Goal: Task Accomplishment & Management: Complete application form

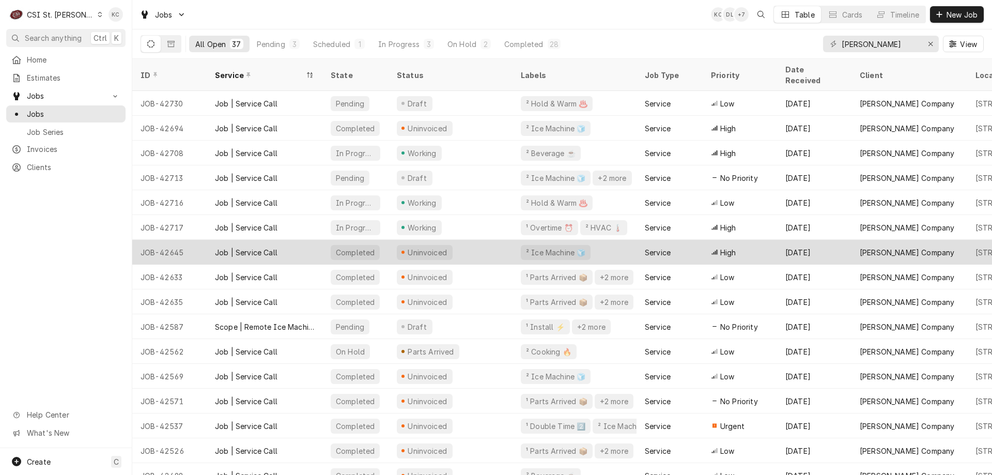
click at [224, 247] on div "Job | Service Call" at bounding box center [246, 252] width 63 height 11
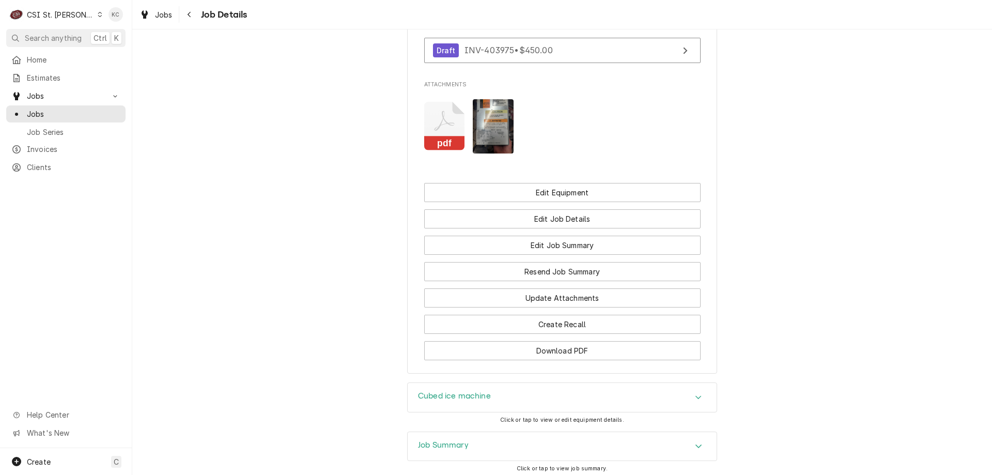
scroll to position [1205, 0]
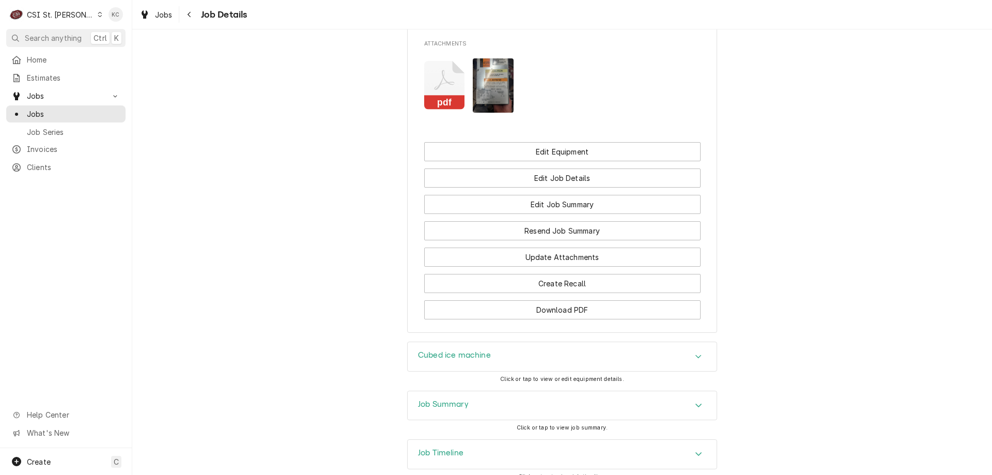
click at [435, 399] on div "Job Summary" at bounding box center [443, 405] width 51 height 12
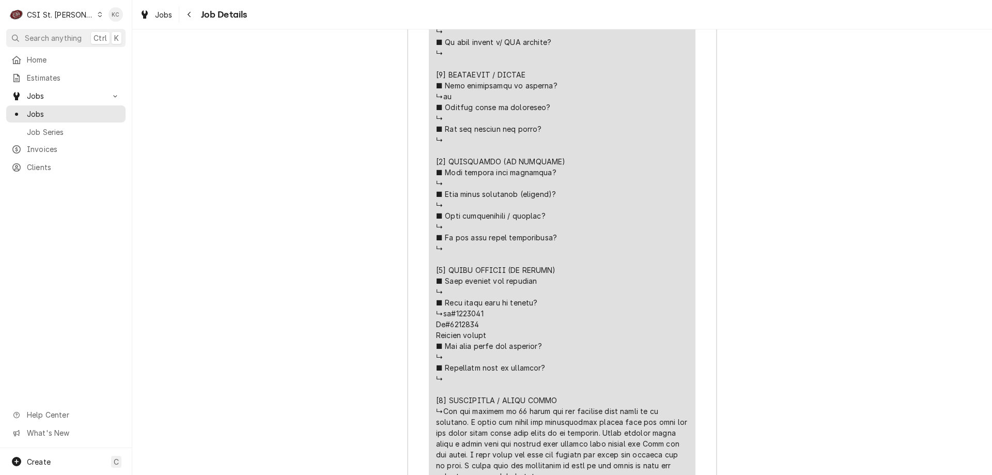
scroll to position [2392, 0]
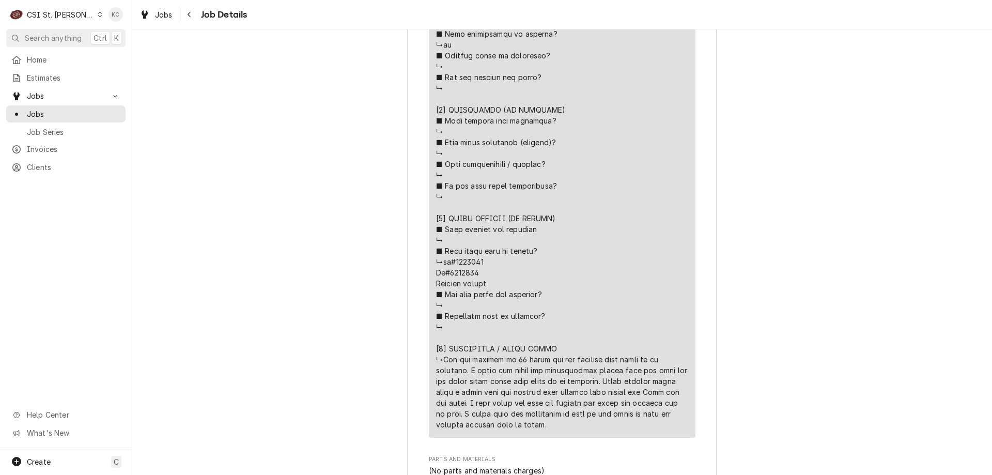
drag, startPoint x: 554, startPoint y: 401, endPoint x: 441, endPoint y: 336, distance: 130.5
click at [441, 336] on div "Line Item" at bounding box center [562, 87] width 252 height 683
copy div "⚠️ 𝗙𝗢𝗥𝗠 𝗜𝗡𝗦𝗧𝗥𝗨𝗖𝗧𝗜𝗢𝗡𝗦 ⚠️ ✪ 𝗖𝗼𝗺𝗽𝗹𝗲𝘁𝗲 𝗮𝗹𝗹 𝗿𝗲𝗹𝗲𝘃𝗮𝗻𝘁 𝘀𝗲𝗰𝘁𝗶𝗼𝗻𝘀 ✪ 𝗣𝗿𝗼𝘃𝗶𝗱𝗲 𝗱𝗲𝘁𝗮𝗶𝗹𝗲𝗱 𝗮𝗻𝘀…"
click at [189, 13] on icon "Navigate back" at bounding box center [189, 14] width 5 height 7
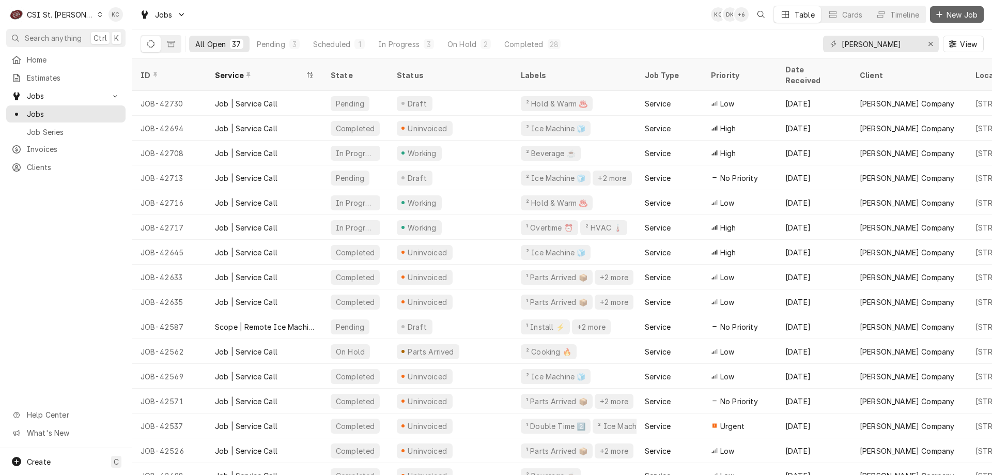
click at [969, 12] on span "New Job" at bounding box center [961, 14] width 35 height 11
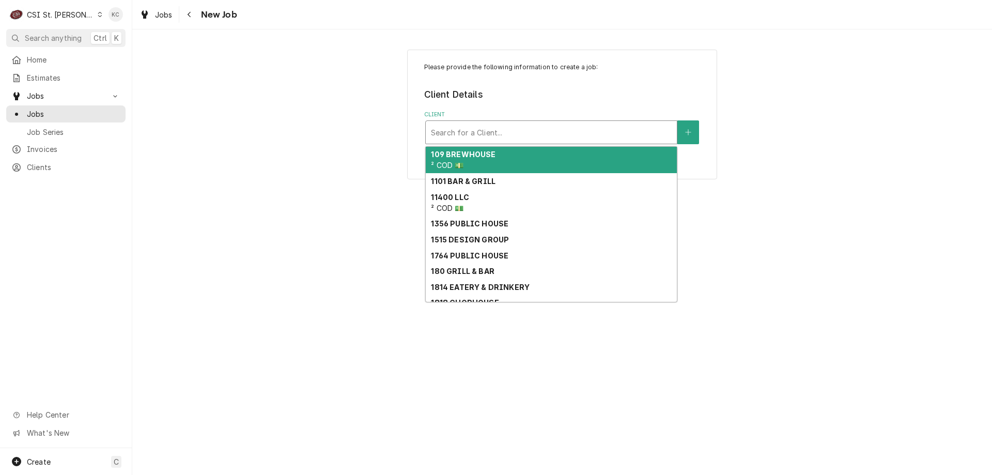
click at [586, 133] on div "Client" at bounding box center [551, 132] width 241 height 19
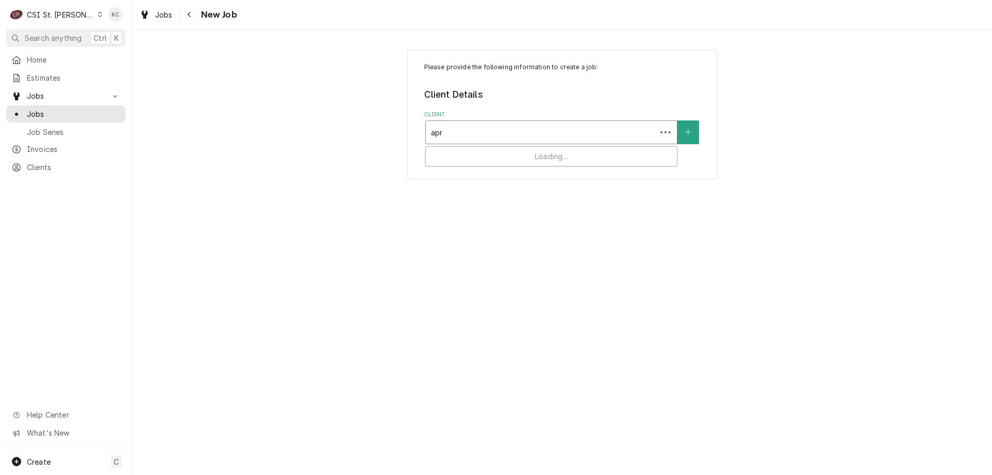
type input "apro"
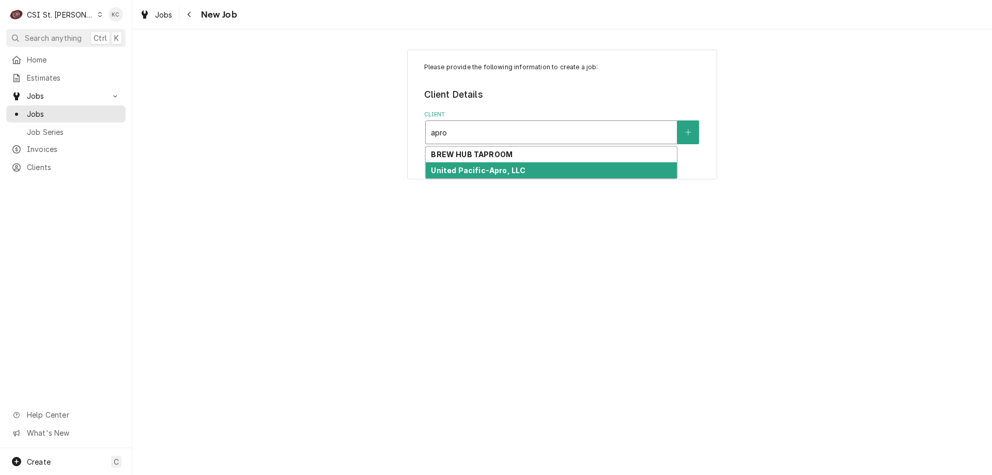
click at [514, 172] on strong "United Pacific-Apro, LLC" at bounding box center [478, 170] width 95 height 9
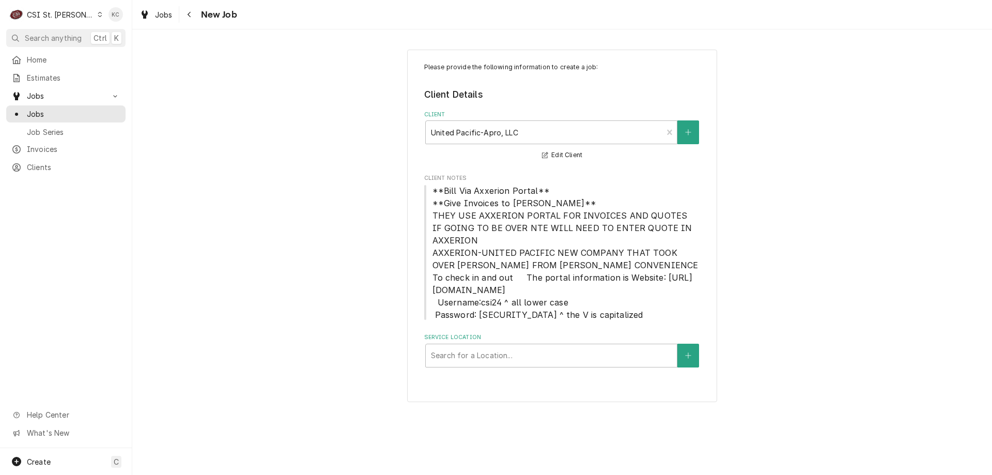
click at [543, 368] on div "Please provide the following information to create a job: Client Details Client…" at bounding box center [562, 226] width 310 height 353
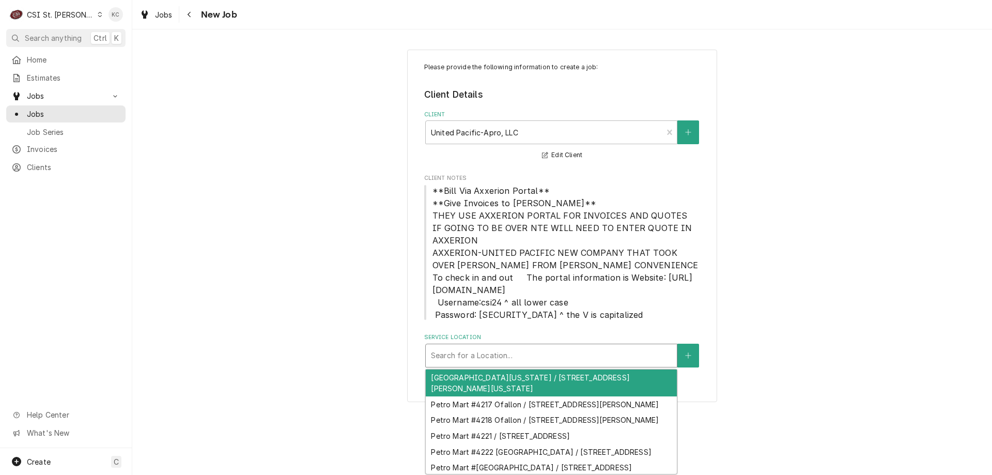
click at [543, 360] on div "Service Location" at bounding box center [551, 355] width 241 height 19
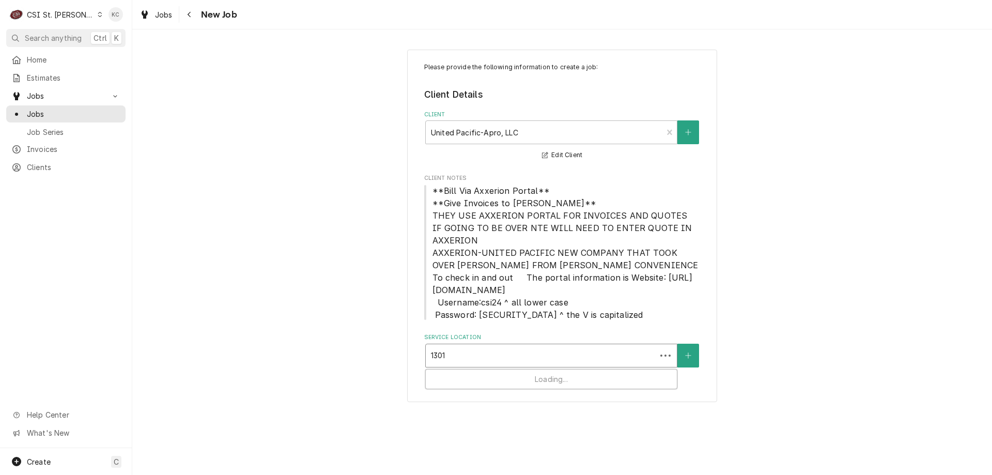
type input "13010"
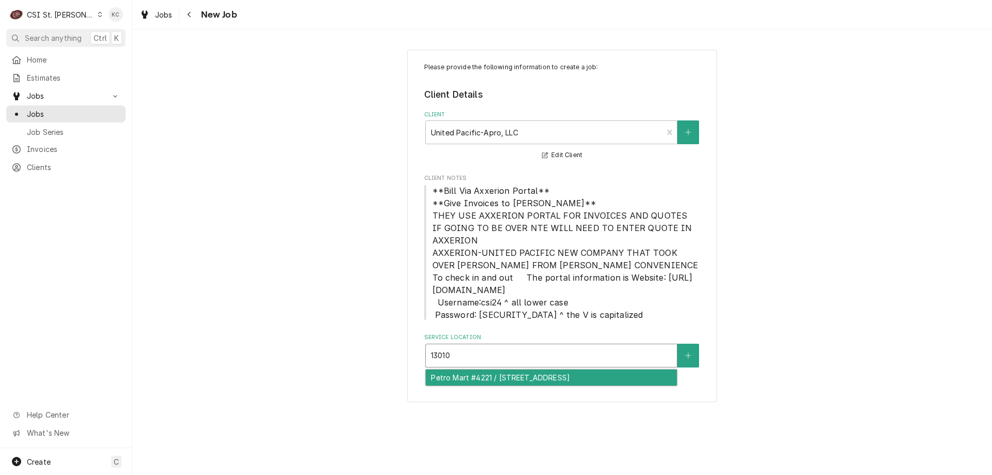
click at [532, 375] on div "Petro Mart #4221 / 13010 Tesson Ferry Rd, St Louis, MO 63128" at bounding box center [551, 377] width 251 height 16
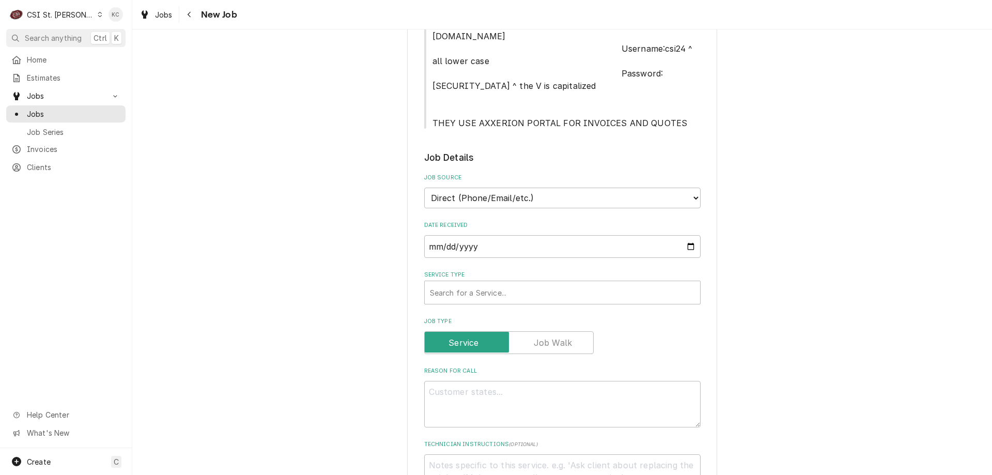
scroll to position [310, 0]
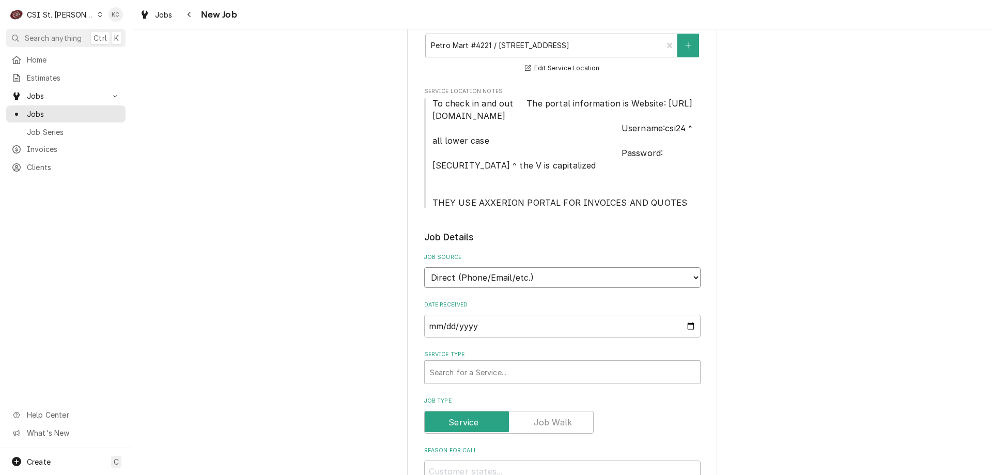
click at [493, 285] on select "Direct (Phone/Email/etc.) Service Channel Corrigo Ecotrak Other" at bounding box center [562, 277] width 276 height 21
select select "100"
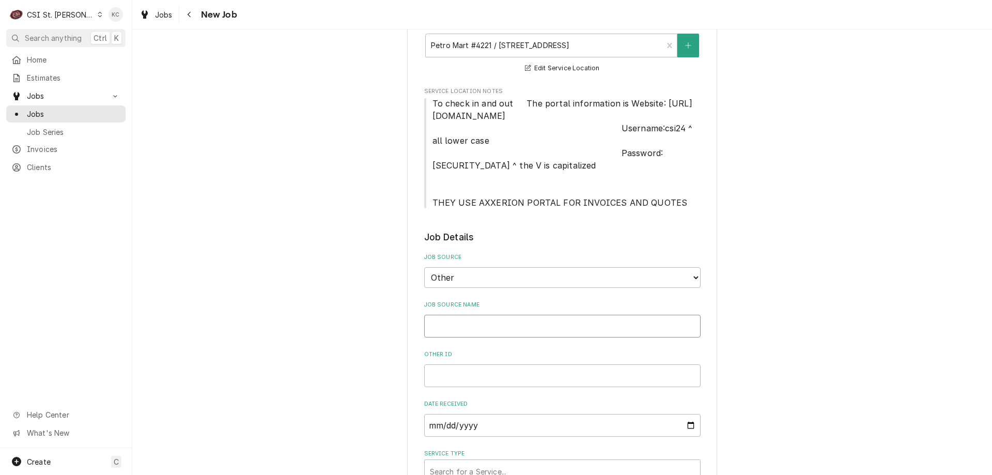
click at [487, 333] on input "Job Source Name" at bounding box center [562, 326] width 276 height 23
type textarea "x"
type input "N"
type textarea "x"
type input "No"
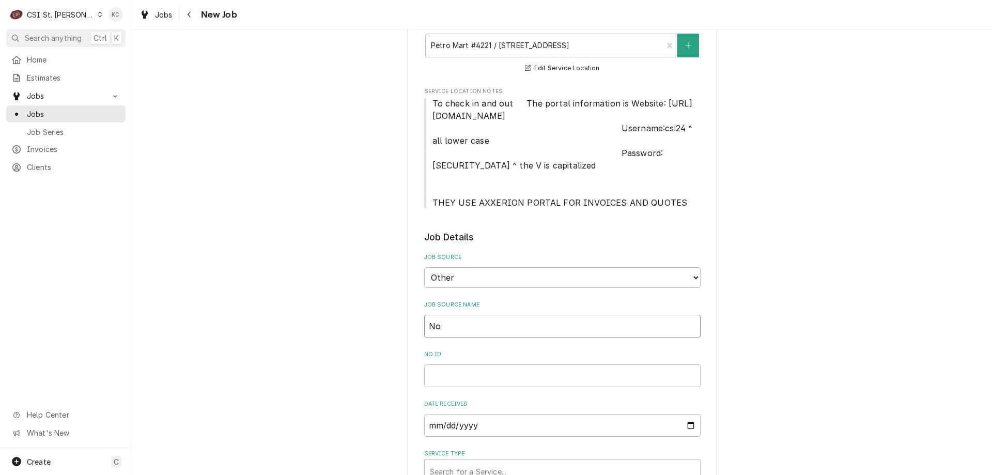
type textarea "x"
type input "Nor"
type textarea "x"
type input "Nore"
type textarea "x"
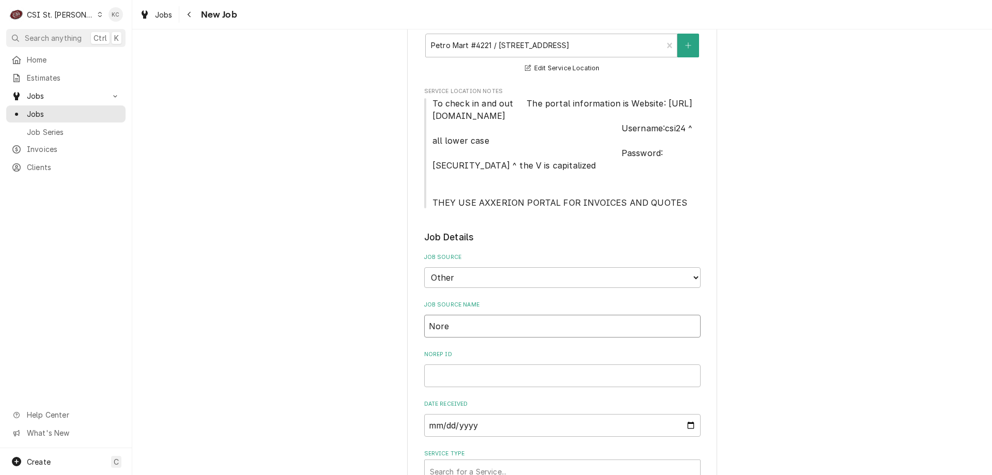
type input "Norep"
type textarea "x"
type input "Norepl"
type textarea "x"
type input "Noreply"
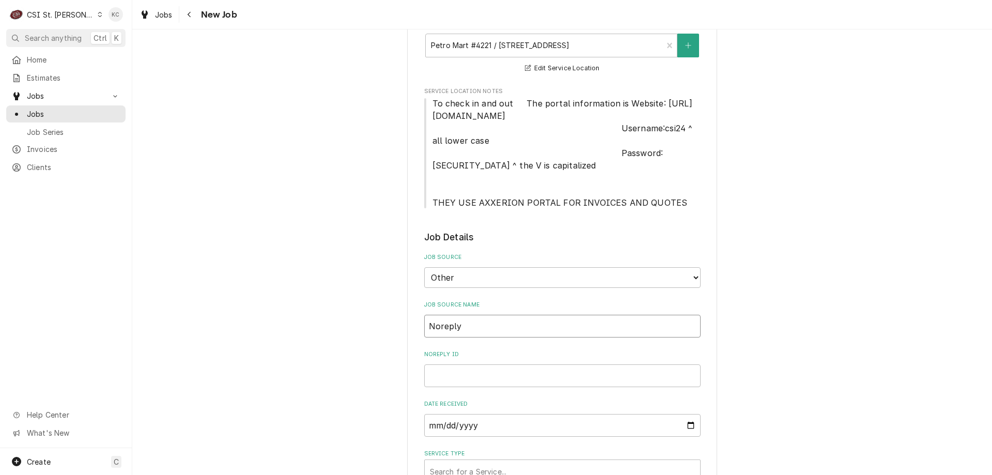
type textarea "x"
type input "Noreply@a"
type textarea "x"
type input "Noreply@ax"
type textarea "x"
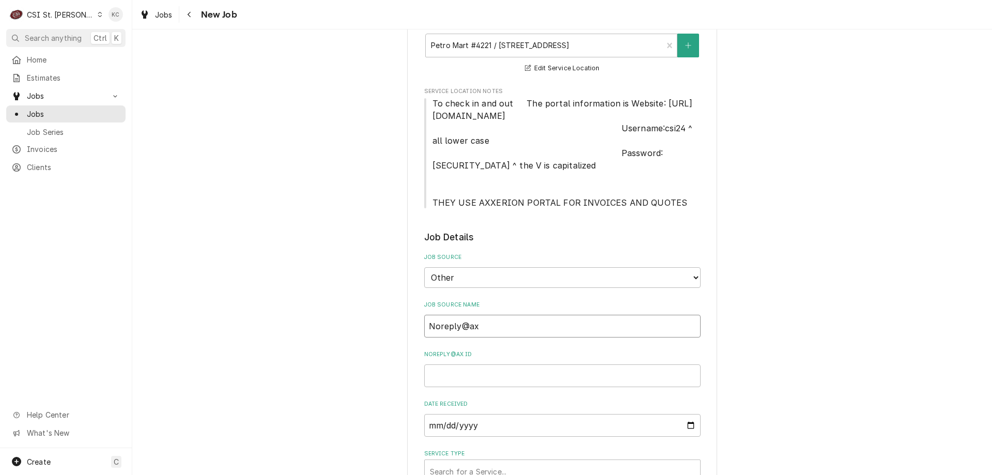
type input "Noreply@axx"
type textarea "x"
type input "Noreply@axxe"
type textarea "x"
type input "Noreply@axxeri"
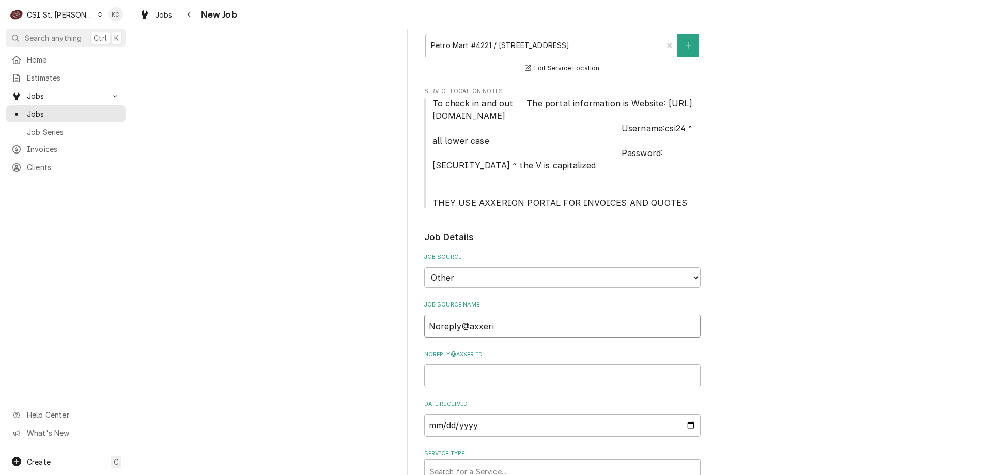
type textarea "x"
type input "Noreply@axxerio"
type textarea "x"
type input "Noreply@axxerion"
type textarea "x"
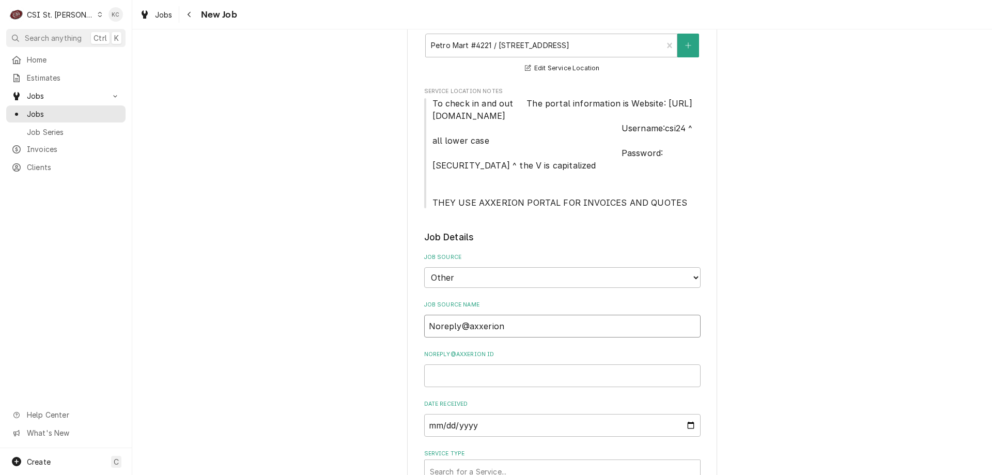
type input "Noreply@axxerion"
type textarea "x"
type input "Noreply@axxerion e"
type textarea "x"
type input "Noreply@axxerion ema"
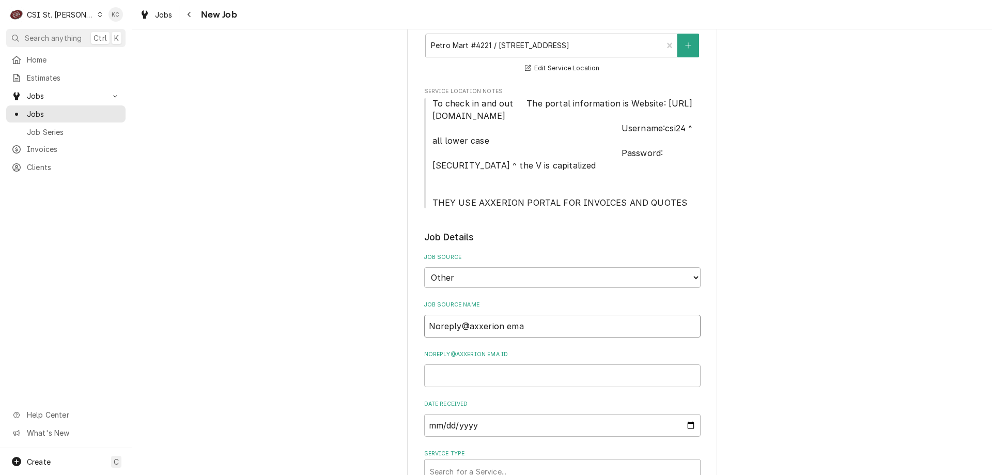
type textarea "x"
type input "Noreply@axxerion emai"
type textarea "x"
type input "Noreply@axxerion email"
type textarea "x"
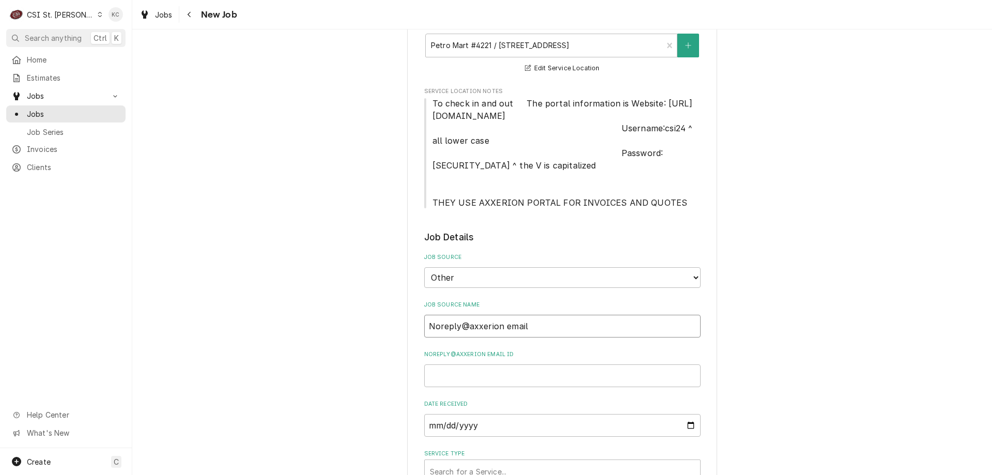
type input "Noreply@axxerion email"
click at [540, 373] on input "Noreply@axxerion email ID" at bounding box center [562, 375] width 276 height 23
paste input "WRK-2591128"
type textarea "x"
type input "WRK-2591128"
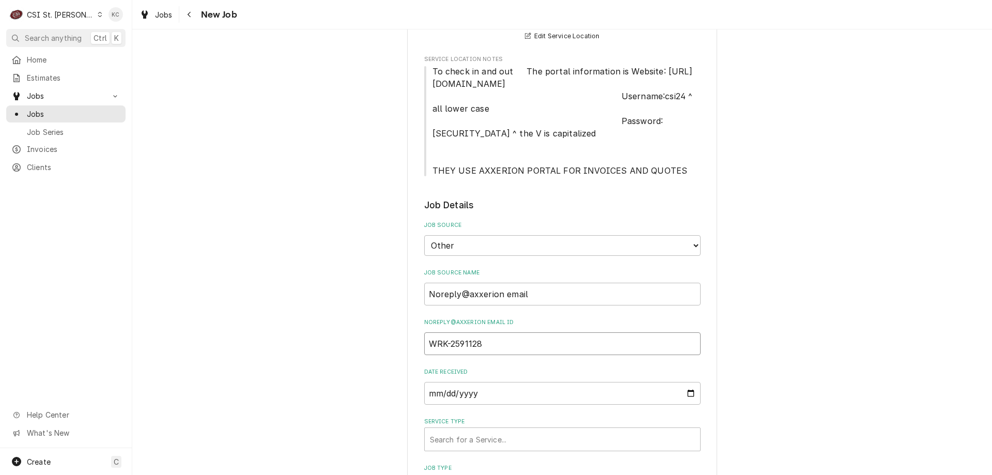
type textarea "x"
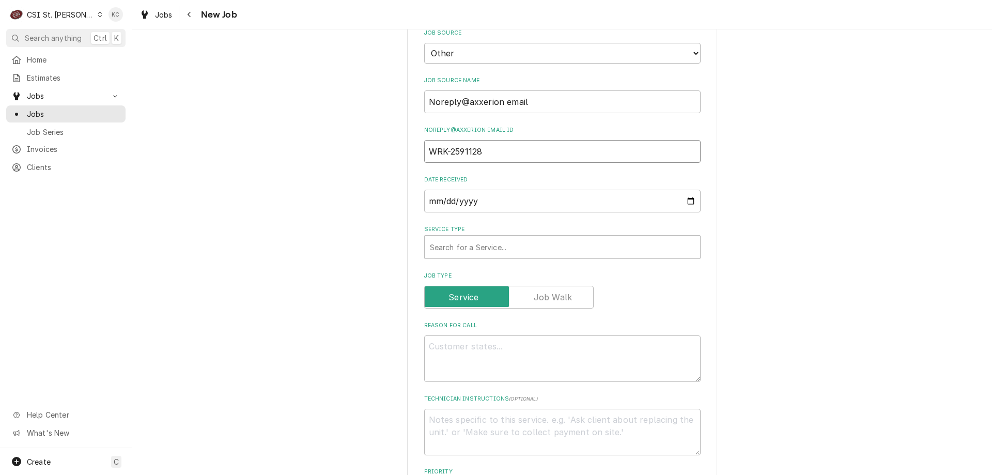
scroll to position [568, 0]
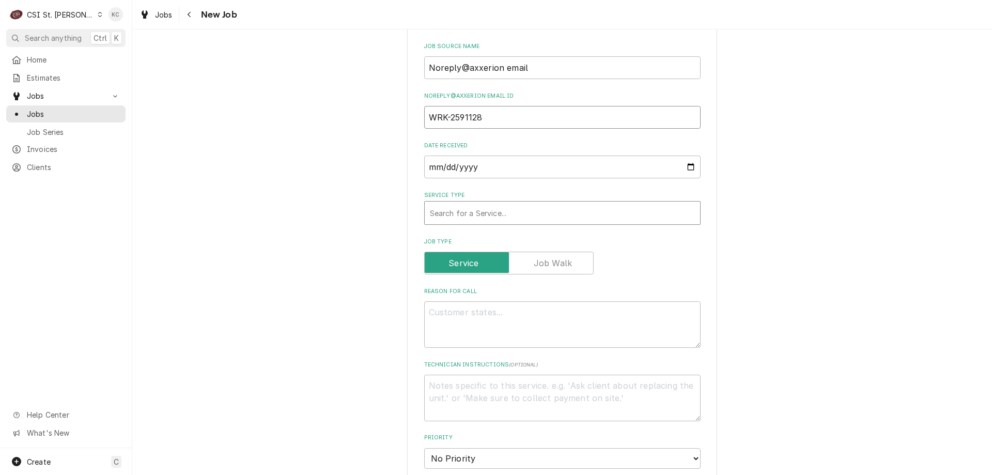
type input "WRK-2591128"
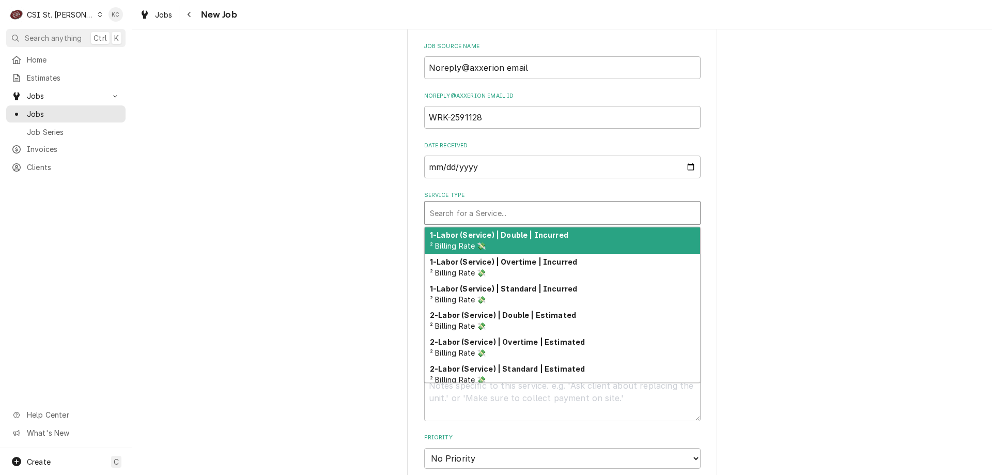
drag, startPoint x: 523, startPoint y: 209, endPoint x: 519, endPoint y: 223, distance: 14.1
click at [522, 210] on div "Service Type" at bounding box center [562, 213] width 265 height 19
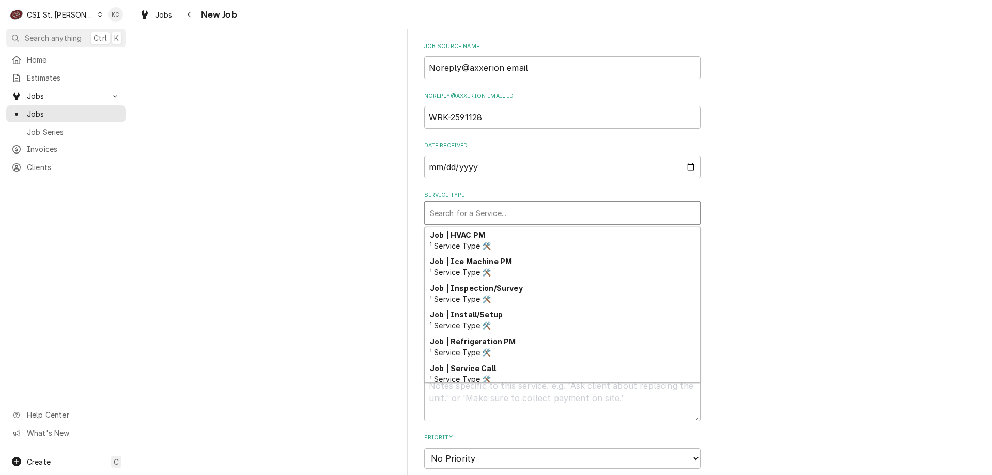
scroll to position [541, 0]
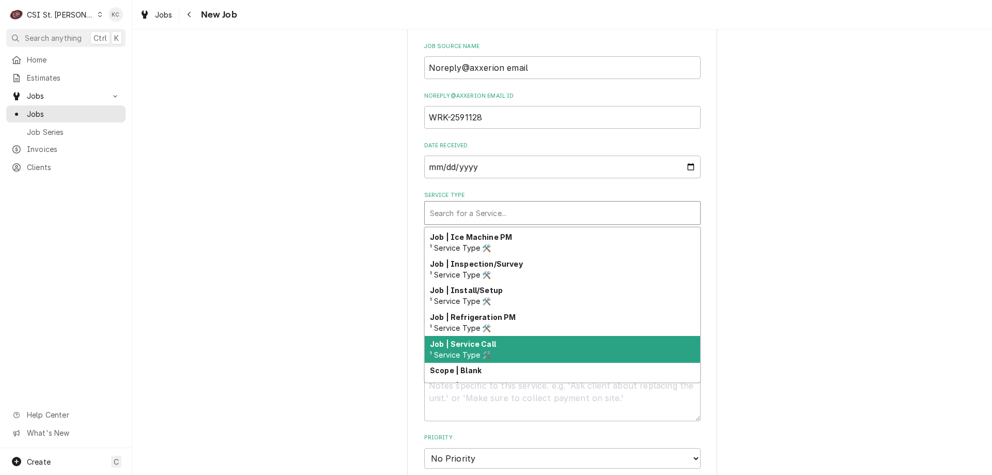
click at [523, 347] on div "Job | Service Call ¹ Service Type 🛠️" at bounding box center [562, 349] width 275 height 27
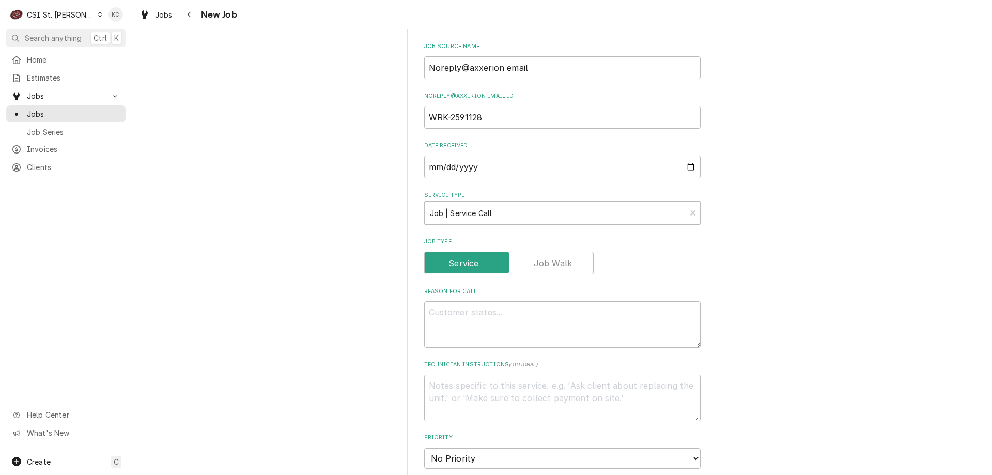
click at [752, 334] on div "Please provide the following information to create a job: Client Details Client…" at bounding box center [562, 200] width 860 height 1457
click at [674, 325] on textarea "Reason For Call" at bounding box center [562, 324] width 276 height 46
click at [450, 313] on textarea "Reason For Call" at bounding box center [562, 324] width 276 height 46
paste textarea "Sandwich warmer is not getting hot."
type textarea "x"
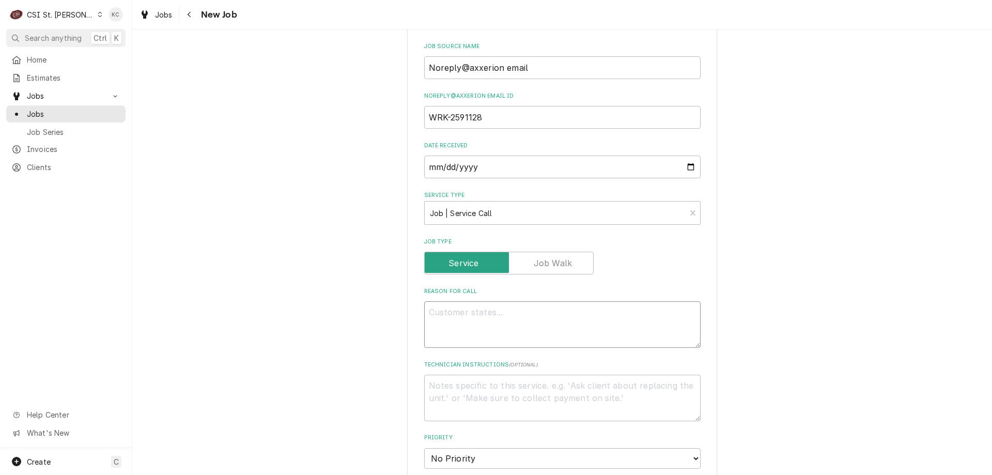
type textarea "Sandwich warmer is not getting hot."
type textarea "x"
type textarea "Sandwich warmer is not getting hot."
click at [456, 386] on textarea "Technician Instructions ( optional )" at bounding box center [562, 398] width 276 height 46
type textarea "x"
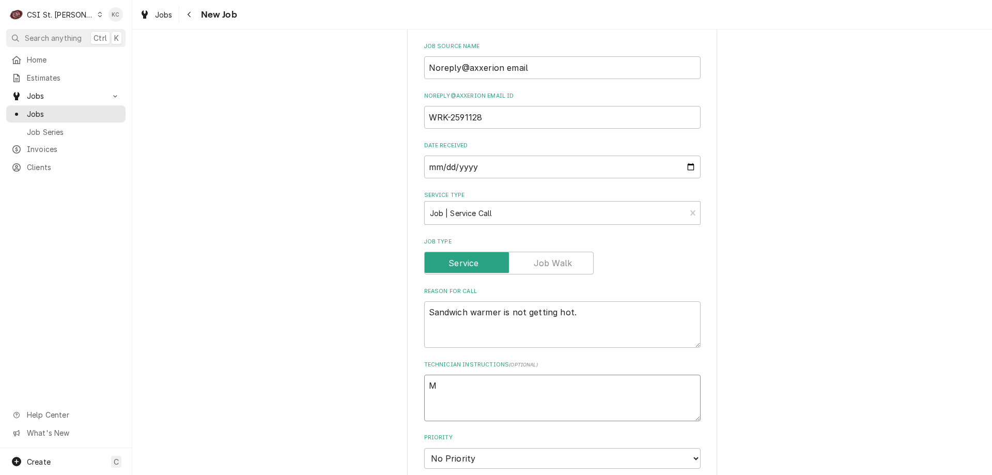
type textarea "MO"
type textarea "x"
type textarea "MOP"
type textarea "x"
type textarea "MOPD"
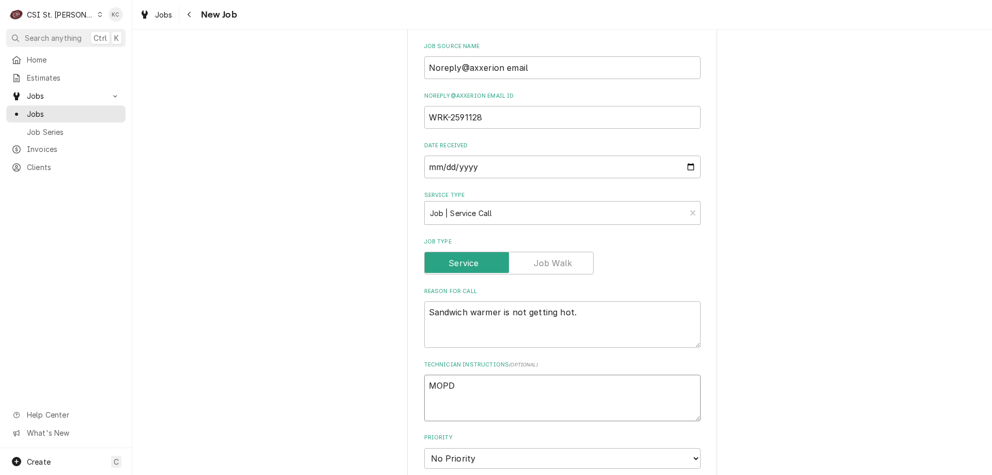
type textarea "x"
type textarea "MOP"
type textarea "x"
type textarea "MO"
type textarea "x"
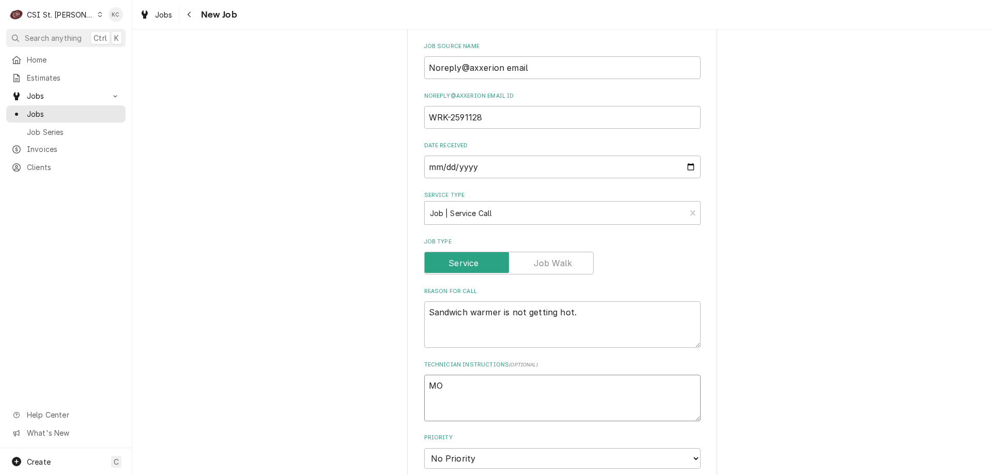
type textarea "MOD"
type textarea "x"
type textarea "MOD"
type textarea "x"
type textarea "MOD -"
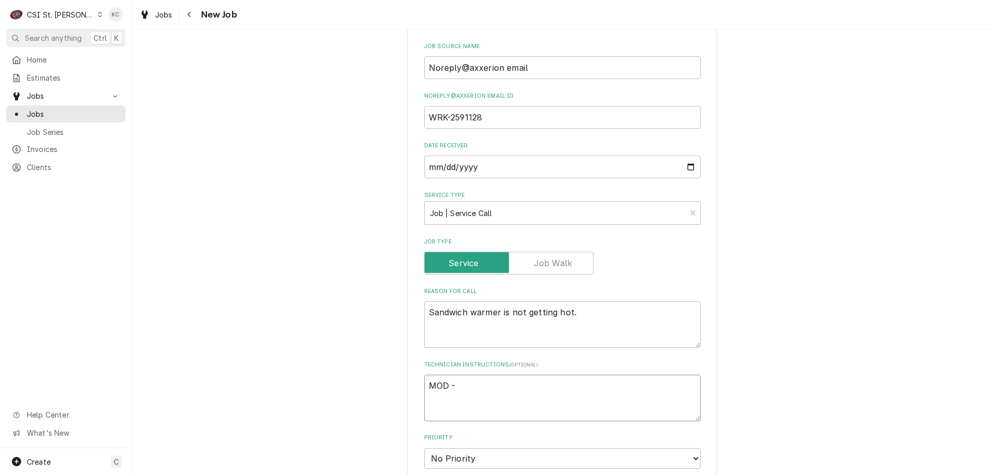
type textarea "x"
type textarea "MOD -"
type textarea "x"
type textarea "MOD - 3"
type textarea "x"
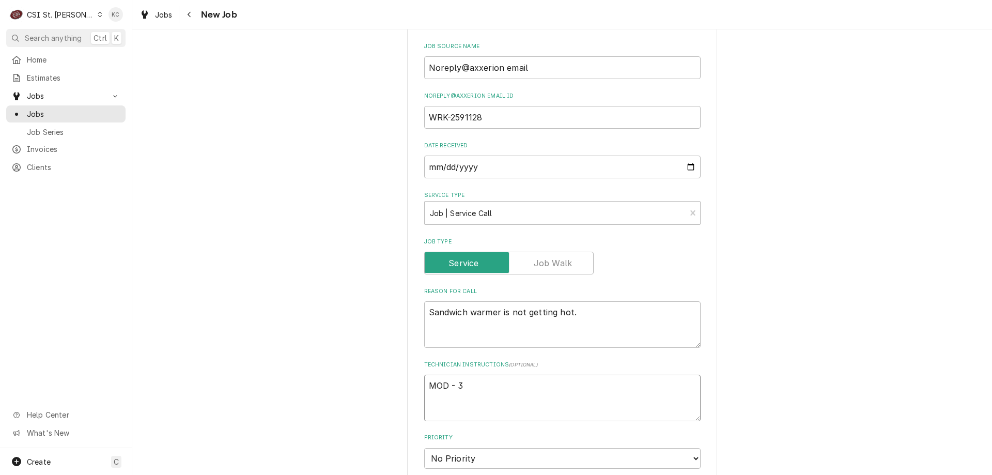
type textarea "MOD - 31"
type textarea "x"
type textarea "MOD - 314"
type textarea "x"
type textarea "MOD - 314"
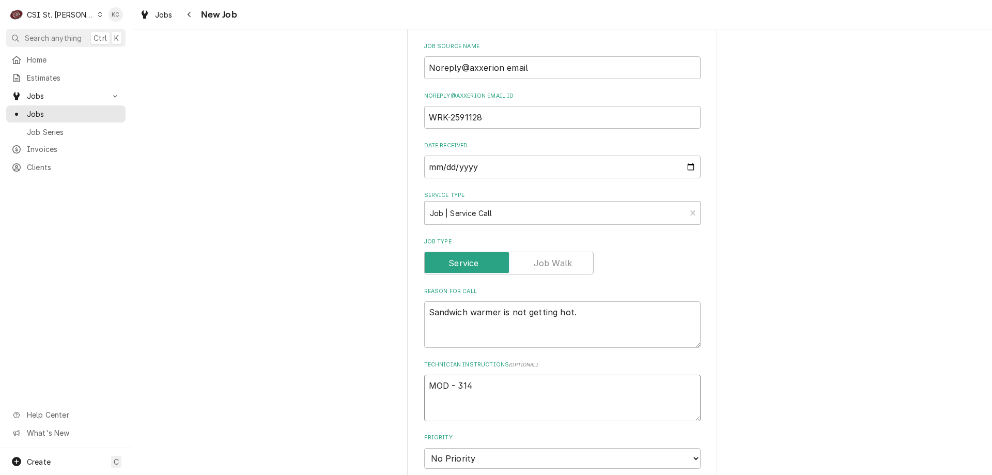
type textarea "x"
type textarea "MOD - 314 8"
type textarea "x"
type textarea "MOD - 314 89"
type textarea "x"
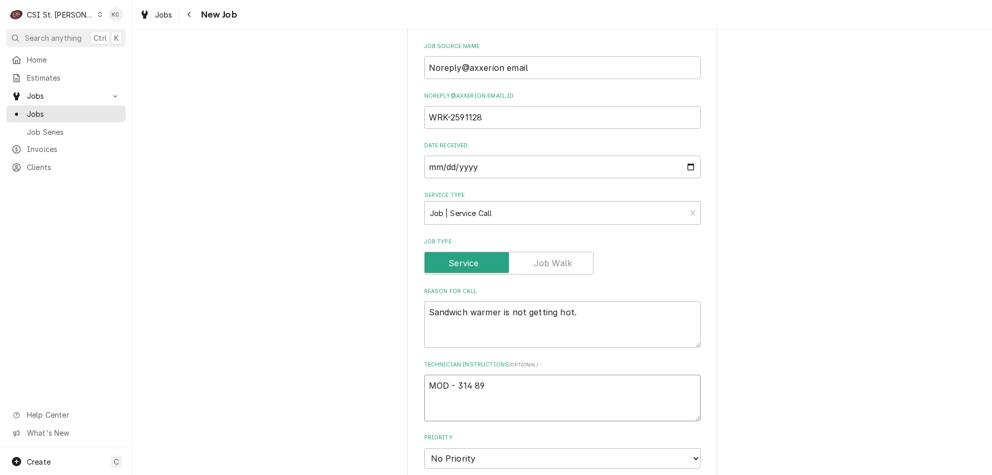
type textarea "MOD - 314 897"
type textarea "x"
type textarea "MOD - 314 897-"
type textarea "x"
type textarea "MOD - 314 897-5"
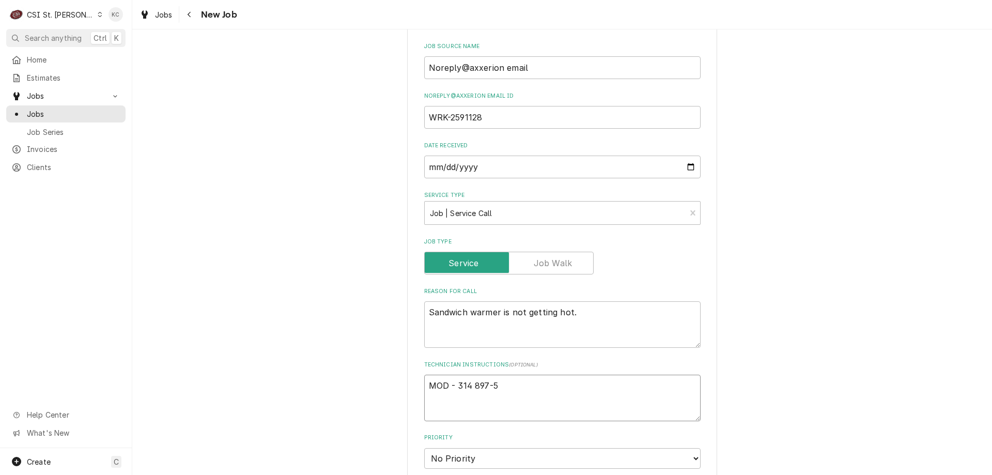
type textarea "x"
type textarea "MOD - 314 897-54"
type textarea "x"
type textarea "MOD - 314 897-541"
type textarea "x"
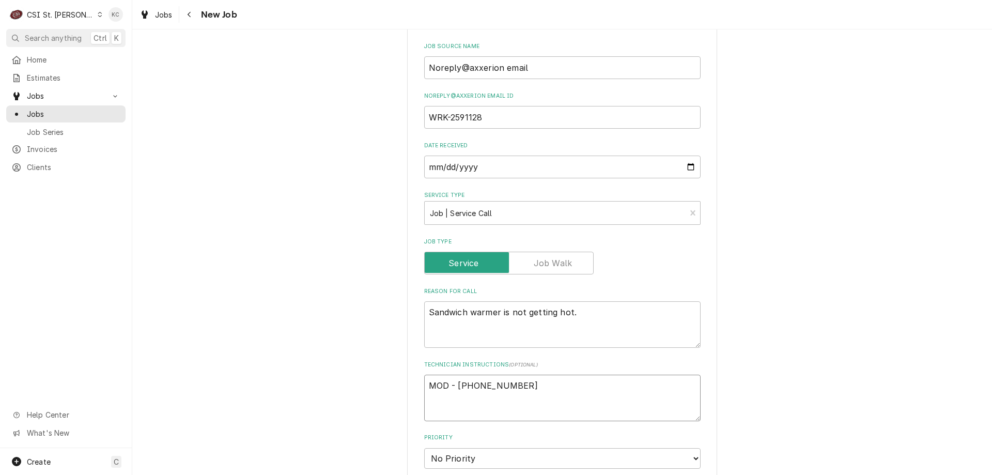
type textarea "MOD - 314 897-54"
type textarea "x"
type textarea "MOD - 314 897-542"
type textarea "x"
type textarea "MOD - 314 897-5422"
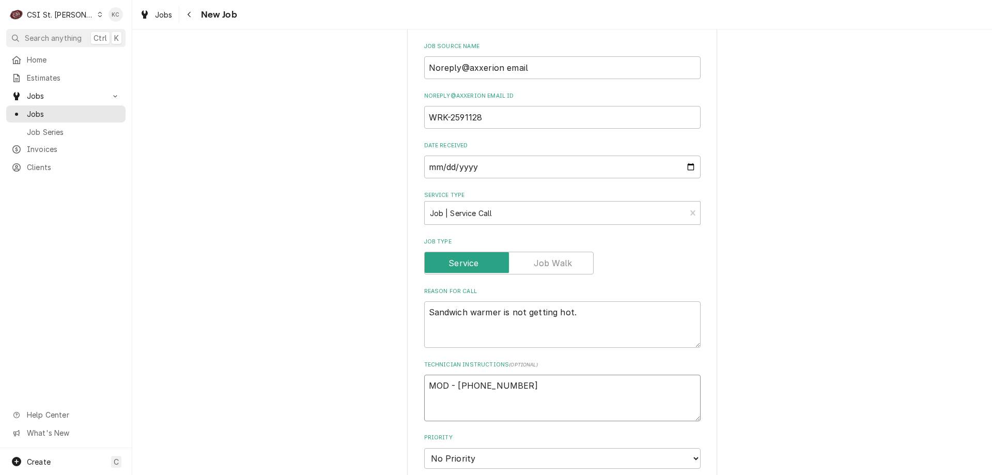
type textarea "x"
type textarea "MOD - 314 897-5422"
type textarea "x"
type textarea "MOD - 314 897-5422"
type textarea "x"
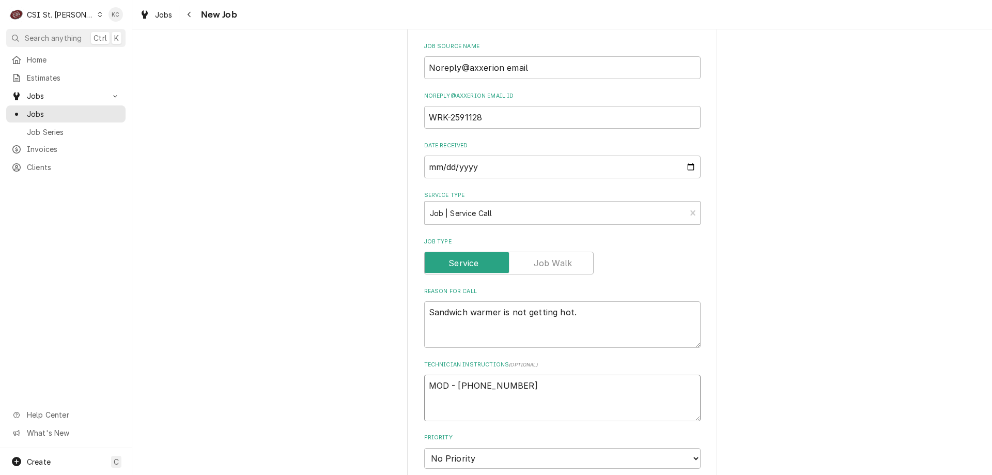
type textarea "MOD - 314 897-5422"
click at [425, 385] on textarea "MOD - 314 897-5422" at bounding box center [562, 398] width 276 height 46
type textarea "x"
type textarea "MOD - 314 897-5422"
type textarea "x"
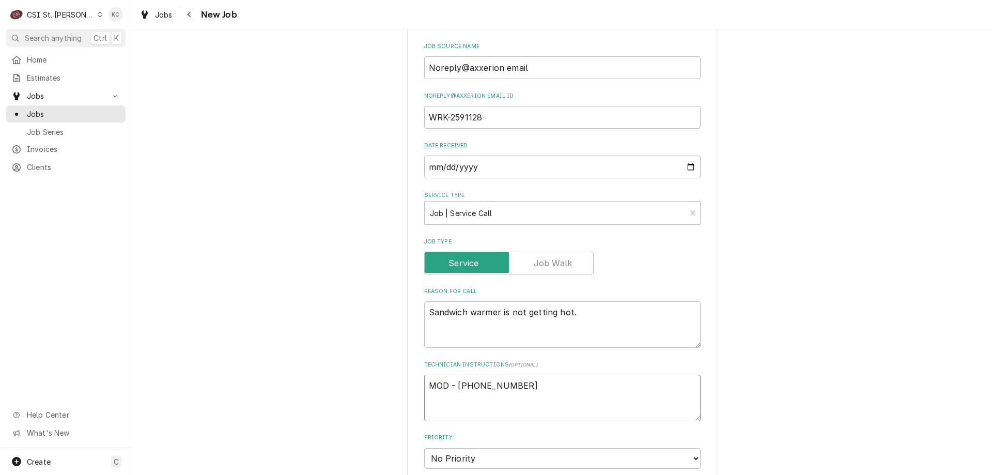
type textarea "MOD - 314 897-5422"
paste textarea "Priority: P1 - 4 Hr Em. Resp"
type textarea "x"
type textarea "Priority: P1 - 4 Hr Em. Resp MOD - 314 897-5422"
type textarea "x"
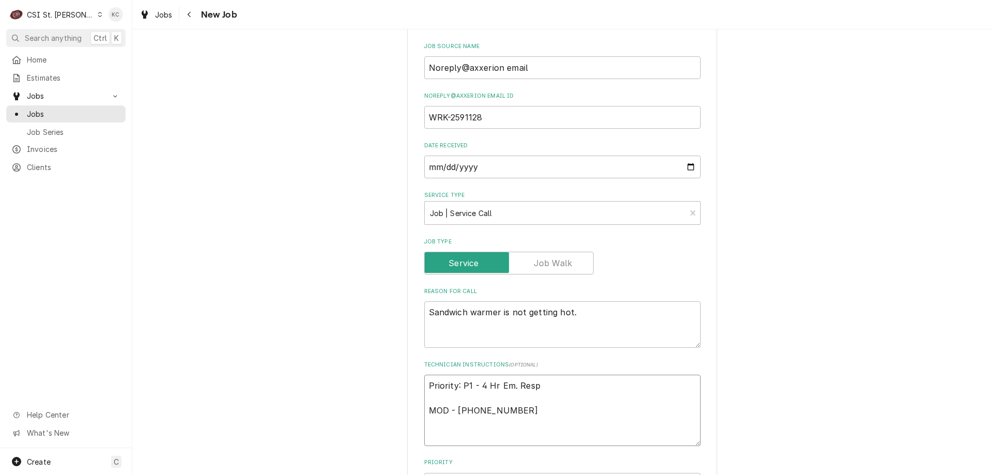
type textarea "Priority: P1 - 4 Hr Em. Resp MOD - 314 897-5422"
type textarea "x"
type textarea "Priority: P1 - 4 Hr Em. Resp MOD - 314 897-5422"
type textarea "x"
type textarea "Priority: P1 - 4 Hr Em. Resp N MOD - 314 897-5422"
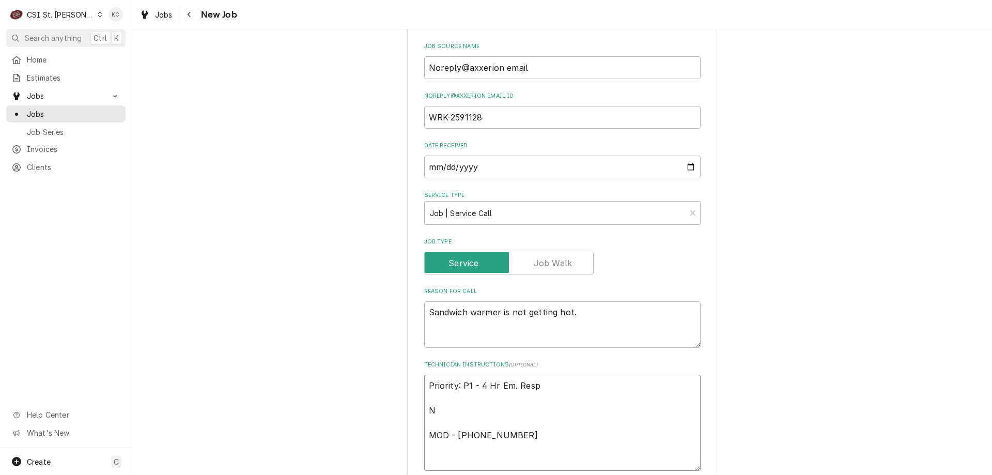
type textarea "x"
type textarea "Priority: P1 - 4 Hr Em. Resp NT MOD - 314 897-5422"
type textarea "x"
type textarea "Priority: P1 - 4 Hr Em. Resp NTE MOD - 314 897-5422"
type textarea "x"
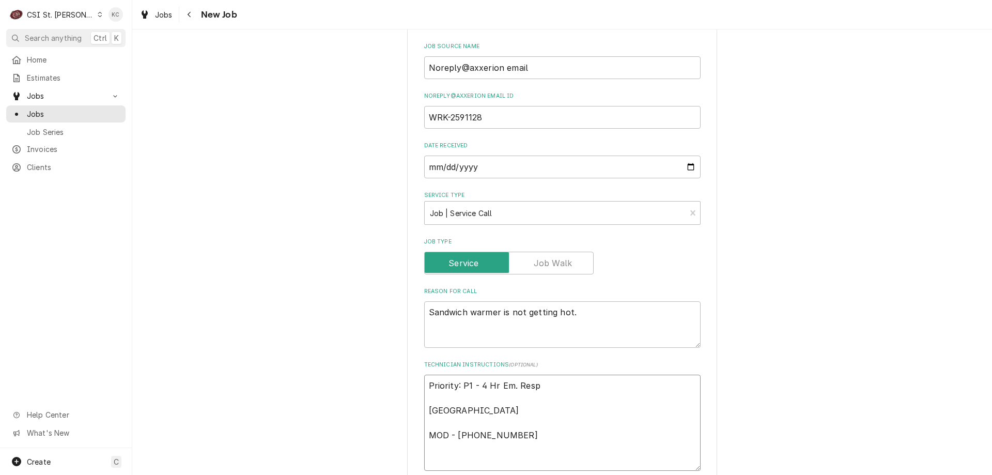
type textarea "Priority: P1 - 4 Hr Em. Resp NTE MOD - 314 897-5422"
type textarea "x"
type textarea "Priority: P1 - 4 Hr Em. Resp NTE # MOD - 314 897-5422"
type textarea "x"
type textarea "Priority: P1 - 4 Hr Em. Resp NTE MOD - 314 897-5422"
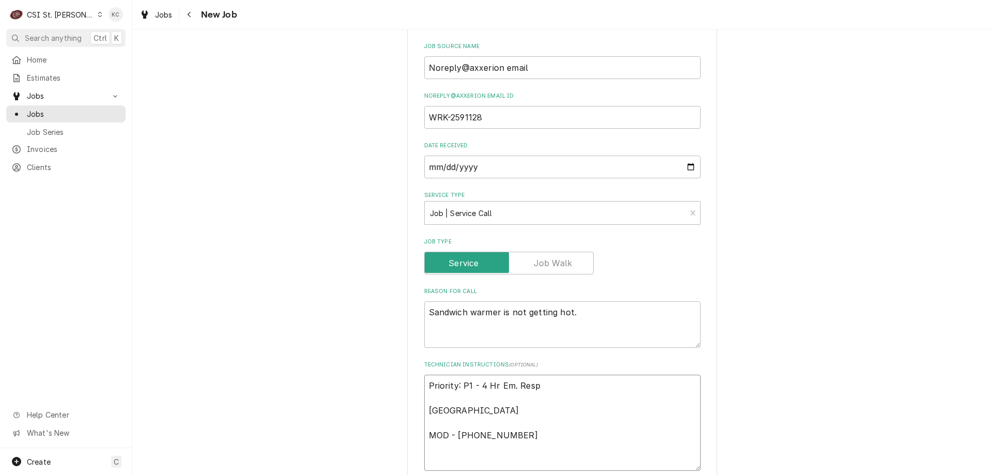
type textarea "x"
type textarea "Priority: P1 - 4 Hr Em. Resp NTE $ MOD - 314 897-5422"
type textarea "x"
type textarea "Priority: P1 - 4 Hr Em. Resp NTE $7 MOD - 314 897-5422"
type textarea "x"
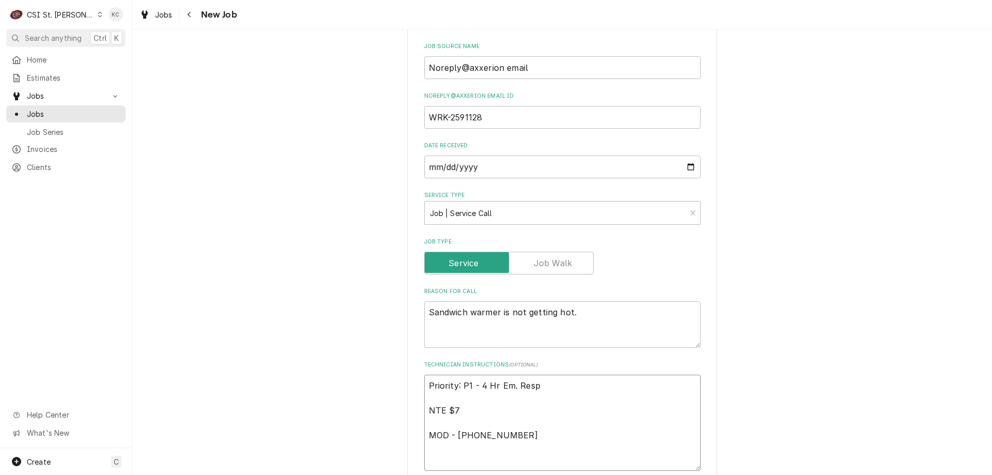
type textarea "Priority: P1 - 4 Hr Em. Resp NTE $75 MOD - 314 897-5422"
type textarea "x"
type textarea "Priority: P1 - 4 Hr Em. Resp NTE $750 MOD - 314 897-5422"
type textarea "x"
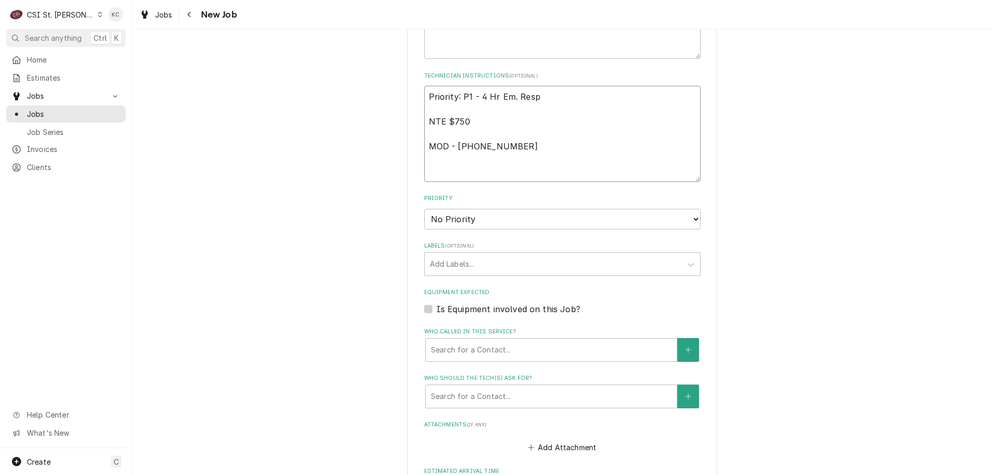
scroll to position [930, 0]
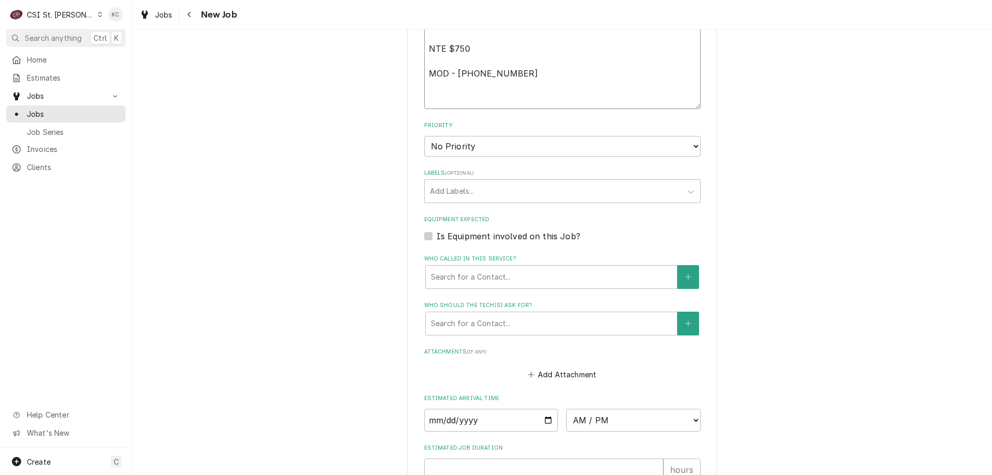
type textarea "Priority: P1 - 4 Hr Em. Resp NTE $750 MOD - 314 897-5422"
click at [469, 154] on select "No Priority Urgent High Medium Low" at bounding box center [562, 146] width 276 height 21
select select "2"
click at [424, 136] on select "No Priority Urgent High Medium Low" at bounding box center [562, 146] width 276 height 21
click at [466, 193] on div "Labels" at bounding box center [553, 191] width 246 height 19
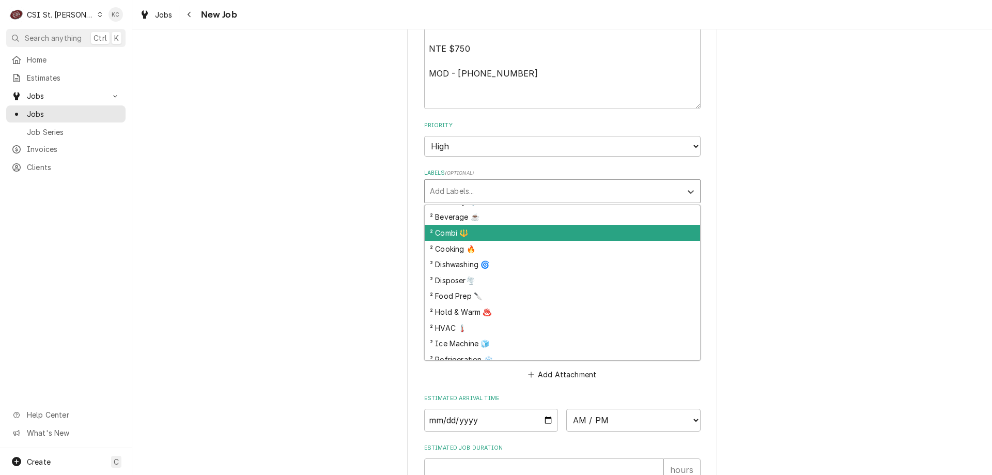
scroll to position [155, 0]
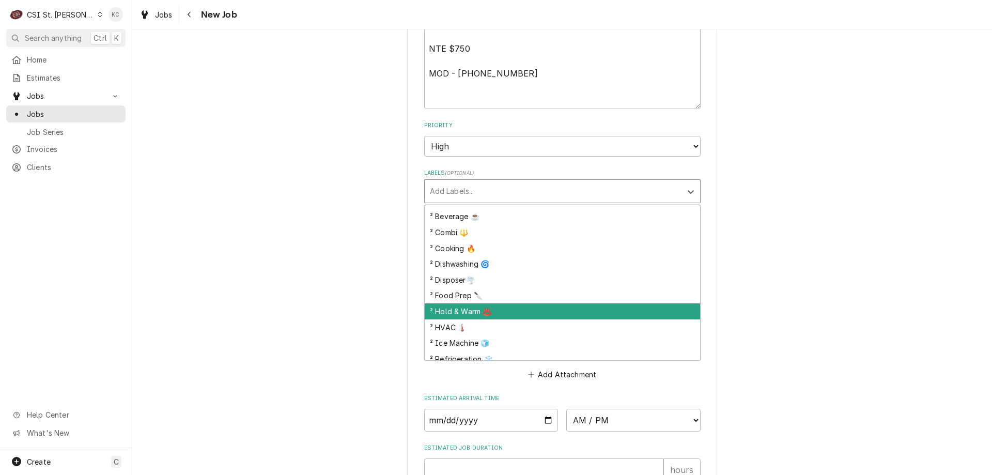
click at [479, 312] on div "² Hold & Warm ♨️" at bounding box center [562, 311] width 275 height 16
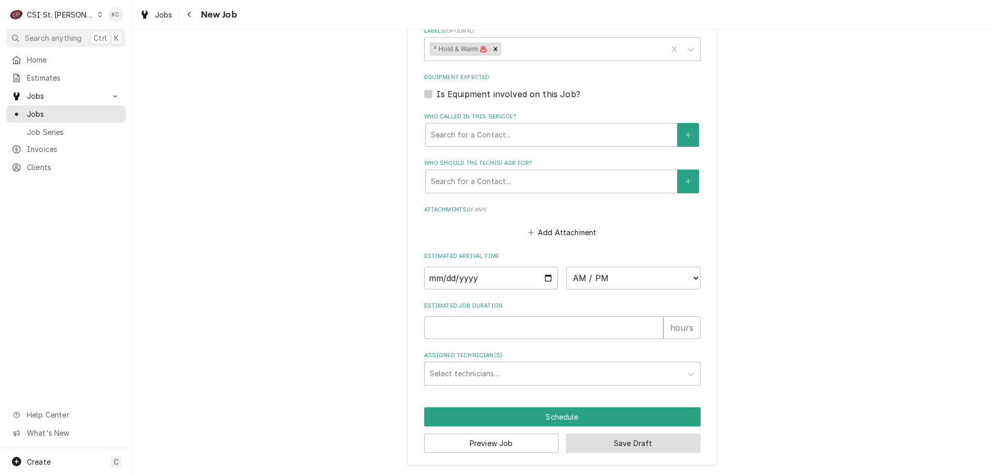
click at [654, 439] on button "Save Draft" at bounding box center [633, 442] width 135 height 19
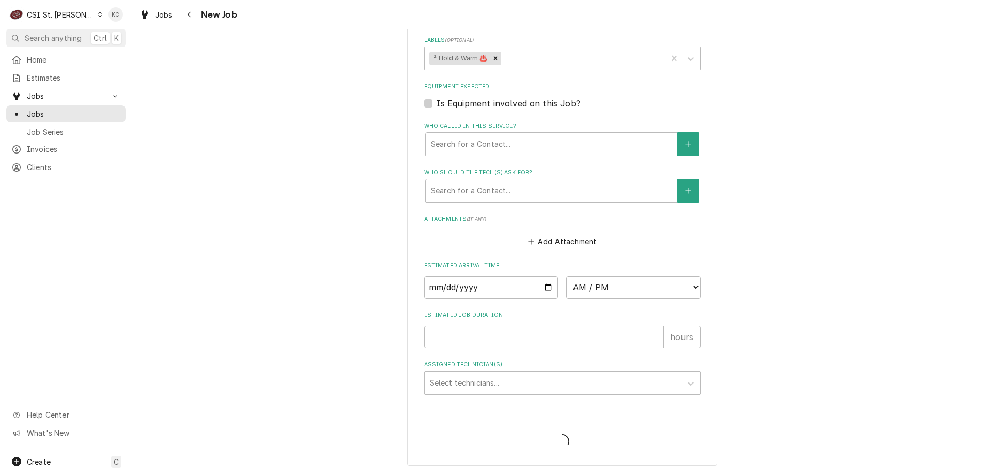
scroll to position [1063, 0]
type textarea "x"
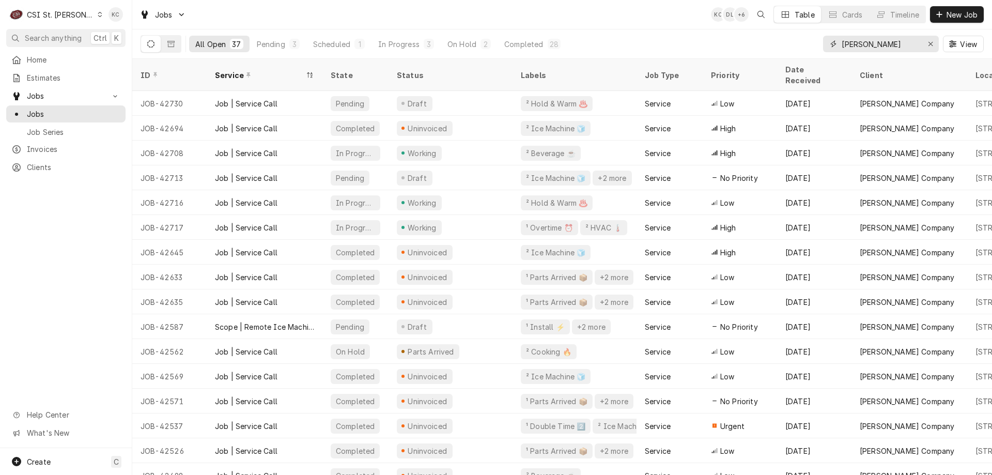
drag, startPoint x: 877, startPoint y: 50, endPoint x: 742, endPoint y: 46, distance: 134.4
click at [742, 46] on div "All Open 37 Pending 3 Scheduled 1 In Progress 3 On Hold 2 Completed 28 vivian V…" at bounding box center [562, 43] width 843 height 29
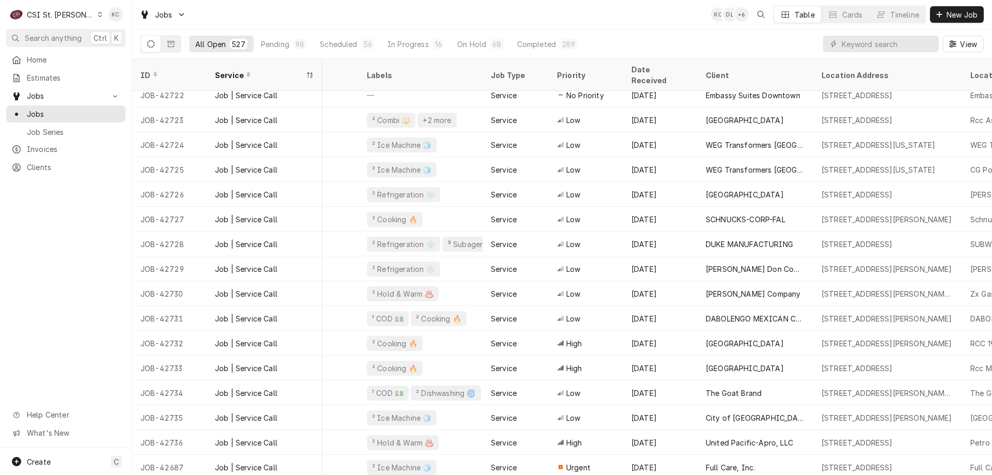
scroll to position [107, 269]
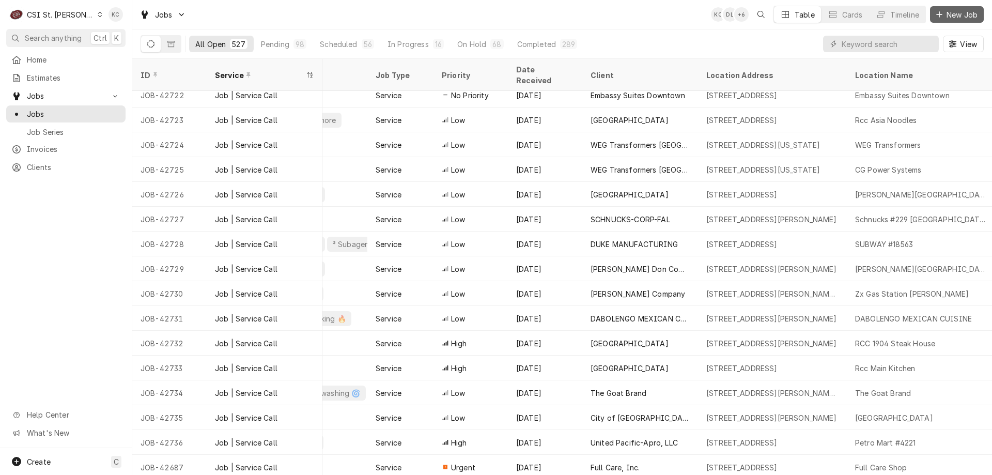
click at [954, 11] on span "New Job" at bounding box center [961, 14] width 35 height 11
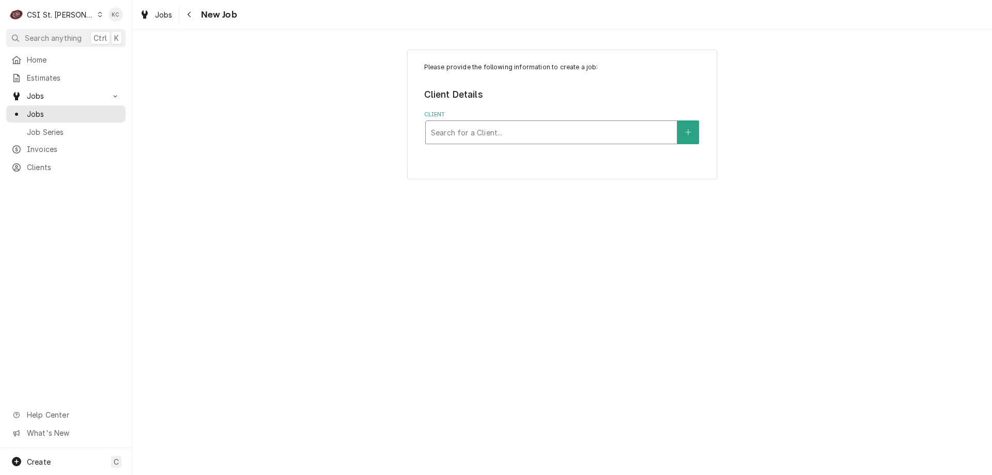
click at [528, 127] on div "Client" at bounding box center [551, 132] width 241 height 19
type input "schnucks - corp"
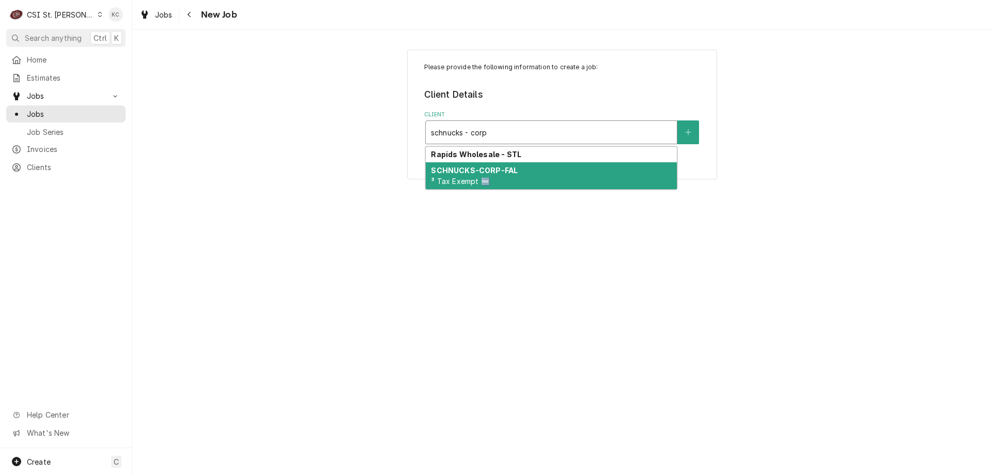
click at [487, 176] on div "SCHNUCKS-CORP-FAL ³ Tax Exempt 🆓" at bounding box center [551, 175] width 251 height 27
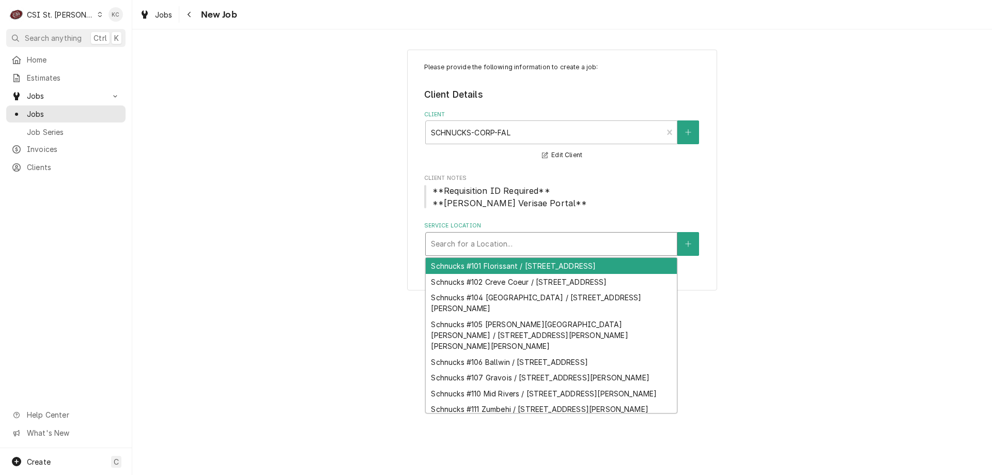
click at [495, 246] on div "Service Location" at bounding box center [551, 244] width 241 height 19
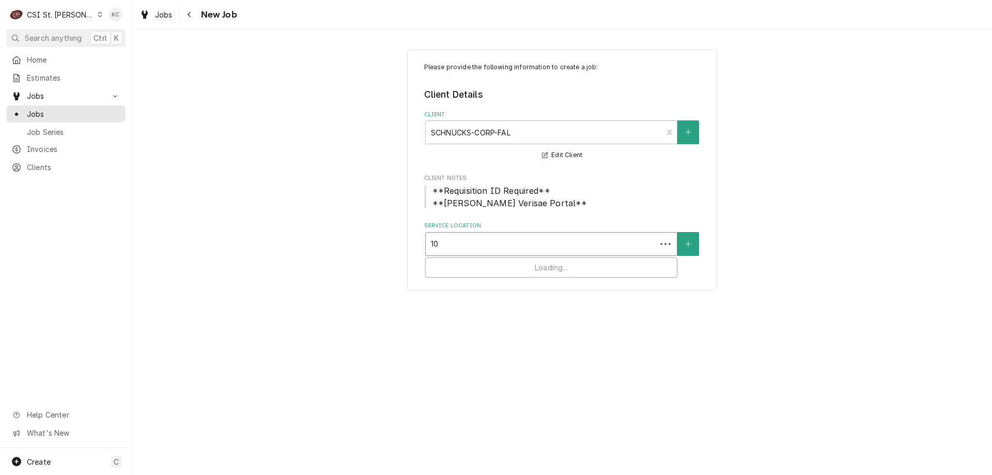
type input "101"
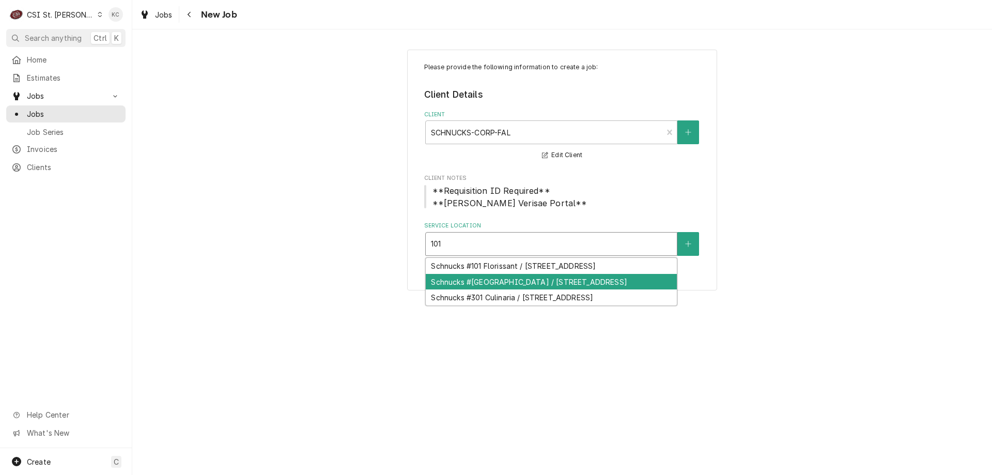
click at [509, 290] on div "Schnucks #135 Lake St Louis / 101 Civic Center Dr, Lake St Louis, MO 63367" at bounding box center [551, 282] width 251 height 16
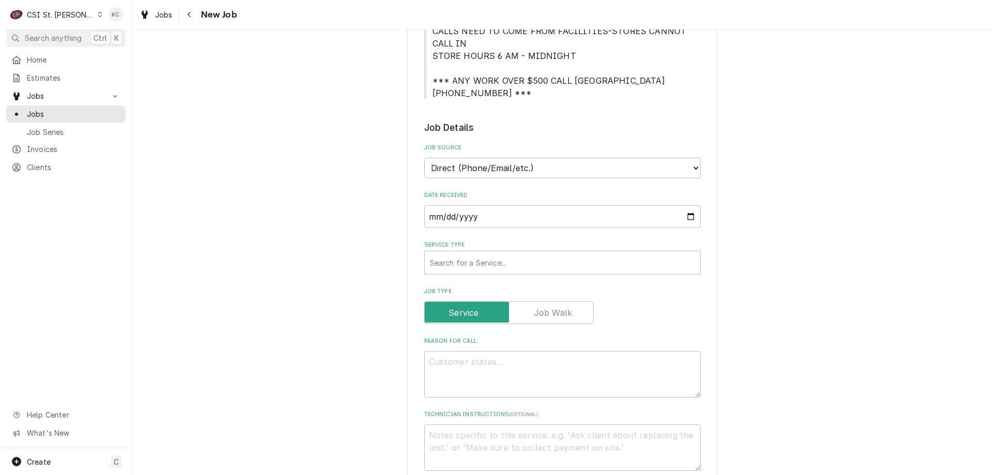
scroll to position [258, 0]
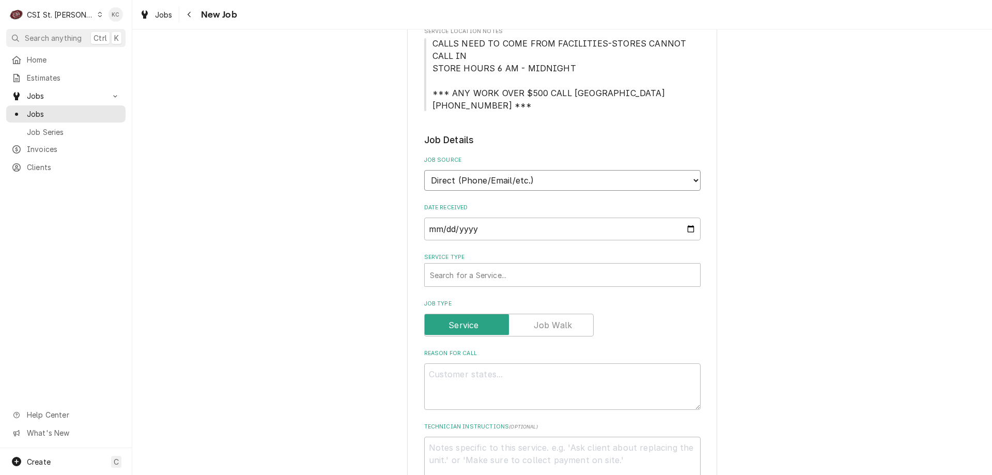
click at [516, 190] on select "Direct (Phone/Email/etc.) Service Channel Corrigo Ecotrak Other" at bounding box center [562, 180] width 276 height 21
select select "100"
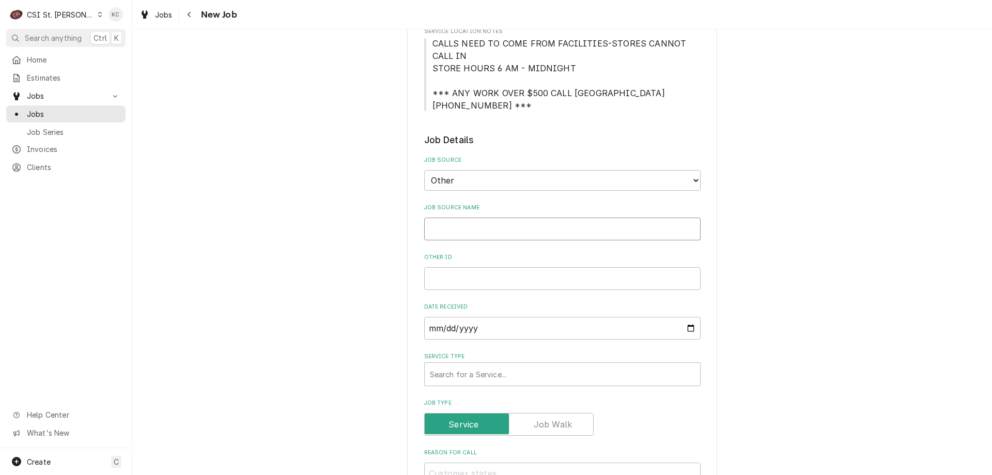
click at [522, 223] on input "Job Source Name" at bounding box center [562, 228] width 276 height 23
type textarea "x"
type input "V"
type textarea "x"
type input "Ve"
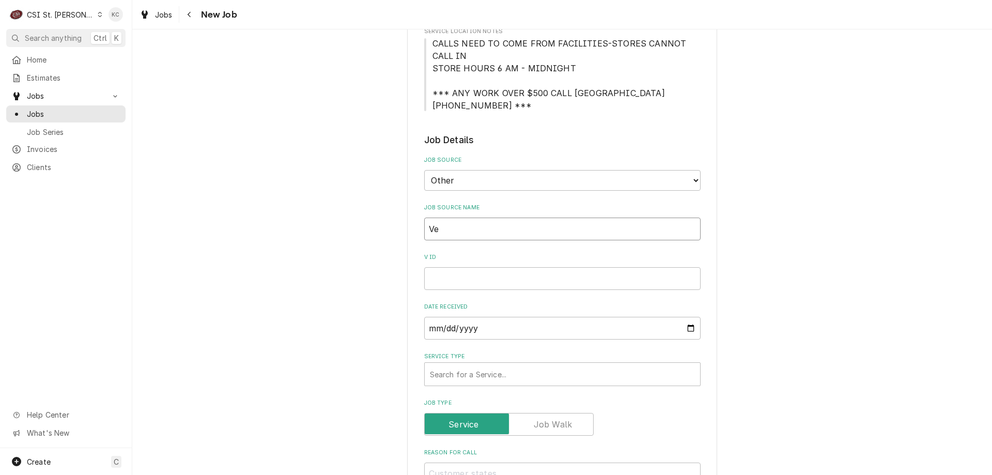
type textarea "x"
type input "Ver"
type textarea "x"
type input "Veris"
type textarea "x"
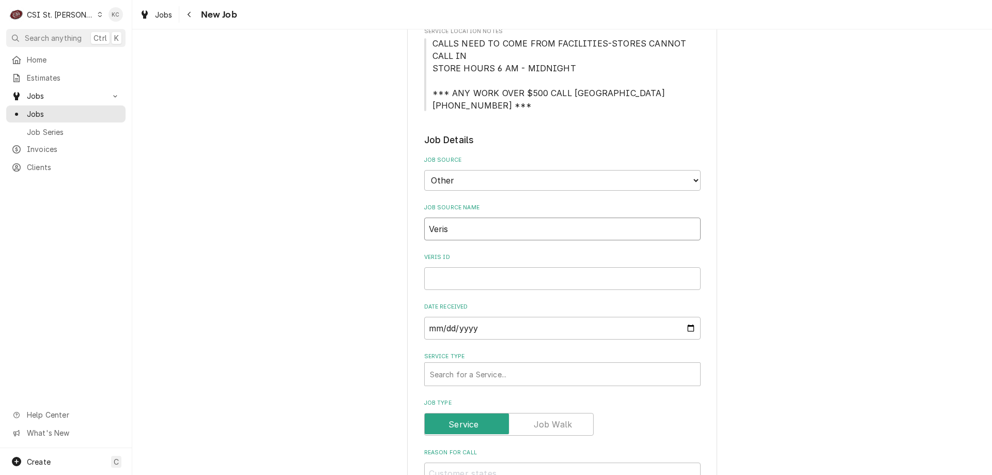
type input "Verisa"
type textarea "x"
type input "Verisae"
type textarea "x"
type input "Verisae"
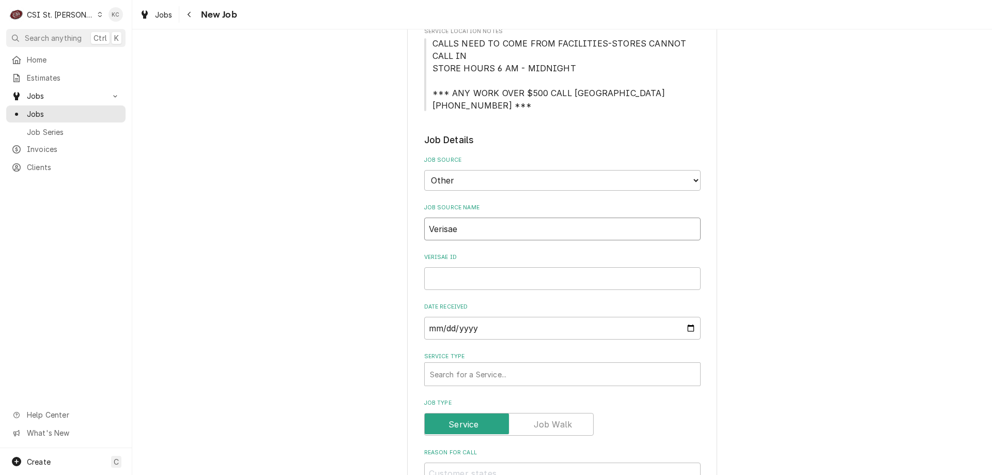
type textarea "x"
type input "Verisae em"
type textarea "x"
type input "Verisae emai"
type textarea "x"
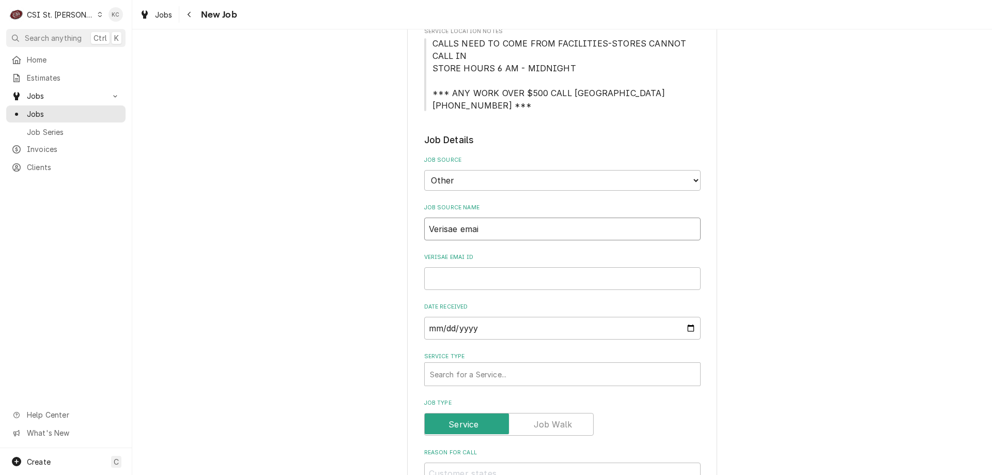
type input "Verisae email"
type textarea "x"
type input "Verisae email"
click at [448, 267] on div "Verisae email ID" at bounding box center [562, 271] width 276 height 37
click at [448, 273] on input "Verisae email ID" at bounding box center [562, 278] width 276 height 23
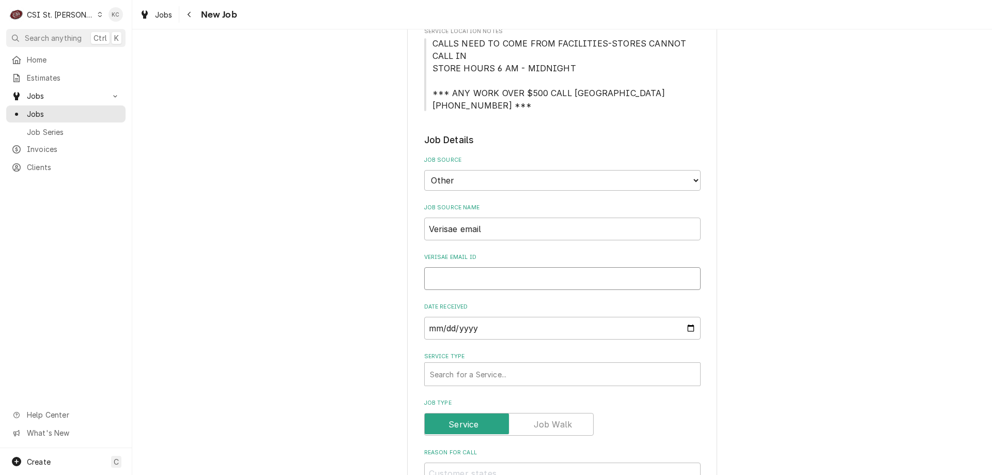
paste input "72104475"
type textarea "x"
type input "72104475"
type textarea "x"
type input "72104475"
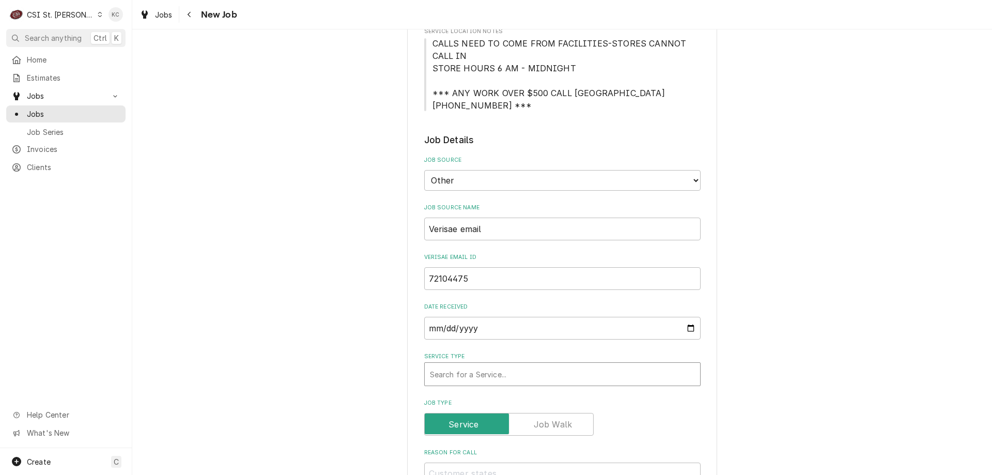
click at [491, 377] on div "Service Type" at bounding box center [562, 374] width 265 height 19
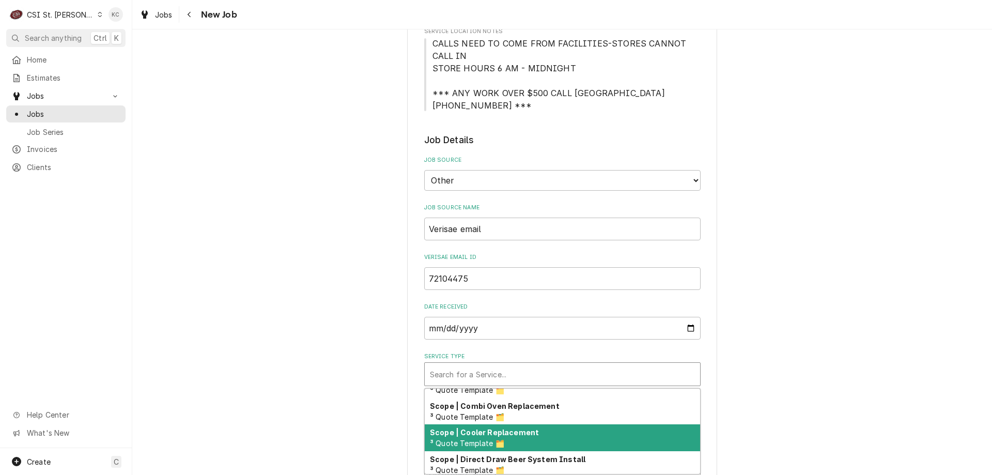
scroll to position [606, 0]
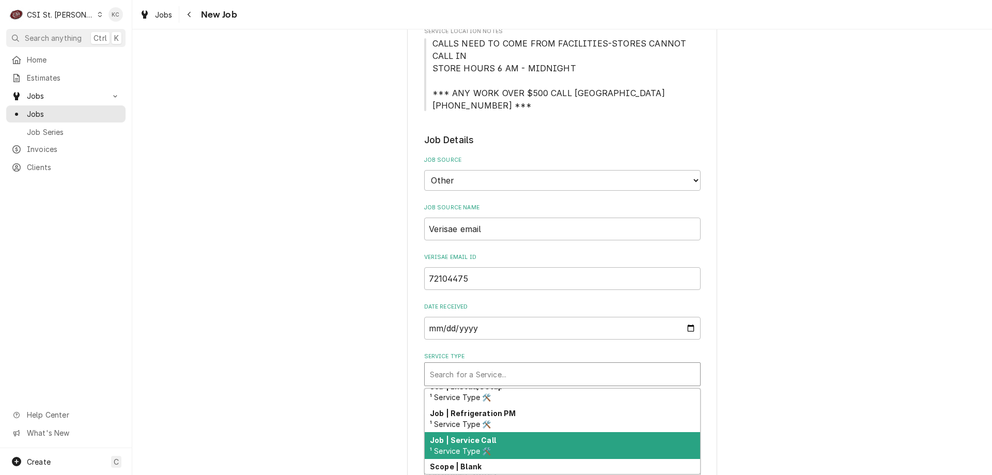
click at [565, 439] on div "Job | Service Call ¹ Service Type 🛠️" at bounding box center [562, 445] width 275 height 27
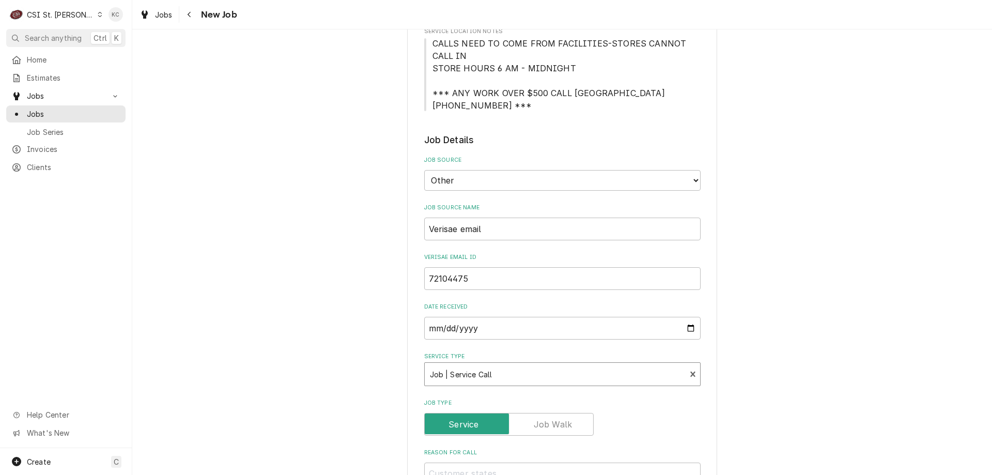
click at [886, 319] on div "Please provide the following information to create a job: Client Details Client…" at bounding box center [562, 436] width 860 height 1308
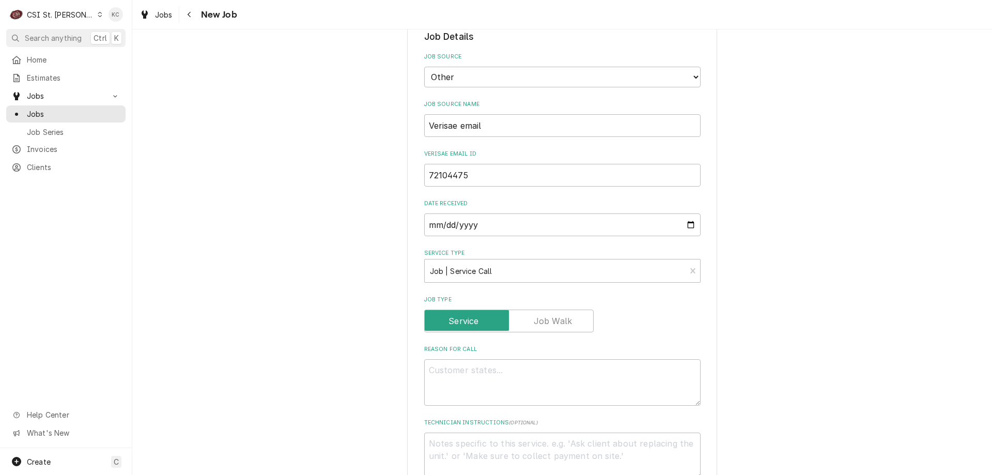
scroll to position [517, 0]
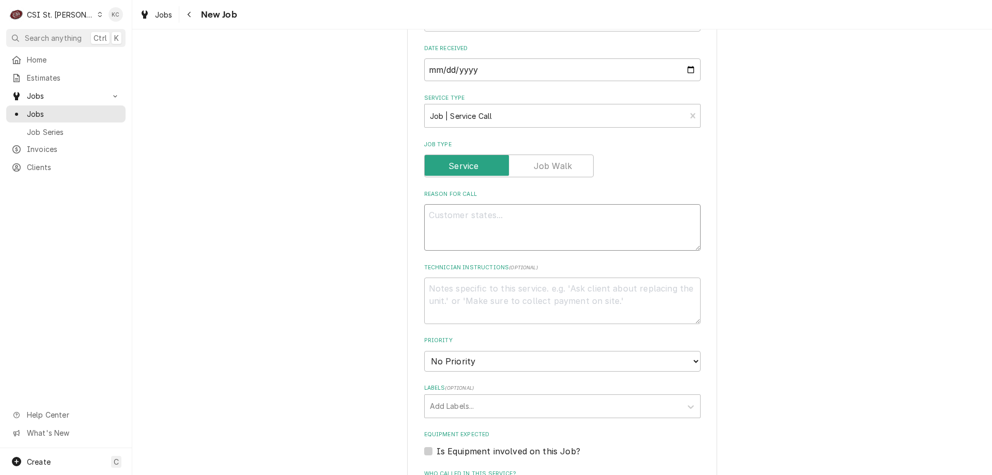
click at [438, 209] on textarea "Reason For Call" at bounding box center [562, 227] width 276 height 46
paste textarea "Tag #: 135BK54 Fixture Number: Serial #: 241027703 In-Service Date: 06/15/2004 …"
type textarea "x"
type textarea "Tag #: 135BK54 Fixture Number: Serial #: 241027703 In-Service Date: 06/15/2004 …"
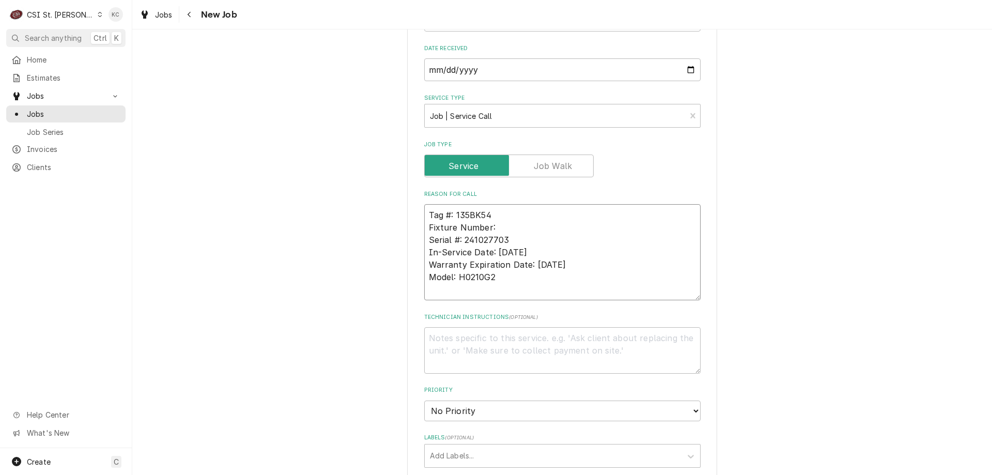
drag, startPoint x: 495, startPoint y: 227, endPoint x: 423, endPoint y: 229, distance: 71.8
click at [424, 229] on textarea "Tag #: 135BK54 Fixture Number: Serial #: 241027703 In-Service Date: 06/15/2004 …" at bounding box center [562, 252] width 276 height 96
type textarea "x"
type textarea "Tag #: 135BK54 Serial #: 241027703 In-Service Date: 06/15/2004 Warranty Expirat…"
drag, startPoint x: 493, startPoint y: 277, endPoint x: 410, endPoint y: 276, distance: 82.7
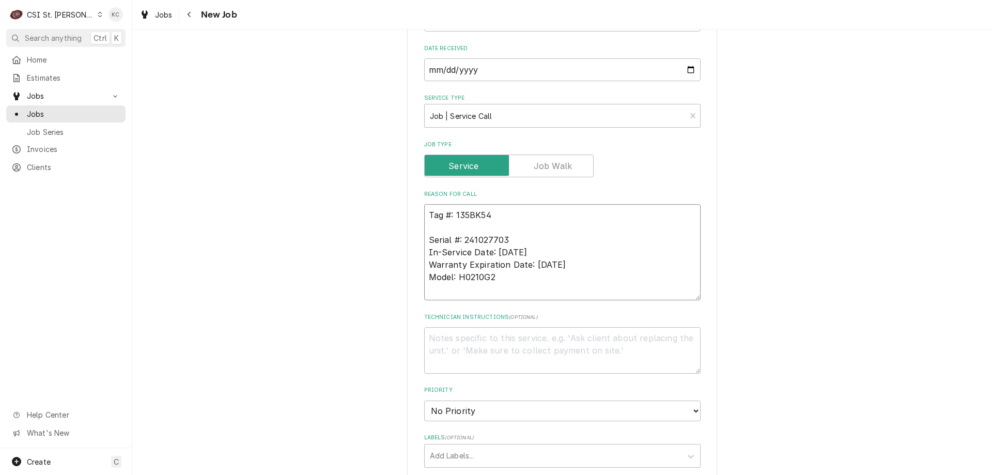
click at [410, 276] on div "Please provide the following information to create a job: Client Details Client…" at bounding box center [562, 280] width 310 height 1494
click at [454, 226] on textarea "Tag #: 135BK54 Serial #: 241027703 In-Service Date: 06/15/2004 Warranty Expirat…" at bounding box center [562, 252] width 276 height 96
paste textarea "Model: H0210G2"
type textarea "x"
type textarea "Tag #: 135BK54 Model: H0210G2 Serial #: 241027703 In-Service Date: 06/15/2004 W…"
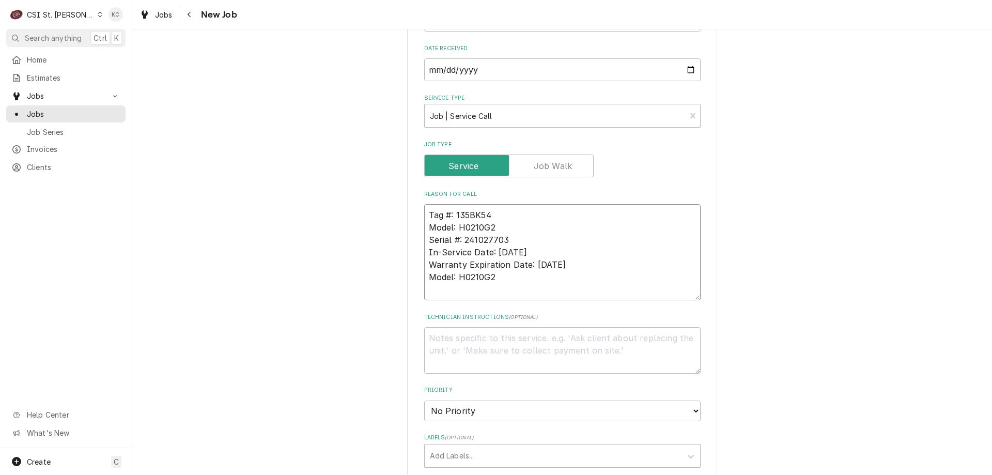
drag, startPoint x: 499, startPoint y: 282, endPoint x: 407, endPoint y: 250, distance: 97.4
click at [407, 250] on div "Please provide the following information to create a job: Client Details Client…" at bounding box center [562, 280] width 310 height 1494
type textarea "x"
type textarea "Tag #: 135BK54 Model: H0210G2 Serial #: 241027703"
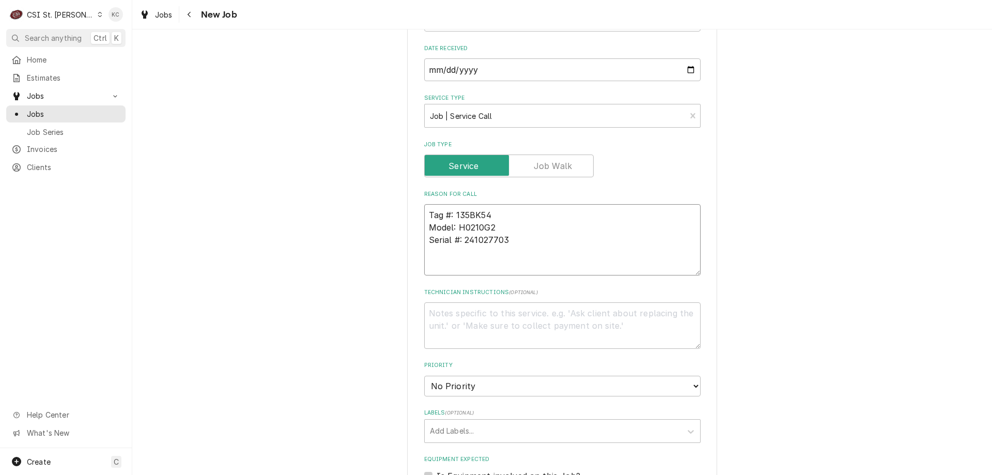
type textarea "x"
type textarea "Tag #: 135BK54 Model: H0210G2 Serial #: 241027703"
type textarea "x"
type textarea "Tag #: 135BK54 Model: H0210G2 Serial #: 241027703"
click at [448, 265] on textarea "Tag #: 135BK54 Model: H0210G2 Serial #: 241027703" at bounding box center [562, 246] width 276 height 84
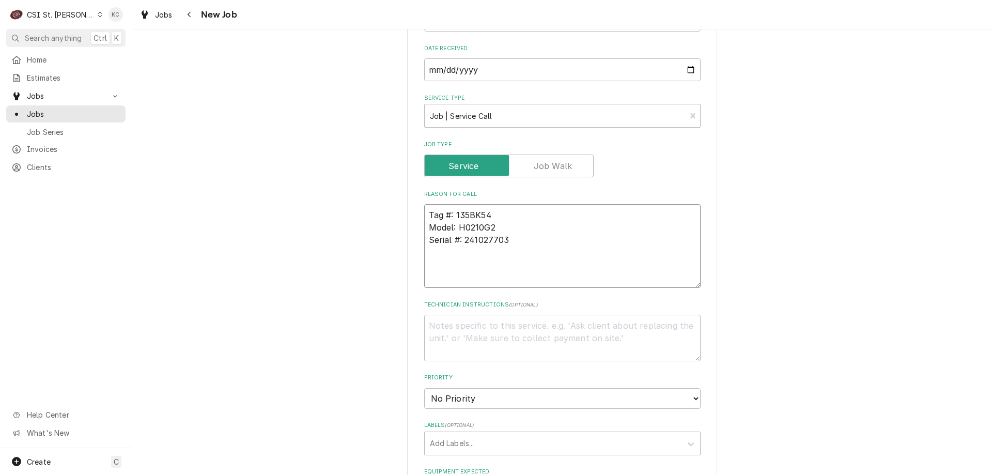
paste textarea "The oven is not holding its temp. e.g. set it at 300 and it got up to 300, but …"
type textarea "x"
type textarea "Tag #: 135BK54 Model: H0210G2 Serial #: 241027703 The oven is not holding its t…"
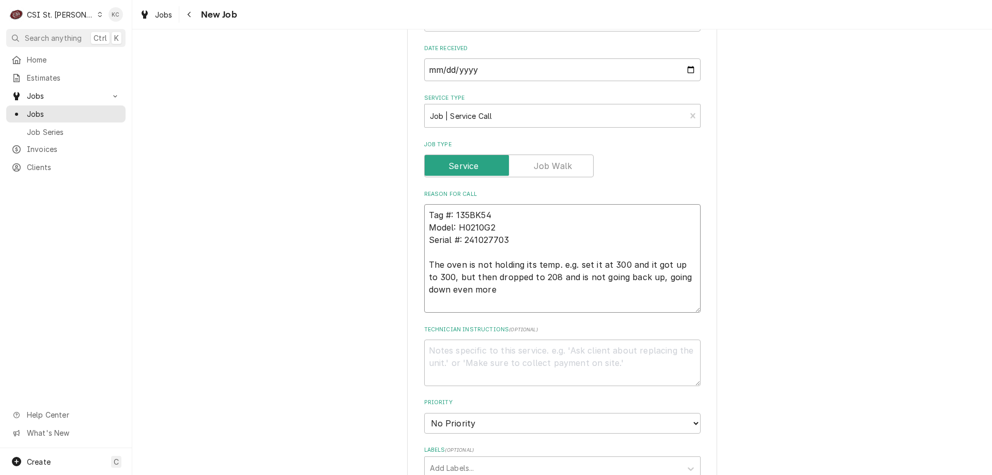
type textarea "x"
type textarea "Tag #: 135BK54 Model: H0210G2 Serial #: 241027703 The oven is not holding its t…"
click at [464, 359] on textarea "Technician Instructions ( optional )" at bounding box center [562, 362] width 276 height 46
click at [459, 342] on textarea "Technician Instructions ( optional )" at bounding box center [562, 362] width 276 height 46
paste textarea "Christine Bonaldi"
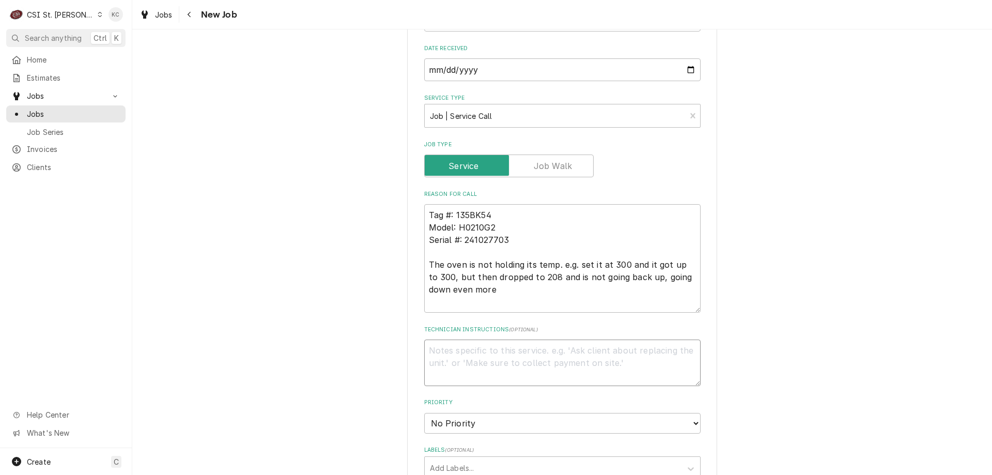
type textarea "x"
type textarea "Christine Bonaldi"
type textarea "x"
type textarea "Christine Bonaldi -"
type textarea "x"
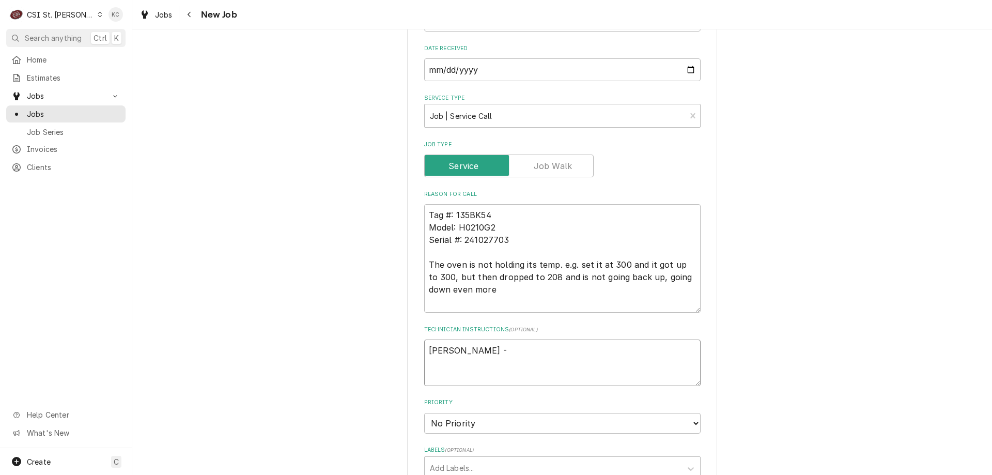
type textarea "Christine Bonaldi -"
type textarea "x"
type textarea "Christine Bonaldi - 6"
type textarea "x"
type textarea "Christine Bonaldi - 63"
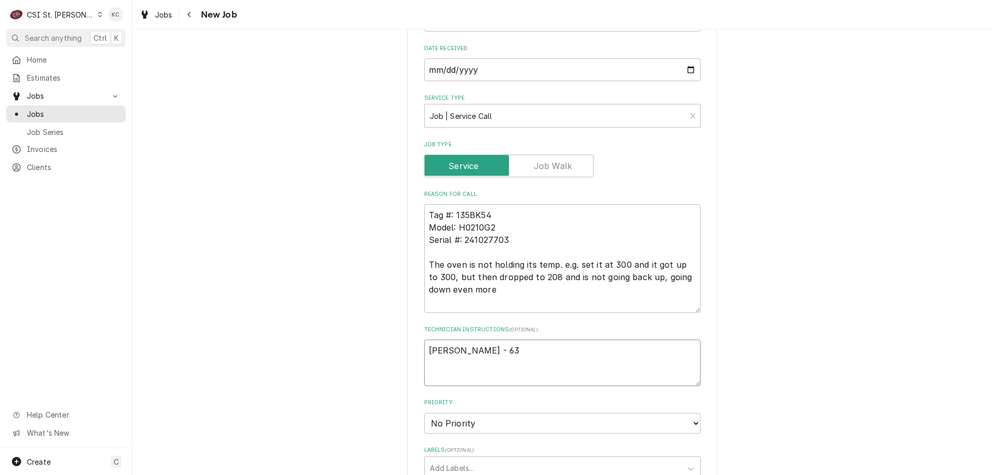
type textarea "x"
type textarea "Christine Bonaldi - 636"
type textarea "x"
type textarea "Christine Bonaldi - 636"
type textarea "x"
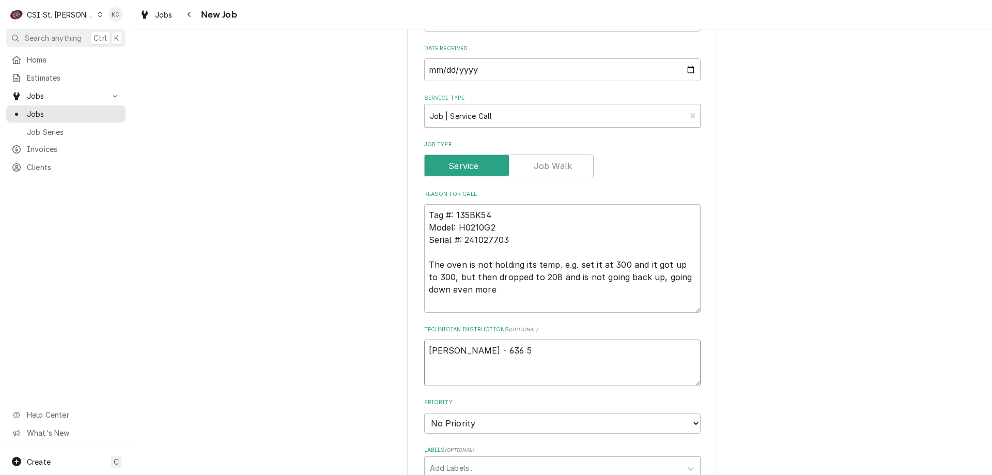
type textarea "Christine Bonaldi - 636 56"
type textarea "x"
type textarea "Christine Bonaldi - 636 561"
type textarea "x"
type textarea "Christine Bonaldi - 636 561-"
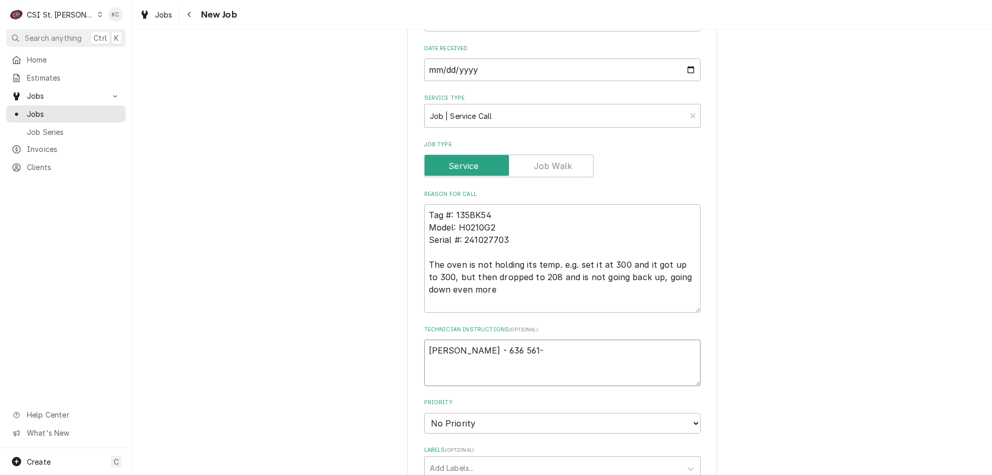
type textarea "x"
type textarea "Christine Bonaldi - 636 561-1"
type textarea "x"
type textarea "Christine Bonaldi - 636 561-19"
type textarea "x"
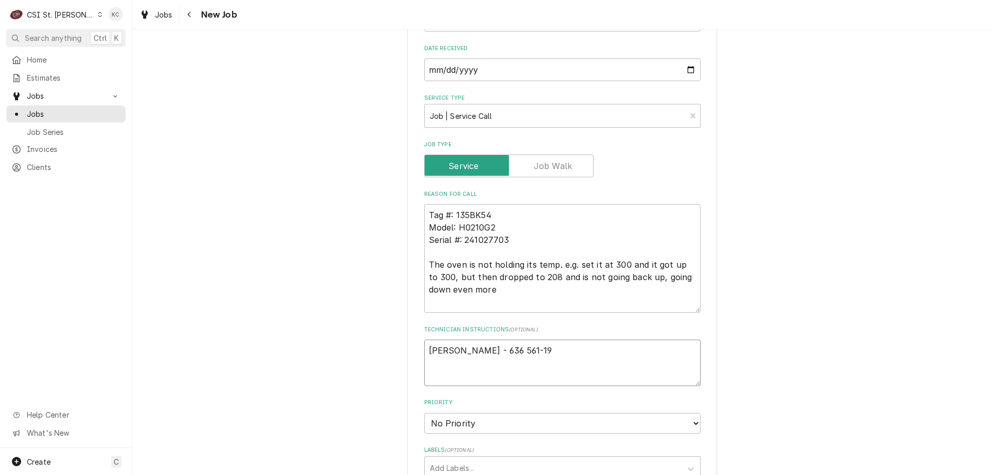
type textarea "Christine Bonaldi - 636 561-192"
type textarea "x"
type textarea "Christine Bonaldi - 636 561-1922"
type textarea "x"
type textarea "Christine Bonaldi - 636 561-1922"
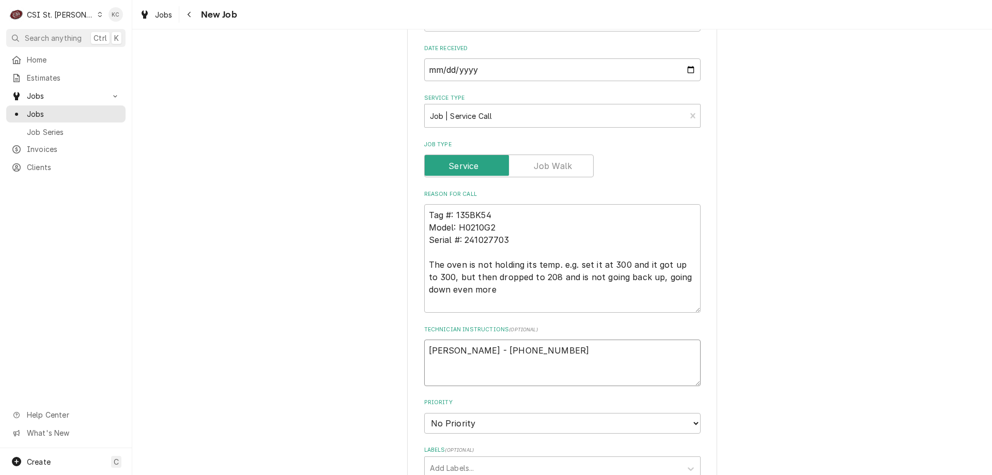
type textarea "x"
type textarea "Christine Bonaldi - 636 561-1922"
type textarea "x"
type textarea "Christine Bonaldi - 636 561-1922 6"
type textarea "x"
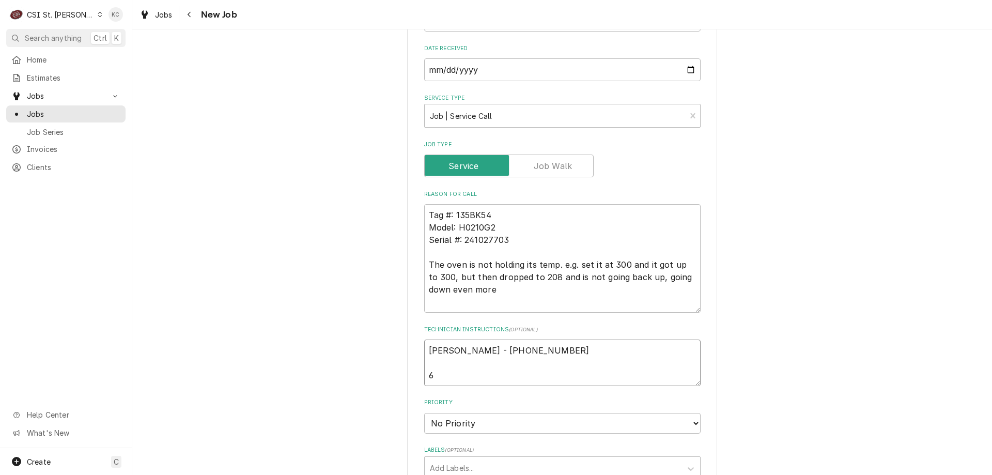
type textarea "Christine Bonaldi - 636 561-1922 6a"
type textarea "x"
type textarea "Christine Bonaldi - 636 561-1922 6am"
type textarea "x"
type textarea "Christine Bonaldi - 636 561-1922 6am"
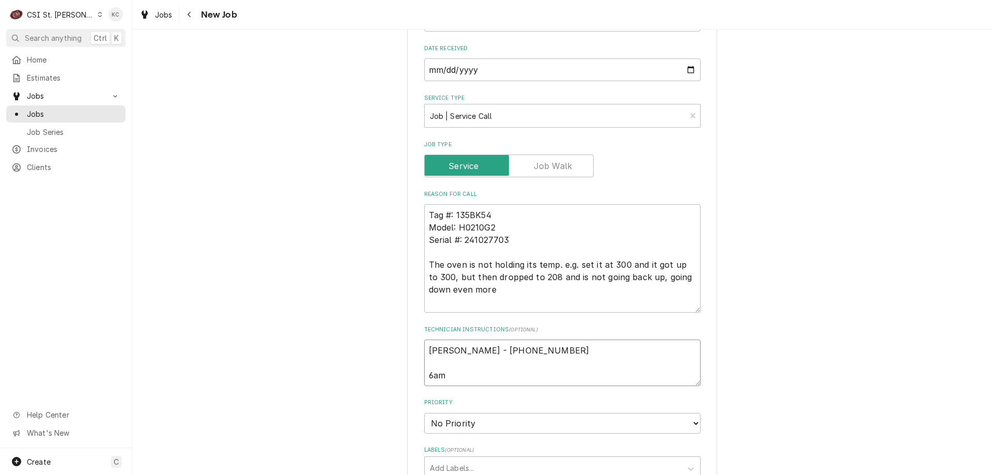
type textarea "x"
type textarea "Christine Bonaldi - 636 561-1922 6am -"
type textarea "x"
type textarea "Christine Bonaldi - 636 561-1922 6am -"
type textarea "x"
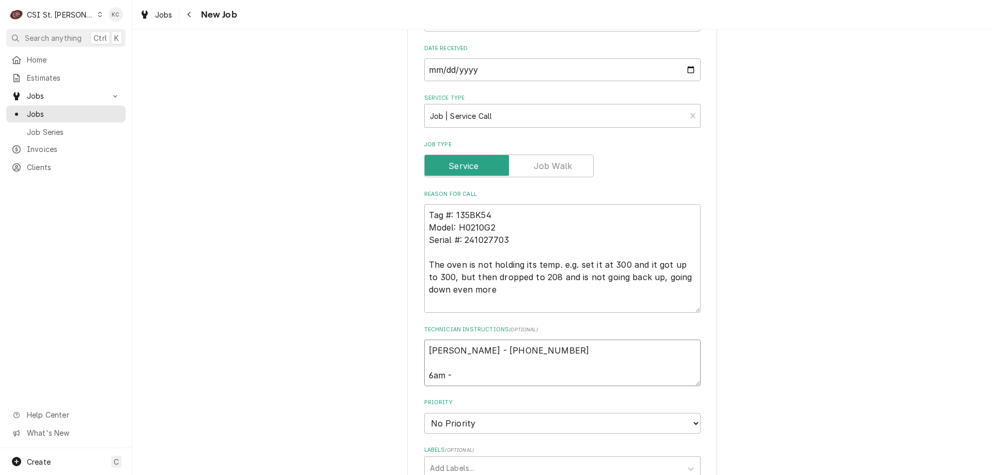
type textarea "Christine Bonaldi - 636 561-1922 6am - 1"
type textarea "x"
type textarea "Christine Bonaldi - 636 561-1922 6am - 10"
type textarea "x"
type textarea "Christine Bonaldi - 636 561-1922 6am - 10p"
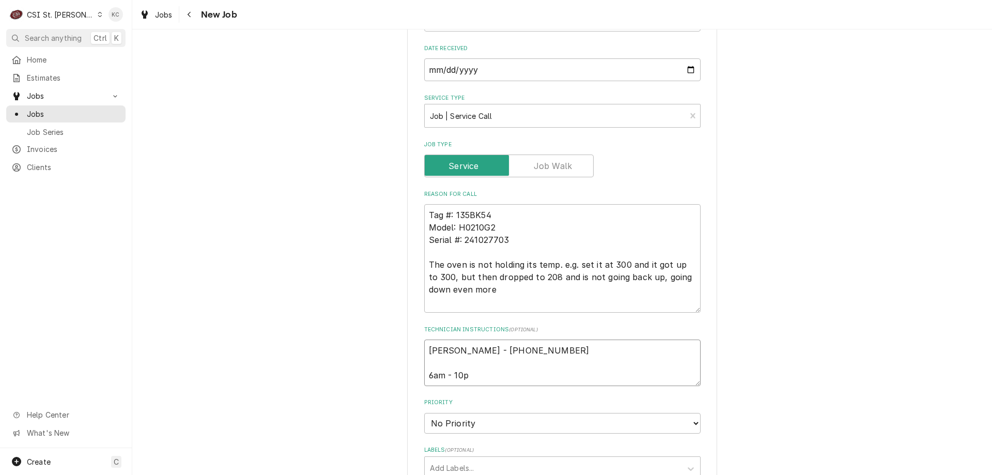
type textarea "x"
type textarea "Christine Bonaldi - 636 561-1922 6am - 10pm"
type textarea "x"
type textarea "Christine Bonaldi - 636 561-1922 6am - 10pm"
type textarea "x"
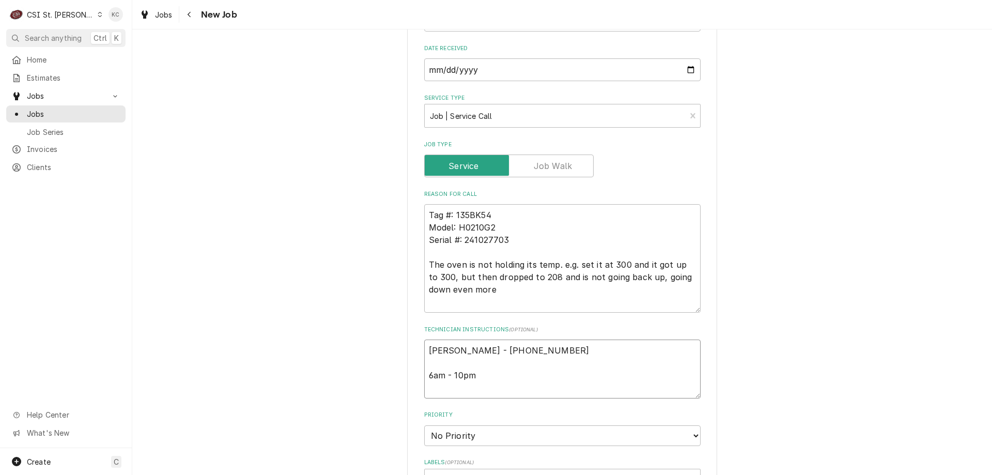
type textarea "Christine Bonaldi - 636 561-1922 6am - 10pm"
type textarea "x"
type textarea "Christine Bonaldi - 636 561-1922 6am - 10pm L"
type textarea "x"
type textarea "Christine Bonaldi - 636 561-1922 6am - 10pm Lo"
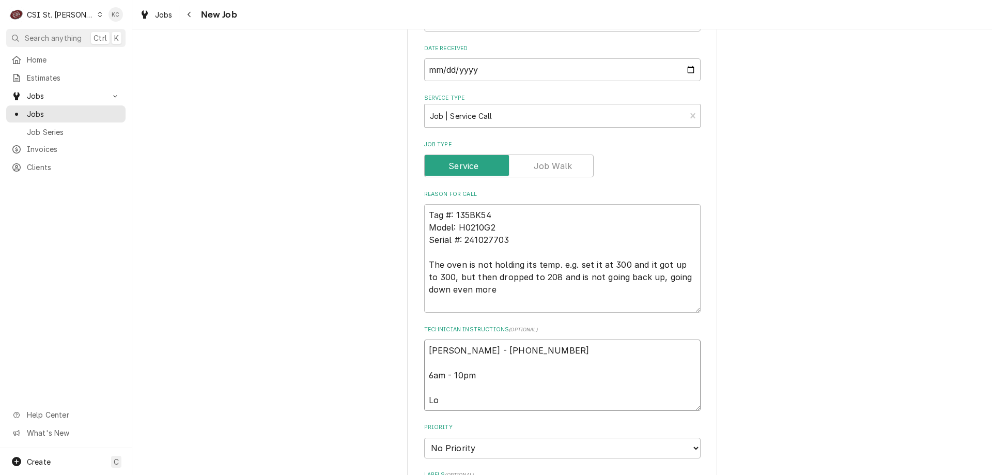
type textarea "x"
type textarea "Christine Bonaldi - 636 561-1922 6am - 10pm Loc"
type textarea "x"
type textarea "Christine Bonaldi - 636 561-1922 6am - 10pm Loca"
type textarea "x"
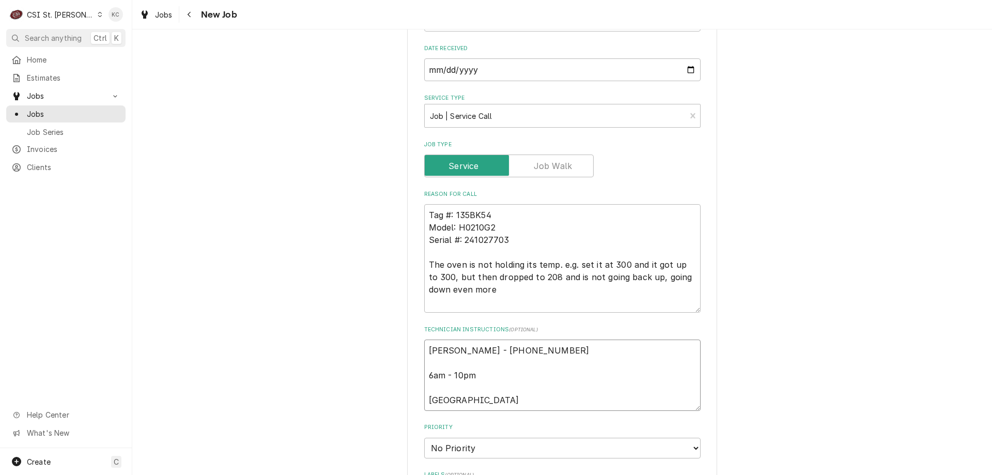
type textarea "Christine Bonaldi - 636 561-1922 6am - 10pm Locat"
type textarea "x"
type textarea "Christine Bonaldi - 636 561-1922 6am - 10pm Locate"
type textarea "x"
type textarea "Christine Bonaldi - 636 561-1922 6am - 10pm Located"
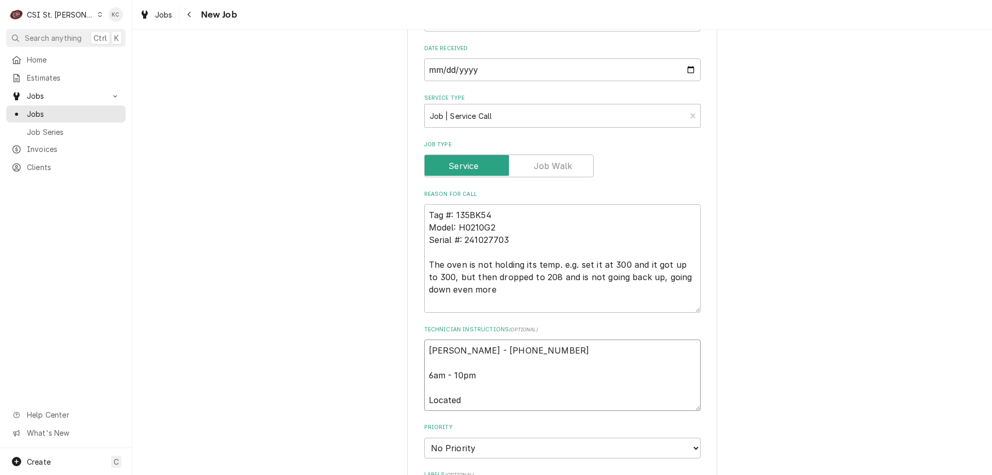
type textarea "x"
type textarea "Christine Bonaldi - 636 561-1922 6am - 10pm Located i"
type textarea "x"
type textarea "Christine Bonaldi - 636 561-1922 6am - 10pm Located in"
type textarea "x"
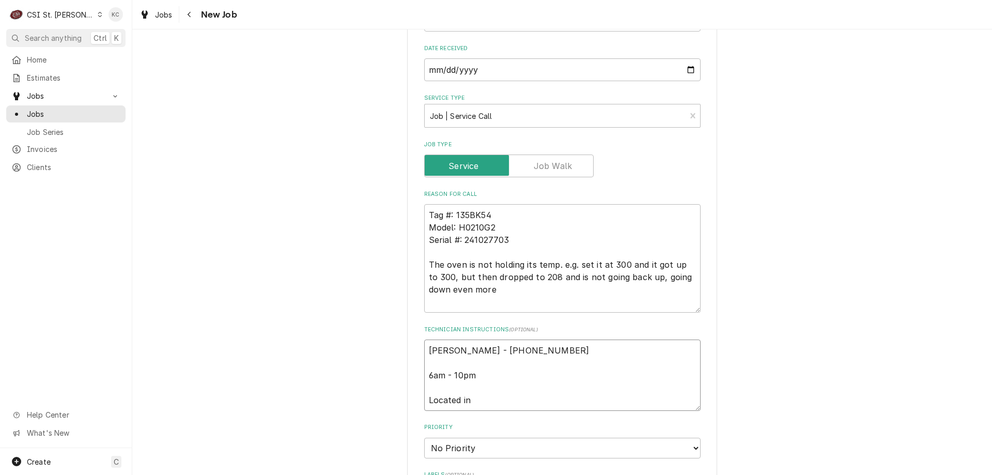
type textarea "Christine Bonaldi - 636 561-1922 6am - 10pm Located in"
type textarea "x"
type textarea "Christine Bonaldi - 636 561-1922 6am - 10pm Located in B"
type textarea "x"
type textarea "Christine Bonaldi - 636 561-1922 6am - 10pm Located in Ba"
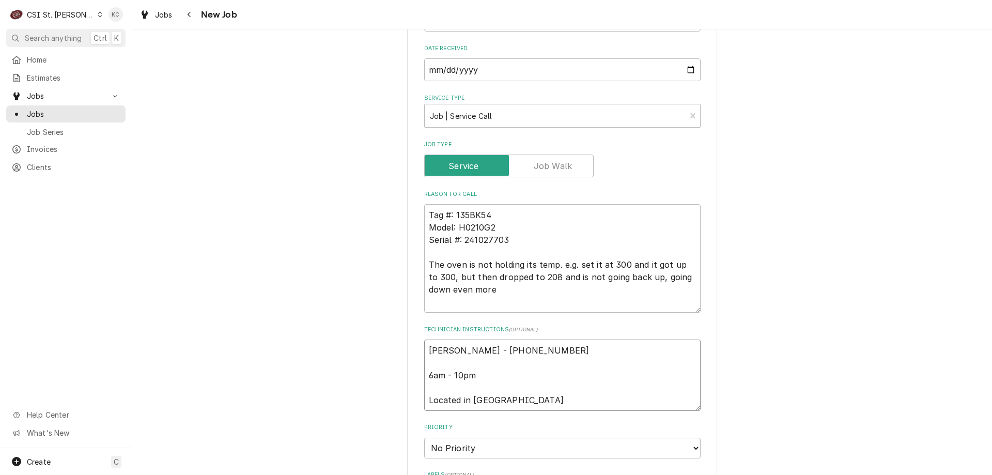
type textarea "x"
type textarea "Christine Bonaldi - 636 561-1922 6am - 10pm Located in Bake"
type textarea "x"
type textarea "Christine Bonaldi - 636 561-1922 6am - 10pm Located in Baker"
type textarea "x"
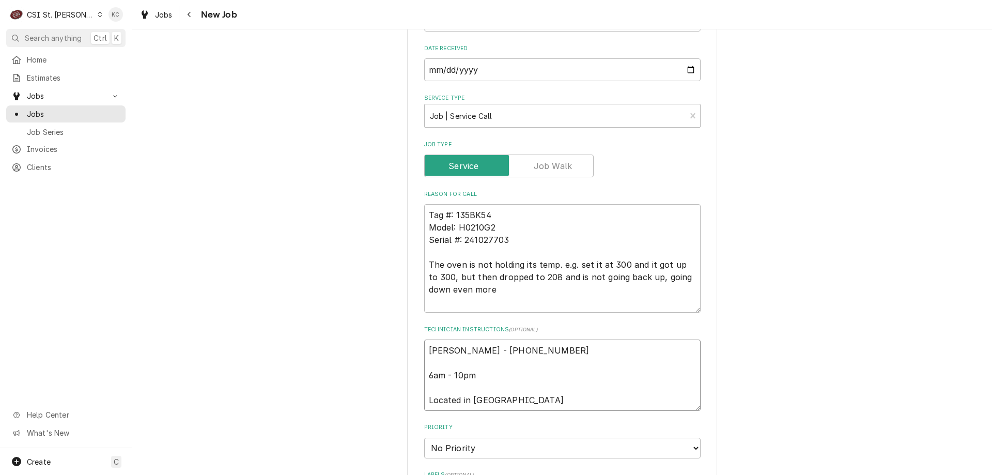
type textarea "Christine Bonaldi - 636 561-1922 6am - 10pm Located in Bakery"
type textarea "x"
type textarea "Christine Bonaldi - 636 561-1922 6am - 10pm Located in Bakery"
click at [424, 348] on textarea "Christine Bonaldi - 636 561-1922 6am - 10pm Located in Bakery" at bounding box center [562, 374] width 276 height 71
type textarea "x"
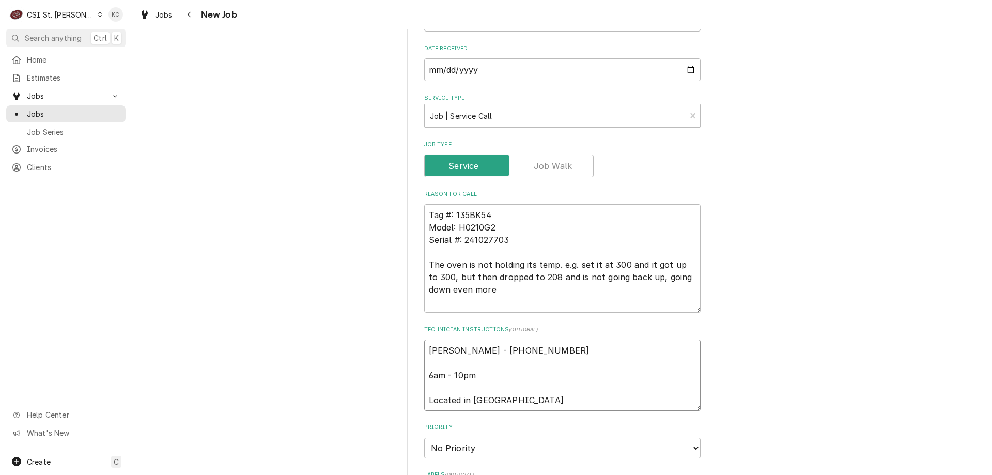
type textarea "Christine Bonaldi - 636 561-1922 6am - 10pm Located in Bakery"
type textarea "x"
type textarea "Christine Bonaldi - 636 561-1922 6am - 10pm Located in Bakery"
type textarea "x"
type textarea "Christine Bonaldi - 636 561-1922 6am - 10pm Located in Bakery"
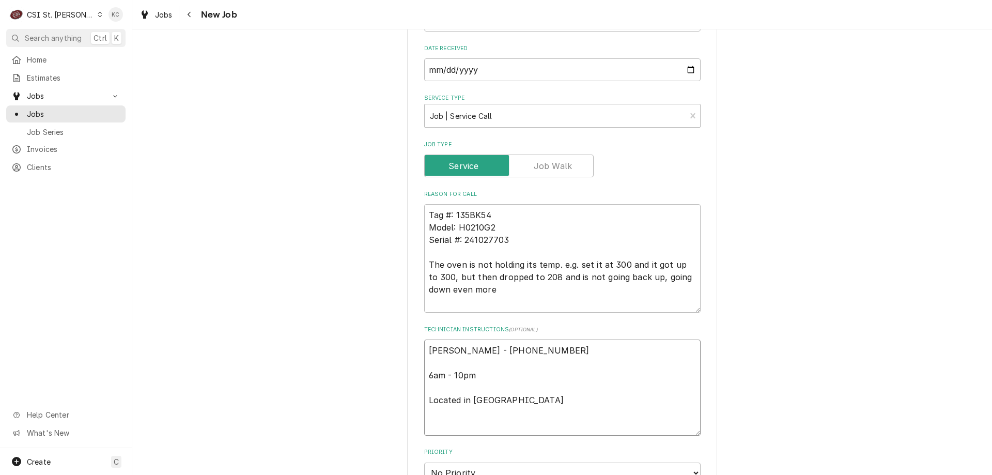
click at [460, 344] on textarea "Christine Bonaldi - 636 561-1922 6am - 10pm Located in Bakery" at bounding box center [562, 387] width 276 height 96
paste textarea "Emergency-OT Approved; OT Rates Apply"
type textarea "x"
type textarea "Emergency-OT Approved; OT Rates Apply Christine Bonaldi - 636 561-1922 6am - 10…"
type textarea "x"
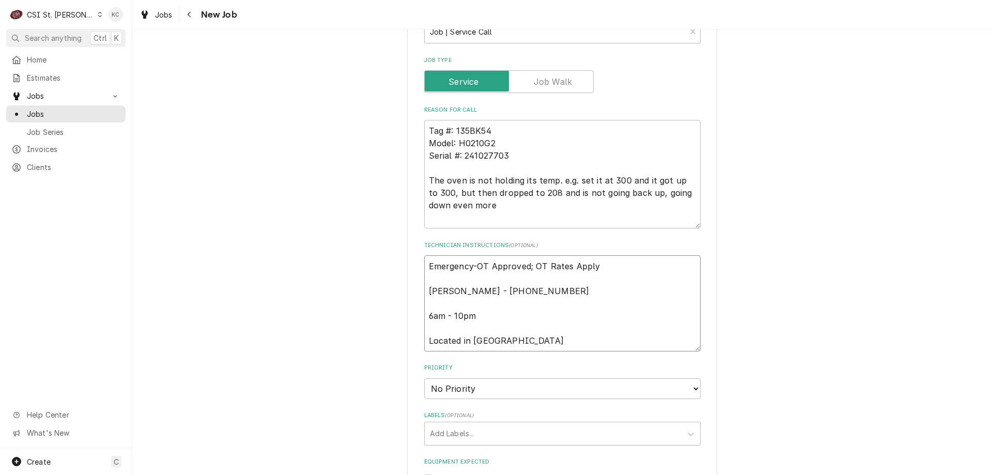
scroll to position [672, 0]
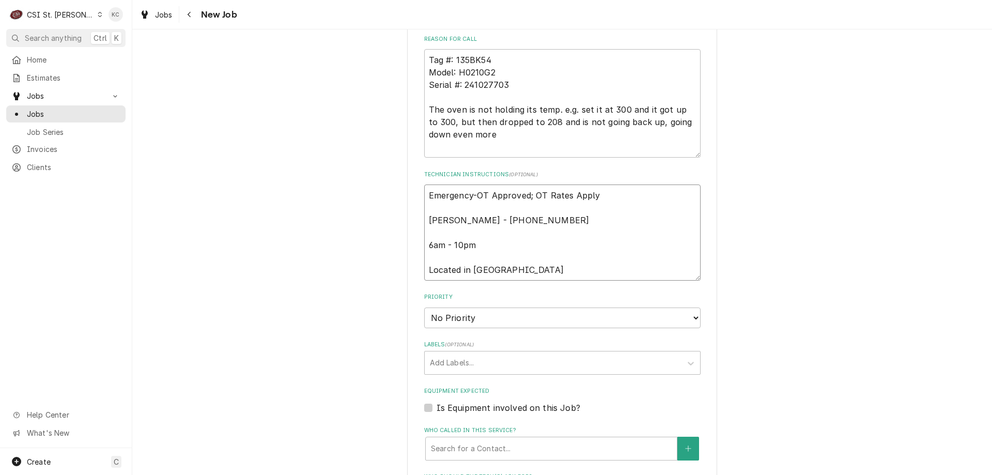
type textarea "Emergency-OT Approved; OT Rates Apply Christine Bonaldi - 636 561-1922 6am - 10…"
click at [490, 314] on select "No Priority Urgent High Medium Low" at bounding box center [562, 317] width 276 height 21
select select "2"
click at [424, 307] on select "No Priority Urgent High Medium Low" at bounding box center [562, 317] width 276 height 21
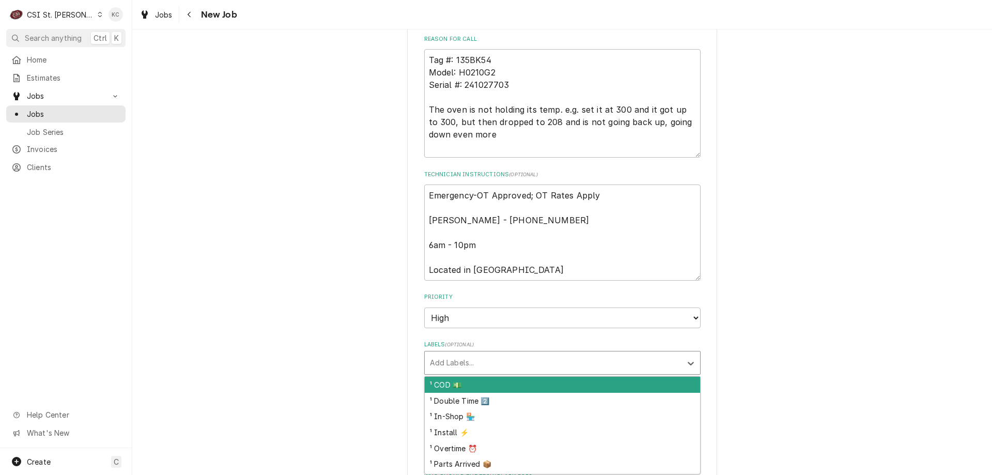
click at [489, 368] on div "Labels" at bounding box center [553, 362] width 246 height 19
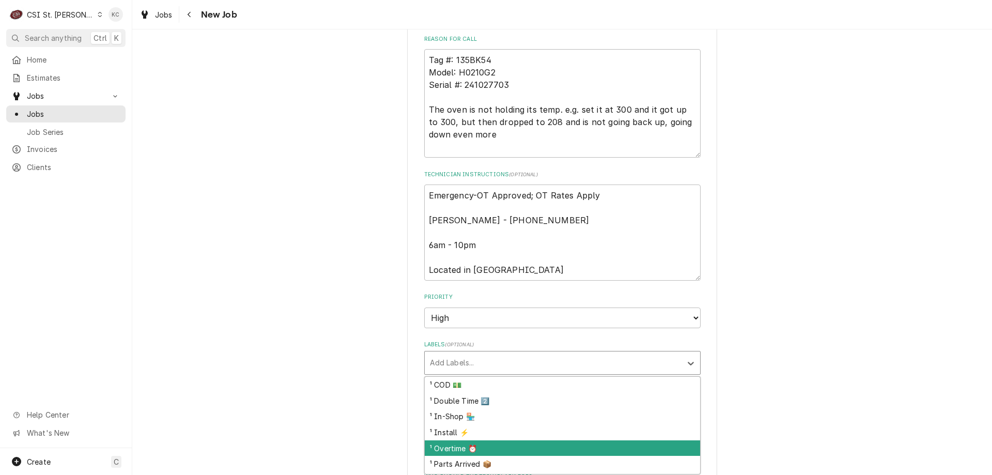
click at [482, 447] on div "¹ Overtime ⏰" at bounding box center [562, 448] width 275 height 16
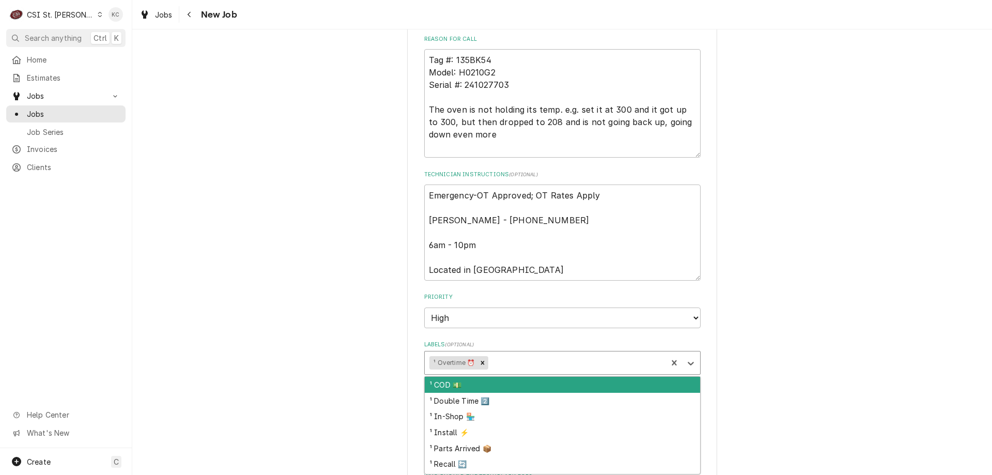
click at [508, 369] on div "Labels" at bounding box center [576, 362] width 172 height 19
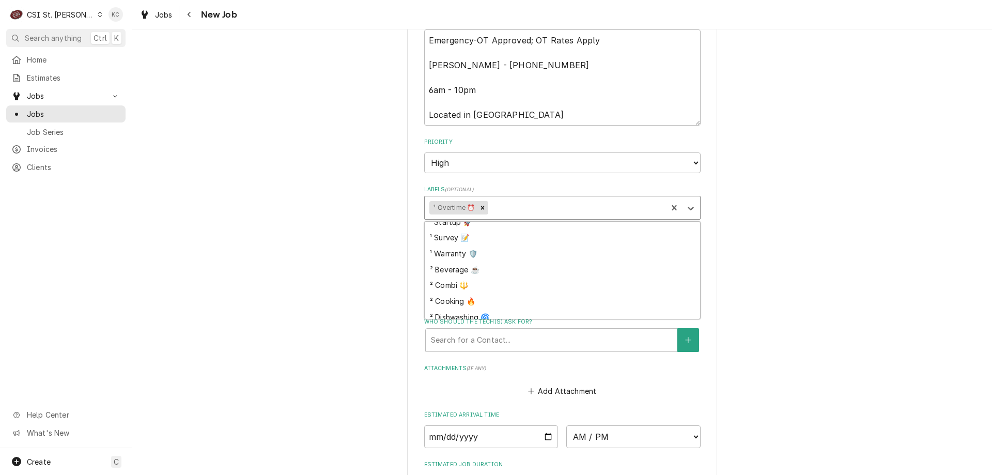
scroll to position [103, 0]
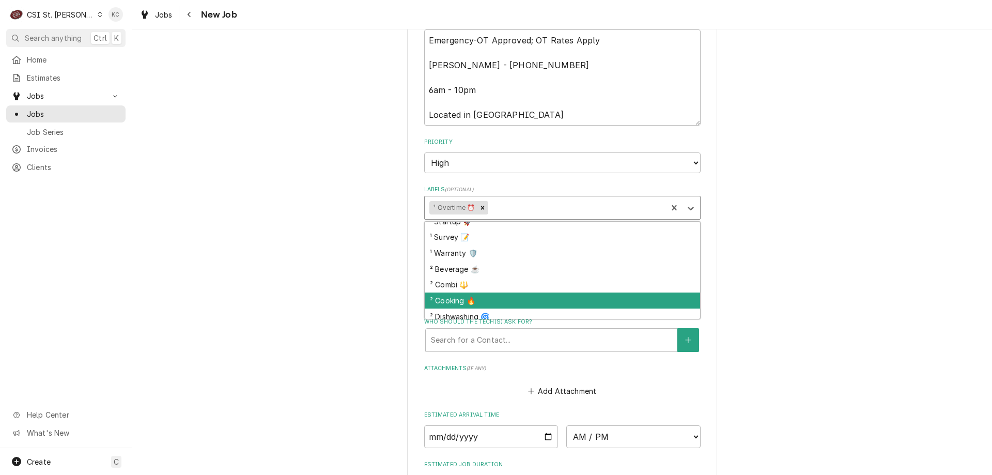
click at [494, 298] on div "² Cooking 🔥" at bounding box center [562, 300] width 275 height 16
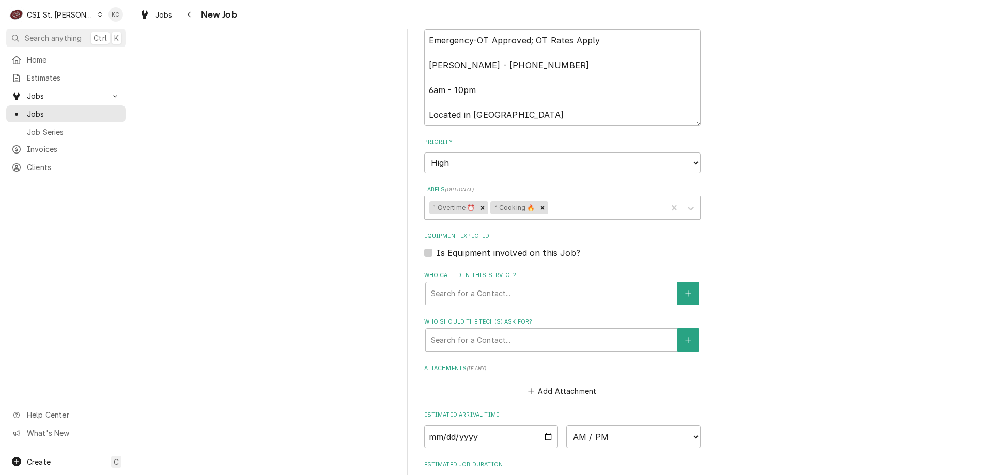
click at [807, 280] on div "Please provide the following information to create a job: Client Details Client…" at bounding box center [562, 1] width 860 height 1575
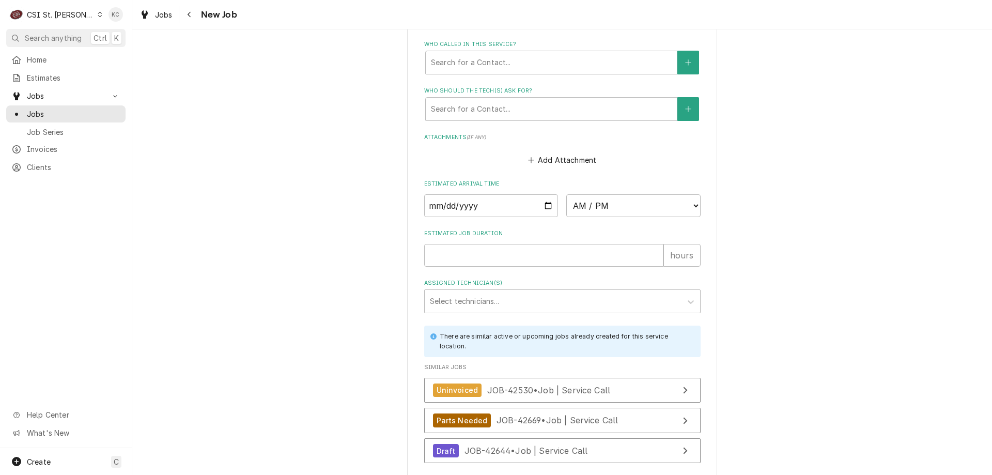
scroll to position [1140, 0]
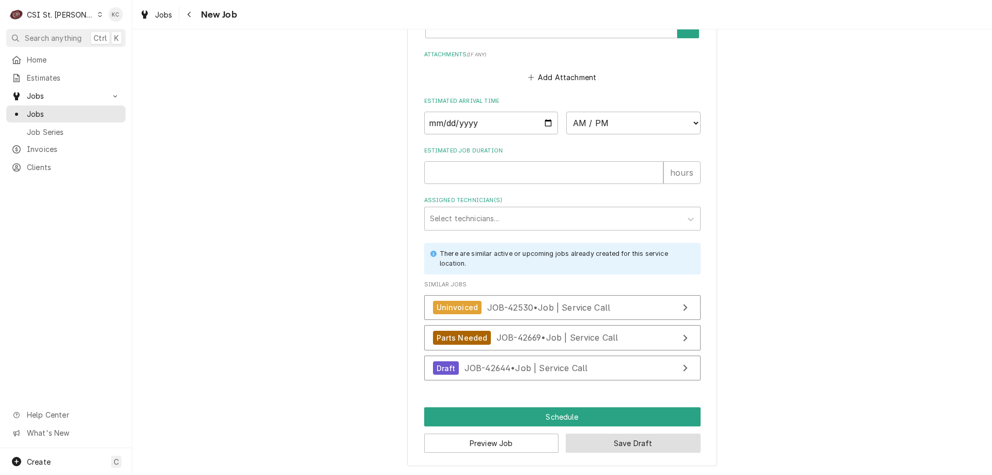
click at [683, 444] on button "Save Draft" at bounding box center [633, 442] width 135 height 19
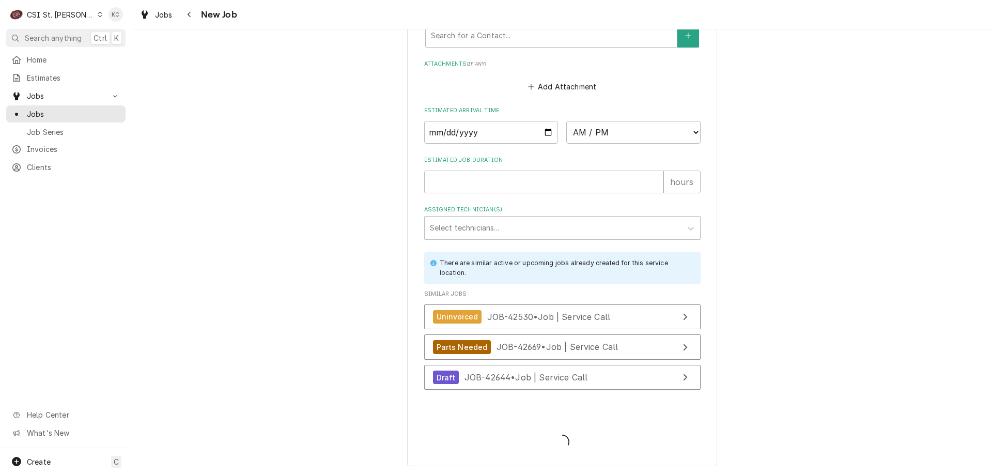
type textarea "x"
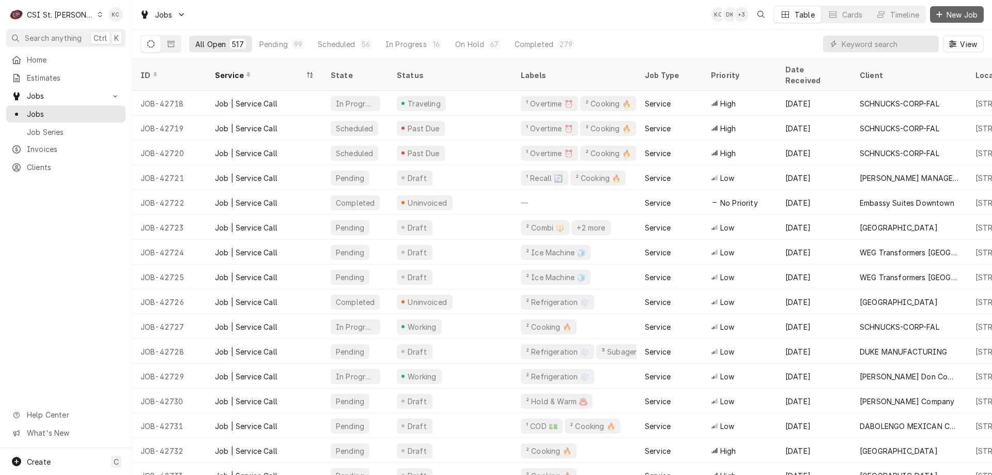
click at [962, 15] on span "New Job" at bounding box center [961, 14] width 35 height 11
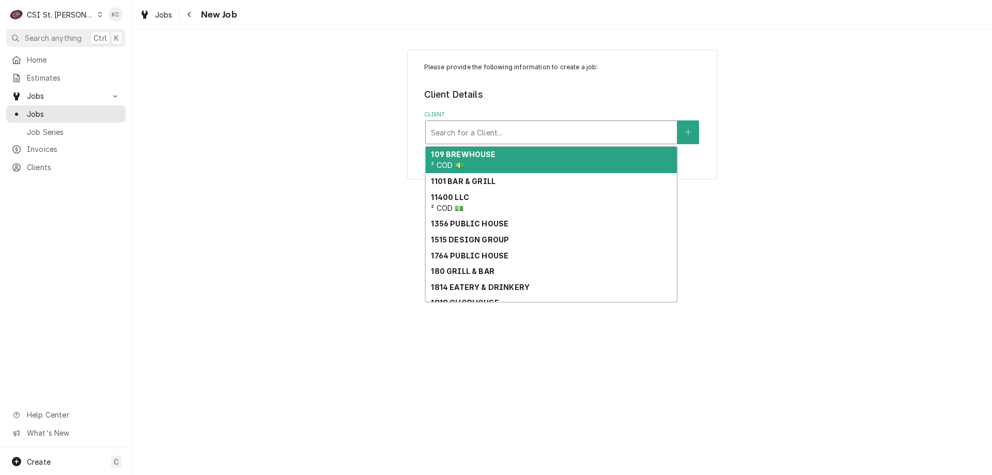
click at [518, 123] on div "Client" at bounding box center [551, 132] width 241 height 19
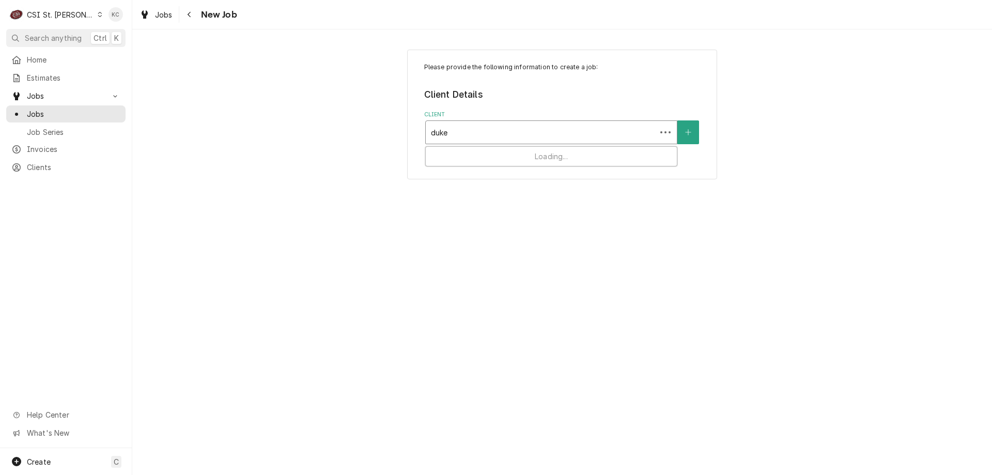
type input "duke"
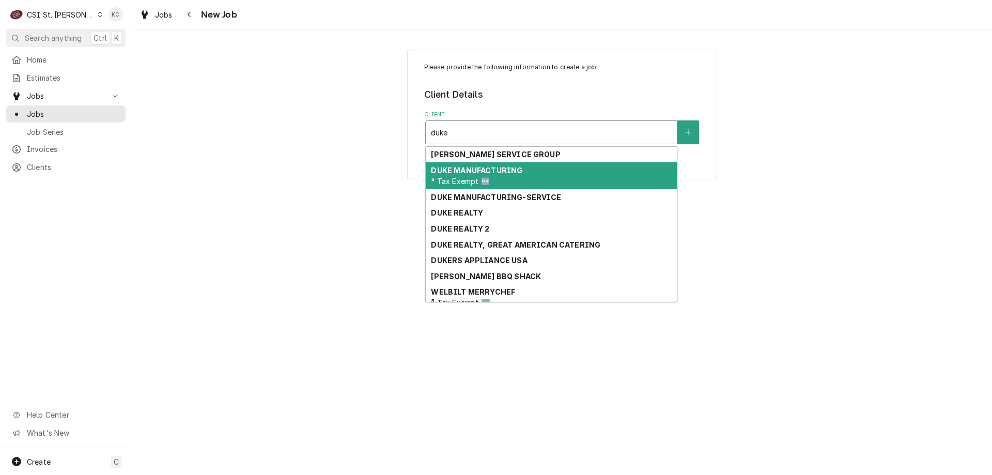
click at [506, 175] on div "DUKE MANUFACTURING ³ Tax Exempt 🆓" at bounding box center [551, 175] width 251 height 27
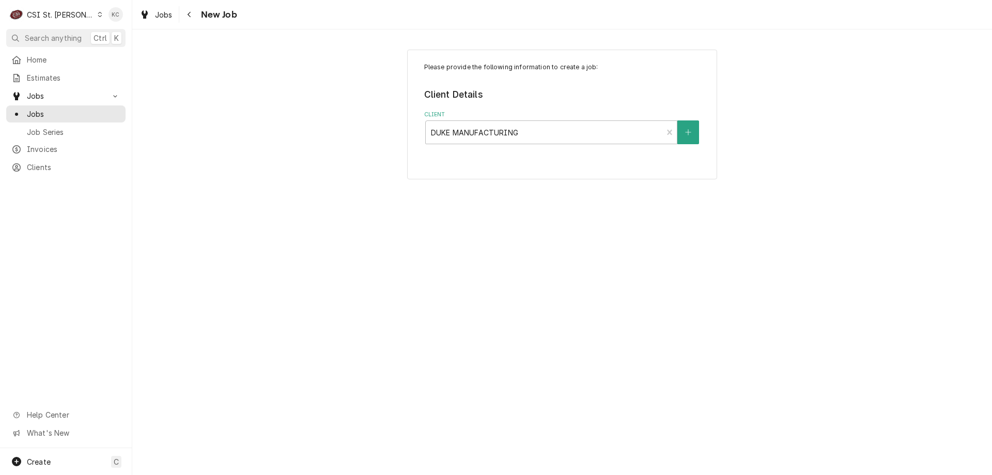
click at [491, 266] on div "Please provide the following information to create a job: Client Details Client…" at bounding box center [562, 251] width 860 height 445
click at [564, 240] on div "Service Location" at bounding box center [551, 244] width 241 height 19
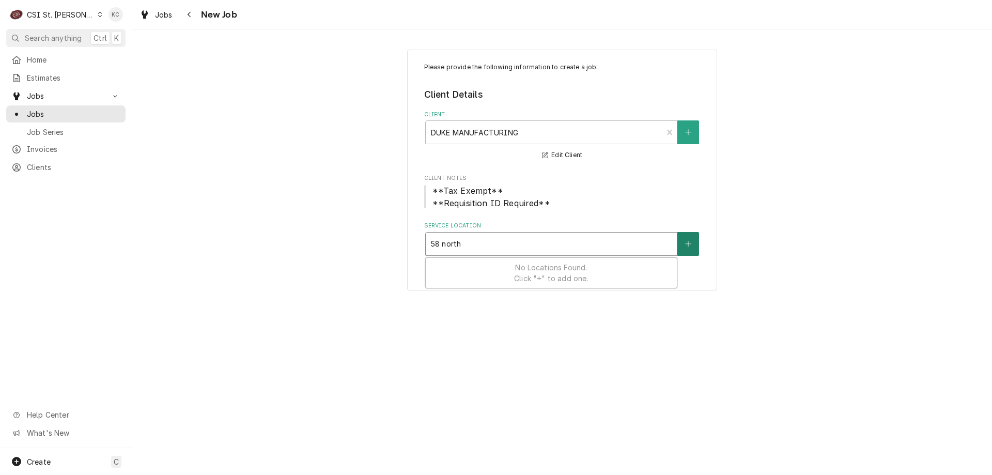
type input "58 north"
click at [681, 244] on button "Service Location" at bounding box center [688, 244] width 22 height 24
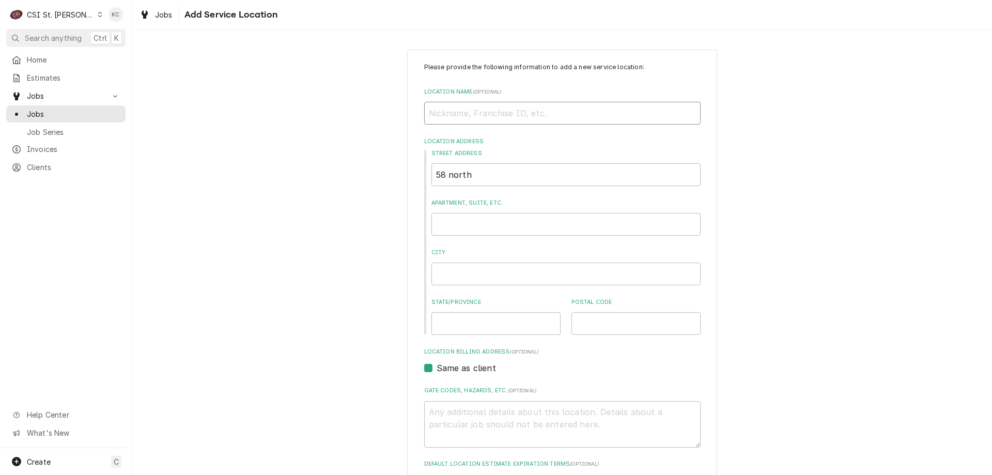
click at [482, 114] on input "Location Name ( optional )" at bounding box center [562, 113] width 276 height 23
type textarea "x"
type input "D"
type textarea "x"
type input "DA"
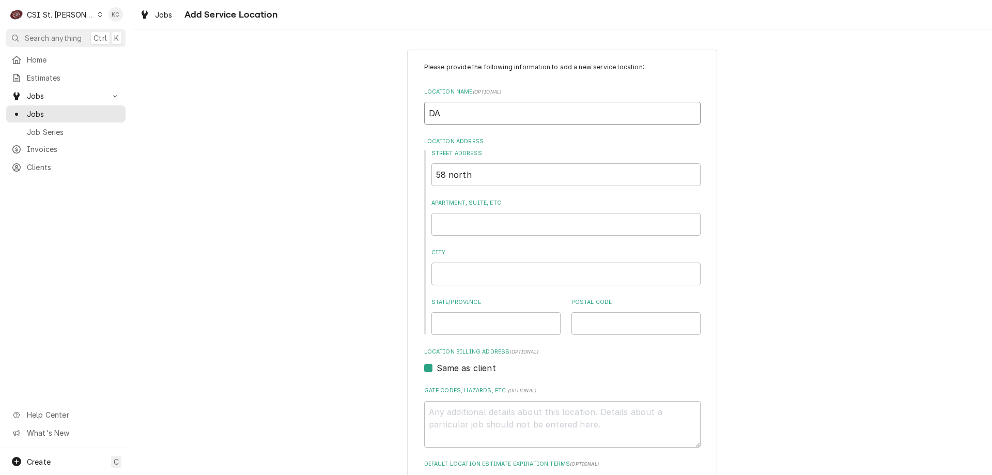
type textarea "x"
type input "DAD"
type textarea "x"
type input "DADE"
type textarea "x"
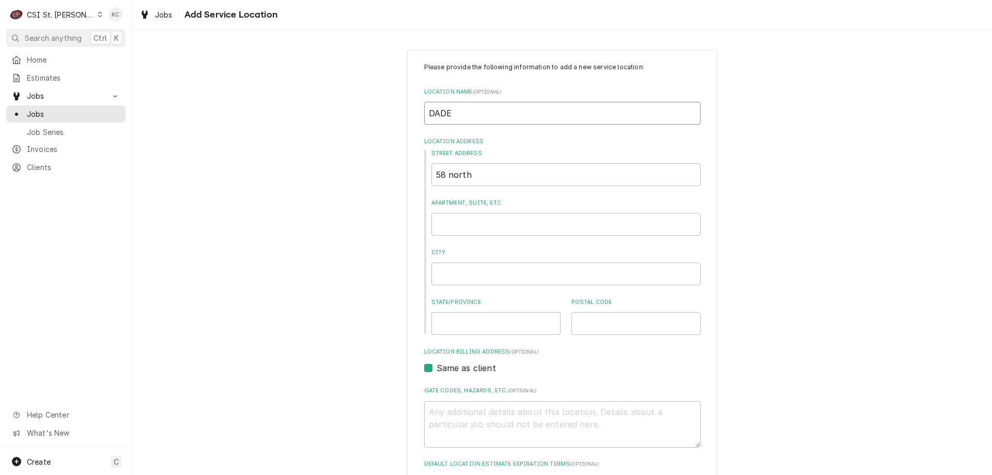
type input "DADE"
type textarea "x"
type input "DADE C"
type textarea "x"
type input "DADE CO"
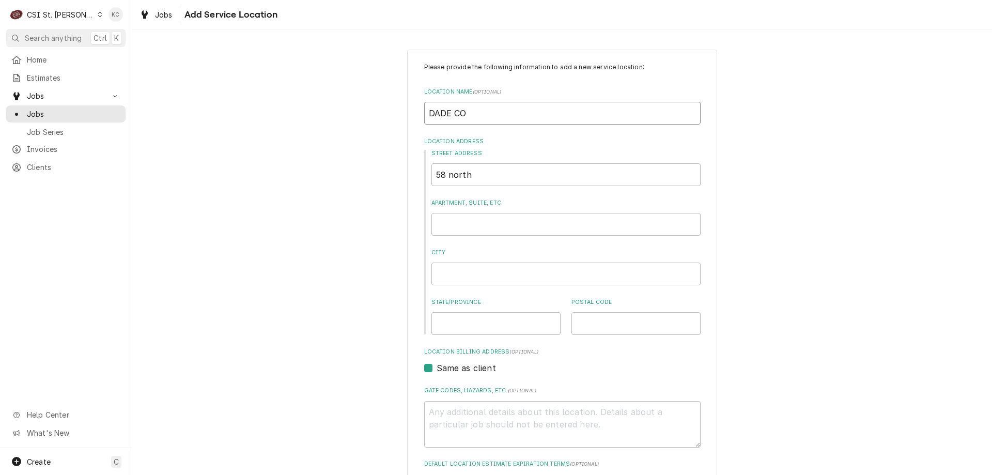
type textarea "x"
type input "DADE COU"
type textarea "x"
type input "DADE COUN"
type textarea "x"
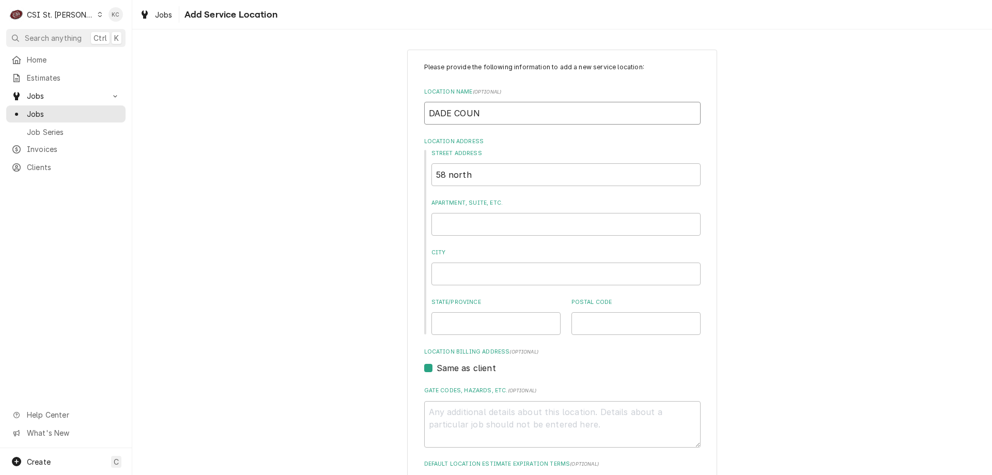
type input "DADE COUNT"
type textarea "x"
type input "DADE COUNTY"
type textarea "x"
type input "DADE COUNTY"
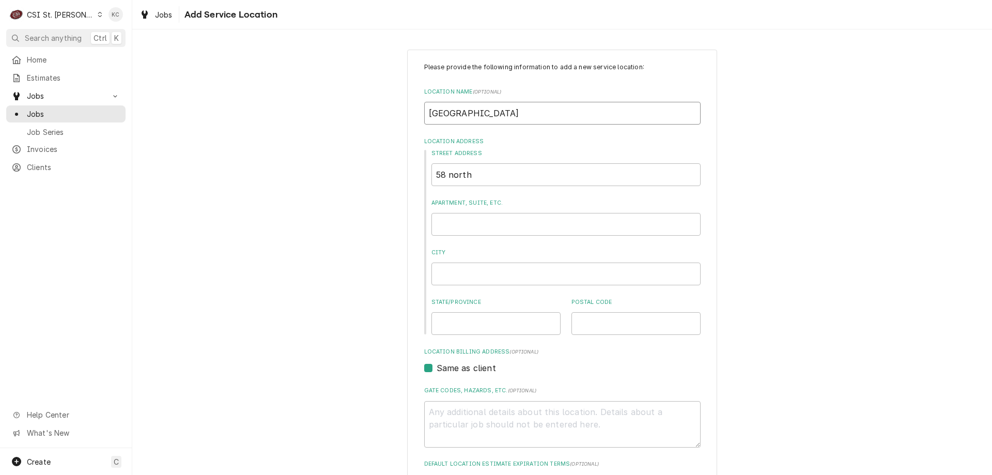
type textarea "x"
type input "DADE COUNTY S"
type textarea "x"
type input "DADE COUNTY SE"
type textarea "x"
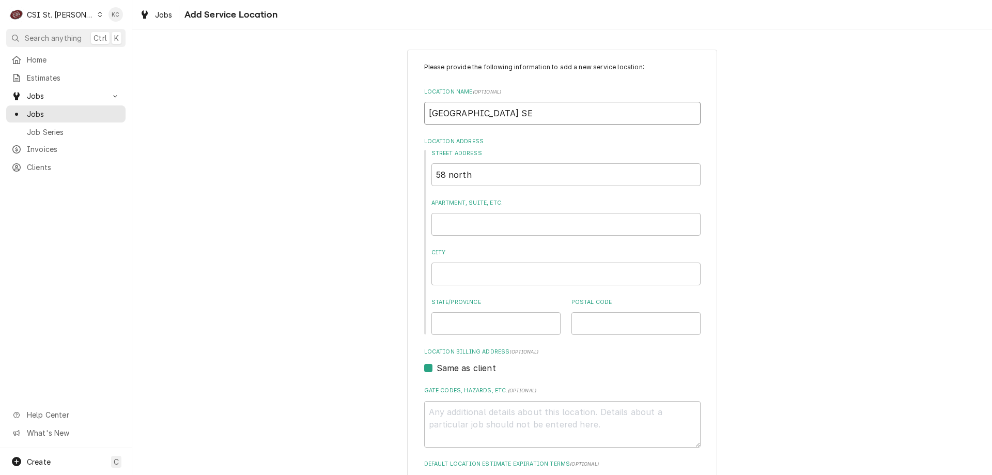
type input "DADE COUNTY SEN"
type textarea "x"
type input "DADE COUNTY SENI"
type textarea "x"
type input "DADE COUNTY SENIO"
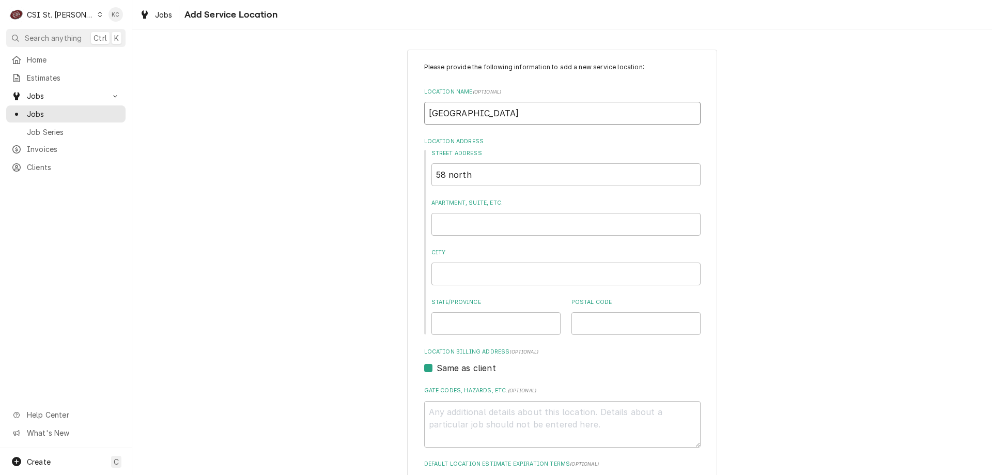
type textarea "x"
type input "DADE COUNTY SENIOR"
type textarea "x"
type input "DADE COUNTY SENIOR"
type textarea "x"
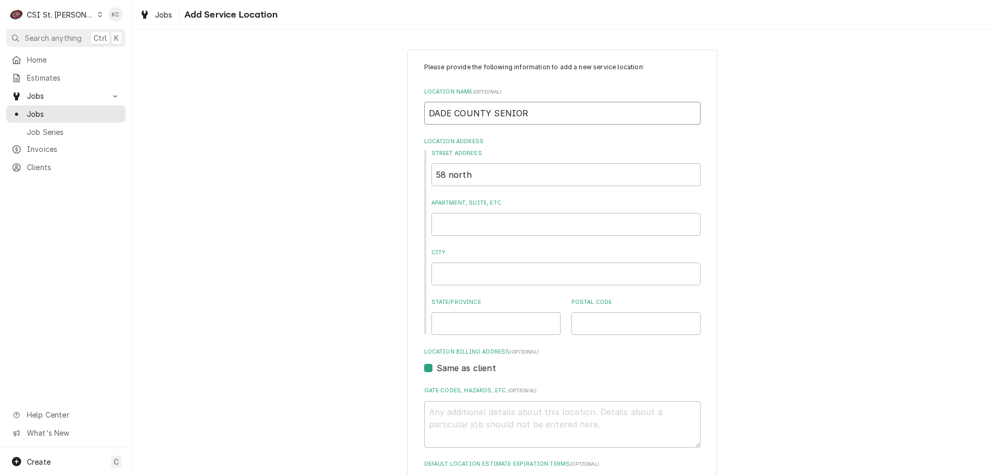
type input "DADE COUNTY SENIOR C"
type textarea "x"
type input "DADE COUNTY SENIOR CE"
type textarea "x"
type input "DADE COUNTY SENIOR CEN"
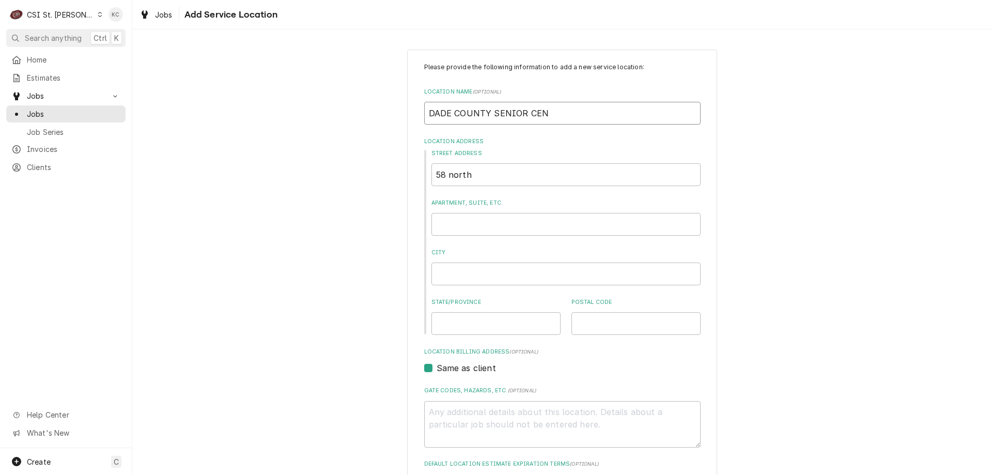
type textarea "x"
type input "DADE COUNTY SENIOR CENT"
type textarea "x"
type input "DADE COUNTY SENIOR CENTE"
type textarea "x"
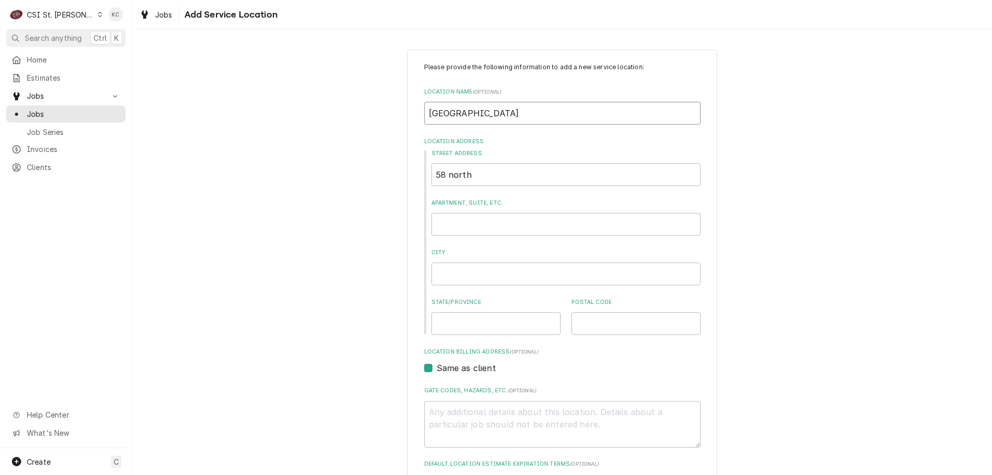
type input "DADE COUNTY SENIOR CENTER"
type textarea "x"
type input "5"
type textarea "x"
type input "58"
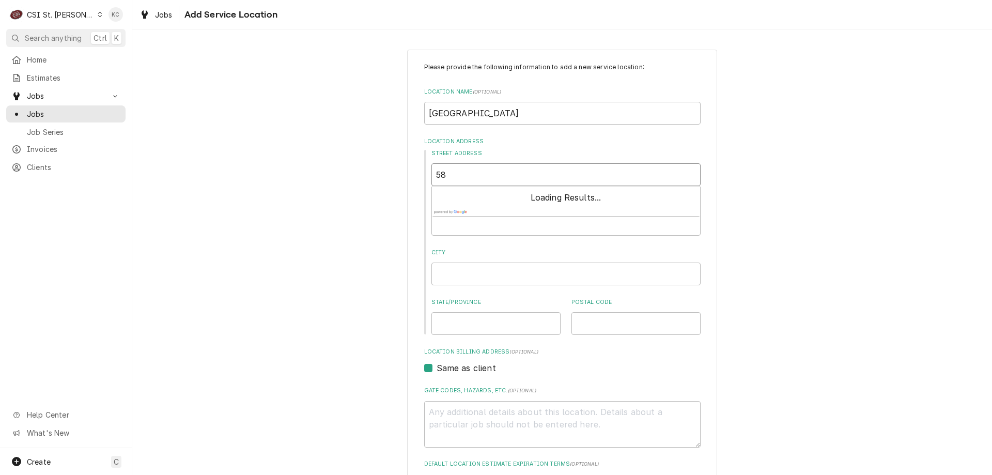
type textarea "x"
type input "58"
type textarea "x"
type input "58 N"
type textarea "x"
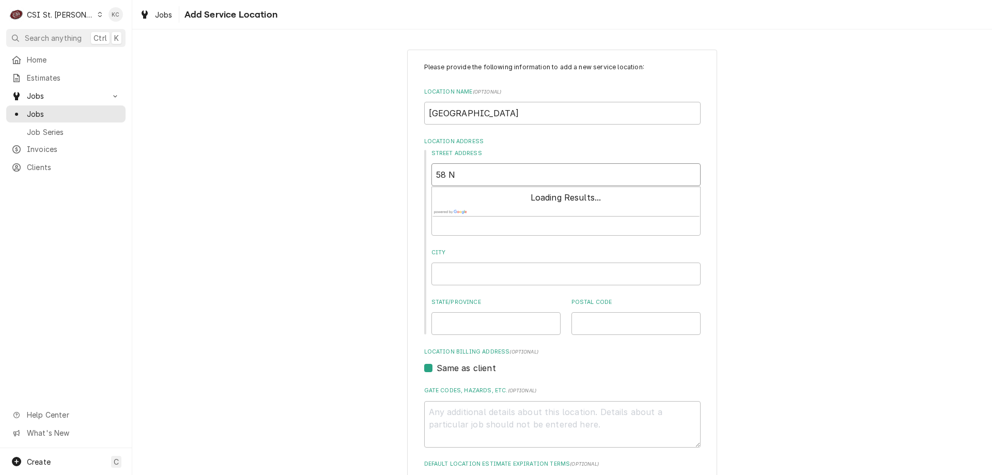
type input "58 NO"
type textarea "x"
type input "58 NOR"
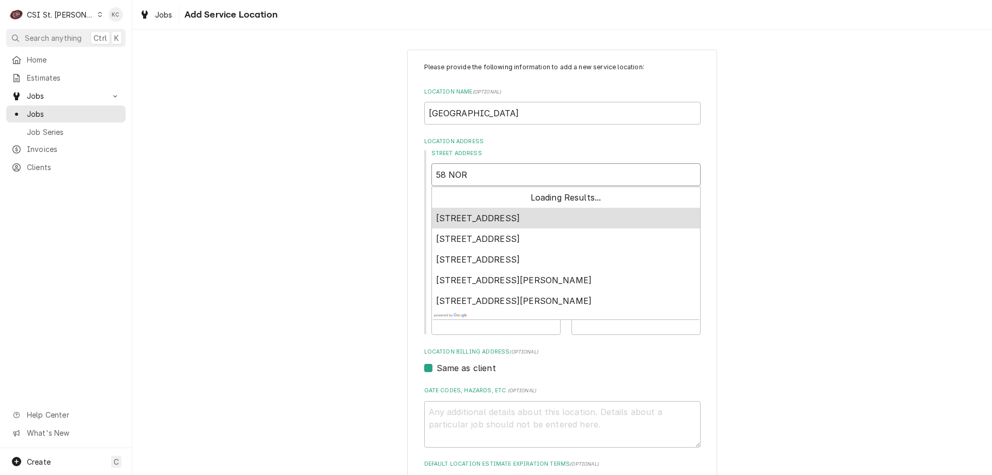
type textarea "x"
type input "58 NORT"
type textarea "x"
type input "58 NORTH"
type textarea "x"
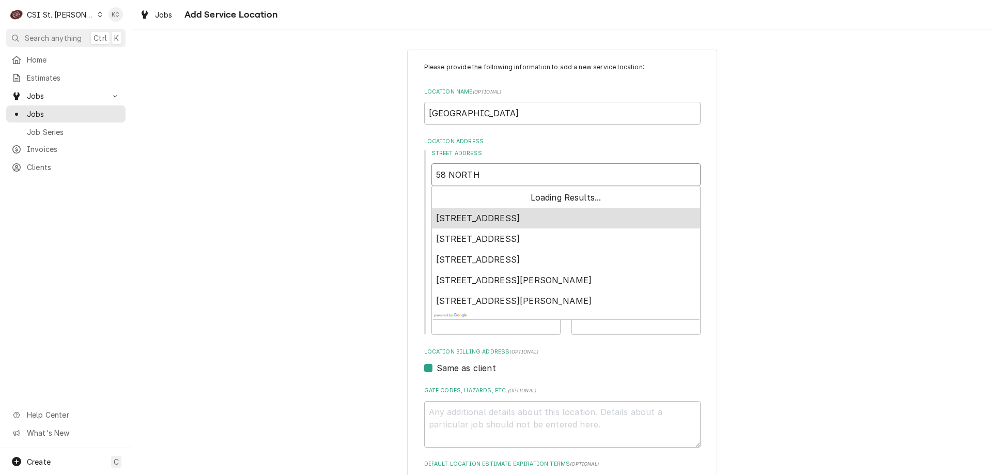
type input "58 NORTH"
type textarea "x"
type input "58 NORTH A"
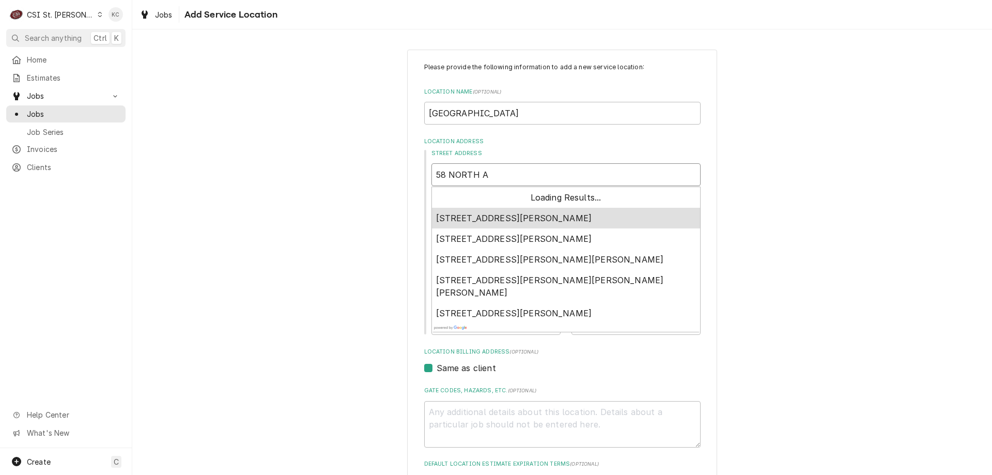
type textarea "x"
type input "58 NORTH AL"
type textarea "x"
type input "58 NORTH ALL"
type textarea "x"
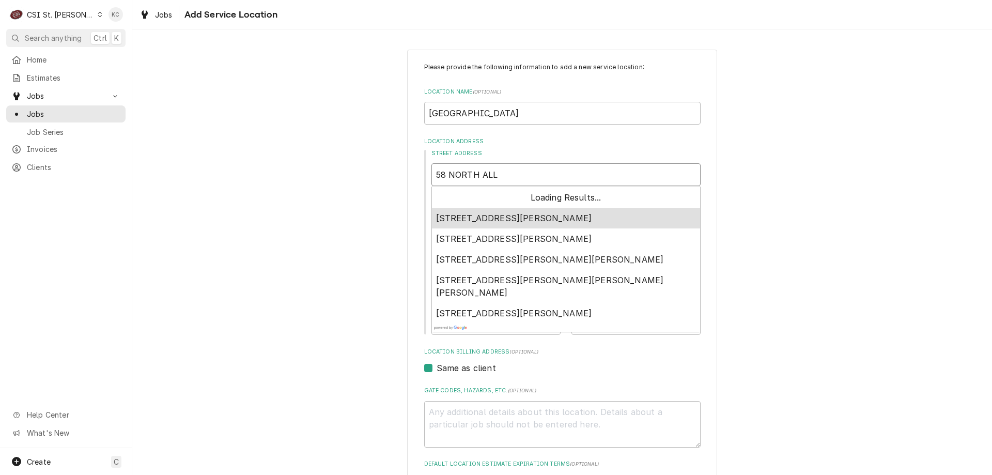
type input "58 NORTH ALLI"
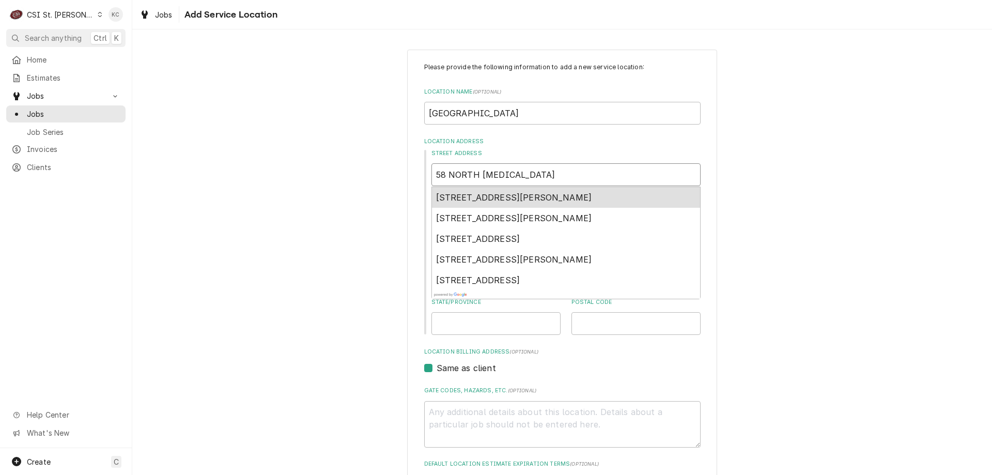
type textarea "x"
type input "58 NORTH ALLIS"
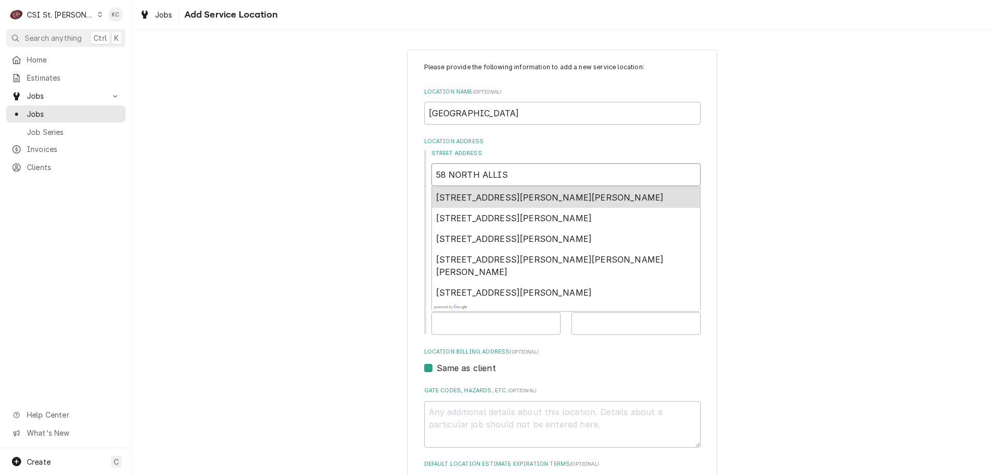
type textarea "x"
type input "58 NORTH ALLISO"
type textarea "x"
type input "58 NORTH ALLISON"
type textarea "x"
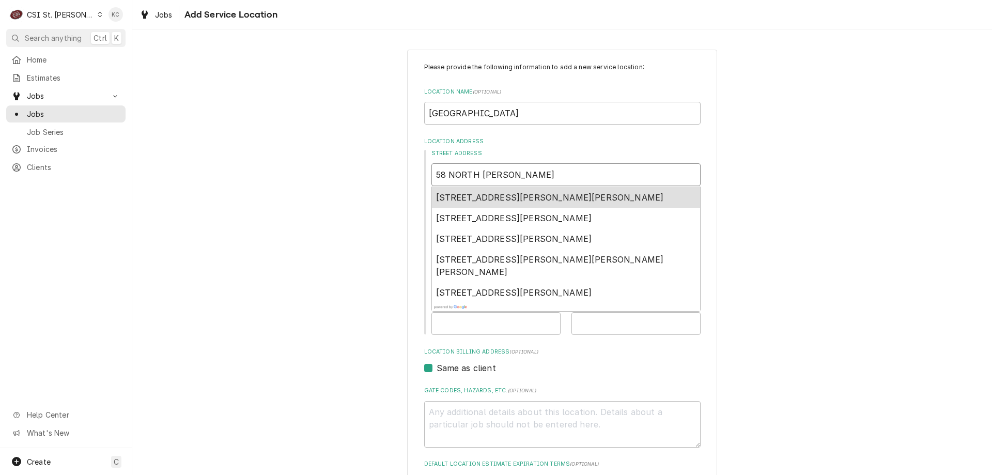
type input "58 NORTH ALLISON"
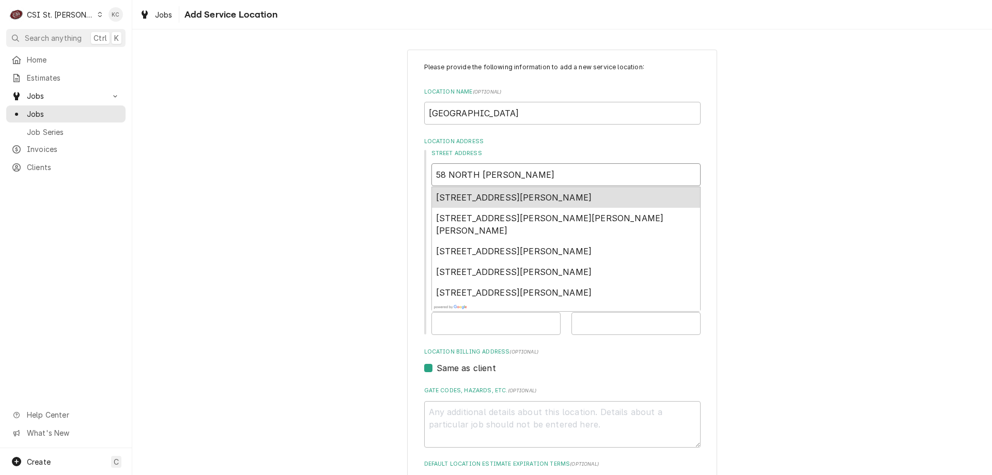
click at [536, 196] on span "58 North Allison Avenue, Greenfield, MO, USA" at bounding box center [514, 197] width 156 height 10
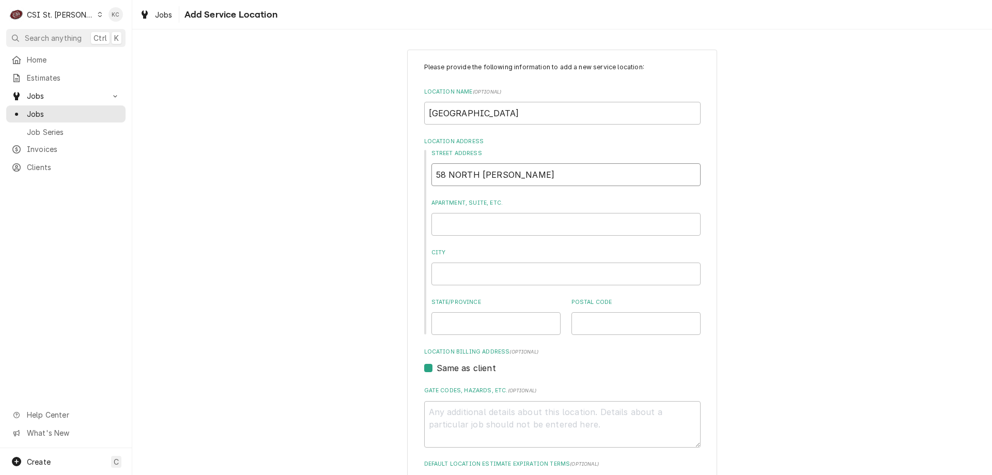
type textarea "x"
type input "58 N Allison St"
type textarea "x"
type input "58 N Allison St"
click at [786, 257] on div "Please provide the following information to add a new service location: Locatio…" at bounding box center [562, 357] width 860 height 634
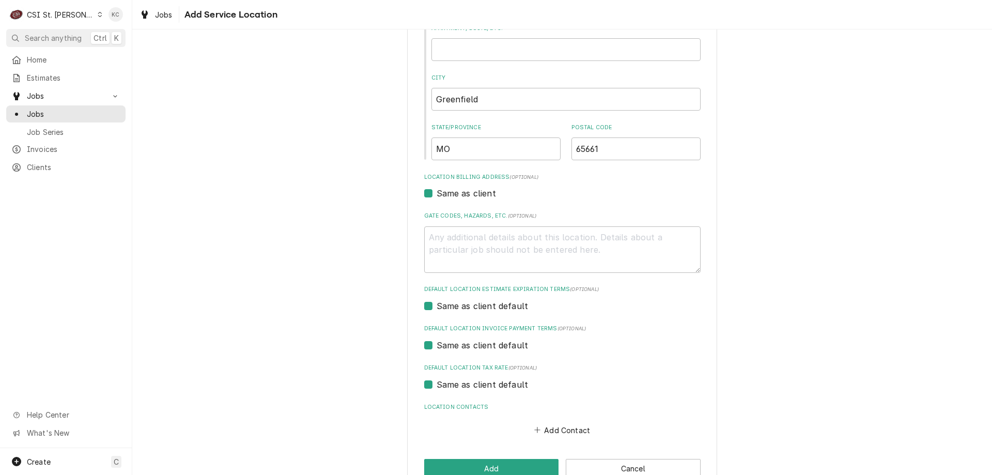
scroll to position [200, 0]
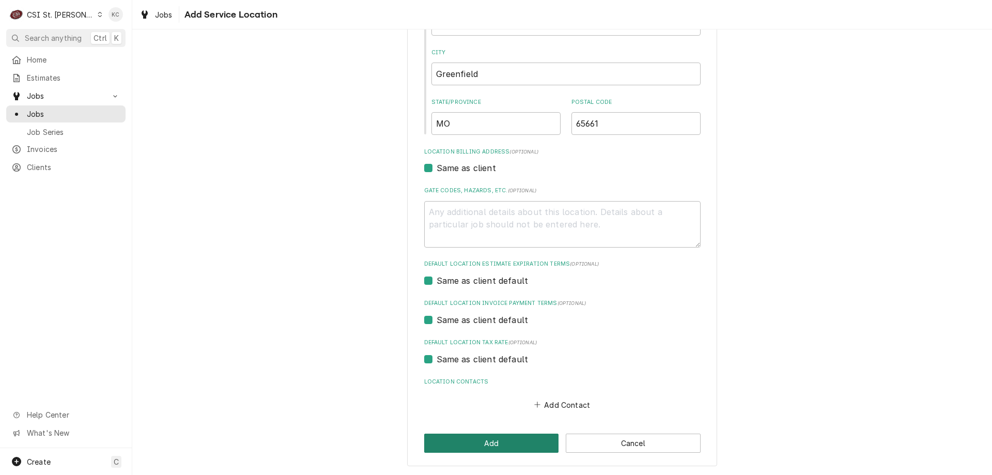
click at [452, 445] on button "Add" at bounding box center [491, 442] width 135 height 19
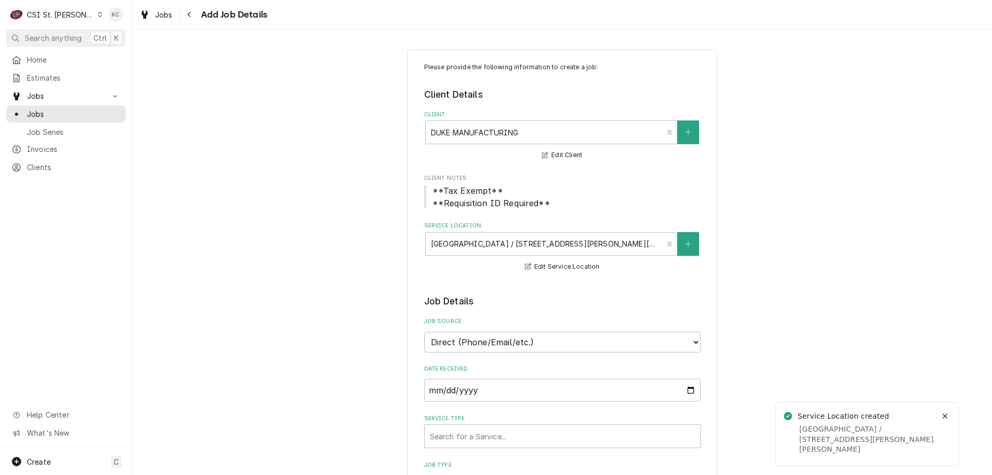
type textarea "x"
click at [554, 342] on select "Direct (Phone/Email/etc.) Service Channel Corrigo Ecotrak Other" at bounding box center [562, 342] width 276 height 21
select select "100"
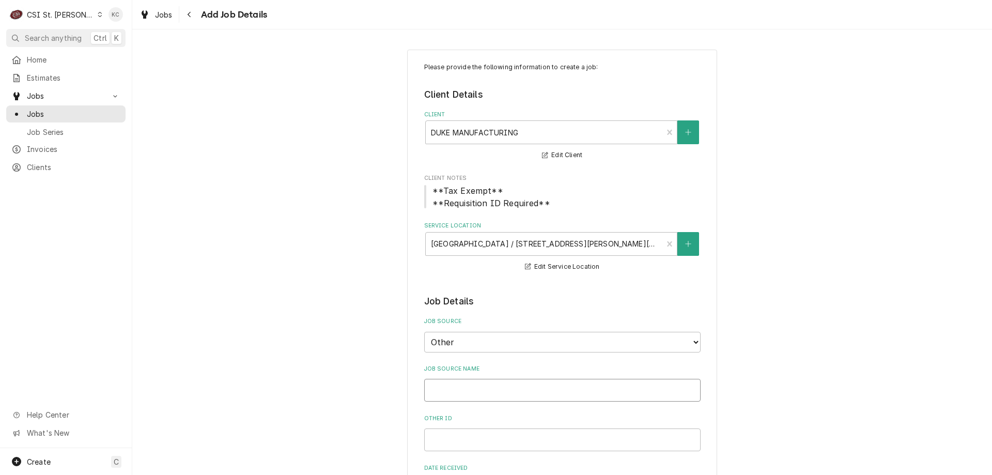
click at [537, 379] on input "Job Source Name" at bounding box center [562, 390] width 276 height 23
type textarea "x"
type input "D"
type textarea "x"
type input "DU"
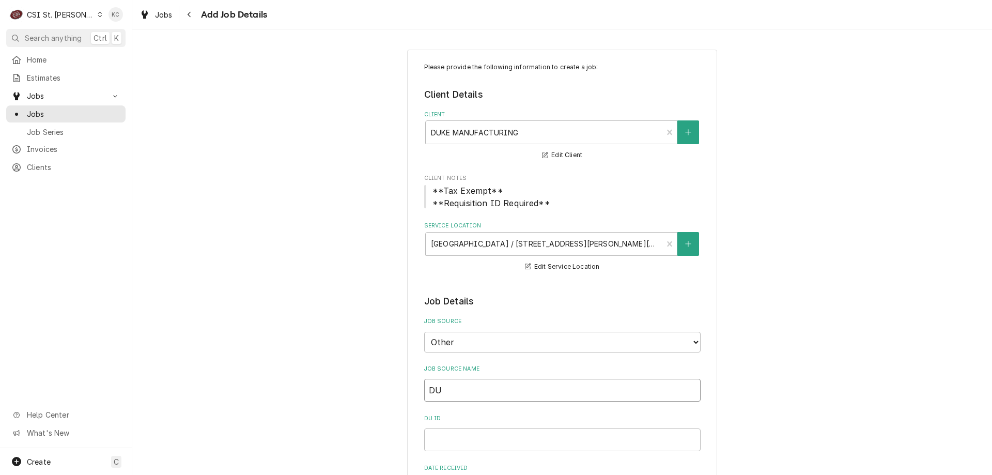
type textarea "x"
type input "DUKE"
type textarea "x"
type input "DUKE"
type textarea "x"
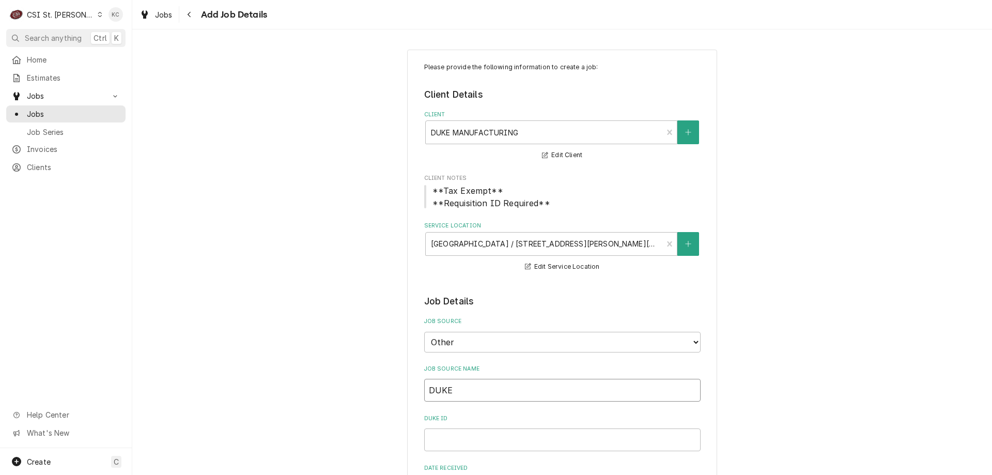
type input "DUKE e"
type textarea "x"
type input "DUKE ema"
type textarea "x"
type input "DUKE email"
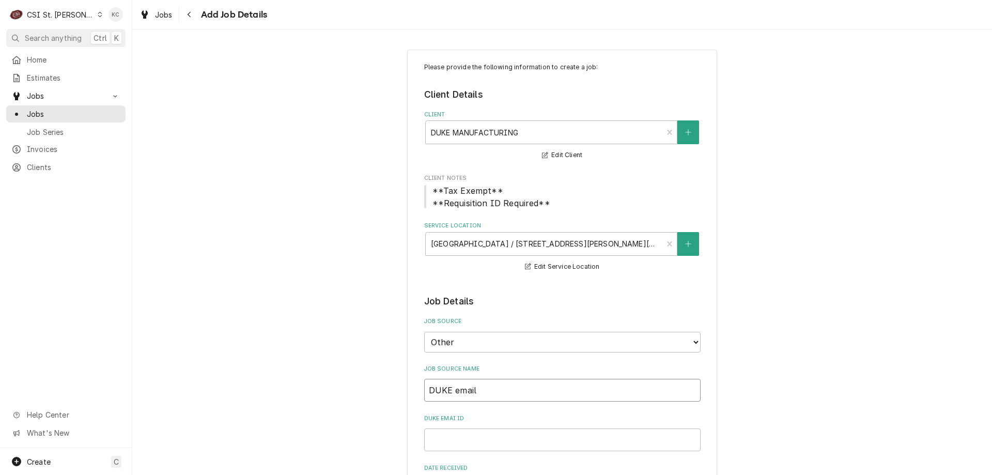
type textarea "x"
type input "DUKE email"
type textarea "x"
type input "3"
type textarea "x"
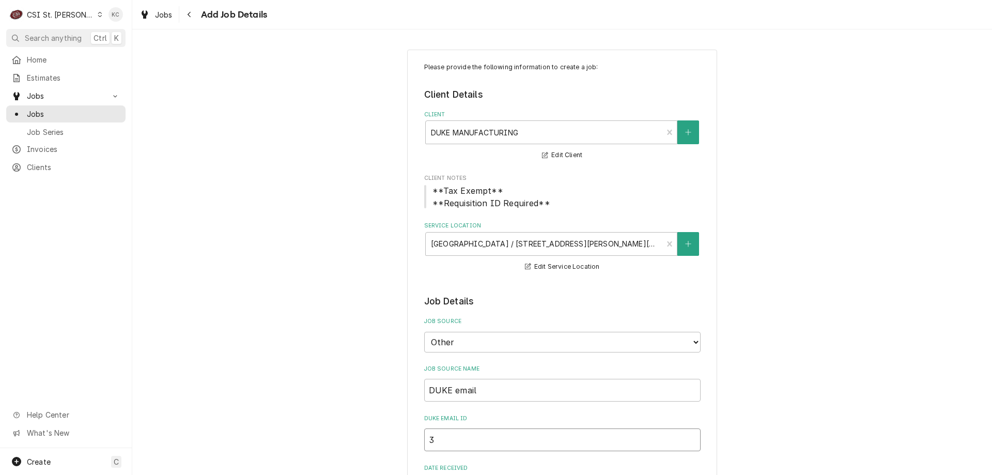
type input "34"
type textarea "x"
type input "347"
type textarea "x"
type input "3472"
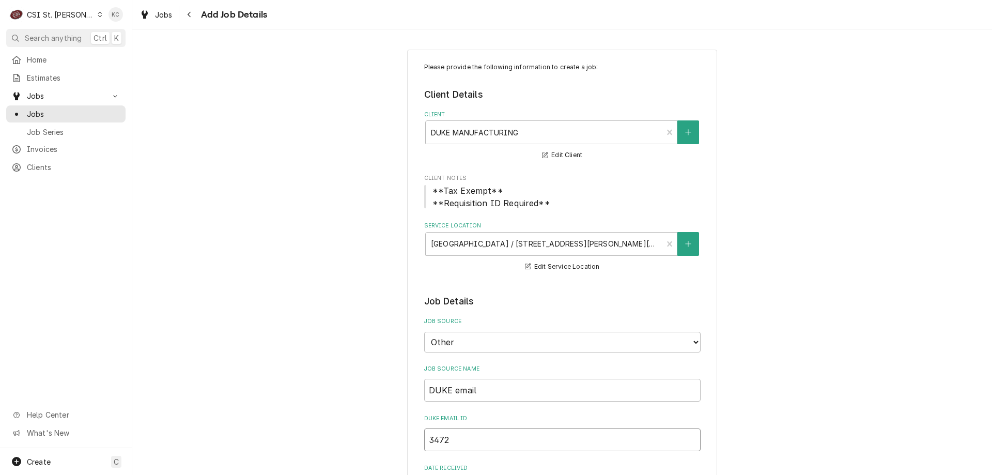
type textarea "x"
type input "34727"
type textarea "x"
type input "347270"
type textarea "x"
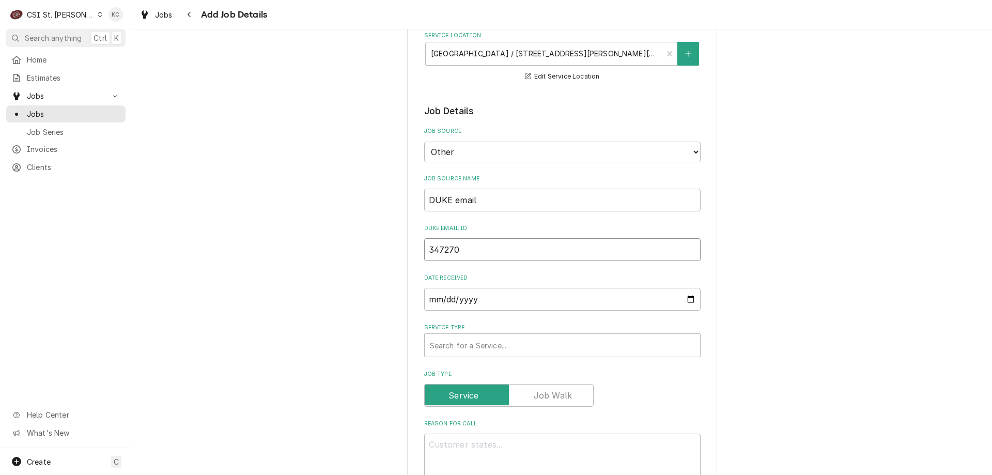
scroll to position [207, 0]
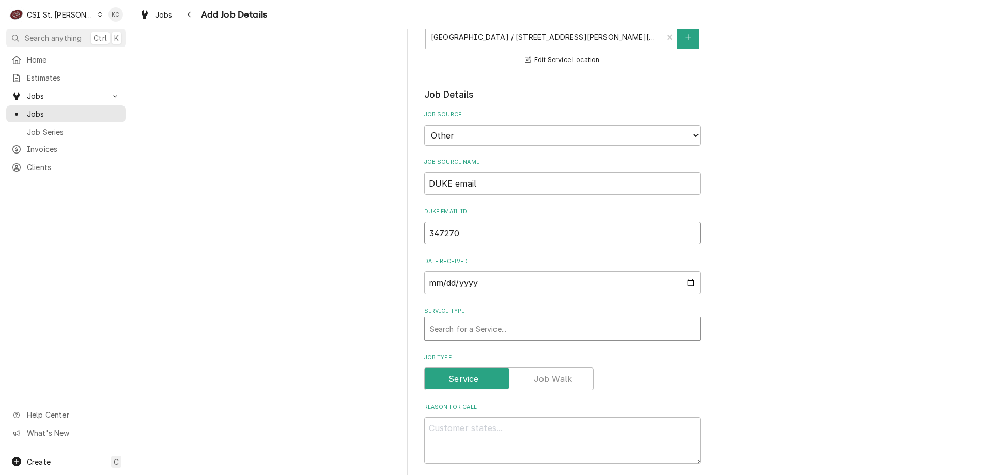
type input "347270"
click at [520, 335] on div "Service Type" at bounding box center [562, 328] width 265 height 19
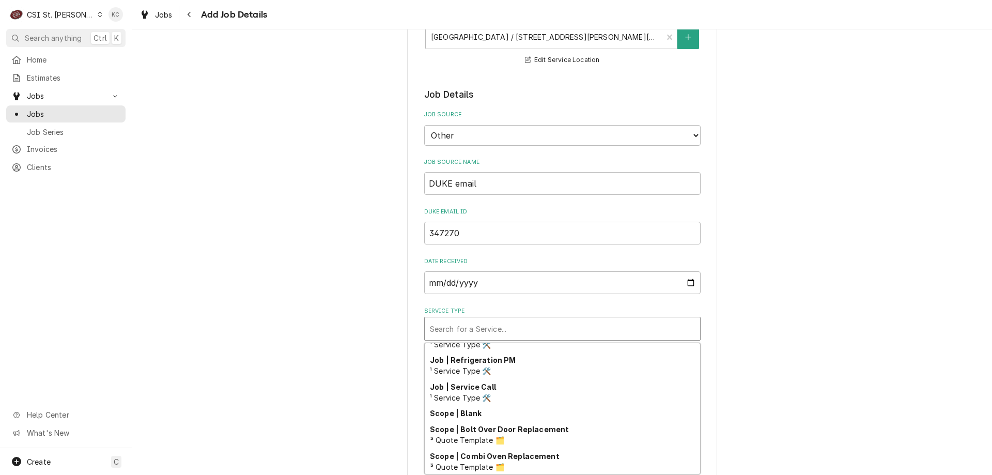
scroll to position [615, 0]
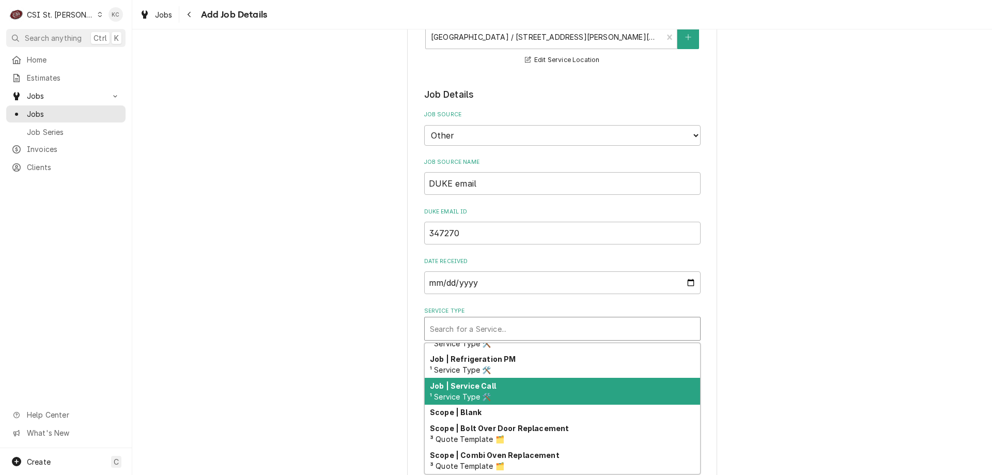
click at [543, 394] on div "Job | Service Call ¹ Service Type 🛠️" at bounding box center [562, 391] width 275 height 27
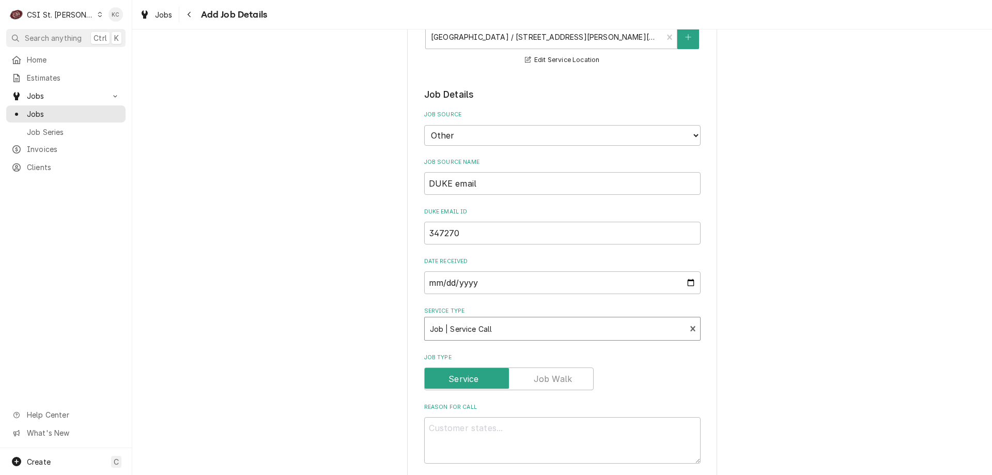
click at [780, 339] on div "Please provide the following information to create a job: Client Details Client…" at bounding box center [562, 439] width 860 height 1211
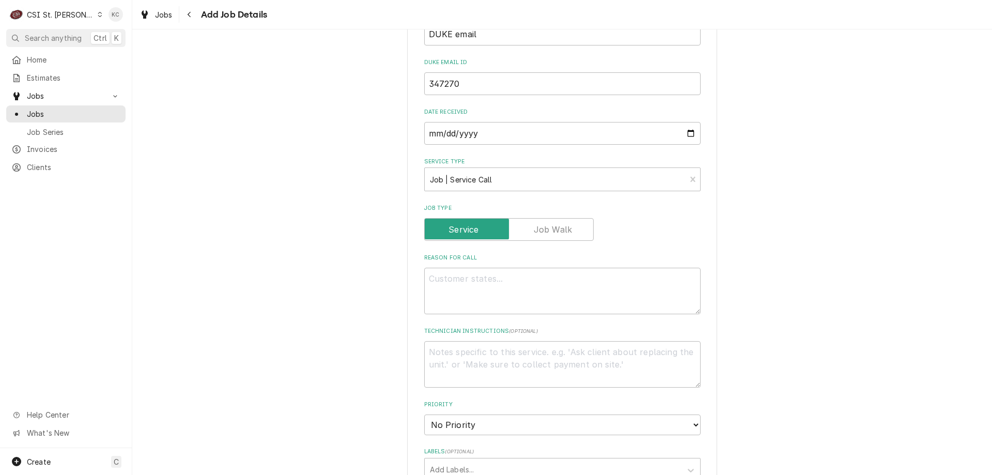
scroll to position [362, 0]
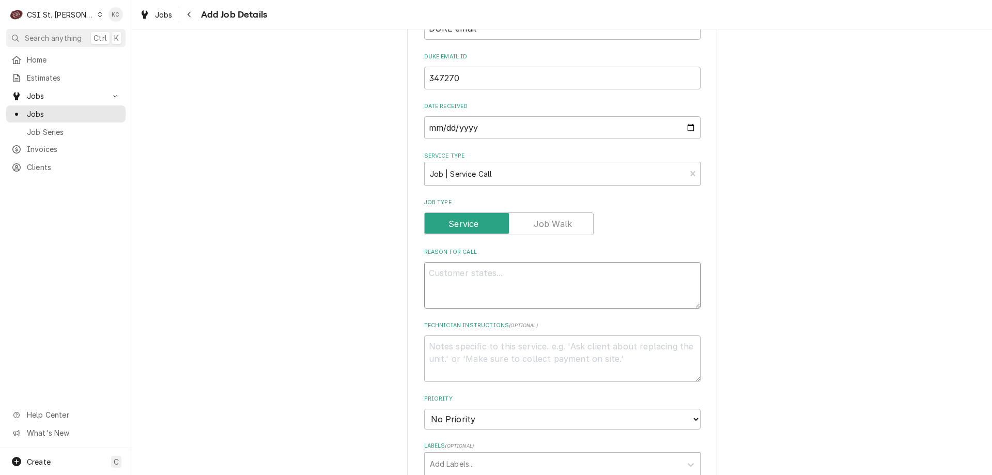
paste textarea "Newly installed oven is 25deg off actual temp"
type textarea "x"
type textarea "Newly installed oven is 25deg off actual temp"
type textarea "x"
type textarea "Newly installed oven is 25deg off actual temp"
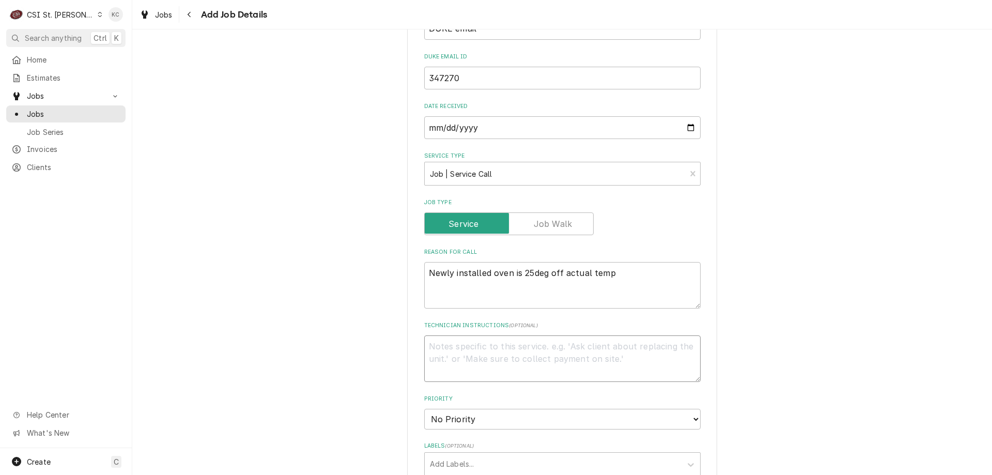
click at [457, 342] on textarea "Technician Instructions ( optional )" at bounding box center [562, 358] width 276 height 46
type textarea "x"
type textarea "S"
type textarea "x"
type textarea "SU"
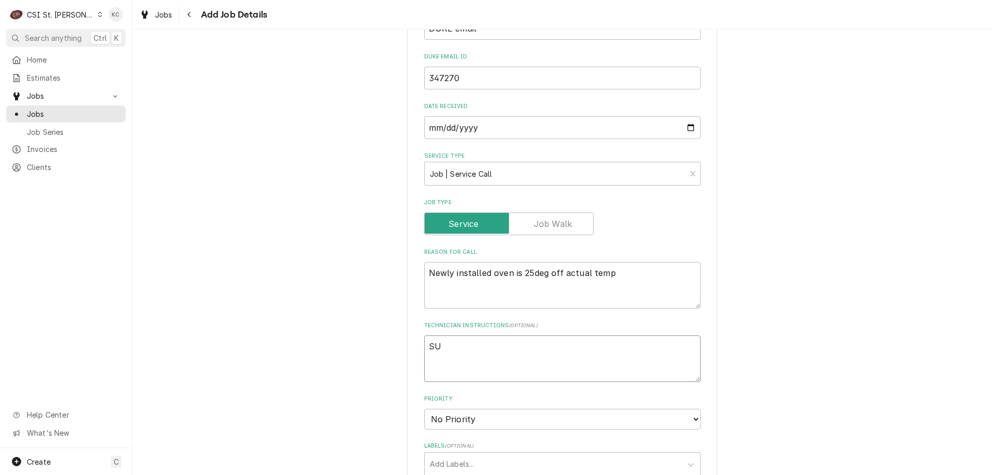
type textarea "x"
type textarea "SUB"
type textarea "x"
type textarea "SUBB"
type textarea "x"
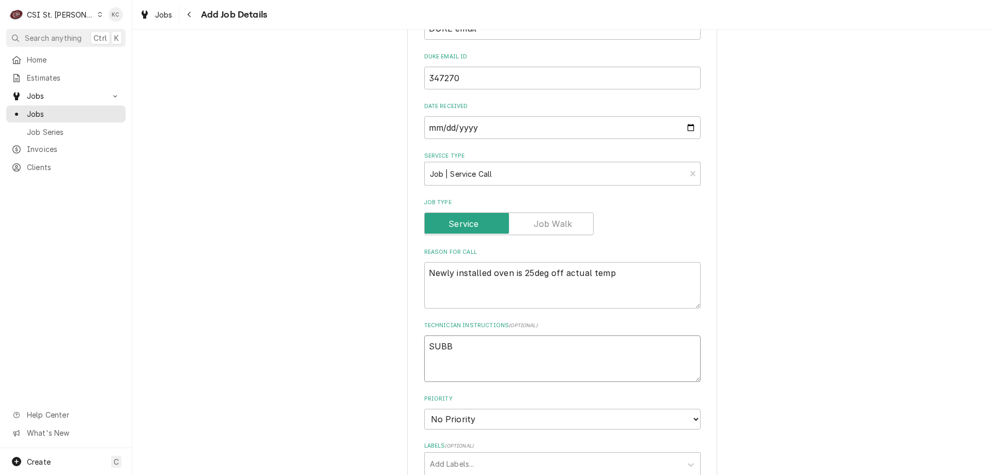
type textarea "SUBBI"
type textarea "x"
type textarea "SUBBIN"
type textarea "x"
type textarea "SUBBING"
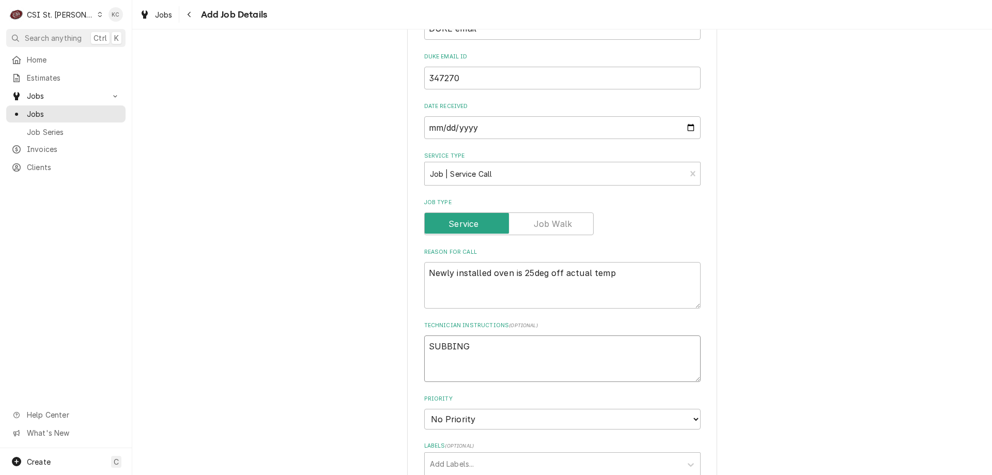
type textarea "x"
type textarea "SUBBING"
type textarea "x"
type textarea "SUBBING C"
type textarea "x"
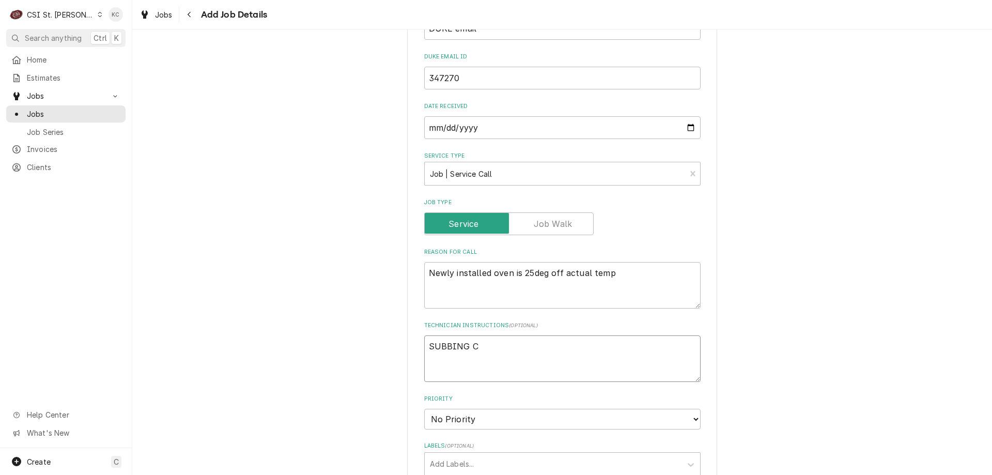
type textarea "SUBBING CA"
type textarea "x"
type textarea "SUBBING CAL"
type textarea "x"
type textarea "SUBBING CALL"
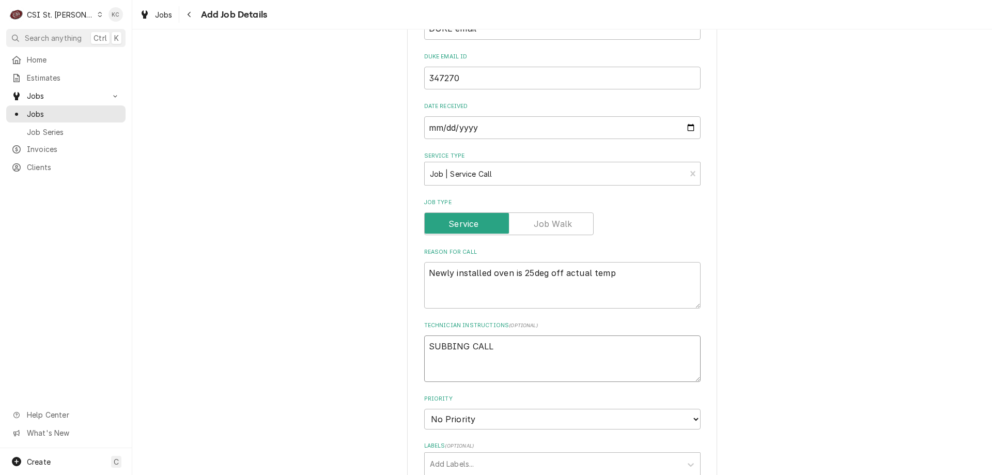
type textarea "x"
type textarea "SUBBING CALL"
type textarea "x"
type textarea "SUBBING CALL T"
type textarea "x"
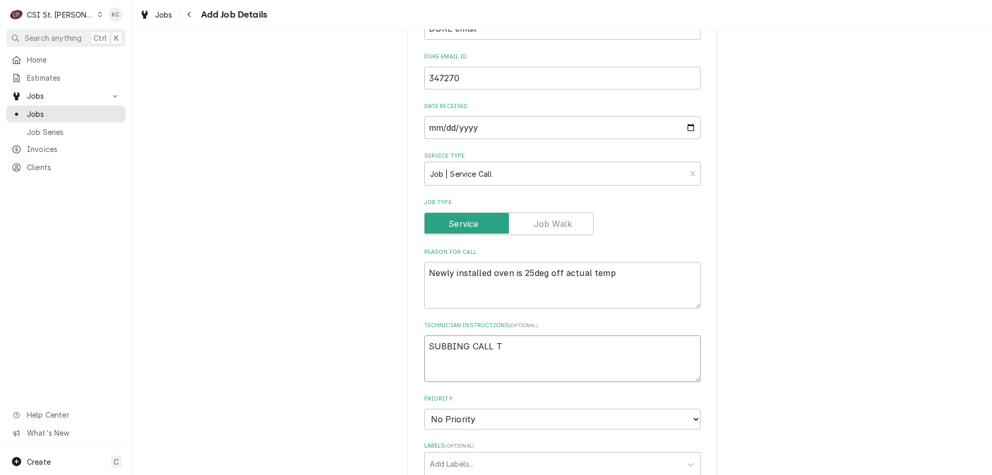
type textarea "SUBBING CALL TO"
type textarea "x"
type textarea "SUBBING CALL TO"
type textarea "x"
type textarea "SUBBING CALL TO R"
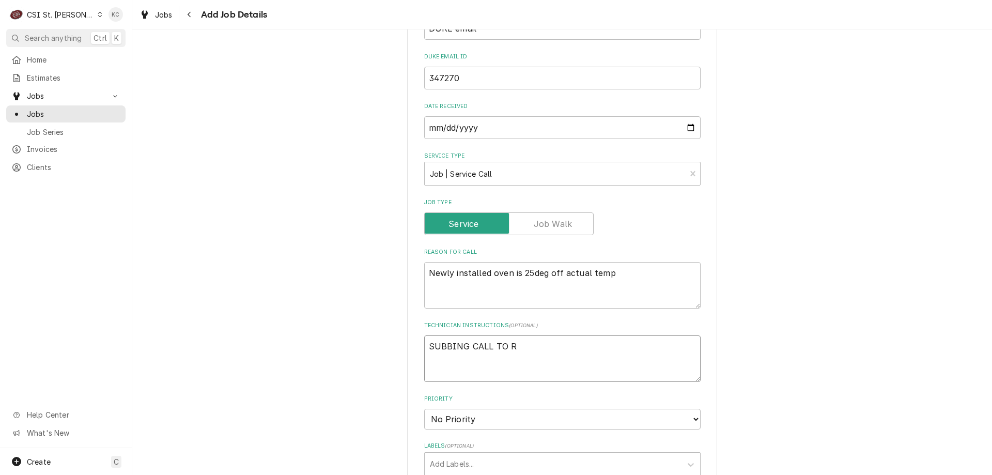
type textarea "x"
type textarea "SUBBING CALL TO RI"
type textarea "x"
type textarea "SUBBING CALL TO RIC"
type textarea "x"
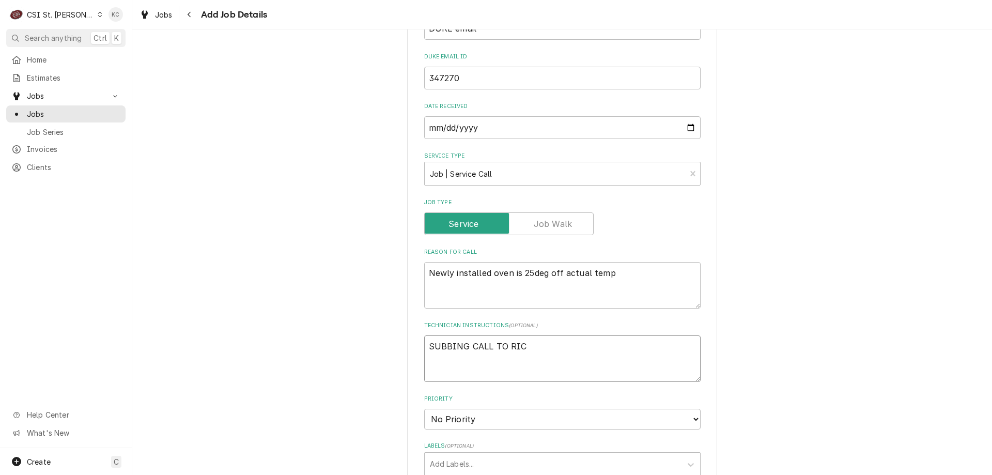
type textarea "SUBBING CALL TO RICE"
type textarea "x"
type textarea "SUBBING CALL TO RICE"
type textarea "x"
type textarea "SUBBING CALL TO RICE"
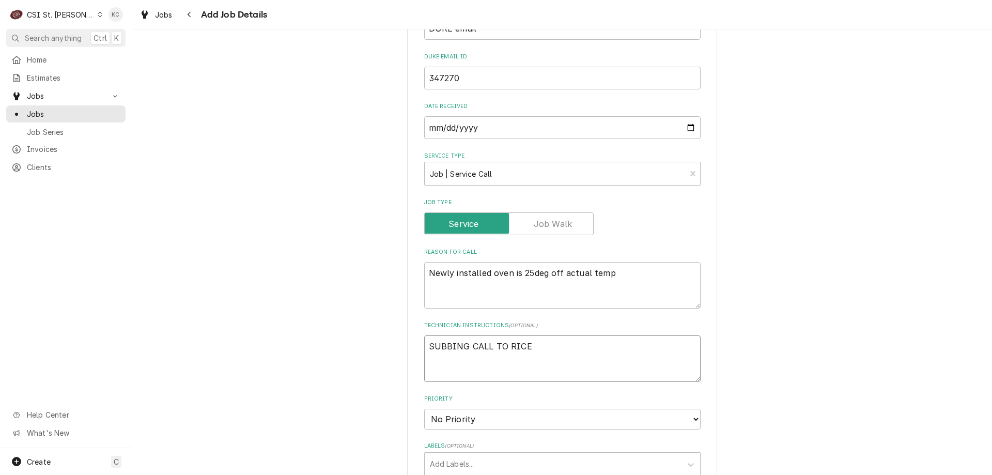
type textarea "x"
type textarea "SUBBING CALL TO RICE"
click at [424, 276] on textarea "Newly installed oven is 25deg off actual temp" at bounding box center [562, 285] width 276 height 46
type textarea "x"
type textarea "Newly installed oven is 25deg off actual temp"
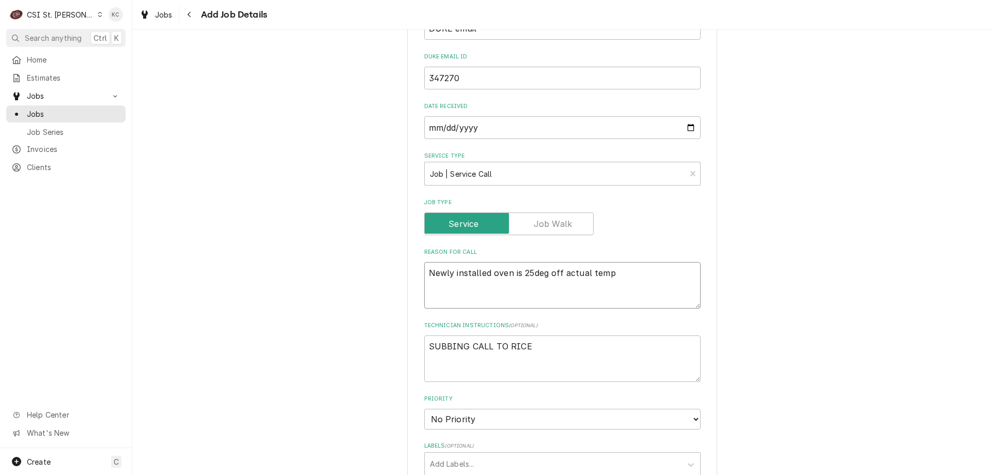
type textarea "x"
type textarea "Newly installed oven is 25deg off actual temp"
paste textarea "Type of Equipment: E101-E-28681 Serial #: 03254504"
type textarea "x"
type textarea "Type of Equipment: E101-E-28681 Serial #: 03254504 Newly installed oven is 25de…"
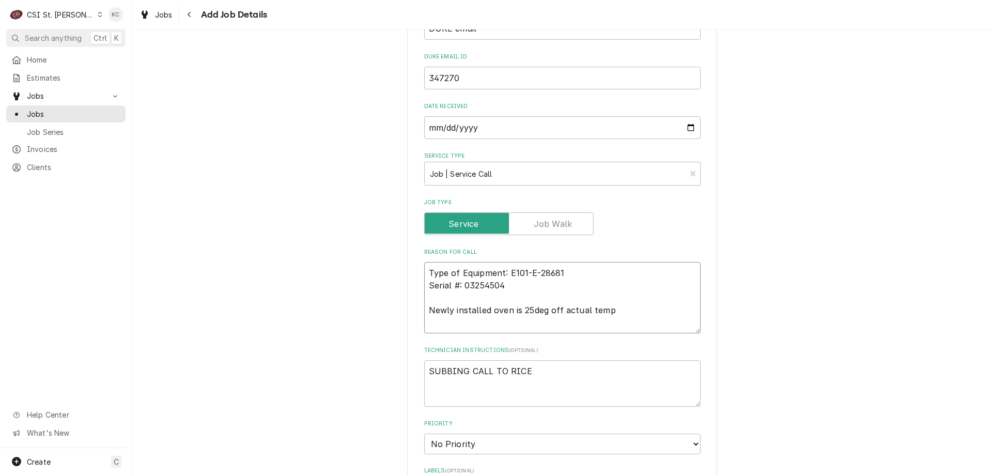
type textarea "x"
type textarea "Type of Equipment: E101-E-28681 Serial #: 03254504 Newly installed oven is 25de…"
click at [427, 288] on textarea "Type of Equipment: E101-E-28681 Serial #: 03254504 Newly installed oven is 25de…" at bounding box center [562, 297] width 276 height 71
type textarea "x"
type textarea "Type of Equipment: E101-E-28681 Serial #: 03254504 Newly installed oven is 25de…"
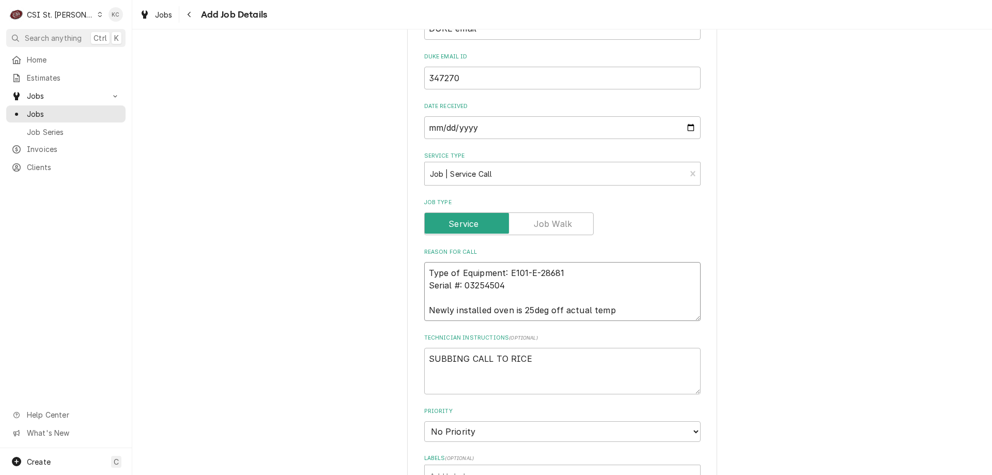
type textarea "x"
type textarea "Type of Equipment: E101-E-28681 Serial #: 03254504 Newly installed oven is 25de…"
click at [537, 359] on textarea "SUBBING CALL TO RICE" at bounding box center [562, 371] width 276 height 46
type textarea "x"
type textarea "SUBBING CALL TO RICE"
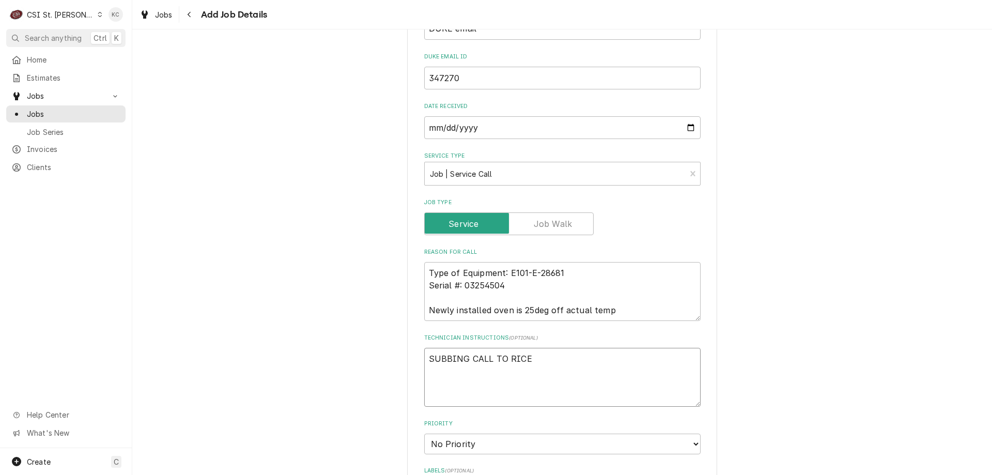
type textarea "x"
type textarea "SUBBING CALL TO RICE"
type textarea "x"
type textarea "SUBBING CALL TO RICE"
click at [440, 387] on textarea "SUBBING CALL TO RICE" at bounding box center [562, 383] width 276 height 71
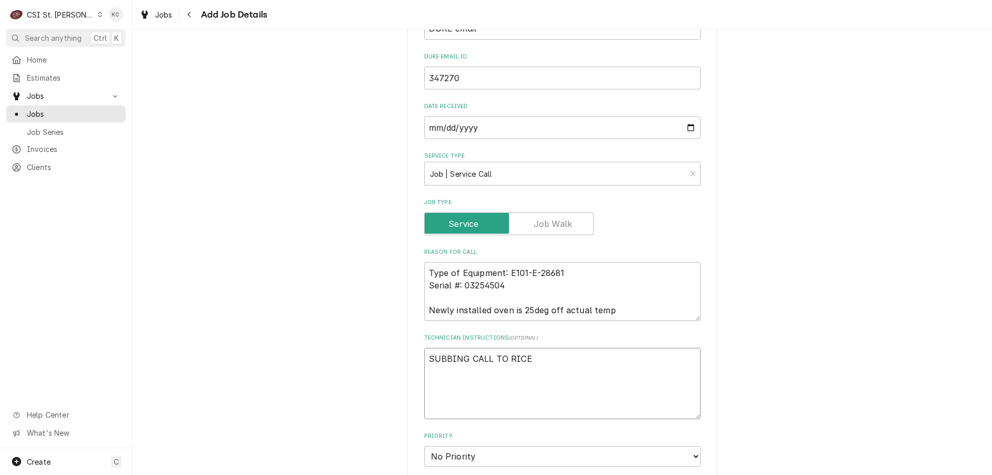
paste textarea "Missy Phone: 417-988-3470"
type textarea "x"
type textarea "SUBBING CALL TO RICE Missy Phone: 417-988-3470"
click at [451, 398] on textarea "SUBBING CALL TO RICE Missy Phone: 417-988-3470" at bounding box center [562, 396] width 276 height 96
type textarea "x"
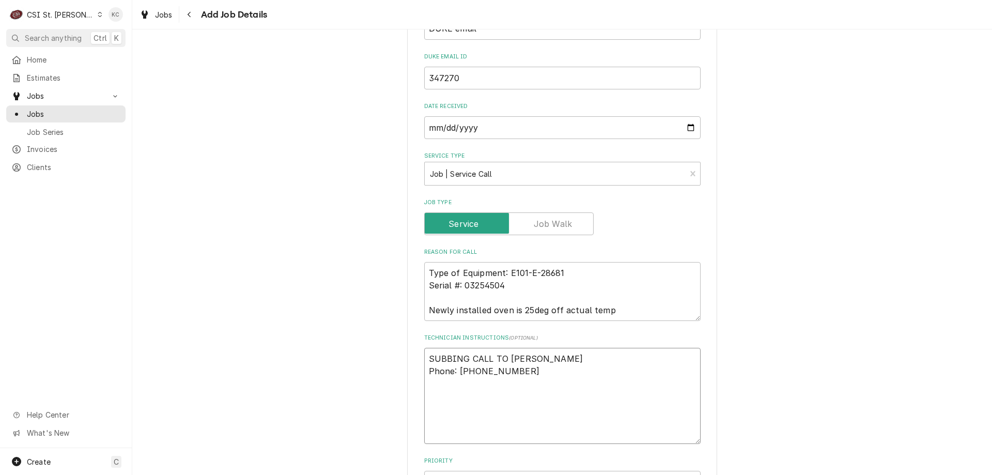
type textarea "SUBBING CALL TO RICE Missy Phone 417-988-3470"
type textarea "x"
type textarea "SUBBING CALL TO RICE Missy Phon 417-988-3470"
type textarea "x"
type textarea "SUBBING CALL TO RICE Missy Pho 417-988-3470"
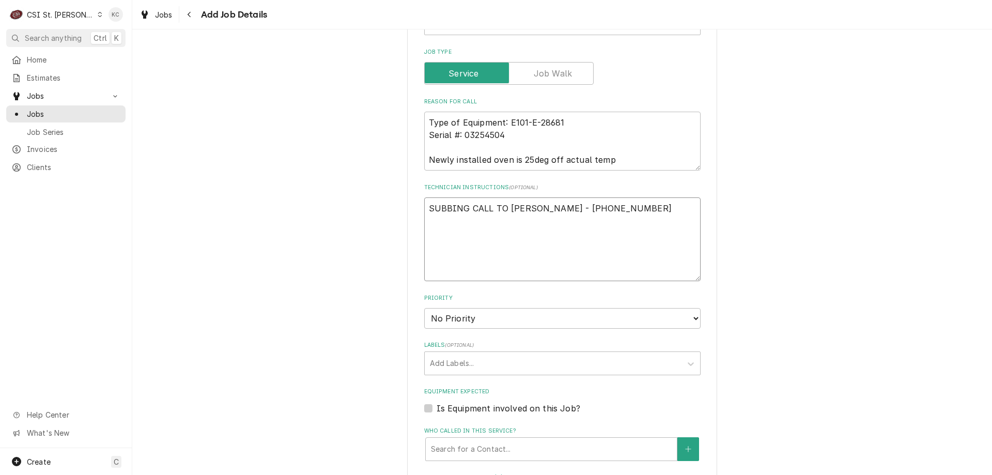
scroll to position [517, 0]
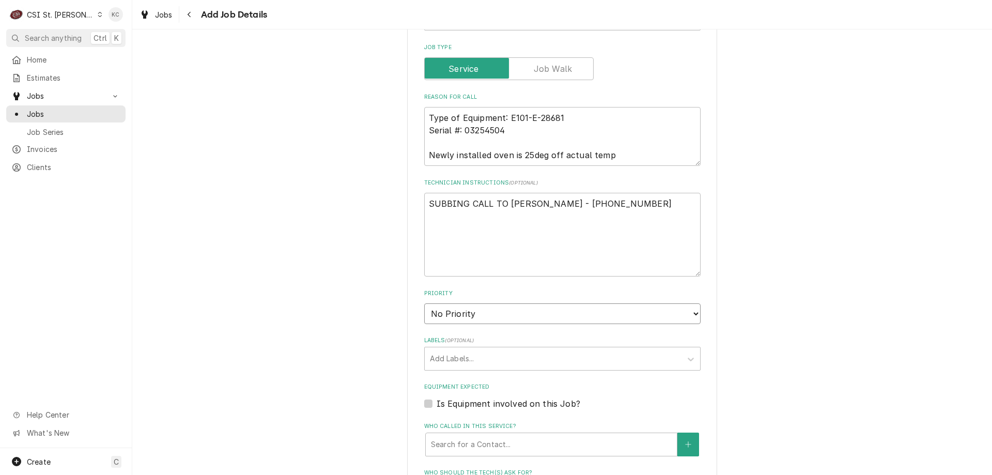
click at [454, 317] on select "No Priority Urgent High Medium Low" at bounding box center [562, 313] width 276 height 21
click at [424, 303] on select "No Priority Urgent High Medium Low" at bounding box center [562, 313] width 276 height 21
click at [461, 360] on div "Labels" at bounding box center [553, 358] width 246 height 19
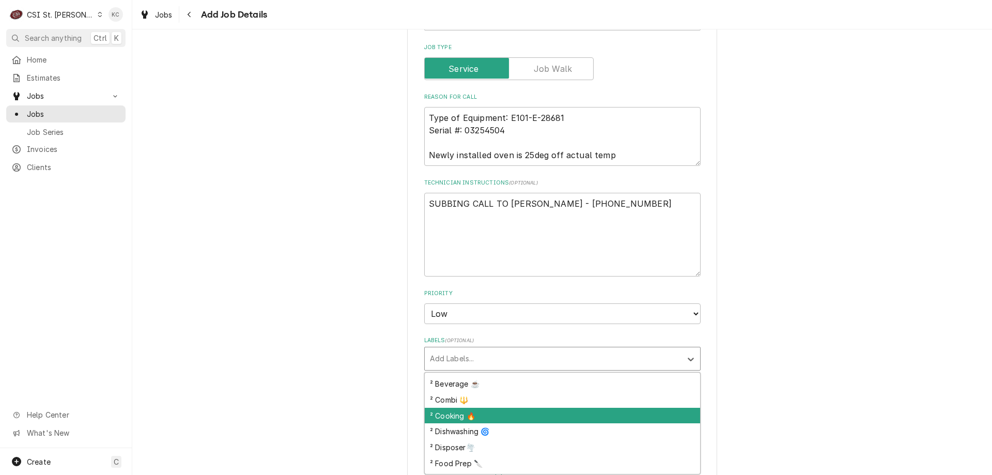
scroll to position [103, 0]
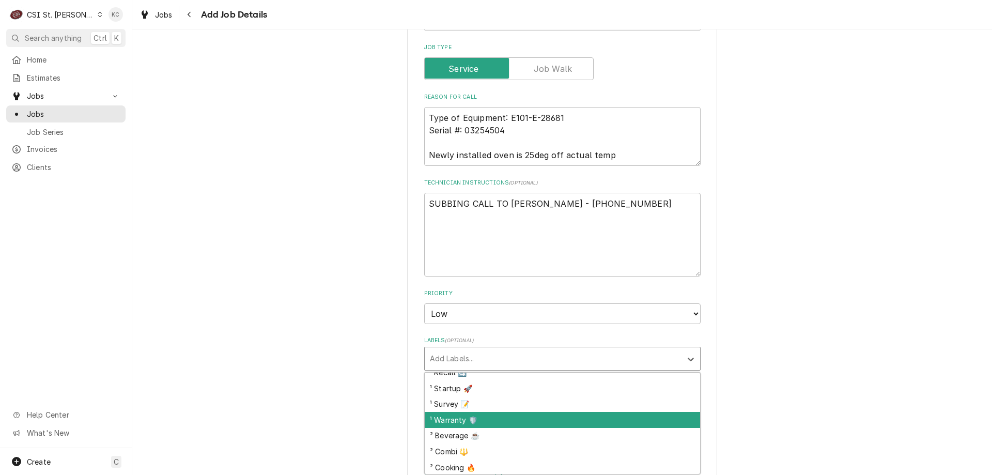
click at [481, 413] on div "¹ Warranty 🛡️" at bounding box center [562, 420] width 275 height 16
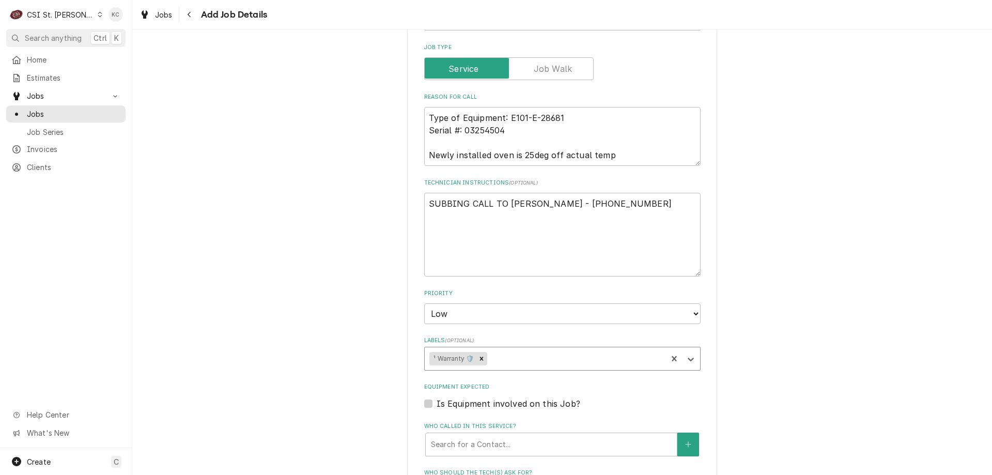
click at [532, 358] on div "Labels" at bounding box center [575, 358] width 173 height 19
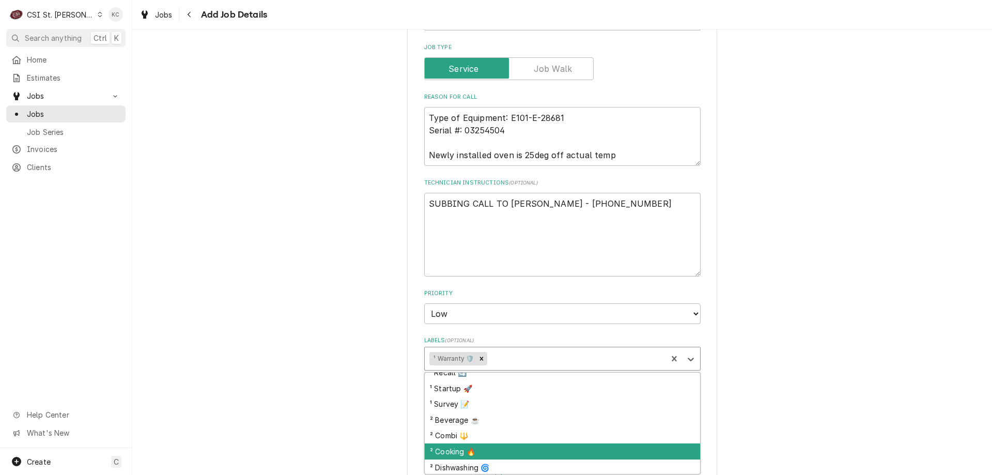
click at [525, 448] on div "² Cooking 🔥" at bounding box center [562, 451] width 275 height 16
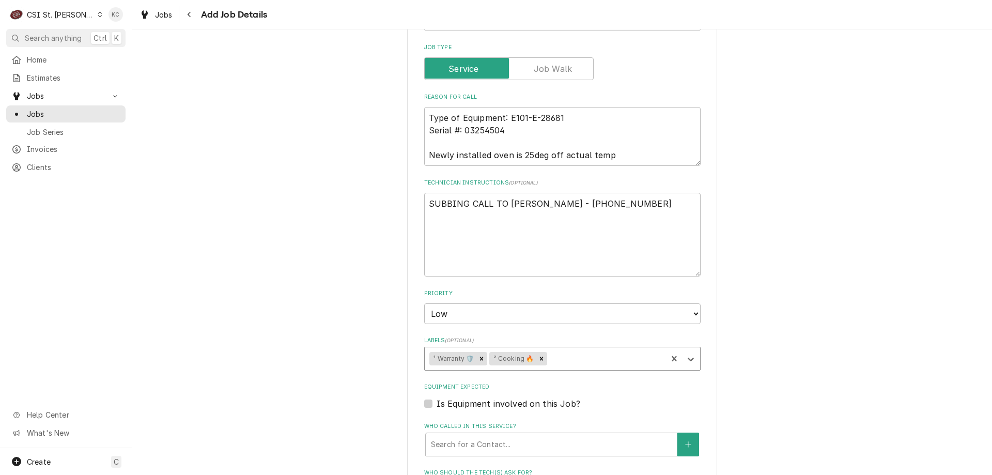
click at [568, 361] on div "Labels" at bounding box center [605, 358] width 113 height 19
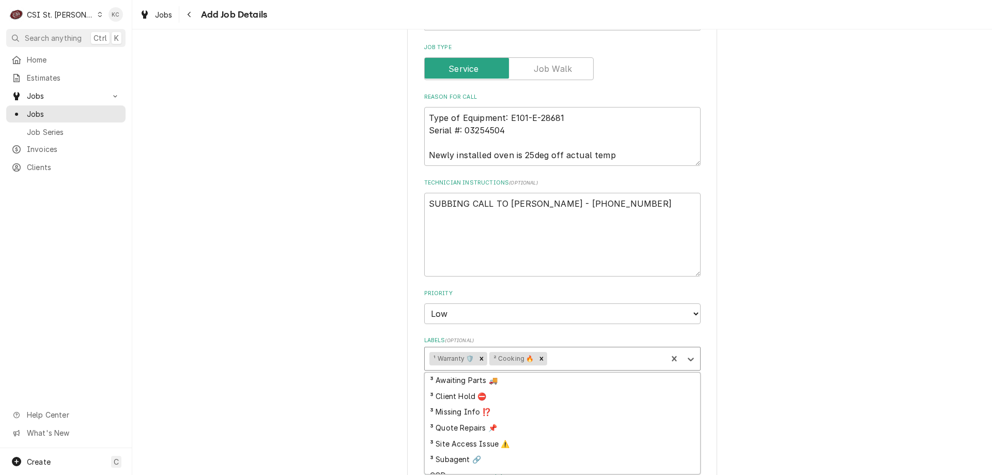
scroll to position [326, 0]
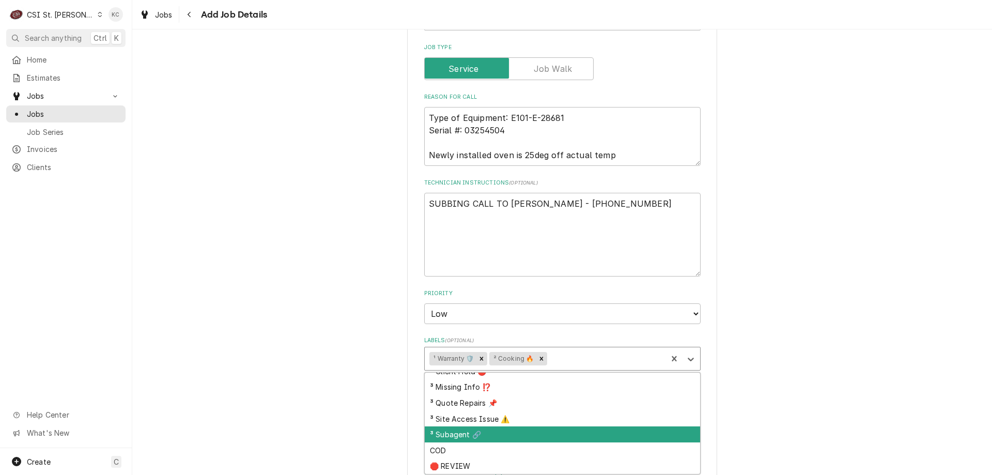
click at [562, 435] on div "³ Subagent 🔗" at bounding box center [562, 434] width 275 height 16
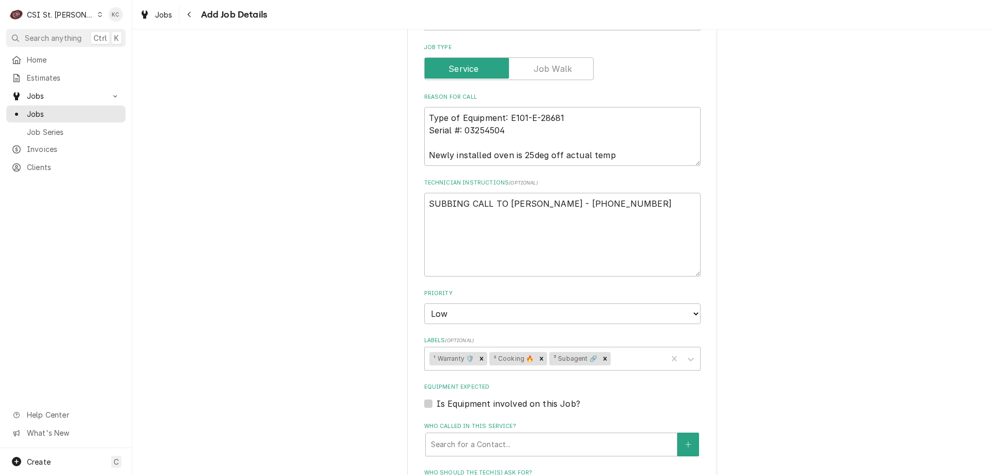
click at [782, 399] on div "Please provide the following information to create a job: Client Details Client…" at bounding box center [562, 154] width 860 height 1260
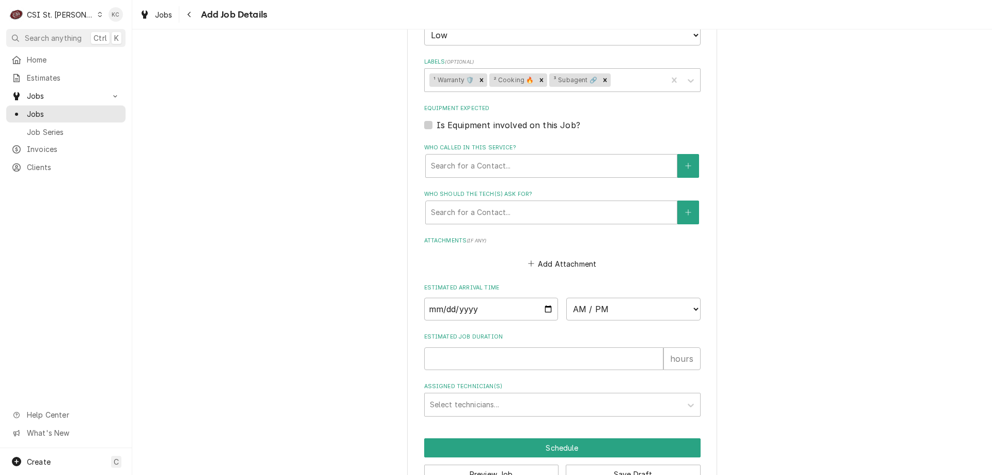
scroll to position [826, 0]
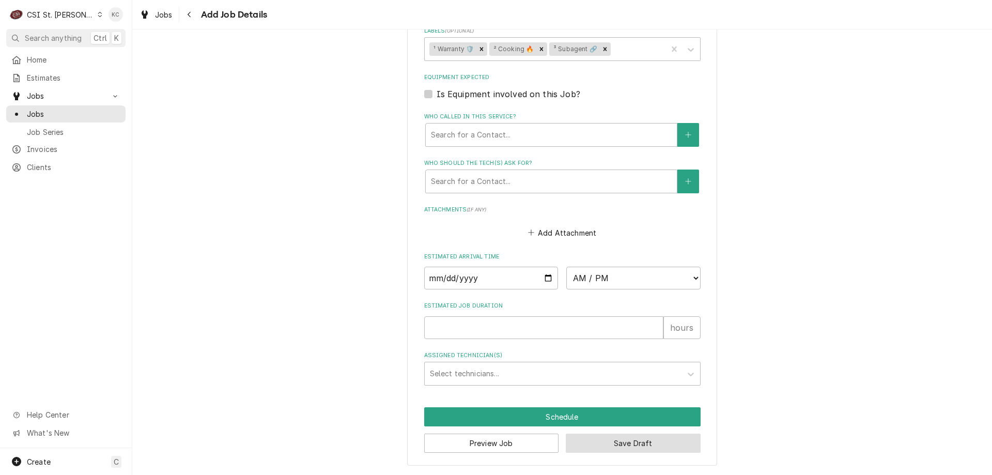
click at [592, 443] on button "Save Draft" at bounding box center [633, 442] width 135 height 19
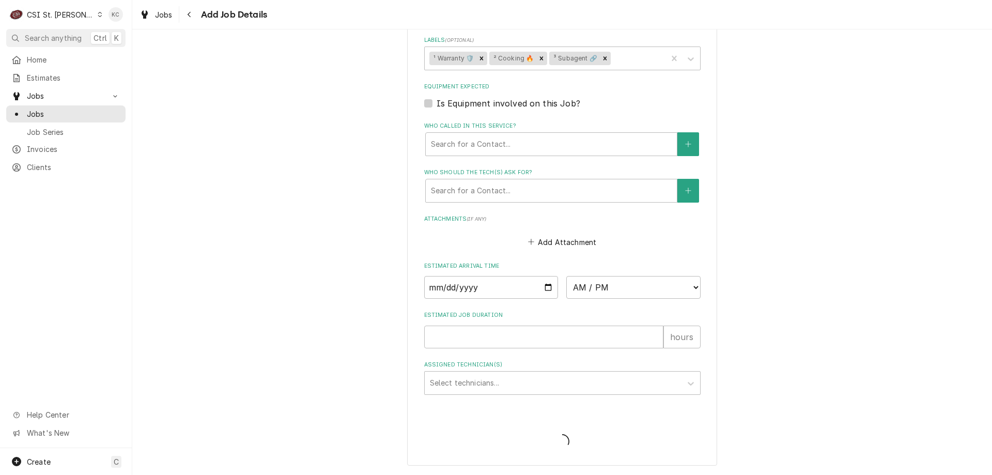
scroll to position [817, 0]
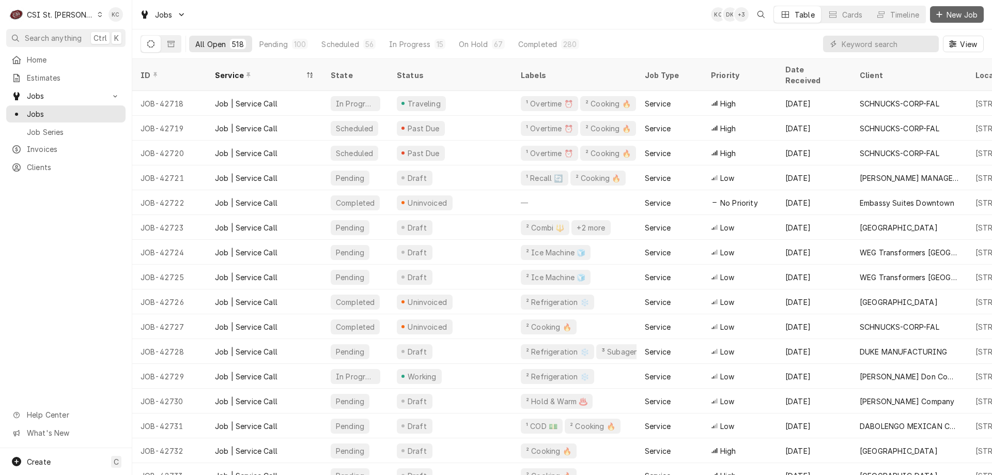
click at [945, 17] on span "New Job" at bounding box center [961, 14] width 35 height 11
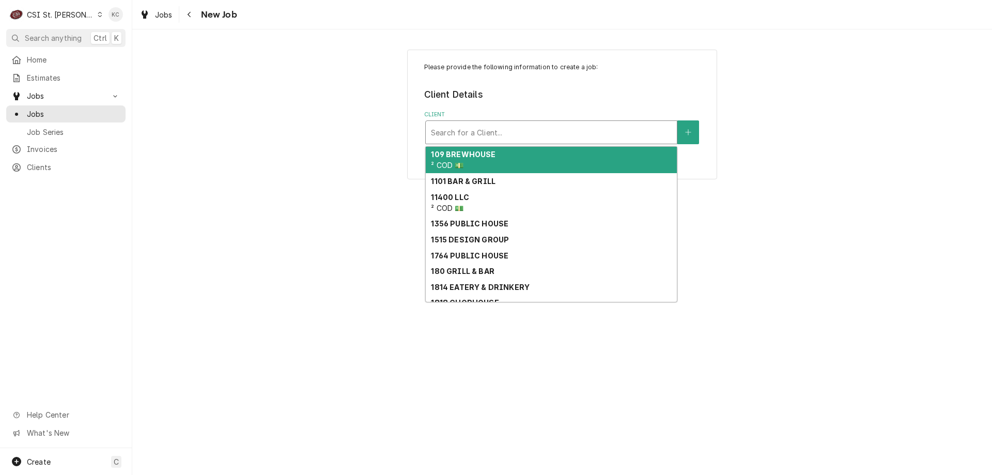
click at [570, 138] on div "Client" at bounding box center [551, 132] width 241 height 19
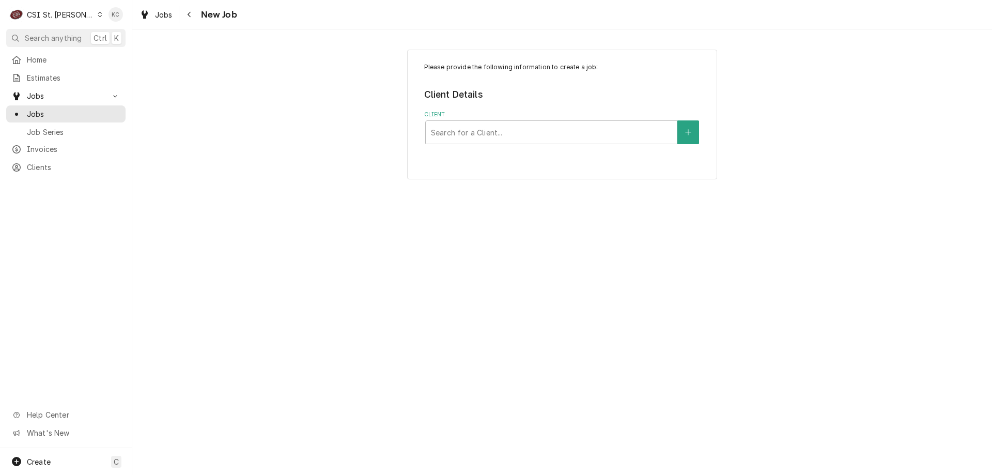
click at [831, 158] on div "Please provide the following information to create a job: Client Details Client…" at bounding box center [562, 114] width 860 height 148
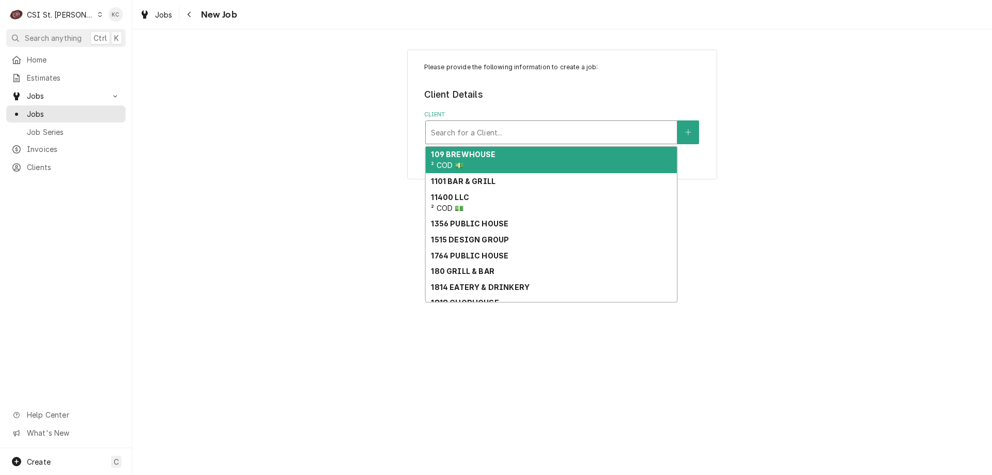
click at [546, 130] on div "Client" at bounding box center [551, 132] width 241 height 19
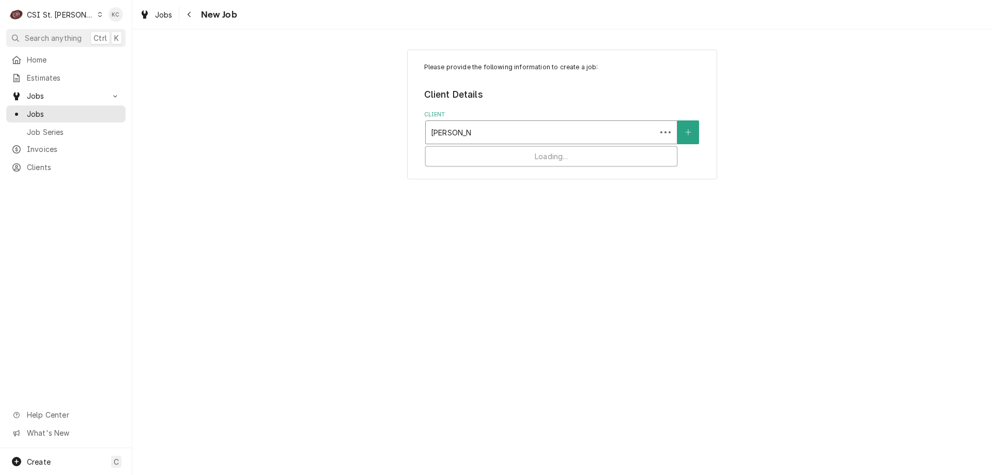
type input "[PERSON_NAME]"
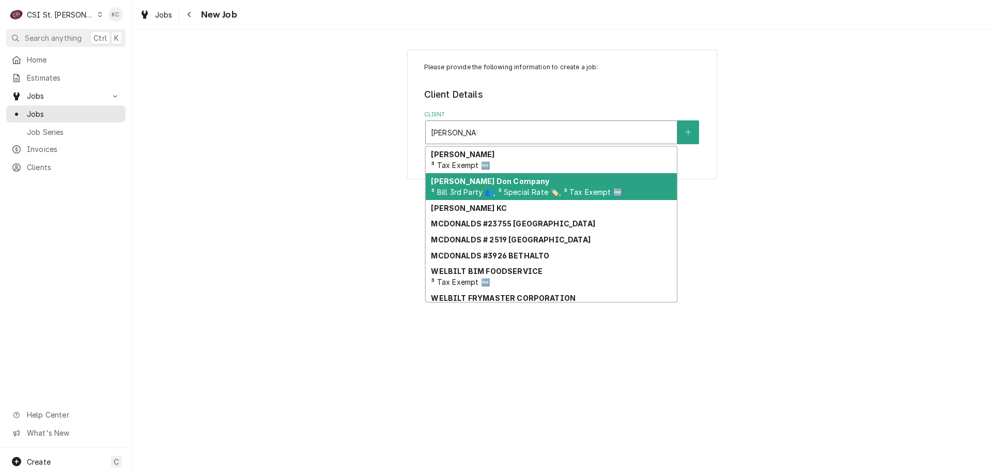
click at [517, 197] on div "[PERSON_NAME] Company ³ Bill 3rd Party 👥, ³ Special Rate 🏷️, ³ Tax Exempt 🆓" at bounding box center [551, 186] width 251 height 27
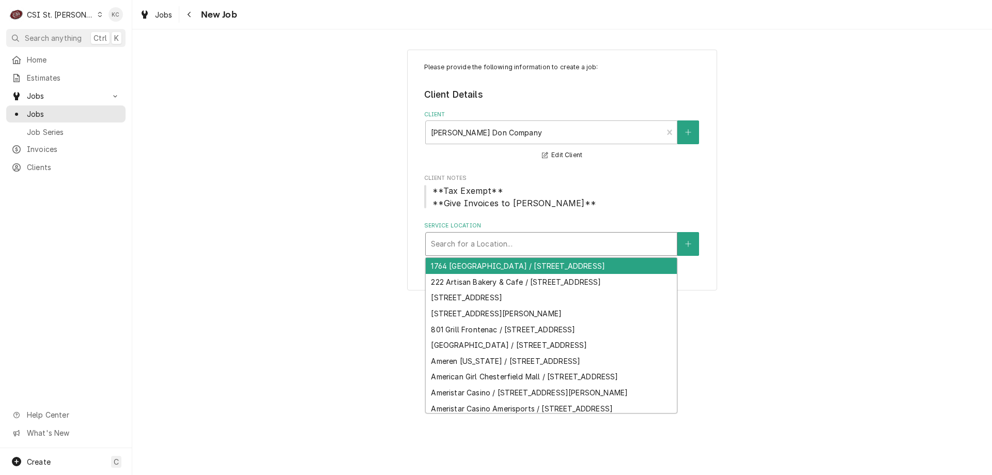
click at [587, 239] on div "Service Location" at bounding box center [551, 244] width 241 height 19
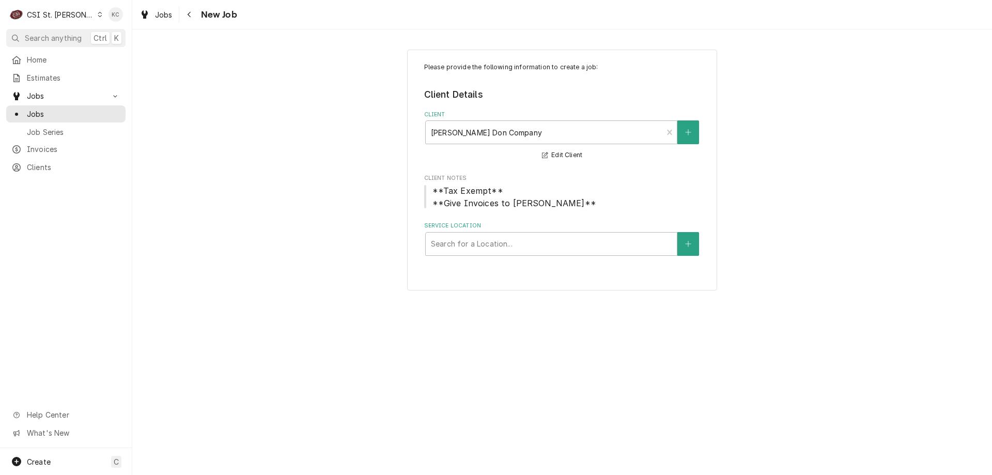
drag, startPoint x: 372, startPoint y: 128, endPoint x: 264, endPoint y: 38, distance: 140.5
click at [370, 123] on div "Please provide the following information to create a job: Client Details Client…" at bounding box center [562, 169] width 860 height 259
click at [195, 15] on button "Navigate back" at bounding box center [189, 14] width 17 height 17
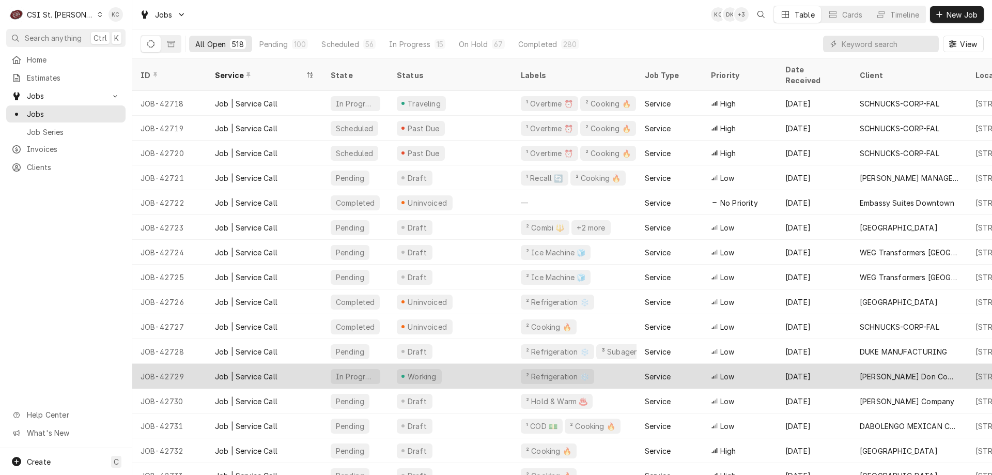
click at [902, 364] on div "[PERSON_NAME] Don Company" at bounding box center [909, 376] width 116 height 25
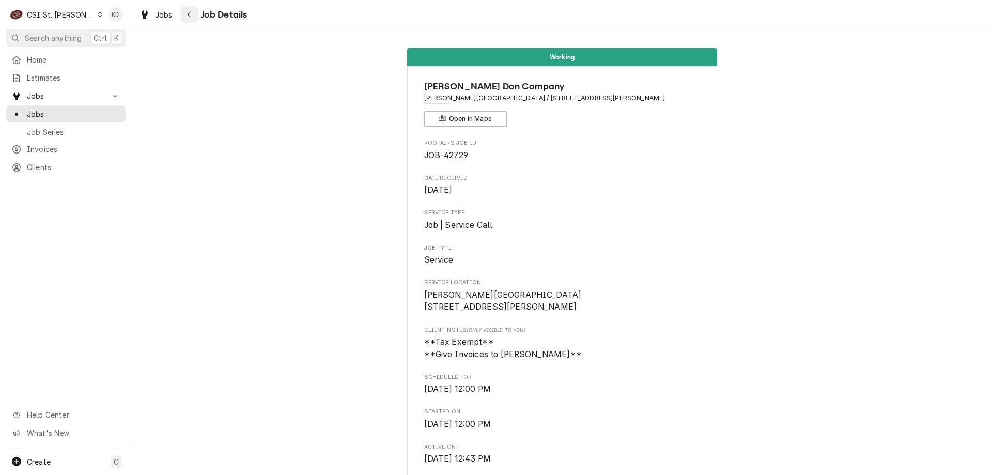
click at [188, 19] on div "Navigate back" at bounding box center [189, 14] width 10 height 10
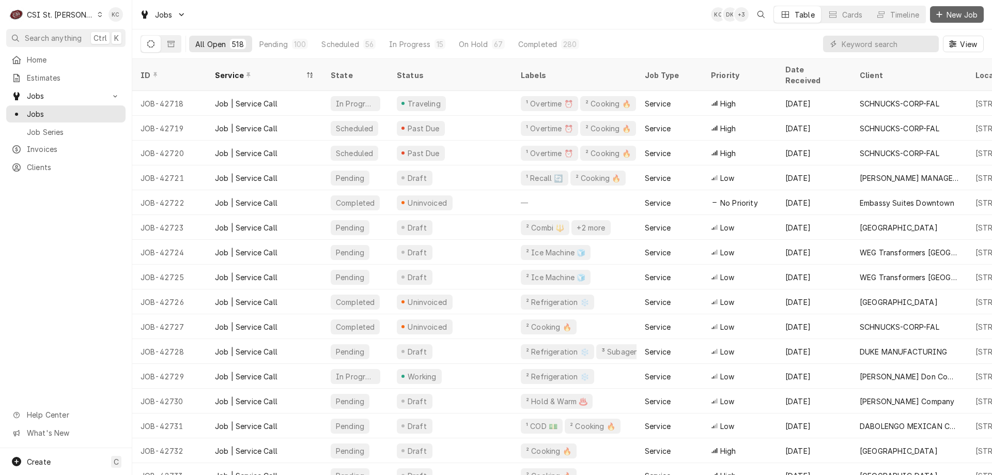
click at [945, 18] on span "New Job" at bounding box center [961, 14] width 35 height 11
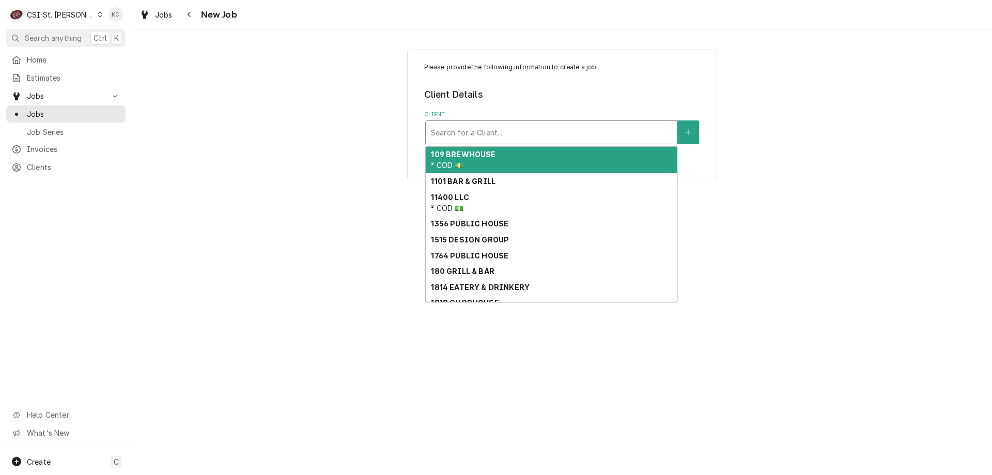
click at [469, 126] on div "Client" at bounding box center [551, 132] width 241 height 19
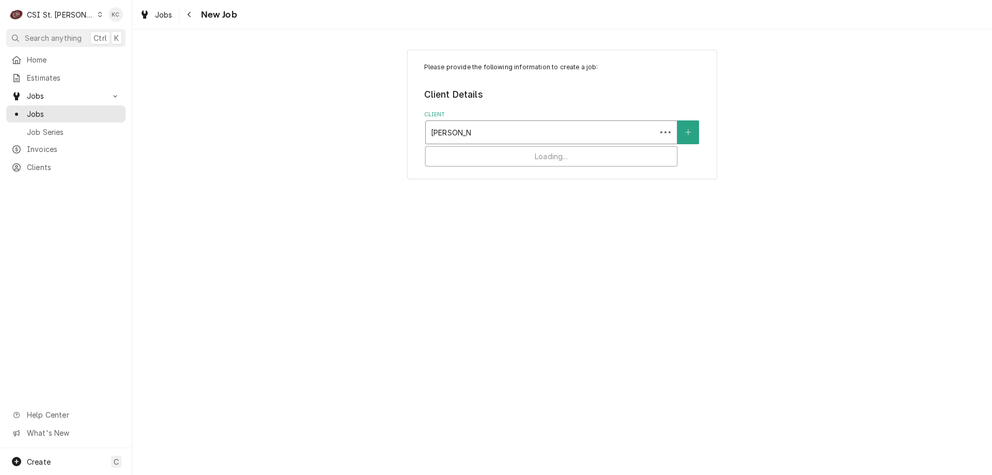
type input "[PERSON_NAME]"
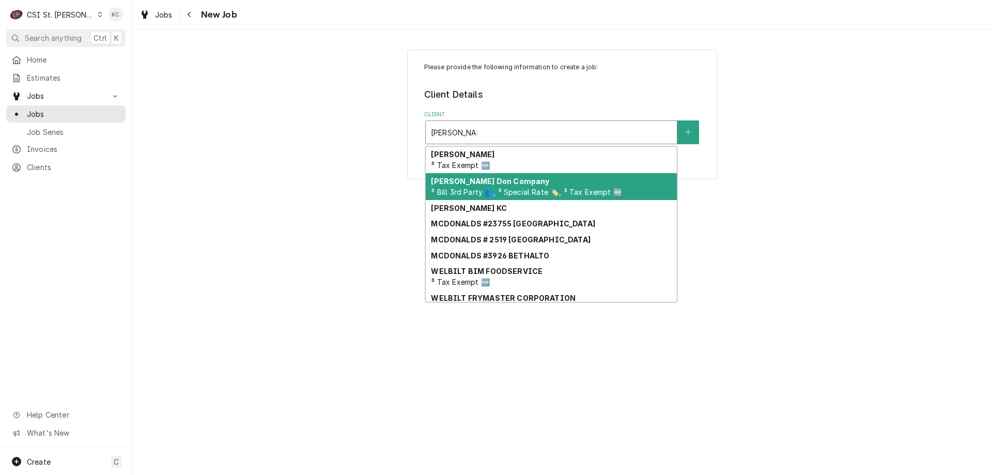
click at [453, 181] on strong "[PERSON_NAME] Don Company" at bounding box center [490, 181] width 118 height 9
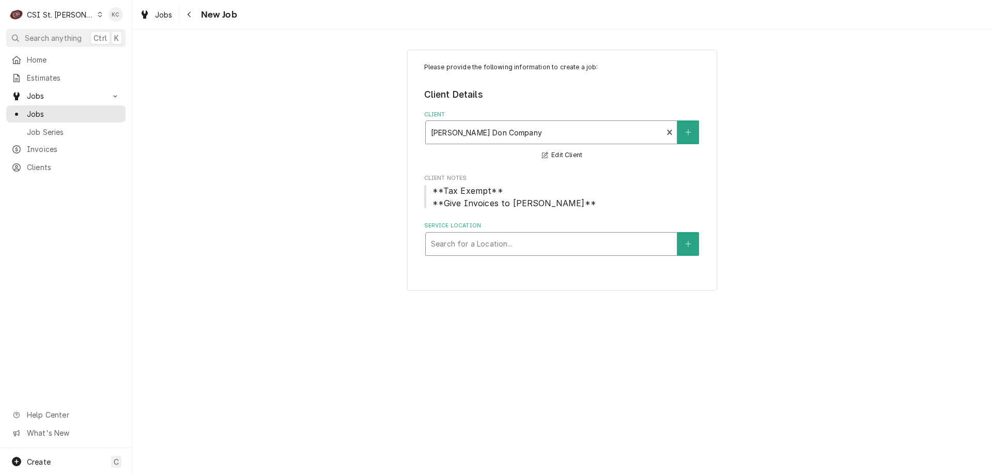
click at [490, 241] on div "Service Location" at bounding box center [551, 244] width 241 height 19
type input "[PERSON_NAME] ele"
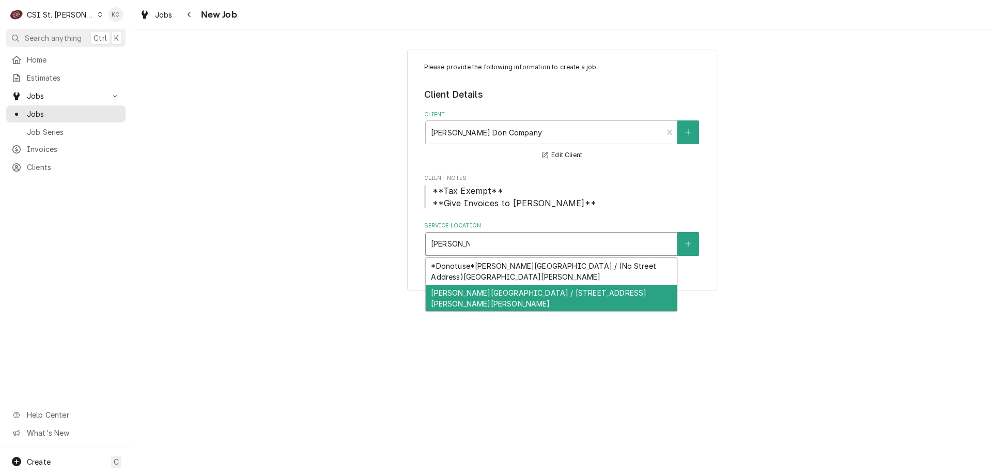
click at [493, 295] on div "[PERSON_NAME][GEOGRAPHIC_DATA] / [STREET_ADDRESS][PERSON_NAME][PERSON_NAME]" at bounding box center [551, 298] width 251 height 27
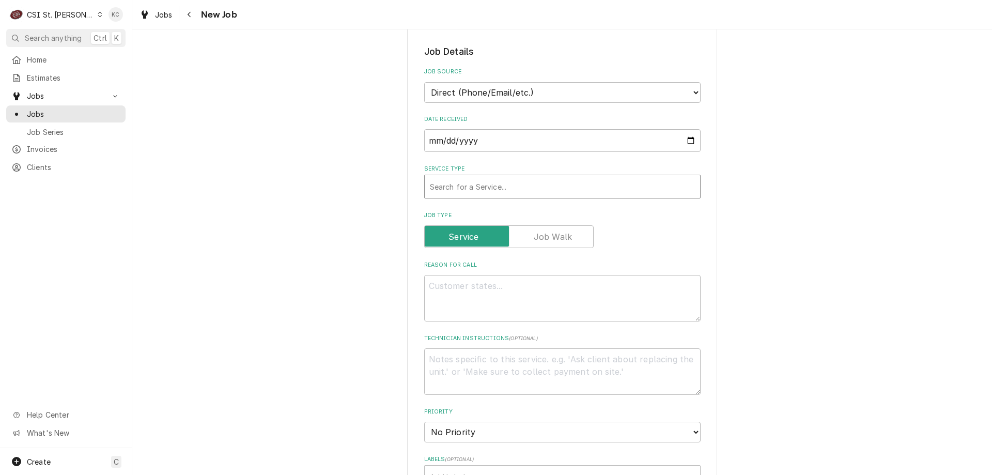
scroll to position [310, 0]
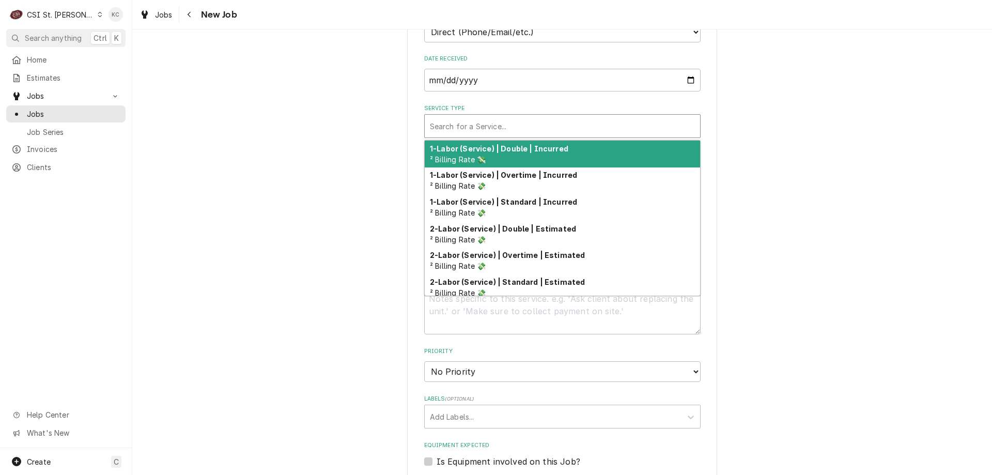
click at [496, 128] on div "Service Type" at bounding box center [562, 126] width 265 height 19
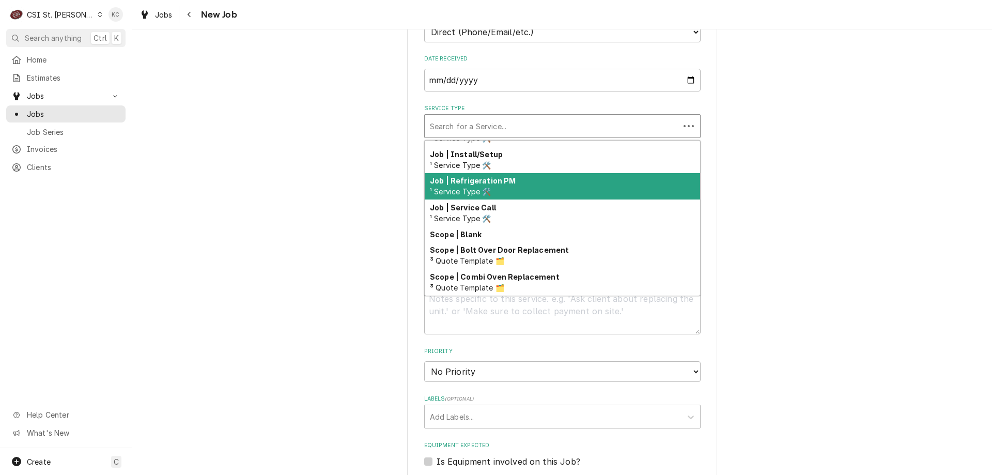
scroll to position [591, 0]
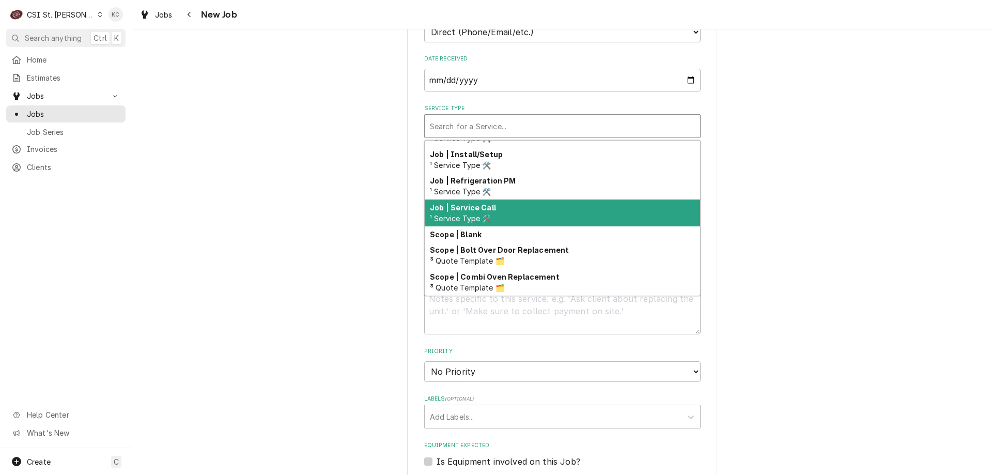
click at [474, 212] on div "Job | Service Call ¹ Service Type 🛠️" at bounding box center [562, 212] width 275 height 27
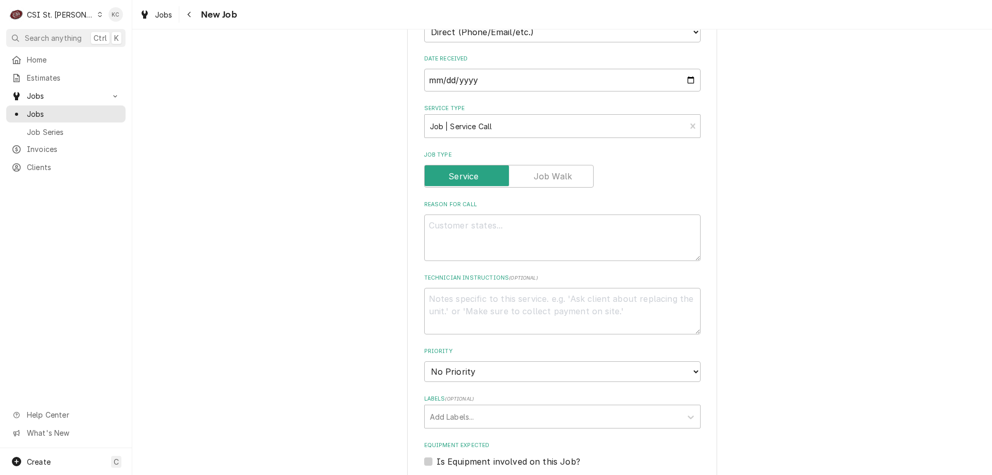
click at [797, 211] on div "Please provide the following information to create a job: Client Details Client…" at bounding box center [562, 286] width 860 height 1112
click at [504, 224] on textarea "Reason For Call" at bounding box center [562, 237] width 276 height 46
type textarea "x"
type textarea "2"
type textarea "x"
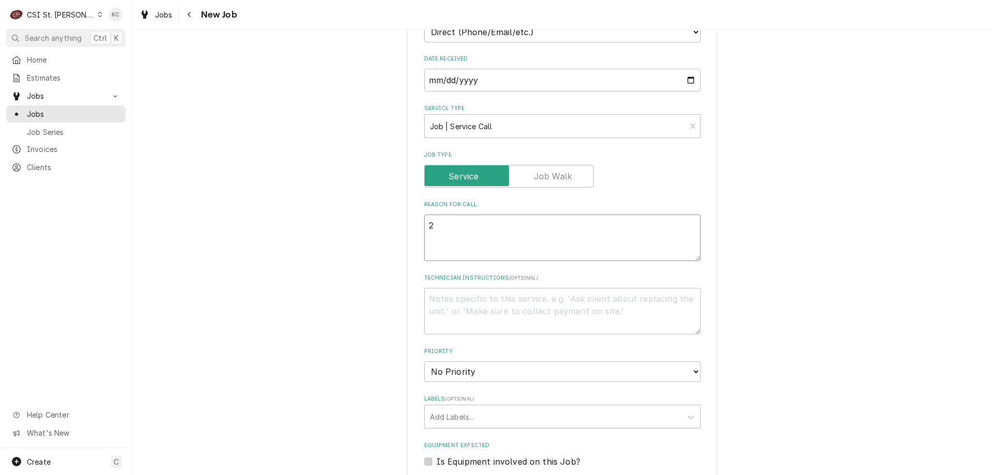
type textarea "2"
type textarea "x"
type textarea "2 I"
type textarea "x"
type textarea "2 IS"
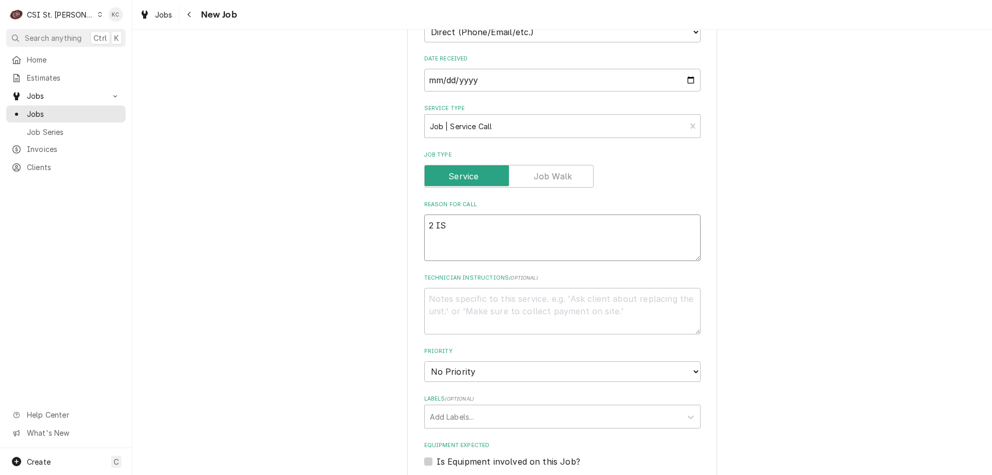
type textarea "x"
type textarea "2 ISS"
type textarea "x"
type textarea "2 ISSU"
type textarea "x"
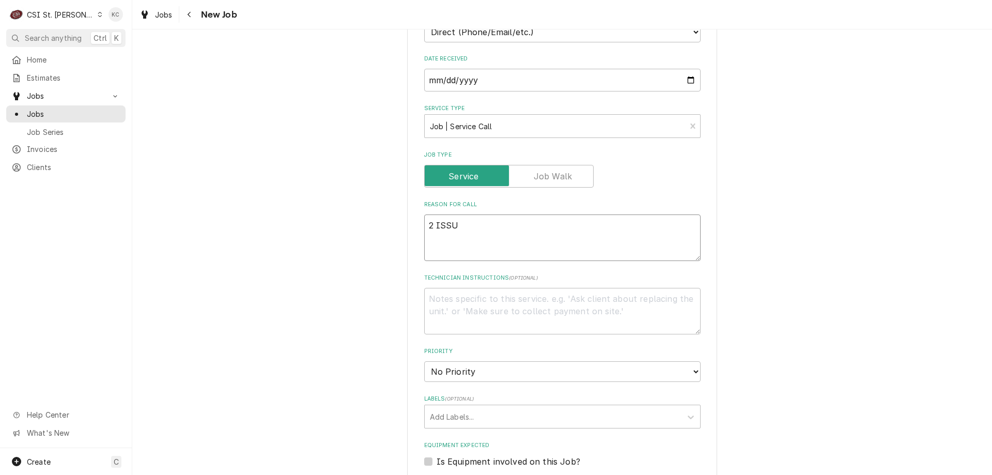
type textarea "2 ISSUE"
type textarea "x"
type textarea "2 ISSUES"
type textarea "x"
type textarea "2 ISSUES"
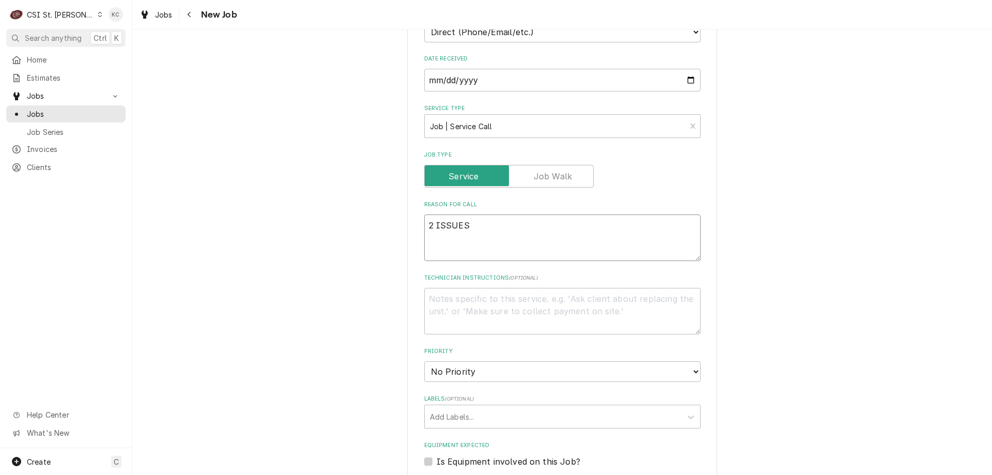
type textarea "x"
type textarea "2 ISSUES"
type textarea "x"
type textarea "2 ISSUES"
type textarea "x"
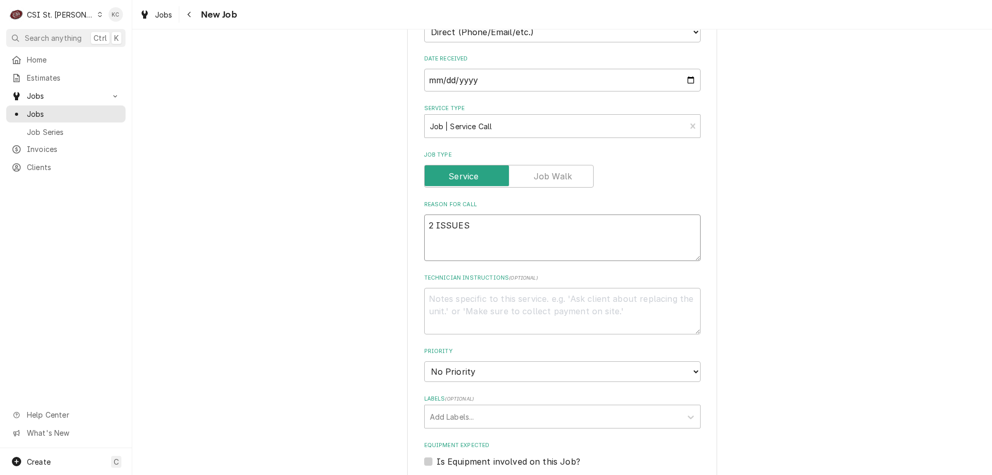
type textarea "2 ISSUES"
type textarea "x"
type textarea "2 ISSUES I"
type textarea "x"
type textarea "2 ISSUES Ice"
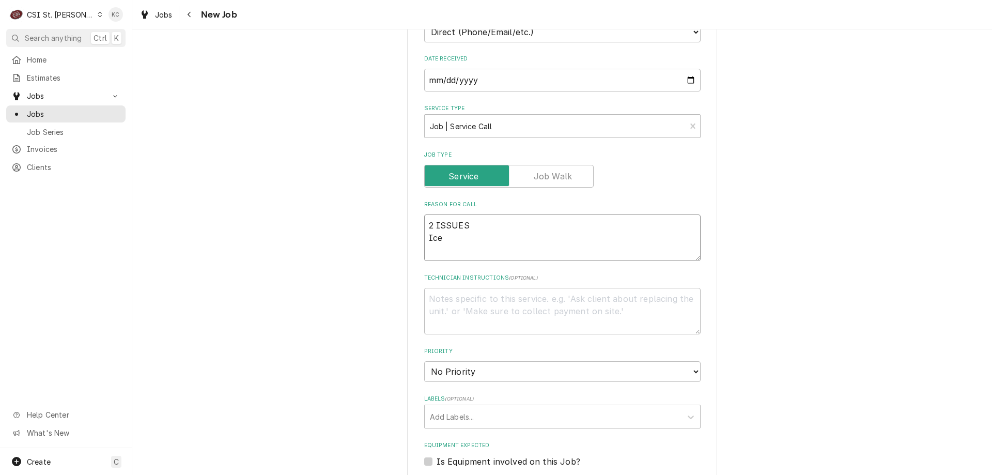
type textarea "x"
type textarea "2 ISSUES Ice"
type textarea "x"
type textarea "2 ISSUES Ice m"
type textarea "x"
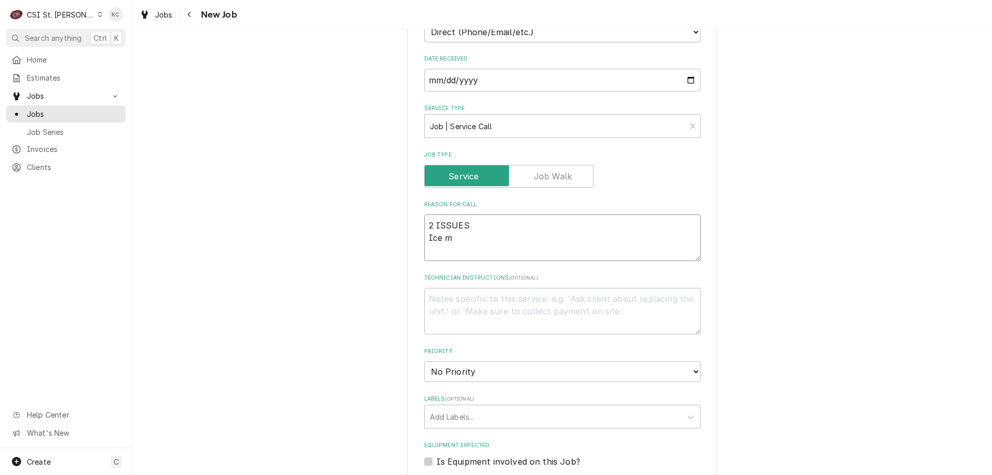
type textarea "2 ISSUES Ice ma"
type textarea "x"
type textarea "2 ISSUES Ice mac"
type textarea "x"
type textarea "2 ISSUES Ice mach"
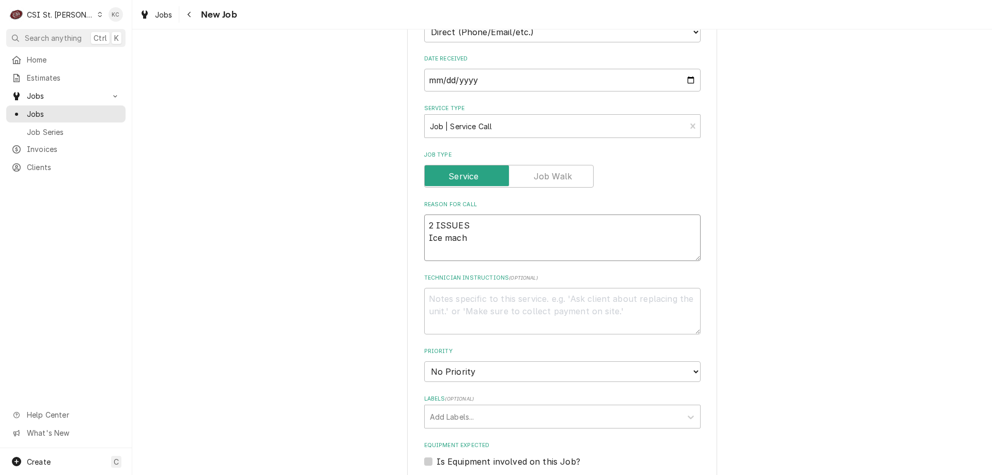
type textarea "x"
type textarea "2 ISSUES Ice machi"
type textarea "x"
type textarea "2 ISSUES Ice machine"
type textarea "x"
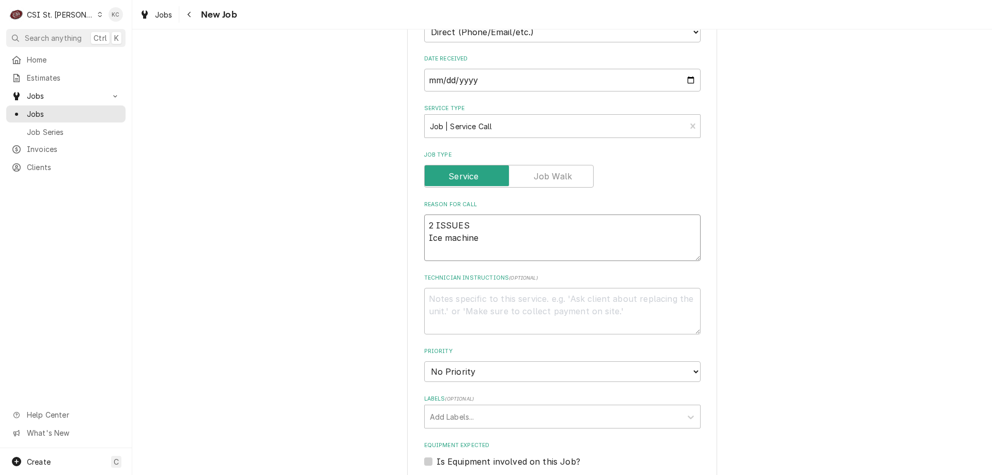
type textarea "2 ISSUES Ice machine"
type textarea "x"
type textarea "2 ISSUES Ice machine i"
type textarea "x"
type textarea "2 ISSUES Ice machine is"
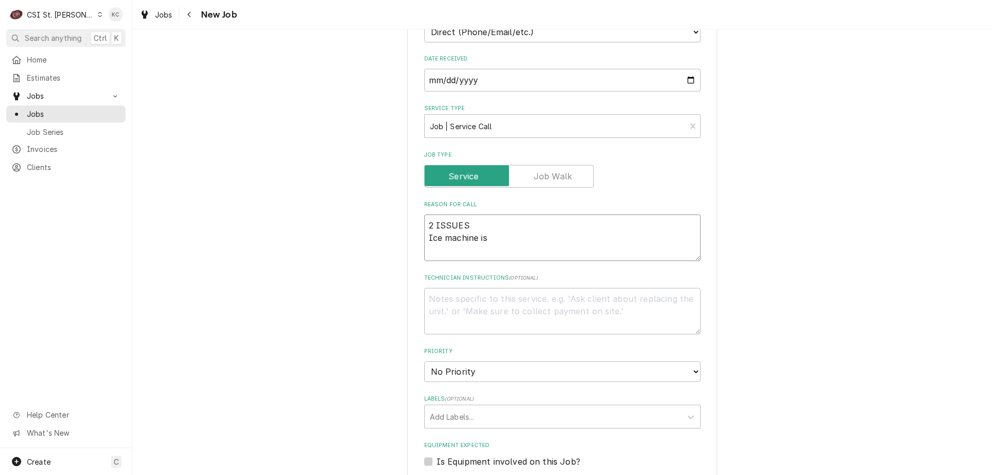
type textarea "x"
type textarea "2 ISSUES Ice machine is"
type textarea "x"
type textarea "2 ISSUES Ice machine is n"
type textarea "x"
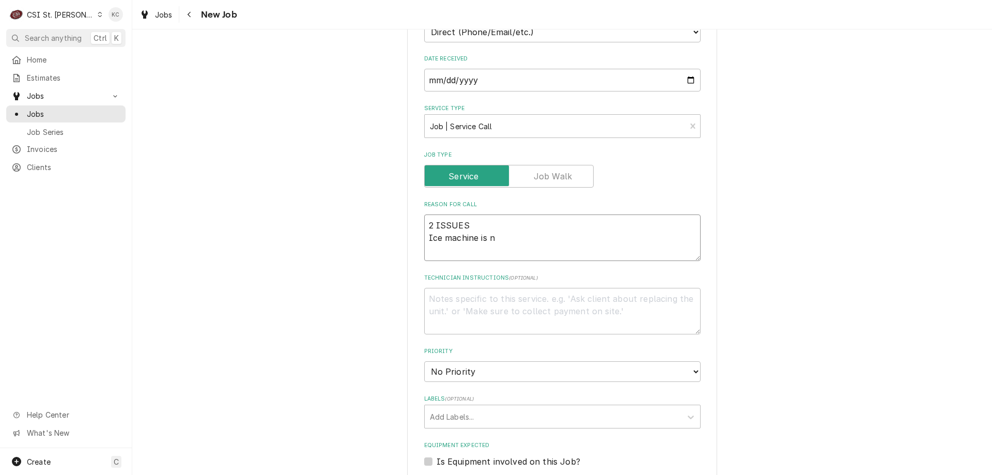
type textarea "2 ISSUES Ice machine is no"
type textarea "x"
type textarea "2 ISSUES Ice machine is not"
type textarea "x"
type textarea "2 ISSUES Ice machine is not w"
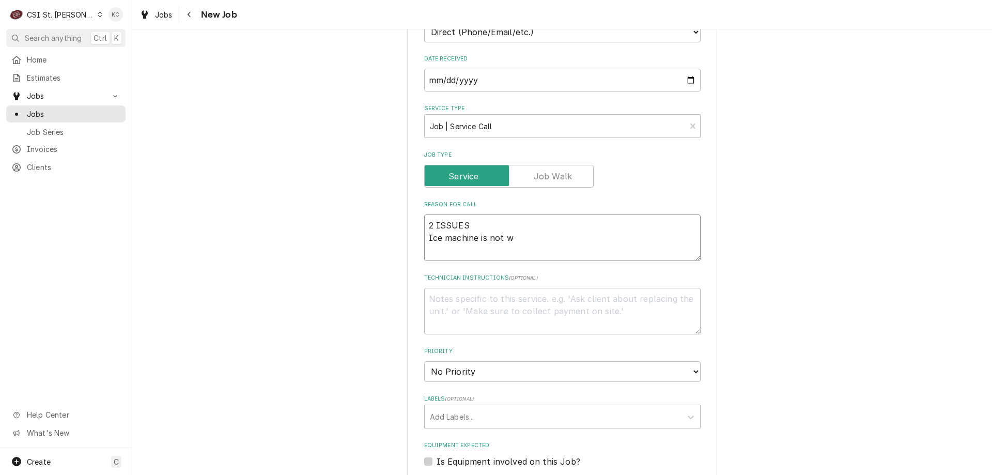
type textarea "x"
type textarea "2 ISSUES Ice machine is not wo"
type textarea "x"
type textarea "2 ISSUES Ice machine is not wor"
type textarea "x"
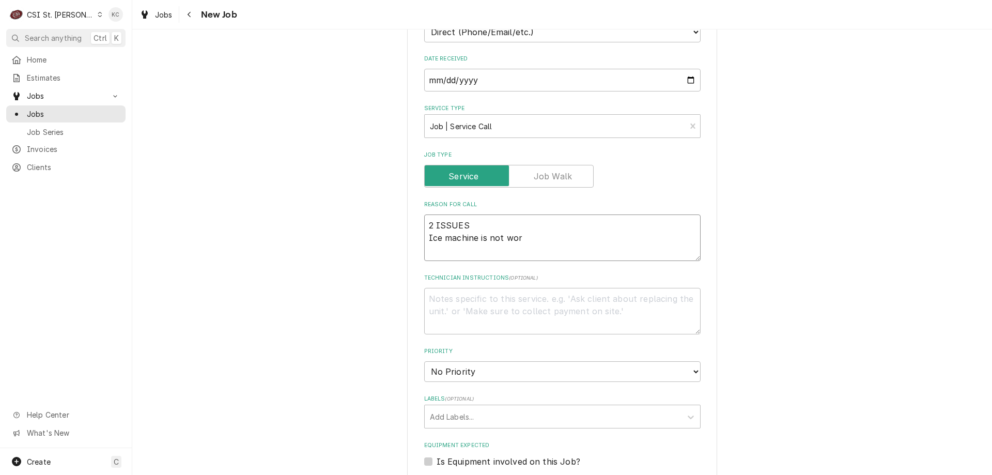
type textarea "2 ISSUES Ice machine is not work"
type textarea "x"
type textarea "2 ISSUES Ice machine is not worki"
type textarea "x"
type textarea "2 ISSUES Ice machine is not workin"
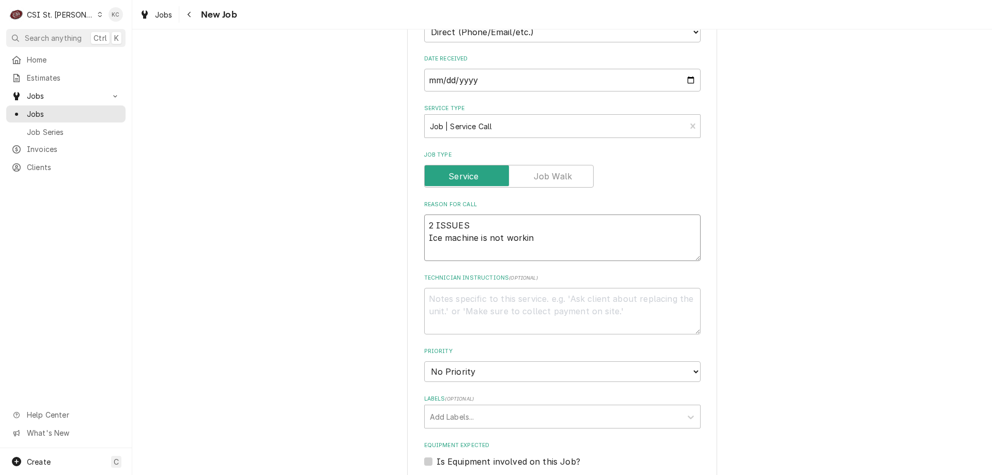
type textarea "x"
type textarea "2 ISSUES Ice machine is not working"
type textarea "x"
type textarea "2 ISSUES Ice machine is not working"
type textarea "x"
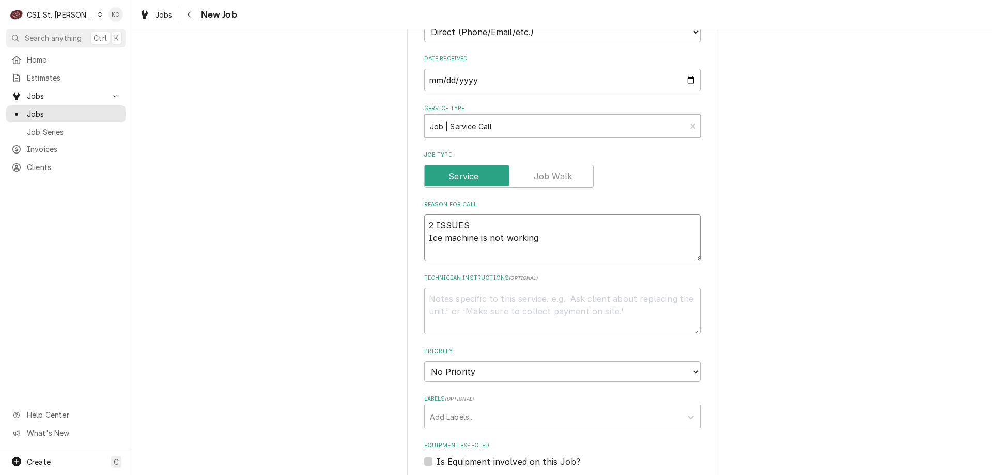
type textarea "2 ISSUES Ice machine is not working"
type textarea "x"
type textarea "2 ISSUES Ice machine is not working F"
type textarea "x"
type textarea "2 ISSUES Ice machine is not working Fr"
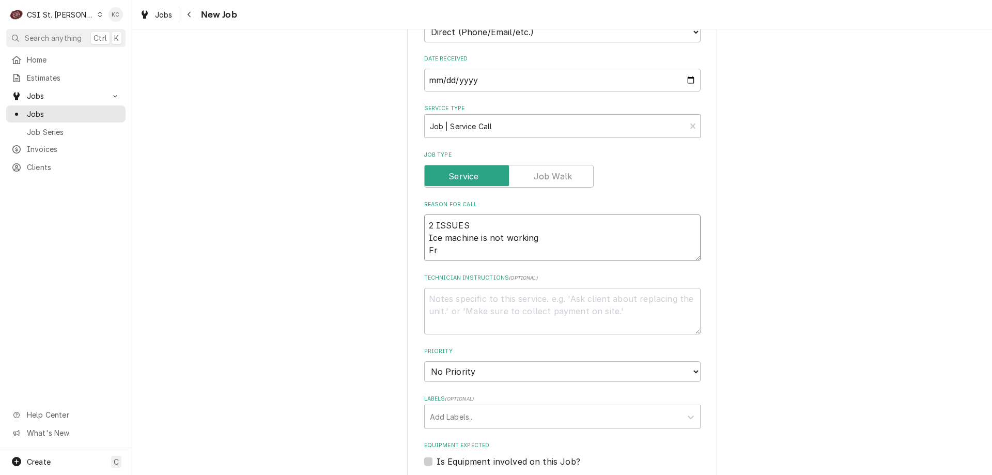
type textarea "x"
type textarea "2 ISSUES Ice machine is not working Fre"
type textarea "x"
type textarea "2 ISSUES Ice machine is not working Freez"
type textarea "x"
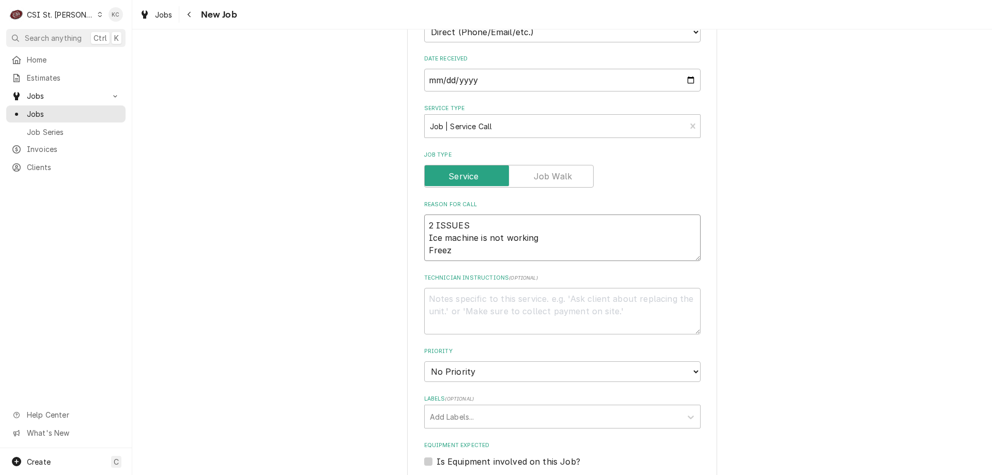
type textarea "2 ISSUES Ice machine is not working Freezx"
type textarea "x"
type textarea "2 ISSUES Ice machine is not working Freez"
type textarea "x"
type textarea "2 ISSUES Ice machine is not working Freeze"
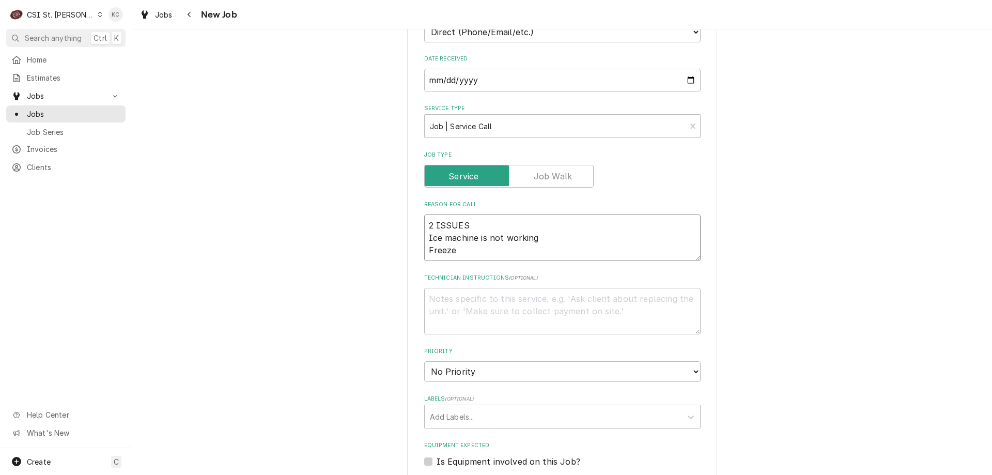
type textarea "x"
type textarea "2 ISSUES Ice machine is not working Freezer"
type textarea "x"
type textarea "2 ISSUES Ice machine is not working Freezer"
type textarea "x"
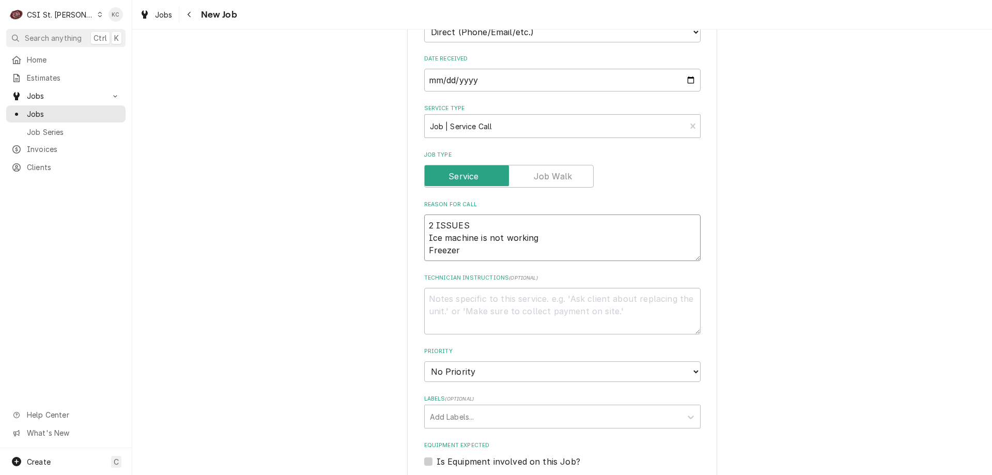
type textarea "2 ISSUES Ice machine is not working Freezer d"
type textarea "x"
type textarea "2 ISSUES Ice machine is not working Freezer do"
type textarea "x"
type textarea "2 ISSUES Ice machine is not working Freezer doo"
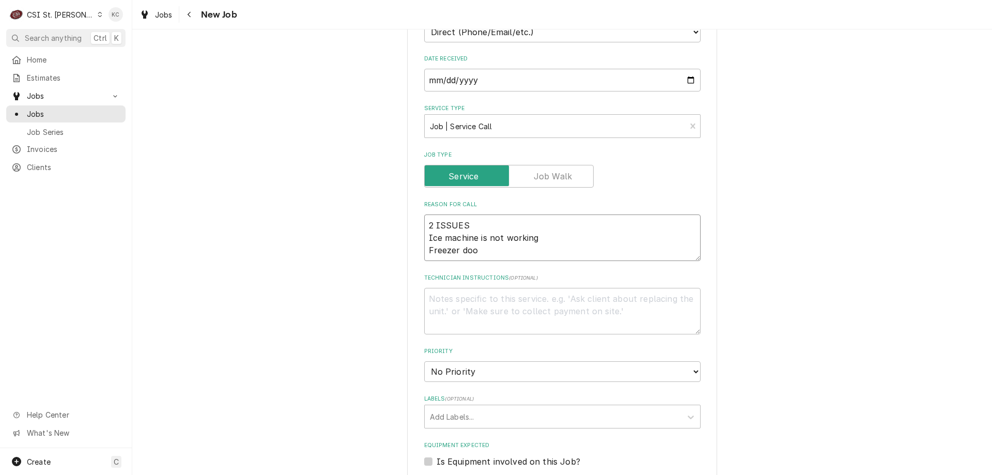
type textarea "x"
type textarea "2 ISSUES Ice machine is not working Freezer door"
type textarea "x"
type textarea "2 ISSUES Ice machine is not working Freezer door"
type textarea "x"
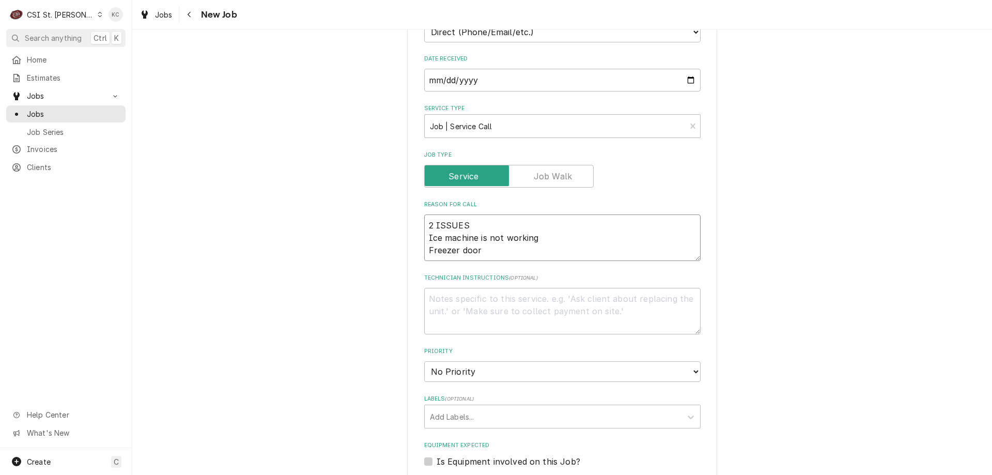
type textarea "2 ISSUES Ice machine is not working Freezer door w"
type textarea "x"
type textarea "2 ISSUES Ice machine is not working Freezer door wo"
type textarea "x"
type textarea "2 ISSUES Ice machine is not working Freezer door won"
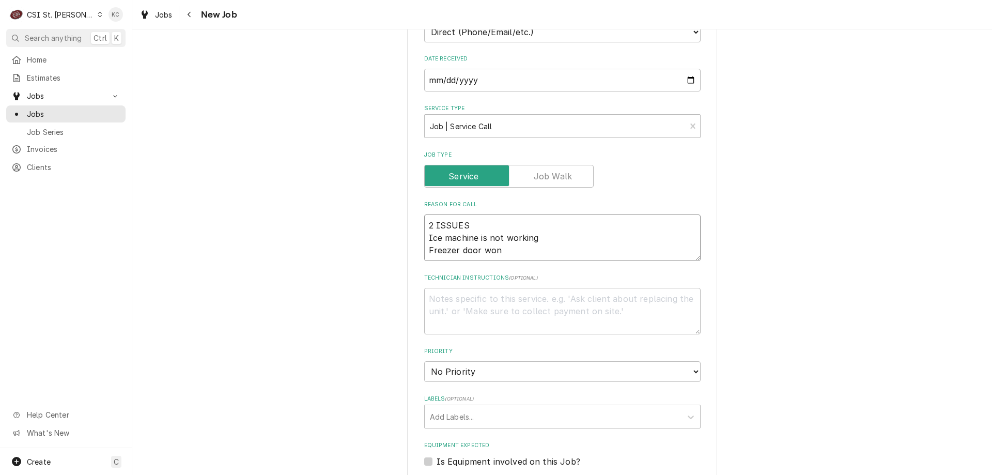
type textarea "x"
type textarea "2 ISSUES Ice machine is not working Freezer door wont"
type textarea "x"
type textarea "2 ISSUES Ice machine is not working Freezer door wont"
type textarea "x"
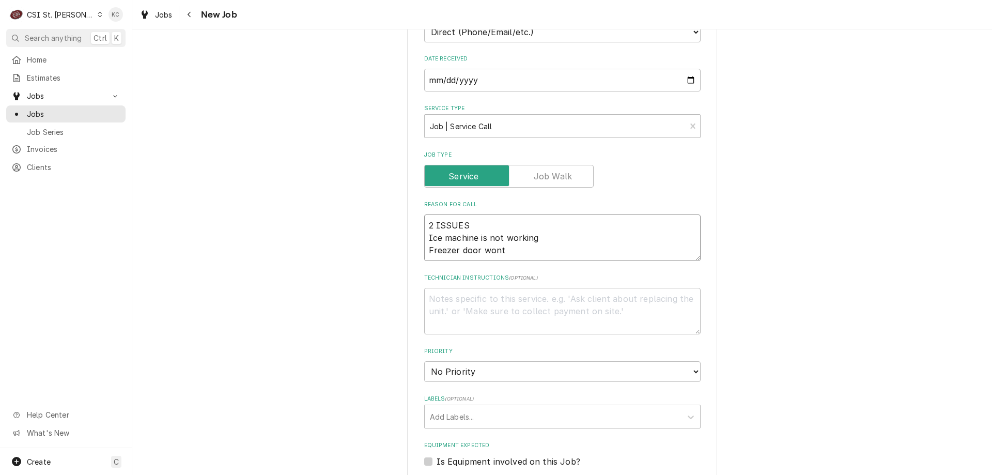
type textarea "2 ISSUES Ice machine is not working Freezer door wont s"
type textarea "x"
type textarea "2 ISSUES Ice machine is not working Freezer door wont sh"
type textarea "x"
type textarea "2 ISSUES Ice machine is not working Freezer door wont shu"
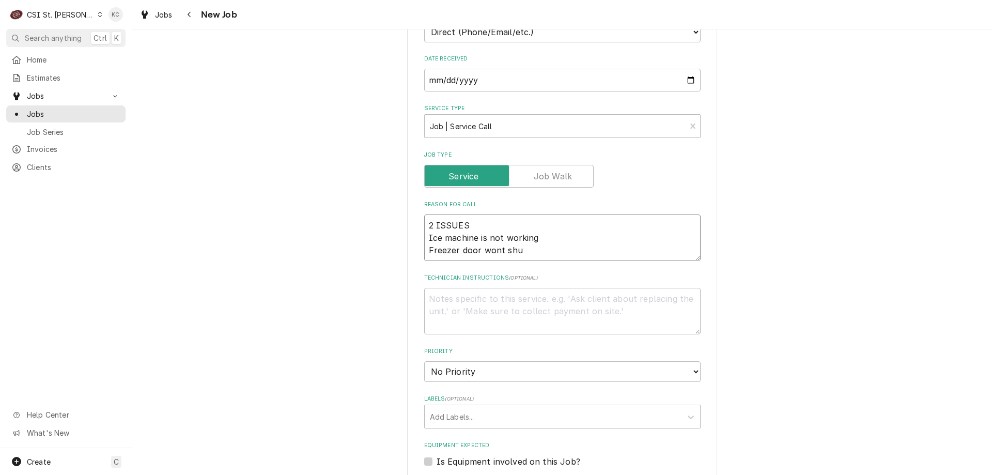
type textarea "x"
type textarea "2 ISSUES Ice machine is not working Freezer door wont shut"
type textarea "x"
type textarea "2 ISSUES Ice machine is not working Freezer door wont shut"
type textarea "x"
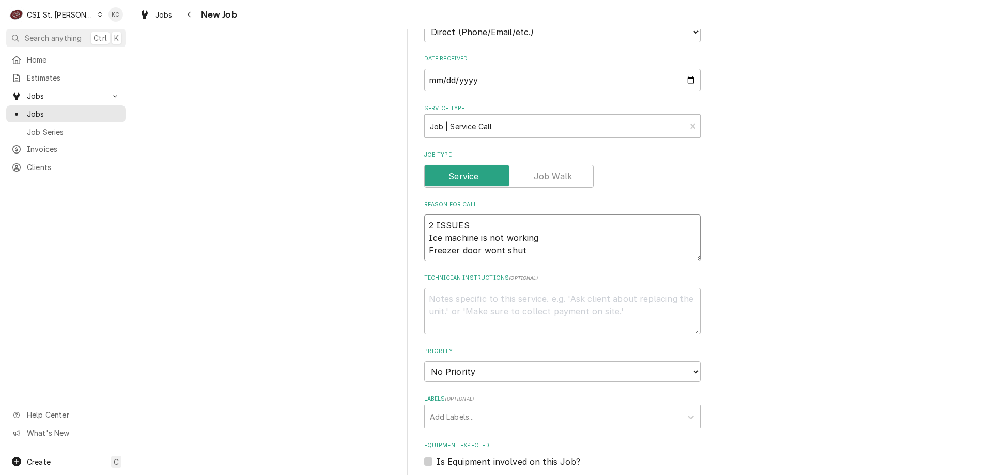
type textarea "2 ISSUES Ice machine is not working Freezer door wont shut g"
type textarea "x"
type textarea "2 ISSUES Ice machine is not working Freezer door wont shut go"
type textarea "x"
type textarea "2 ISSUES Ice machine is not working Freezer door wont shut goo"
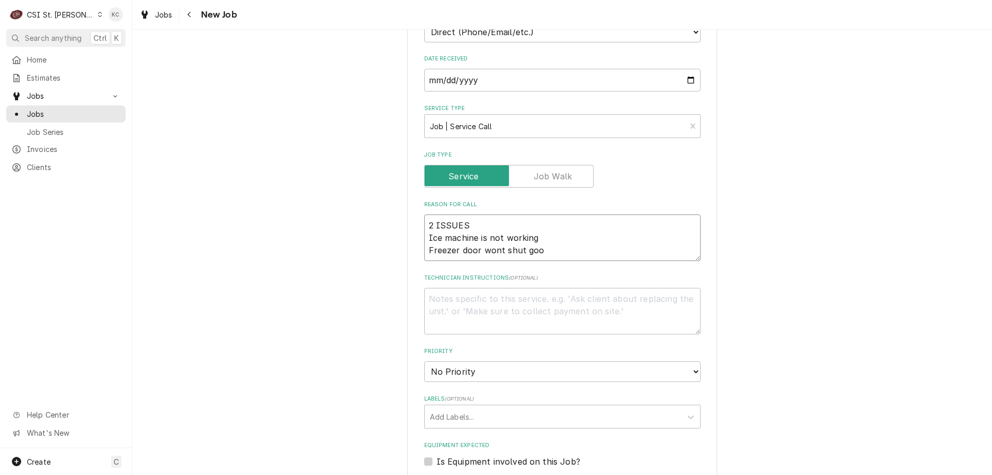
type textarea "x"
type textarea "2 ISSUES Ice machine is not working Freezer door wont shut good"
type textarea "x"
type textarea "2 ISSUES Ice machine is not working Freezer door wont shut good"
type textarea "x"
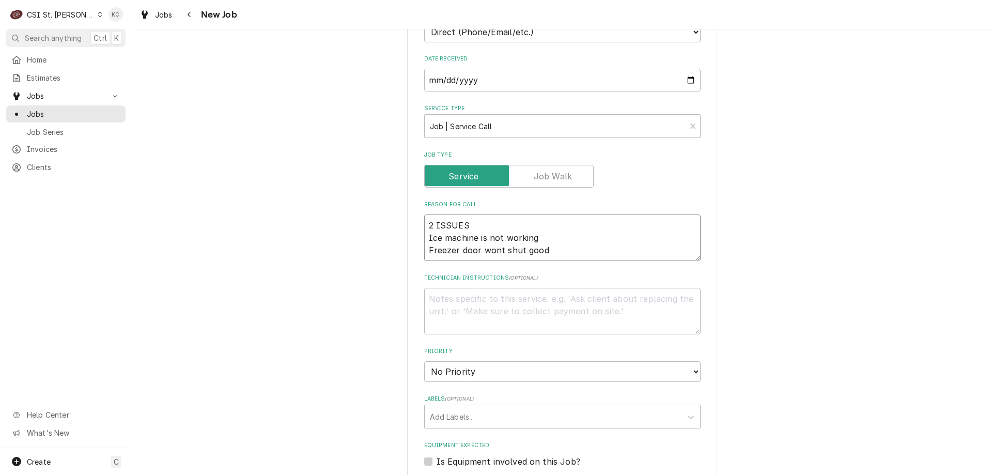
type textarea "2 ISSUES Ice machine is not working Freezer door wont shut good b"
type textarea "x"
type textarea "2 ISSUES Ice machine is not working Freezer door wont shut good bc"
type textarea "x"
type textarea "2 ISSUES Ice machine is not working Freezer door wont shut good bc"
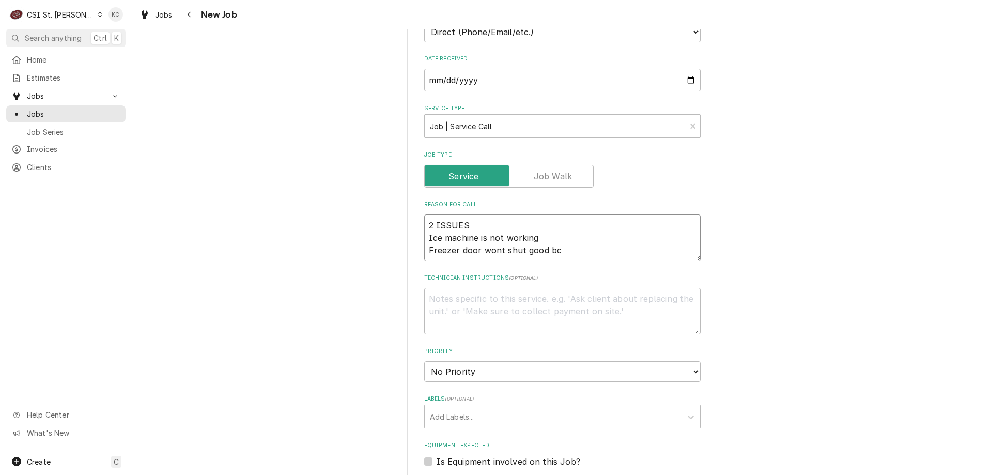
type textarea "x"
type textarea "2 ISSUES Ice machine is not working Freezer door wont shut good bc of"
type textarea "x"
type textarea "2 ISSUES Ice machine is not working Freezer door wont shut good bc of"
type textarea "x"
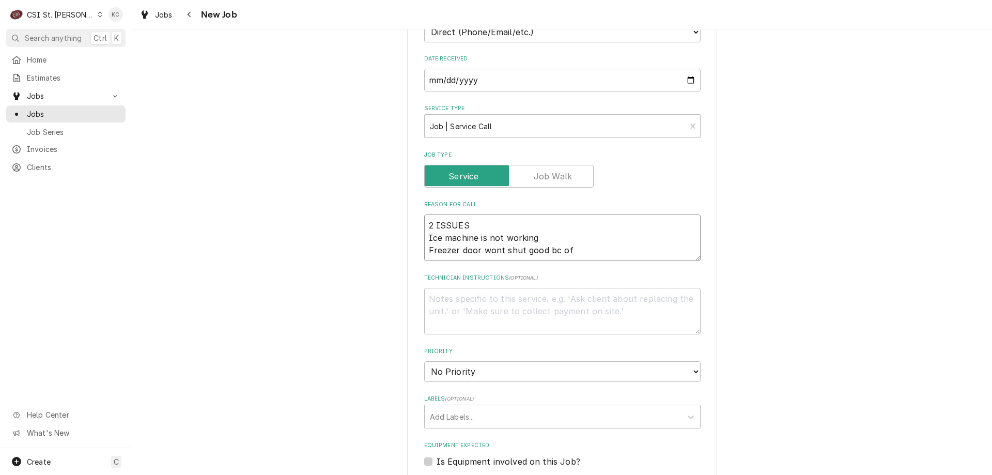
type textarea "2 ISSUES Ice machine is not working Freezer door wont shut good bc of t"
type textarea "x"
type textarea "2 ISSUES Ice machine is not working Freezer door wont shut good bc of th"
type textarea "x"
type textarea "2 ISSUES Ice machine is not working Freezer door wont shut good bc of the"
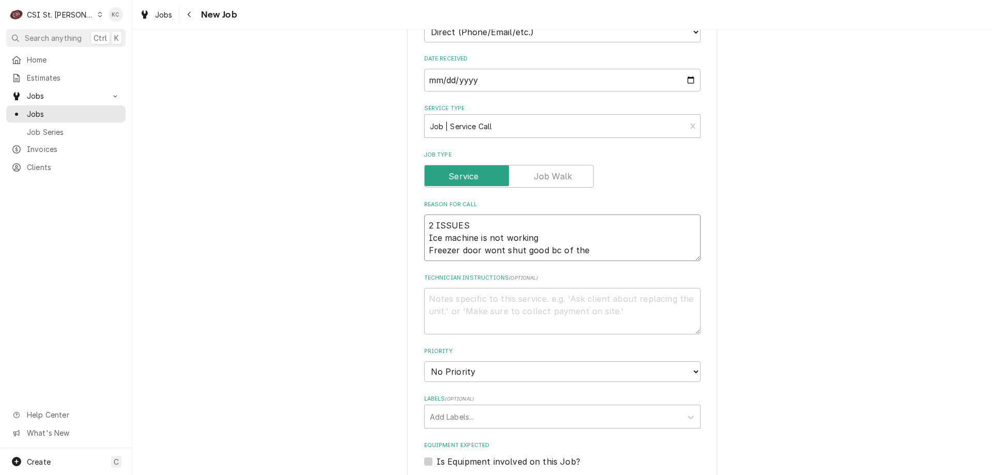
type textarea "x"
type textarea "2 ISSUES Ice machine is not working Freezer door wont shut good bc of the"
type textarea "x"
type textarea "2 ISSUES Ice machine is not working Freezer door wont shut good bc of the s"
type textarea "x"
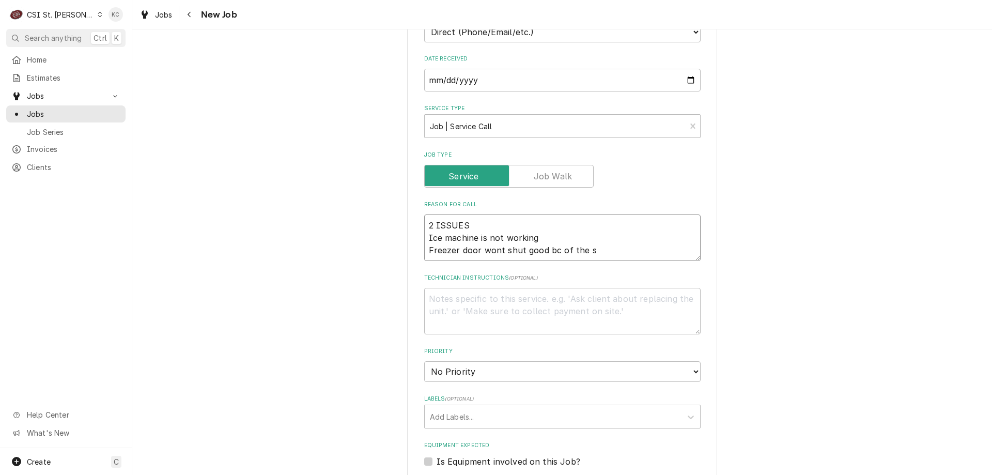
type textarea "2 ISSUES Ice machine is not working Freezer door wont shut good bc of the se"
type textarea "x"
type textarea "2 ISSUES Ice machine is not working Freezer door wont shut good bc of the sea"
type textarea "x"
type textarea "2 ISSUES Ice machine is not working Freezer door wont shut good bc of the seal"
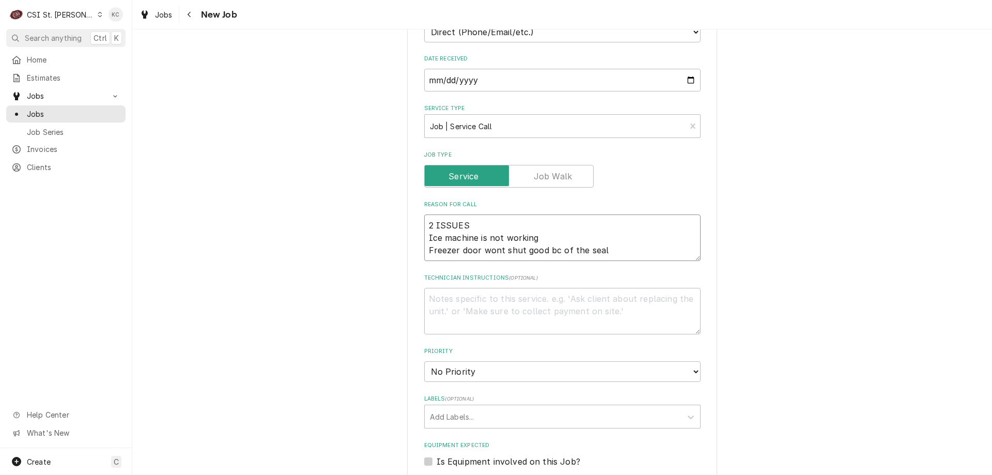
type textarea "x"
type textarea "2 ISSUES Ice machine is not working Freezer door wont shut good bc of the sea"
type textarea "x"
type textarea "2 ISSUES Ice machine is not working Freezer door wont shut good bc of the se"
type textarea "x"
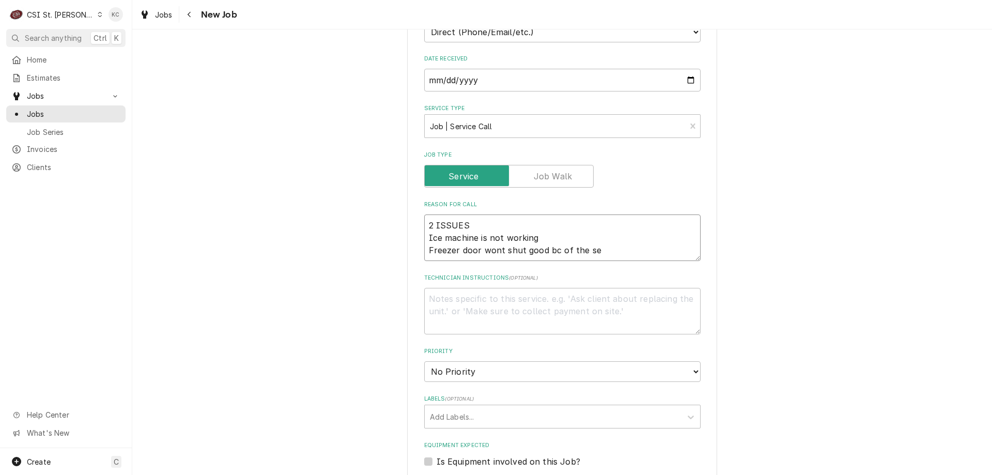
type textarea "2 ISSUES Ice machine is not working Freezer door wont shut good bc of the s"
type textarea "x"
type textarea "2 ISSUES Ice machine is not working Freezer door wont shut good bc of the"
type textarea "x"
type textarea "2 ISSUES Ice machine is not working Freezer door wont shut good bc of the"
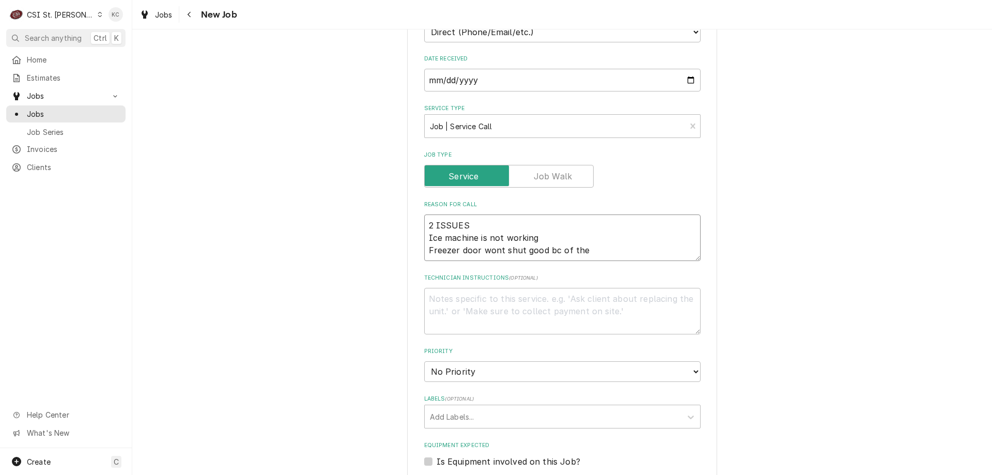
type textarea "x"
type textarea "2 ISSUES Ice machine is not working Freezer door wont shut good bc of th"
type textarea "x"
type textarea "2 ISSUES Ice machine is not working Freezer door wont shut good bc of t"
type textarea "x"
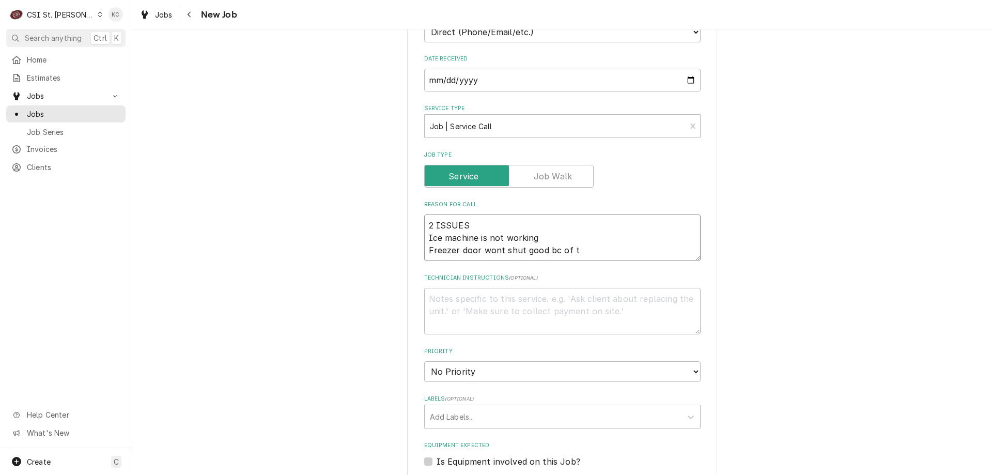
type textarea "2 ISSUES Ice machine is not working Freezer door wont shut good bc of"
type textarea "x"
type textarea "2 ISSUES Ice machine is not working Freezer door wont shut good bc of"
type textarea "x"
type textarea "2 ISSUES Ice machine is not working Freezer door wont shut good bc o"
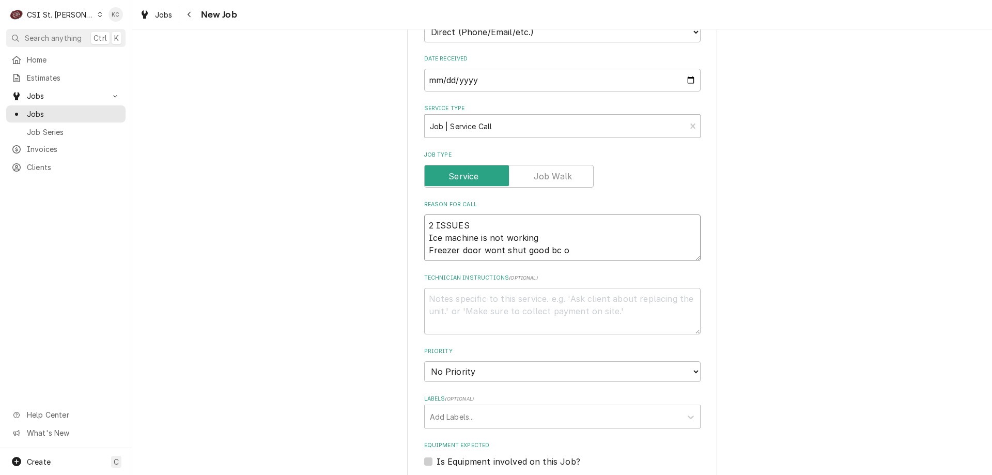
type textarea "x"
type textarea "2 ISSUES Ice machine is not working Freezer door wont shut good bc"
type textarea "x"
type textarea "2 ISSUES Ice machine is not working Freezer door wont shut good bc t"
type textarea "x"
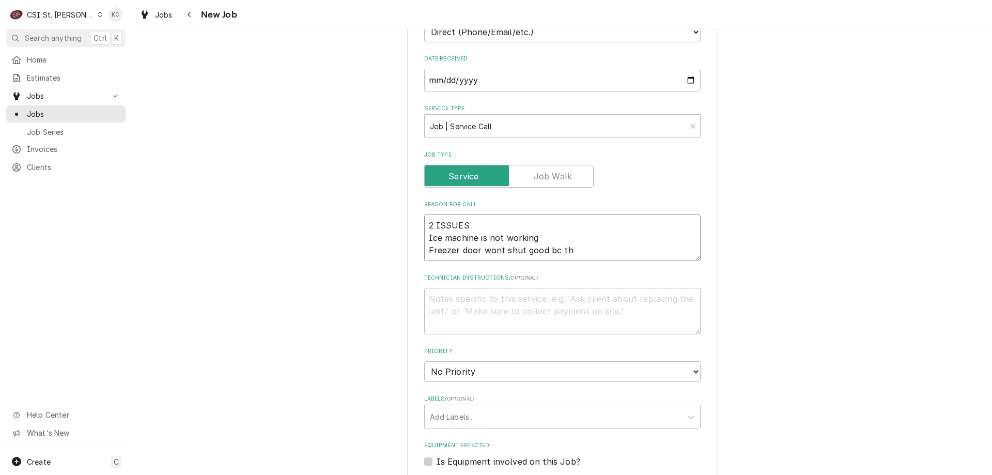
type textarea "2 ISSUES Ice machine is not working Freezer door wont shut good bc the"
type textarea "x"
type textarea "2 ISSUES Ice machine is not working Freezer door wont shut good bc the"
type textarea "x"
type textarea "2 ISSUES Ice machine is not working Freezer door wont shut good bc the s"
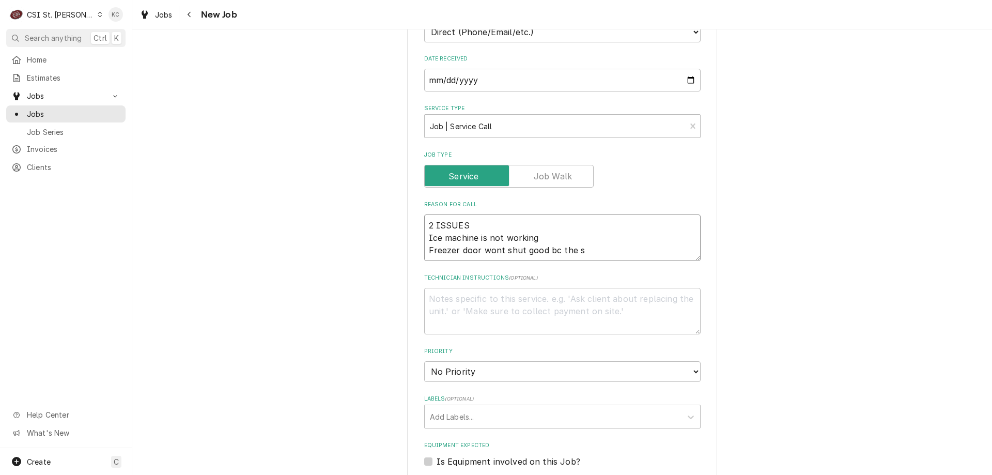
type textarea "x"
type textarea "2 ISSUES Ice machine is not working Freezer door wont shut good bc the se"
type textarea "x"
type textarea "2 ISSUES Ice machine is not working Freezer door wont shut good bc the sea"
type textarea "x"
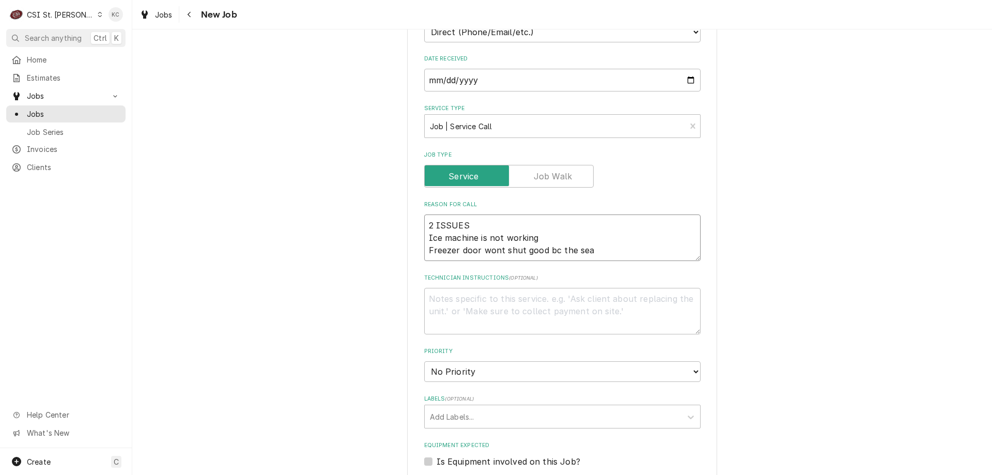
type textarea "2 ISSUES Ice machine is not working Freezer door wont shut good bc the seal"
type textarea "x"
type textarea "2 ISSUES Ice machine is not working Freezer door wont shut good bc the seal"
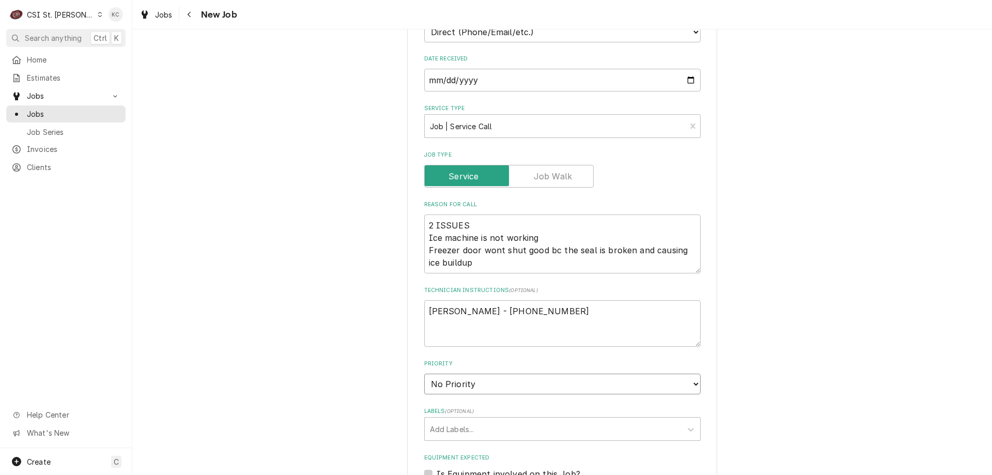
click at [493, 385] on select "No Priority Urgent High Medium Low" at bounding box center [562, 383] width 276 height 21
click at [424, 373] on select "No Priority Urgent High Medium Low" at bounding box center [562, 383] width 276 height 21
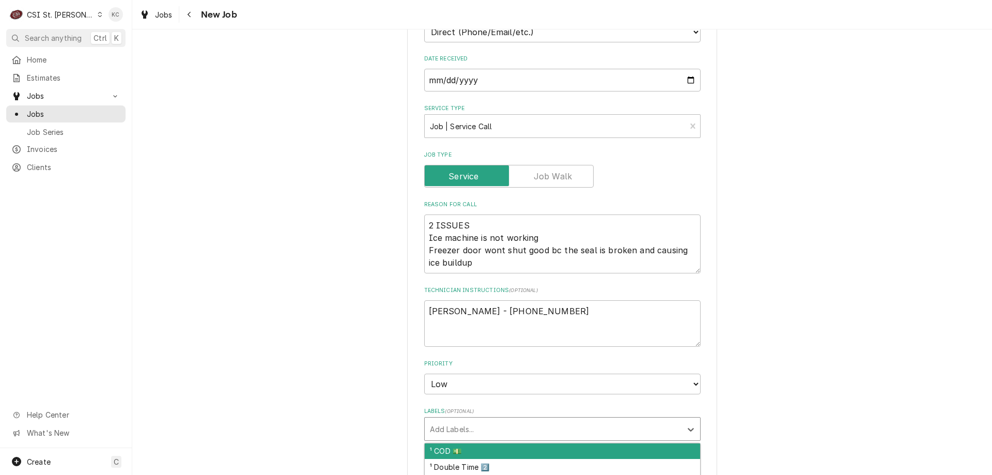
click at [518, 420] on div "Labels" at bounding box center [553, 428] width 246 height 19
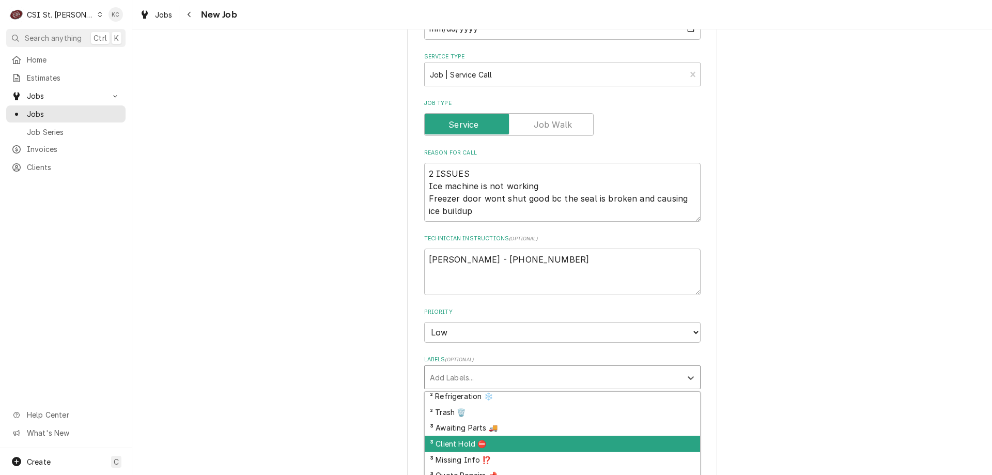
scroll to position [304, 0]
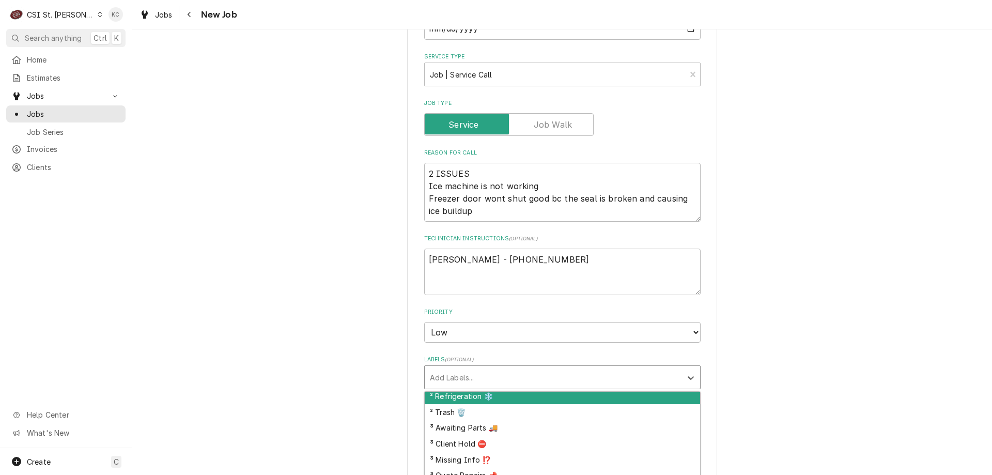
click at [582, 401] on div "² Refrigeration ❄️" at bounding box center [562, 396] width 275 height 16
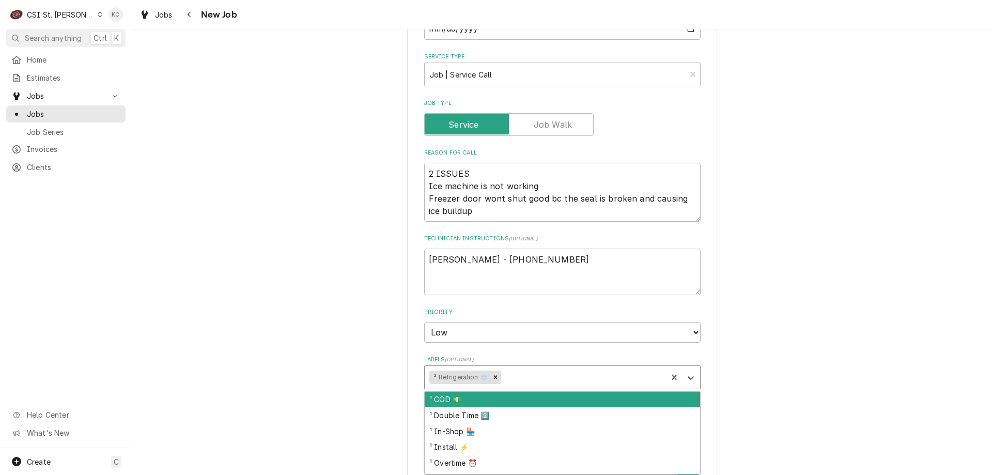
click at [580, 380] on div "Labels" at bounding box center [582, 377] width 159 height 19
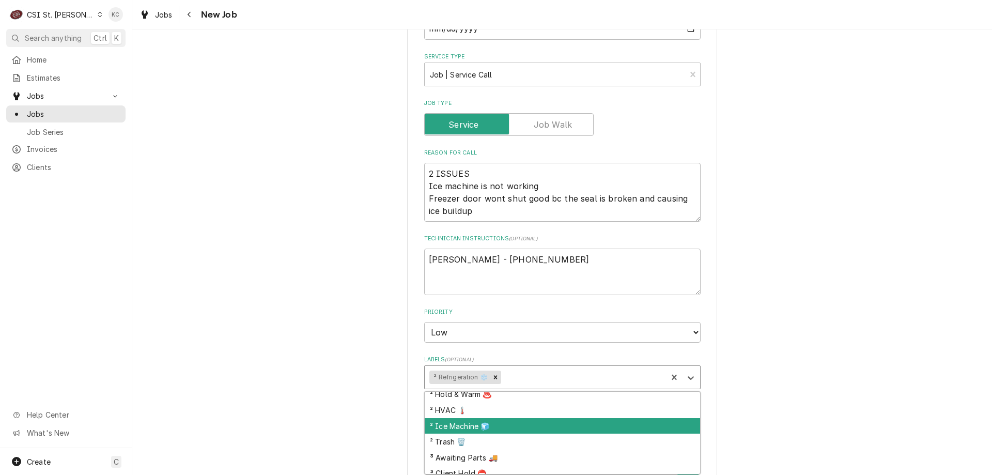
click at [580, 430] on div "² Ice Machine 🧊" at bounding box center [562, 426] width 275 height 16
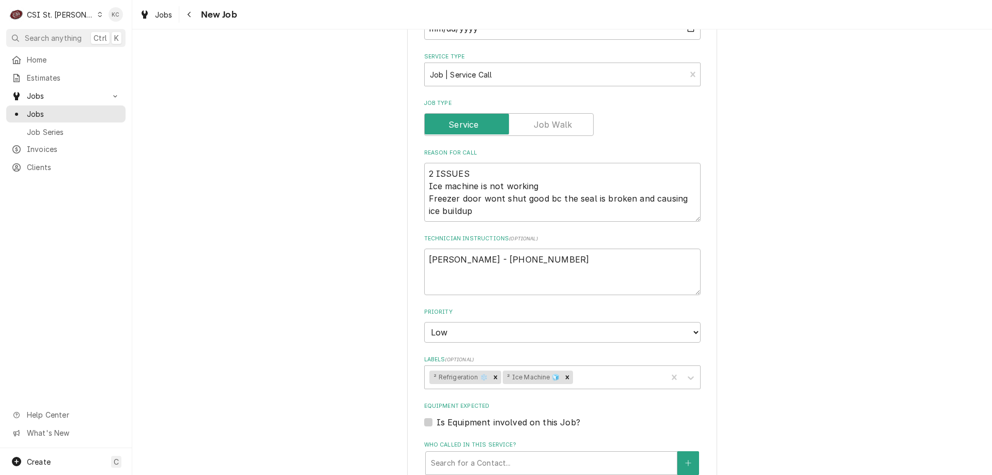
click at [744, 393] on div "Please provide the following information to create a job: Client Details Client…" at bounding box center [562, 303] width 860 height 1249
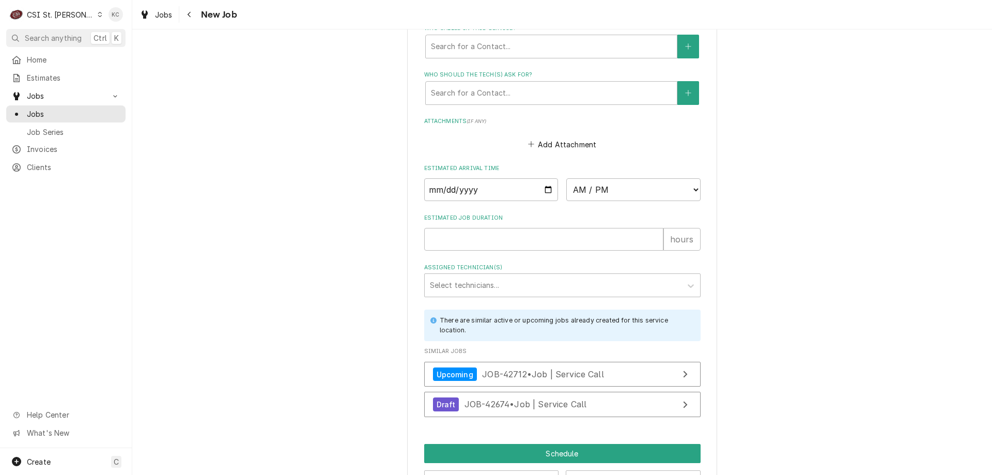
scroll to position [815, 0]
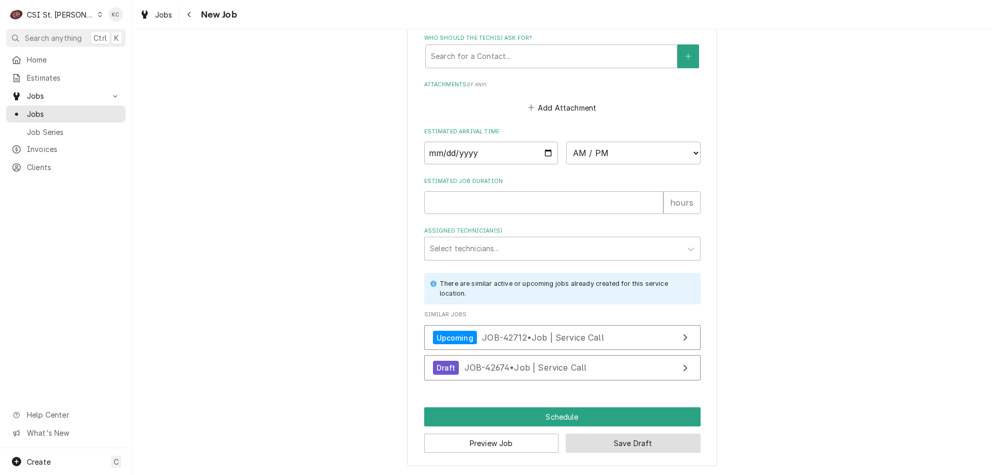
click at [645, 444] on button "Save Draft" at bounding box center [633, 442] width 135 height 19
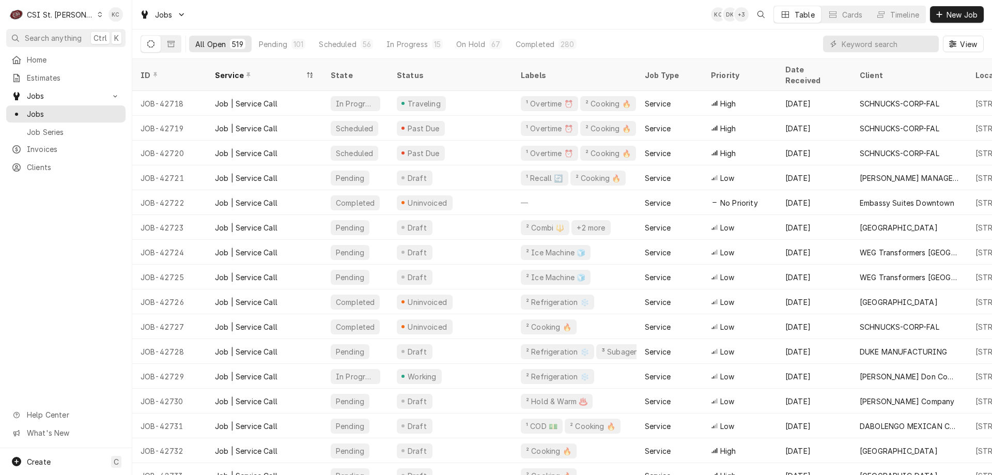
click at [797, 41] on div "All Open 519 Pending 101 Scheduled 56 In Progress 15 On Hold 67 Completed 280 V…" at bounding box center [562, 43] width 843 height 29
click at [46, 36] on span "Search anything" at bounding box center [53, 38] width 57 height 11
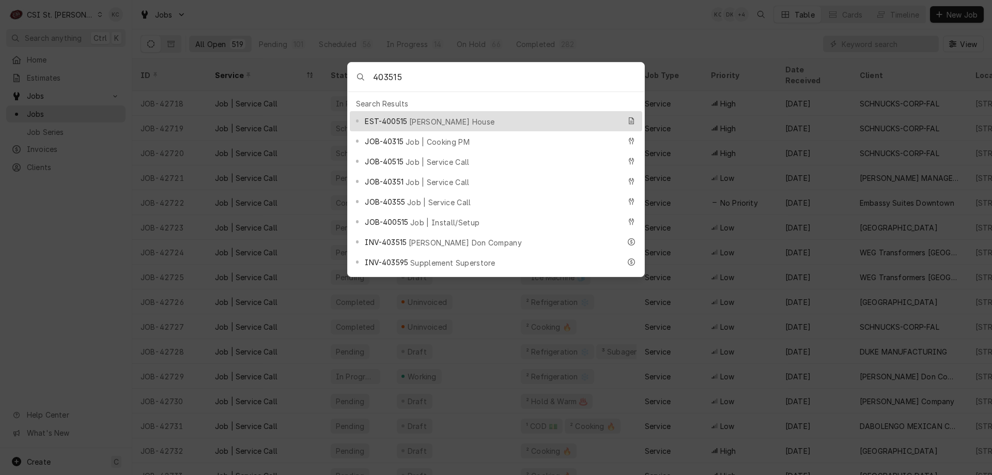
click at [419, 79] on input "403515" at bounding box center [508, 77] width 271 height 29
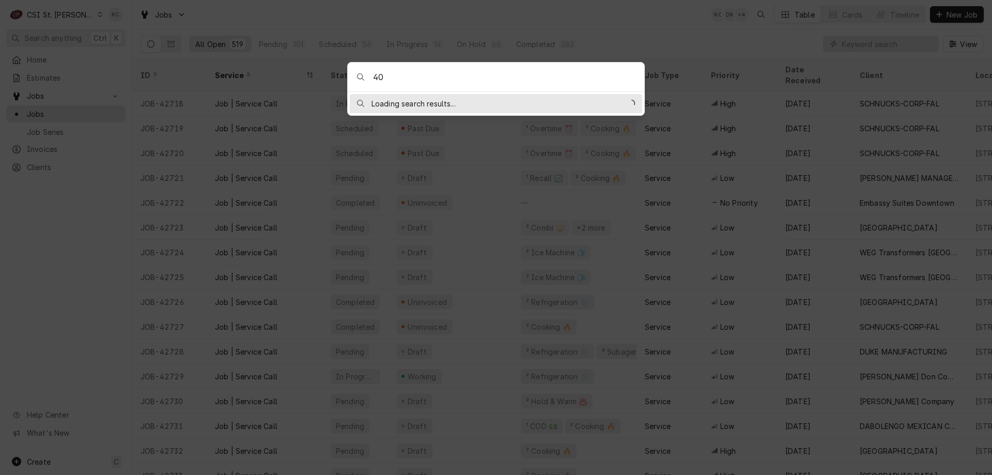
type input "4"
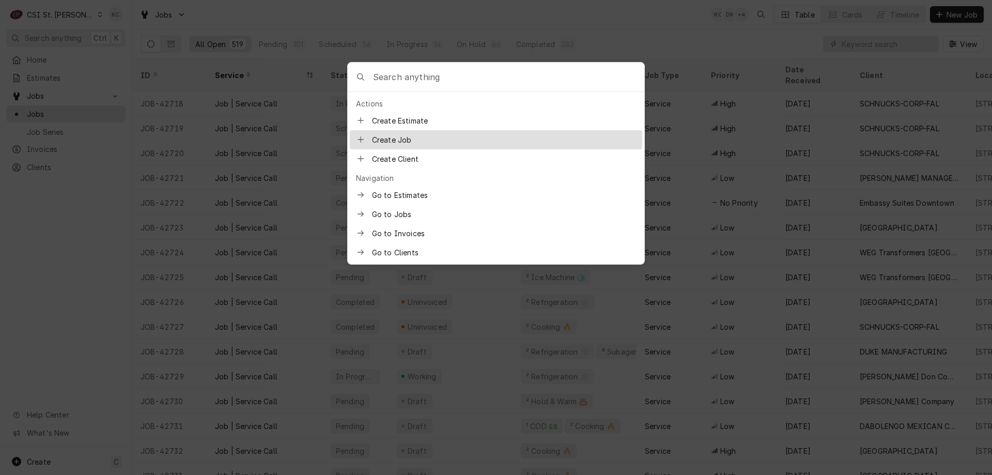
click at [395, 81] on input "Global Command Menu" at bounding box center [508, 77] width 271 height 29
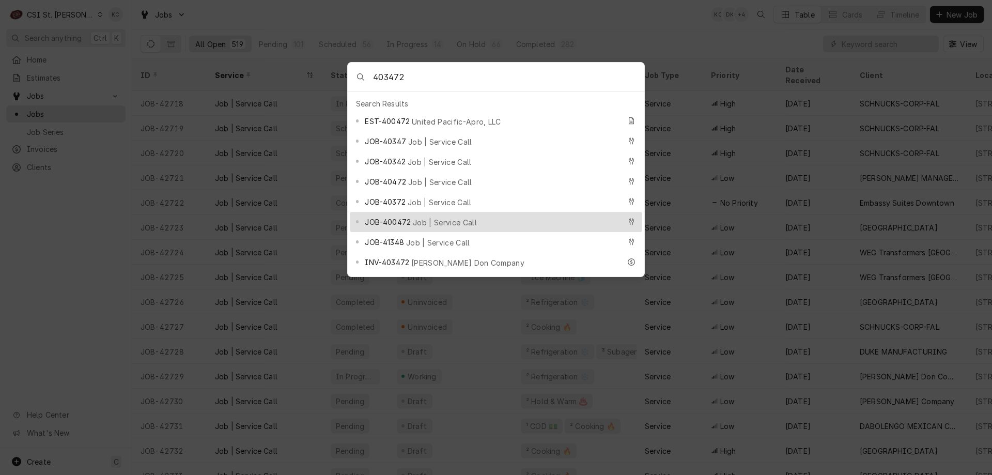
type input "403472"
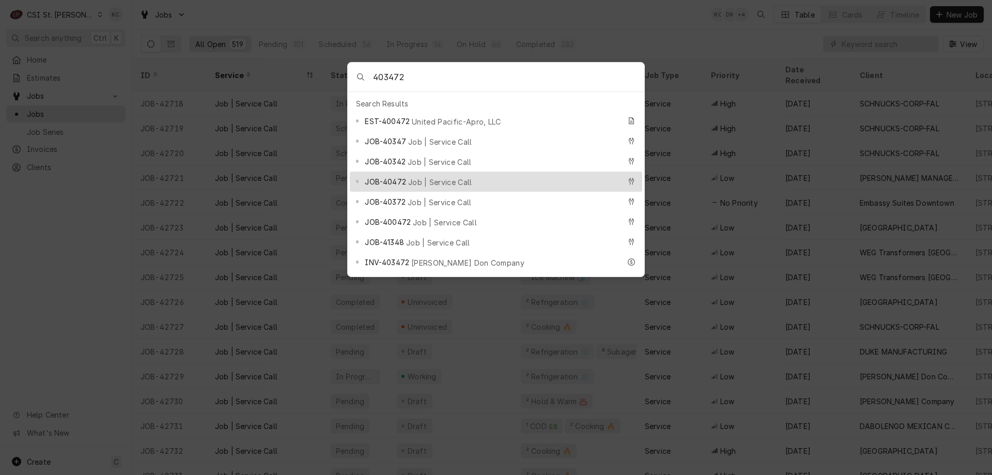
click at [529, 25] on body "C CSI St. Louis KC Search anything Ctrl K Home Estimates Jobs Jobs Job Series I…" at bounding box center [496, 237] width 992 height 475
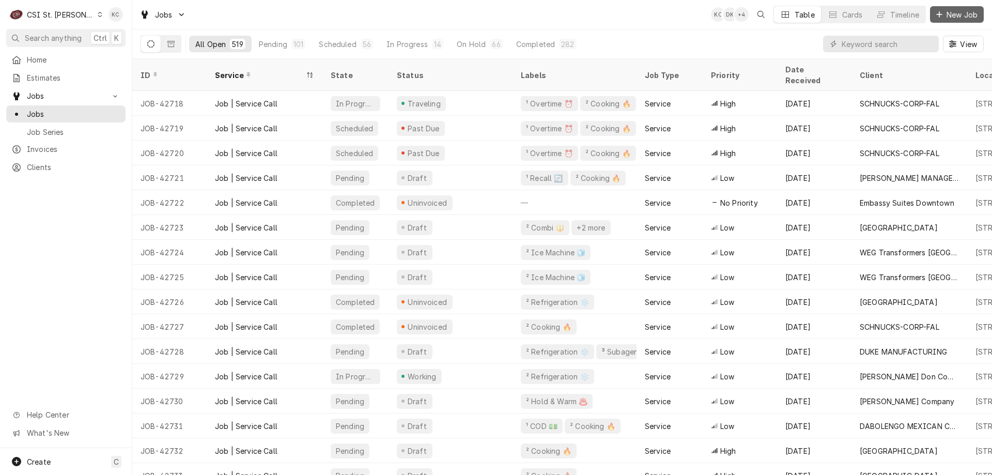
click at [937, 17] on icon "Dynamic Content Wrapper" at bounding box center [939, 14] width 6 height 7
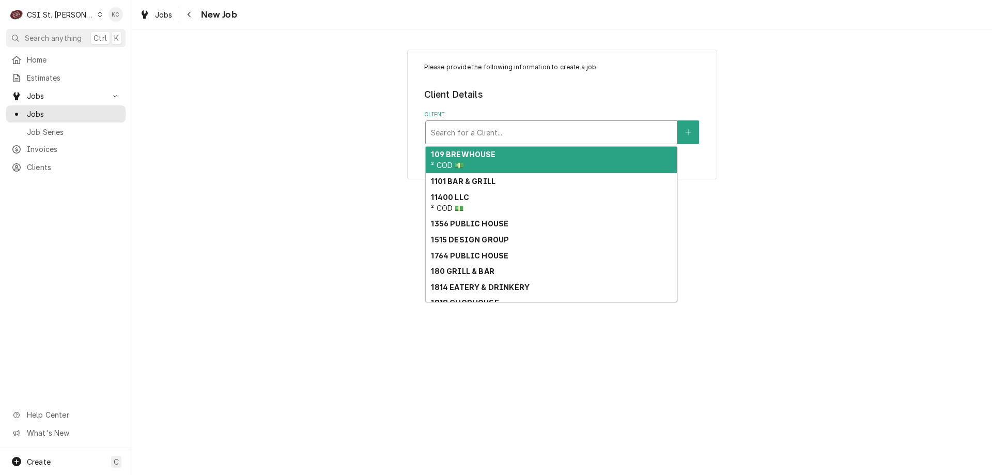
click at [533, 128] on div "Client" at bounding box center [551, 132] width 241 height 19
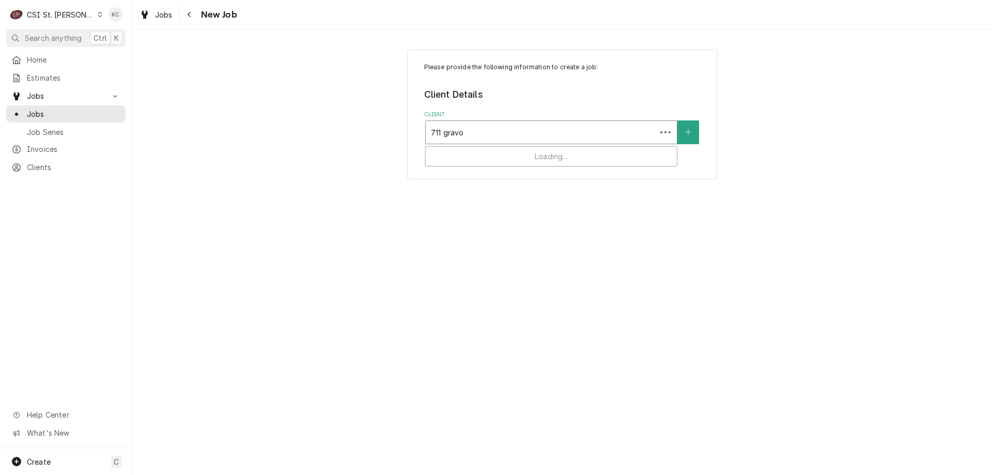
type input "711 gravoi"
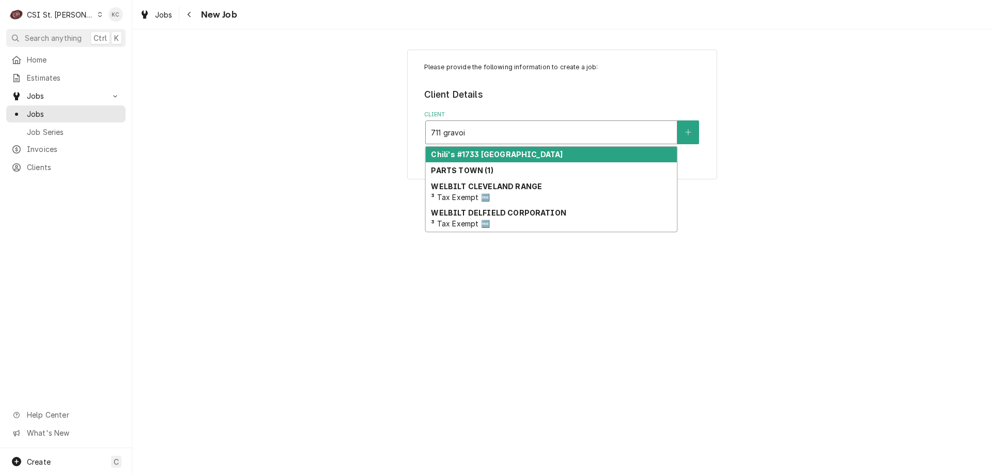
click at [527, 152] on div "Chili's #1733 [GEOGRAPHIC_DATA]" at bounding box center [551, 155] width 251 height 16
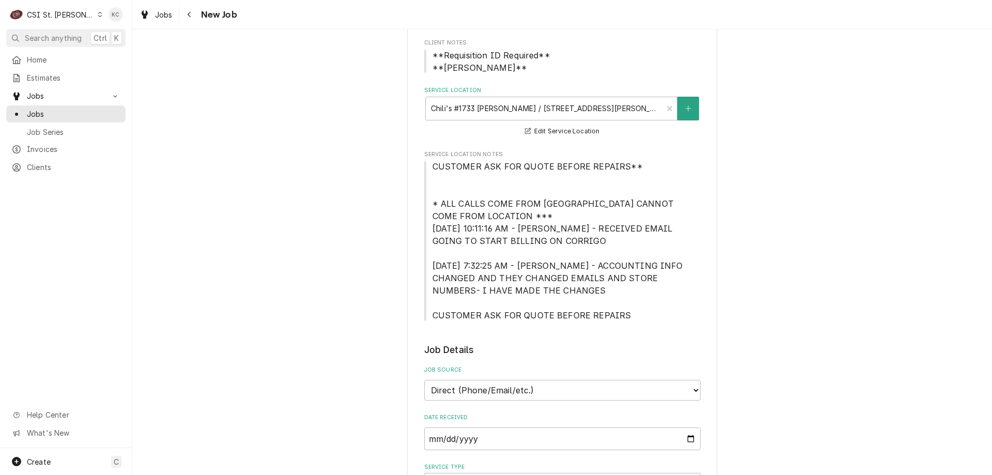
scroll to position [362, 0]
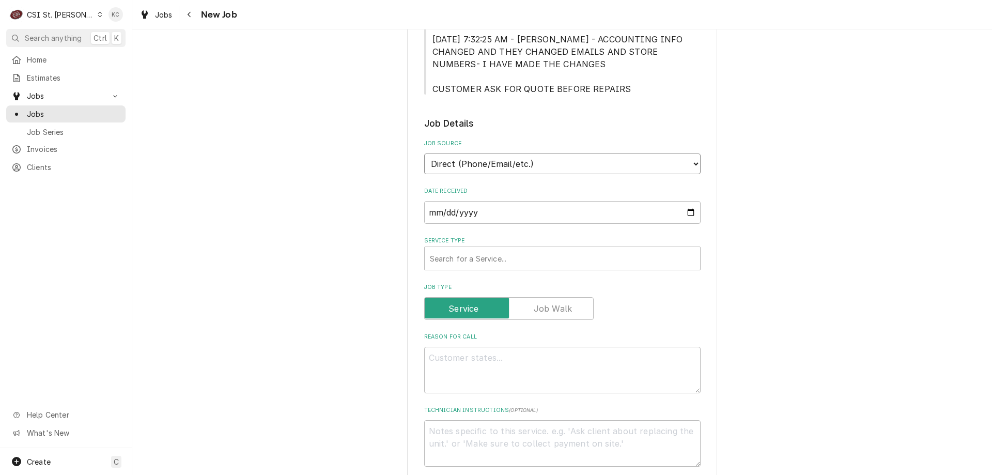
click at [556, 165] on select "Direct (Phone/Email/etc.) Service Channel Corrigo Ecotrak Other" at bounding box center [562, 163] width 276 height 21
select select "2"
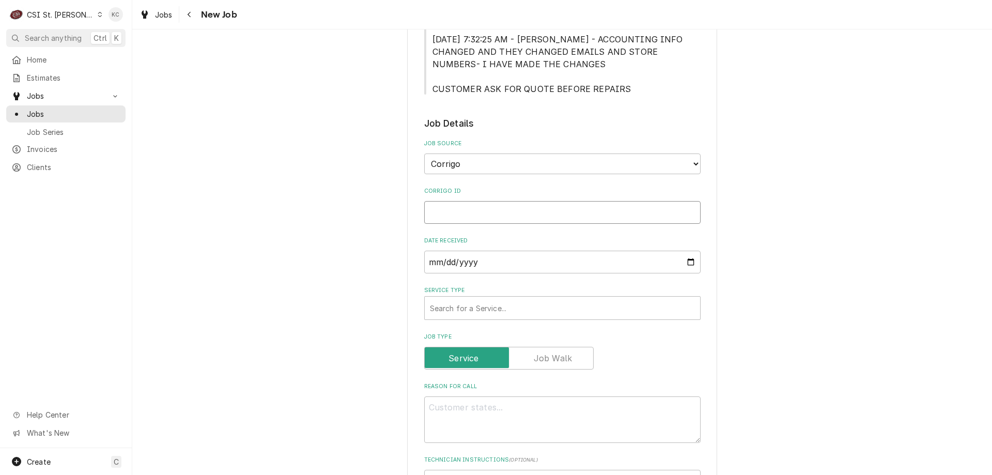
click at [489, 213] on input "Corrigo ID" at bounding box center [562, 212] width 276 height 23
click at [471, 210] on input "Corrigo ID" at bounding box center [562, 212] width 276 height 23
paste input "CH173300460"
type textarea "x"
type input "CH173300460"
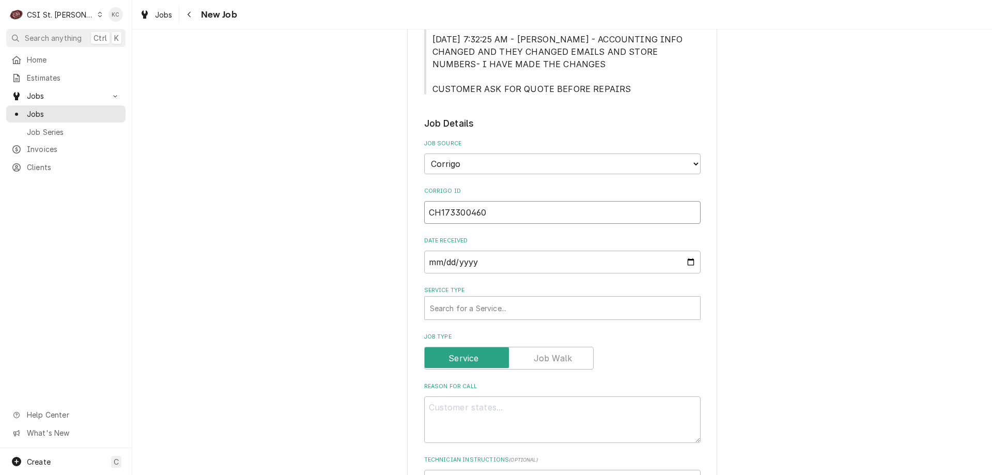
type textarea "x"
type input "CH173300460"
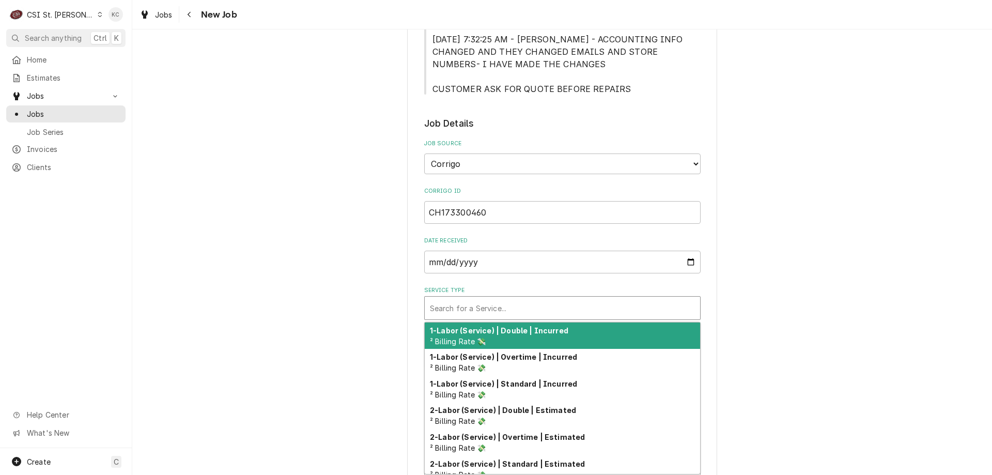
click at [516, 305] on div "Service Type" at bounding box center [562, 308] width 265 height 19
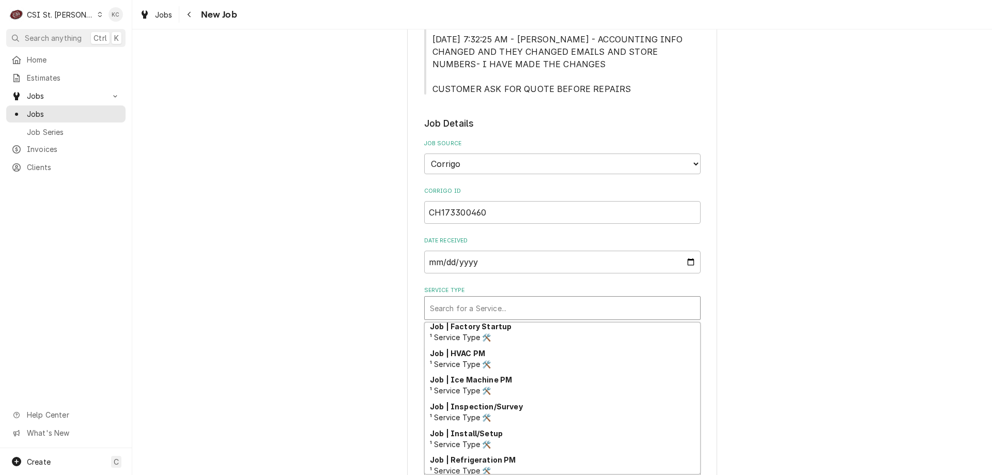
scroll to position [546, 0]
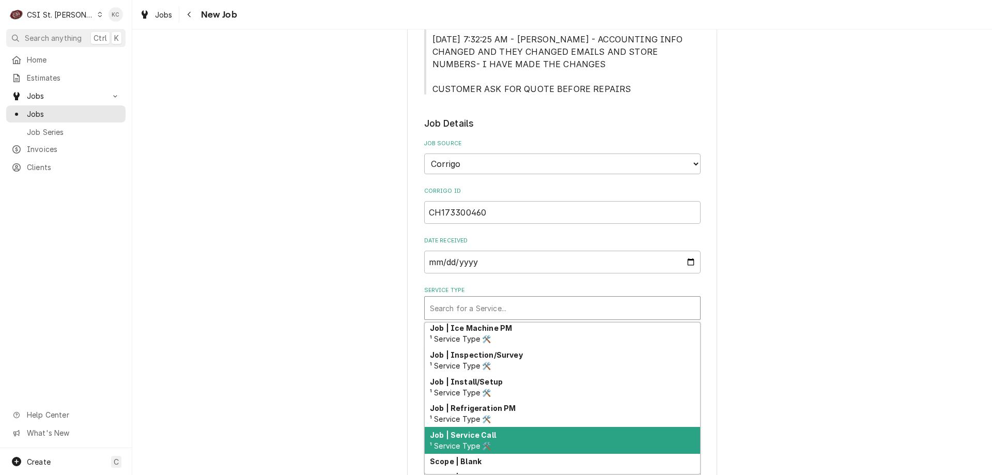
click at [521, 445] on div "Job | Service Call ¹ Service Type 🛠️" at bounding box center [562, 440] width 275 height 27
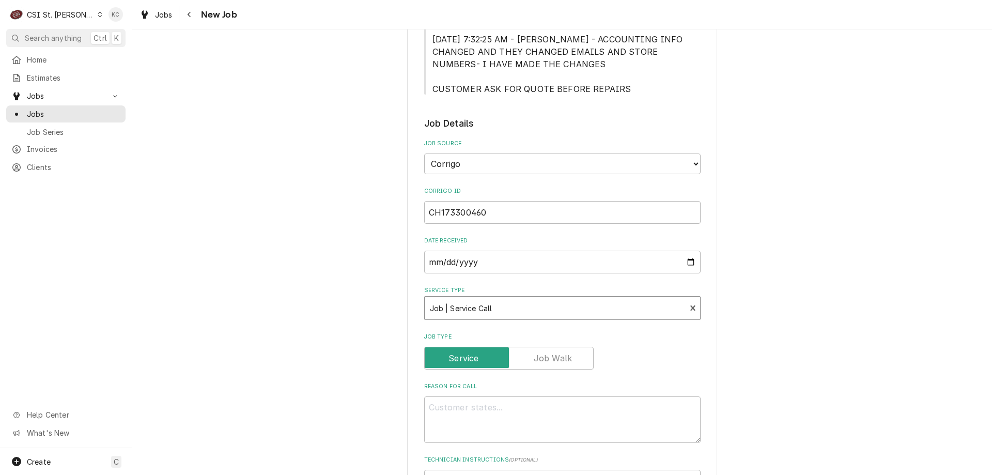
click at [844, 375] on div "Please provide the following information to create a job: Client Details Client…" at bounding box center [562, 351] width 860 height 1345
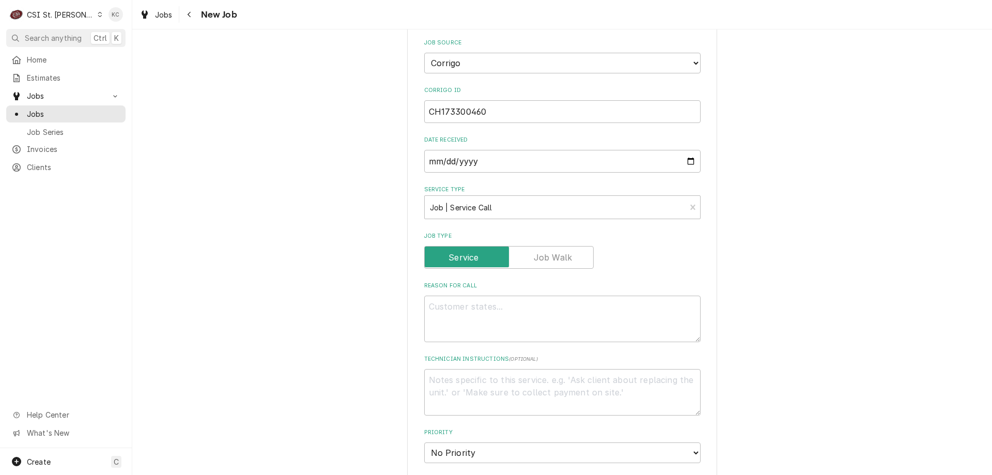
scroll to position [465, 0]
click at [495, 305] on textarea "Reason For Call" at bounding box center [562, 316] width 276 height 46
type textarea "x"
type textarea "C"
type textarea "x"
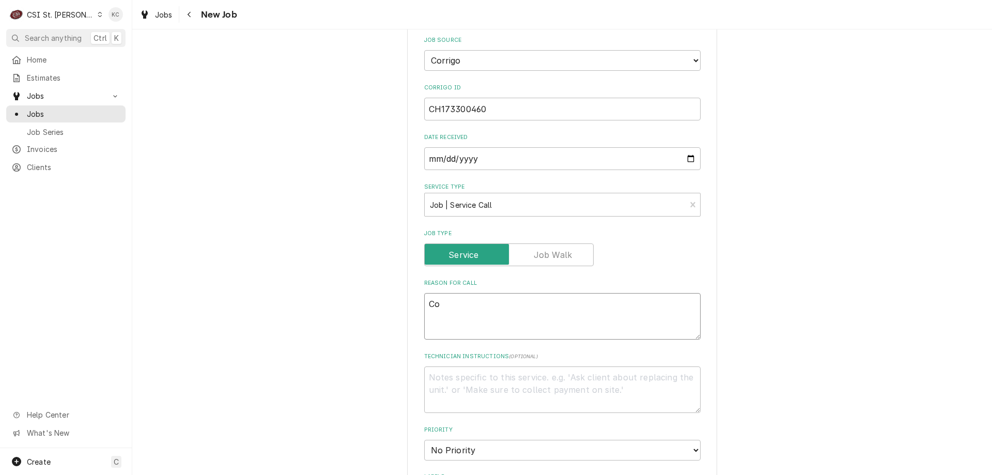
type textarea "Com"
type textarea "x"
type textarea "Comb"
type textarea "x"
type textarea "Combi"
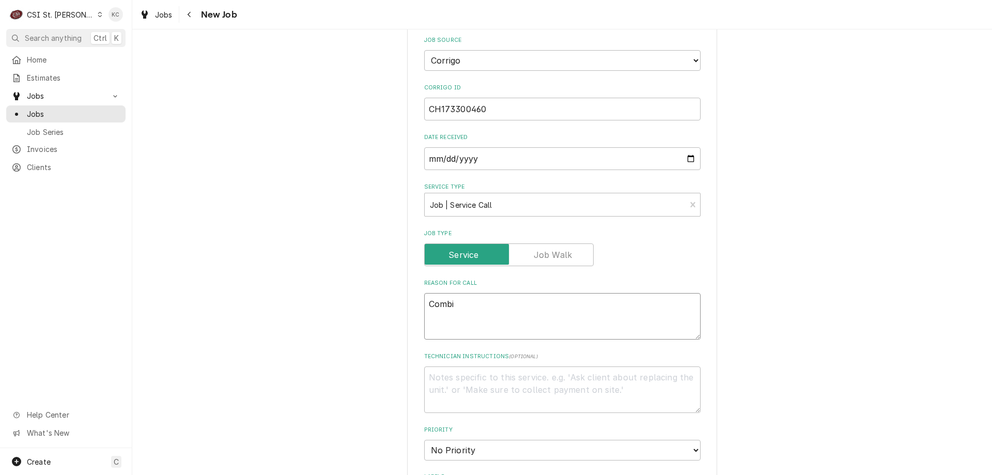
type textarea "x"
type textarea "Combi"
type textarea "x"
type textarea "Combi o"
type textarea "x"
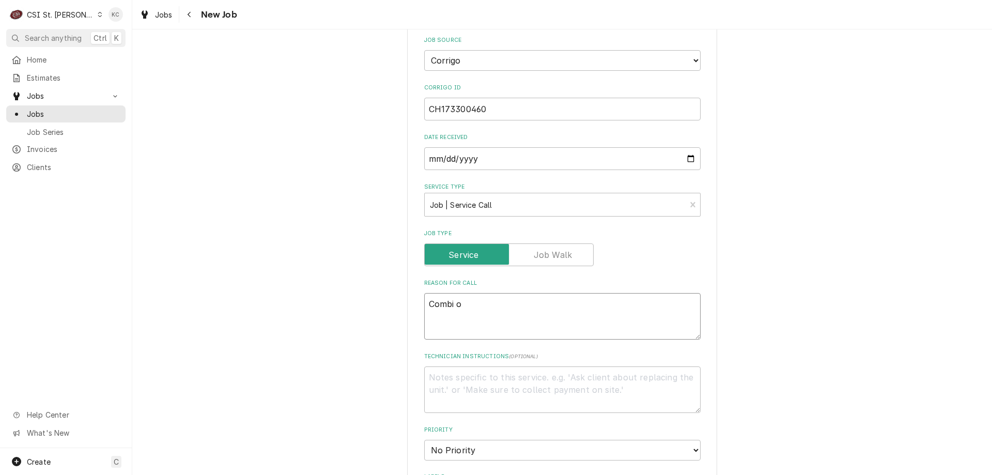
type textarea "Combi ov"
type textarea "x"
type textarea "Combi ove"
type textarea "x"
type textarea "Combi oven"
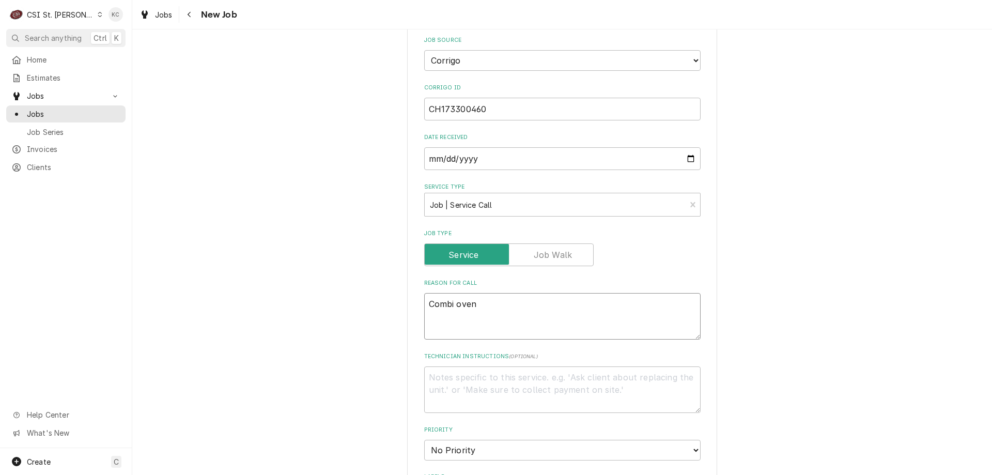
type textarea "x"
type textarea "Combi oven"
type textarea "x"
type textarea "Combi oven p"
type textarea "x"
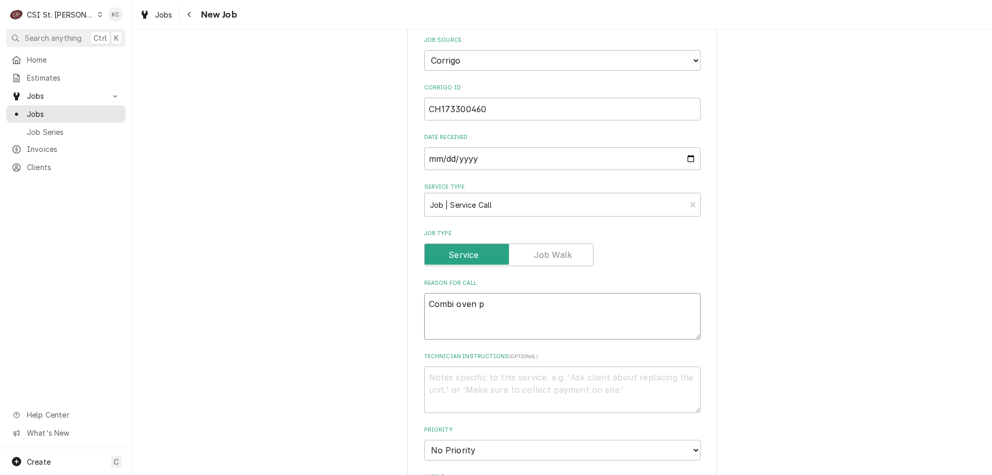
type textarea "Combi oven pr"
type textarea "x"
type textarea "Combi oven pre"
type textarea "x"
type textarea "Combi oven prep"
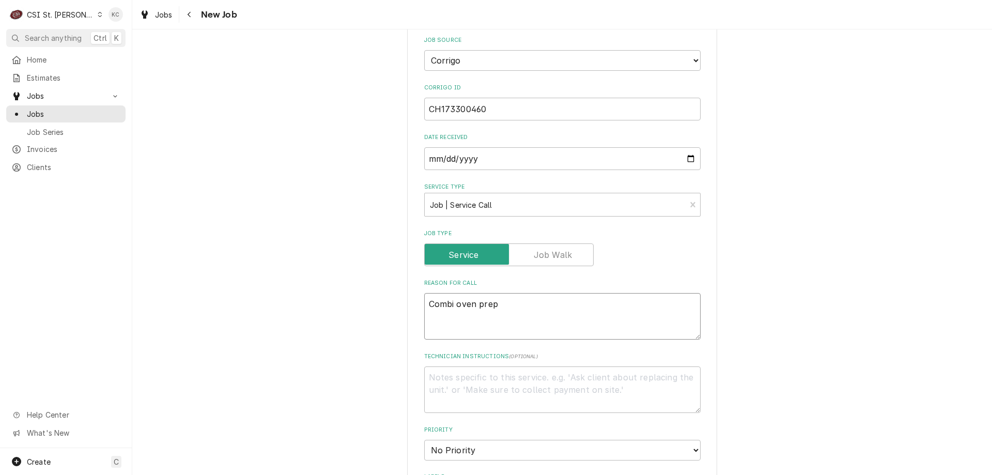
type textarea "x"
type textarea "Combi oven prep"
type textarea "x"
type textarea "Combi oven prep a"
type textarea "x"
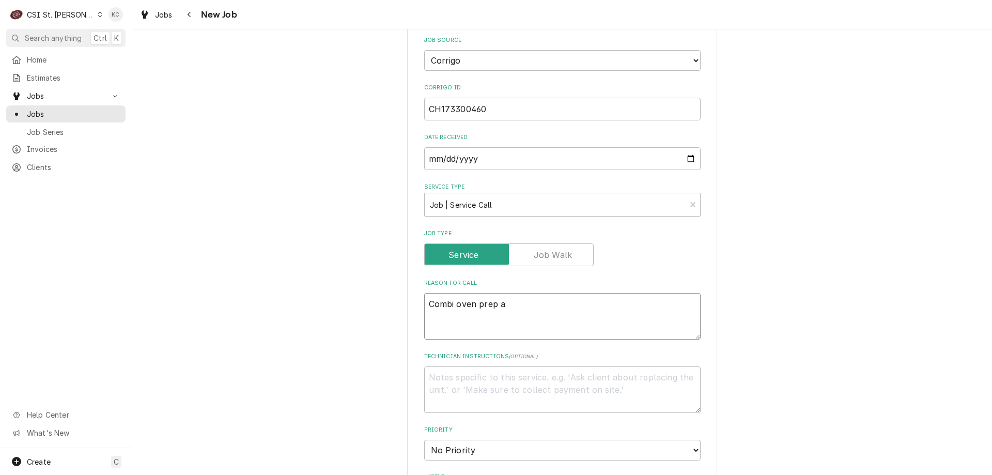
type textarea "Combi oven prep"
type textarea "x"
type textarea "Combi oven prep z"
type textarea "x"
type textarea "Combi oven prep zo"
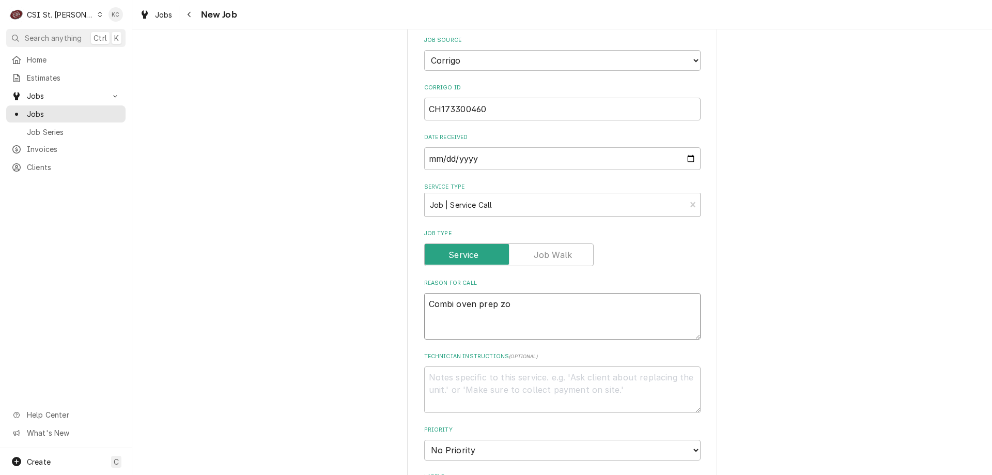
type textarea "x"
type textarea "Combi oven prep zon"
type textarea "x"
type textarea "Combi oven prep zone"
type textarea "x"
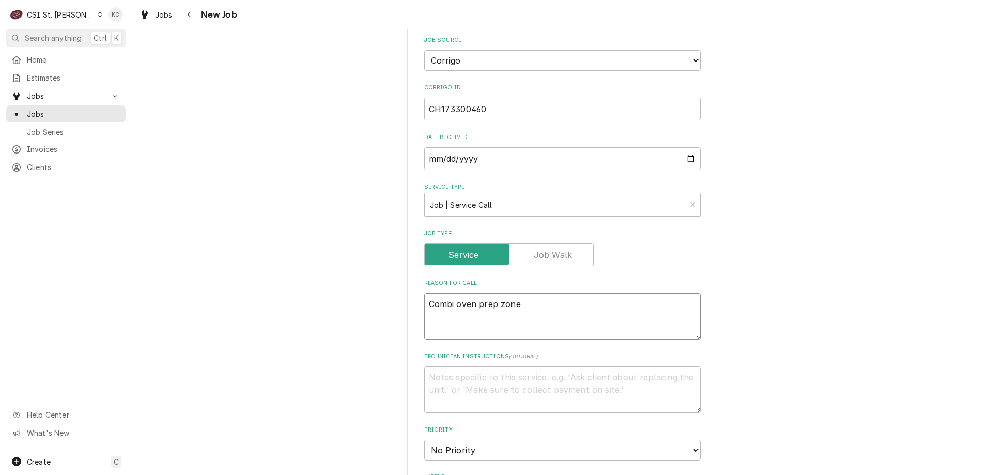
type textarea "Combi oven prep zone"
type textarea "x"
type textarea "Combi oven prep zone -"
type textarea "x"
type textarea "Combi oven prep zone -"
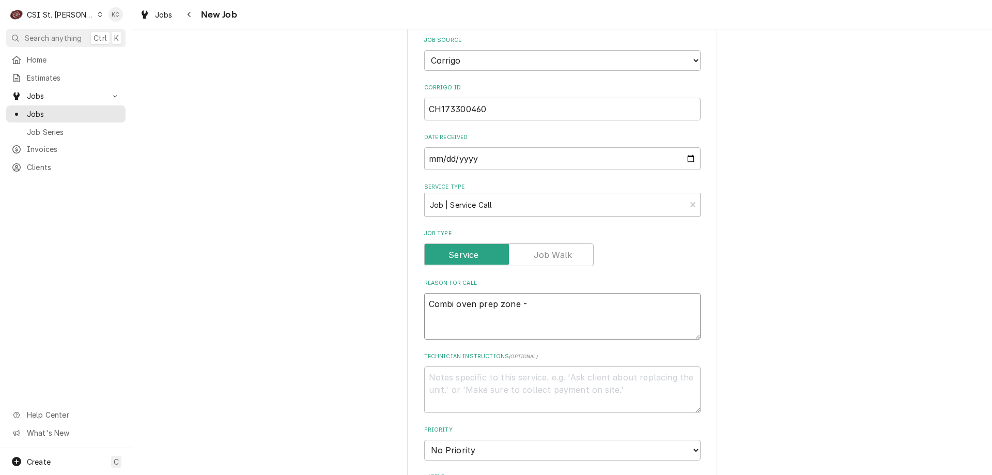
type textarea "x"
type textarea "Combi oven prep zone - w"
type textarea "x"
type textarea "Combi oven prep zone - wi"
type textarea "x"
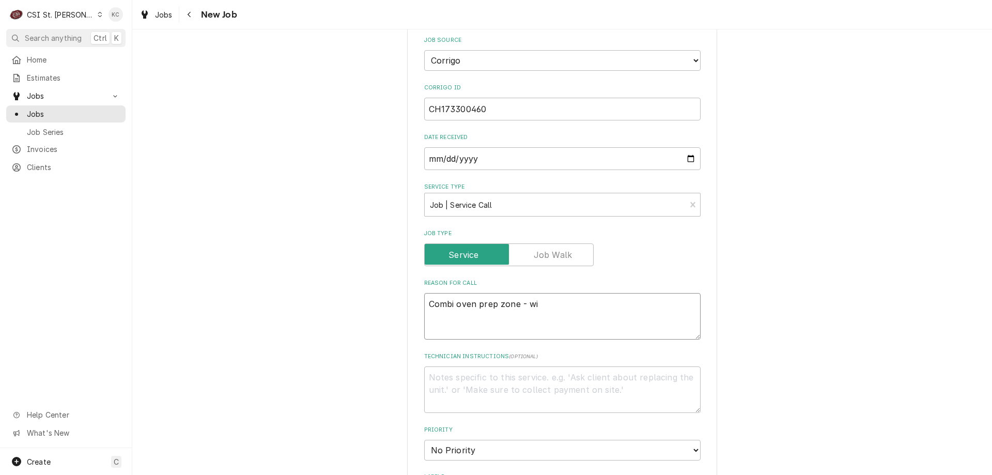
type textarea "Combi oven prep zone - wil"
type textarea "x"
type textarea "Combi oven prep zone - will"
type textarea "x"
type textarea "Combi oven prep zone - will"
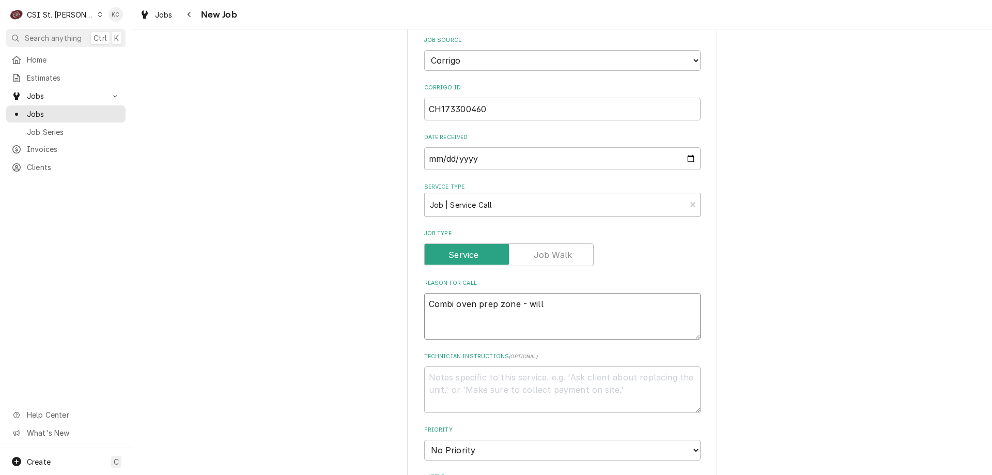
type textarea "x"
type textarea "Combi oven prep zone - will n"
type textarea "x"
type textarea "Combi oven prep zone - will no"
type textarea "x"
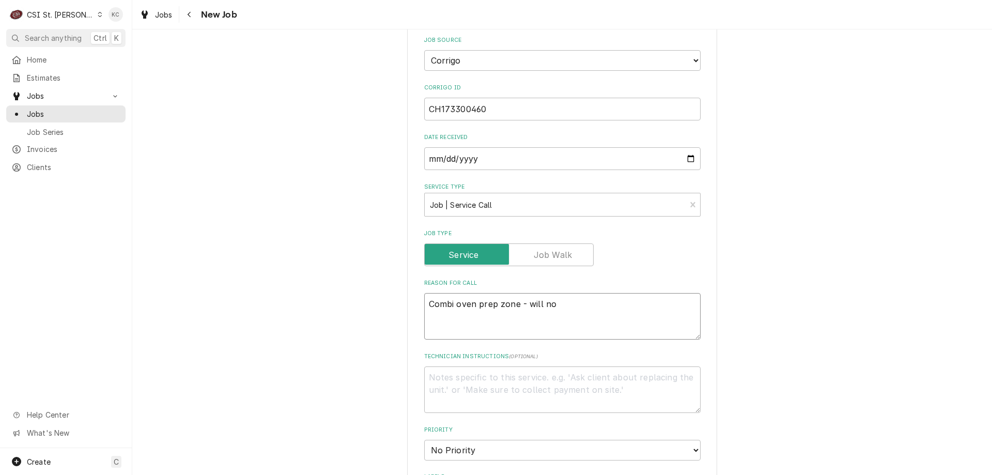
type textarea "Combi oven prep zone - will not"
type textarea "x"
type textarea "Combi oven prep zone - will not"
type textarea "x"
type textarea "Combi oven prep zone - will not c"
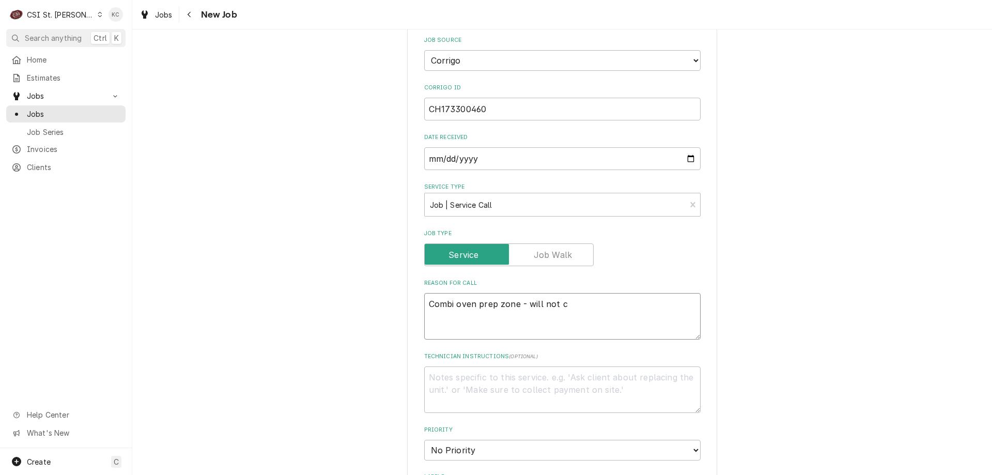
type textarea "x"
type textarea "Combi oven prep zone - will not cl"
type textarea "x"
type textarea "Combi oven prep zone - will not cle"
type textarea "x"
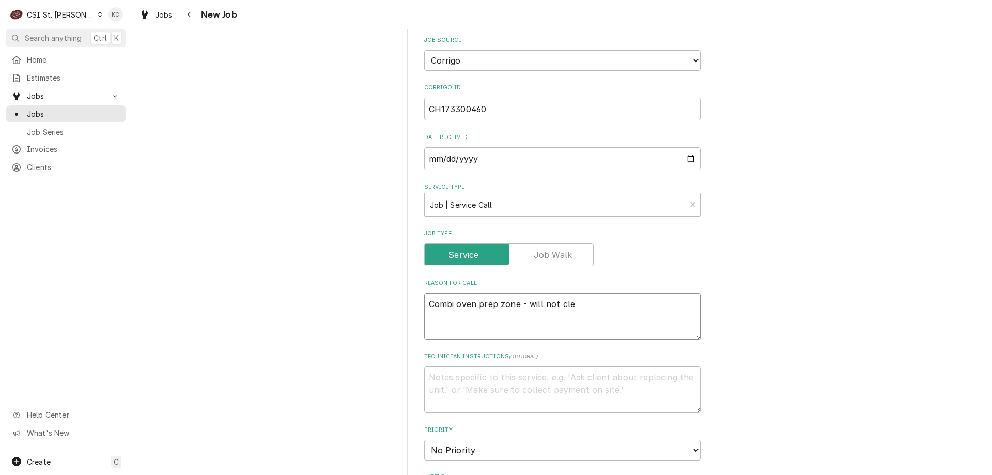
type textarea "Combi oven prep zone - will not clea"
type textarea "x"
type textarea "Combi oven prep zone - will not clean"
type textarea "x"
type textarea "Combi oven prep zone - will not clean"
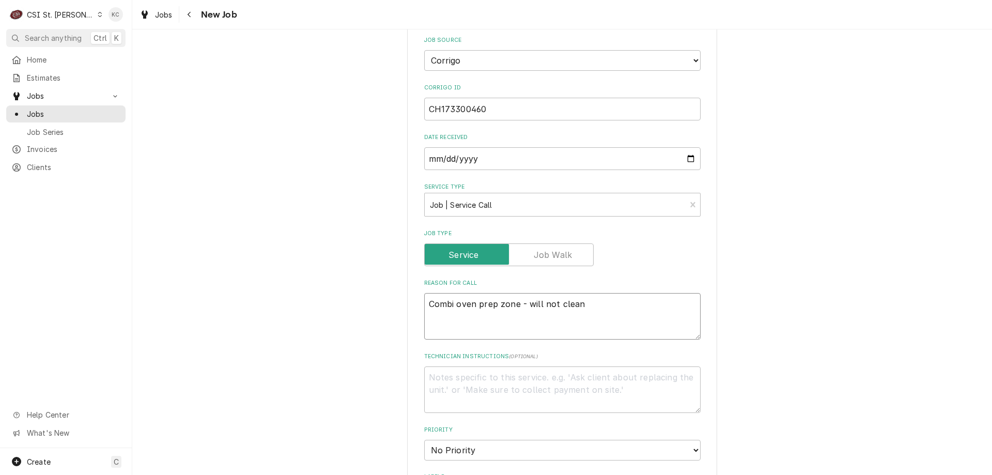
type textarea "x"
type textarea "Combi oven prep zone - will not clean -"
type textarea "x"
type textarea "Combi oven prep zone - will not clean -"
type textarea "x"
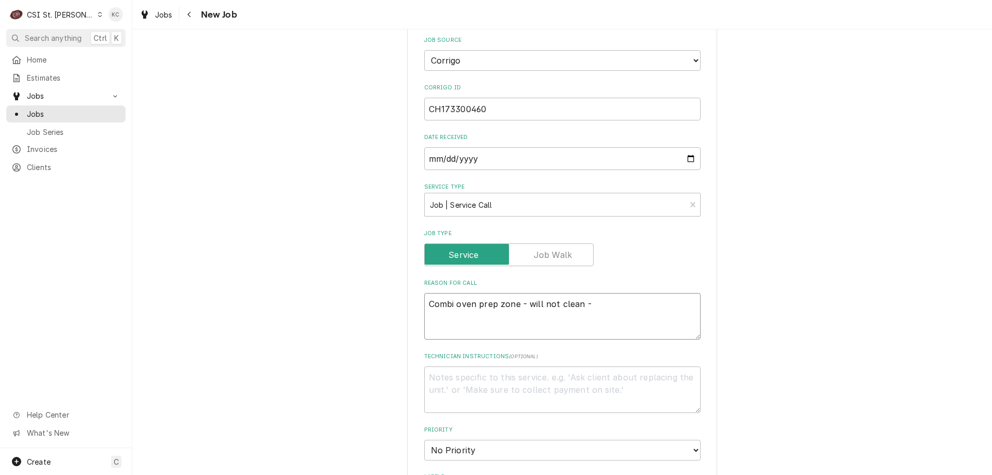
type textarea "Combi oven prep zone - will not clean - i"
type textarea "x"
type textarea "Combi oven prep zone - will not clean - it"
type textarea "x"
type textarea "Combi oven prep zone - will not clean - it"
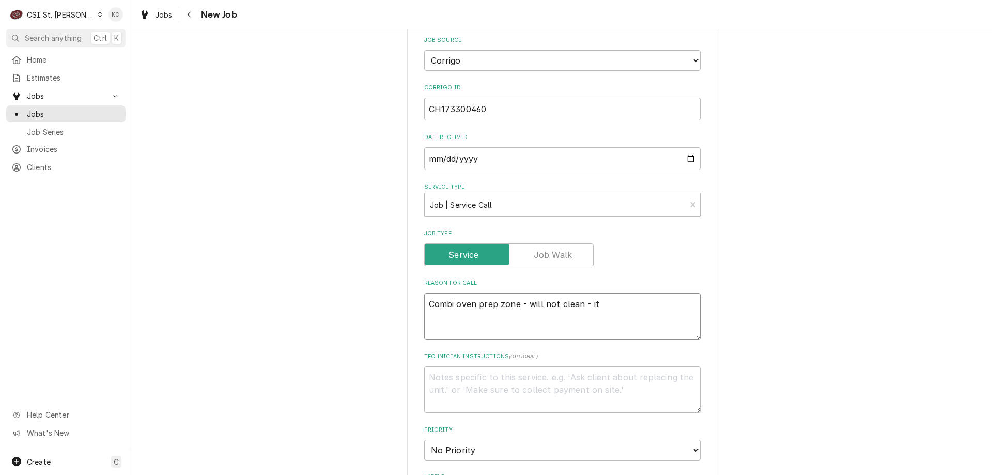
type textarea "x"
type textarea "Combi oven prep zone - will not clean - it g"
type textarea "x"
type textarea "Combi oven prep zone - will not clean - it go"
type textarea "x"
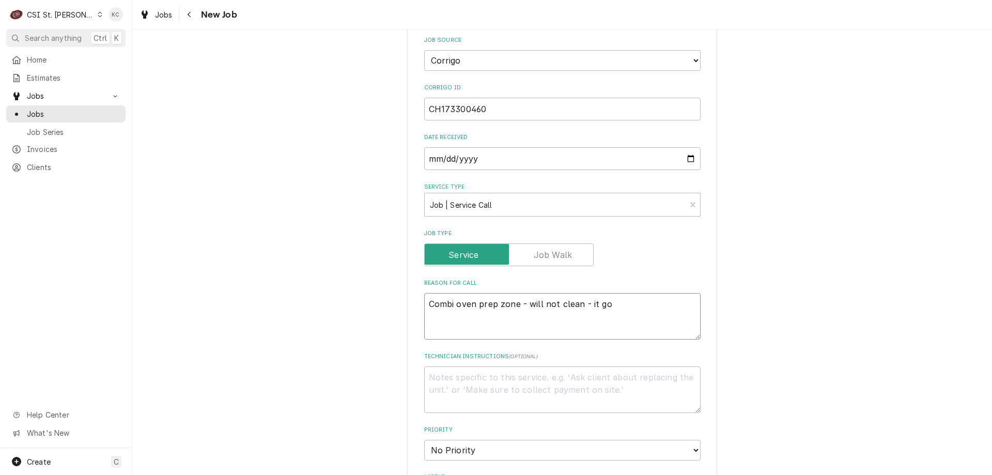
type textarea "Combi oven prep zone - will not clean - it goe"
type textarea "x"
type textarea "Combi oven prep zone - will not clean - it goes"
type textarea "x"
type textarea "Combi oven prep zone - will not clean - it goes t"
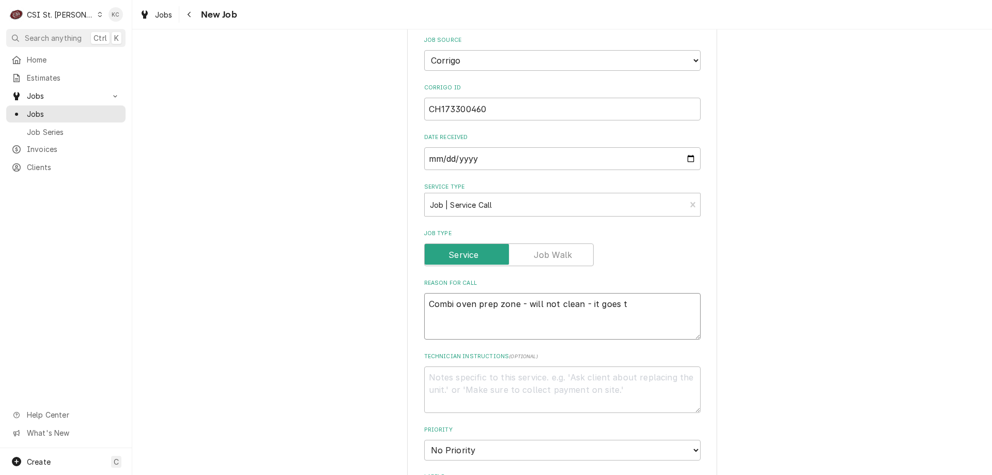
type textarea "x"
type textarea "Combi oven prep zone - will not clean - it goes th"
type textarea "x"
type textarea "Combi oven prep zone - will not clean - it goes thr"
type textarea "x"
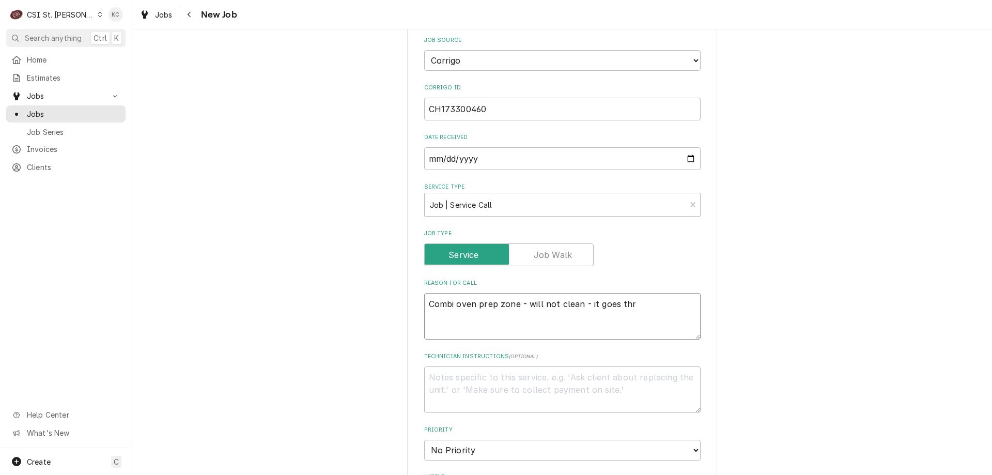
type textarea "Combi oven prep zone - will not clean - it goes thro"
type textarea "x"
type textarea "Combi oven prep zone - will not clean - it goes throu"
type textarea "x"
type textarea "Combi oven prep zone - will not clean - it goes throug"
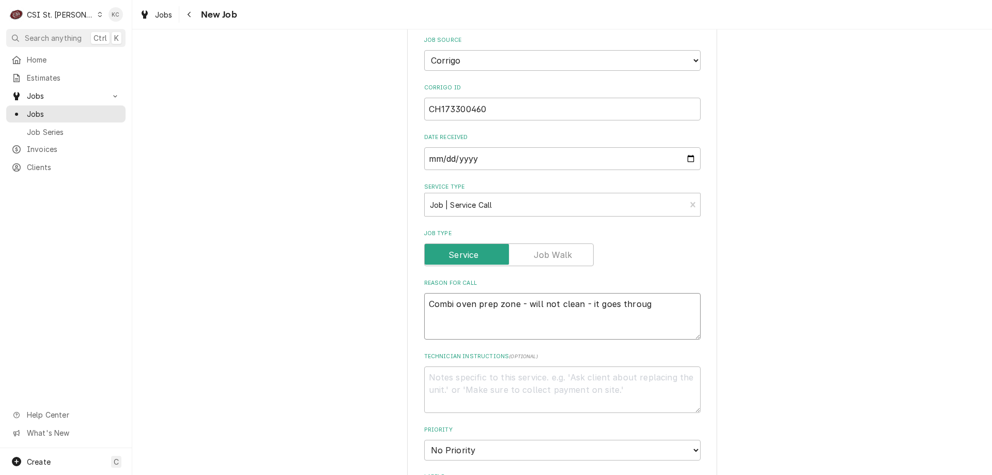
type textarea "x"
type textarea "Combi oven prep zone - will not clean - it goes through"
type textarea "x"
type textarea "Combi oven prep zone - will not clean - it goes through"
type textarea "x"
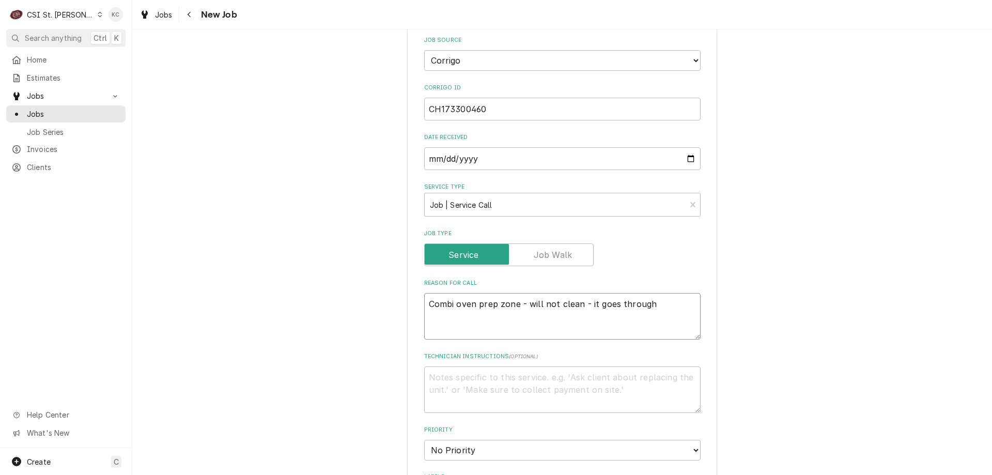
type textarea "Combi oven prep zone - will not clean - it goes through t"
type textarea "x"
type textarea "Combi oven prep zone - will not clean - it goes through th"
type textarea "x"
type textarea "Combi oven prep zone - will not clean - it goes through the"
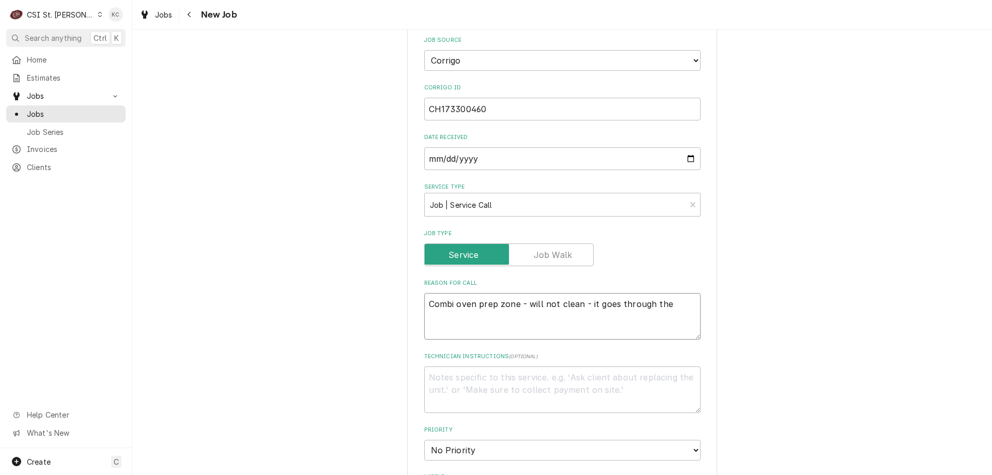
type textarea "x"
type textarea "Combi oven prep zone - will not clean - it goes through the"
type textarea "x"
type textarea "Combi oven prep zone - will not clean - it goes through the c"
type textarea "x"
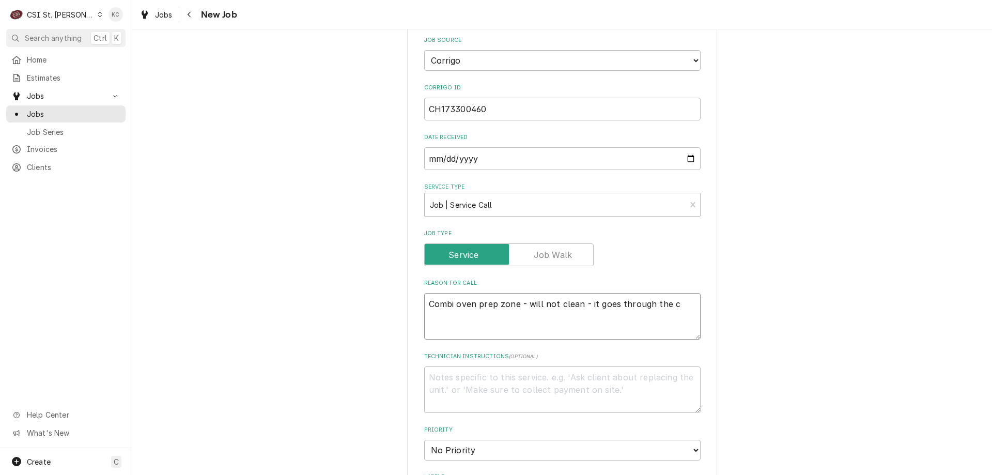
type textarea "Combi oven prep zone - will not clean - it goes through the cy"
type textarea "x"
type textarea "Combi oven prep zone - will not clean - it goes through the cyc"
type textarea "x"
type textarea "Combi oven prep zone - will not clean - it goes through the cycl"
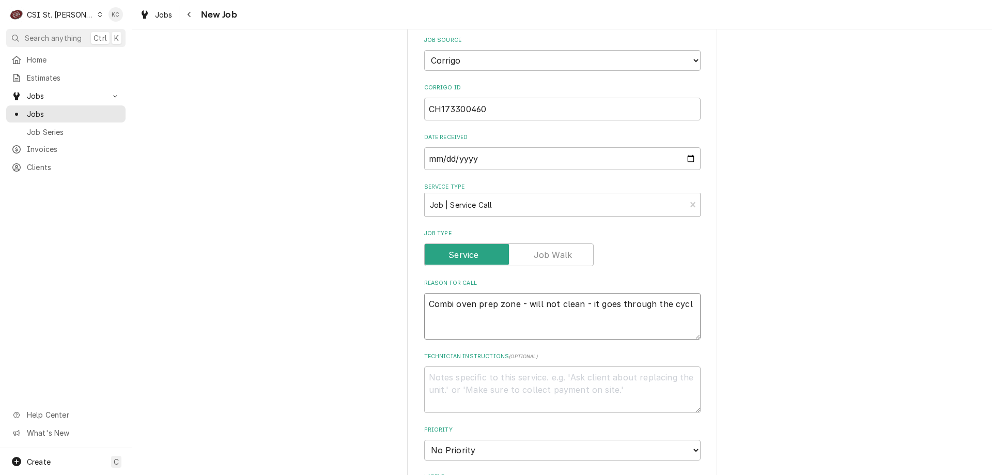
type textarea "x"
type textarea "Combi oven prep zone - will not clean - it goes through the cycle"
type textarea "x"
type textarea "Combi oven prep zone - will not clean - it goes through the cycle"
type textarea "x"
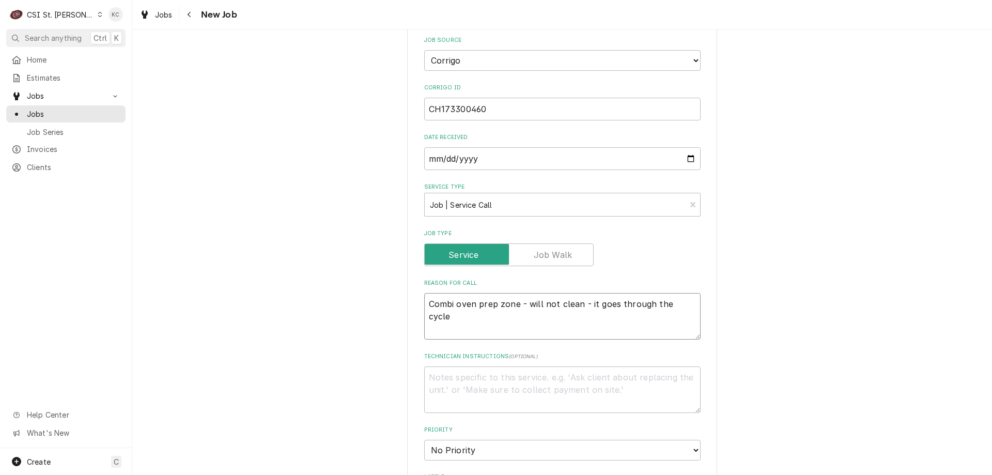
type textarea "Combi oven prep zone - will not clean - it goes through the cycle b"
type textarea "x"
type textarea "Combi oven prep zone - will not clean - it goes through the cycle bu"
type textarea "x"
type textarea "Combi oven prep zone - will not clean - it goes through the cycle but"
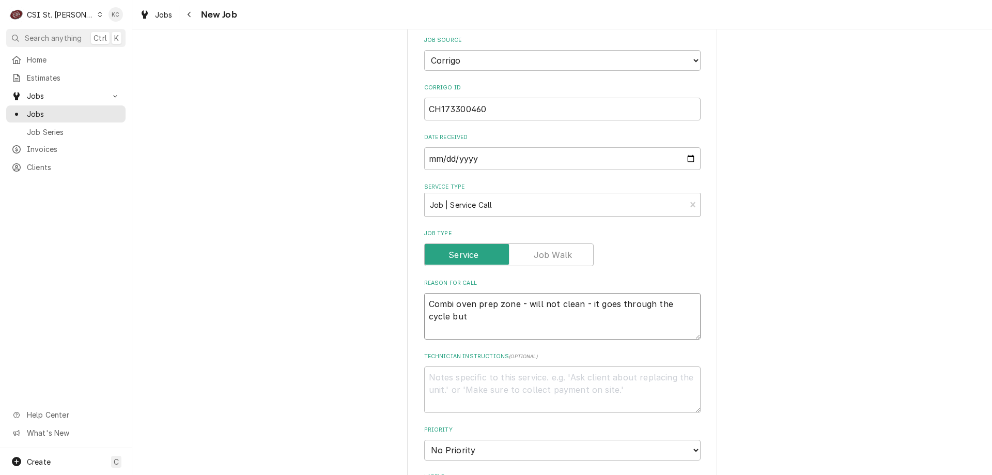
type textarea "x"
type textarea "Combi oven prep zone - will not clean - it goes through the cycle but"
type textarea "x"
type textarea "Combi oven prep zone - will not clean - it goes through the cycle but d"
type textarea "x"
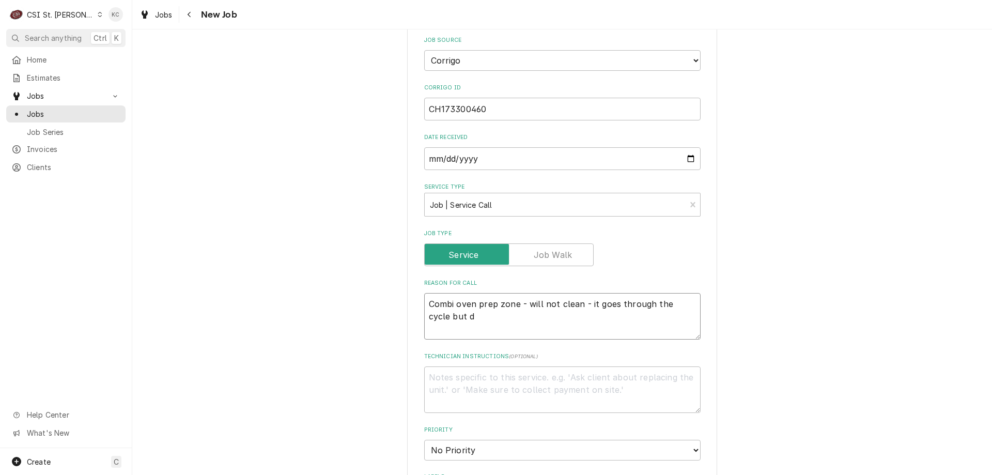
type textarea "Combi oven prep zone - will not clean - it goes through the cycle but do"
type textarea "x"
type textarea "Combi oven prep zone - will not clean - it goes through the cycle but doe"
type textarea "x"
type textarea "Combi oven prep zone - will not clean - it goes through the cycle but does"
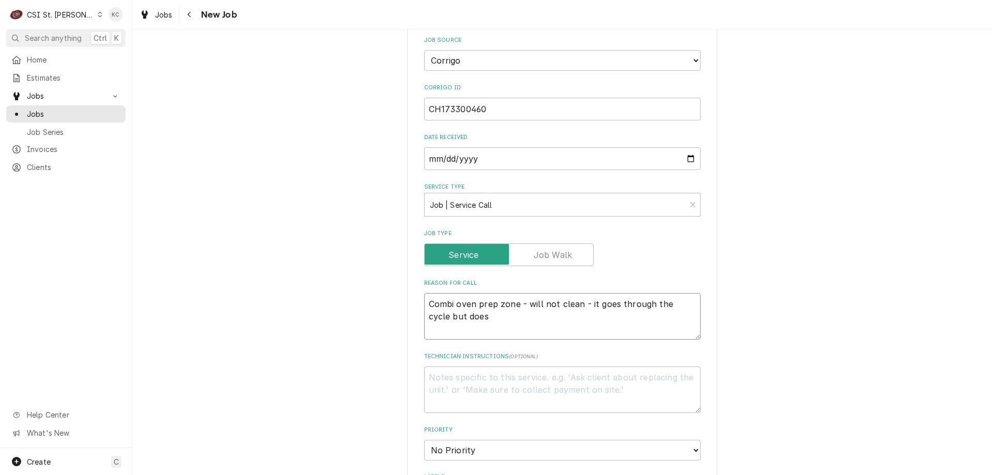
type textarea "x"
type textarea "Combi oven prep zone - will not clean - it goes through the cycle but does"
type textarea "x"
type textarea "Combi oven prep zone - will not clean - it goes through the cycle but does n"
type textarea "x"
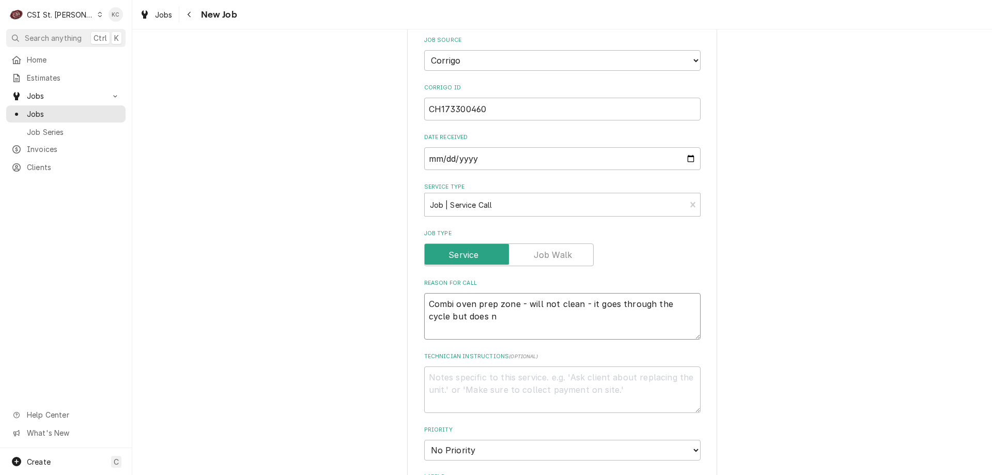
type textarea "Combi oven prep zone - will not clean - it goes through the cycle but does no"
type textarea "x"
type textarea "Combi oven prep zone - will not clean - it goes through the cycle but does not"
type textarea "x"
type textarea "Combi oven prep zone - will not clean - it goes through the cycle but does not"
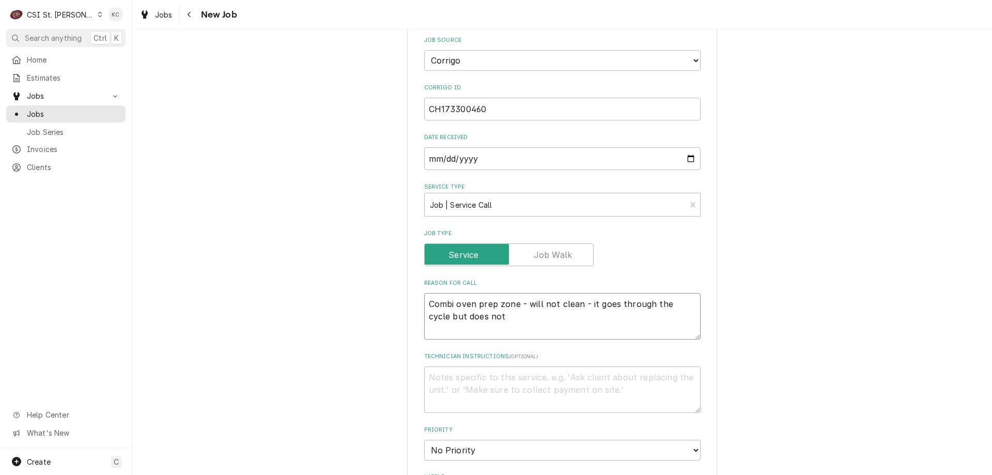
type textarea "x"
type textarea "Combi oven prep zone - will not clean - it goes through the cycle but does not c"
type textarea "x"
type textarea "Combi oven prep zone - will not clean - it goes through the cycle but does not …"
type textarea "x"
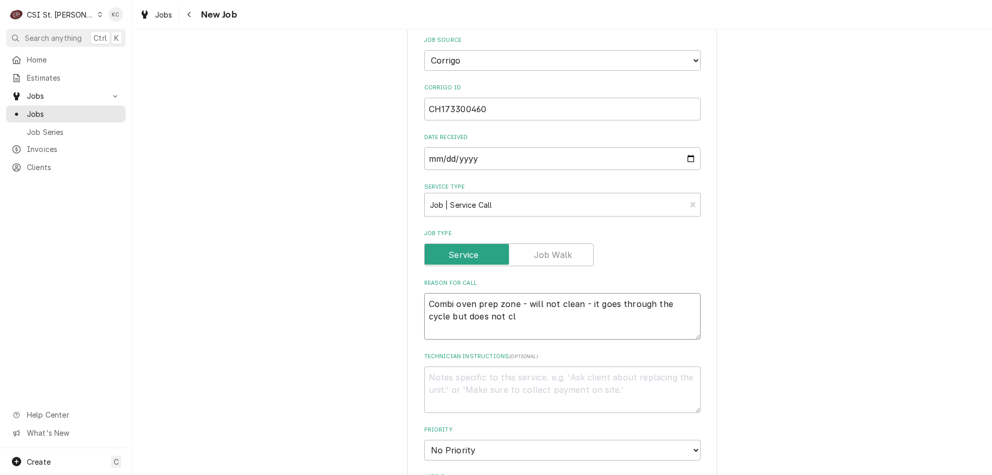
type textarea "Combi oven prep zone - will not clean - it goes through the cycle but does not …"
type textarea "x"
type textarea "Combi oven prep zone - will not clean - it goes through the cycle but does not …"
type textarea "x"
type textarea "Combi oven prep zone - will not clean - it goes through the cycle but does not …"
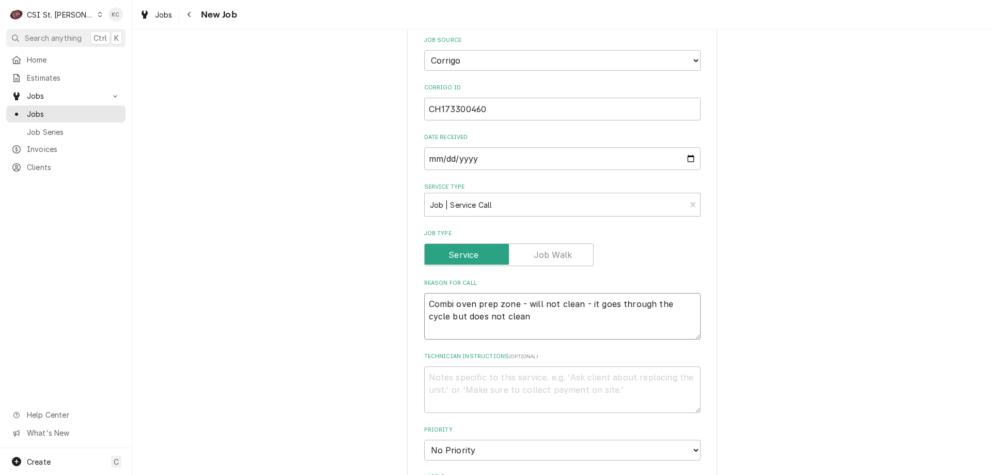
type textarea "x"
type textarea "Combi oven prep zone - will not clean - it goes through the cycle but does not …"
click at [500, 380] on textarea "Technician Instructions ( optional )" at bounding box center [562, 389] width 276 height 46
type textarea "x"
type textarea "N"
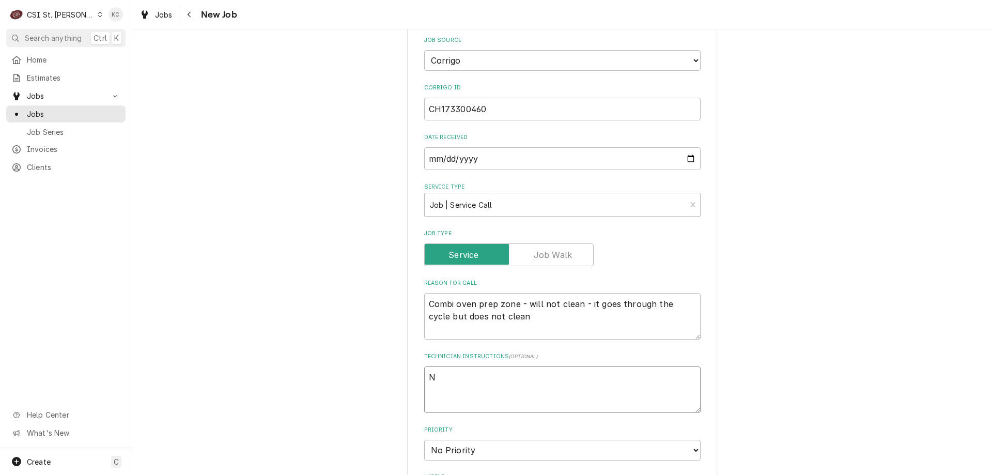
type textarea "x"
type textarea "NT"
type textarea "x"
type textarea "NTE"
type textarea "x"
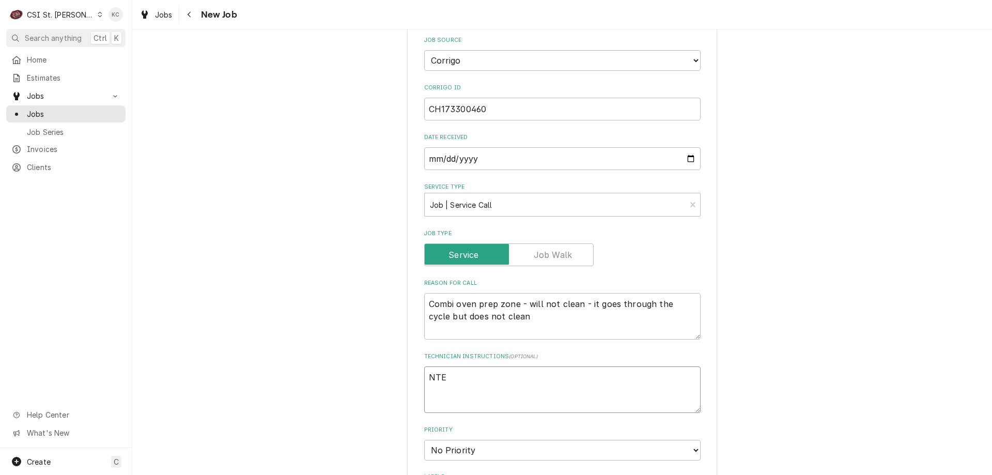
type textarea "NTE"
type textarea "x"
type textarea "NTE $"
type textarea "x"
type textarea "NTE $7"
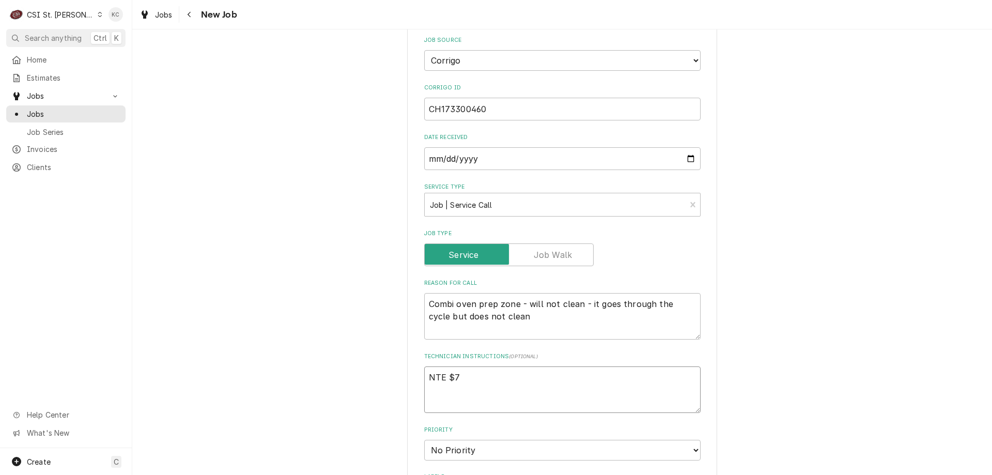
type textarea "x"
type textarea "NTE $75"
type textarea "x"
type textarea "NTE $750"
type textarea "x"
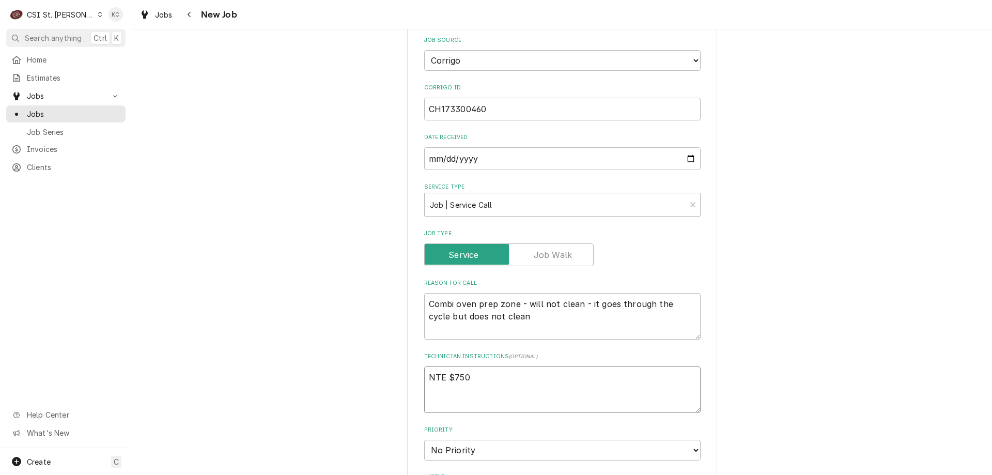
type textarea "NTE $750"
type textarea "x"
type textarea "NTE $750 T"
type textarea "x"
type textarea "NTE $750 TE"
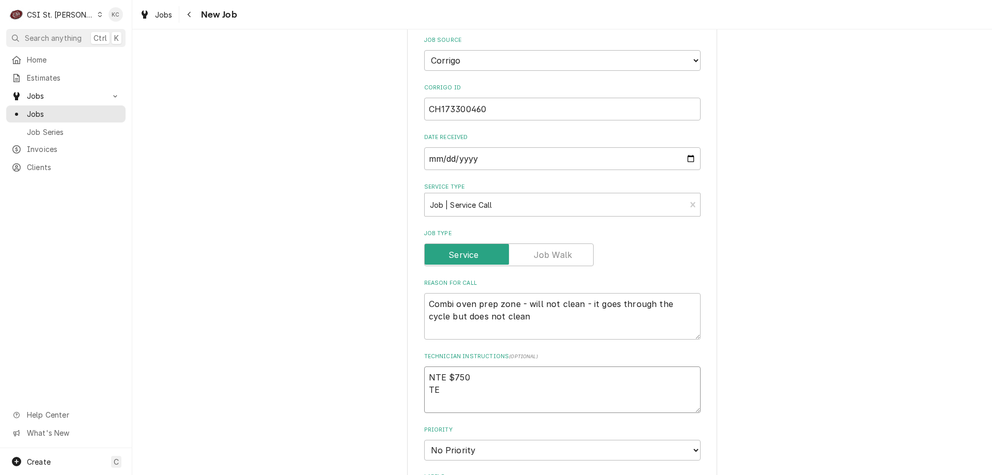
type textarea "x"
click at [658, 390] on textarea "NTE $750 TECH CHECK IN/OUT PHONE NOT IN USE - IVR CODE" at bounding box center [562, 389] width 276 height 46
paste textarea "943876167"
click at [426, 376] on textarea "NTE $750 TECH CHECK IN/OUT PHONE NOT IN USE - IVR CODE 943876167" at bounding box center [562, 389] width 276 height 46
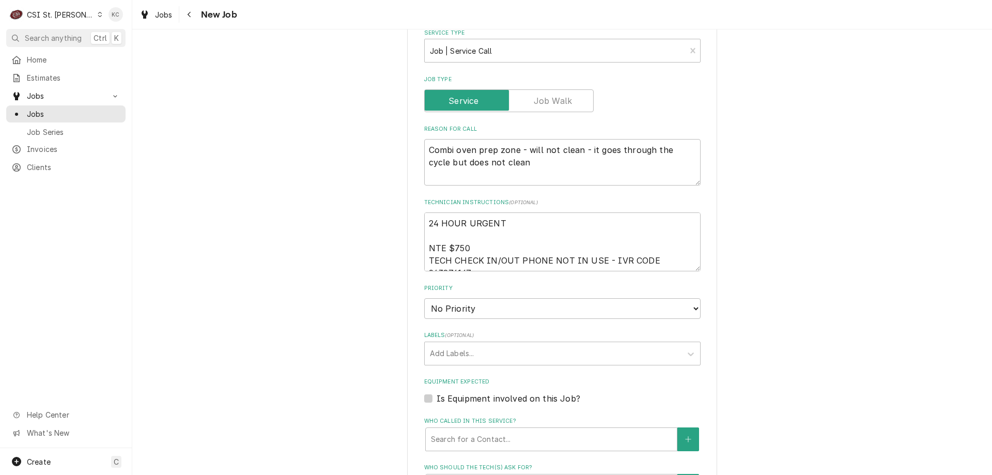
scroll to position [620, 0]
click at [476, 309] on select "No Priority Urgent High Medium Low" at bounding box center [562, 307] width 276 height 21
click at [424, 297] on select "No Priority Urgent High Medium Low" at bounding box center [562, 307] width 276 height 21
click at [466, 339] on div "Labels ( optional ) Add Labels..." at bounding box center [562, 347] width 276 height 34
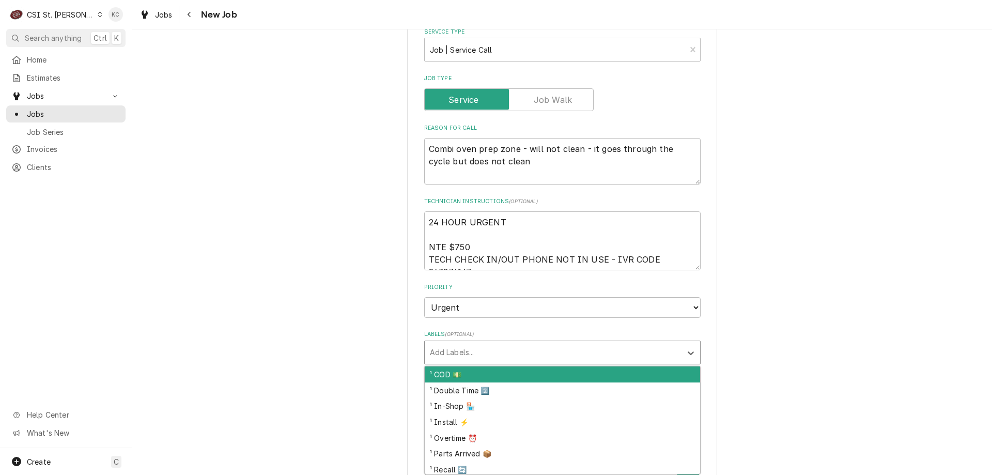
click at [466, 351] on div "Labels" at bounding box center [553, 352] width 246 height 19
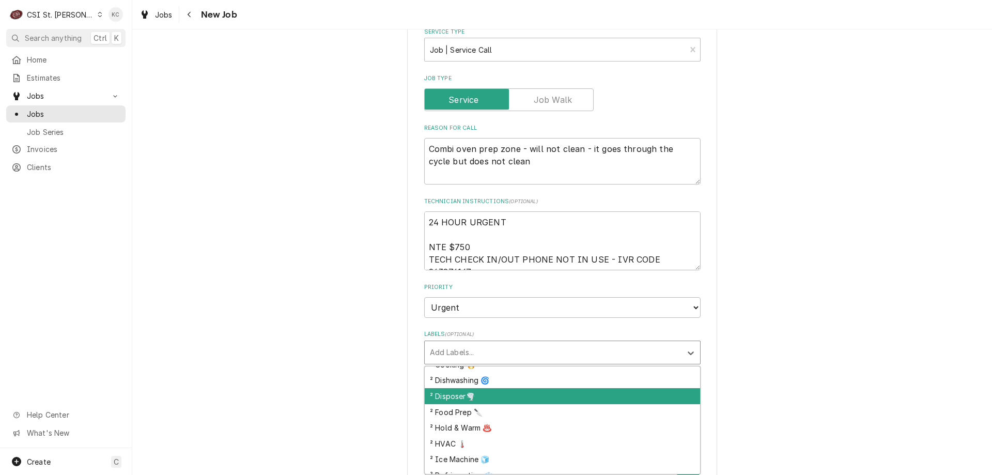
scroll to position [148, 0]
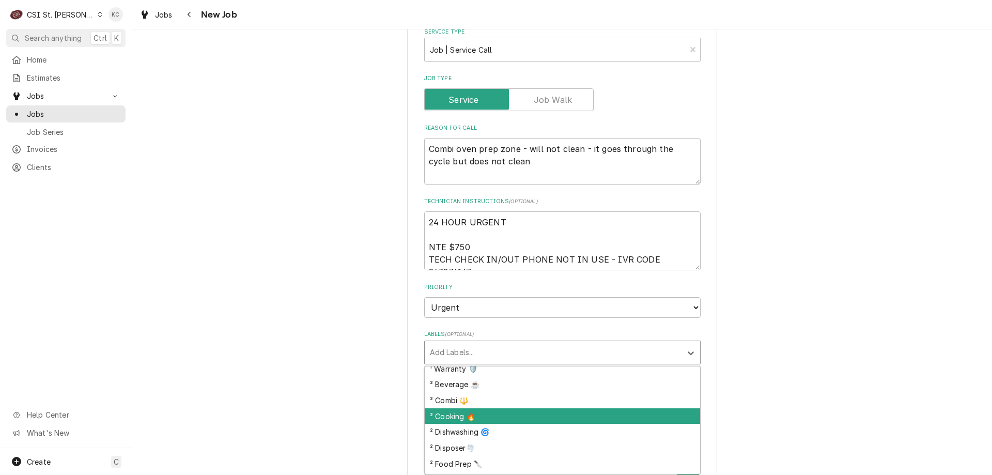
click at [525, 414] on div "² Cooking 🔥" at bounding box center [562, 416] width 275 height 16
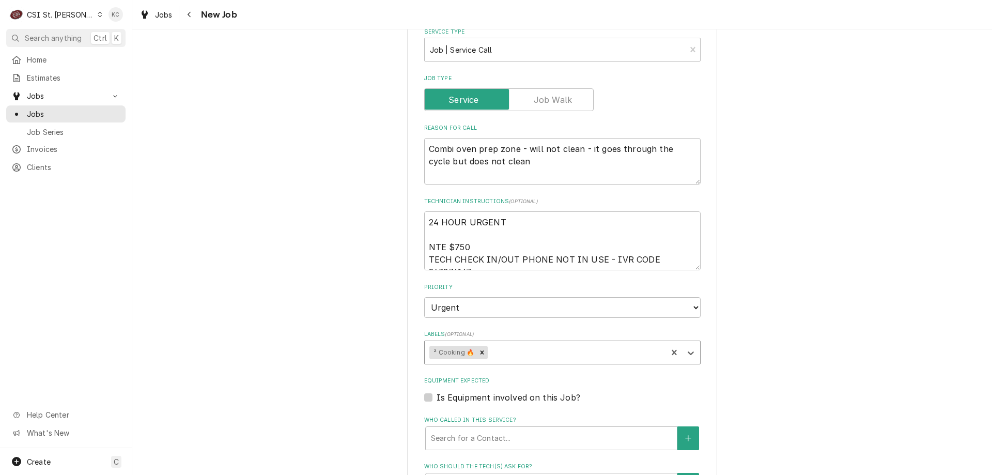
click at [822, 384] on div "Please provide the following information to create a job: Client Details Client…" at bounding box center [562, 99] width 860 height 1358
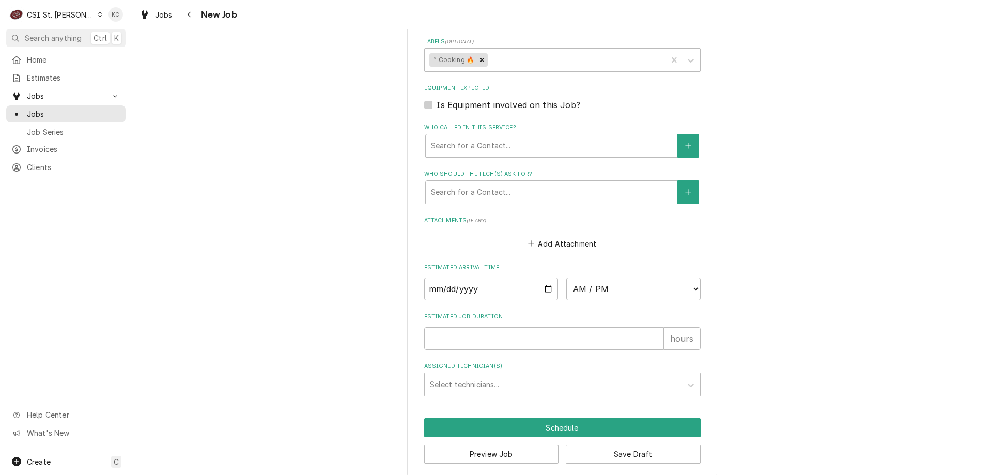
scroll to position [923, 0]
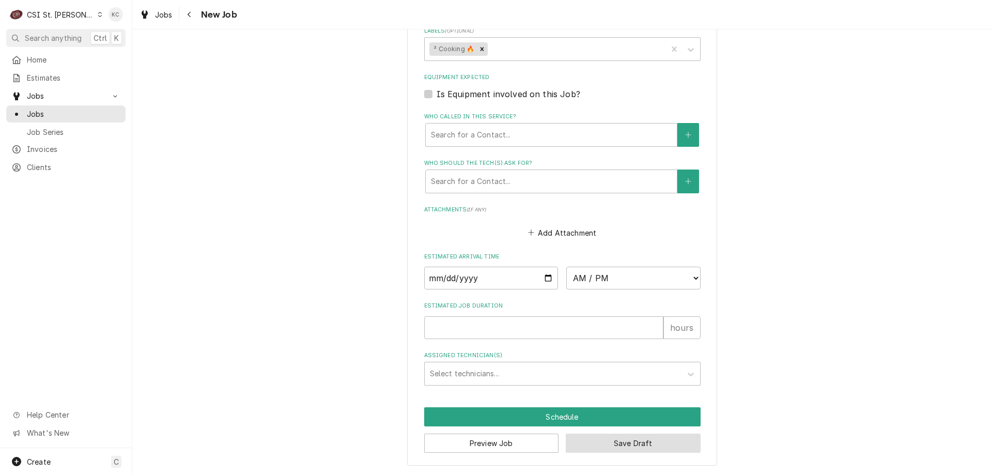
click at [653, 450] on button "Save Draft" at bounding box center [633, 442] width 135 height 19
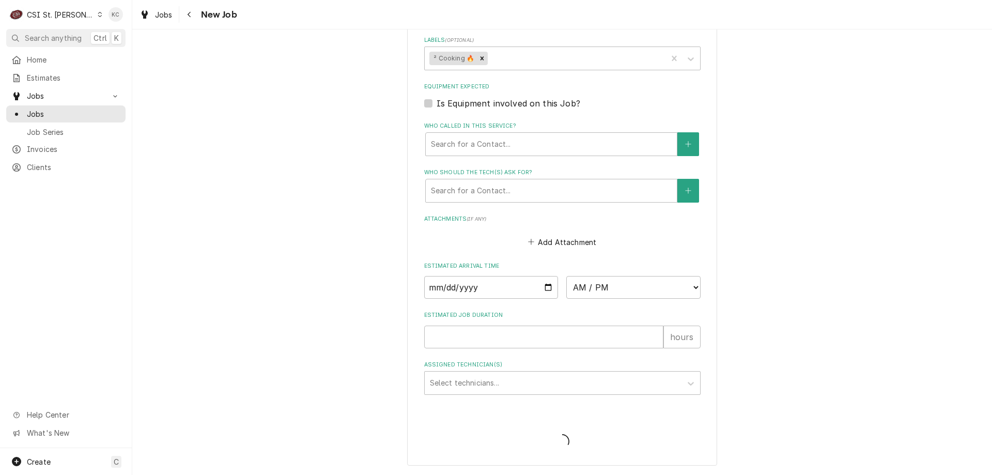
scroll to position [914, 0]
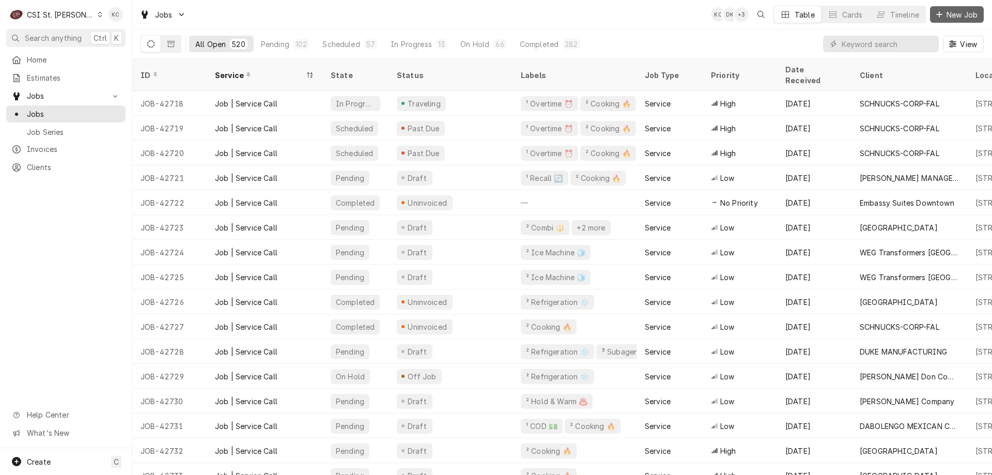
click at [972, 10] on span "New Job" at bounding box center [961, 14] width 35 height 11
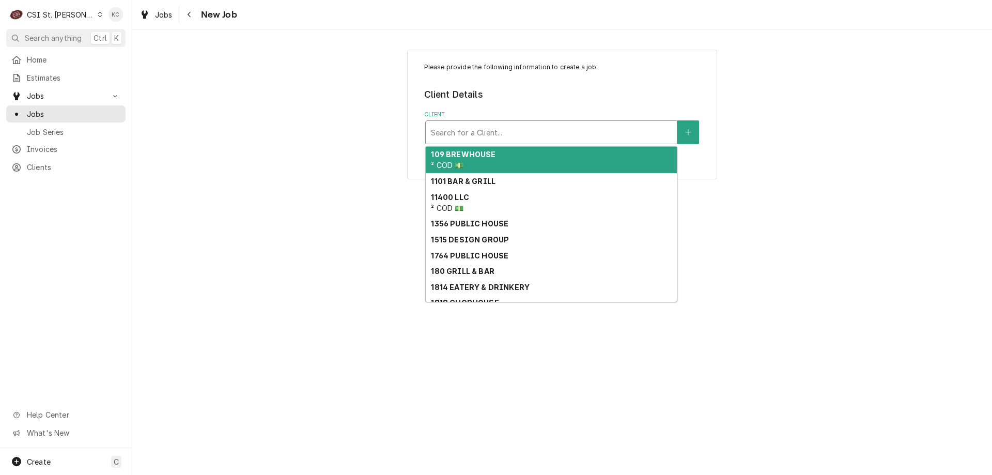
click at [621, 131] on div "Client" at bounding box center [551, 132] width 241 height 19
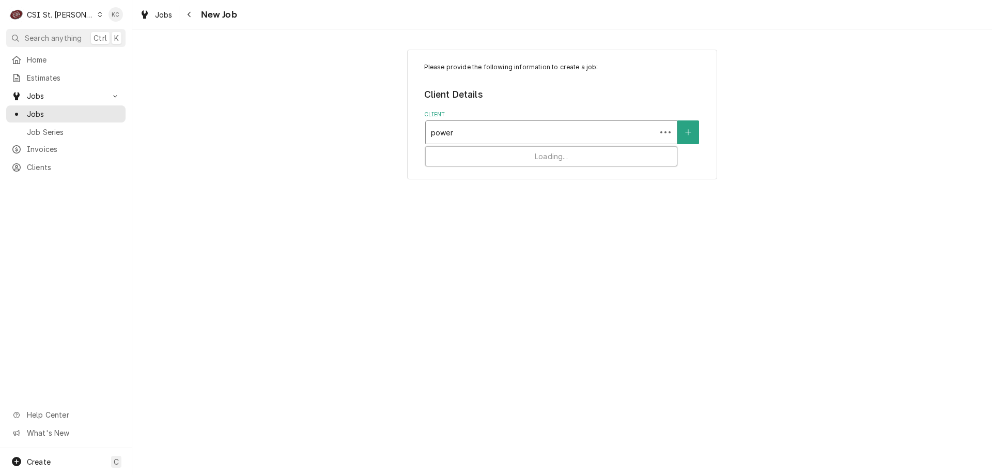
type input "power s"
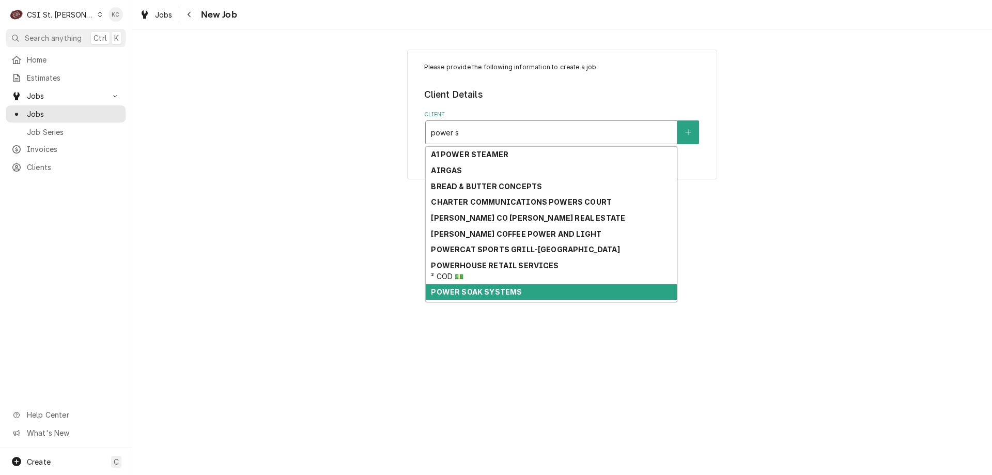
click at [528, 291] on div "POWER SOAK SYSTEMS" at bounding box center [551, 292] width 251 height 16
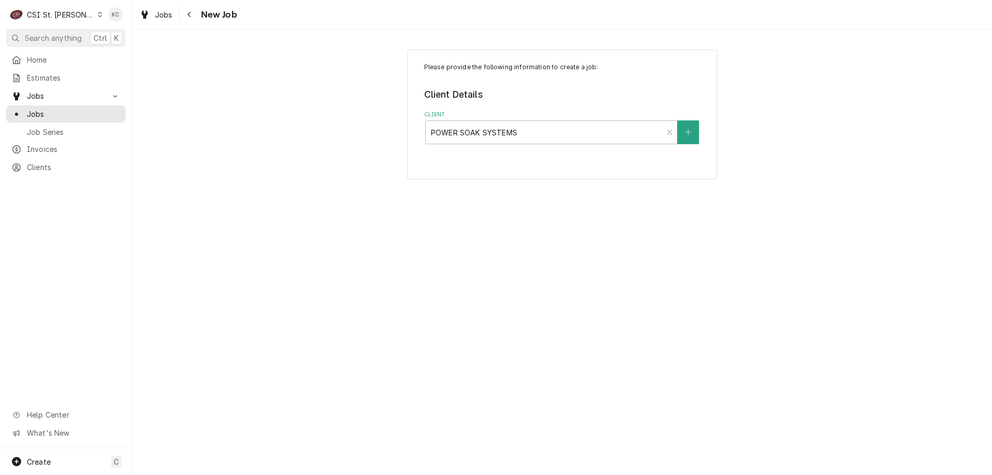
click at [792, 264] on div "Please provide the following information to create a job: Client Details Client…" at bounding box center [562, 251] width 860 height 445
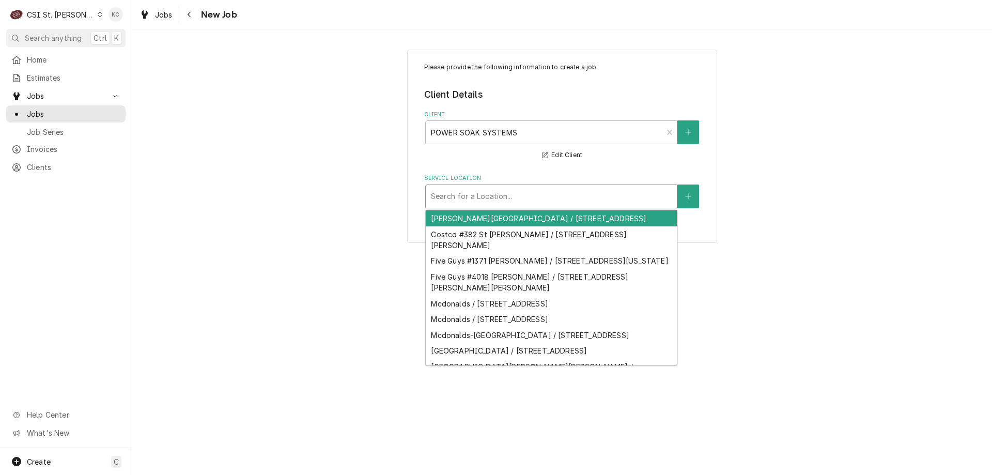
click at [632, 198] on div "Service Location" at bounding box center [551, 196] width 241 height 19
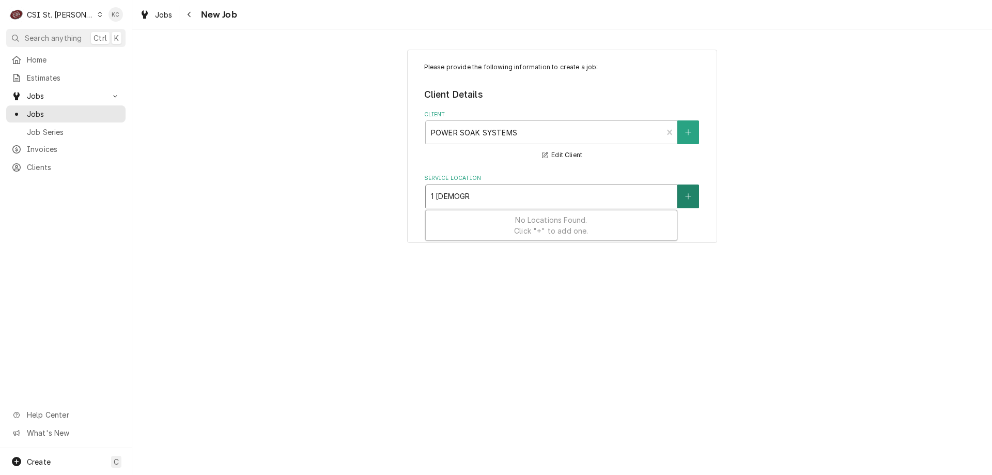
type input "1 [DEMOGRAPHIC_DATA]"
click at [697, 200] on button "Service Location" at bounding box center [688, 196] width 22 height 24
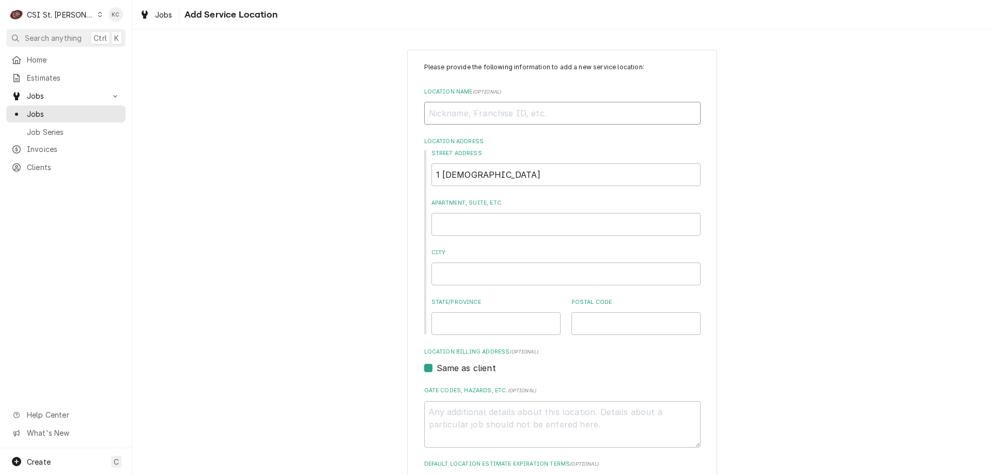
click at [479, 117] on input "Location Name ( optional )" at bounding box center [562, 113] width 276 height 23
type input "A"
type textarea "x"
type input "AS"
type textarea "x"
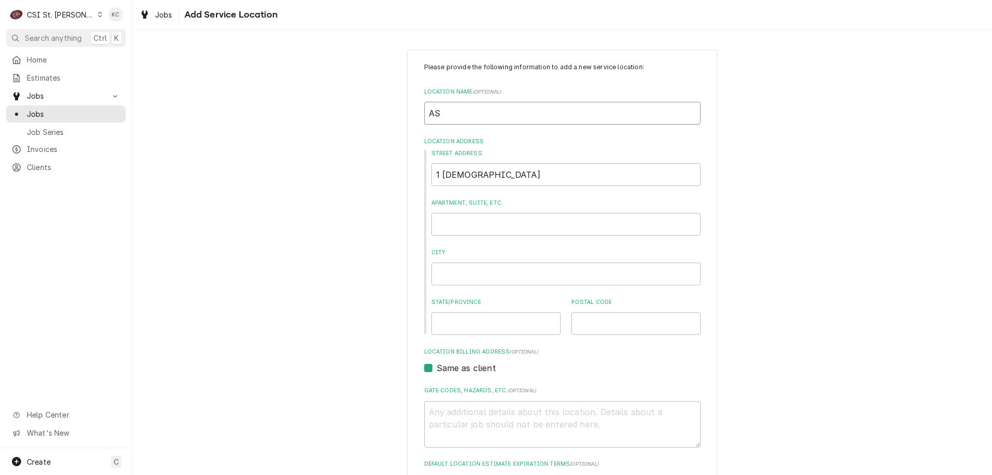
type input "A"
type textarea "x"
type input "AM"
type textarea "x"
type input "AME"
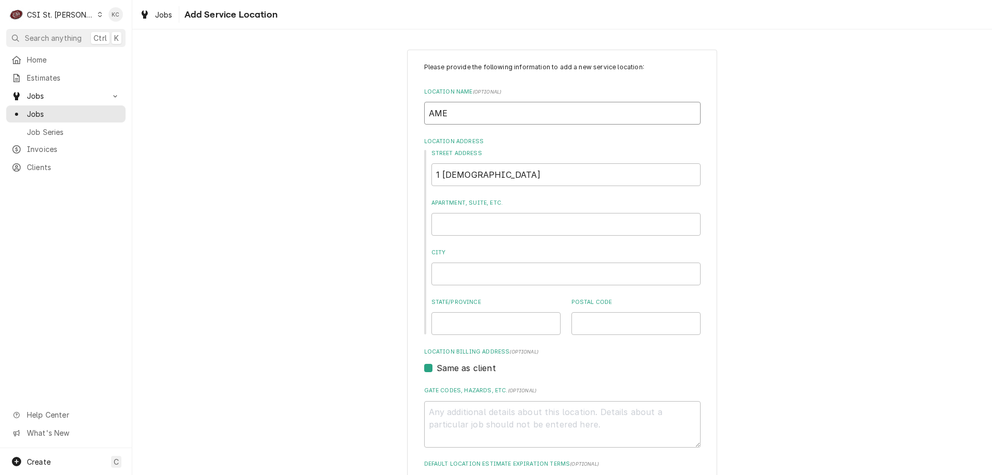
type textarea "x"
type input "AMER"
type textarea "x"
type input "AMERI"
type textarea "x"
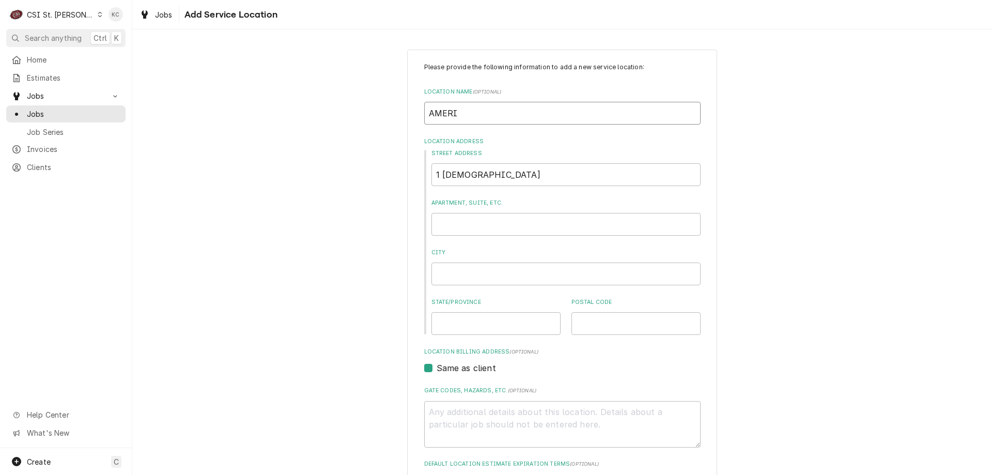
type input "AMERIS"
type textarea "x"
type input "AMERIST"
type textarea "x"
type input "AMERISTA"
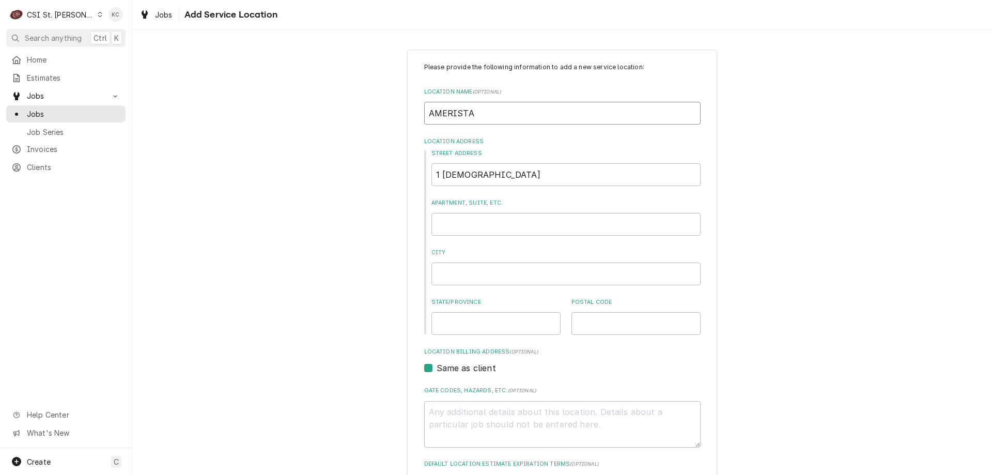
type textarea "x"
type input "AMERISTAE"
type textarea "x"
type input "AMERISTA"
type textarea "x"
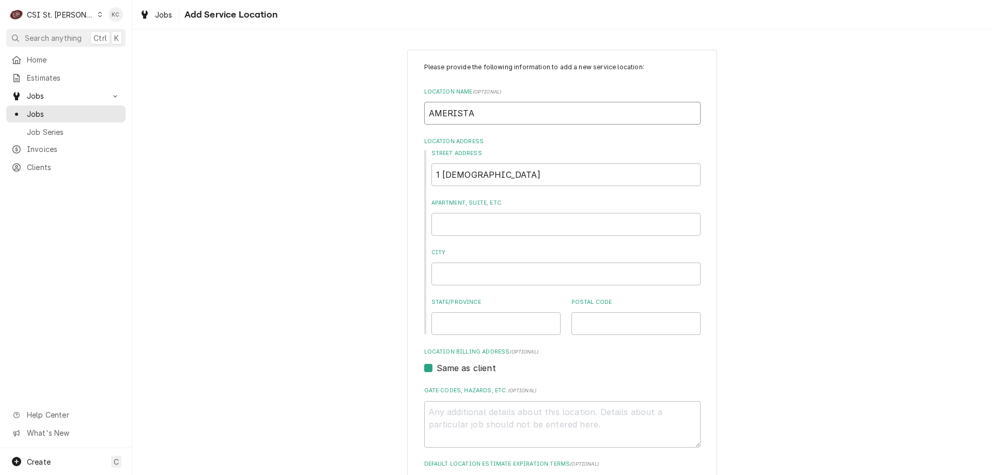
type input "[DEMOGRAPHIC_DATA]"
type textarea "x"
type input "[DEMOGRAPHIC_DATA]"
type textarea "x"
type input "[DEMOGRAPHIC_DATA] C"
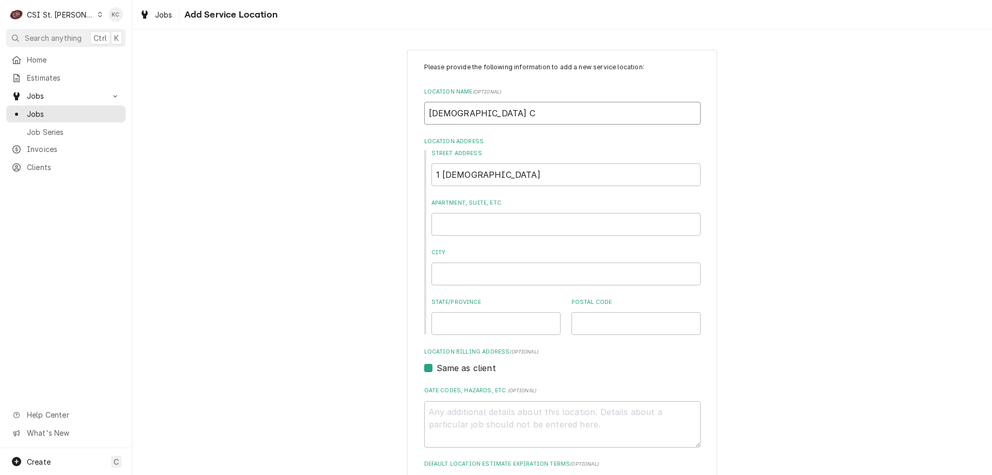
type textarea "x"
type input "AMERISTAR CA"
type textarea "x"
type input "[DEMOGRAPHIC_DATA] CAS"
type textarea "x"
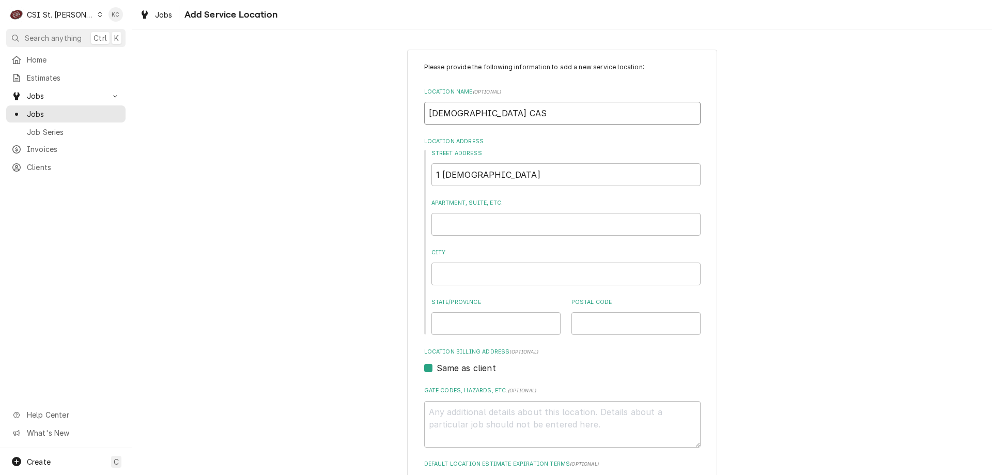
type input "[DEMOGRAPHIC_DATA] CASI"
type textarea "x"
type input "[DEMOGRAPHIC_DATA] CASIN"
type textarea "x"
type input "AMERISTAR CASINO"
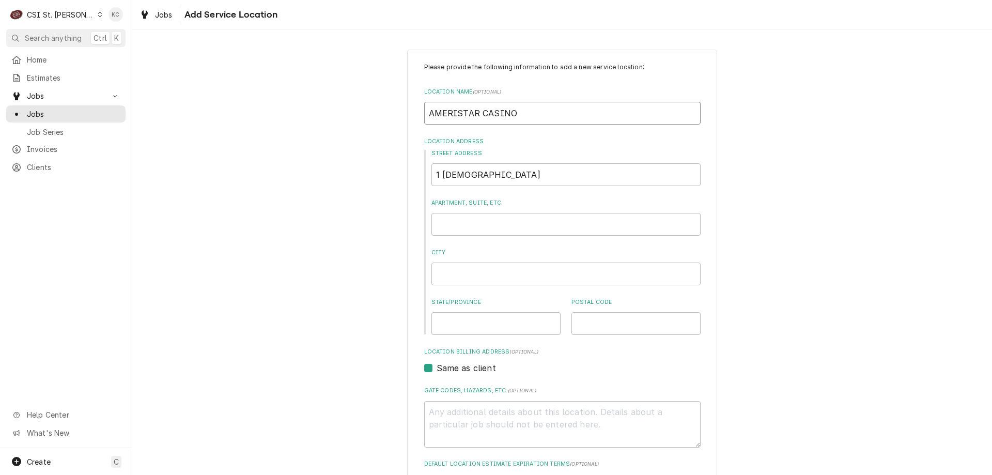
type textarea "x"
type input "AMERISTAR CASINO"
type textarea "x"
type input "1 amerista"
type textarea "x"
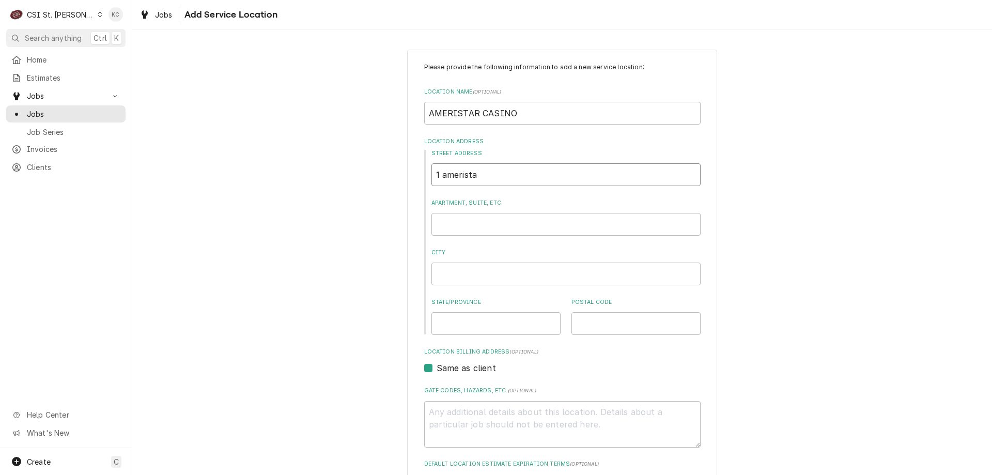
type input "1 amerist"
type textarea "x"
type input "1 ameris"
type textarea "x"
type input "1 ameri"
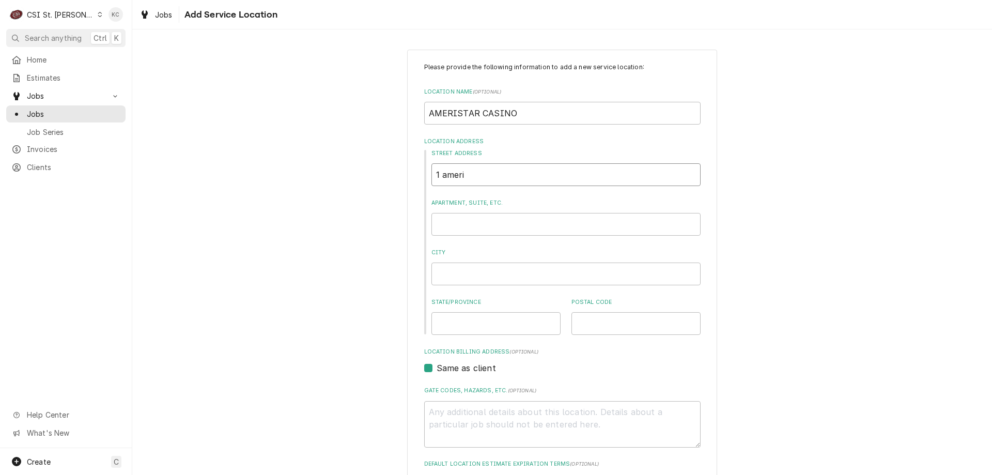
type textarea "x"
type input "1 amer"
type textarea "x"
type input "1 ame"
type textarea "x"
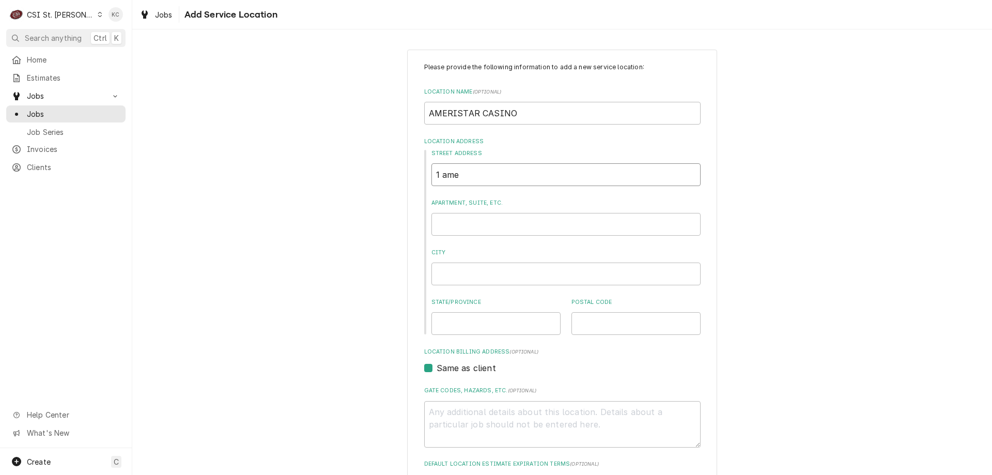
type input "1 am"
type textarea "x"
type input "1 a"
type textarea "x"
type input "1"
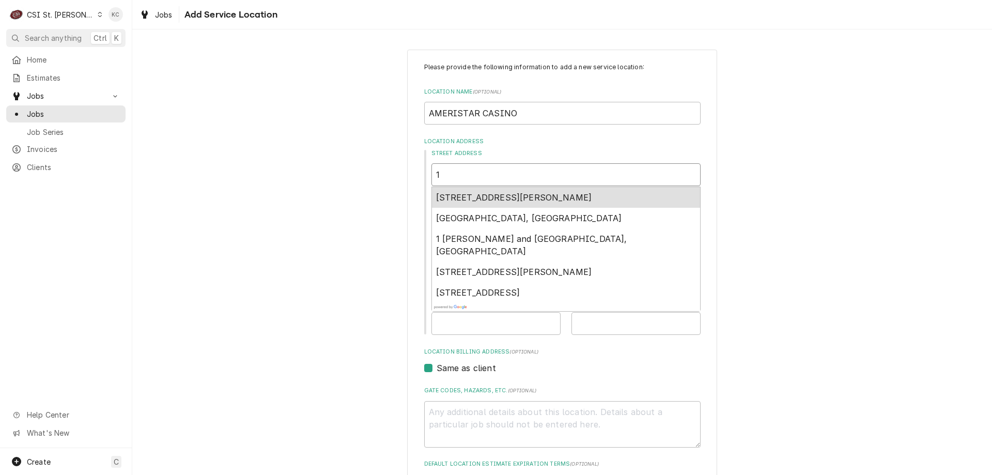
type textarea "x"
type input "1 a"
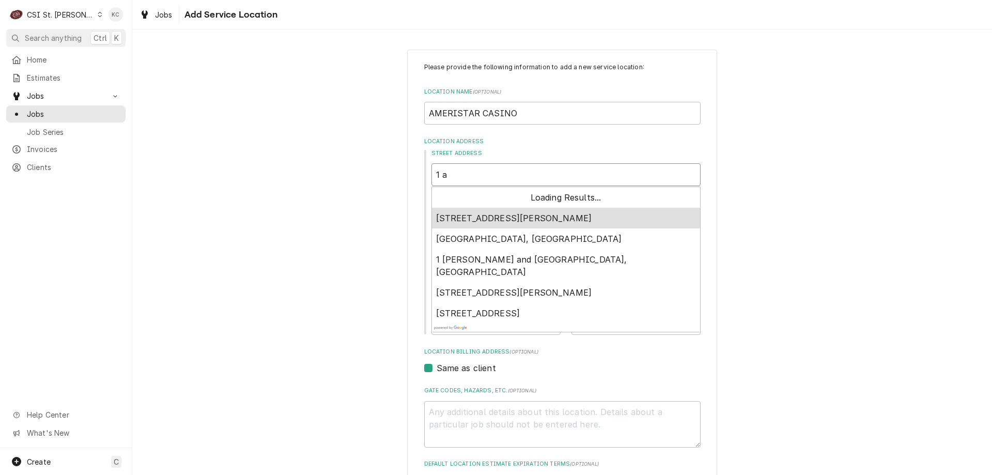
type textarea "x"
type input "1 ar"
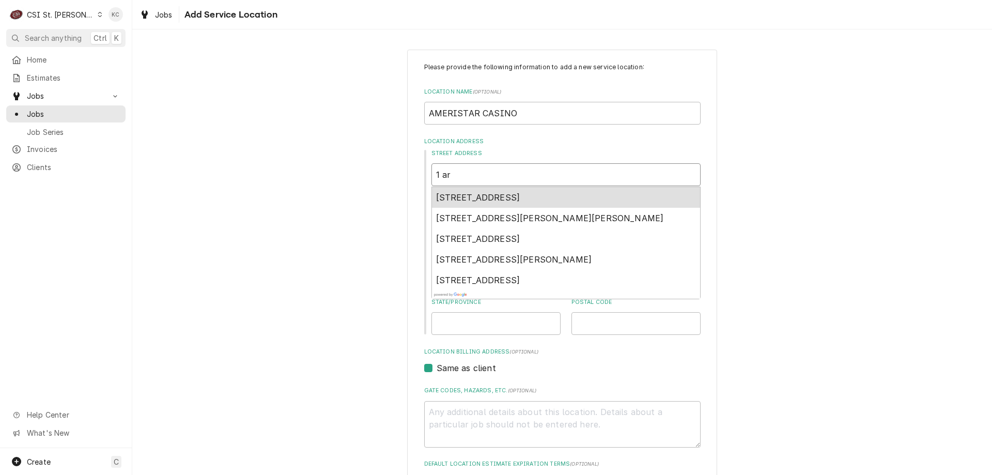
type textarea "x"
type input "1 a"
type textarea "x"
type input "1 am"
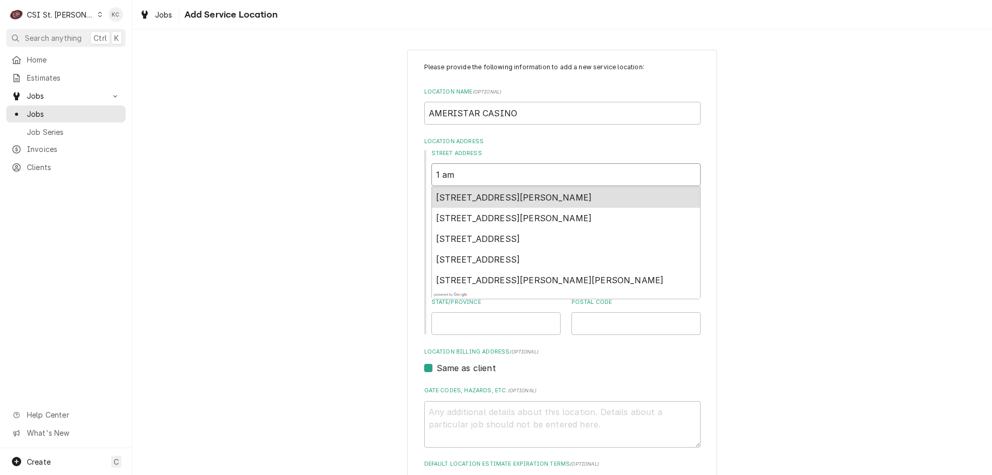
type textarea "x"
type input "1 ame"
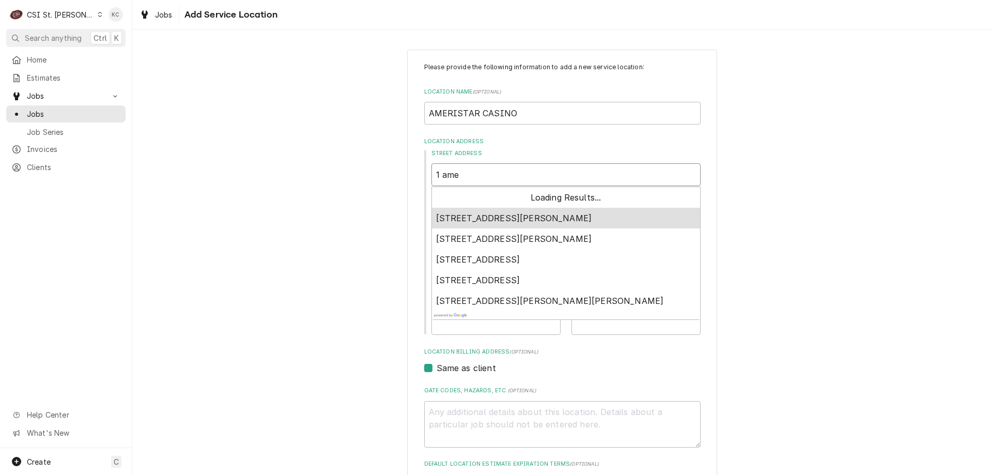
type textarea "x"
type input "1 amer"
type textarea "x"
type input "1 ameri"
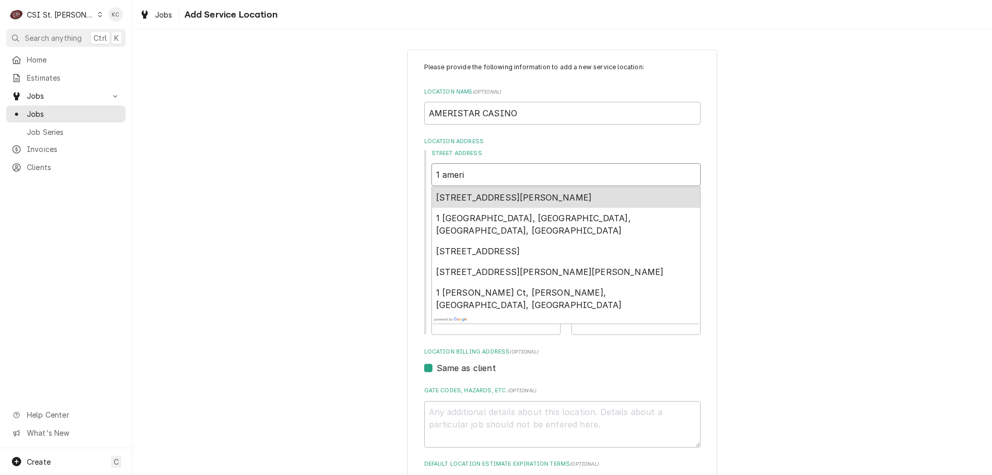
type textarea "x"
type input "1 ameris"
type textarea "x"
type input "1 amerist"
type textarea "x"
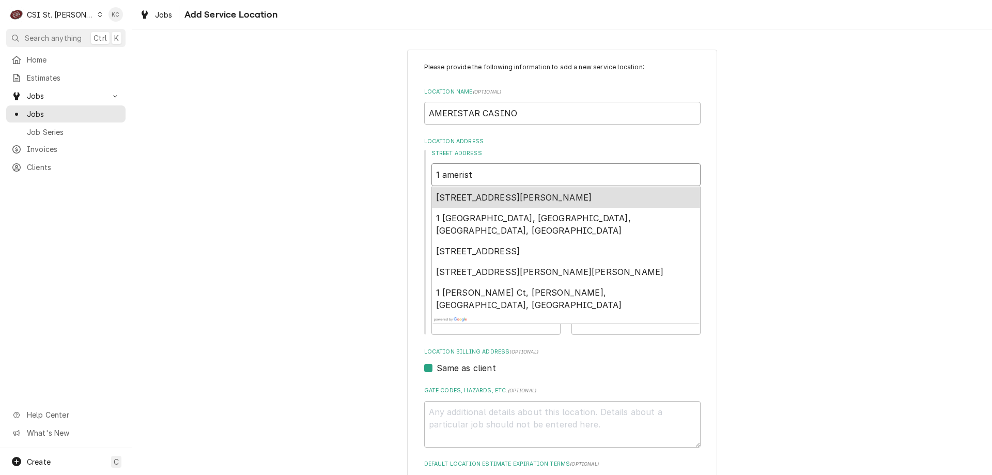
type input "1 amerista"
type textarea "x"
type input "1 ameristar"
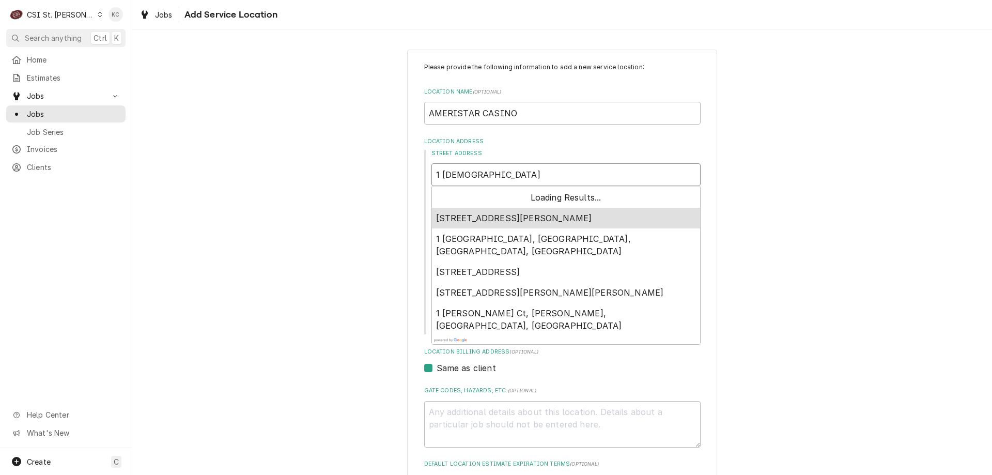
type textarea "x"
type input "1 ameristar"
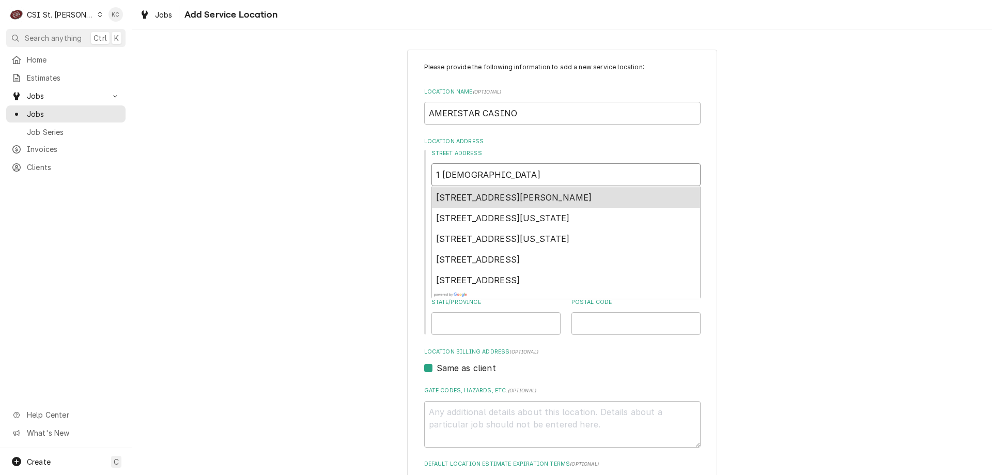
type textarea "x"
type input "1 ameristar b"
type textarea "x"
type input "1 ameristar bl"
type textarea "x"
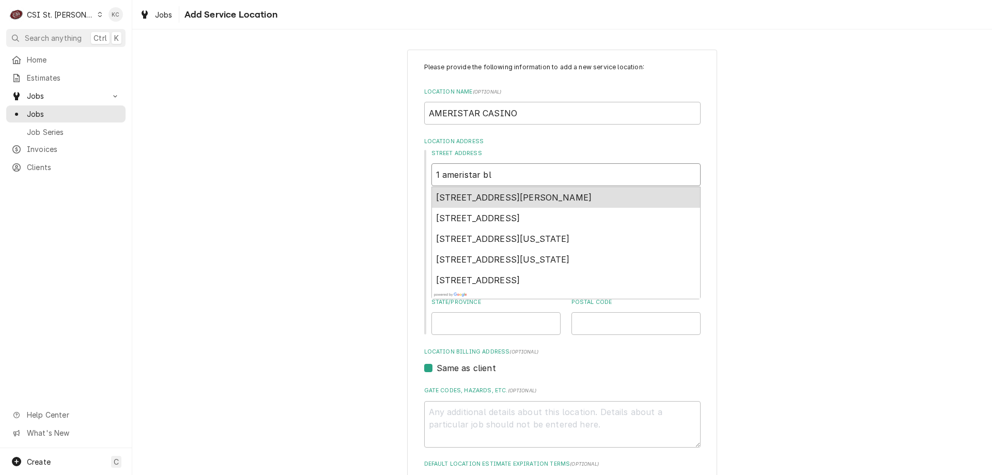
type input "1 ameristar blv"
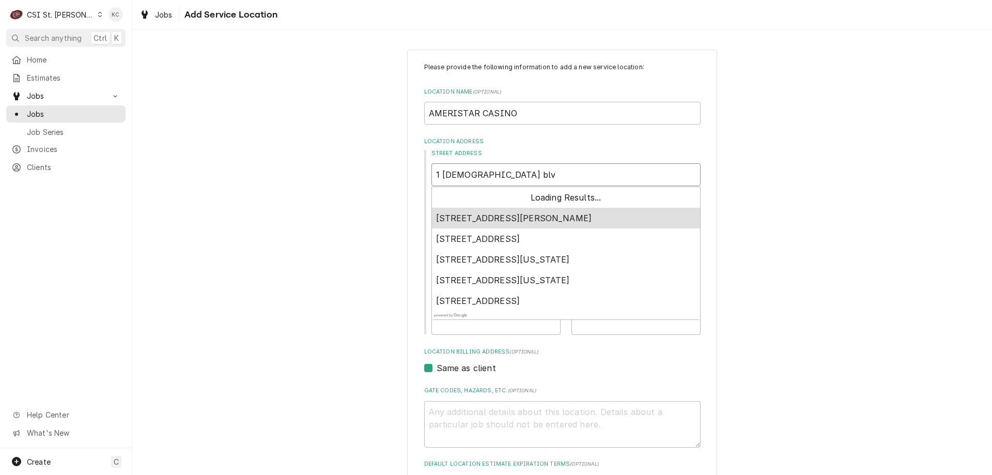
type textarea "x"
type input "1 ameristar blvd"
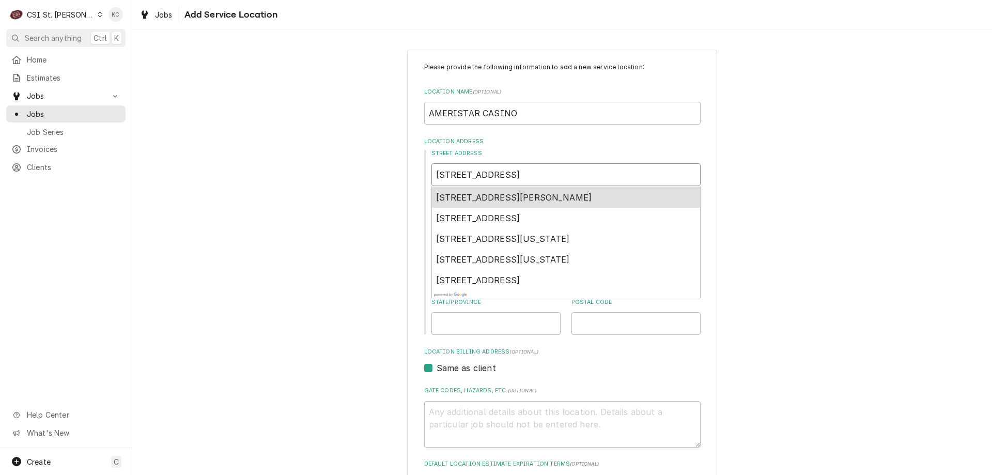
click at [490, 198] on span "1 Ameristar Blvd, Saint Charles, MO, USA" at bounding box center [514, 197] width 156 height 10
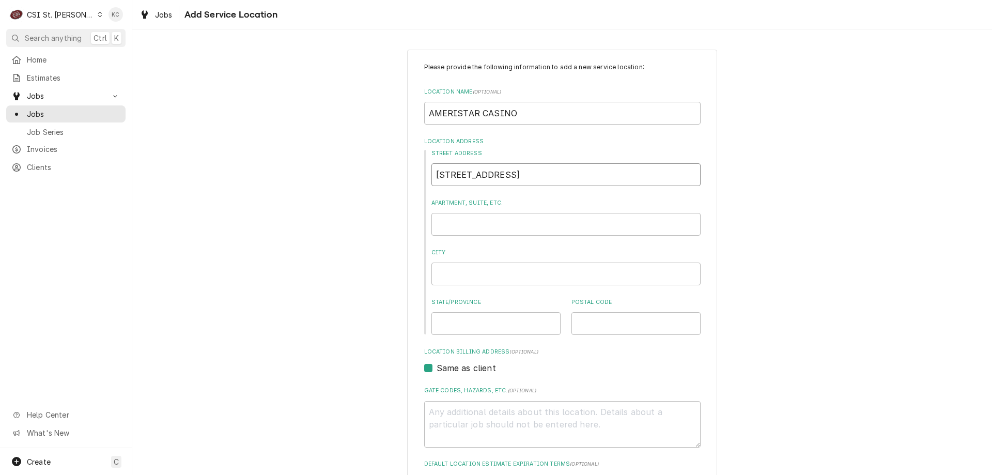
type textarea "x"
type input "1 Ameristar Blvd"
type textarea "x"
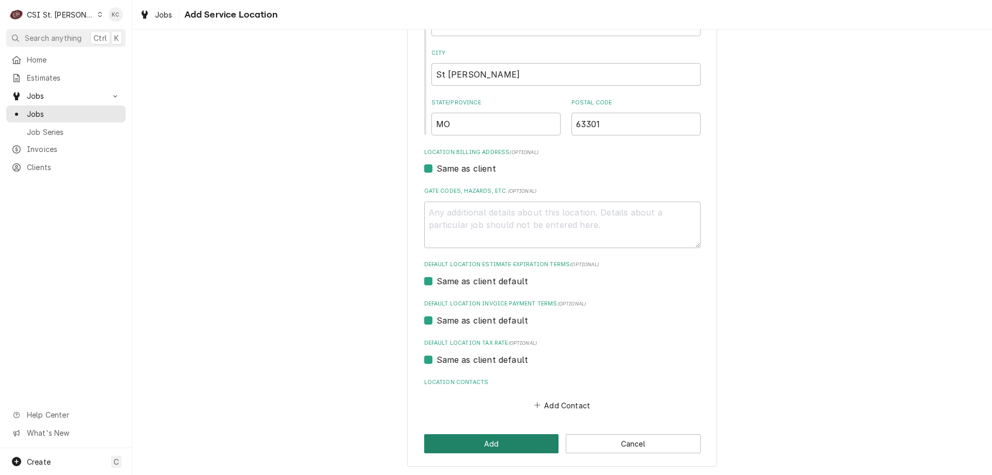
scroll to position [200, 0]
type input "1 Ameristar Blvd"
click at [517, 450] on button "Add" at bounding box center [491, 442] width 135 height 19
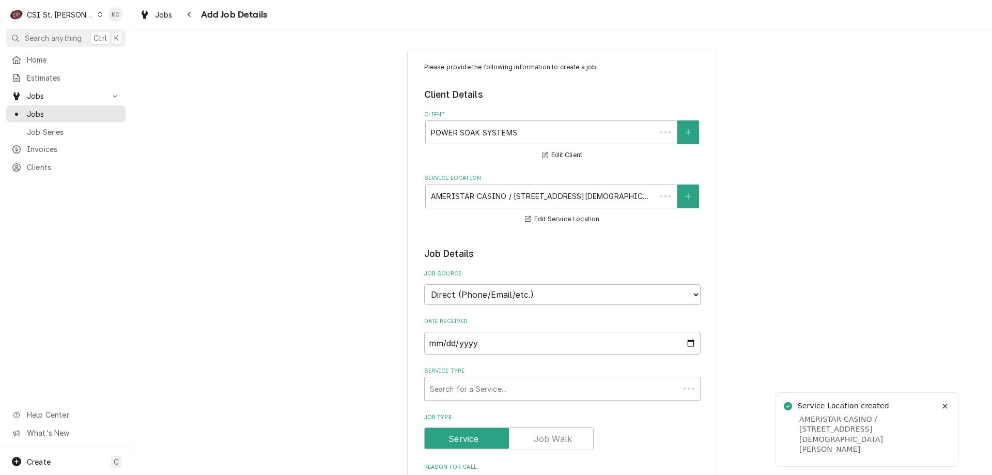
type textarea "x"
click at [511, 296] on select "Direct (Phone/Email/etc.) Service Channel Corrigo Ecotrak Other" at bounding box center [562, 294] width 276 height 21
select select "100"
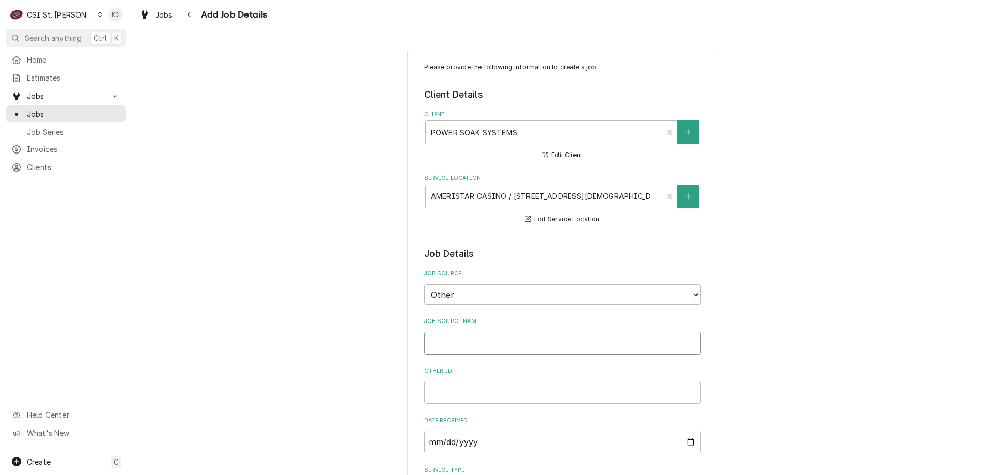
click at [510, 335] on input "Job Source Name" at bounding box center [562, 343] width 276 height 23
type textarea "x"
type input "C"
type textarea "x"
type input "Ce"
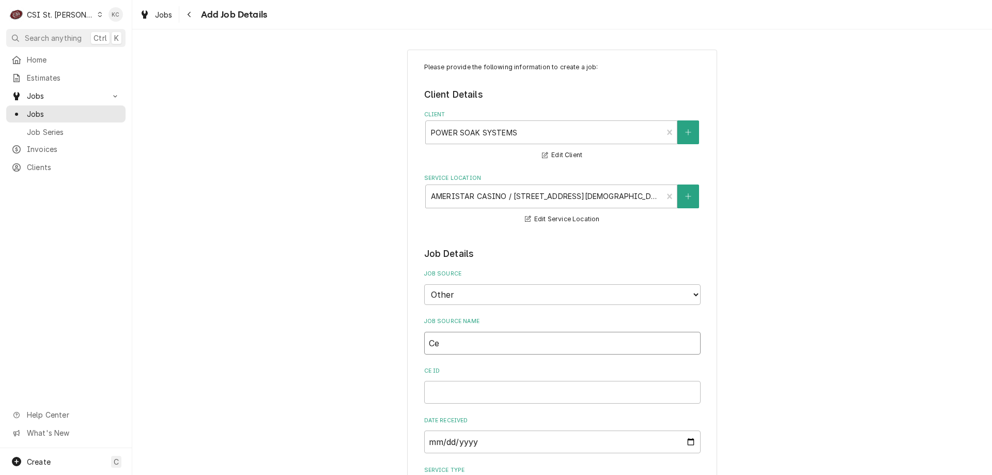
type textarea "x"
type input "Cec"
type textarea "x"
type input "Ceci"
type textarea "x"
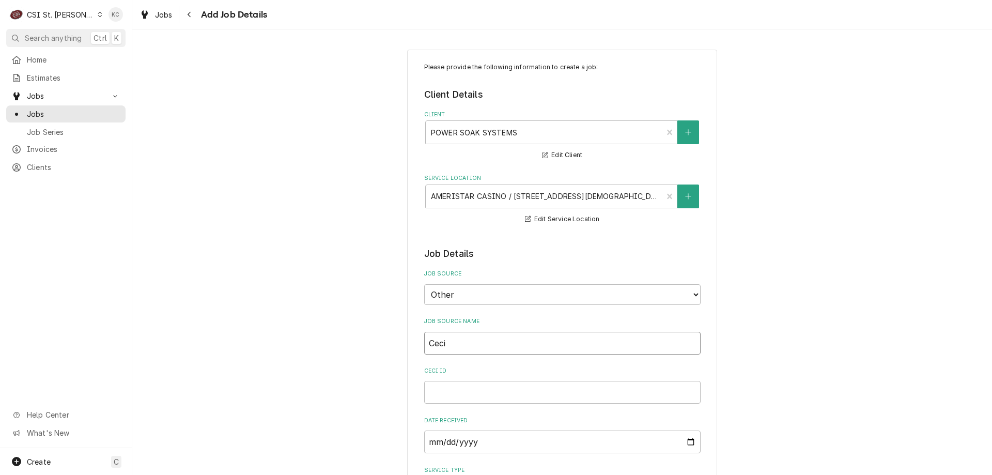
type input "Cecil"
type textarea "x"
type input "Cecil"
type textarea "x"
type input "Cecil a"
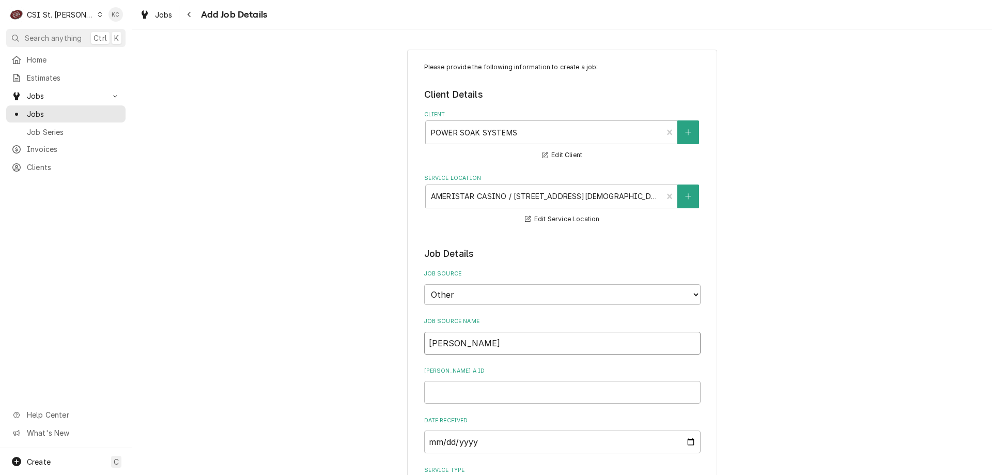
type textarea "x"
type input "Cecil"
type textarea "x"
type input "Cecil @"
type textarea "x"
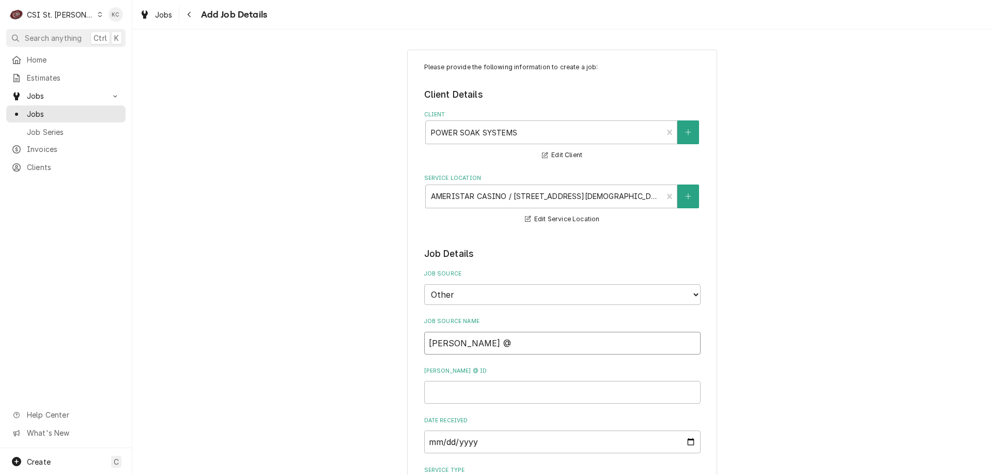
type input "Cecil @"
type textarea "x"
type input "Cecil @ E"
type textarea "x"
type input "Cecil @ El"
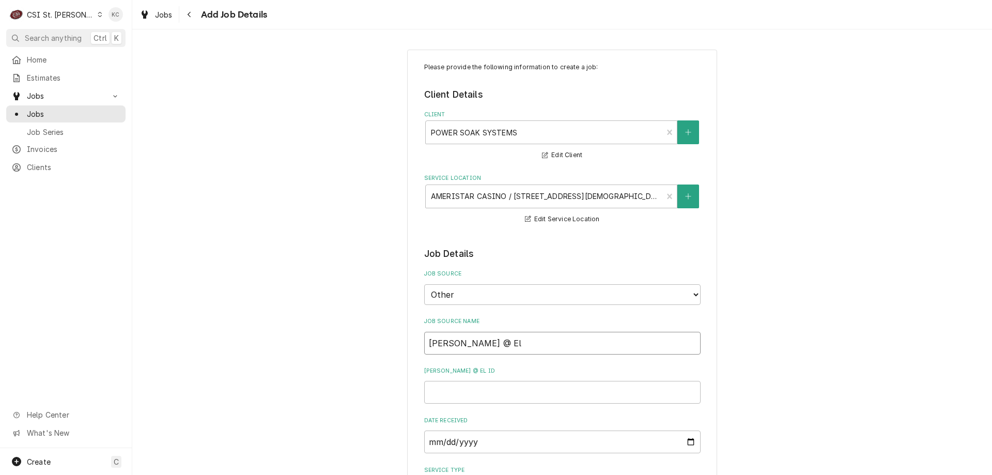
type textarea "x"
type input "Cecil @ Ele"
type textarea "x"
type input "Cecil @ Elec"
type textarea "x"
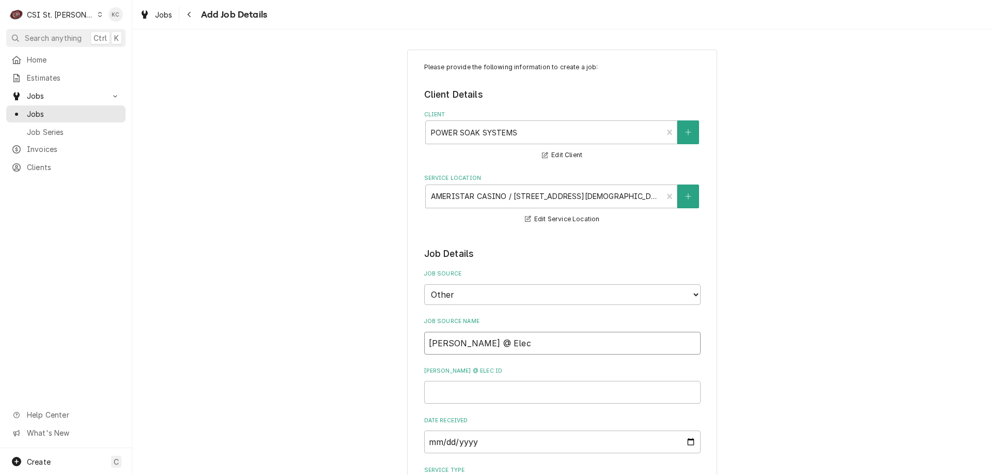
type input "Cecil @ Elect"
type textarea "x"
type input "Cecil @ Electr"
type textarea "x"
type input "Cecil @ Electro"
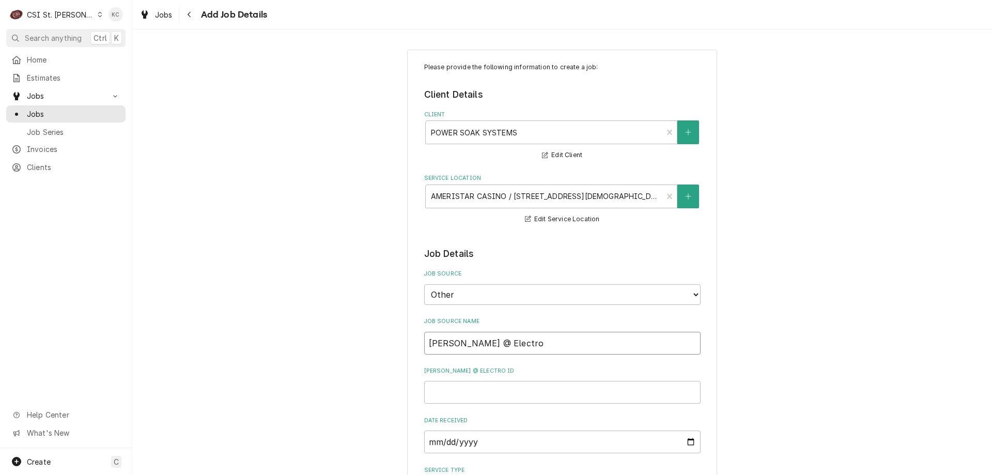
type textarea "x"
type input "Cecil @ Electrol"
type textarea "x"
type input "Cecil @ Electrolu"
type textarea "x"
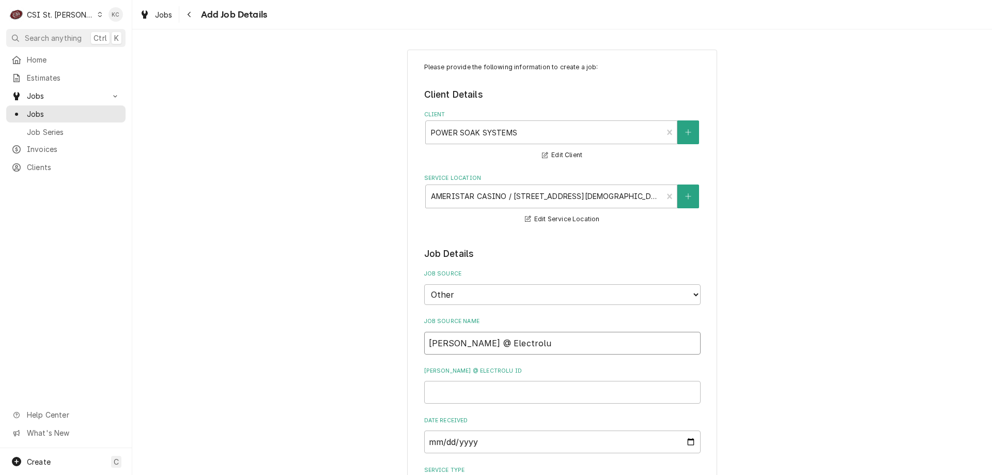
type input "Cecil @ Electrolux"
type textarea "x"
type input "Cecil @ Electrolux"
type textarea "x"
type input "Cecil @ Electrolux e"
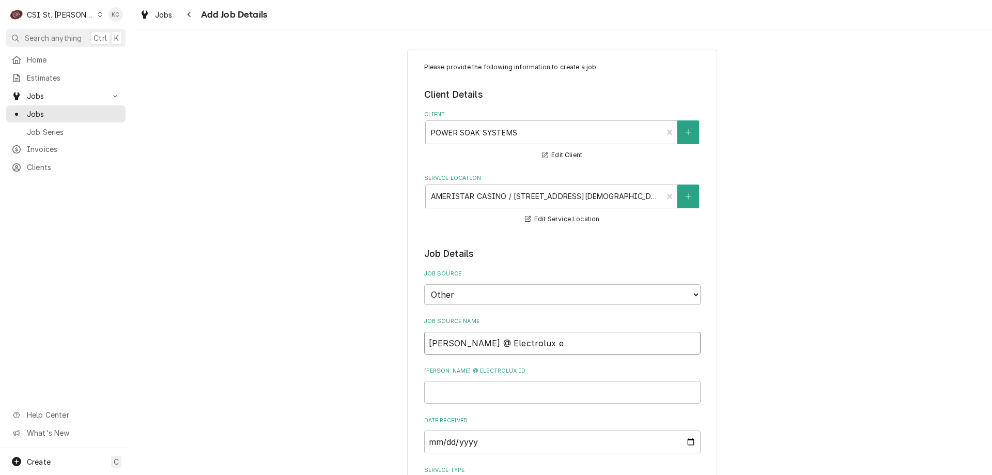
type textarea "x"
type input "Cecil @ Electrolux ema"
type textarea "x"
type input "Cecil @ Electrolux emai"
type textarea "x"
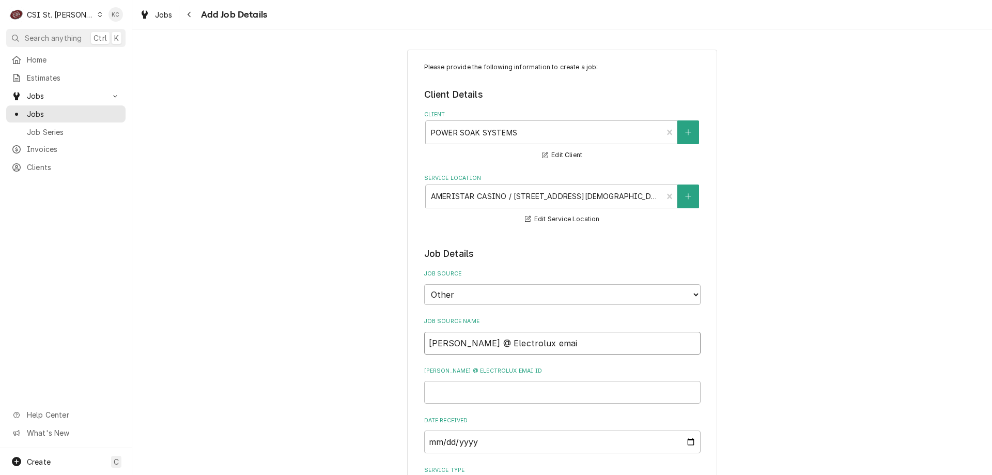
type input "Cecil @ Electrolux email"
type textarea "x"
type input "Cecil @ Electrolux email"
type textarea "x"
type input "2"
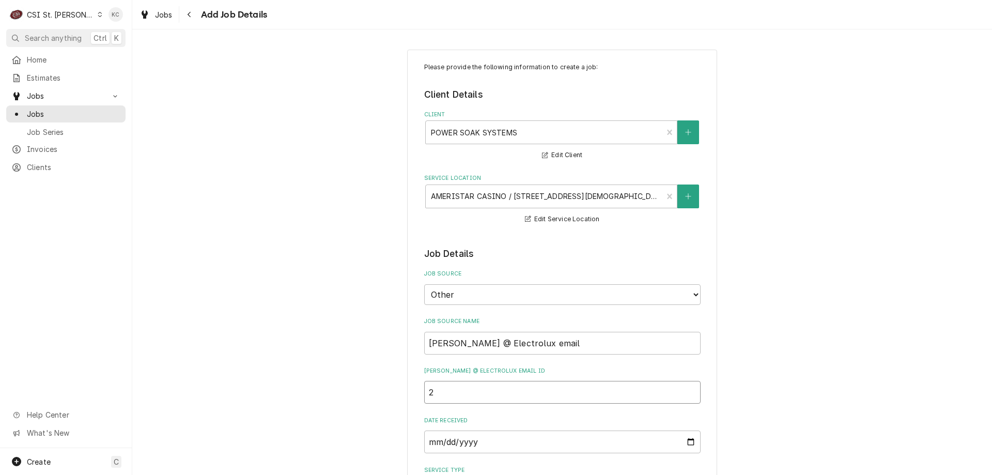
type textarea "x"
type input "27"
type textarea "x"
type input "278"
type textarea "x"
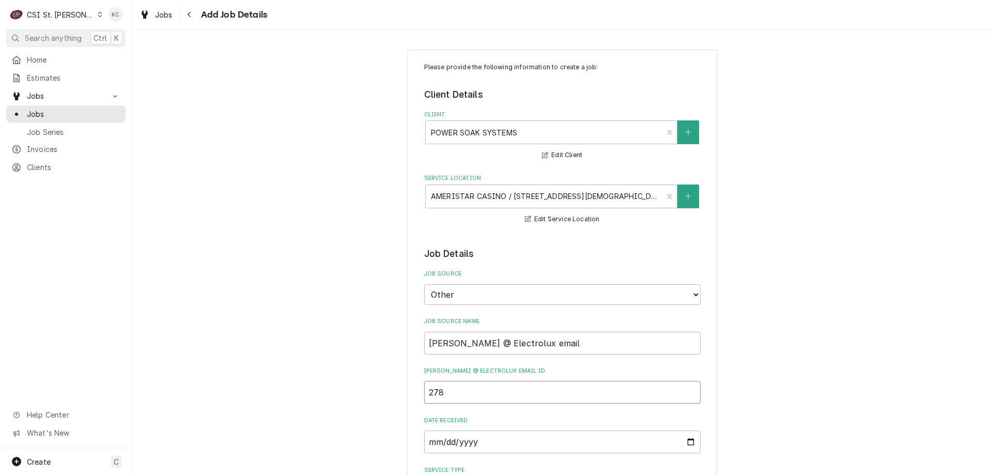
type input "2783"
type textarea "x"
type input "27834"
type textarea "x"
type input "278342"
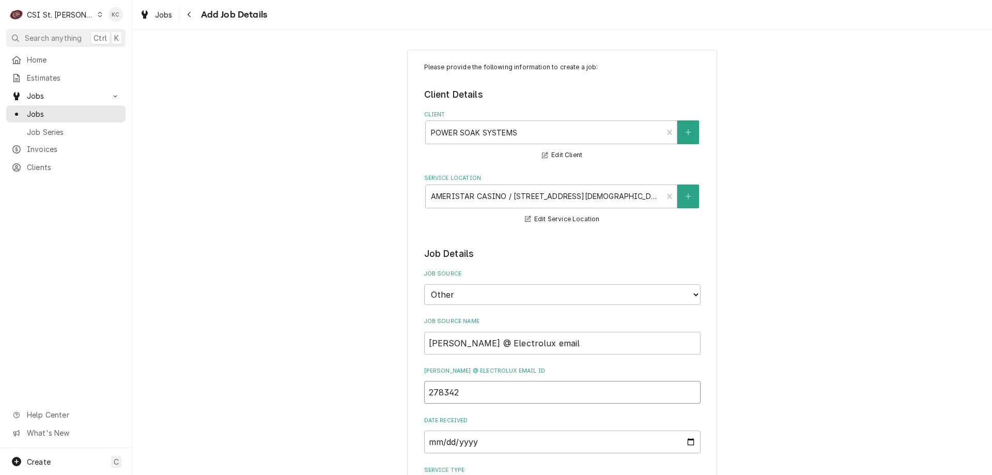
type textarea "x"
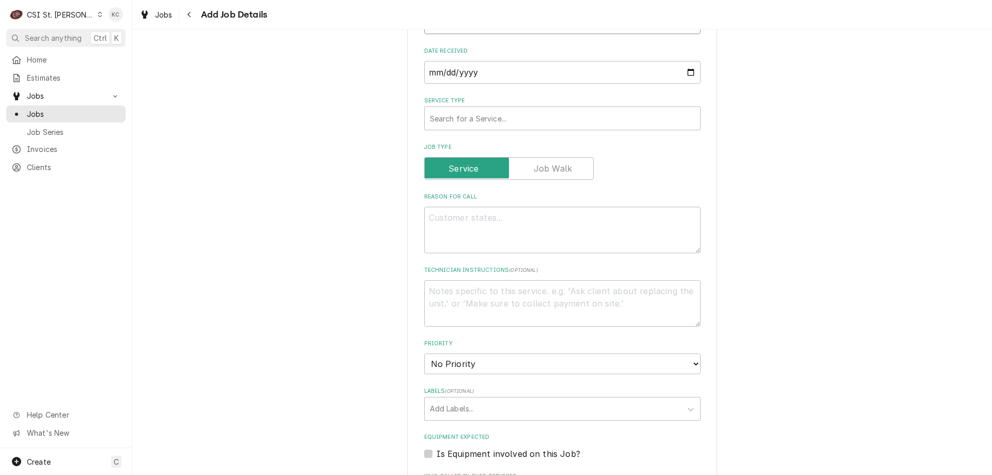
scroll to position [413, 0]
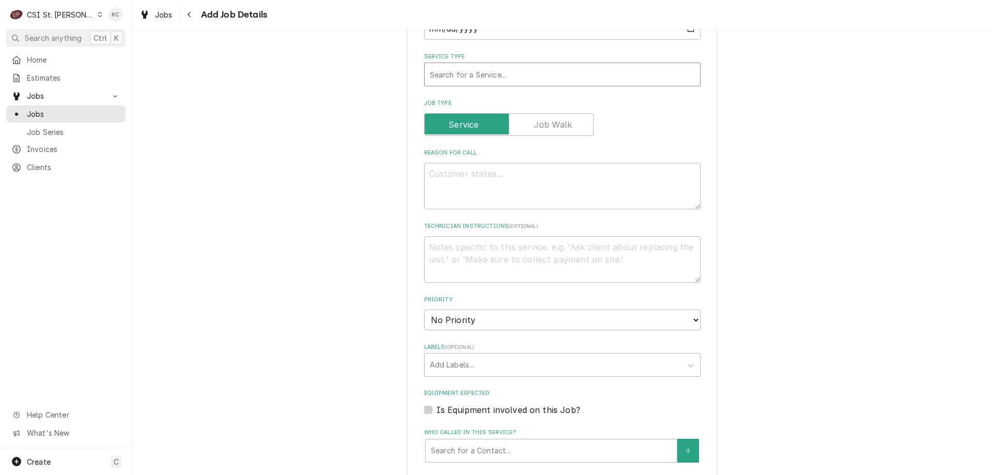
type input "278342"
click at [496, 80] on div "Service Type" at bounding box center [562, 74] width 265 height 19
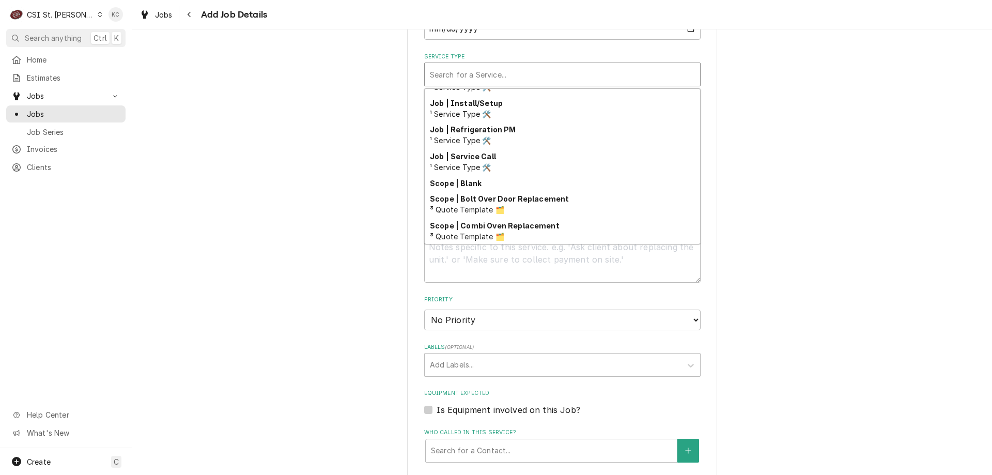
scroll to position [591, 0]
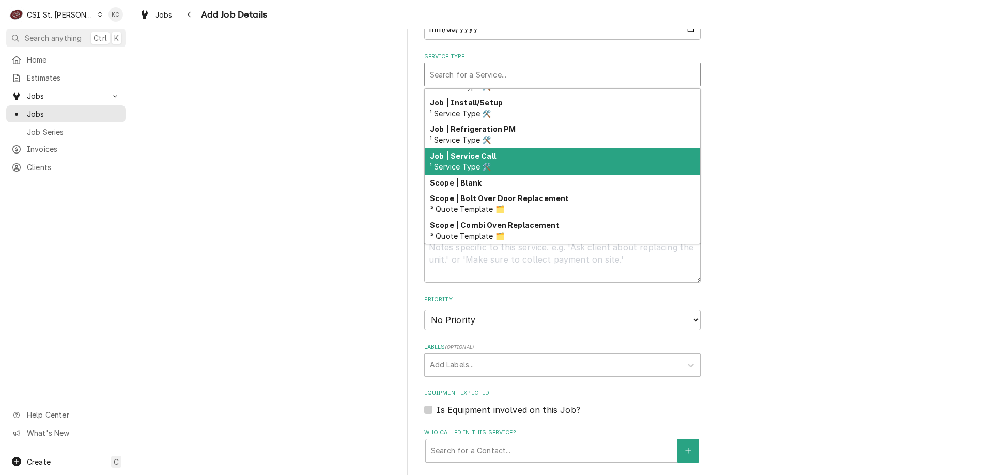
click at [503, 154] on div "Job | Service Call ¹ Service Type 🛠️" at bounding box center [562, 161] width 275 height 27
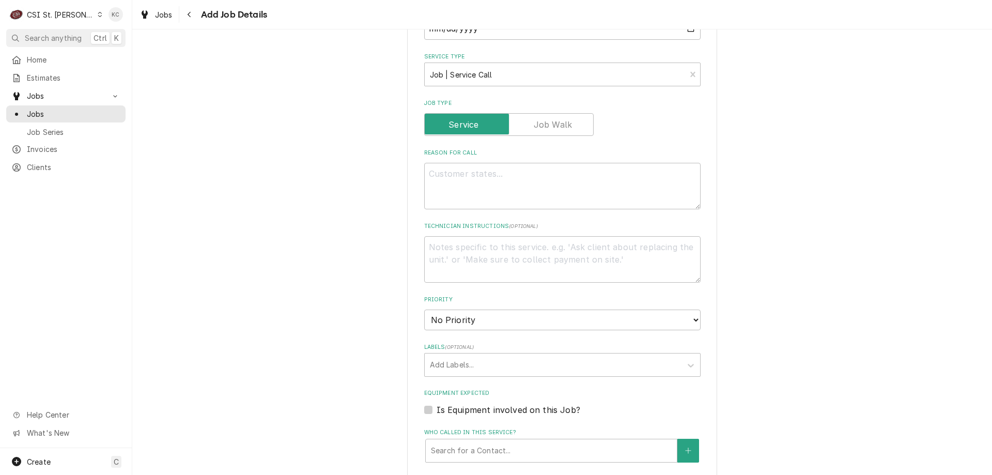
click at [865, 153] on div "Please provide the following information to create a job: Client Details Client…" at bounding box center [562, 208] width 860 height 1163
click at [659, 173] on textarea "Reason For Call" at bounding box center [562, 186] width 276 height 46
click at [449, 176] on textarea "Reason For Call" at bounding box center [562, 186] width 276 height 46
paste textarea "The unit has power but does not circulate the water"
type textarea "x"
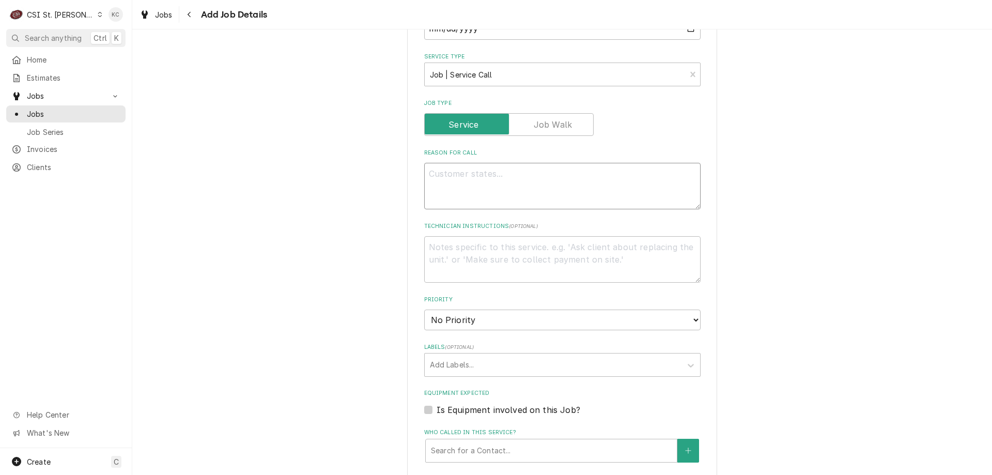
type textarea "The unit has power but does not circulate the water"
type textarea "x"
type textarea "The unit has power but does not circulate the water"
click at [474, 255] on textarea "Technician Instructions ( optional )" at bounding box center [562, 259] width 276 height 46
type textarea "C"
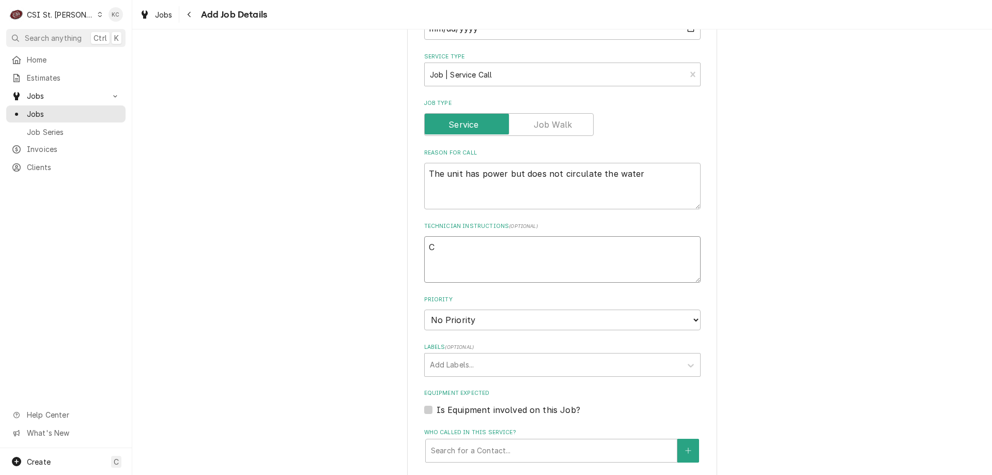
type textarea "x"
type textarea "Che"
type textarea "x"
type textarea "Chef"
type textarea "x"
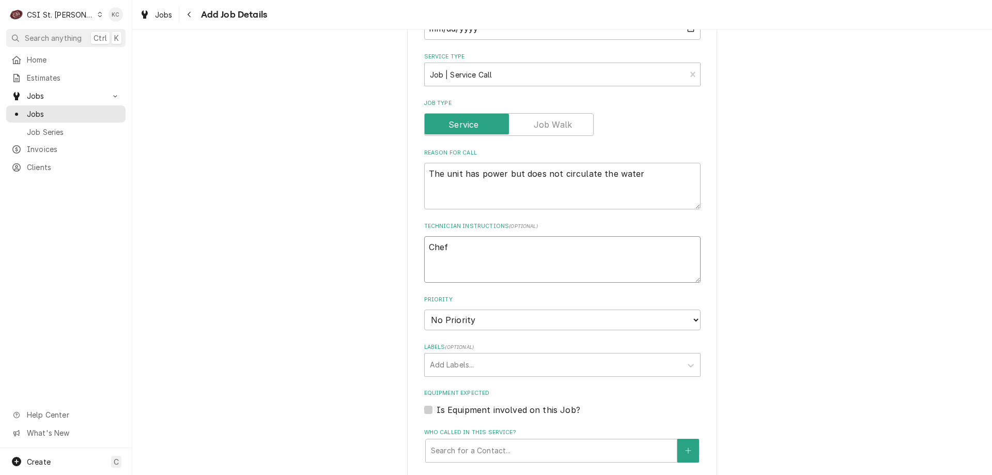
type textarea "Chef"
type textarea "x"
type textarea "Chef E"
type textarea "x"
type textarea "Chef Er"
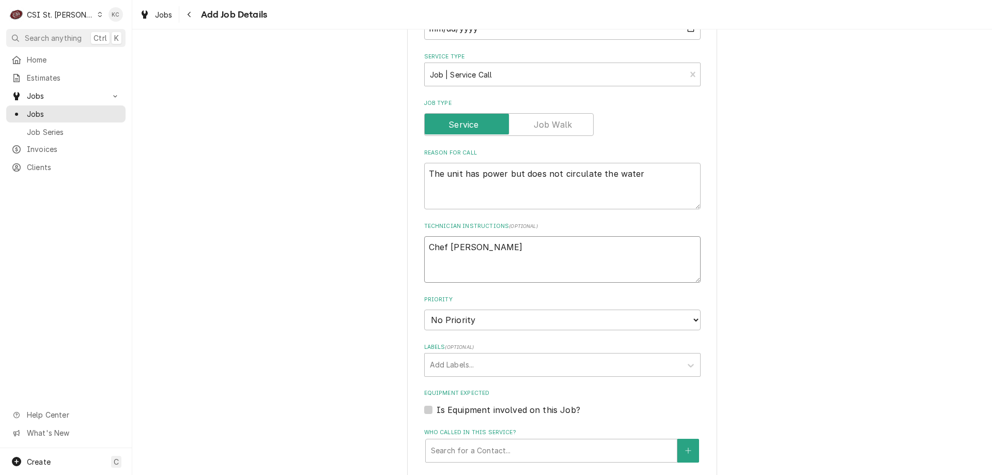
type textarea "x"
type textarea "Chef Eri"
type textarea "x"
type textarea "Chef Erin"
type textarea "x"
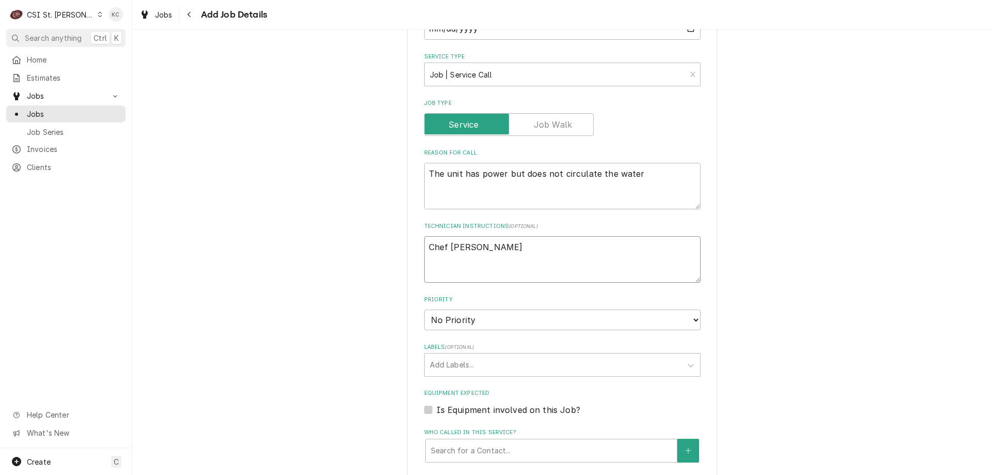
type textarea "Chef Erin"
type textarea "x"
type textarea "Chef Erin D"
type textarea "x"
type textarea "Chef Erin Do"
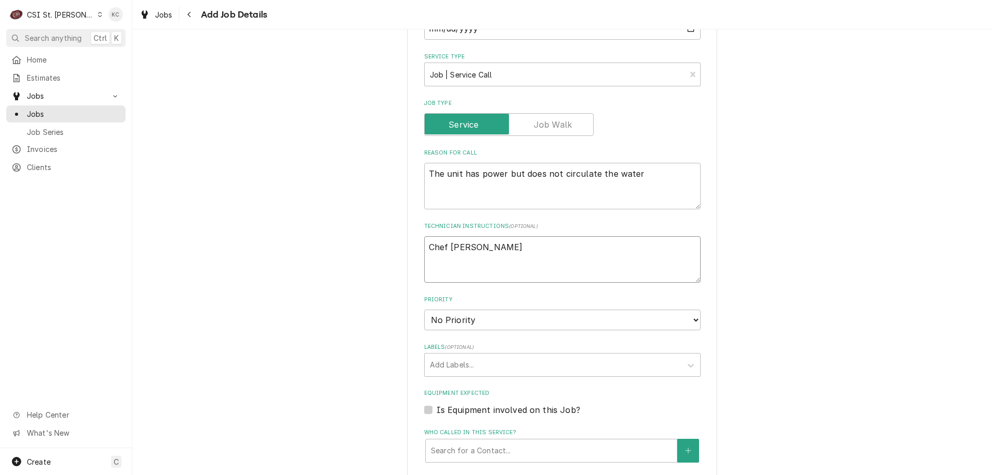
type textarea "x"
type textarea "Chef Erin Dou"
type textarea "x"
type textarea "Chef Erin Doug"
type textarea "x"
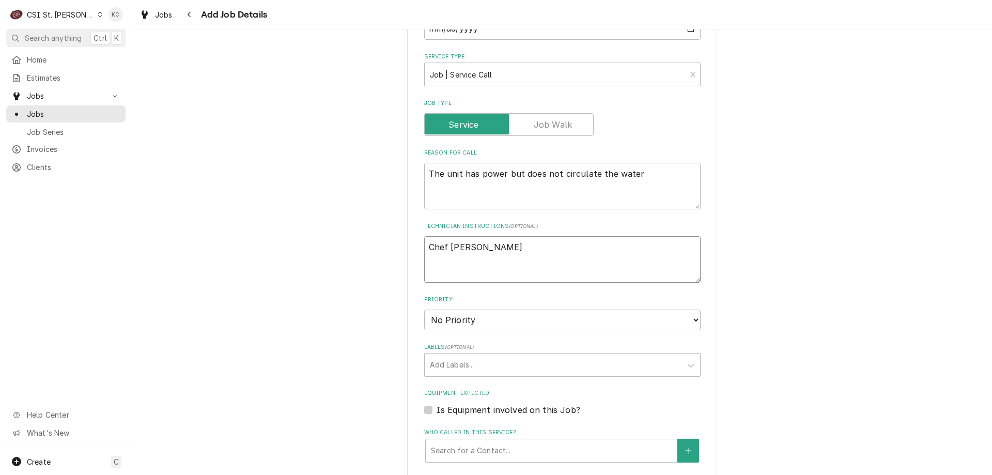
type textarea "Chef Erin Dougla"
type textarea "x"
type textarea "Chef Erin Douglas"
click at [426, 177] on textarea "The unit has power but does not circulate the water" at bounding box center [562, 186] width 276 height 46
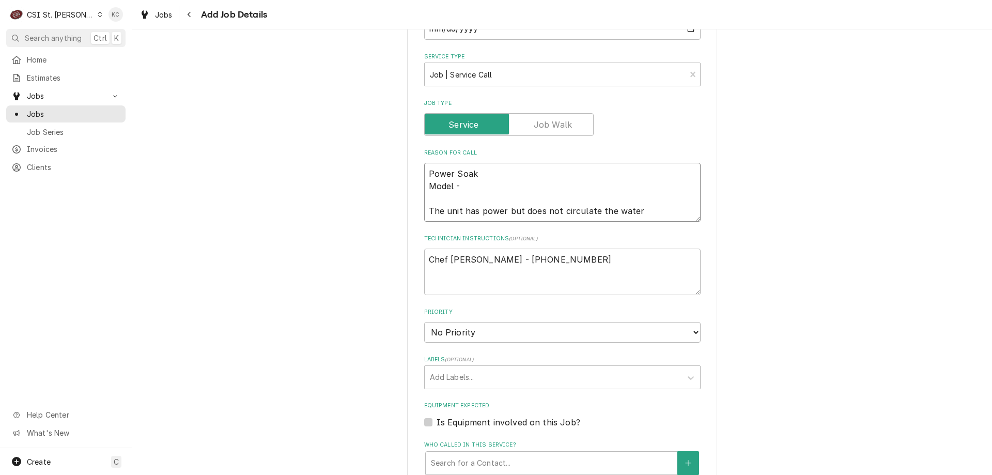
paste textarea "POWER SOAK*9922161"
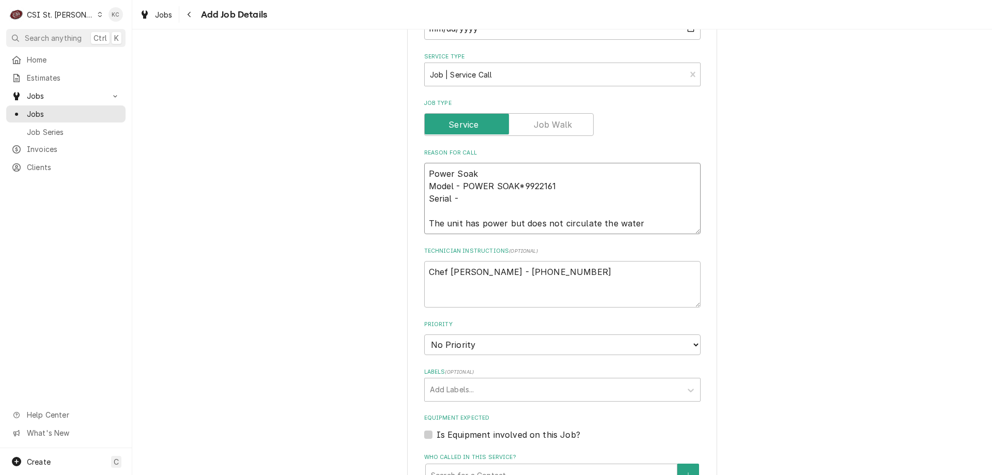
click at [499, 197] on textarea "Power Soak Model - POWER SOAK*9922161 Serial - The unit has power but does not …" at bounding box center [562, 198] width 276 height 71
paste textarea "V2844566-1"
click at [520, 347] on select "No Priority Urgent High Medium Low" at bounding box center [562, 344] width 276 height 21
click at [424, 334] on select "No Priority Urgent High Medium Low" at bounding box center [562, 344] width 276 height 21
click at [480, 388] on div "Labels" at bounding box center [553, 389] width 246 height 19
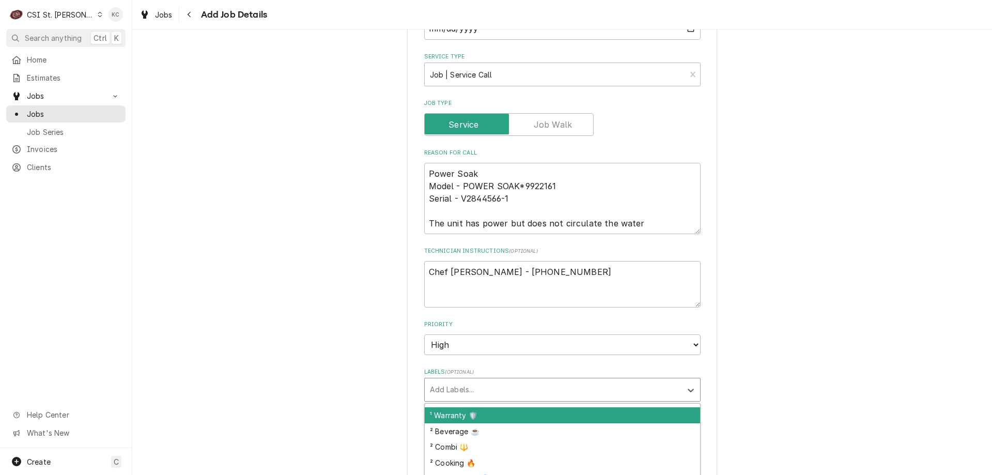
scroll to position [155, 0]
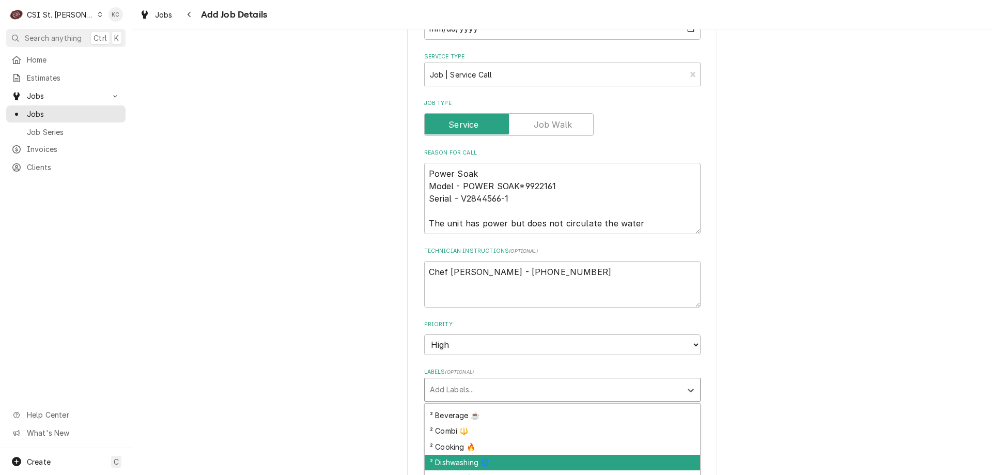
click at [523, 463] on div "² Dishwashing 🌀" at bounding box center [562, 463] width 275 height 16
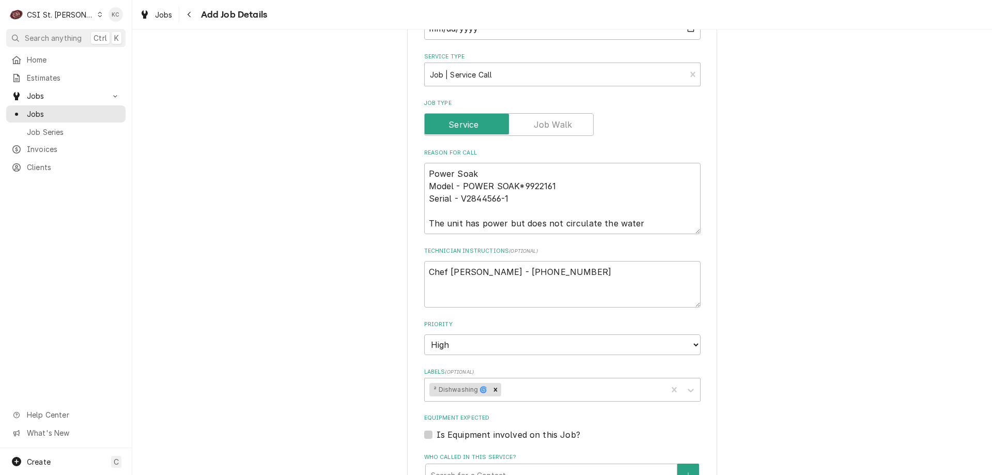
click at [815, 366] on div "Please provide the following information to create a job: Client Details Client…" at bounding box center [562, 221] width 860 height 1188
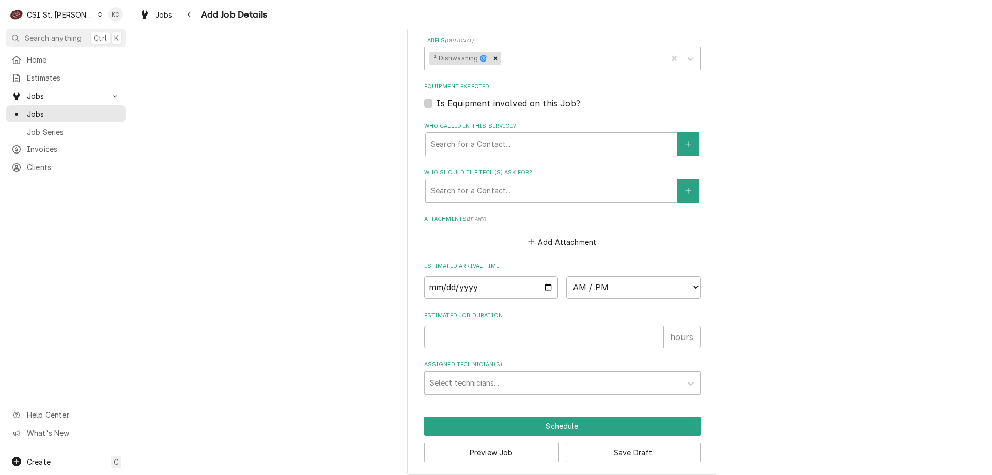
scroll to position [754, 0]
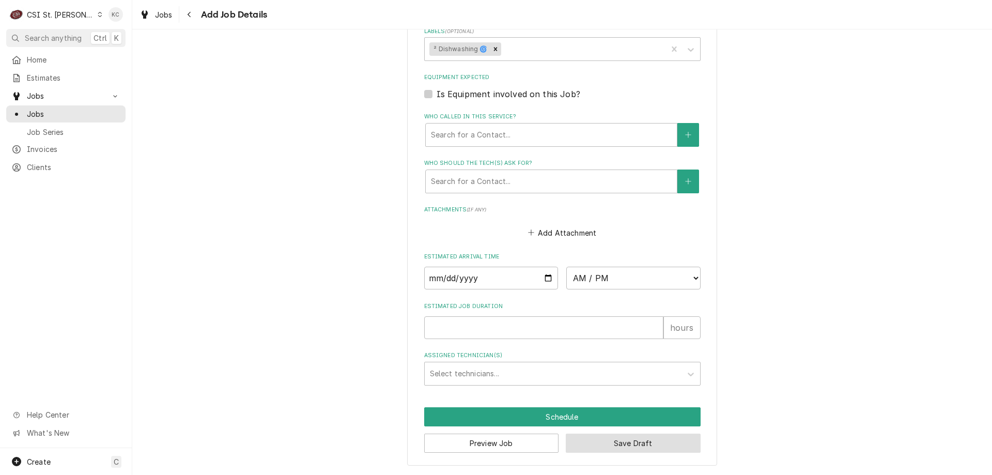
click at [614, 443] on button "Save Draft" at bounding box center [633, 442] width 135 height 19
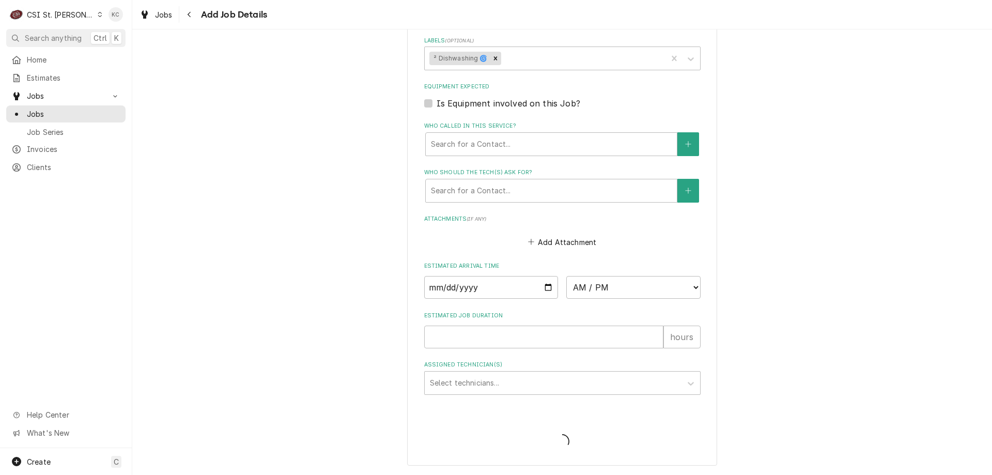
scroll to position [744, 0]
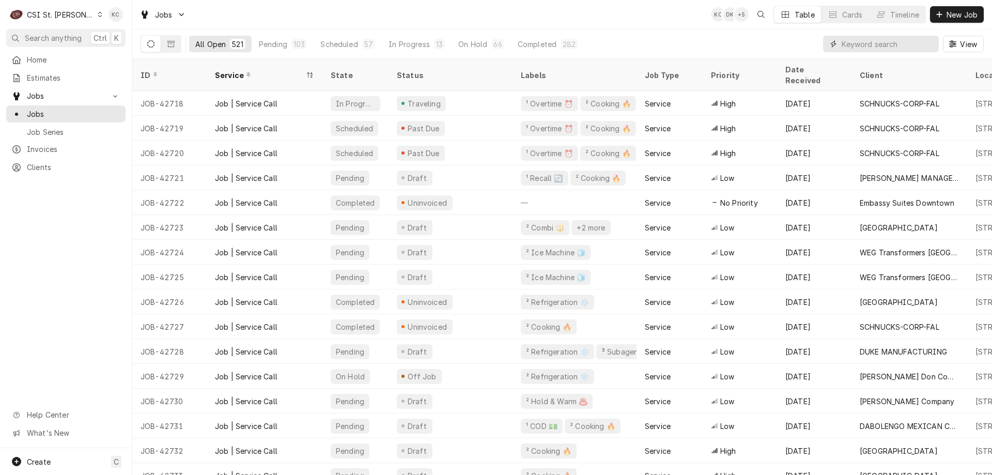
click at [867, 48] on input "Dynamic Content Wrapper" at bounding box center [887, 44] width 92 height 17
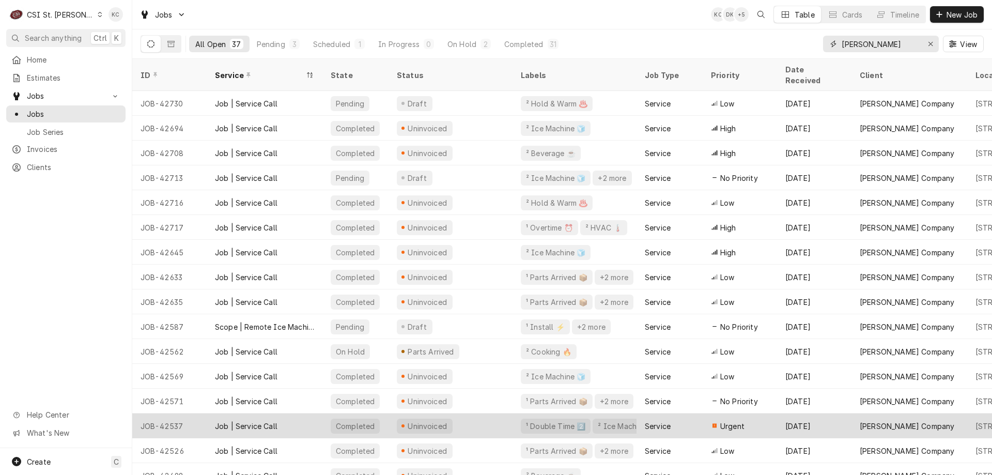
type input "[PERSON_NAME]"
click at [198, 413] on div "JOB-42537" at bounding box center [169, 425] width 74 height 25
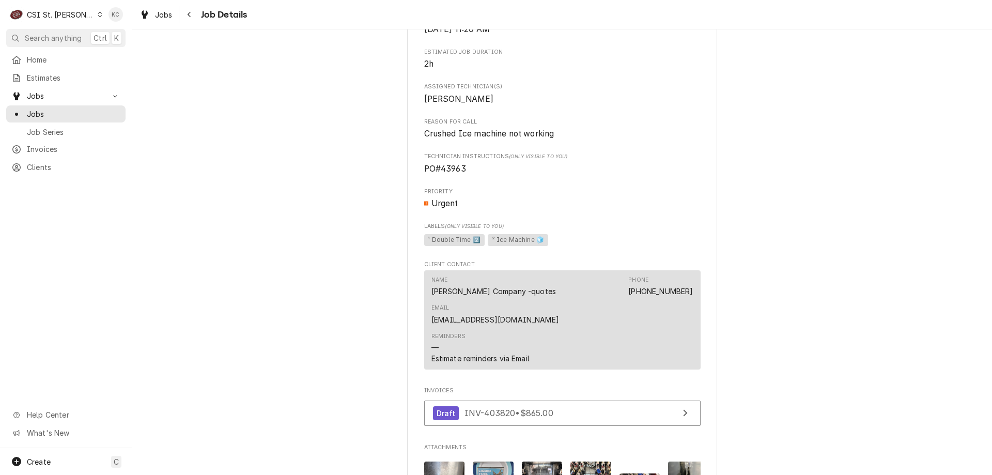
scroll to position [895, 0]
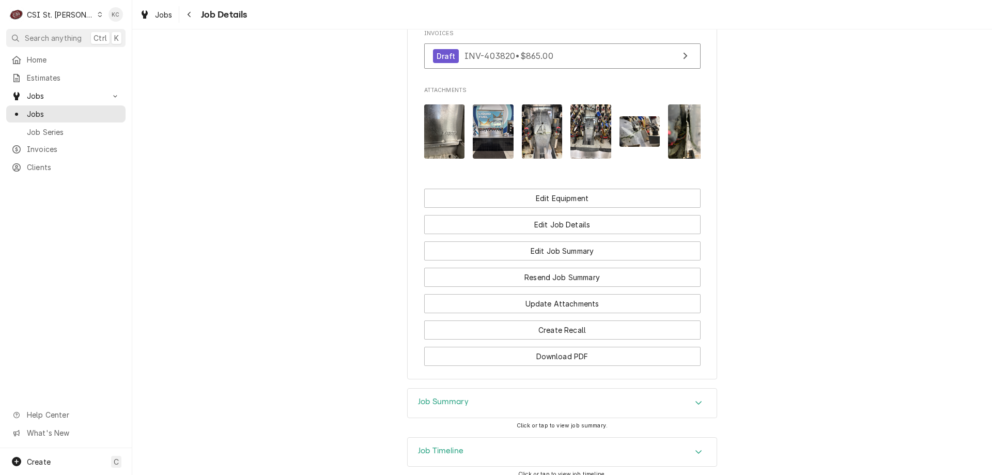
click at [477, 398] on div "Job Summary" at bounding box center [562, 402] width 309 height 29
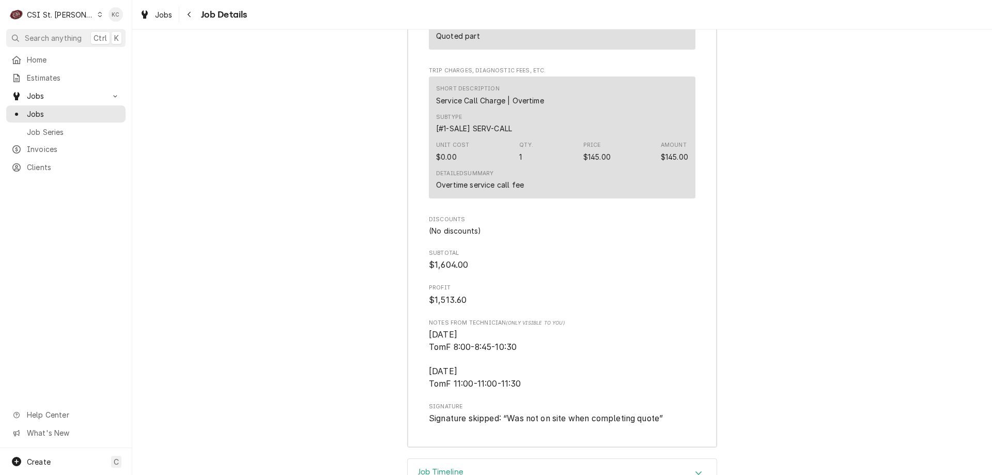
scroll to position [3002, 0]
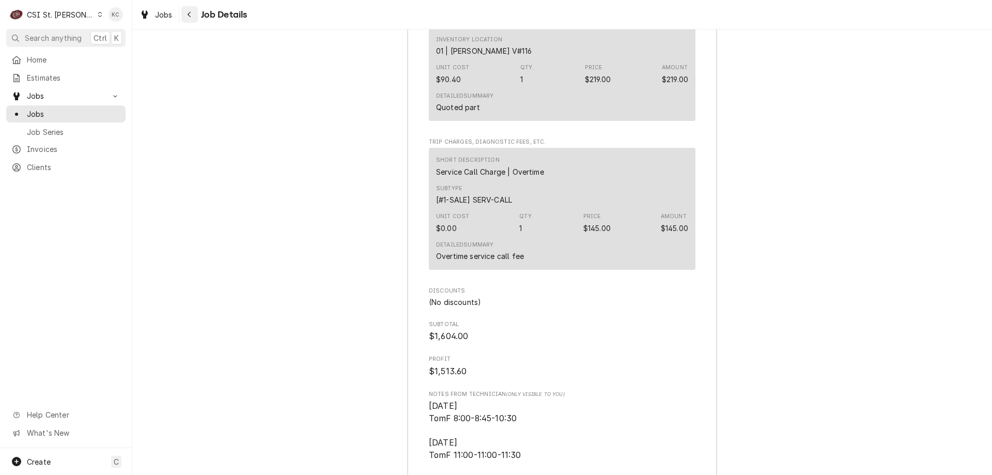
click at [189, 17] on icon "Navigate back" at bounding box center [189, 14] width 5 height 7
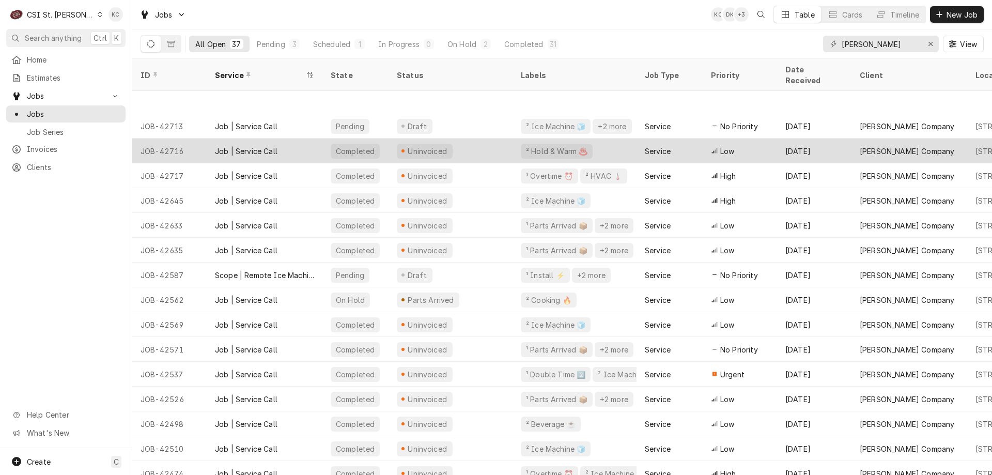
scroll to position [103, 0]
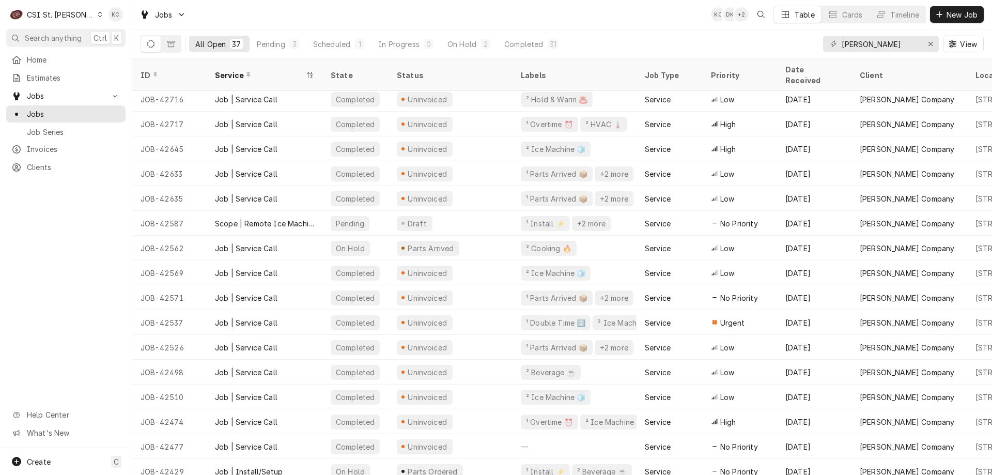
click at [217, 41] on div "All Open" at bounding box center [210, 44] width 30 height 11
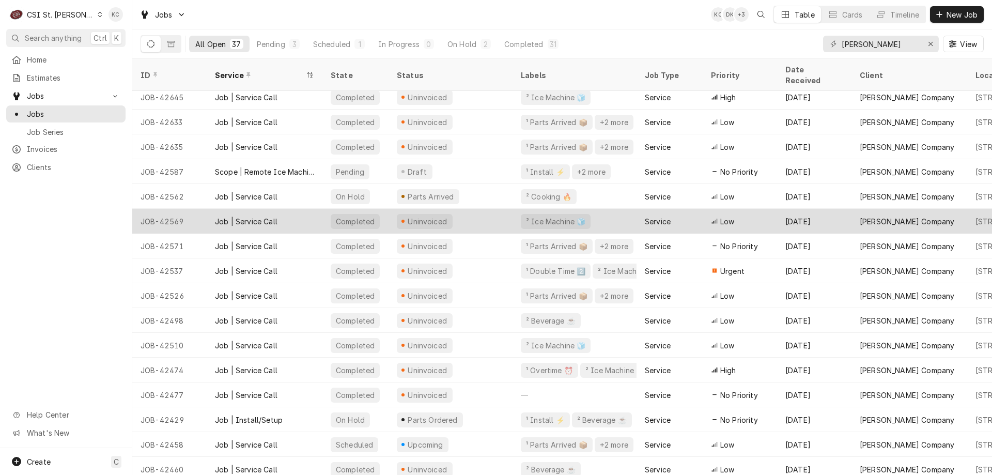
scroll to position [207, 0]
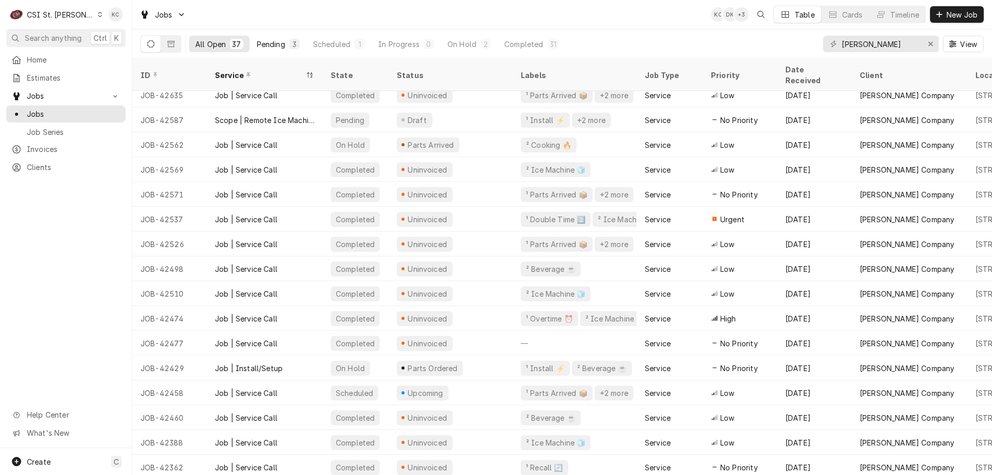
click at [269, 48] on div "Pending" at bounding box center [271, 44] width 28 height 11
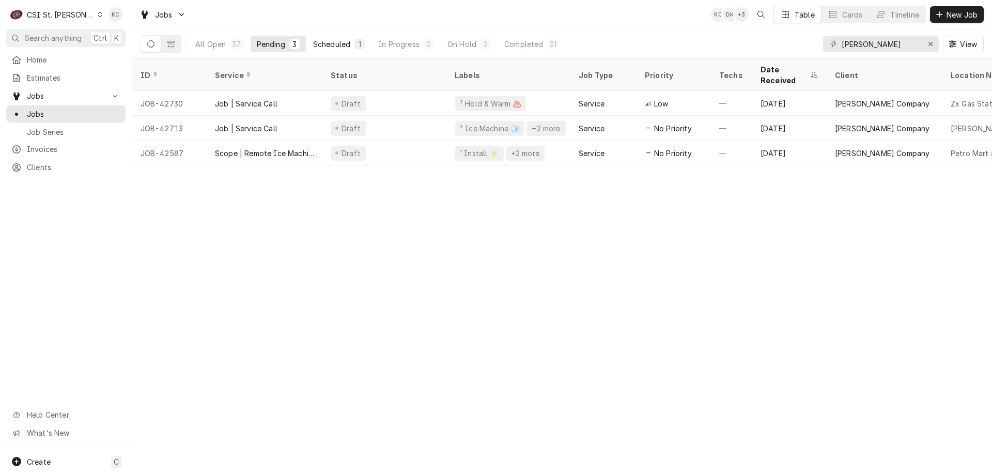
click at [334, 43] on div "Scheduled" at bounding box center [331, 44] width 37 height 11
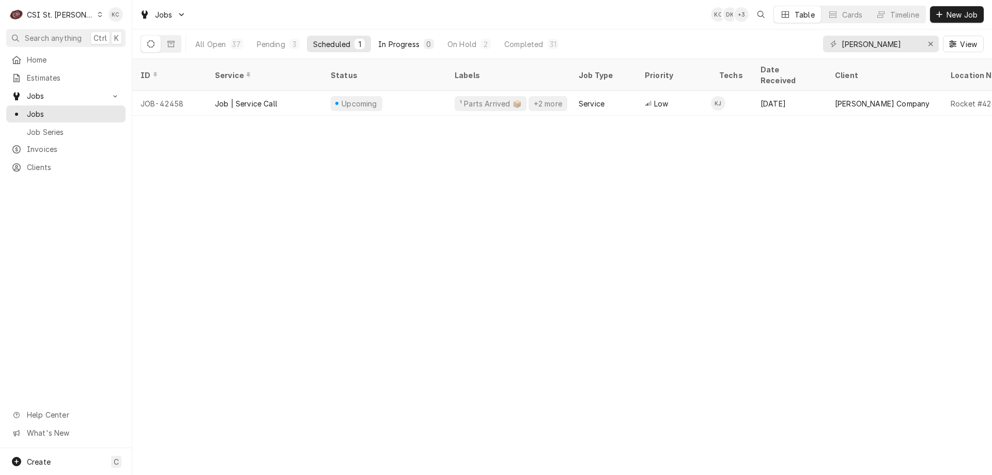
click at [409, 43] on div "In Progress" at bounding box center [398, 44] width 41 height 11
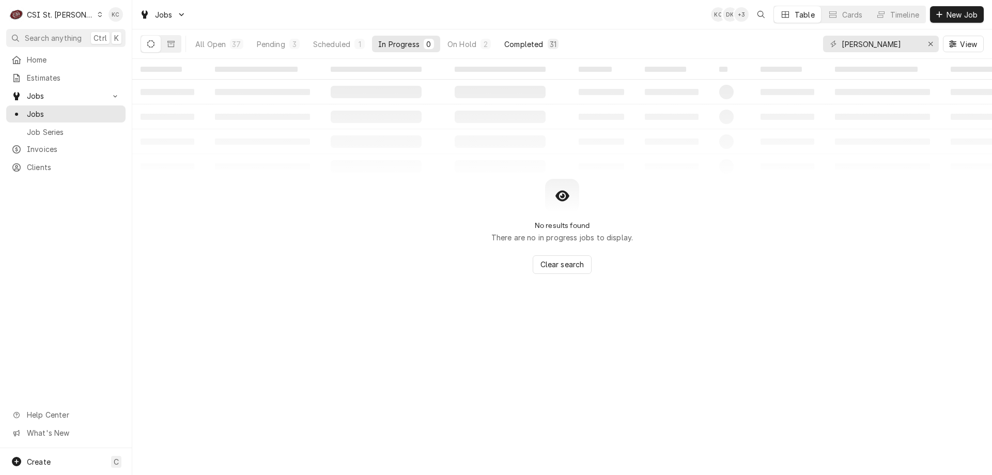
click at [504, 45] on div "Completed" at bounding box center [523, 44] width 39 height 11
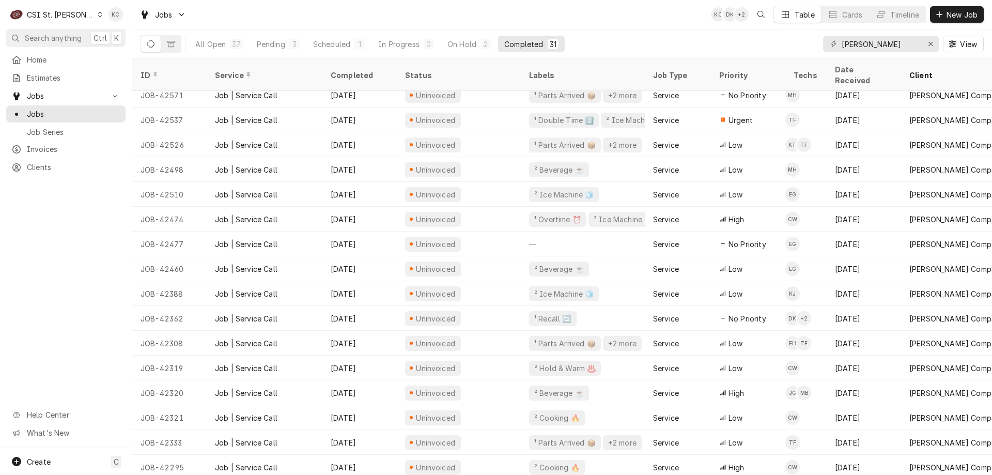
scroll to position [0, 0]
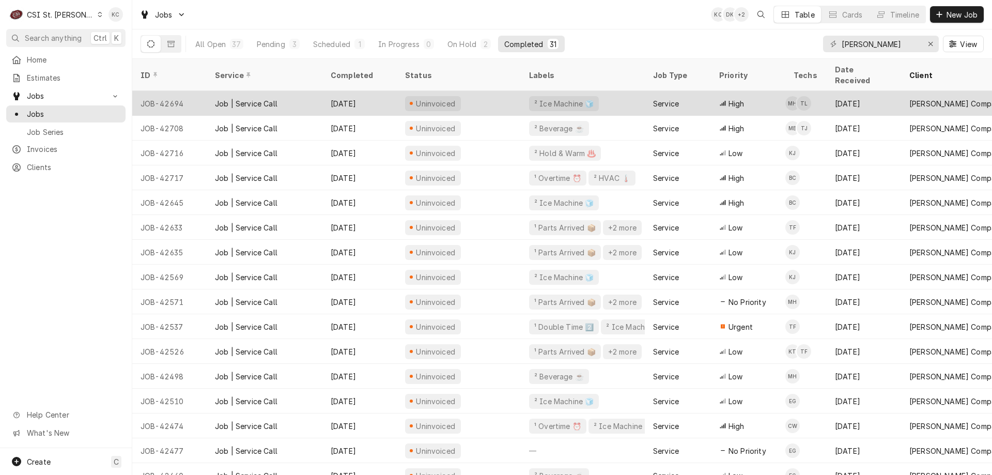
click at [256, 98] on div "Job | Service Call" at bounding box center [246, 103] width 63 height 11
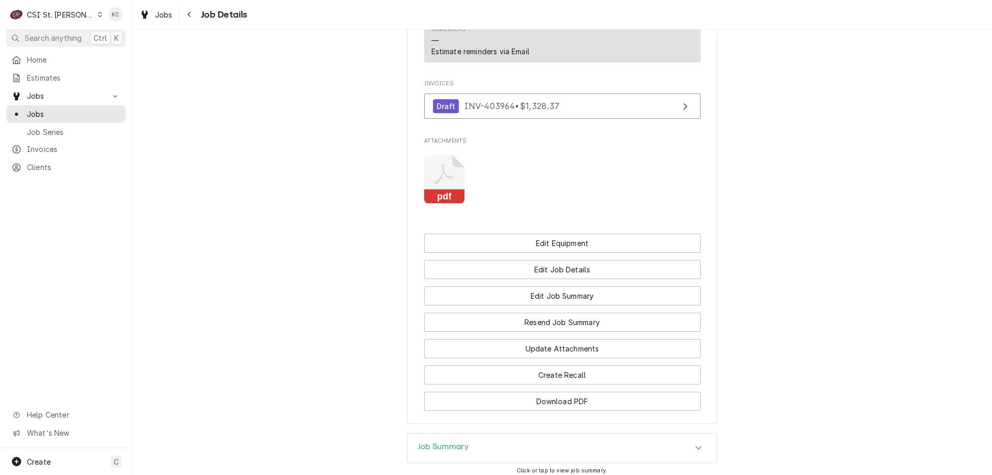
scroll to position [1025, 0]
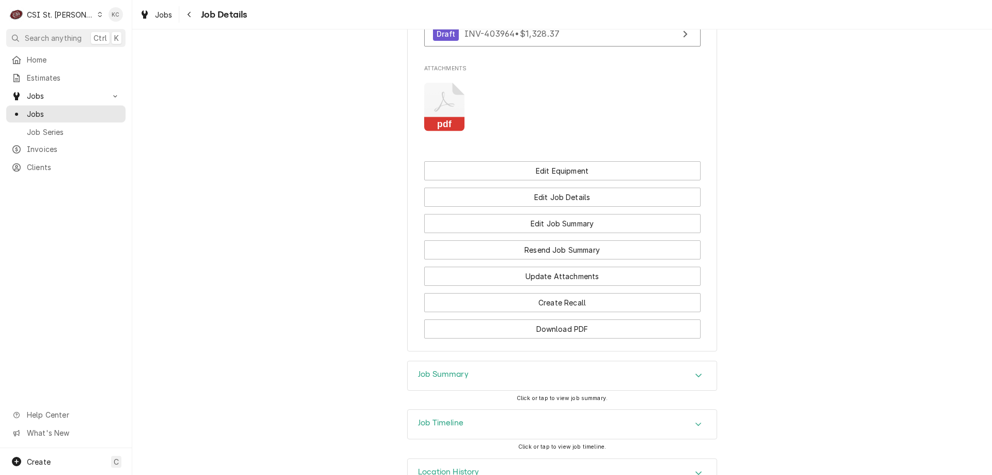
click at [547, 365] on div "Job Summary" at bounding box center [562, 375] width 309 height 29
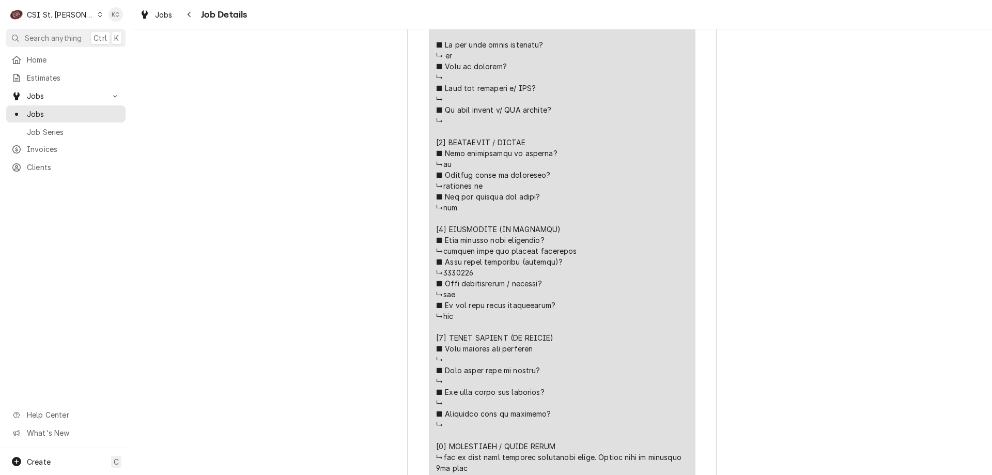
scroll to position [2093, 0]
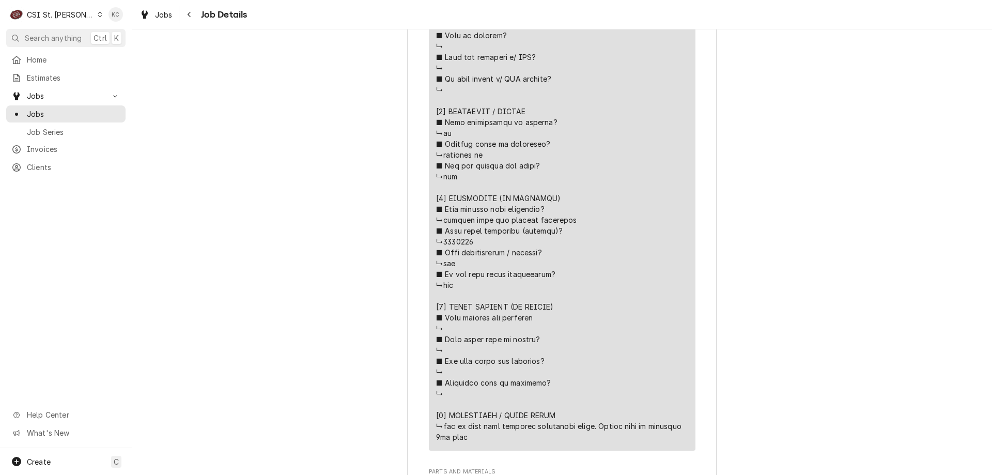
drag, startPoint x: 467, startPoint y: 423, endPoint x: 439, endPoint y: 412, distance: 30.4
click at [439, 412] on div "Line Item" at bounding box center [562, 138] width 252 height 607
copy div "⚠️ 𝗙𝗢𝗥𝗠 𝗜𝗡𝗦𝗧𝗥𝗨𝗖𝗧𝗜𝗢𝗡𝗦 ⚠️ ✪ 𝗖𝗼𝗺𝗽𝗹𝗲𝘁𝗲 𝗮𝗹𝗹 𝗿𝗲𝗹𝗲𝘃𝗮𝗻𝘁 𝘀𝗲𝗰𝘁𝗶𝗼𝗻𝘀 ✪ 𝗣𝗿𝗼𝘃𝗶𝗱𝗲 𝗱𝗲𝘁𝗮𝗶𝗹𝗲𝗱 𝗮𝗻𝘀…"
drag, startPoint x: 562, startPoint y: 204, endPoint x: 448, endPoint y: 198, distance: 114.3
click at [448, 198] on div "Line Item" at bounding box center [562, 138] width 252 height 607
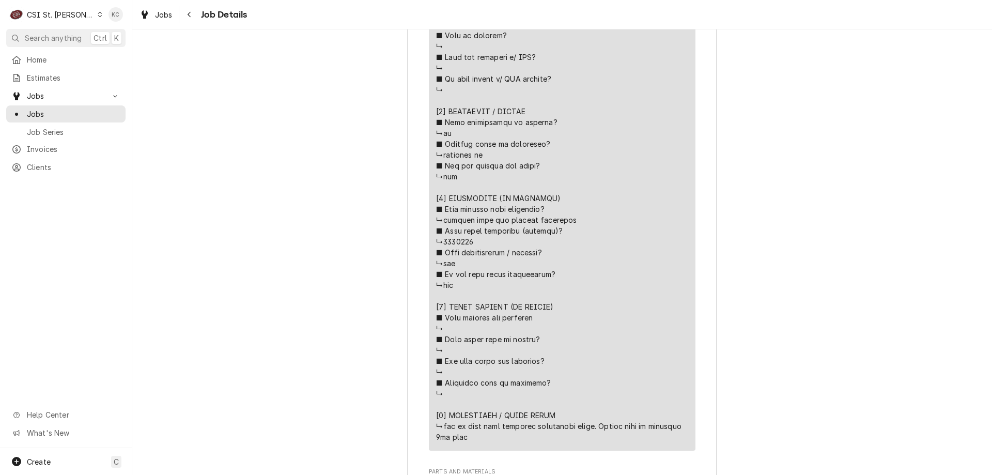
click at [594, 195] on div "Line Item" at bounding box center [562, 138] width 252 height 607
drag, startPoint x: 564, startPoint y: 202, endPoint x: 439, endPoint y: 204, distance: 125.0
click at [439, 204] on div "Line Item" at bounding box center [562, 138] width 252 height 607
copy div "2nd tech"
click at [191, 17] on icon "Navigate back" at bounding box center [189, 14] width 5 height 7
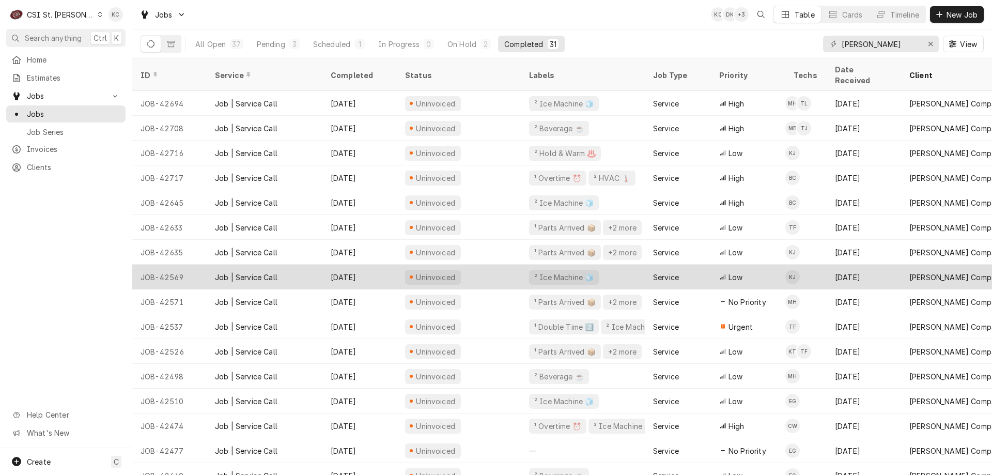
click at [185, 264] on div "JOB-42569" at bounding box center [169, 276] width 74 height 25
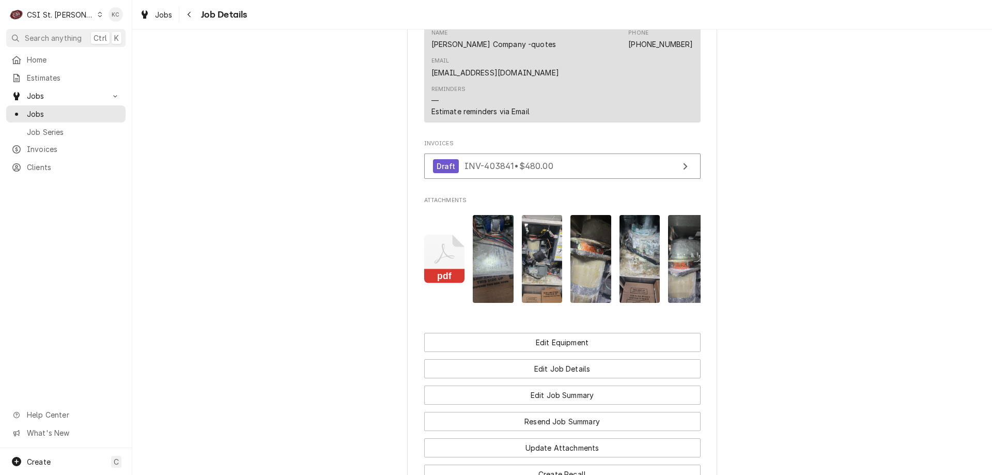
scroll to position [1125, 0]
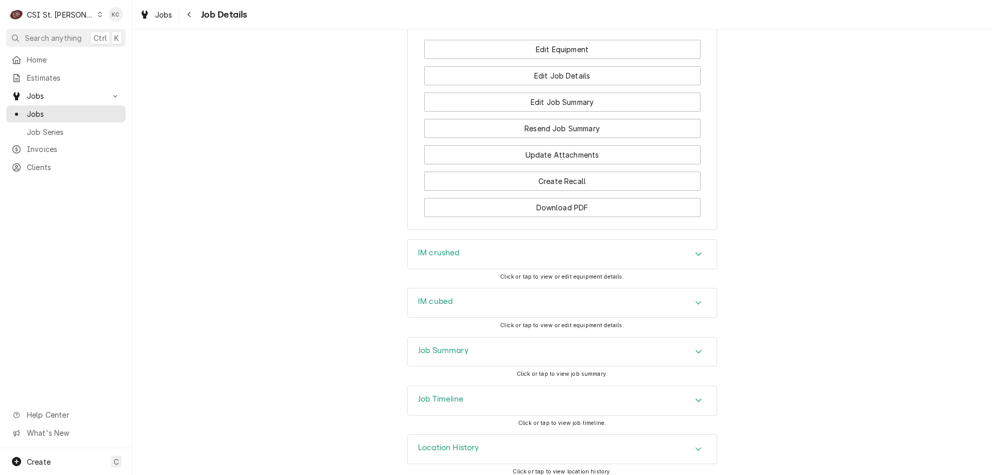
click at [465, 346] on h3 "Job Summary" at bounding box center [443, 351] width 51 height 10
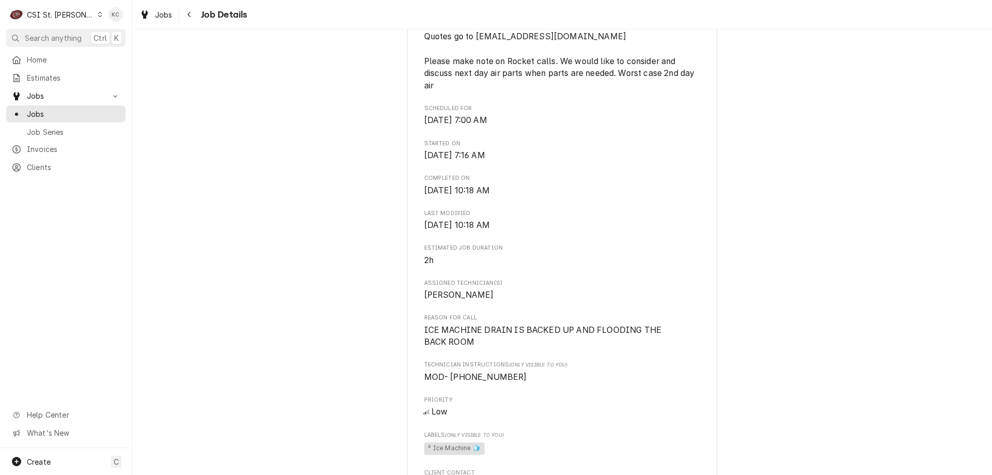
scroll to position [413, 0]
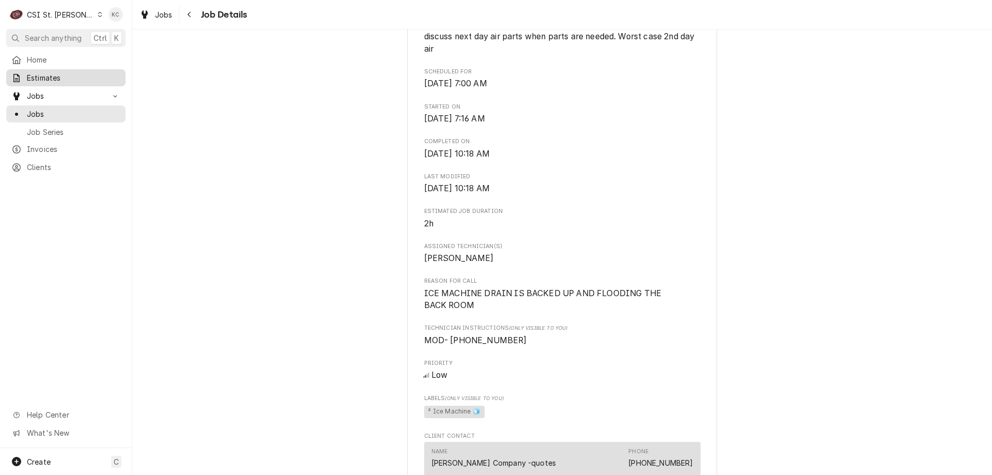
click at [59, 74] on span "Estimates" at bounding box center [73, 77] width 93 height 11
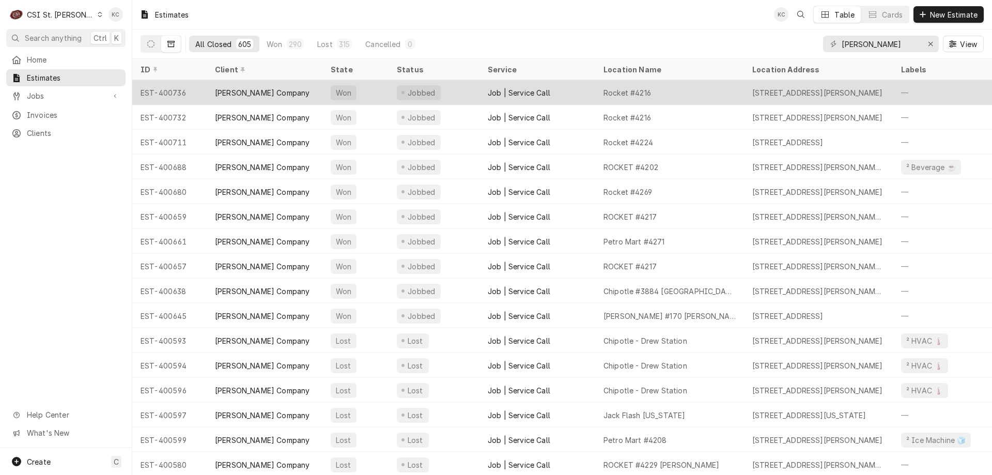
click at [384, 90] on div "Won" at bounding box center [355, 92] width 66 height 25
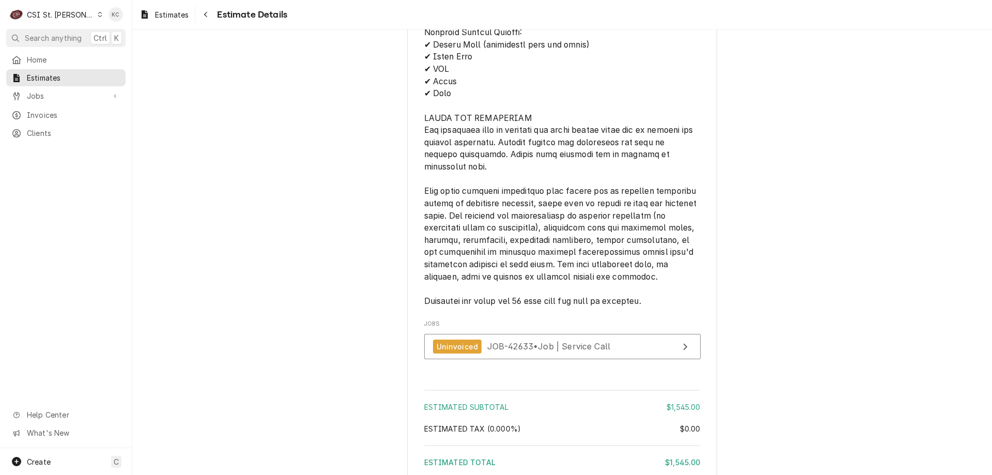
scroll to position [2024, 0]
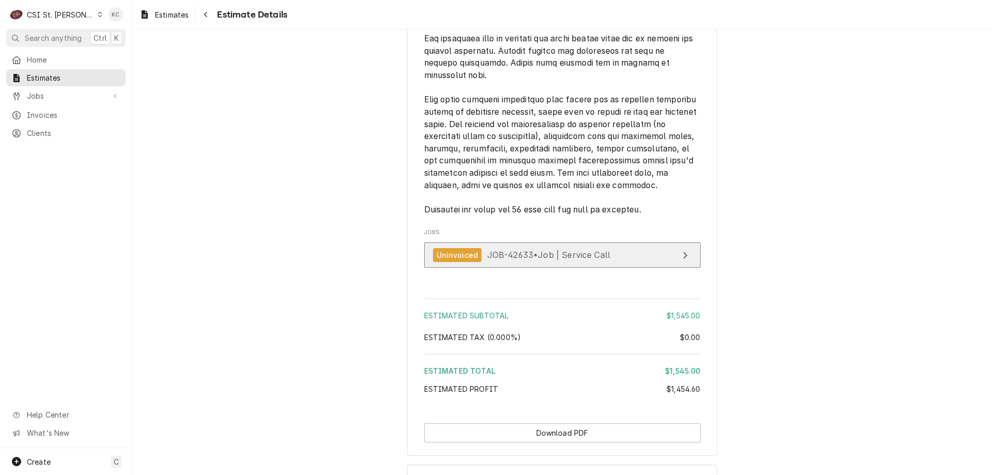
click at [541, 260] on span "JOB-42633 • Job | Service Call" at bounding box center [548, 255] width 123 height 10
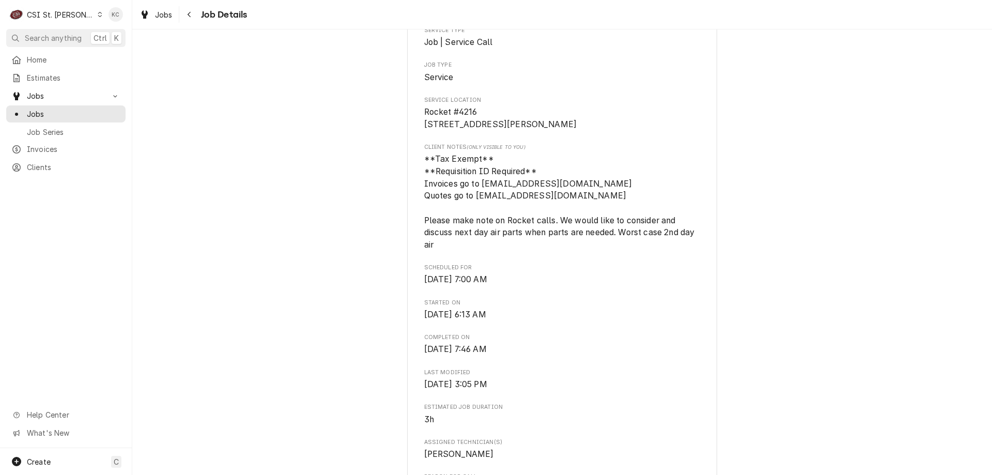
scroll to position [258, 0]
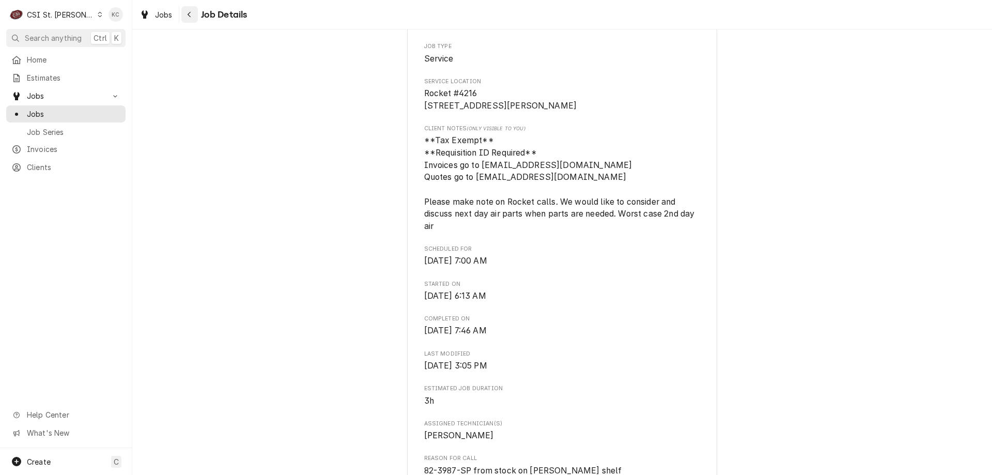
click at [189, 13] on icon "Navigate back" at bounding box center [189, 15] width 3 height 6
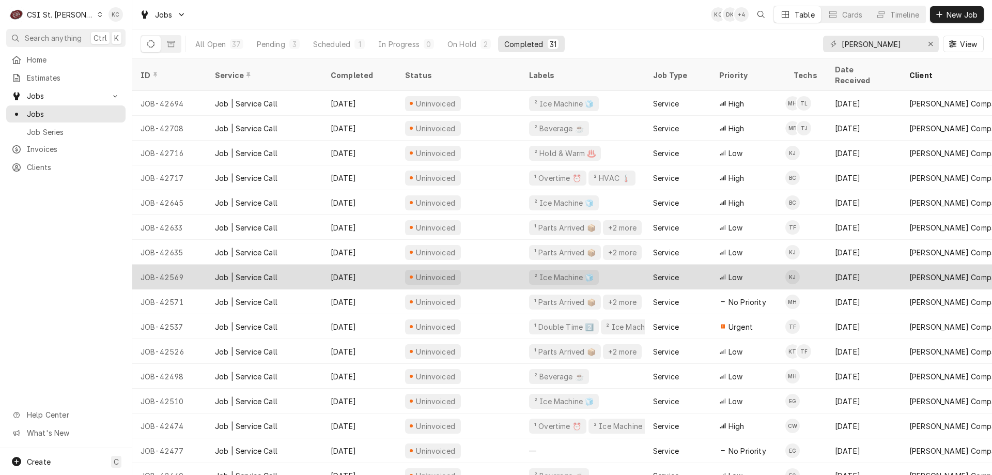
click at [241, 272] on div "Job | Service Call" at bounding box center [246, 277] width 63 height 11
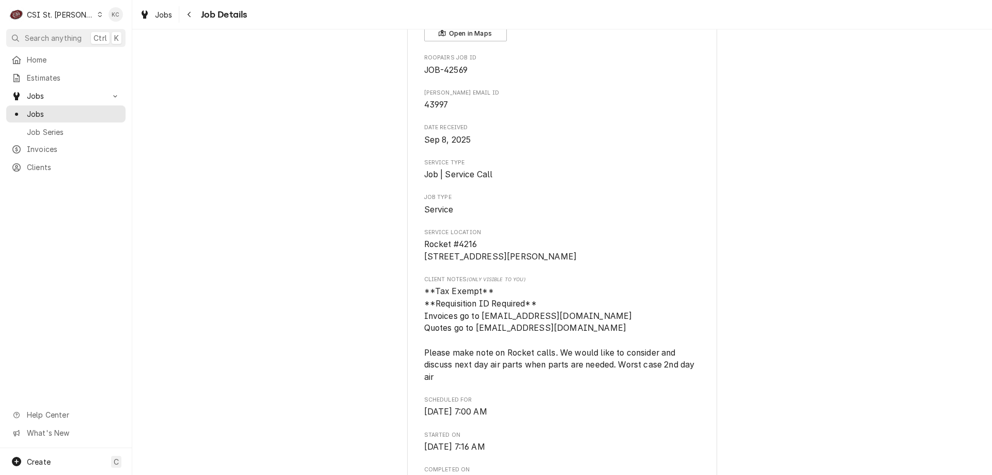
scroll to position [103, 0]
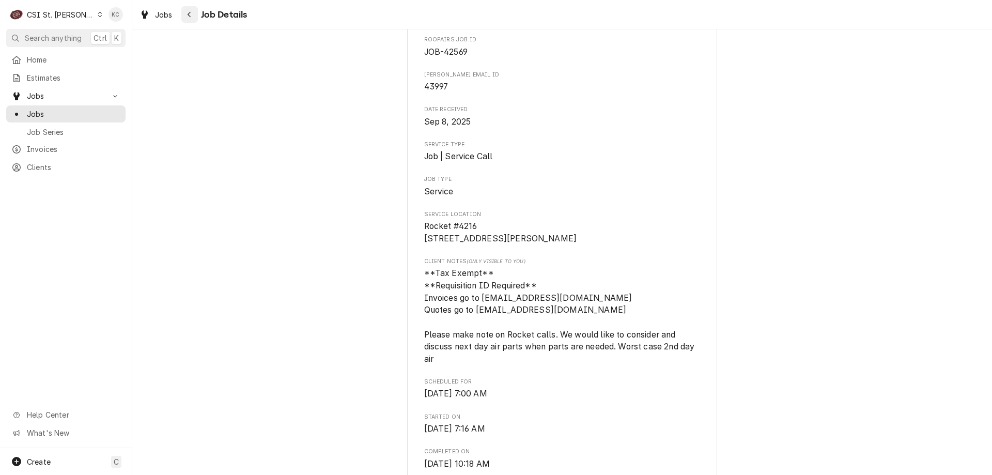
click at [186, 12] on div "Navigate back" at bounding box center [189, 14] width 10 height 10
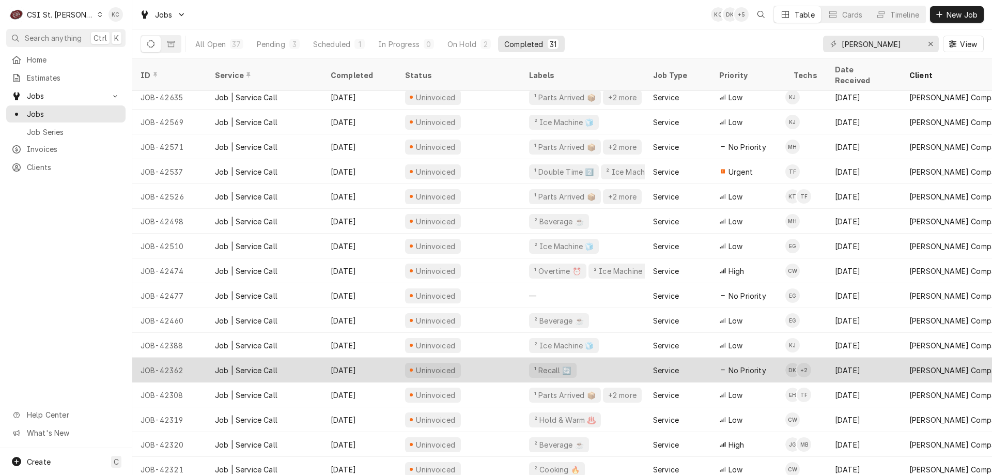
scroll to position [159, 0]
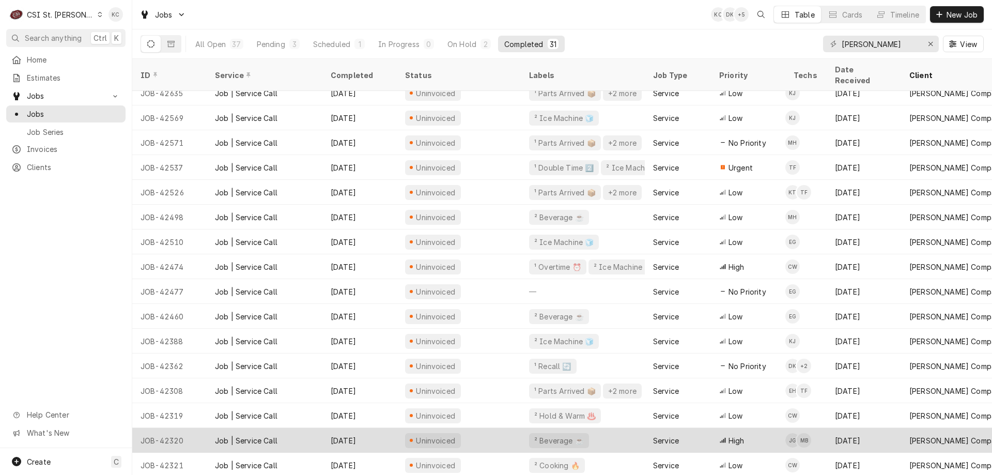
click at [198, 431] on div "JOB-42320" at bounding box center [169, 440] width 74 height 25
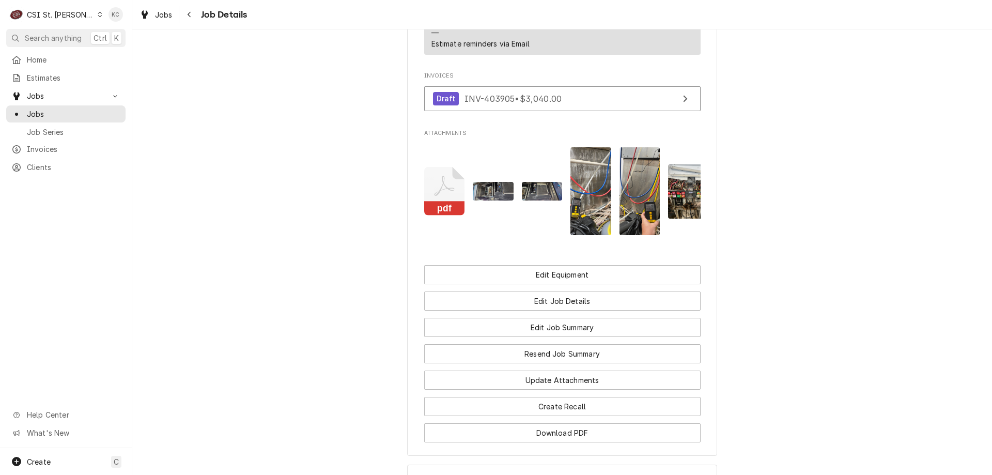
scroll to position [1235, 0]
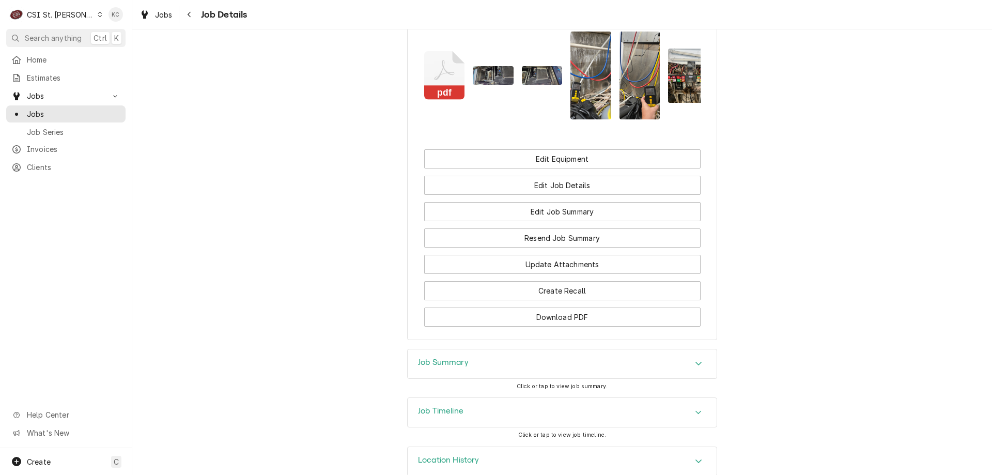
click at [473, 349] on div "Job Summary" at bounding box center [562, 363] width 309 height 29
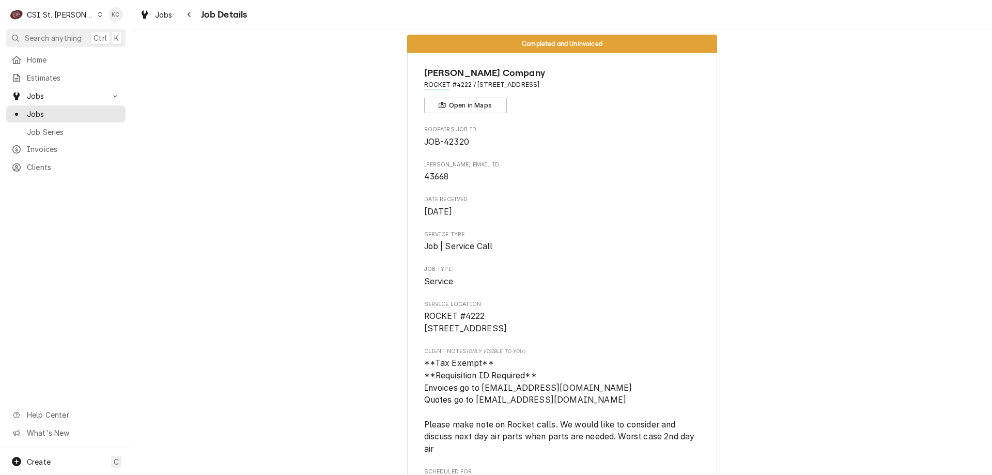
scroll to position [52, 0]
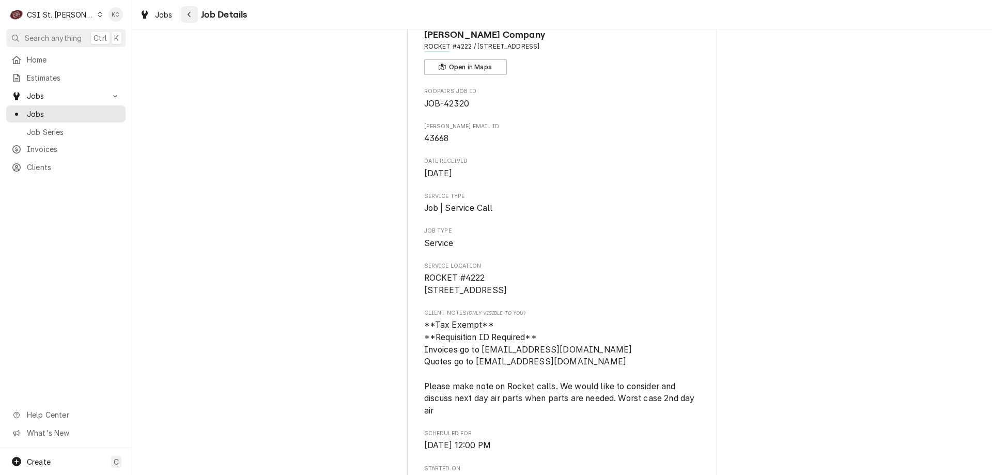
click at [184, 13] on div "Navigate back" at bounding box center [189, 14] width 10 height 10
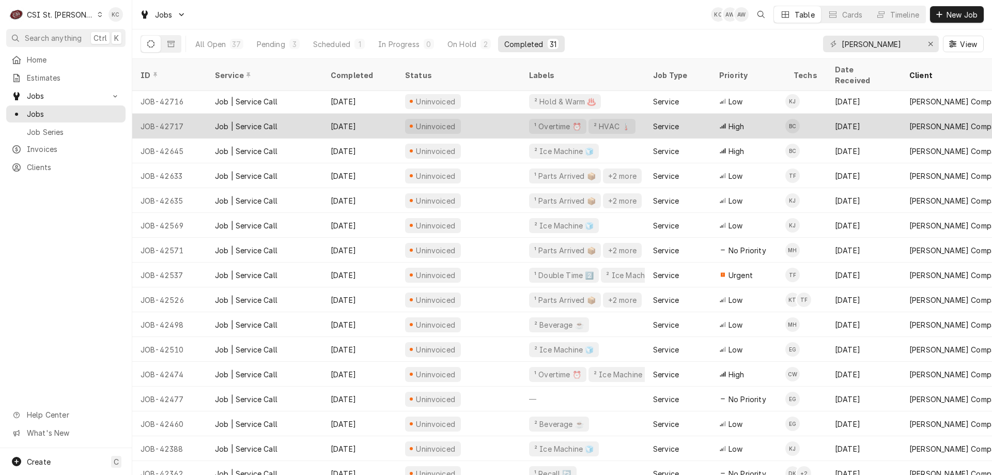
scroll to position [103, 0]
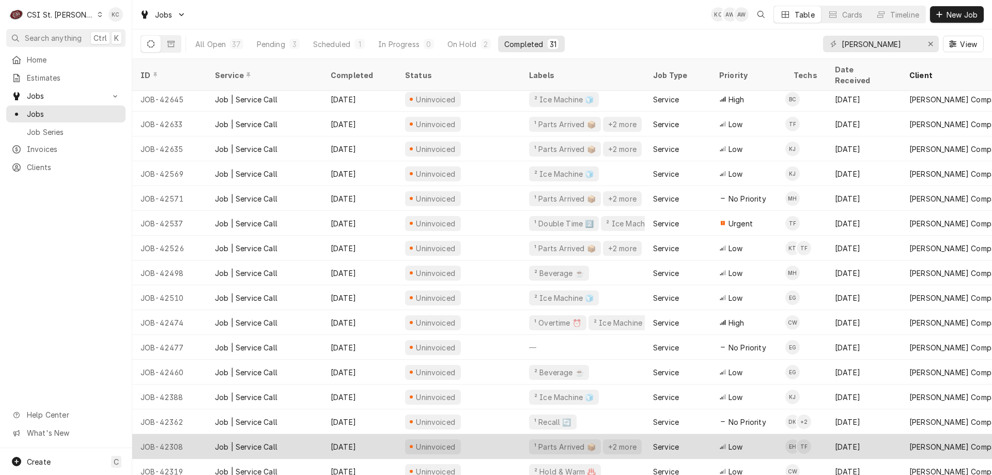
click at [272, 441] on div "Job | Service Call" at bounding box center [246, 446] width 63 height 11
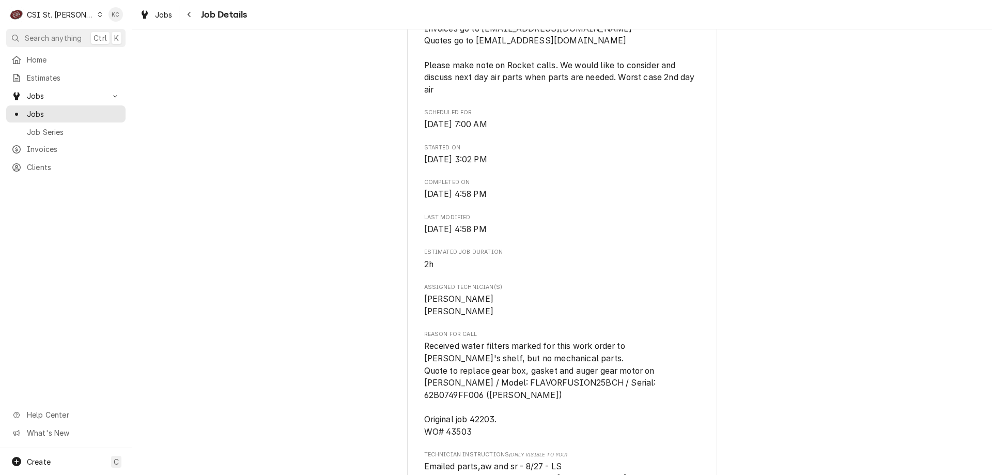
scroll to position [413, 0]
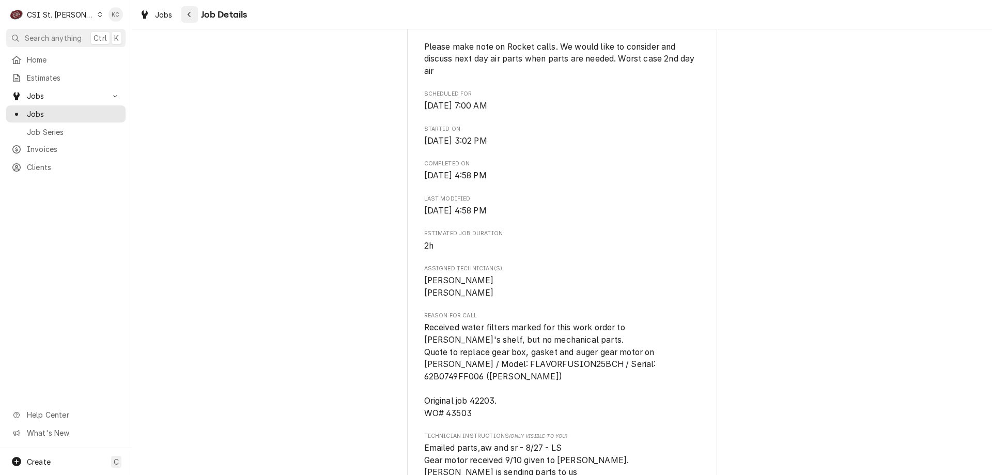
click at [189, 17] on icon "Navigate back" at bounding box center [189, 14] width 5 height 7
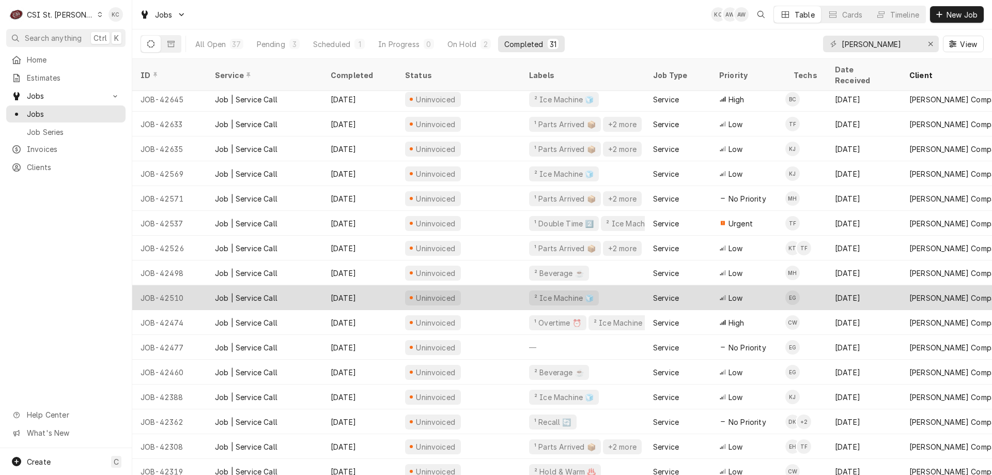
scroll to position [155, 0]
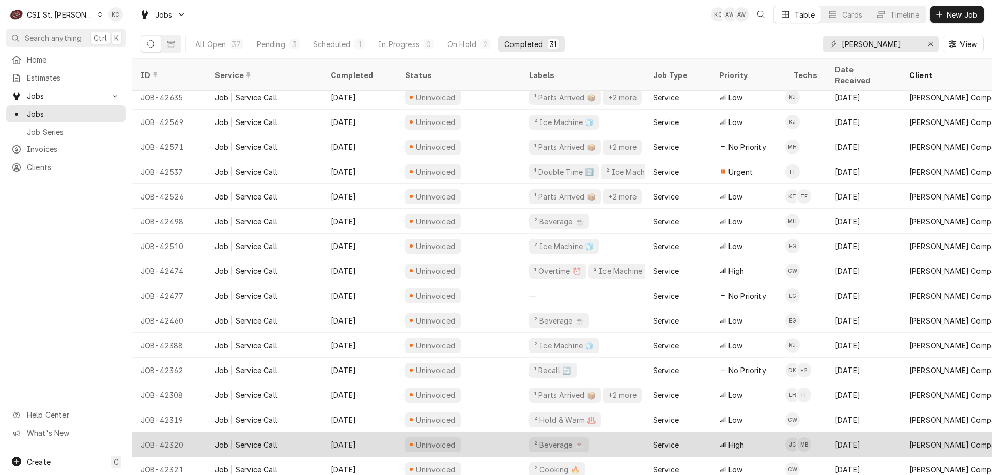
click at [238, 432] on div "Job | Service Call" at bounding box center [265, 444] width 116 height 25
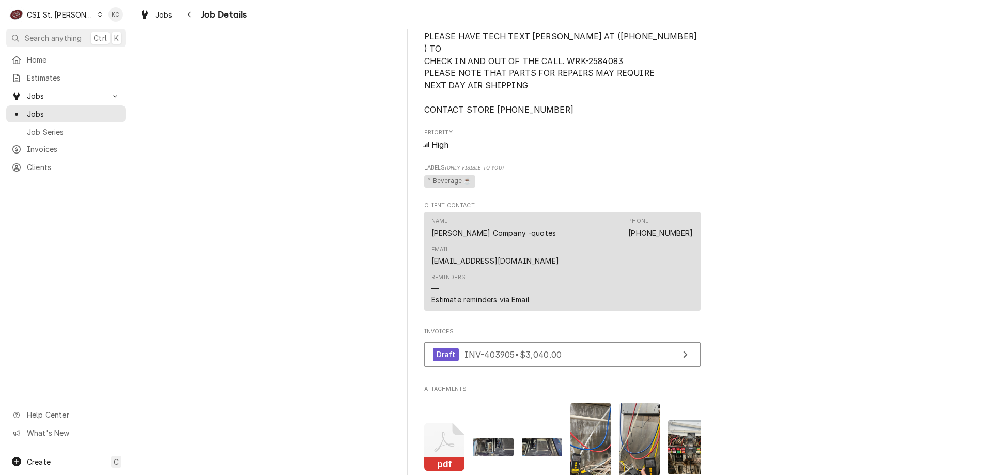
scroll to position [1188, 0]
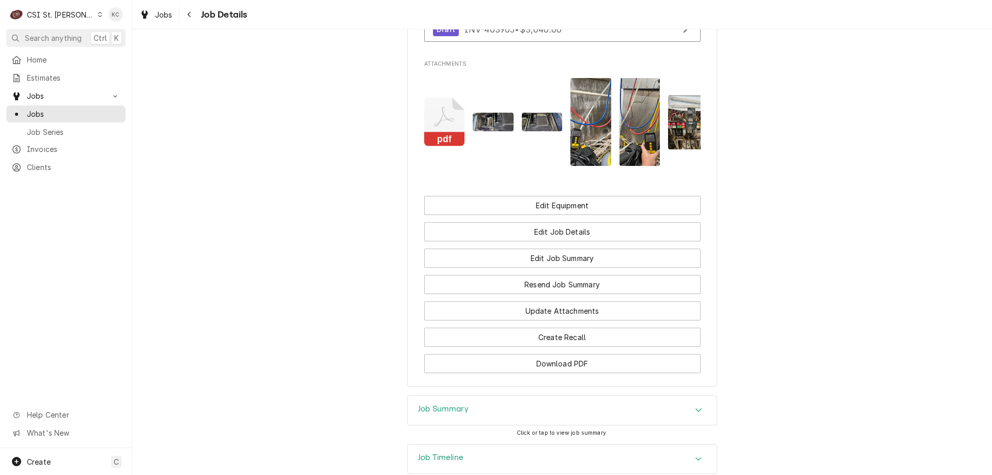
click at [488, 396] on div "Job Summary" at bounding box center [562, 410] width 309 height 29
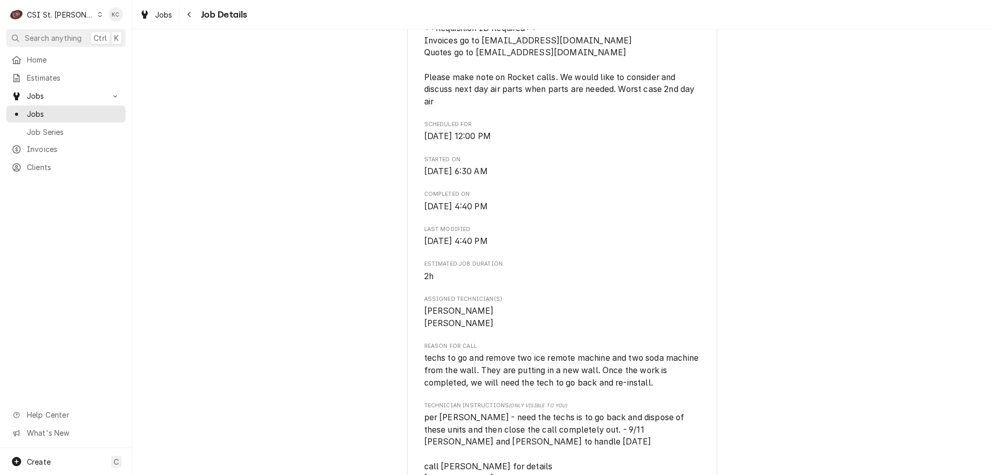
scroll to position [412, 0]
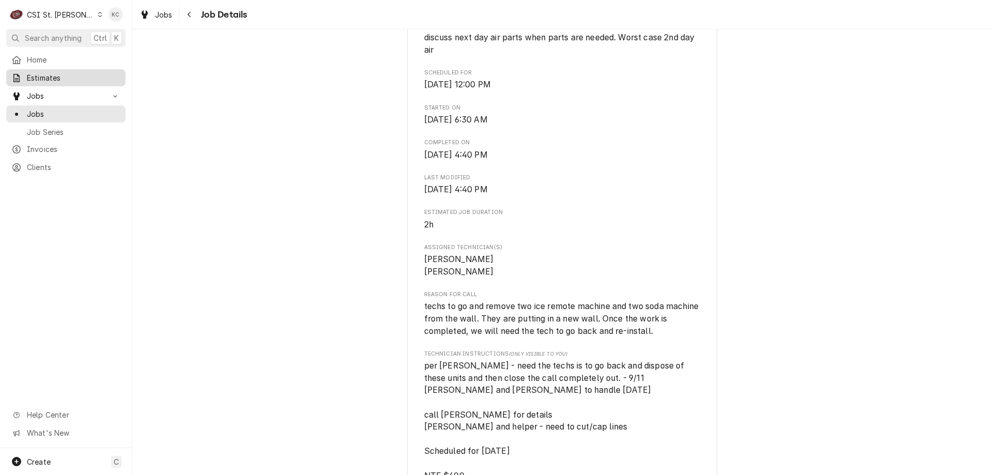
click at [51, 72] on span "Estimates" at bounding box center [73, 77] width 93 height 11
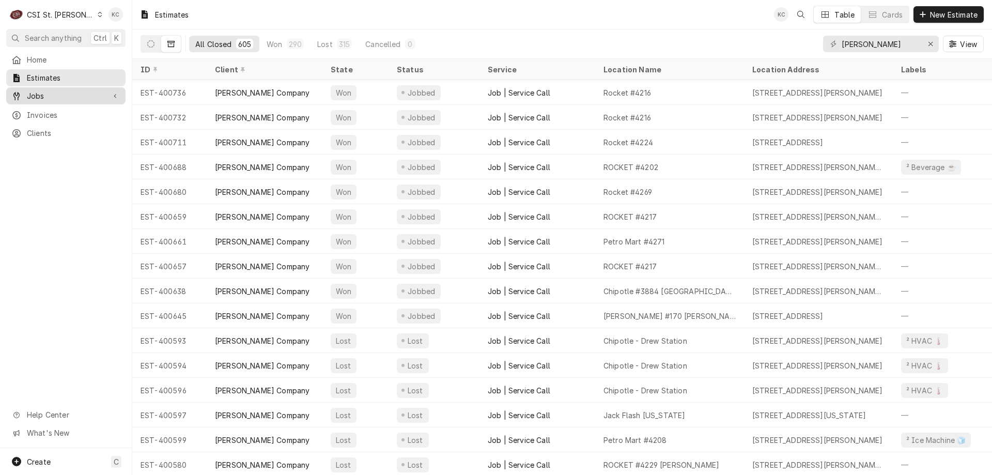
click at [32, 97] on span "Jobs" at bounding box center [66, 95] width 78 height 11
click at [39, 114] on span "Jobs" at bounding box center [73, 113] width 93 height 11
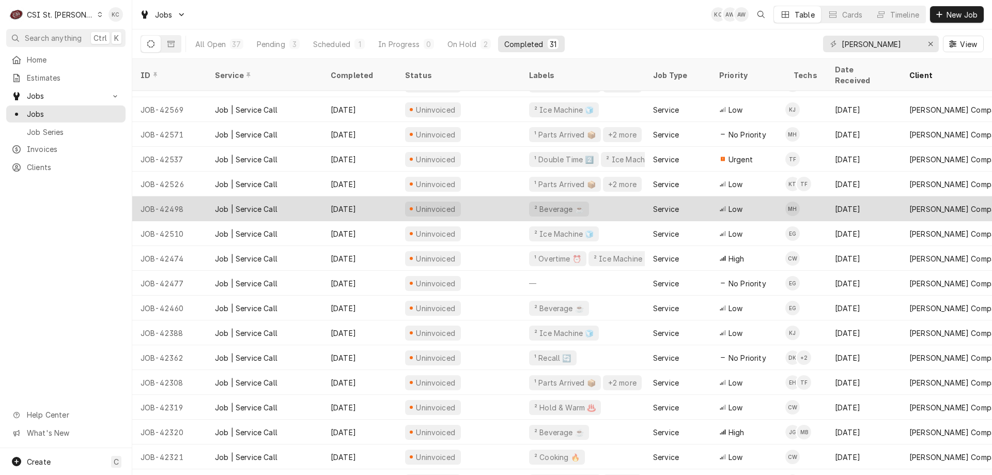
scroll to position [130, 0]
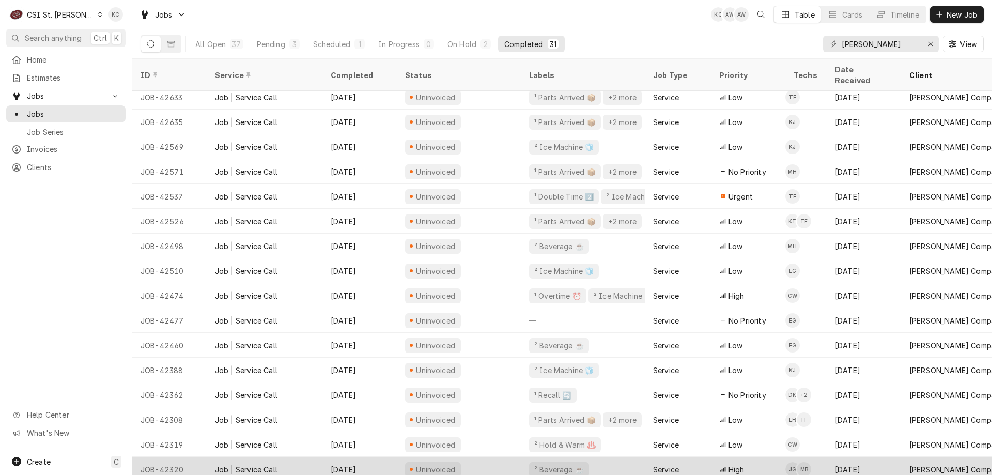
click at [295, 459] on div "Job | Service Call" at bounding box center [265, 469] width 116 height 25
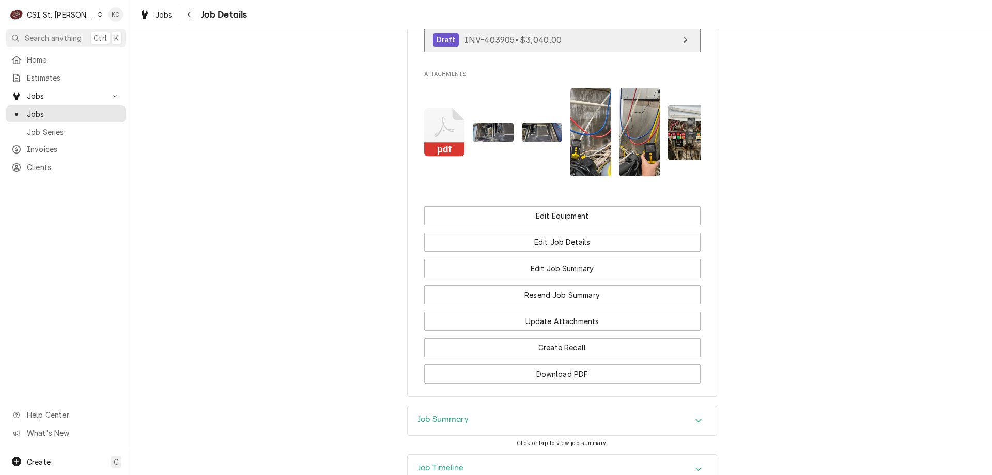
scroll to position [1131, 0]
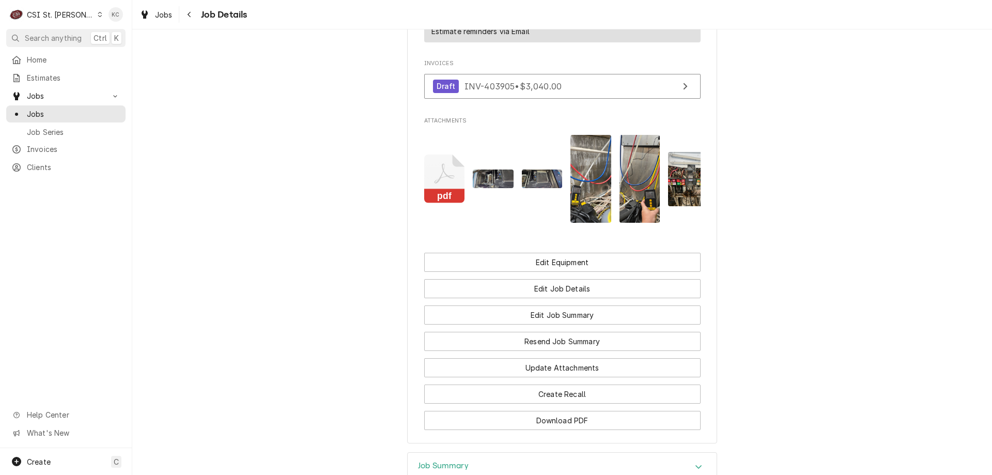
click at [478, 453] on div "Job Summary" at bounding box center [562, 467] width 309 height 29
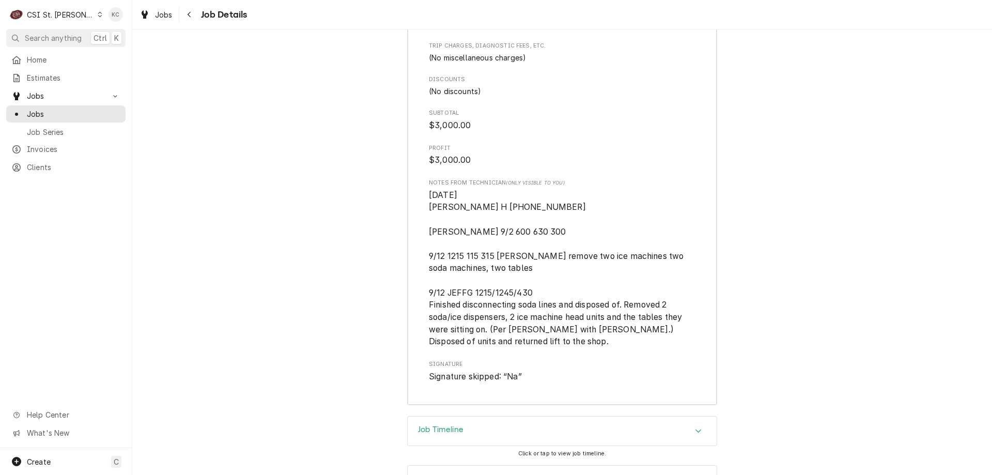
scroll to position [3075, 0]
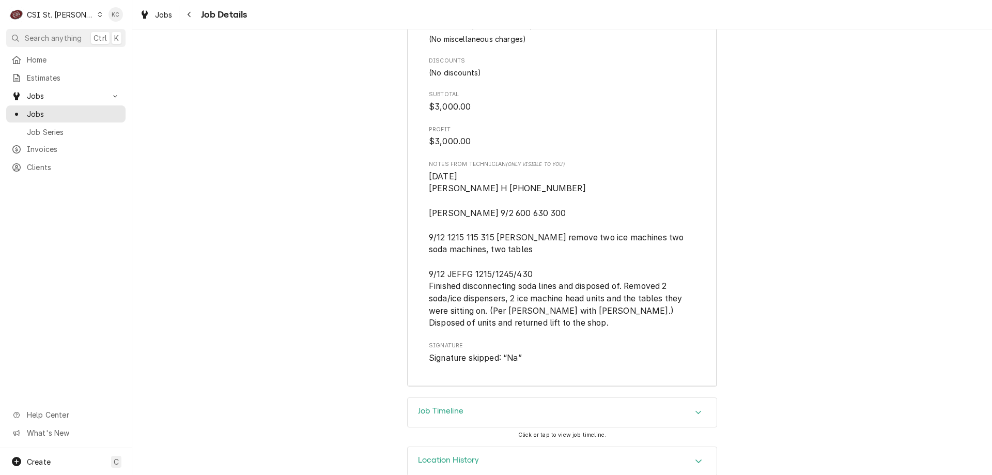
click at [461, 406] on div "Job Timeline" at bounding box center [440, 412] width 45 height 12
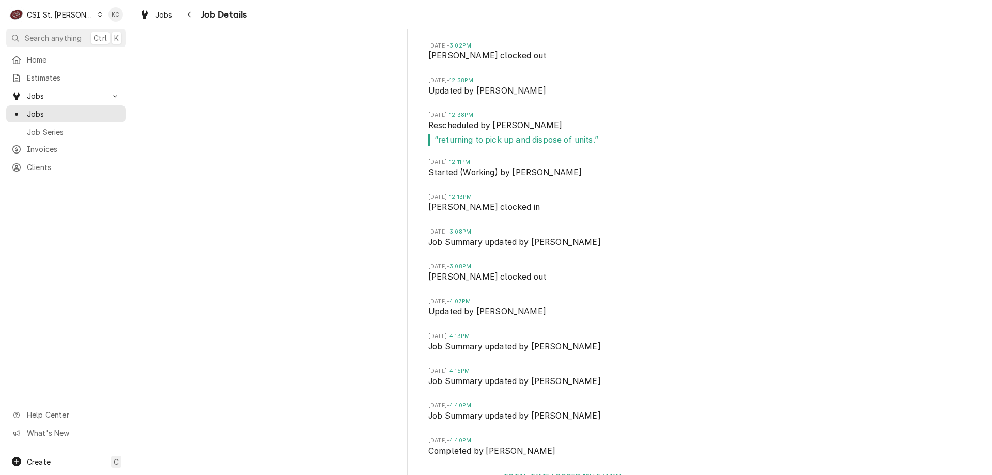
scroll to position [3953, 0]
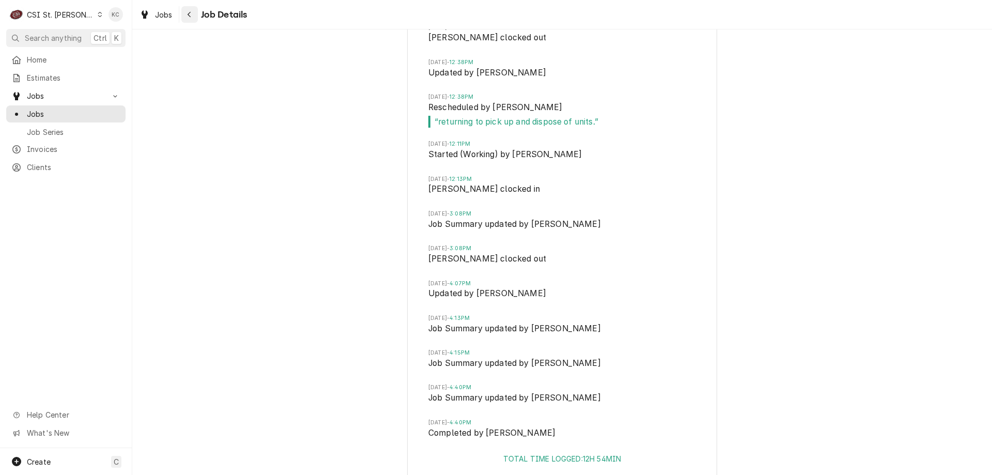
click at [185, 14] on div "Navigate back" at bounding box center [189, 14] width 10 height 10
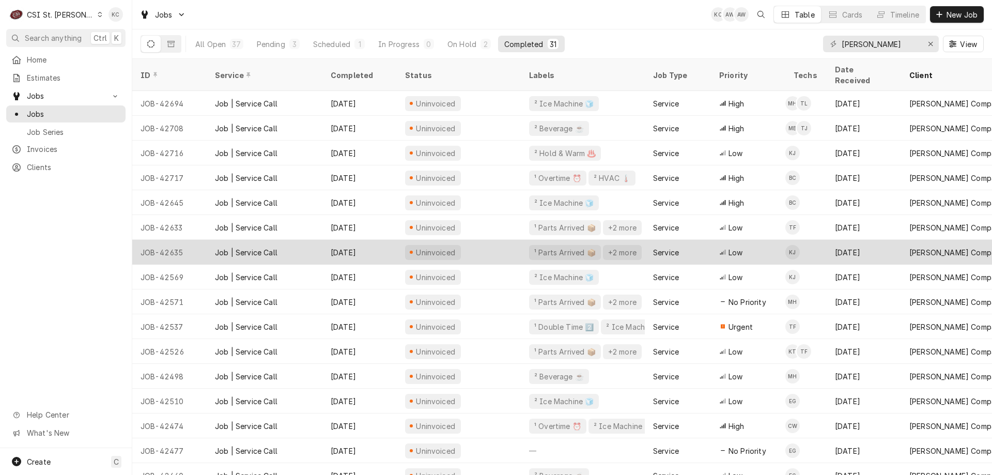
click at [262, 247] on div "Job | Service Call" at bounding box center [246, 252] width 63 height 11
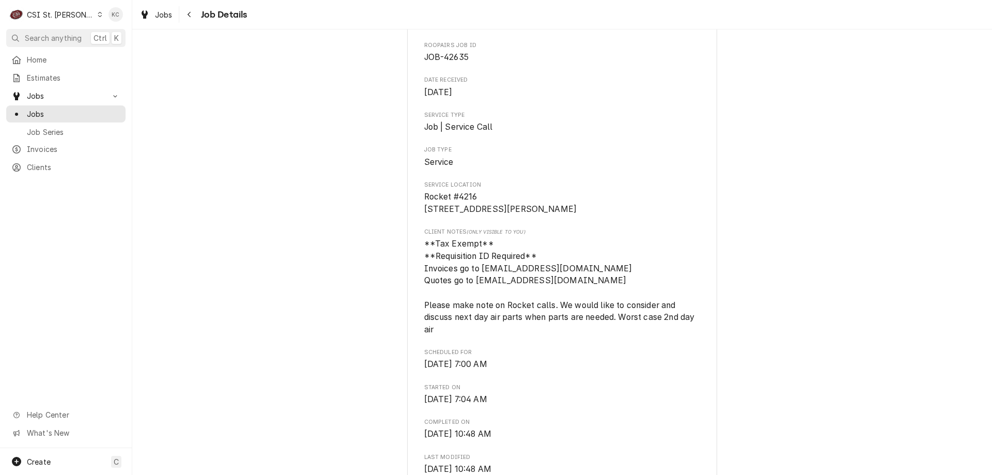
scroll to position [207, 0]
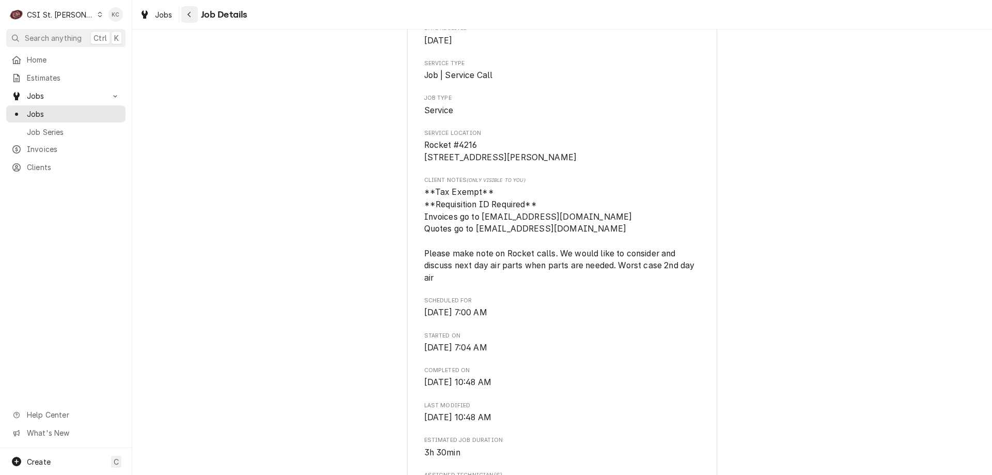
click at [191, 15] on icon "Navigate back" at bounding box center [189, 14] width 5 height 7
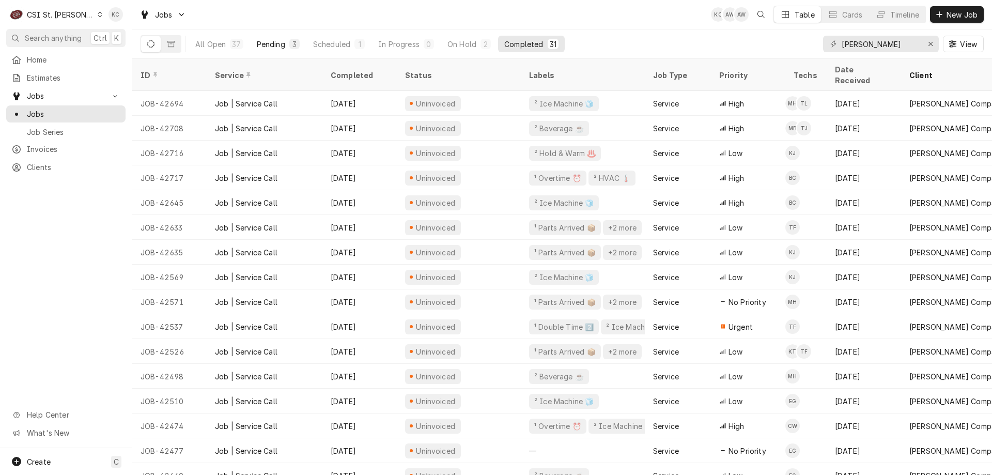
click at [263, 40] on div "Pending" at bounding box center [271, 44] width 28 height 11
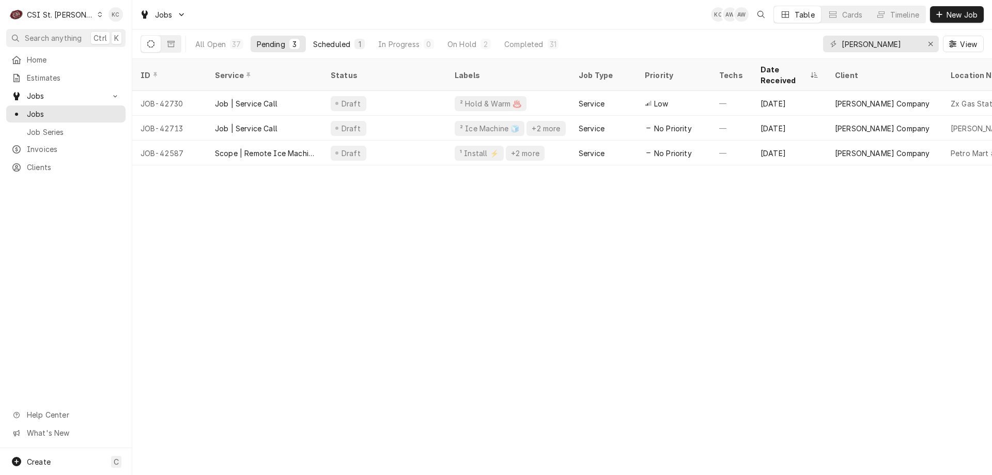
click at [338, 40] on div "Scheduled" at bounding box center [331, 44] width 37 height 11
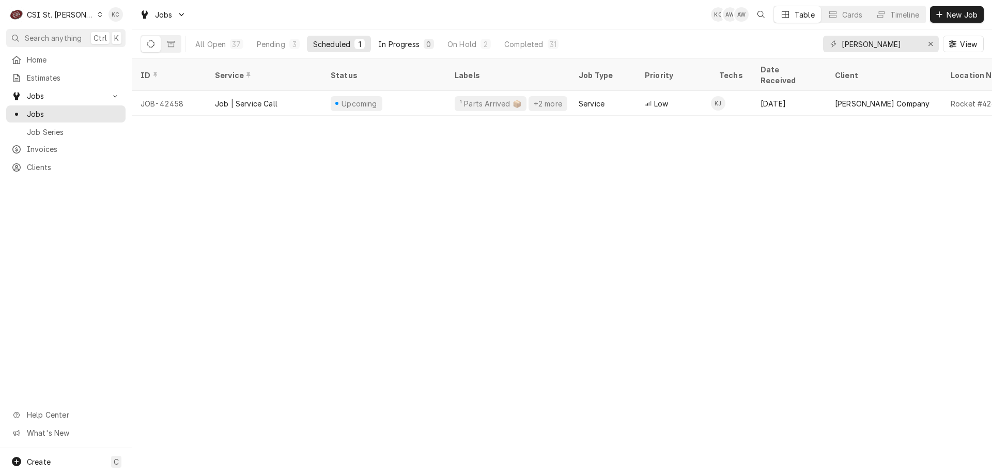
click at [402, 44] on div "In Progress" at bounding box center [398, 44] width 41 height 11
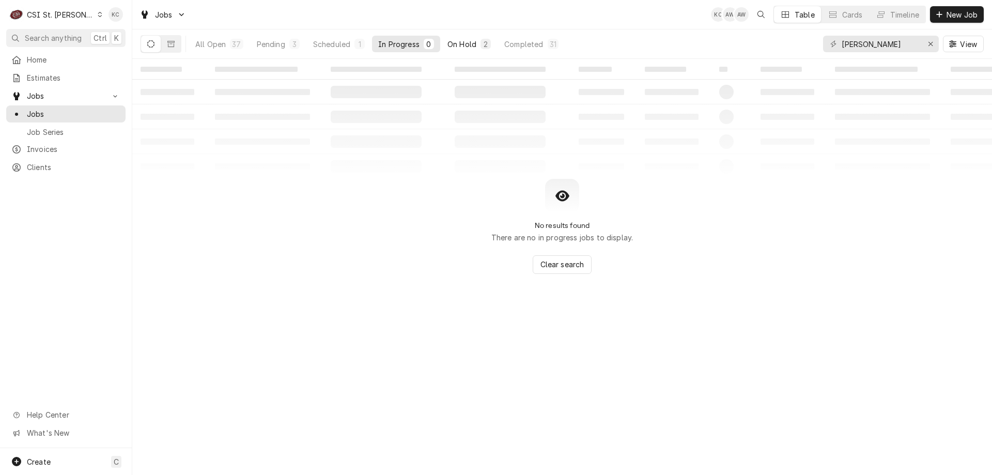
drag, startPoint x: 497, startPoint y: 43, endPoint x: 478, endPoint y: 42, distance: 18.7
click at [498, 43] on button "Completed 31" at bounding box center [531, 44] width 67 height 17
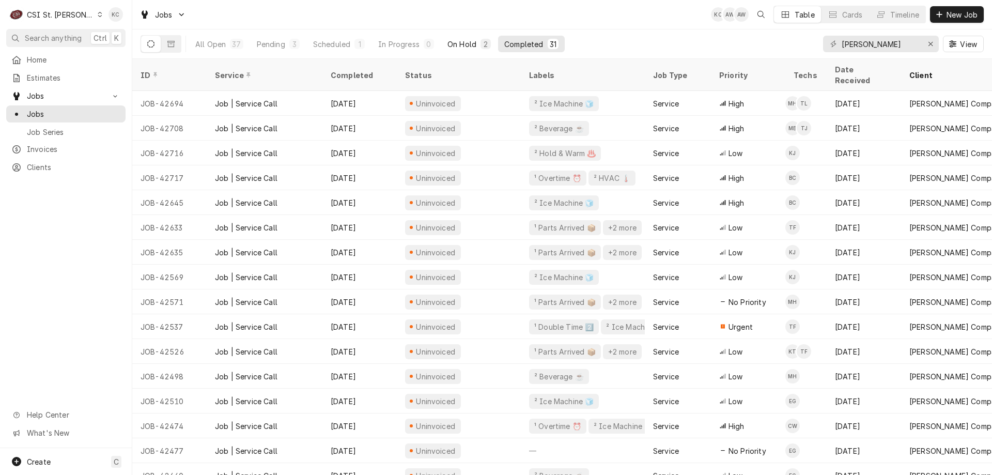
click at [476, 41] on button "On Hold 2" at bounding box center [469, 44] width 56 height 17
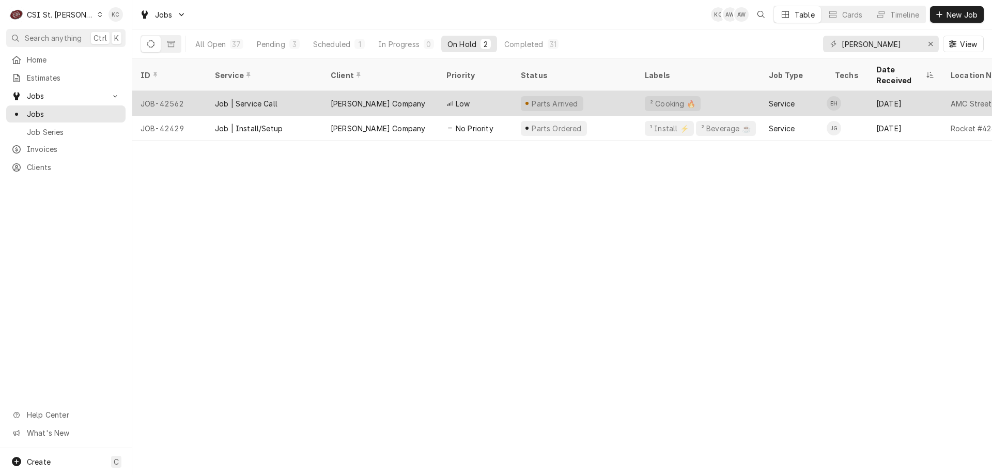
click at [304, 96] on div "Job | Service Call" at bounding box center [265, 103] width 116 height 25
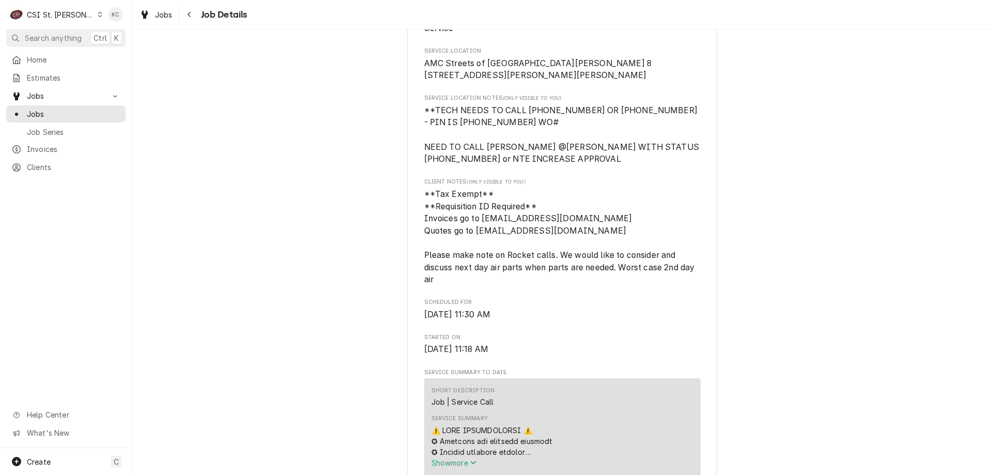
scroll to position [258, 0]
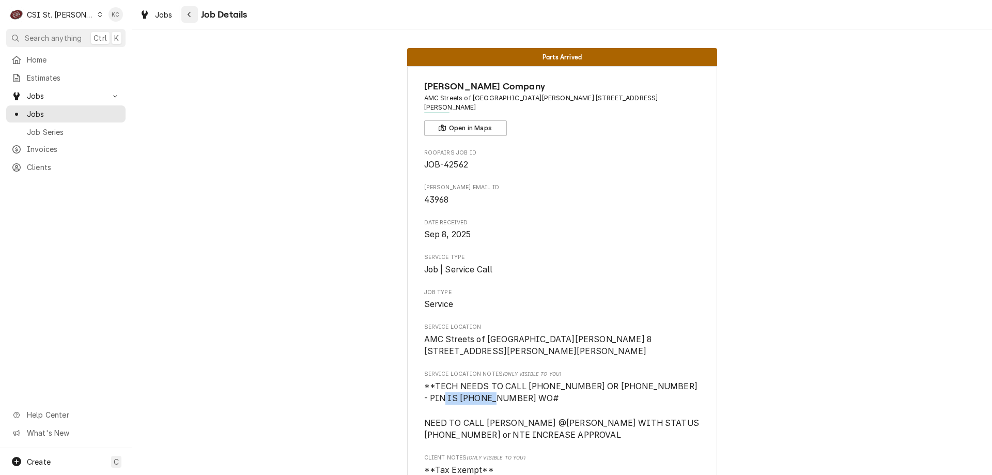
click at [183, 17] on button "Navigate back" at bounding box center [189, 14] width 17 height 17
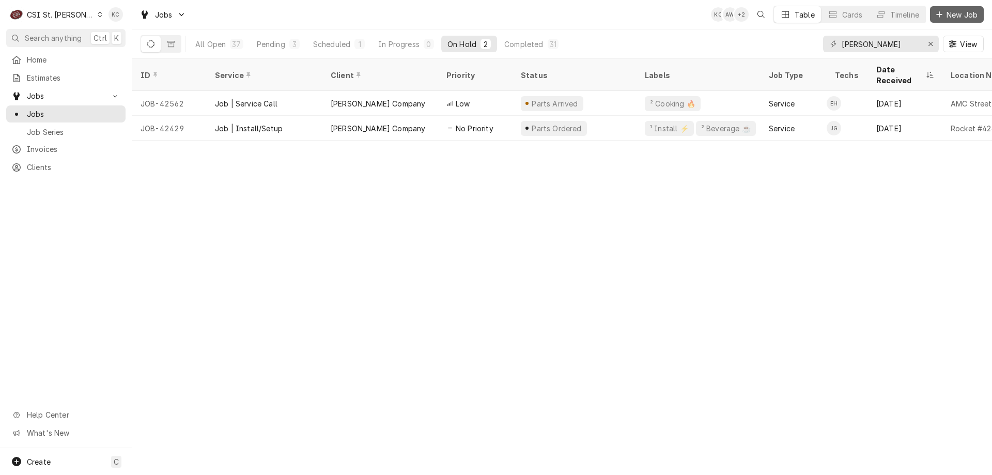
click at [965, 11] on span "New Job" at bounding box center [961, 14] width 35 height 11
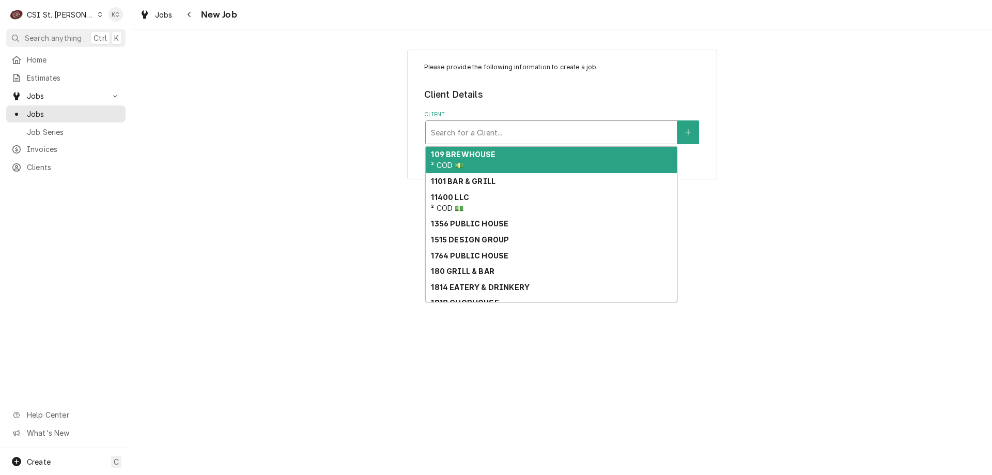
click at [635, 126] on div "Client" at bounding box center [551, 132] width 241 height 19
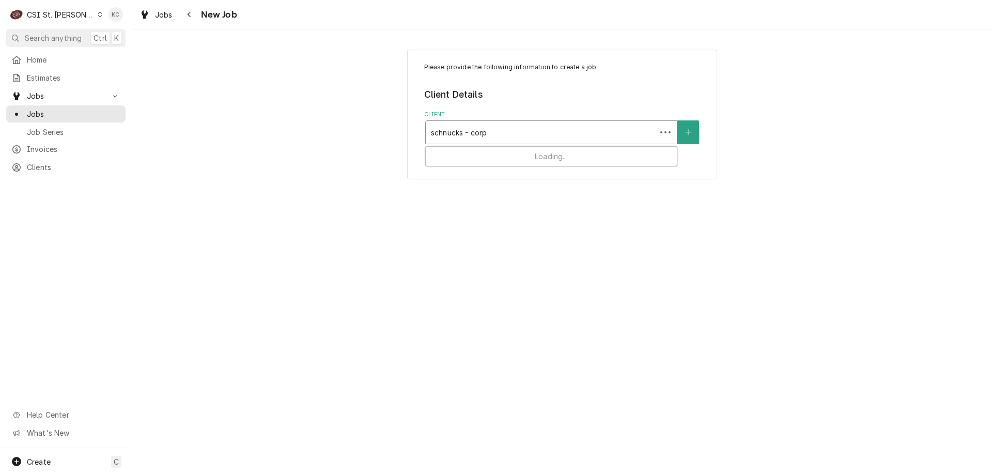
type input "schnucks - corp"
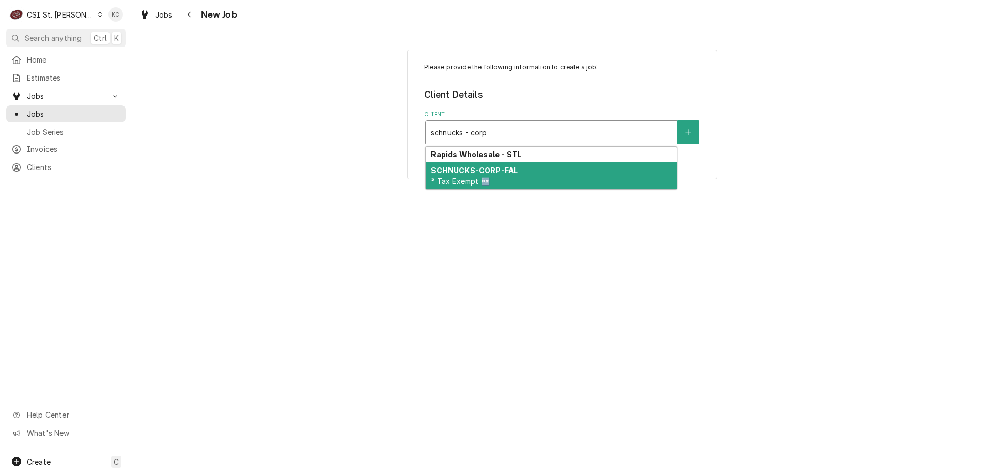
click at [516, 176] on div "SCHNUCKS-CORP-FAL ³ Tax Exempt 🆓" at bounding box center [551, 175] width 251 height 27
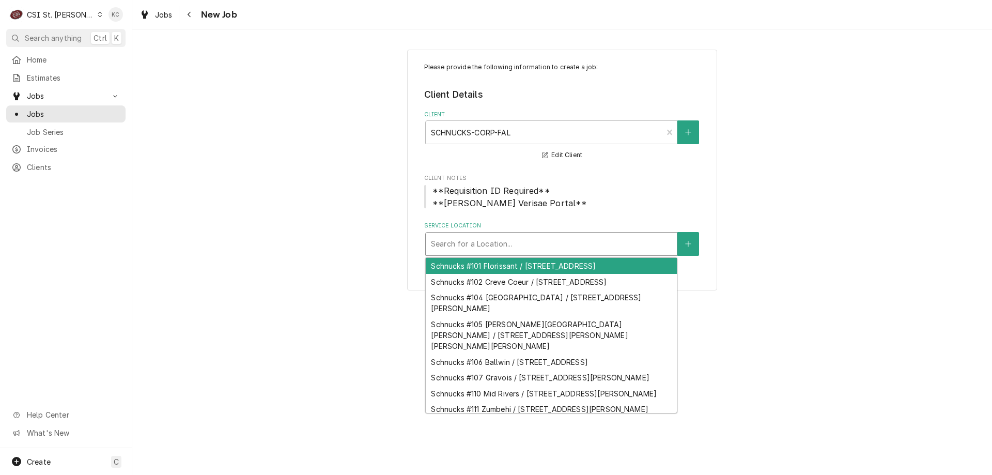
click at [514, 235] on div "Service Location" at bounding box center [551, 244] width 241 height 19
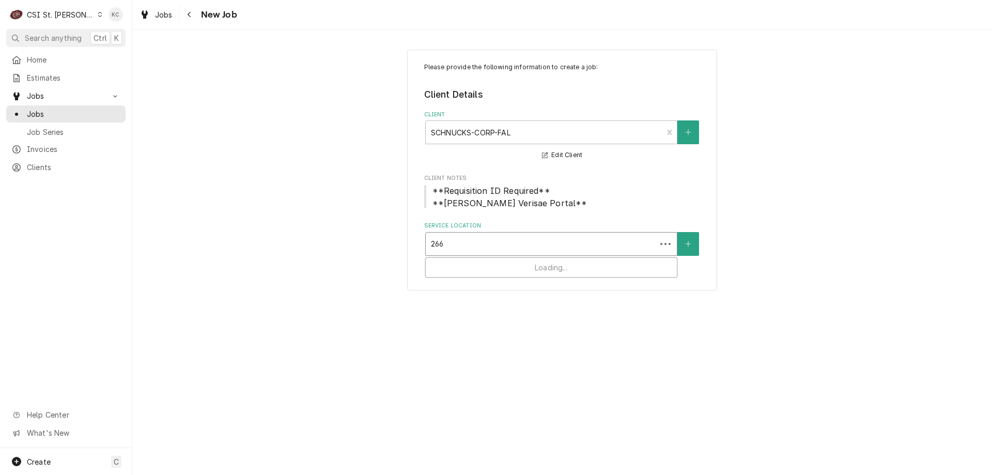
type input "2665"
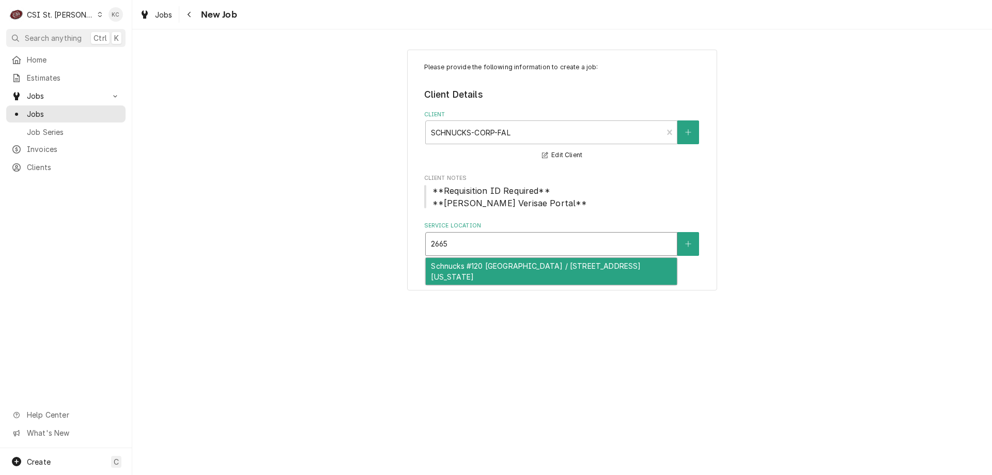
click at [557, 260] on div "Schnucks #120 Swansea / 2665 N Illinois St, Swansea, IL 62226" at bounding box center [551, 271] width 251 height 27
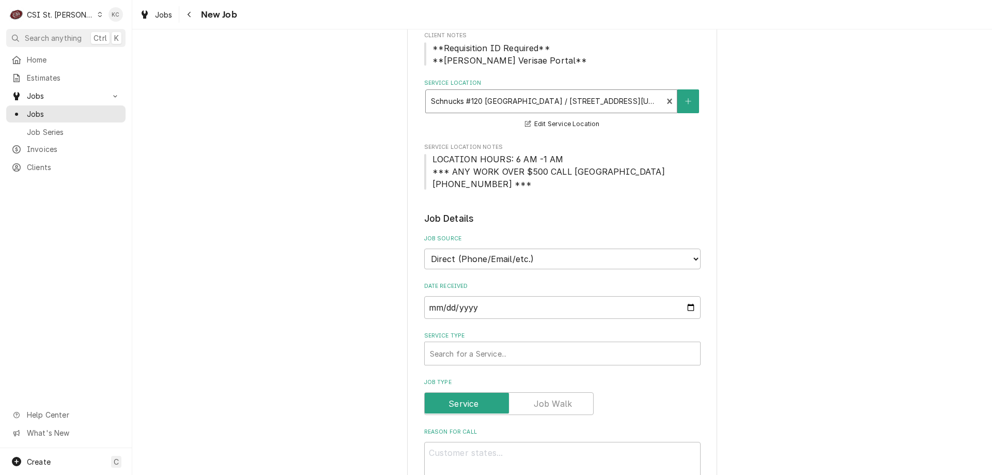
scroll to position [155, 0]
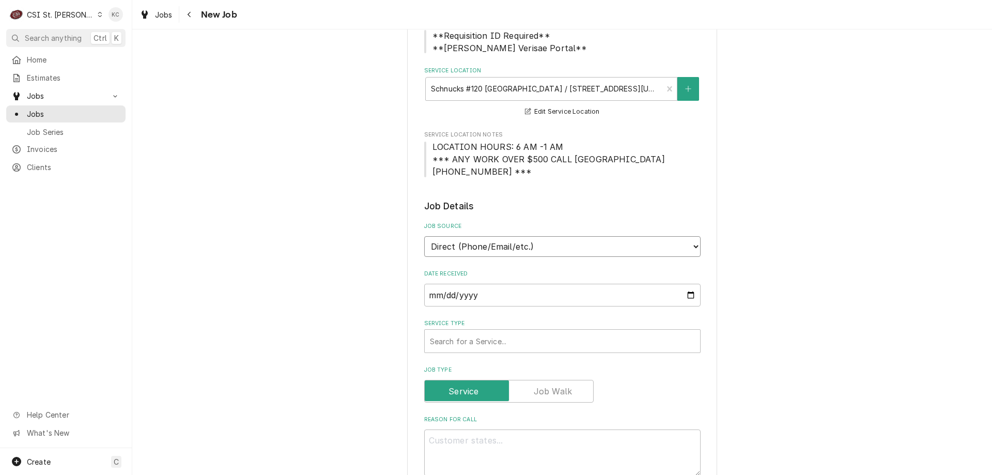
drag, startPoint x: 533, startPoint y: 245, endPoint x: 528, endPoint y: 255, distance: 10.6
click at [533, 245] on select "Direct (Phone/Email/etc.) Service Channel Corrigo Ecotrak Other" at bounding box center [562, 246] width 276 height 21
select select "100"
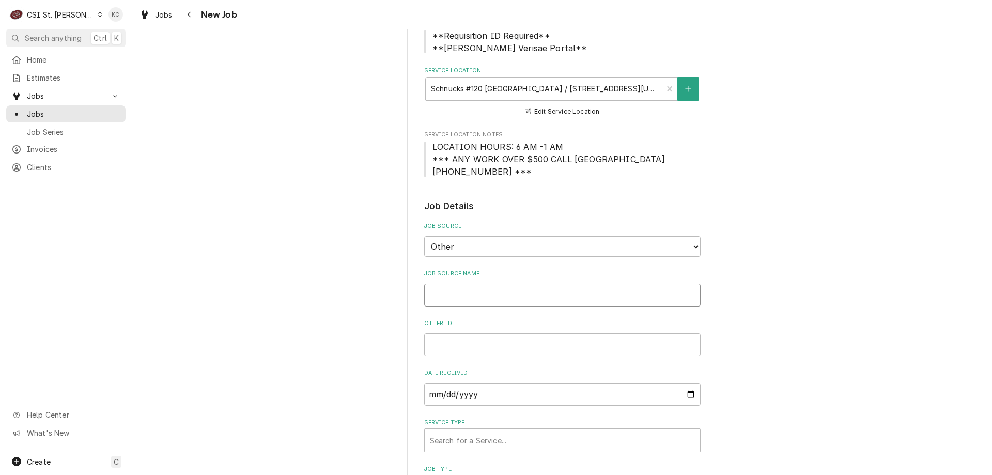
click at [523, 296] on input "Job Source Name" at bounding box center [562, 295] width 276 height 23
type textarea "x"
type input "V"
type textarea "x"
type input "Ve"
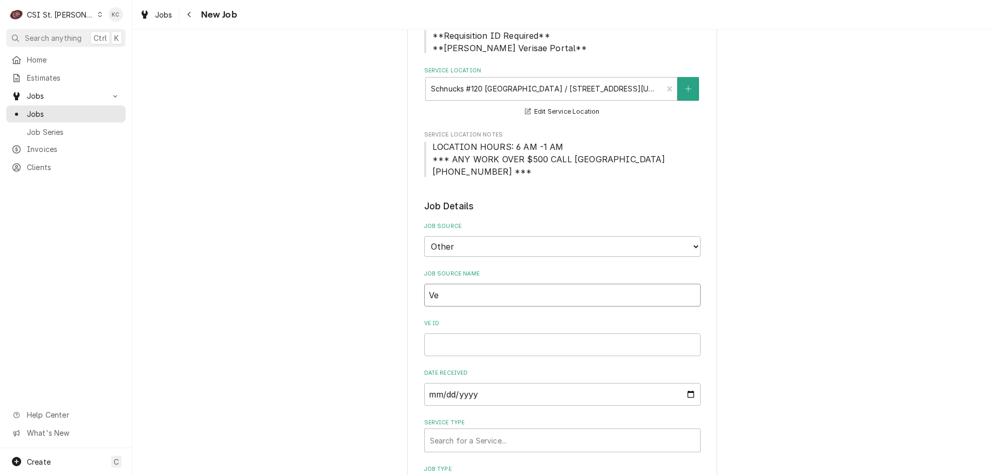
type textarea "x"
type input "Ver"
type textarea "x"
type input "Veri"
type textarea "x"
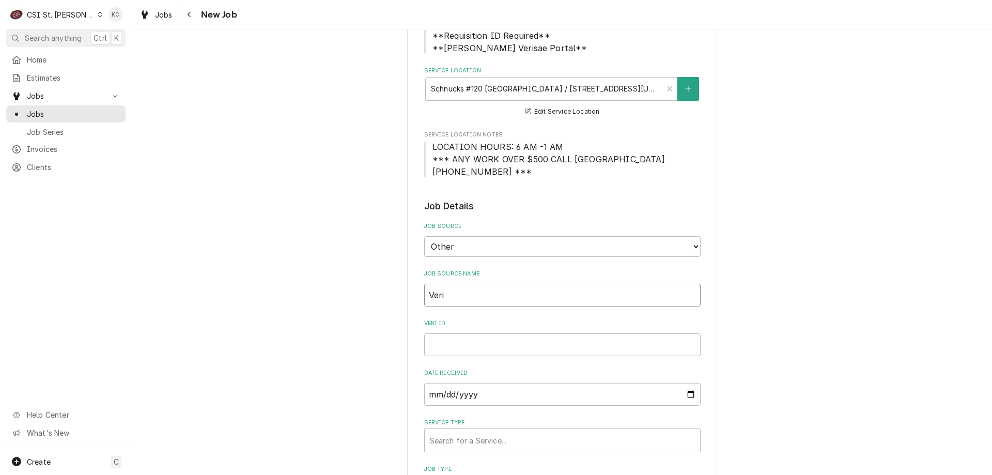
type input "Veria"
type textarea "x"
type input "Verias"
type textarea "x"
type input "Veriasaw"
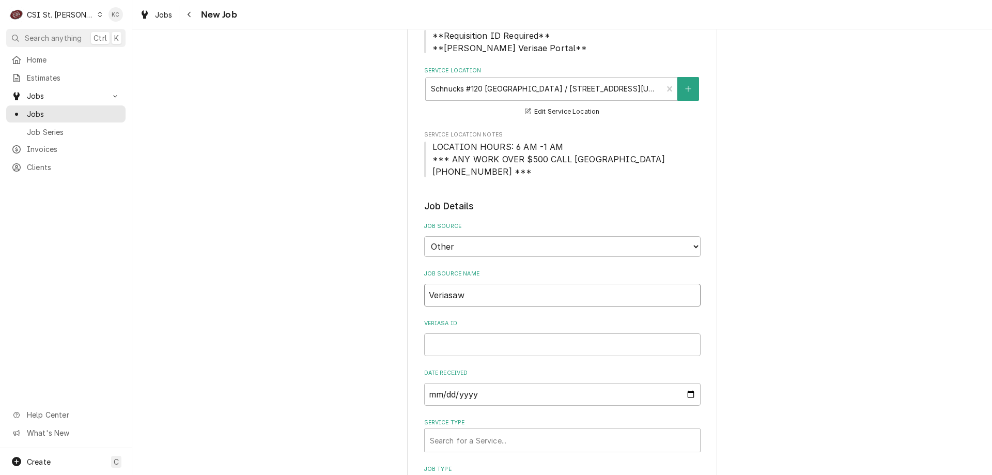
type textarea "x"
type input "Veriasawe"
type textarea "x"
type input "Veriasaw"
type textarea "x"
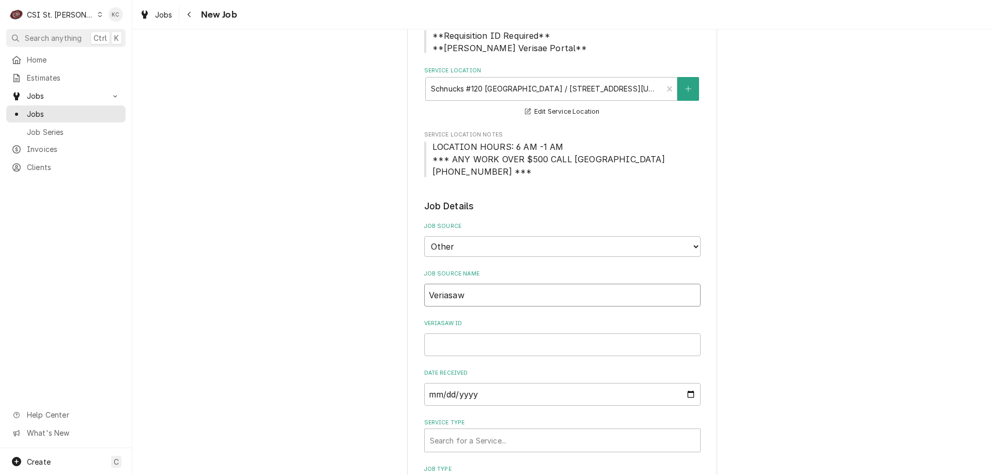
type input "Veriasa"
type textarea "x"
type input "Verias"
type textarea "x"
type input "Veria"
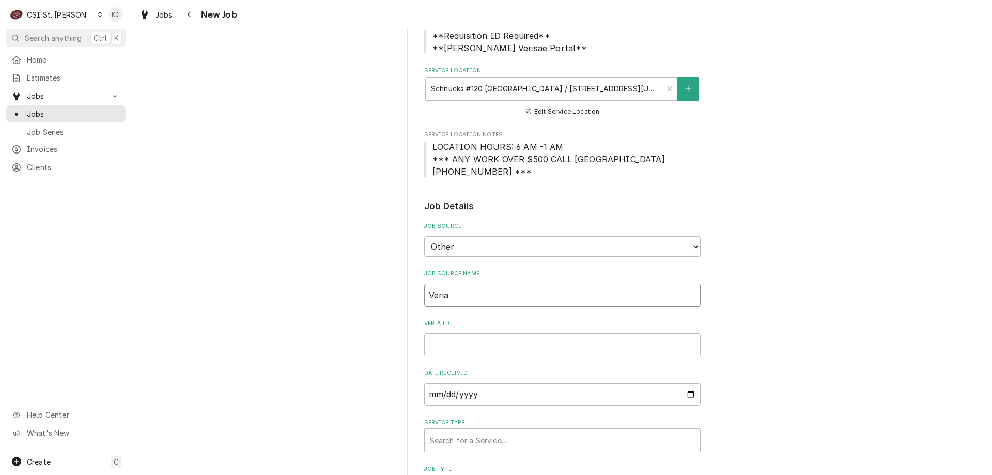
type textarea "x"
type input "Veri"
type textarea "x"
type input "Veris"
type textarea "x"
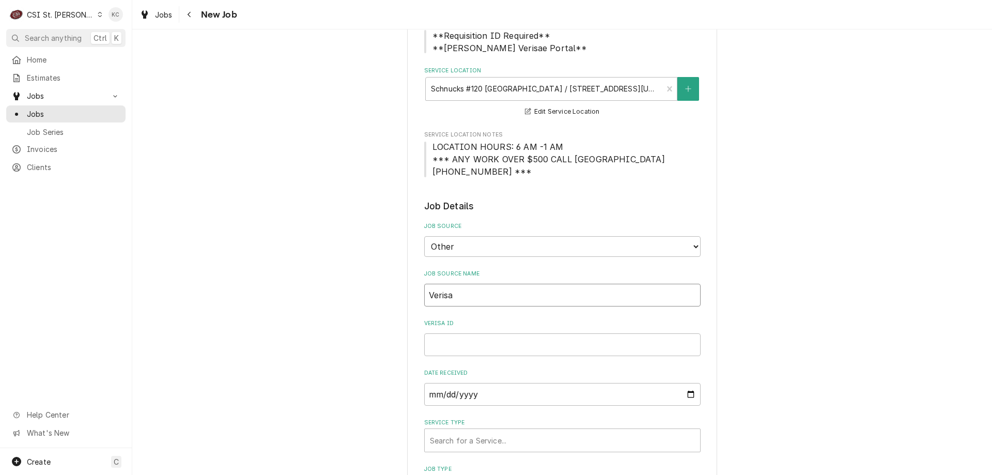
type input "Verisaw"
type textarea "x"
type input "Verisawe"
type textarea "x"
type input "Verisawe"
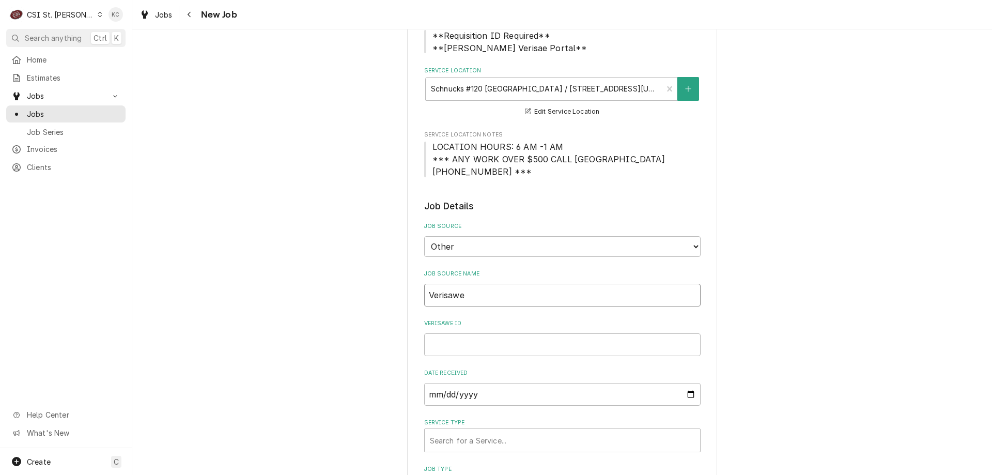
type textarea "x"
type input "Verisawe"
type textarea "x"
type input "Verisaw"
type textarea "x"
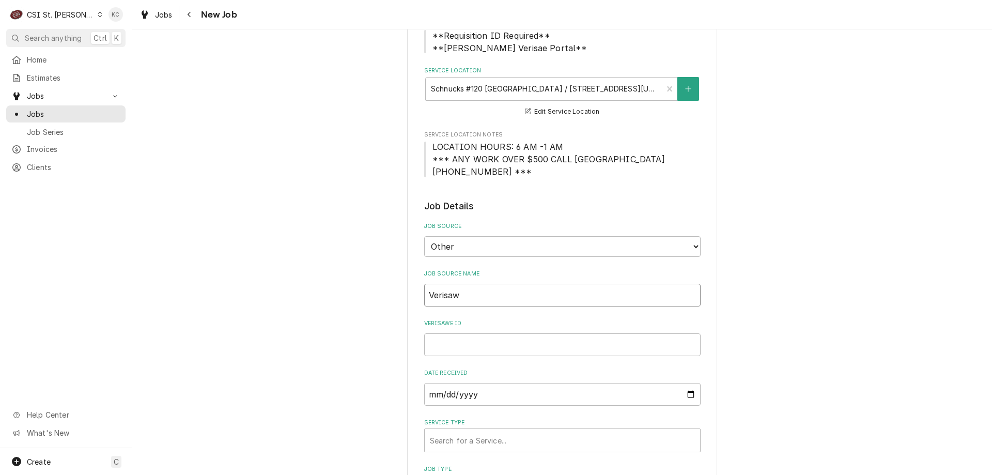
type input "Verisa"
type textarea "x"
type input "Verisae"
type textarea "x"
type input "Verisae"
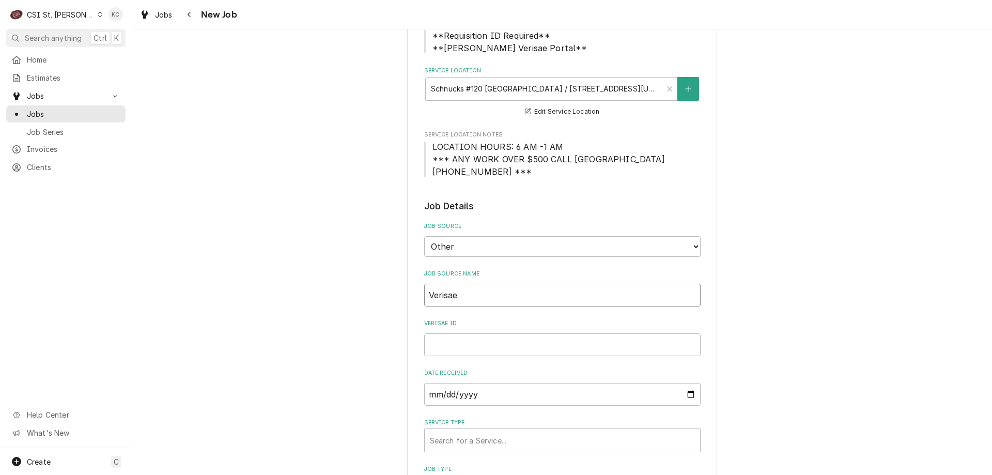
type textarea "x"
type input "Verisae e"
type textarea "x"
type input "Verisae em"
type textarea "x"
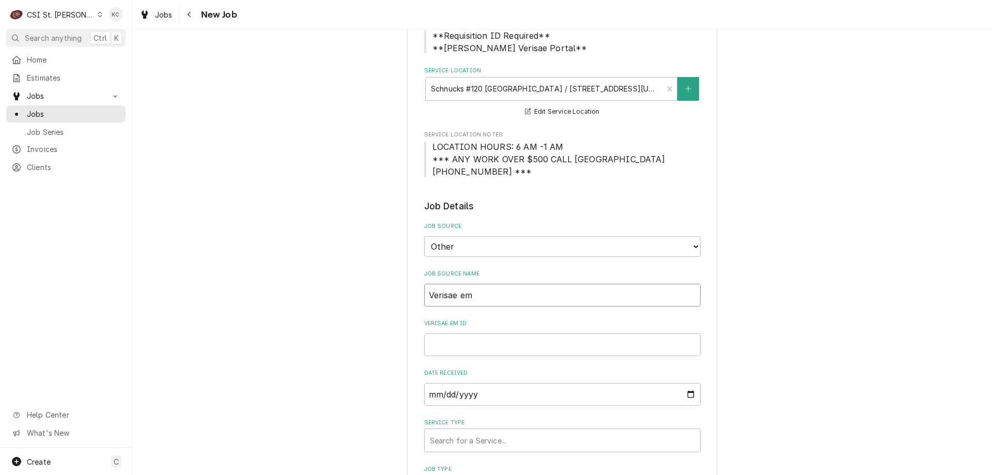
type input "Verisae ema"
type textarea "x"
type input "Verisae emai"
type textarea "x"
type input "Verisae email"
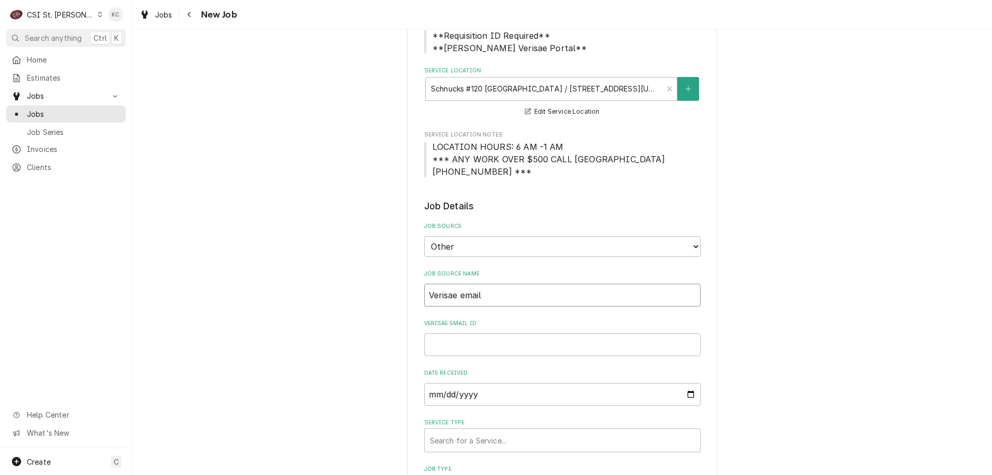
type textarea "x"
type input "Verisae email"
click at [460, 345] on input "Verisae email ID" at bounding box center [562, 344] width 276 height 23
paste input "72104951"
type textarea "x"
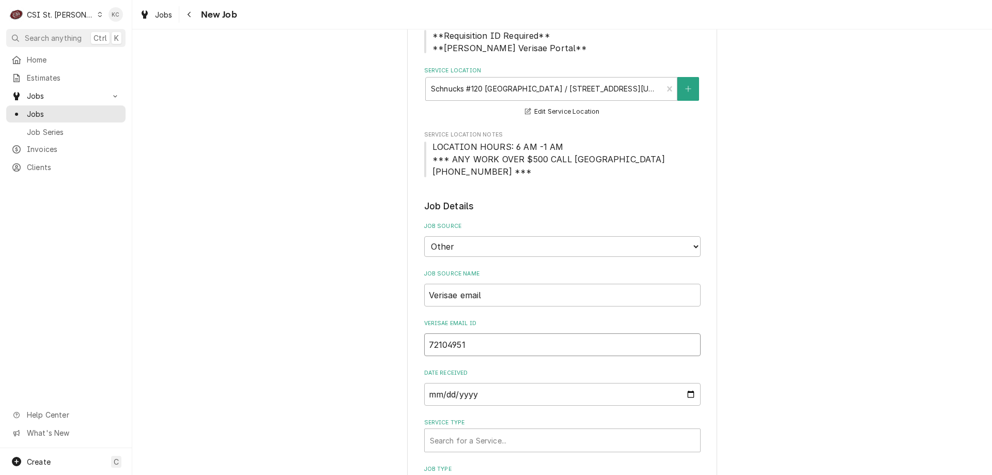
type input "72104951"
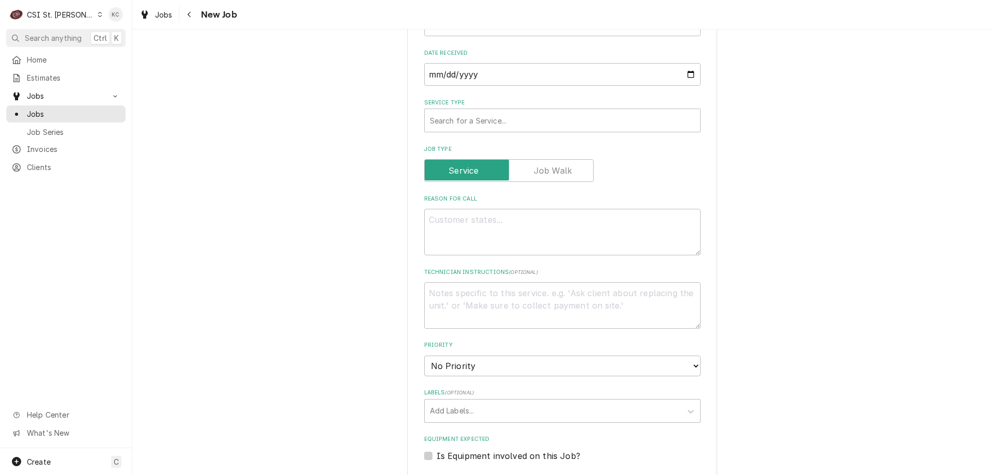
scroll to position [423, 0]
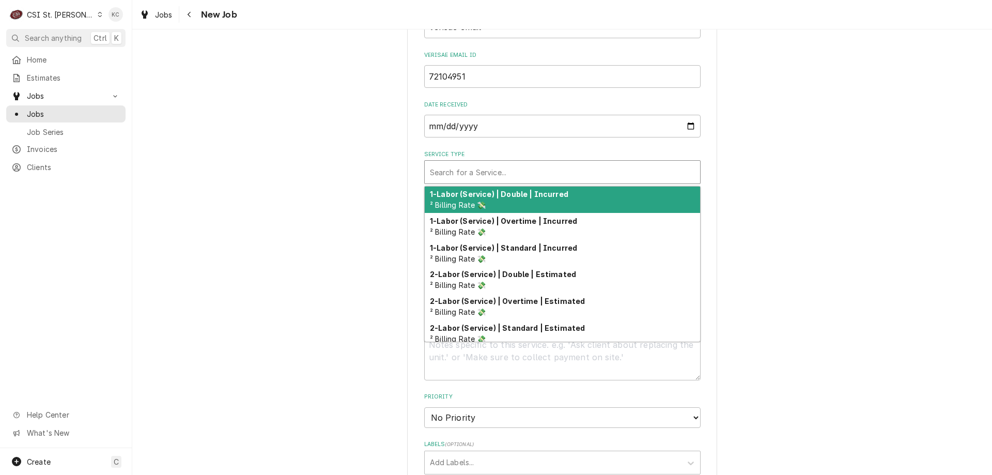
click at [497, 176] on div "Service Type" at bounding box center [562, 172] width 265 height 19
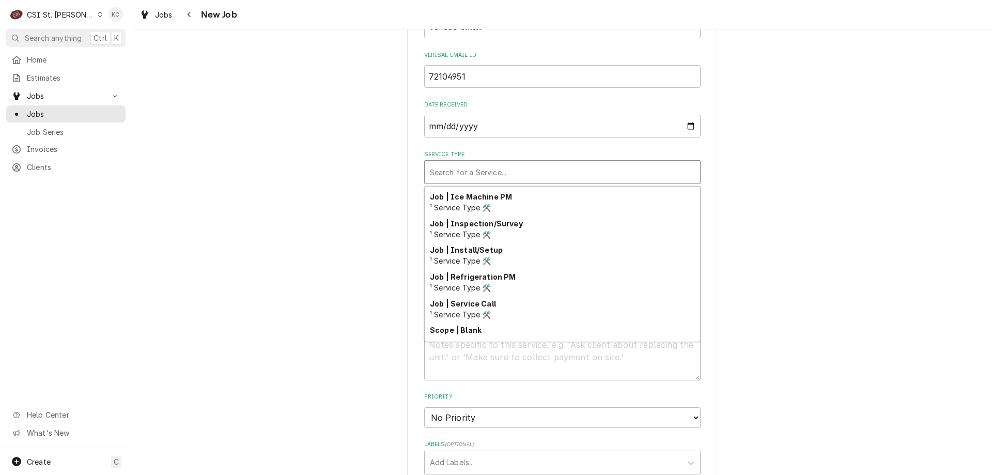
scroll to position [542, 0]
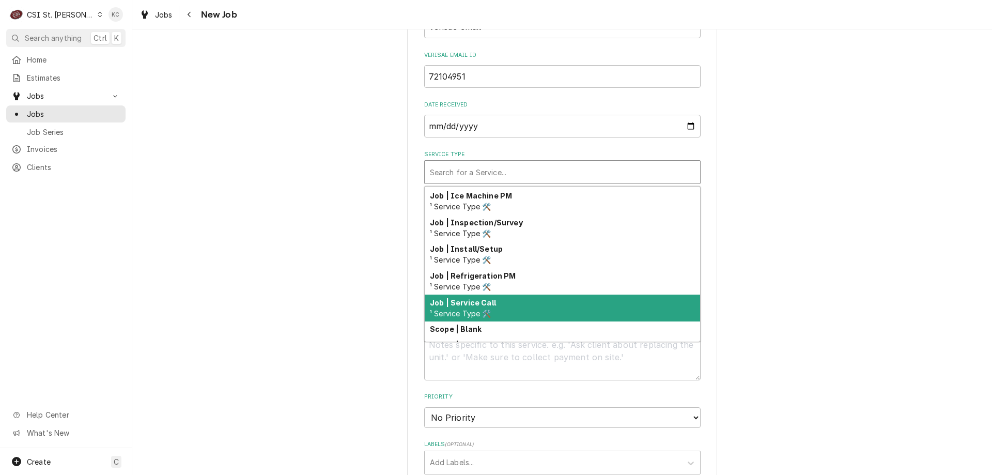
click at [464, 311] on span "¹ Service Type 🛠️" at bounding box center [460, 313] width 61 height 9
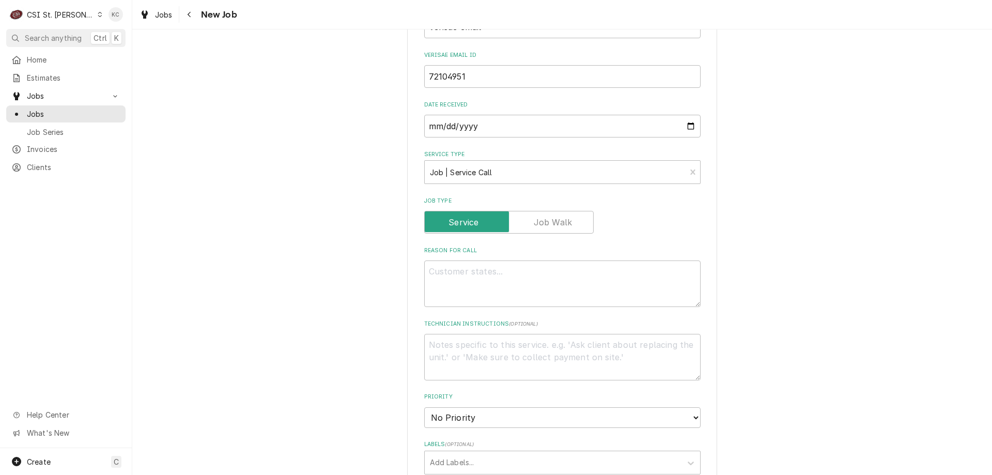
click at [785, 293] on div "Please provide the following information to create a job: Client Details Client…" at bounding box center [562, 299] width 860 height 1365
click at [670, 291] on textarea "Reason For Call" at bounding box center [562, 283] width 276 height 46
click at [441, 281] on textarea "Reason For Call" at bounding box center [562, 283] width 276 height 46
paste textarea "Tag #: 120DL98C Fixture Number: Serial #: WMP0006583 In-Service Date: Warranty …"
type textarea "x"
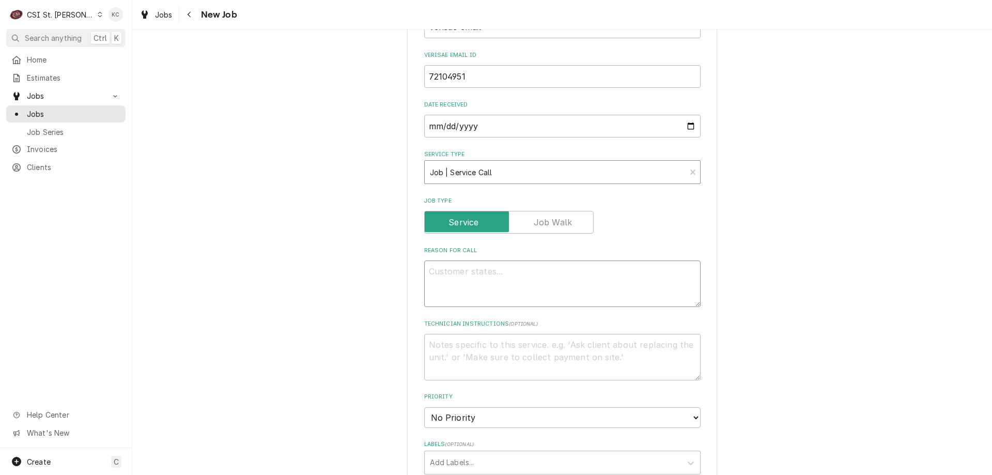
type textarea "Tag #: 120DL98C Fixture Number: Serial #: WMP0006583 In-Service Date: Warranty …"
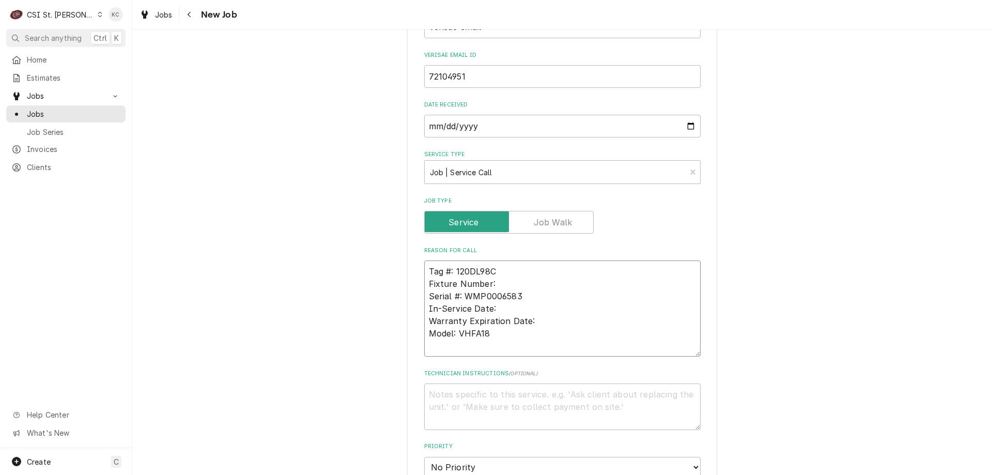
drag, startPoint x: 493, startPoint y: 284, endPoint x: 421, endPoint y: 287, distance: 72.4
click at [424, 287] on textarea "Tag #: 120DL98C Fixture Number: Serial #: WMP0006583 In-Service Date: Warranty …" at bounding box center [562, 308] width 276 height 96
type textarea "x"
type textarea "Tag #: 120DL98C Serial #: WMP0006583 In-Service Date: Warranty Expiration Date:…"
drag, startPoint x: 488, startPoint y: 336, endPoint x: 420, endPoint y: 335, distance: 68.2
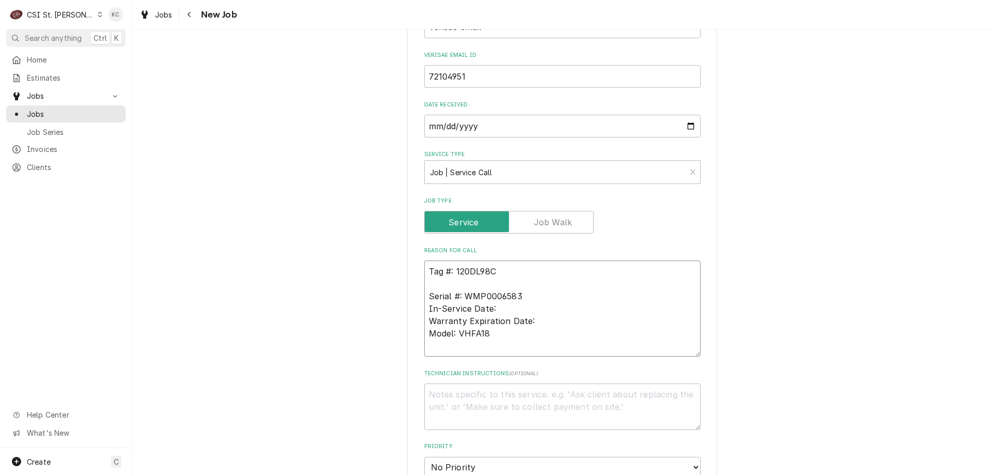
click at [424, 335] on textarea "Tag #: 120DL98C Serial #: WMP0006583 In-Service Date: Warranty Expiration Date:…" at bounding box center [562, 308] width 276 height 96
click at [472, 285] on textarea "Tag #: 120DL98C Serial #: WMP0006583 In-Service Date: Warranty Expiration Date:…" at bounding box center [562, 308] width 276 height 96
paste textarea "Model: VHFA18"
type textarea "x"
type textarea "Tag #: 120DL98C Model: VHFA18 Serial #: WMP0006583 In-Service Date: Warranty Ex…"
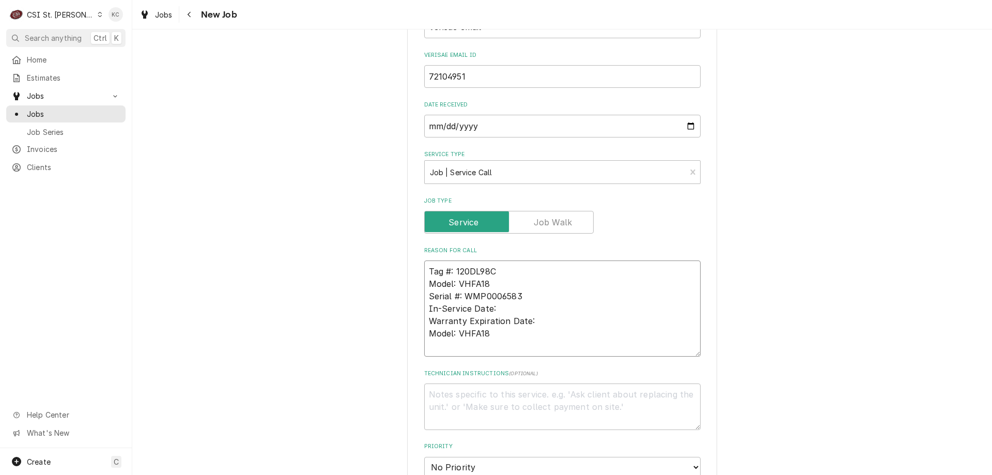
drag, startPoint x: 493, startPoint y: 334, endPoint x: 416, endPoint y: 310, distance: 81.0
click at [416, 310] on div "Please provide the following information to create a job: Client Details Client…" at bounding box center [562, 325] width 310 height 1397
type textarea "x"
type textarea "Tag #: 120DL98C Model: VHFA18 Serial #: WMP0006583"
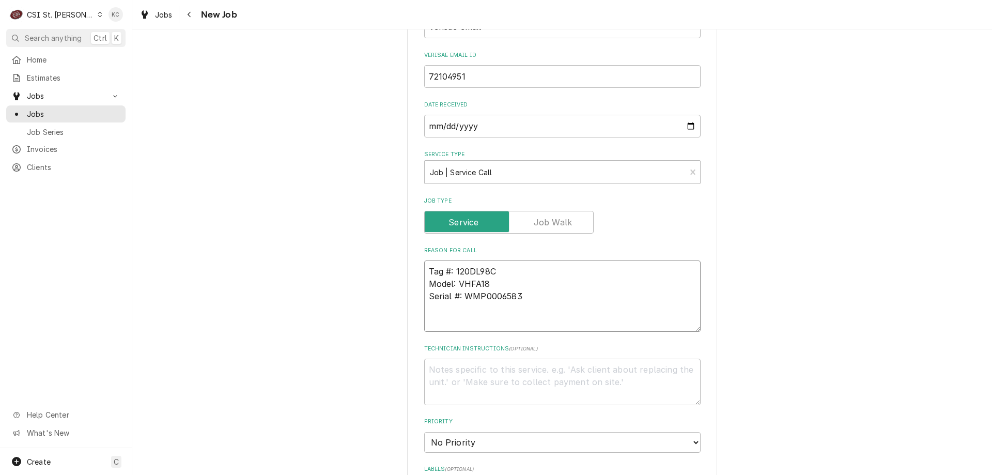
type textarea "x"
type textarea "Tag #: 120DL98C Model: VHFA18 Serial #: WMP0006583"
type textarea "x"
type textarea "Tag #: 120DL98C Model: VHFA18 Serial #: WMP0006583"
click at [460, 323] on textarea "Tag #: 120DL98C Model: VHFA18 Serial #: WMP0006583" at bounding box center [562, 302] width 276 height 84
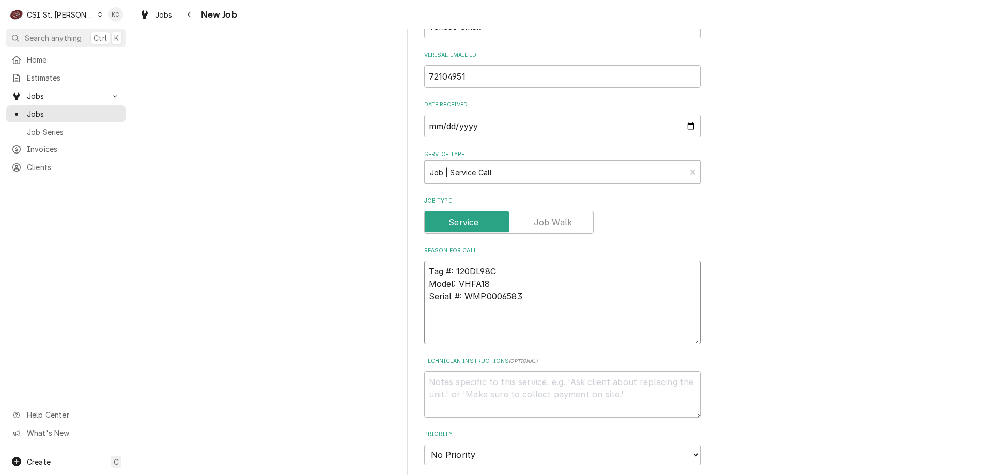
type textarea "x"
type textarea "Tag #: 120DL98C Model: VHFA18 Serial #: WMP0006583 H"
type textarea "x"
type textarea "Tag #: 120DL98C Model: VHFA18 Serial #: WMP0006583 Ho"
type textarea "x"
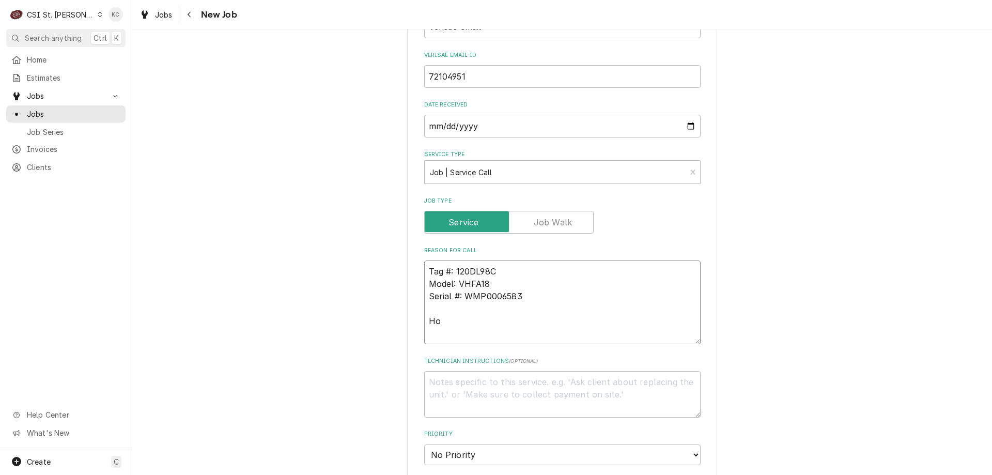
type textarea "Tag #: 120DL98C Model: VHFA18 Serial #: WMP0006583 Hot"
type textarea "x"
type textarea "Tag #: 120DL98C Model: VHFA18 Serial #: WMP0006583 Hot"
type textarea "x"
type textarea "Tag #: 120DL98C Model: VHFA18 Serial #: WMP0006583 Hot h"
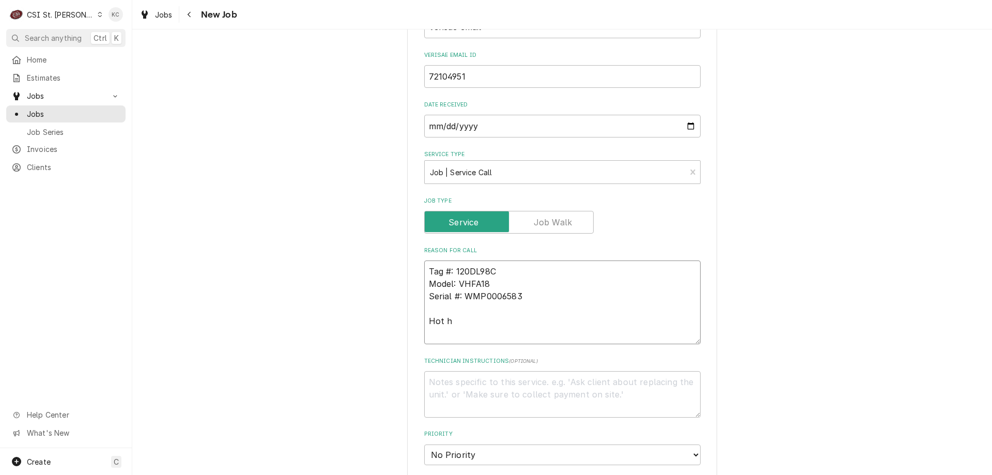
type textarea "x"
type textarea "Tag #: 120DL98C Model: VHFA18 Serial #: WMP0006583 Hot ho"
type textarea "x"
type textarea "Tag #: 120DL98C Model: VHFA18 Serial #: WMP0006583 Hot hol"
type textarea "x"
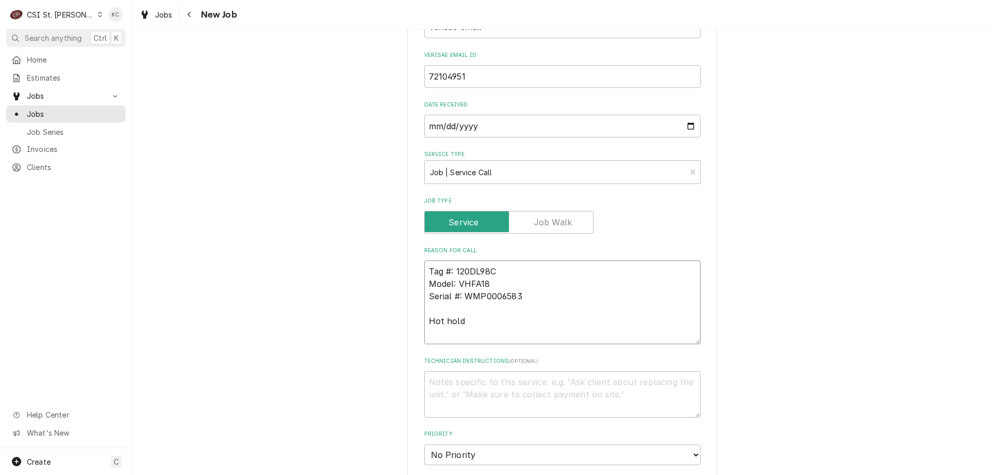
type textarea "Tag #: 120DL98C Model: VHFA18 Serial #: WMP0006583 Hot holdi"
type textarea "x"
type textarea "Tag #: 120DL98C Model: VHFA18 Serial #: WMP0006583 Hot holdio"
type textarea "x"
type textarea "Tag #: 120DL98C Model: VHFA18 Serial #: WMP0006583 Hot holdion"
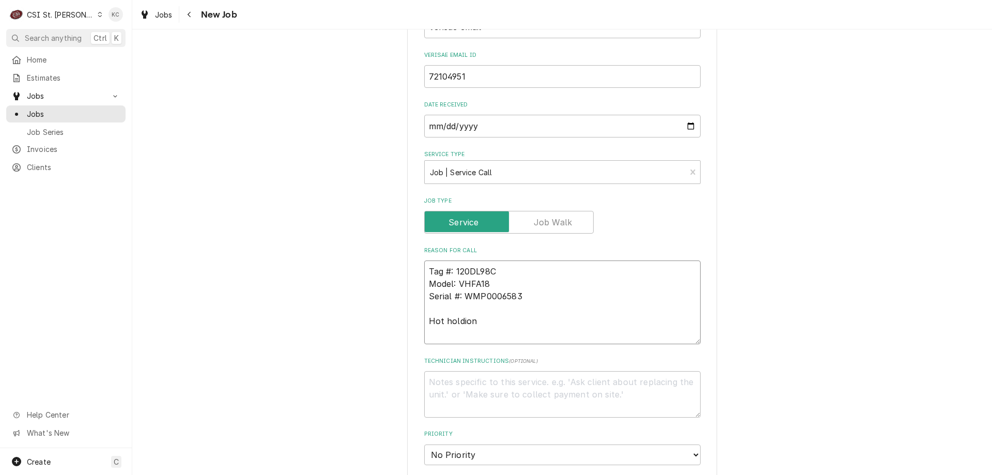
type textarea "x"
type textarea "Tag #: 120DL98C Model: VHFA18 Serial #: WMP0006583 Hot holdiong"
type textarea "x"
type textarea "Tag #: 120DL98C Model: VHFA18 Serial #: WMP0006583 Hot holdiong"
type textarea "x"
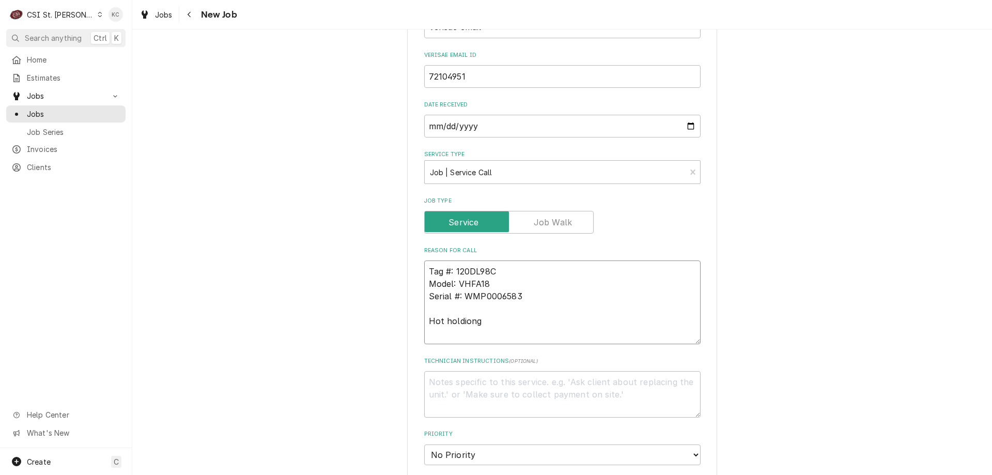
type textarea "Tag #: 120DL98C Model: VHFA18 Serial #: WMP0006583 Hot holdiong"
type textarea "x"
type textarea "Tag #: 120DL98C Model: VHFA18 Serial #: WMP0006583 Hot holdion"
type textarea "x"
type textarea "Tag #: 120DL98C Model: VHFA18 Serial #: WMP0006583 Hot holdio"
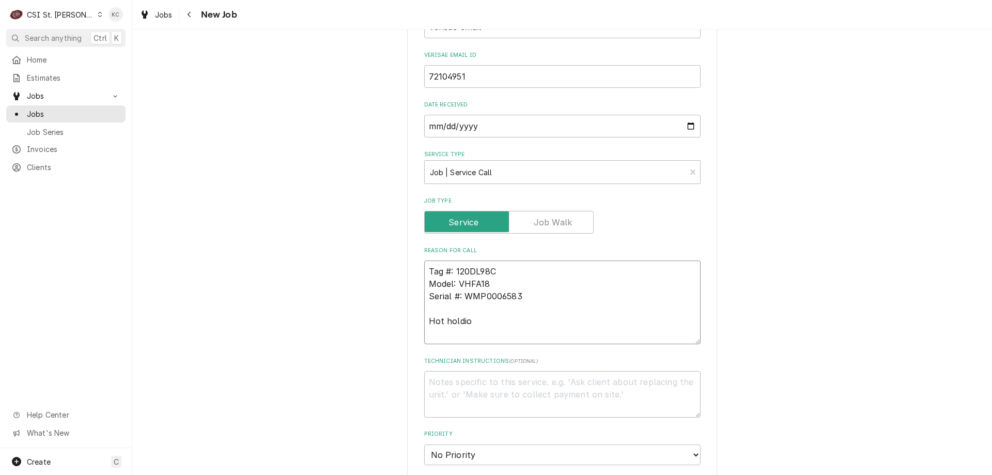
type textarea "x"
type textarea "Tag #: 120DL98C Model: VHFA18 Serial #: WMP0006583 Hot holdi"
type textarea "x"
type textarea "Tag #: 120DL98C Model: VHFA18 Serial #: WMP0006583 Hot holdin"
type textarea "x"
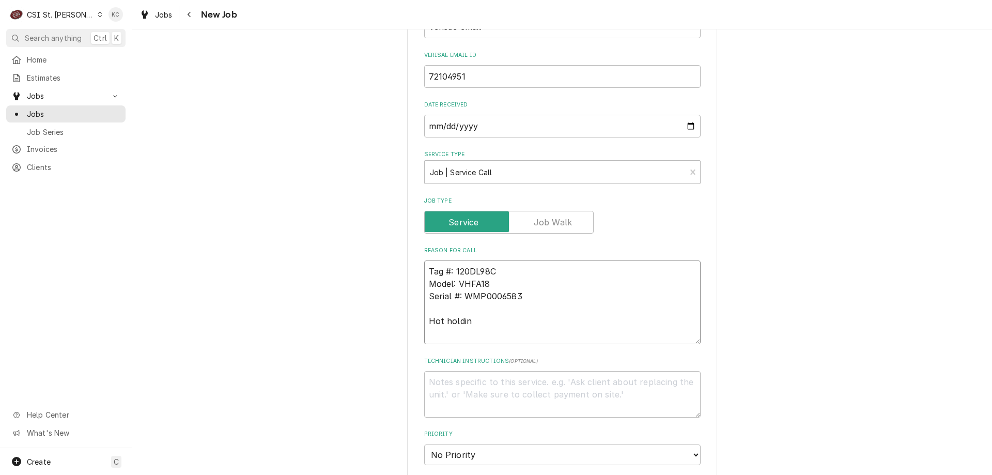
type textarea "Tag #: 120DL98C Model: VHFA18 Serial #: WMP0006583 Hot holding"
type textarea "x"
type textarea "Tag #: 120DL98C Model: VHFA18 Serial #: WMP0006583 Hot holding"
type textarea "x"
type textarea "Tag #: 120DL98C Model: VHFA18 Serial #: WMP0006583 Hot holding c"
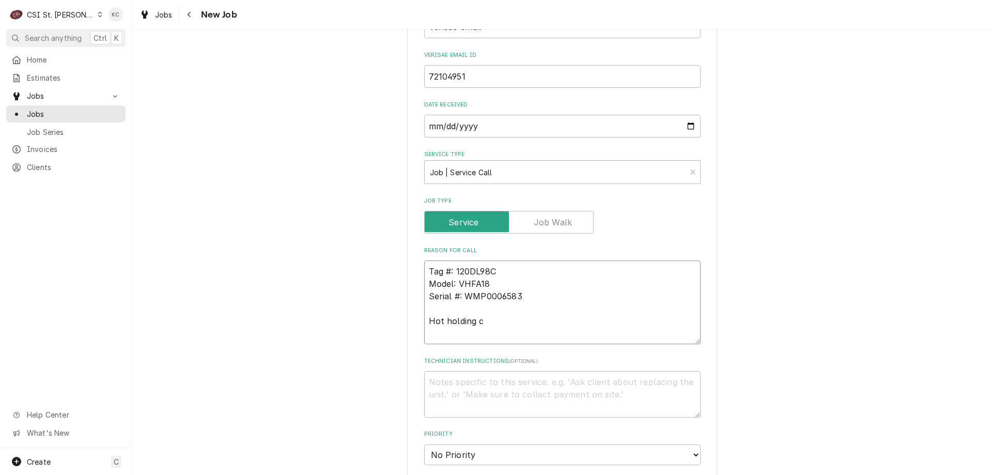
type textarea "x"
type textarea "Tag #: 120DL98C Model: VHFA18 Serial #: WMP0006583 Hot holding ca"
type textarea "x"
type textarea "Tag #: 120DL98C Model: VHFA18 Serial #: WMP0006583 Hot holding cab"
type textarea "x"
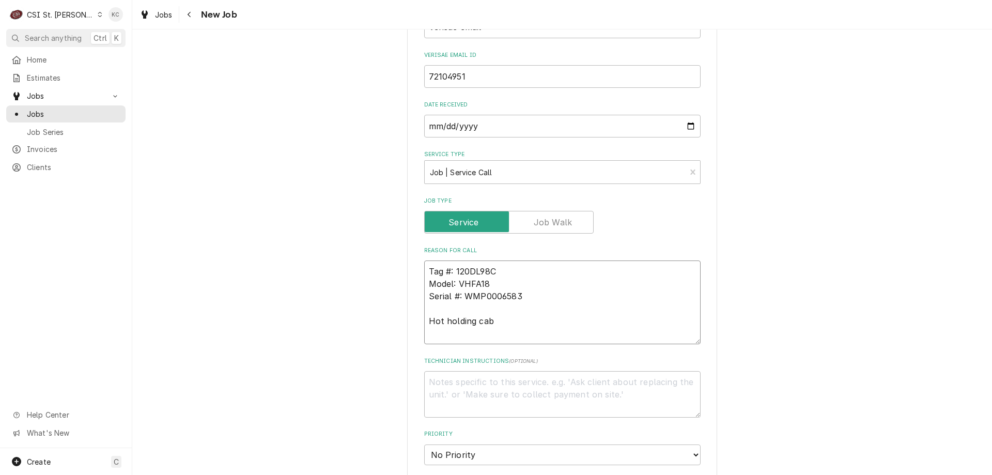
type textarea "Tag #: 120DL98C Model: VHFA18 Serial #: WMP0006583 Hot holding cabi"
type textarea "x"
type textarea "Tag #: 120DL98C Model: VHFA18 Serial #: WMP0006583 Hot holding cabin"
type textarea "x"
type textarea "Tag #: 120DL98C Model: VHFA18 Serial #: WMP0006583 Hot holding cabine"
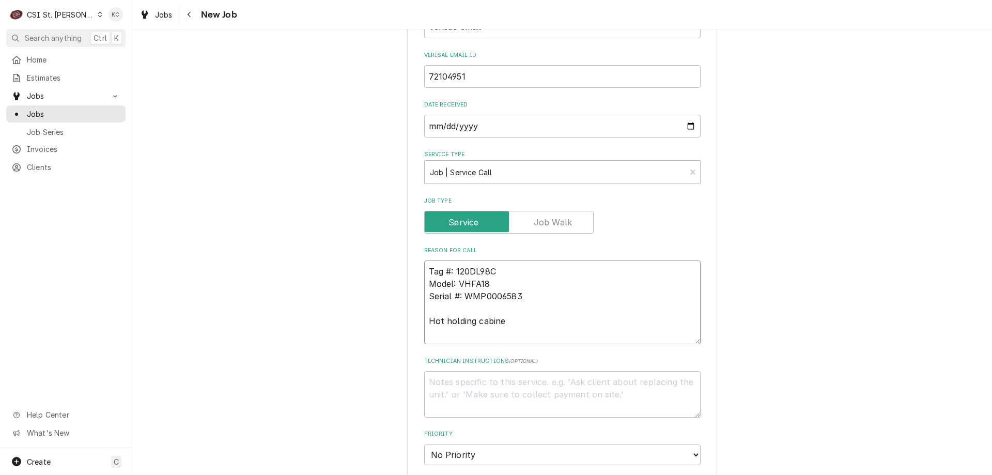
type textarea "x"
type textarea "Tag #: 120DL98C Model: VHFA18 Serial #: WMP0006583 Hot holding cabinet"
type textarea "x"
type textarea "Tag #: 120DL98C Model: VHFA18 Serial #: WMP0006583 Hot holding cabinet"
paste textarea "The door seal keeps coming off"
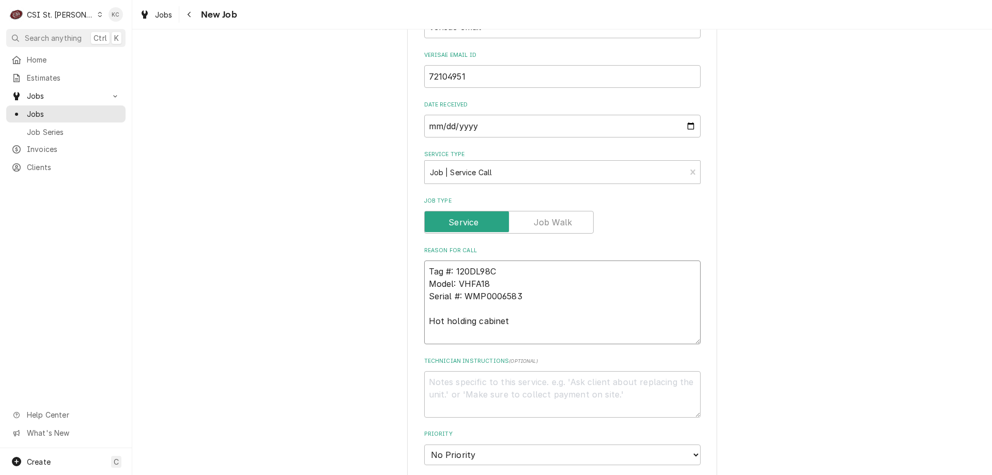
type textarea "x"
type textarea "Tag #: 120DL98C Model: VHFA18 Serial #: WMP0006583 Hot holding cabinet The door…"
click at [509, 323] on textarea "Tag #: 120DL98C Model: VHFA18 Serial #: WMP0006583 Hot holding cabinet The door…" at bounding box center [562, 302] width 276 height 84
type textarea "x"
type textarea "Tag #: 120DL98C Model: VHFA18 Serial #: WMP0006583 Hot holding cabinet Th door …"
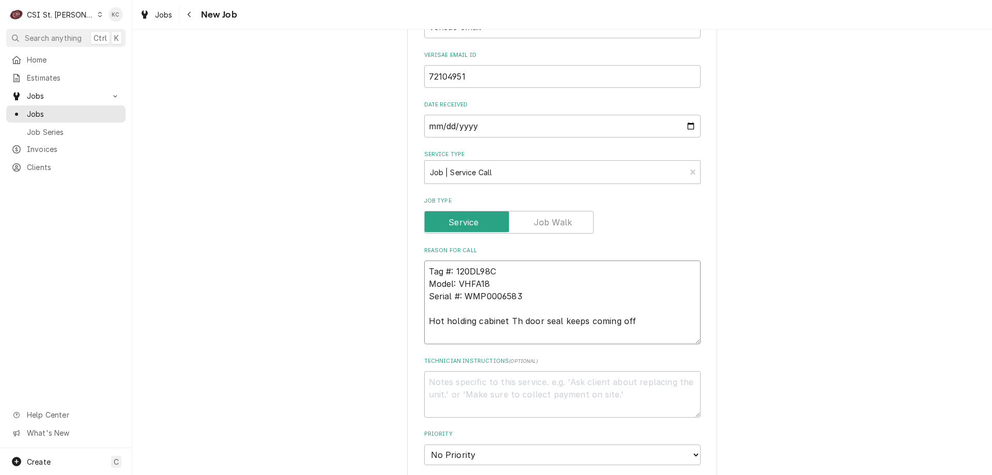
type textarea "x"
type textarea "Tag #: 120DL98C Model: VHFA18 Serial #: WMP0006583 Hot holding cabinet T door s…"
type textarea "x"
type textarea "Tag #: 120DL98C Model: VHFA18 Serial #: WMP0006583 Hot holding cabinet door sea…"
type textarea "x"
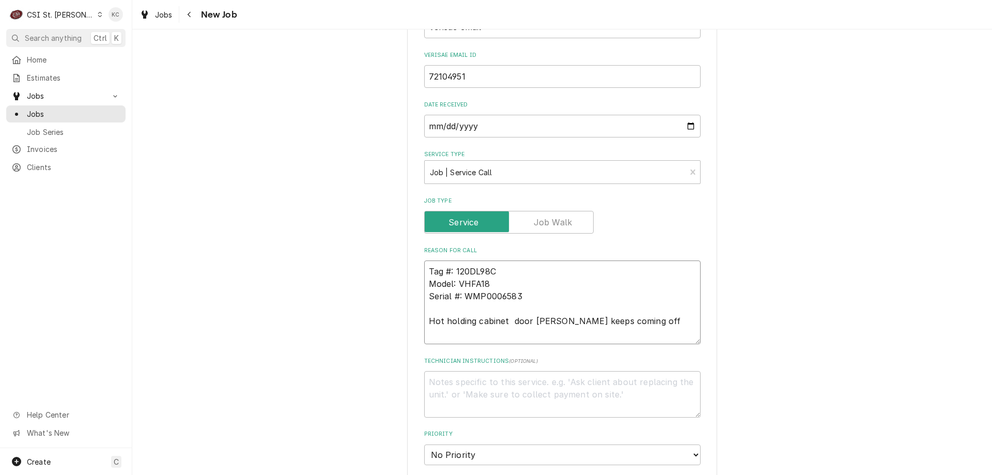
type textarea "Tag #: 120DL98C Model: VHFA18 Serial #: WMP0006583 Hot holding cabinet door sea…"
type textarea "x"
type textarea "Tag #: 120DL98C Model: VHFA18 Serial #: WMP0006583 Hot holding cabinet door sea…"
click at [558, 395] on textarea "Technician Instructions ( optional )" at bounding box center [562, 394] width 276 height 46
click at [485, 386] on textarea "Technician Instructions ( optional )" at bounding box center [562, 394] width 276 height 46
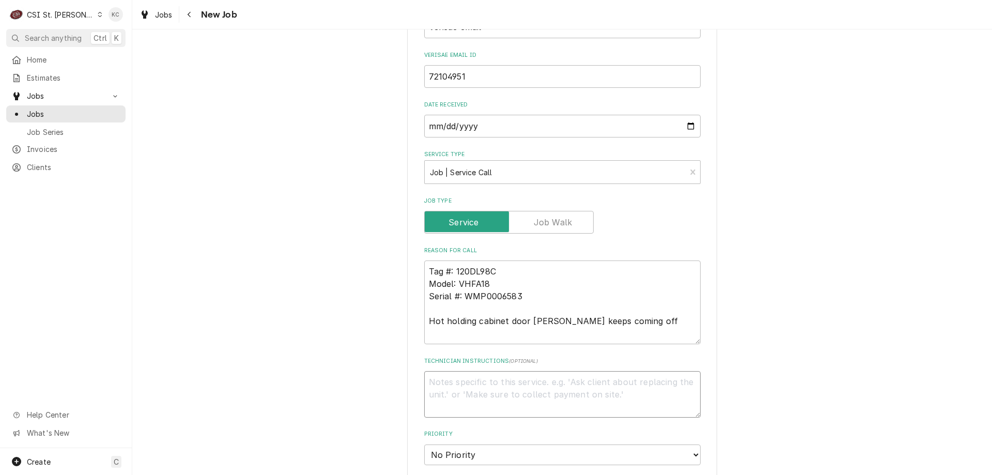
paste textarea "Chris atkins"
type textarea "x"
type textarea "Chris atkins"
click at [453, 386] on textarea "Chris atkins" at bounding box center [562, 394] width 276 height 46
type textarea "x"
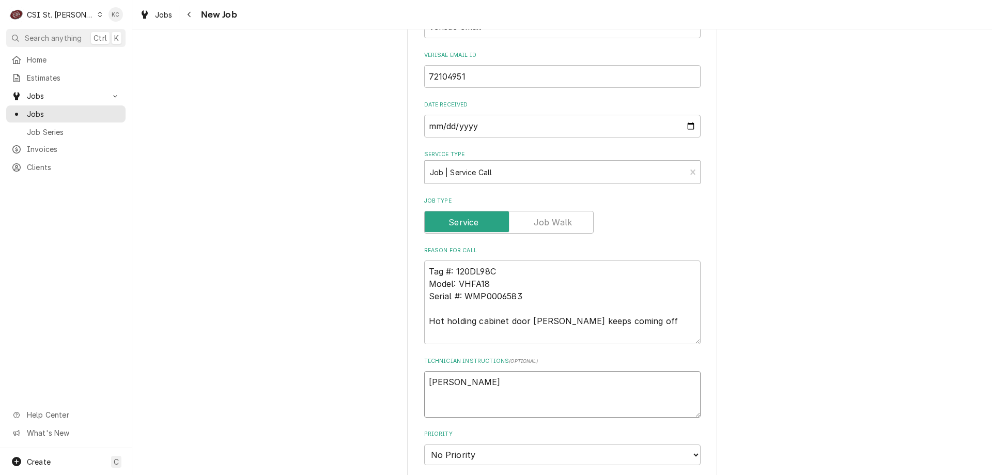
type textarea "Chris tkins"
type textarea "x"
type textarea "Chris Atkins"
type textarea "x"
type textarea "Chris Atkins -"
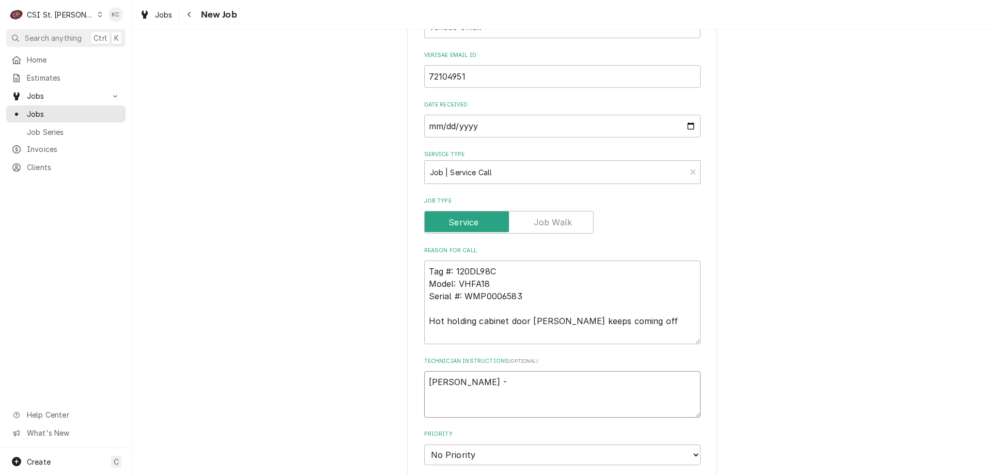
type textarea "x"
type textarea "Chris Atkins -"
type textarea "x"
type textarea "Chris Atkins - 61"
type textarea "x"
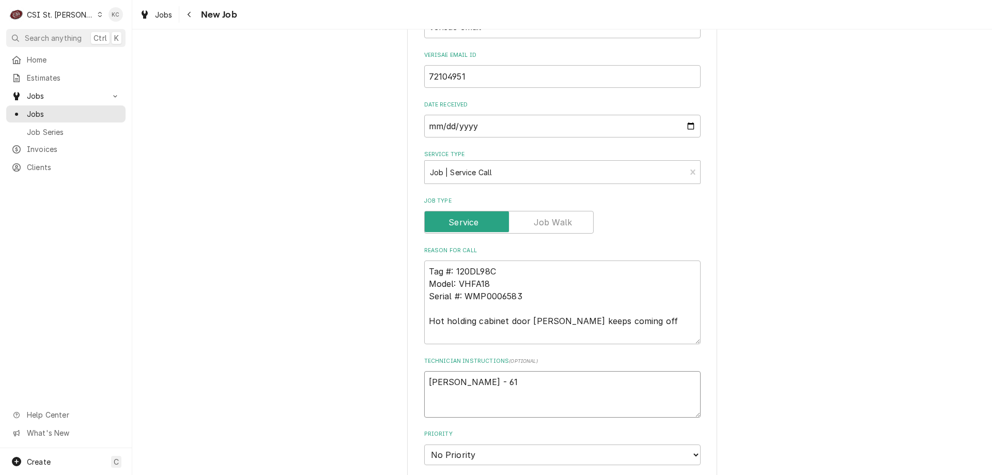
type textarea "Chris Atkins - 618"
type textarea "x"
type textarea "Chris Atkins - 61"
type textarea "x"
type textarea "Chris Atkins - 6"
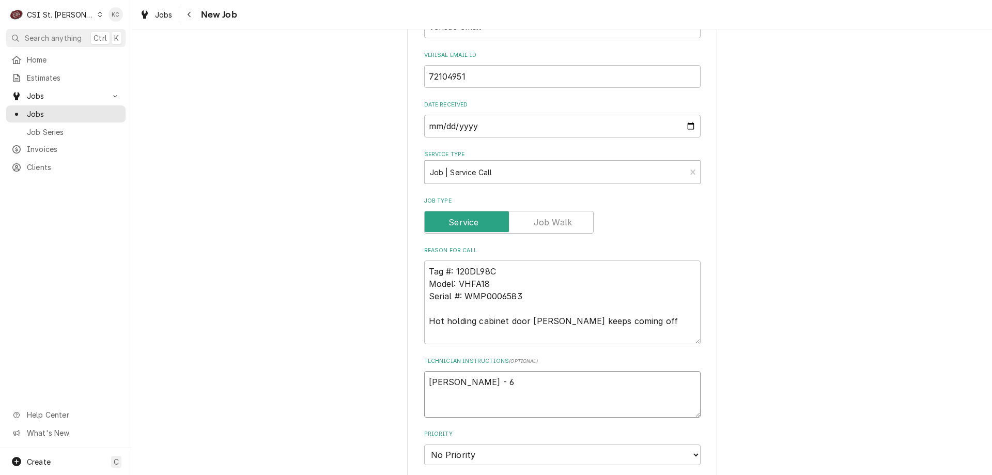
type textarea "x"
type textarea "Chris Atkins -"
type textarea "x"
type textarea "Chris Atkins - 3"
type textarea "x"
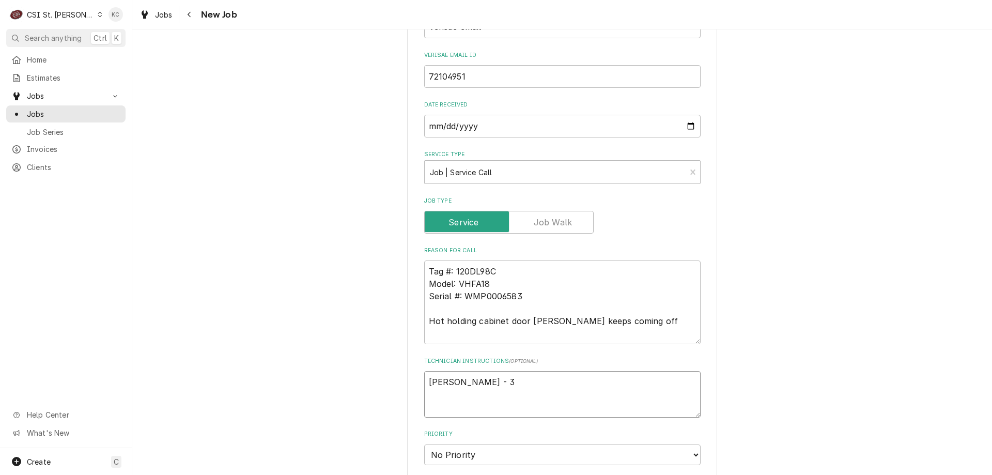
type textarea "Chris Atkins - 31"
type textarea "x"
type textarea "Chris Atkins - 314"
type textarea "x"
type textarea "Chris Atkins - 314"
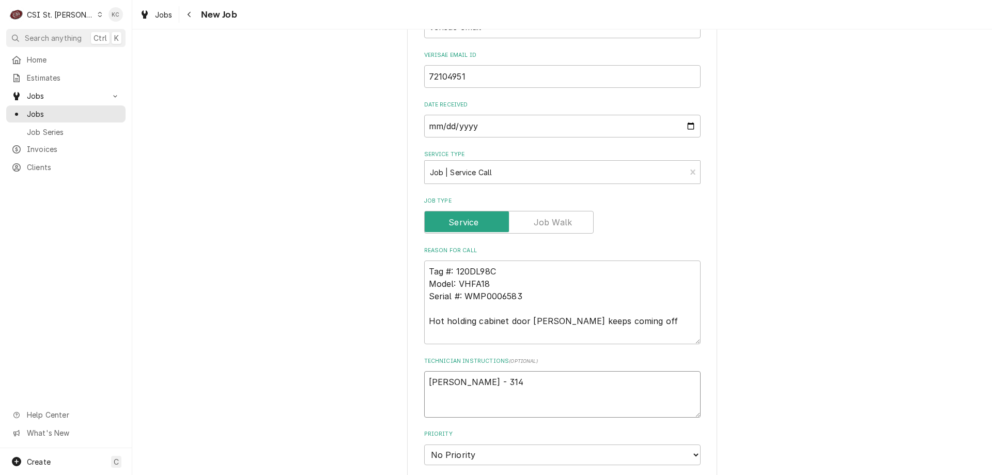
type textarea "x"
type textarea "Chris Atkins - 314 2"
type textarea "x"
type textarea "Chris Atkins - 314 23"
type textarea "x"
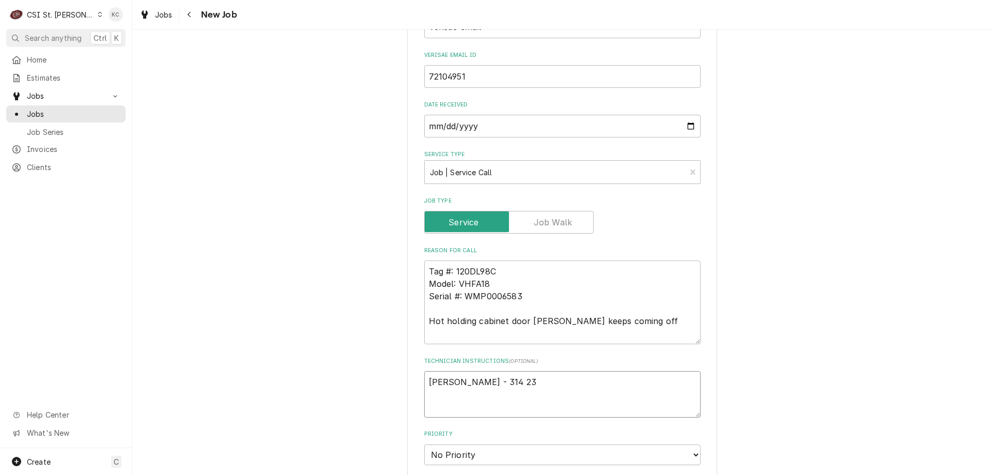
type textarea "Chris Atkins - 314 231"
type textarea "x"
type textarea "Chris Atkins - 314 231-"
type textarea "x"
type textarea "Chris Atkins - 314 231-3"
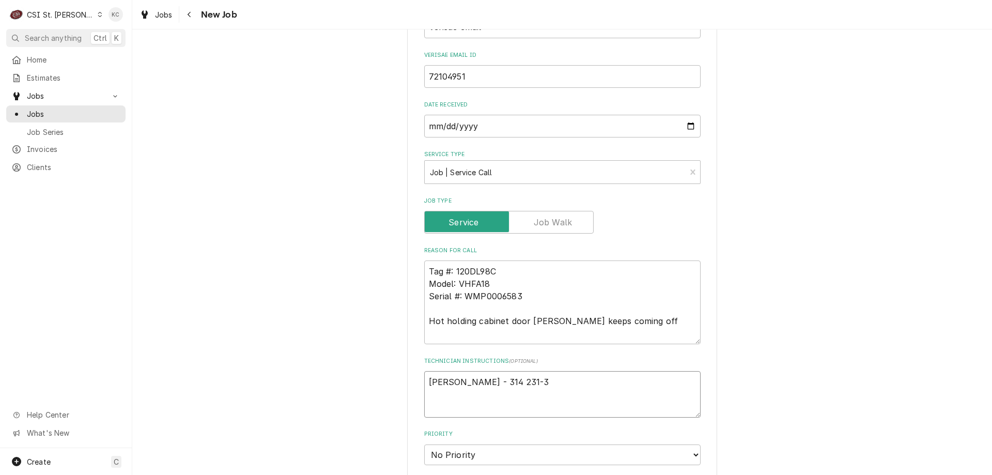
type textarea "x"
type textarea "Chris Atkins - 314 231-34"
type textarea "x"
type textarea "Chris Atkins - 314 231-345"
type textarea "x"
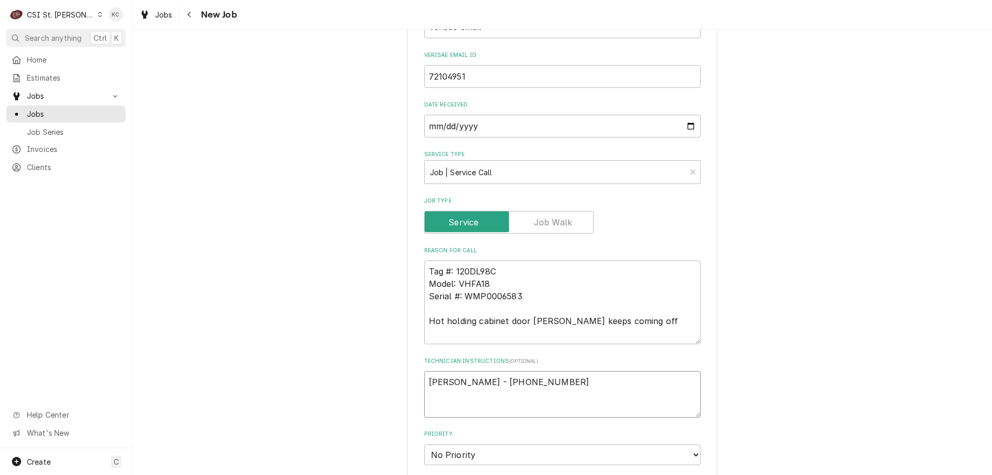
type textarea "Chris Atkins - 314 231-3450"
type textarea "x"
type textarea "Chris Atkins - 314 231-3450"
type textarea "x"
type textarea "Chris Atkins - 314 231-3450"
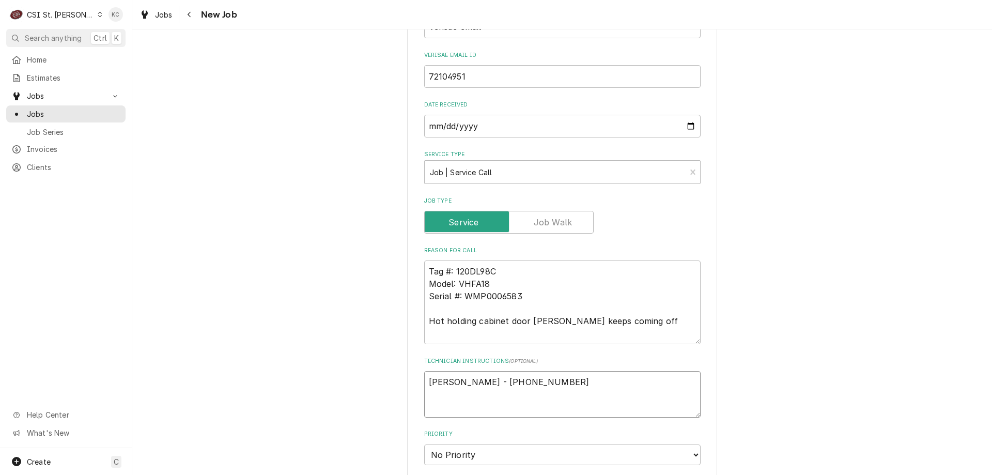
type textarea "x"
type textarea "Chris Atkins - 314 231-3450 6"
type textarea "x"
type textarea "Chris Atkins - 314 231-3450 6a"
type textarea "x"
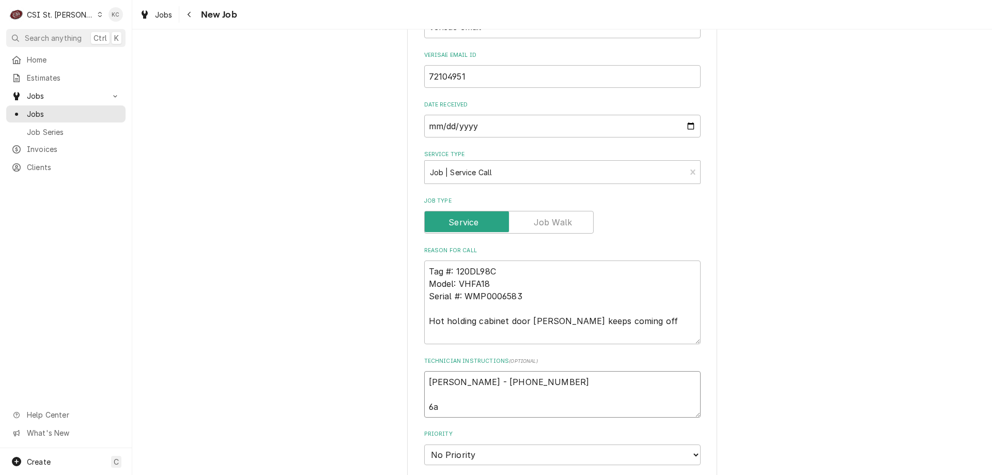
type textarea "Chris Atkins - 314 231-3450 6am"
type textarea "x"
type textarea "Chris Atkins - 314 231-3450 6am"
type textarea "x"
type textarea "Chris Atkins - 314 231-3450 6am -"
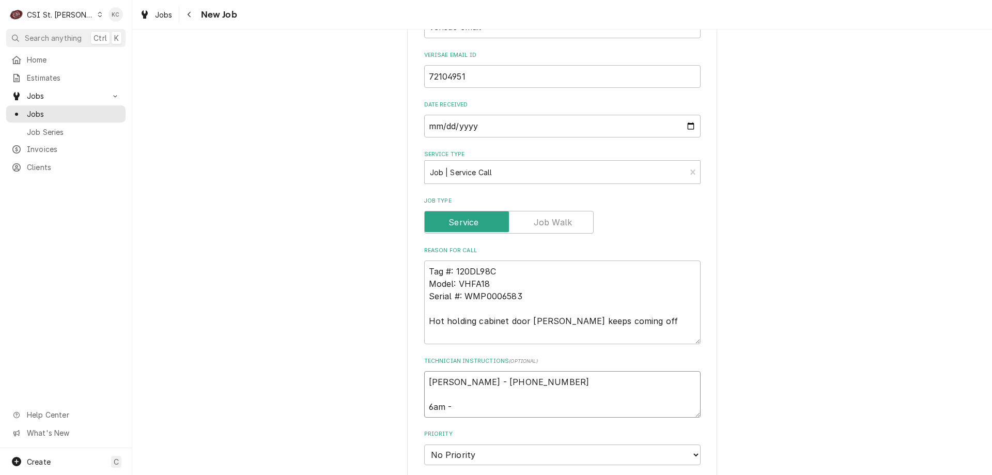
type textarea "x"
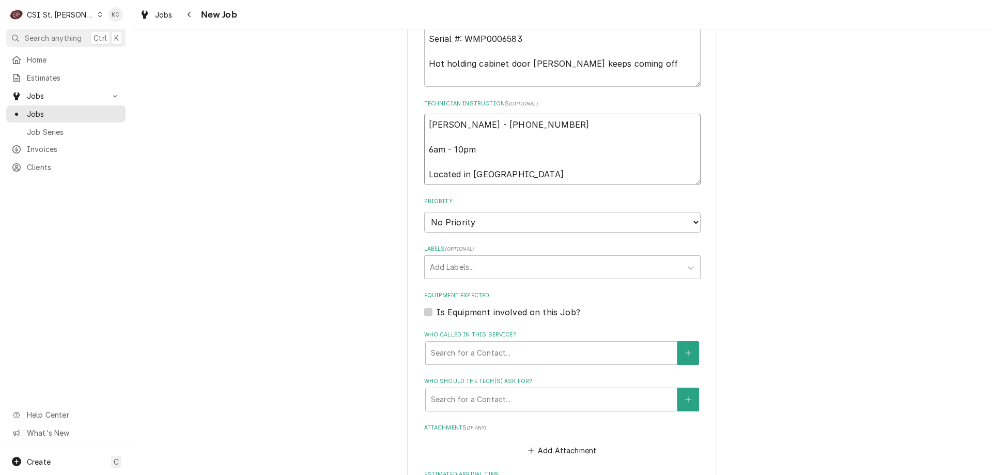
scroll to position [681, 0]
click at [507, 213] on select "No Priority Urgent High Medium Low" at bounding box center [562, 221] width 276 height 21
click at [424, 211] on select "No Priority Urgent High Medium Low" at bounding box center [562, 221] width 276 height 21
click at [500, 270] on div "Labels" at bounding box center [553, 266] width 246 height 19
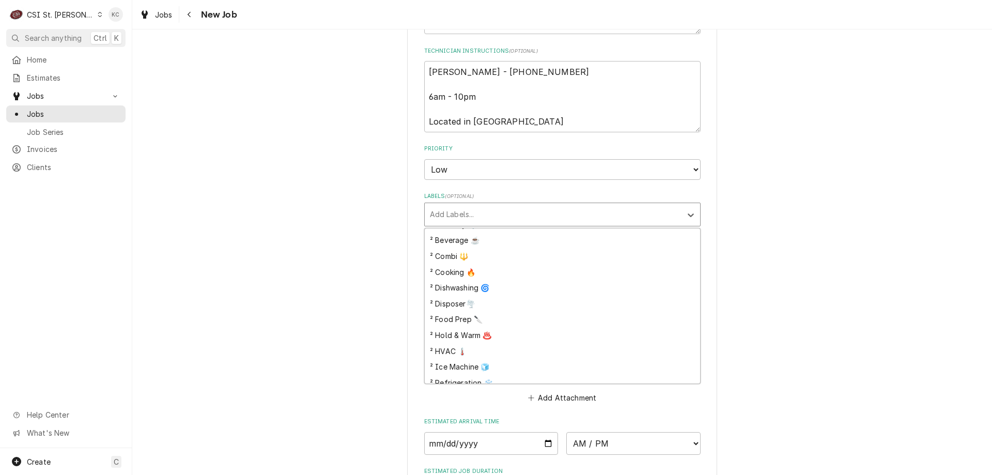
scroll to position [155, 0]
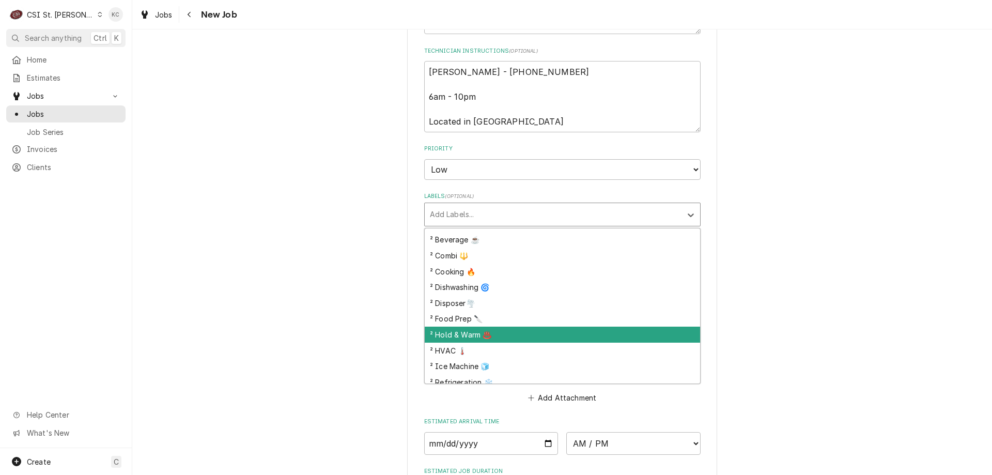
click at [507, 329] on div "² Hold & Warm ♨️" at bounding box center [562, 334] width 275 height 16
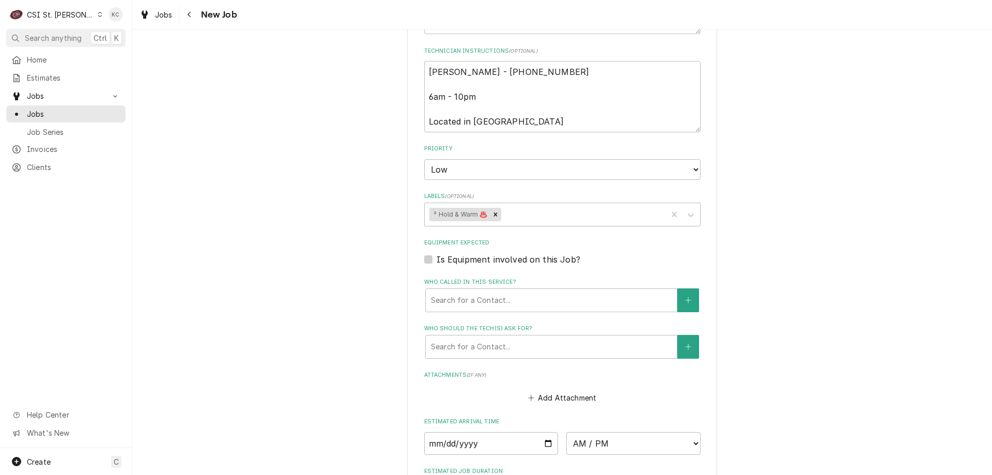
click at [782, 321] on div "Please provide the following information to create a job: Client Details Client…" at bounding box center [562, 20] width 860 height 1427
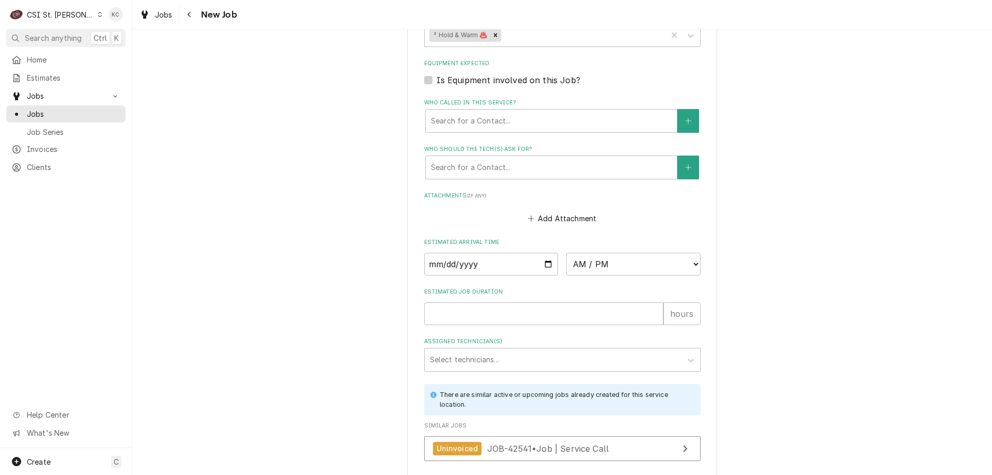
scroll to position [993, 0]
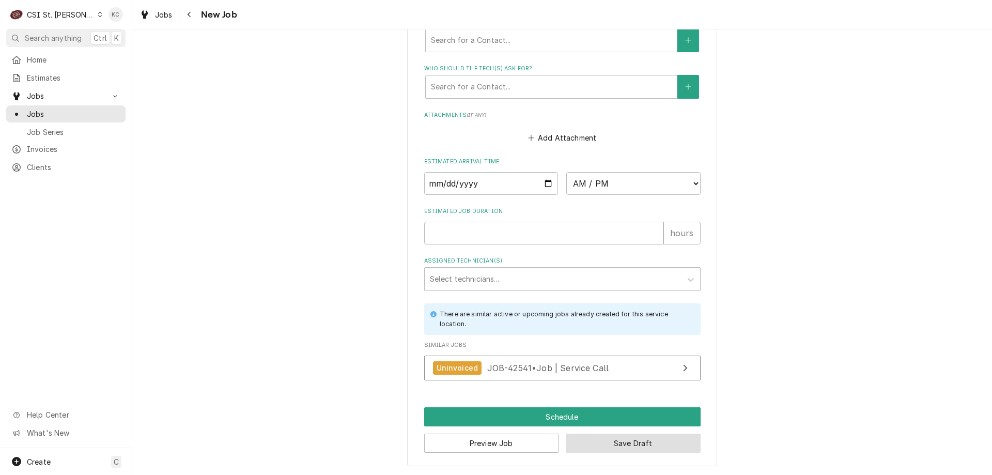
click at [649, 446] on button "Save Draft" at bounding box center [633, 442] width 135 height 19
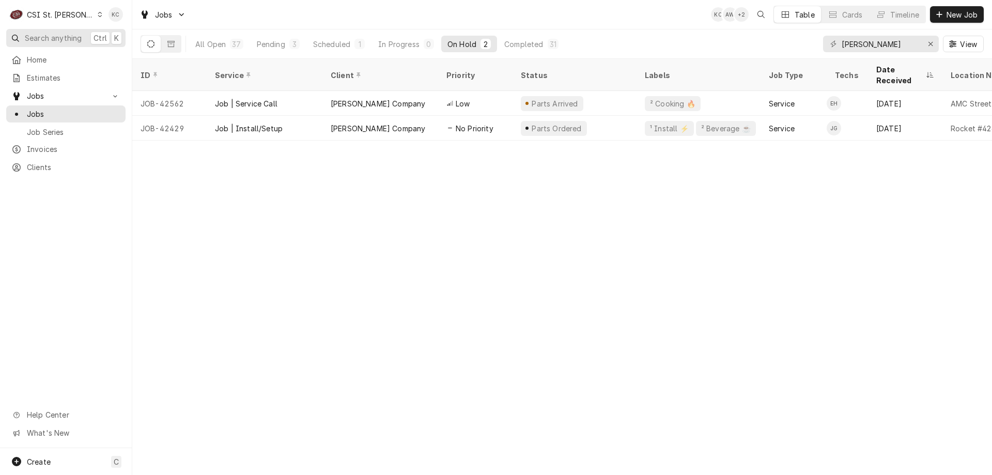
click at [55, 34] on span "Search anything" at bounding box center [53, 38] width 57 height 11
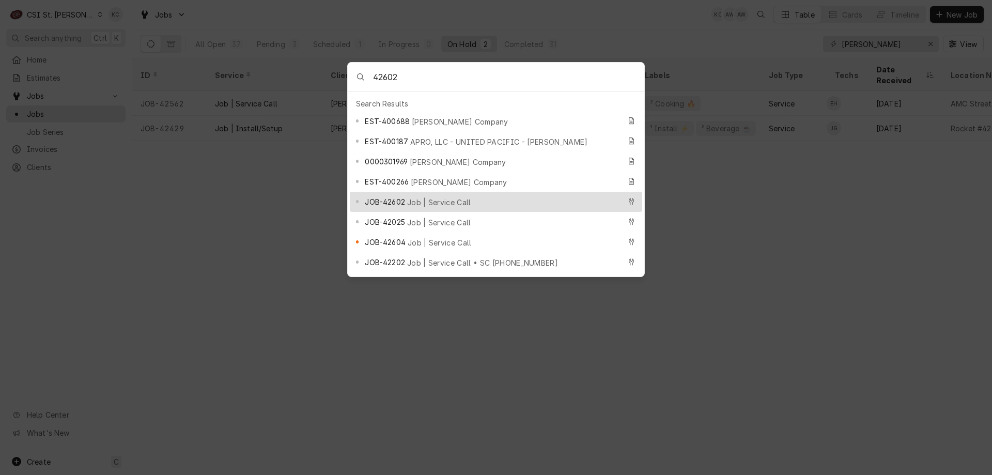
type input "42602"
click at [429, 197] on span "Job | Service Call" at bounding box center [439, 202] width 64 height 11
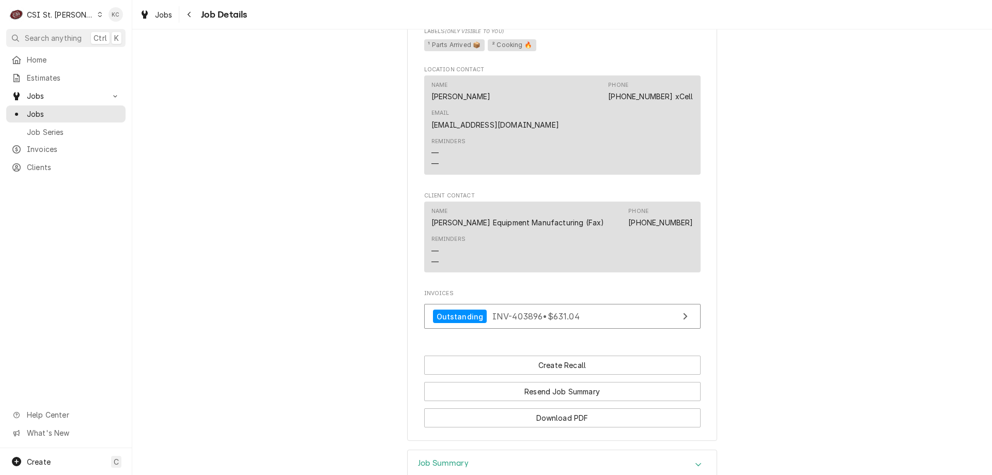
scroll to position [1214, 0]
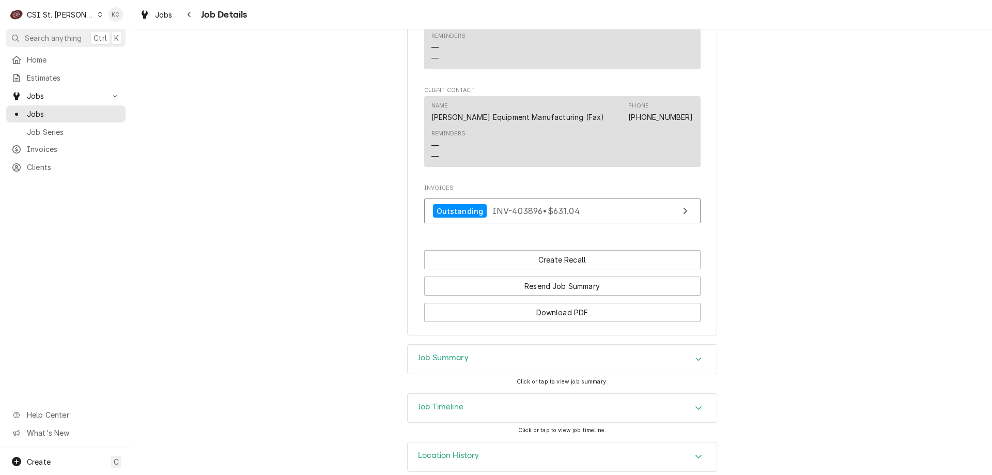
click at [442, 402] on h3 "Job Timeline" at bounding box center [440, 407] width 45 height 10
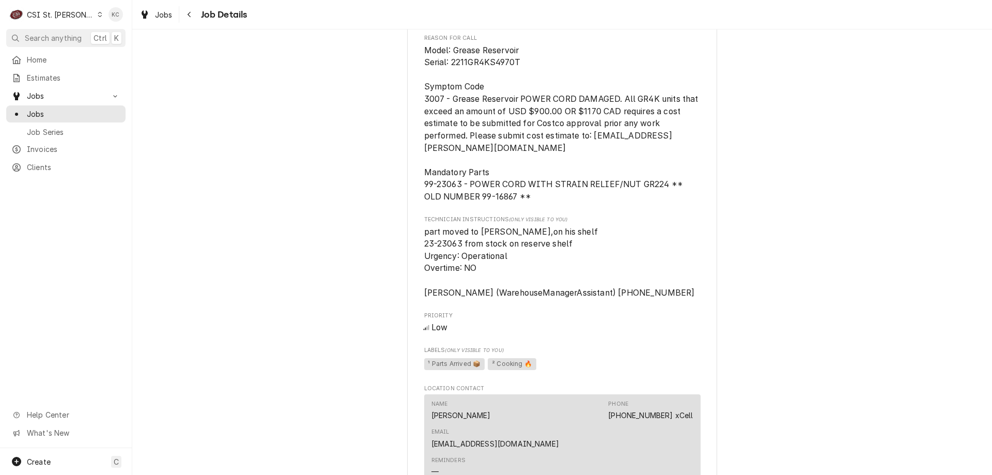
scroll to position [777, 0]
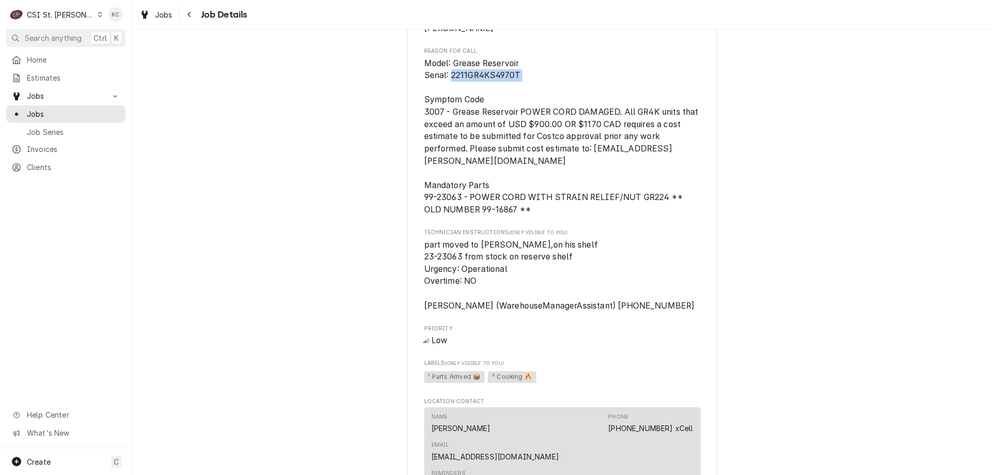
drag, startPoint x: 447, startPoint y: 101, endPoint x: 508, endPoint y: 100, distance: 61.5
click at [518, 100] on span "Model: Grease Reservoir Serial: 2211GR4KS4970T Symptom Code 3007 - Grease Reser…" at bounding box center [562, 136] width 276 height 157
copy span "2211GR4KS4970T"
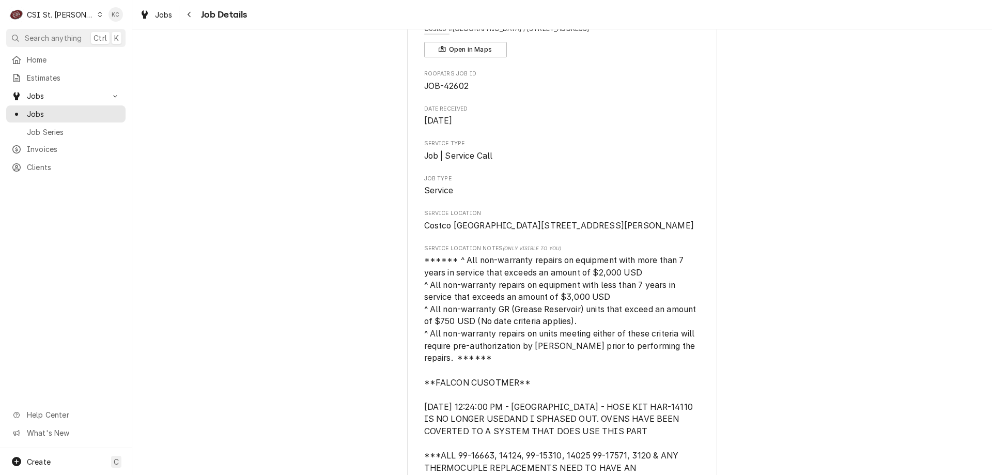
scroll to position [0, 0]
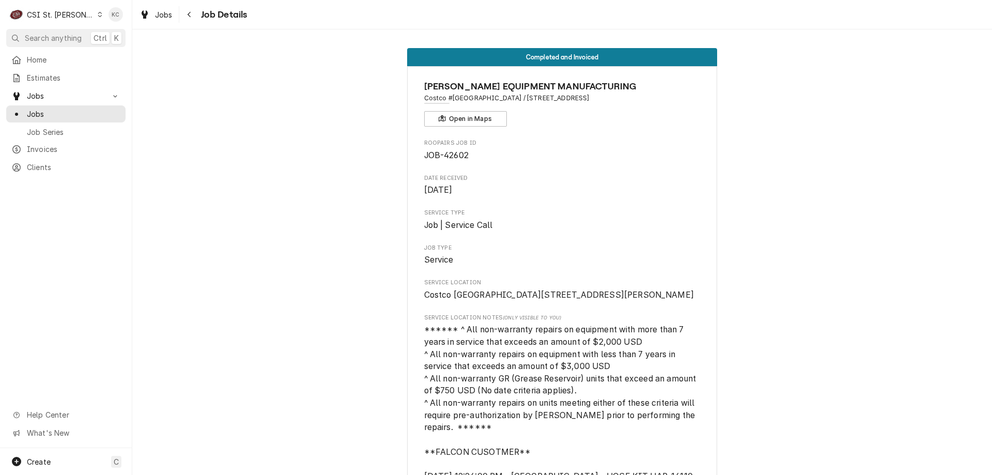
drag, startPoint x: 840, startPoint y: 127, endPoint x: 861, endPoint y: 119, distance: 22.3
click at [181, 18] on button "Navigate back" at bounding box center [189, 14] width 17 height 17
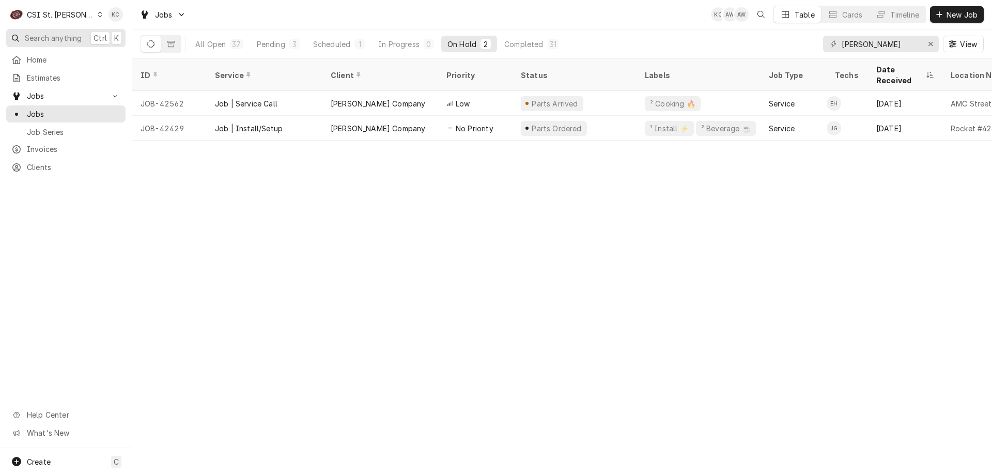
click at [47, 39] on span "Search anything" at bounding box center [53, 38] width 57 height 11
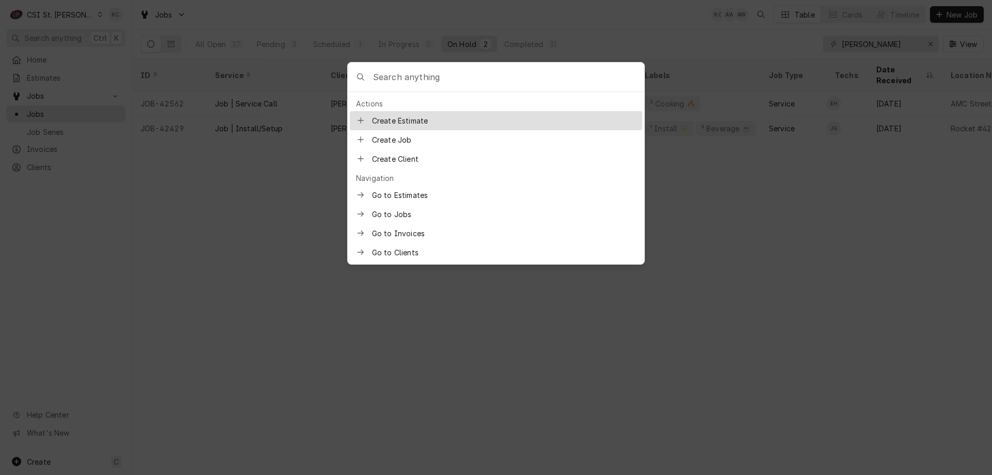
click at [389, 80] on input "Global Command Menu" at bounding box center [508, 77] width 271 height 29
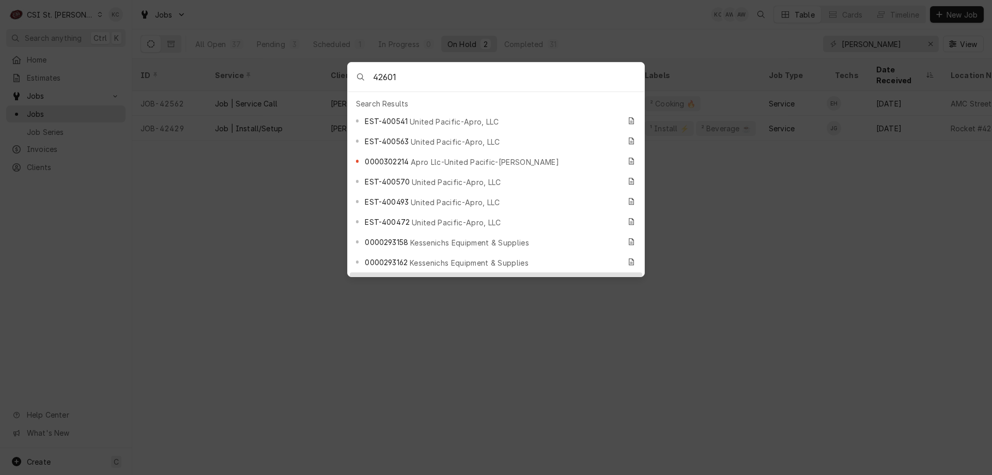
type input "42601"
click at [454, 277] on span "Job | Service Call" at bounding box center [438, 282] width 64 height 11
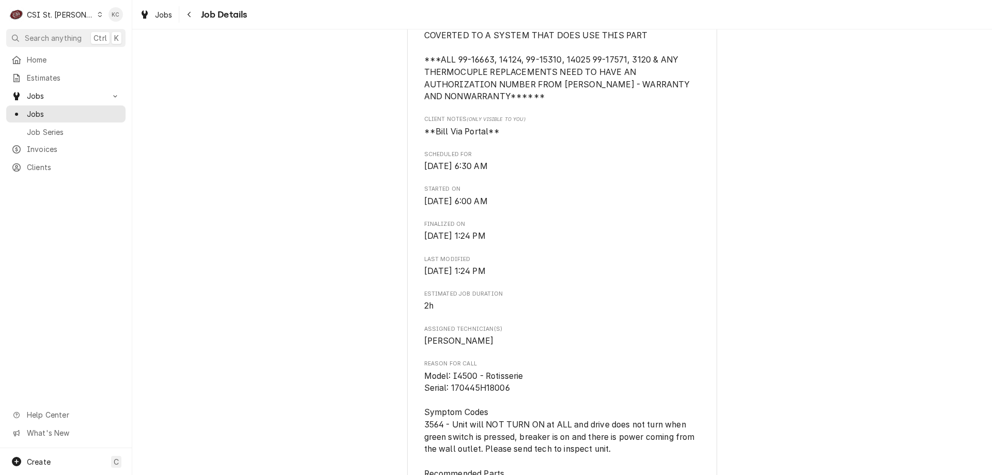
scroll to position [517, 0]
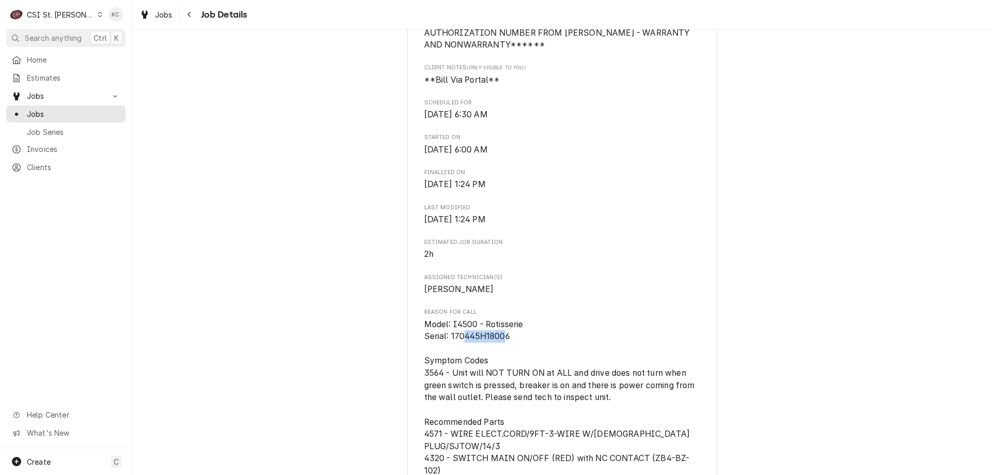
drag, startPoint x: 503, startPoint y: 363, endPoint x: 461, endPoint y: 360, distance: 41.9
click at [461, 360] on span "Model: I4500 - Rotisserie Serial: 170445H18006 Symptom Codes 3564 - Unit will N…" at bounding box center [560, 403] width 273 height 168
click at [529, 366] on span "Model: I4500 - Rotisserie Serial: 170445H18006 Symptom Codes 3564 - Unit will N…" at bounding box center [562, 403] width 276 height 171
drag, startPoint x: 519, startPoint y: 361, endPoint x: 445, endPoint y: 363, distance: 74.4
click at [445, 363] on span "Model: I4500 - Rotisserie Serial: 170445H18006 Symptom Codes 3564 - Unit will N…" at bounding box center [562, 403] width 276 height 171
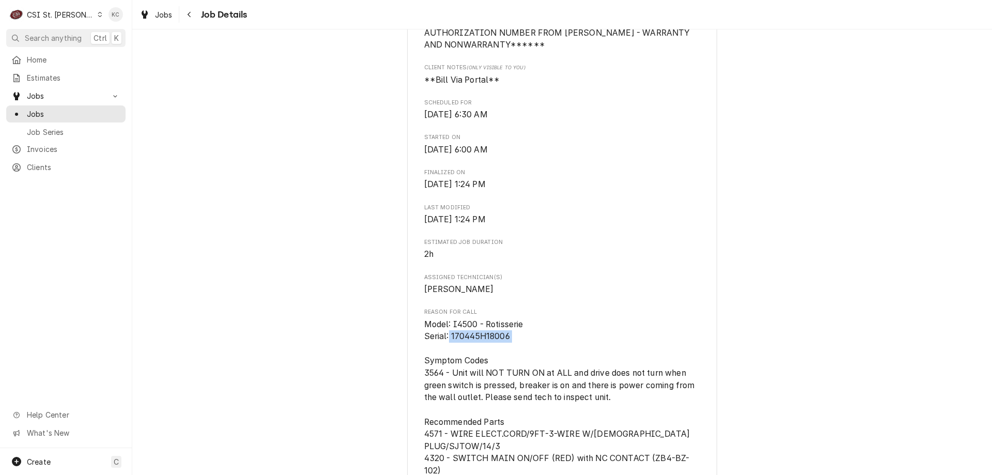
copy span "170445H18006"
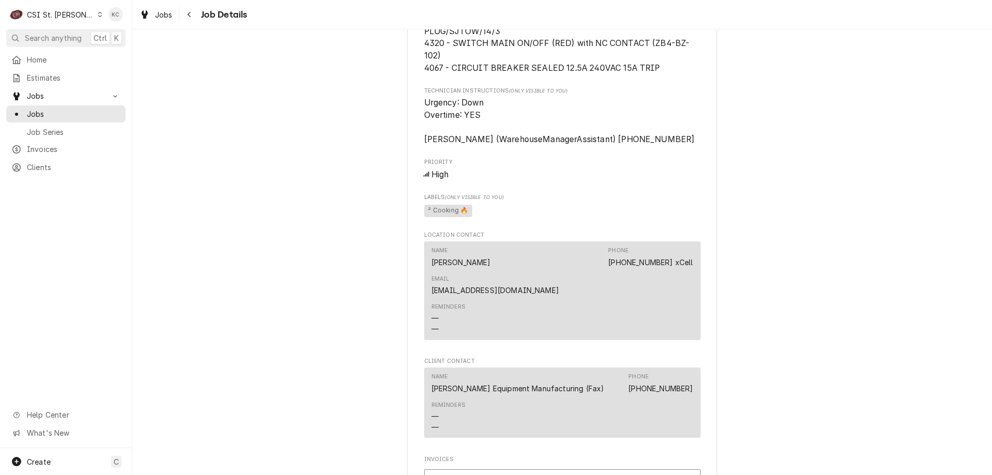
scroll to position [1202, 0]
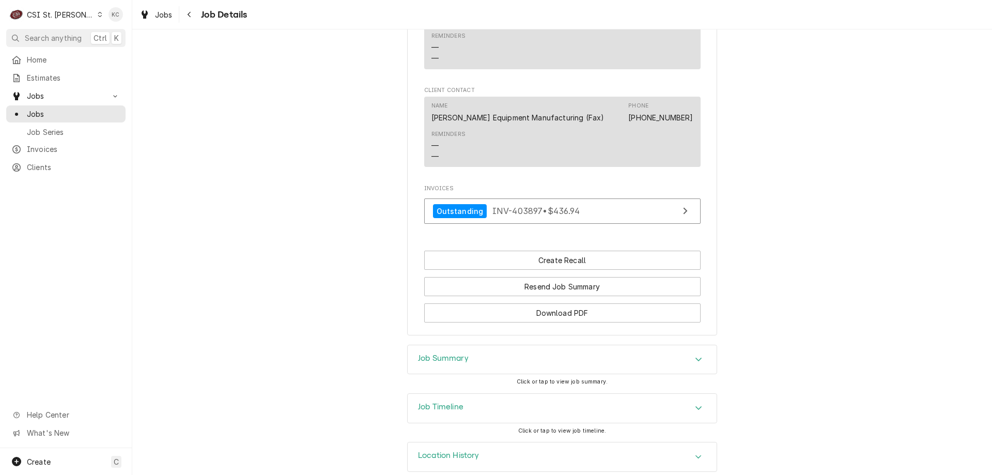
click at [450, 402] on h3 "Job Timeline" at bounding box center [440, 407] width 45 height 10
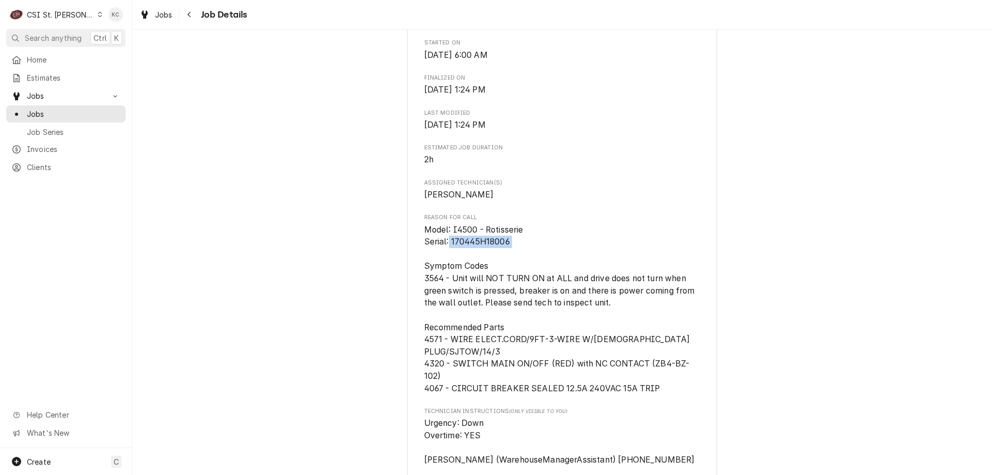
scroll to position [648, 0]
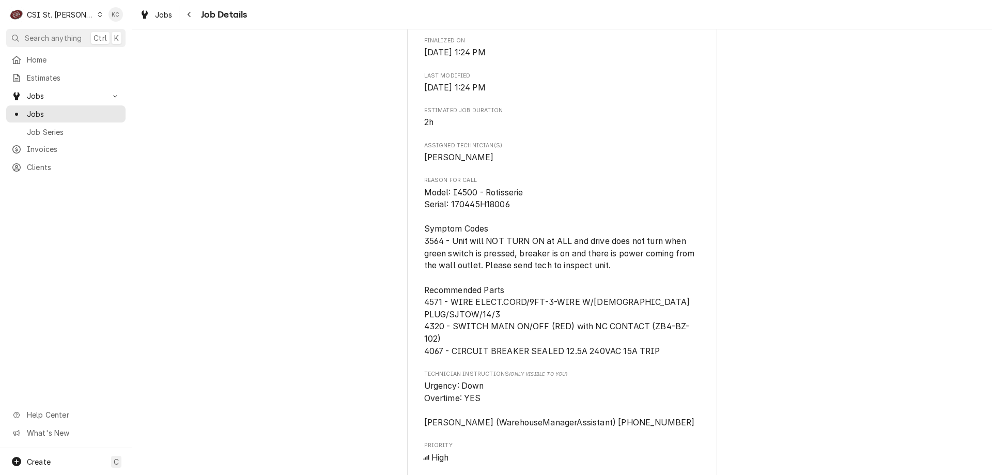
click at [827, 214] on div "Completed and Invoiced HARDT EQUIPMENT MANUFACTURING Costco #1060 Manchester / …" at bounding box center [562, 145] width 860 height 1506
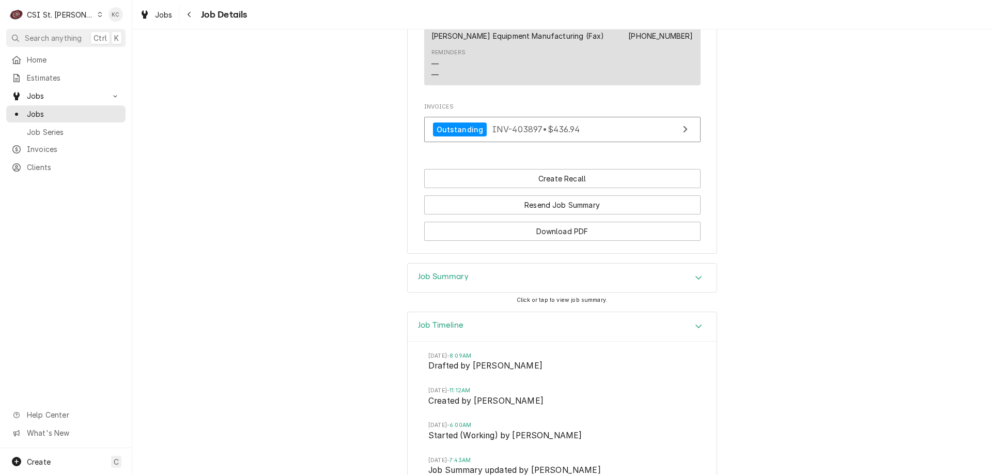
scroll to position [1471, 0]
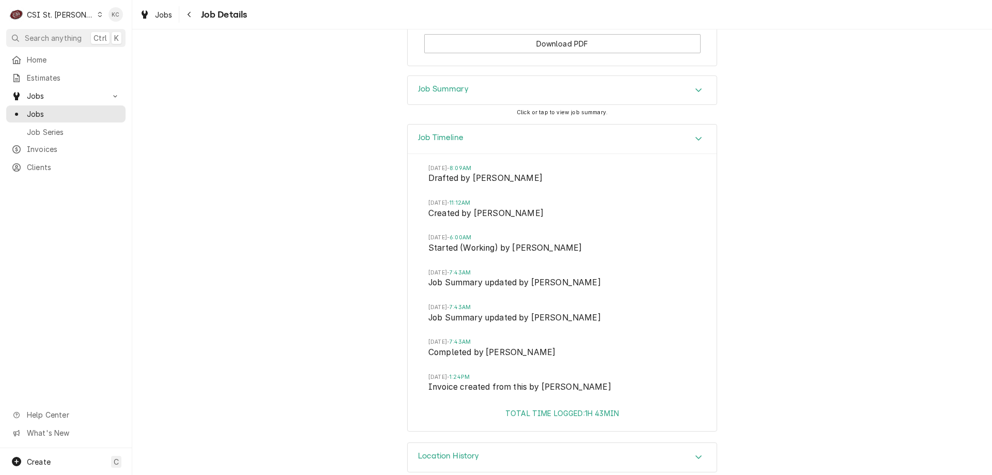
click at [435, 451] on h3 "Location History" at bounding box center [448, 456] width 61 height 10
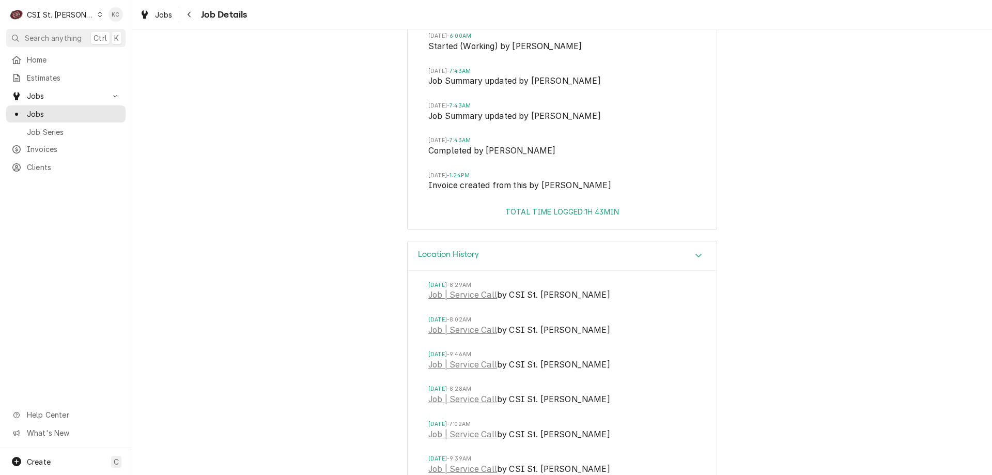
scroll to position [1678, 0]
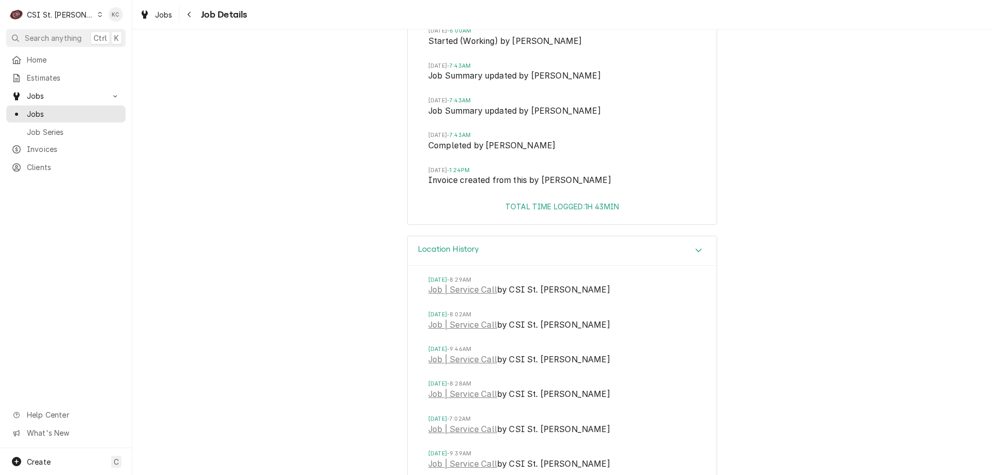
click at [519, 236] on div "Location History" at bounding box center [562, 250] width 309 height 29
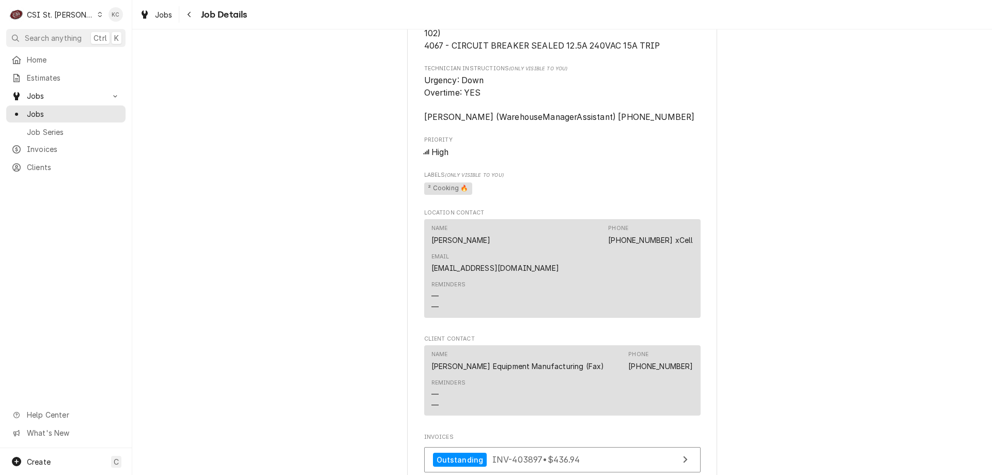
scroll to position [0, 0]
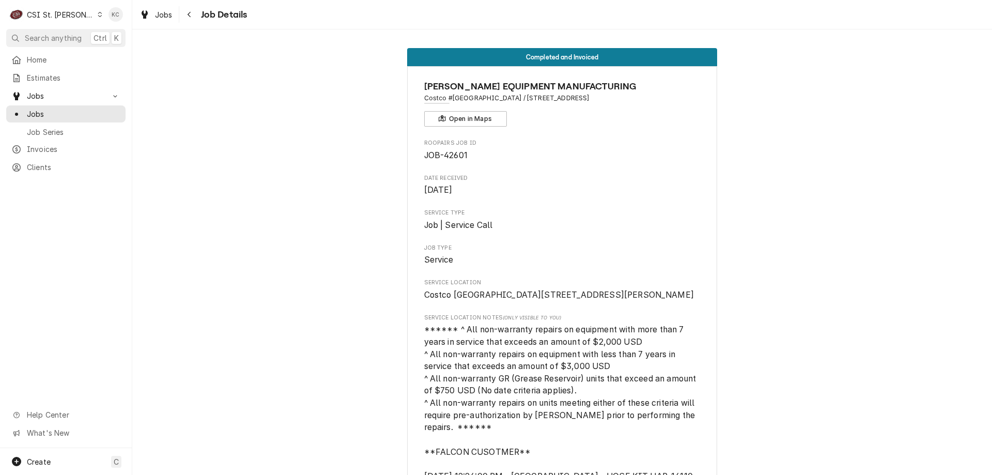
drag, startPoint x: 904, startPoint y: 52, endPoint x: 916, endPoint y: 61, distance: 15.4
click at [200, 19] on span "Job Details" at bounding box center [223, 15] width 50 height 14
click at [196, 15] on button "Navigate back" at bounding box center [189, 14] width 17 height 17
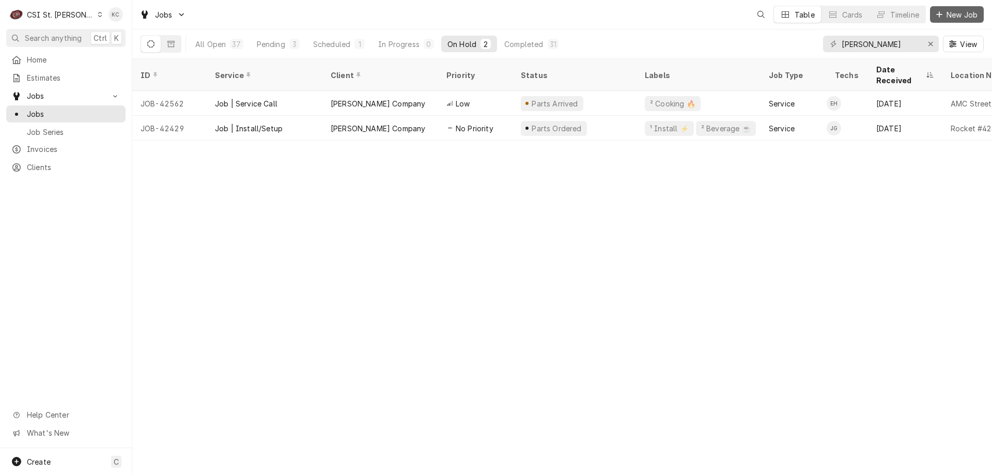
click at [962, 12] on span "New Job" at bounding box center [961, 14] width 35 height 11
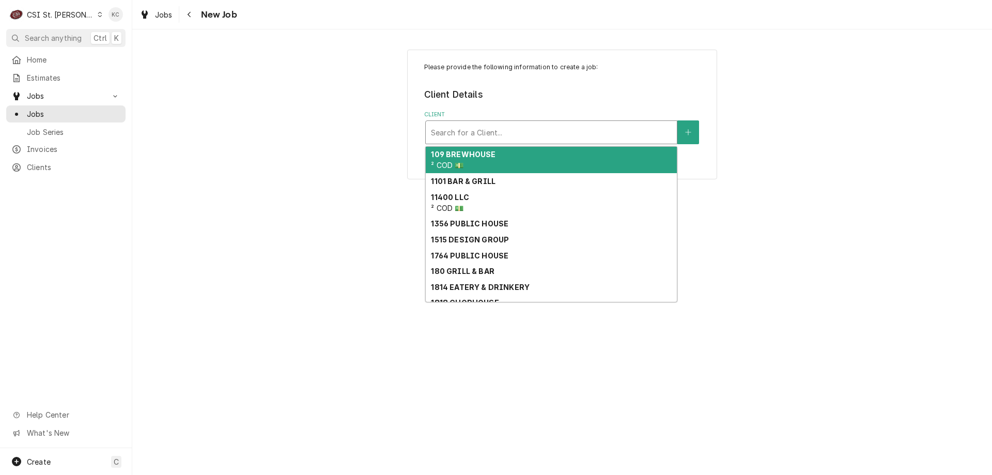
click at [511, 135] on div "Client" at bounding box center [551, 132] width 241 height 19
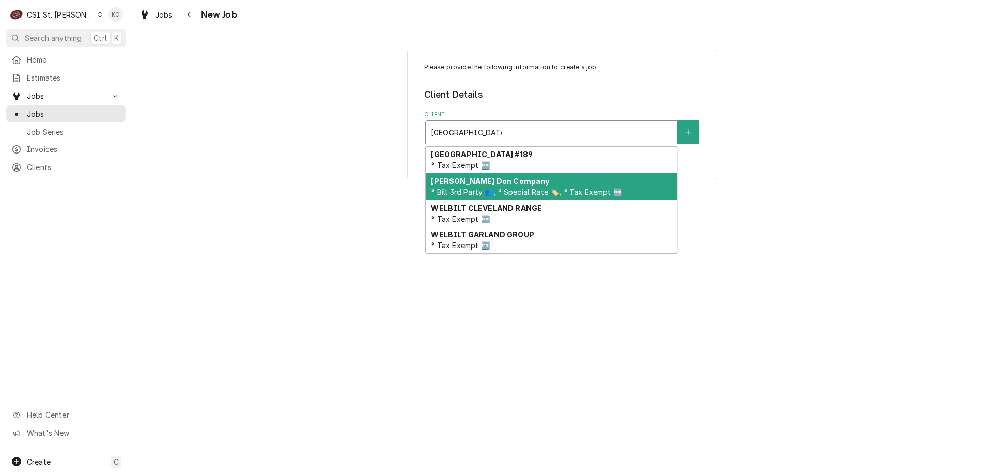
type input "[GEOGRAPHIC_DATA]"
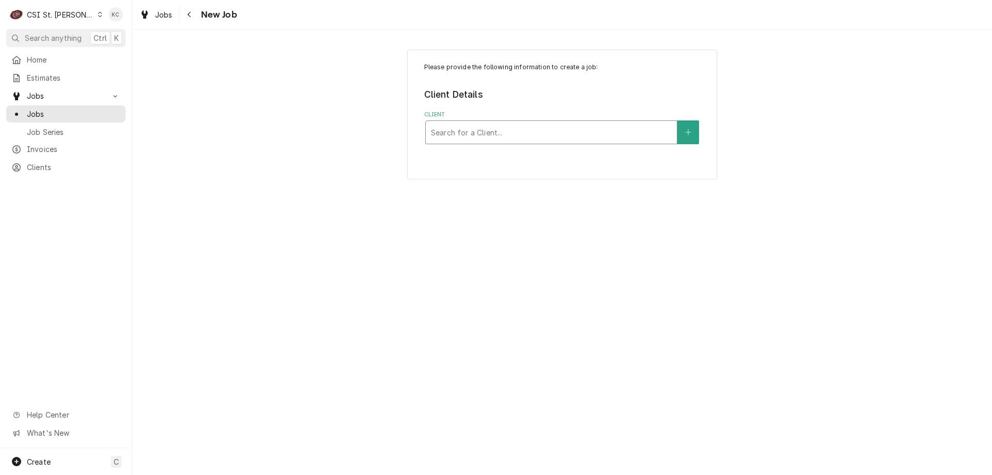
click at [494, 130] on div "Client" at bounding box center [551, 132] width 241 height 19
click at [555, 137] on div "Client" at bounding box center [551, 132] width 241 height 19
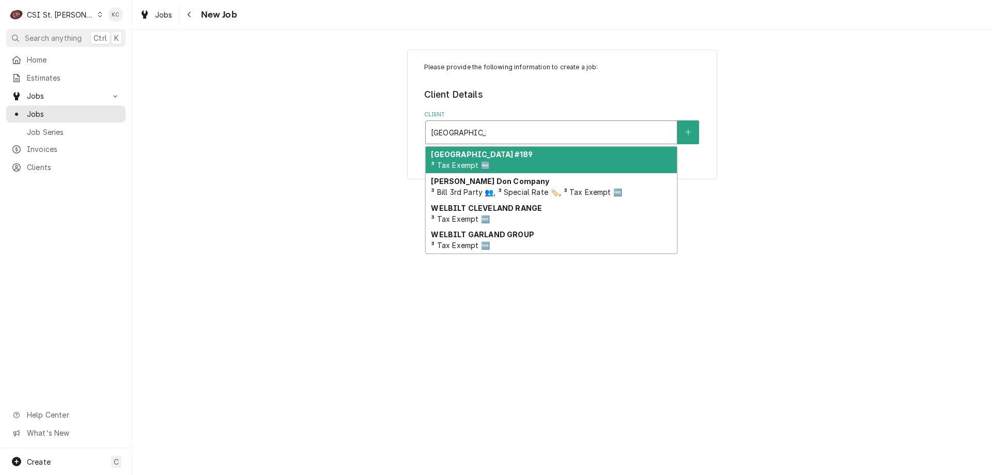
type input "[GEOGRAPHIC_DATA] sch"
click at [533, 154] on strong "[GEOGRAPHIC_DATA] #189" at bounding box center [482, 154] width 102 height 9
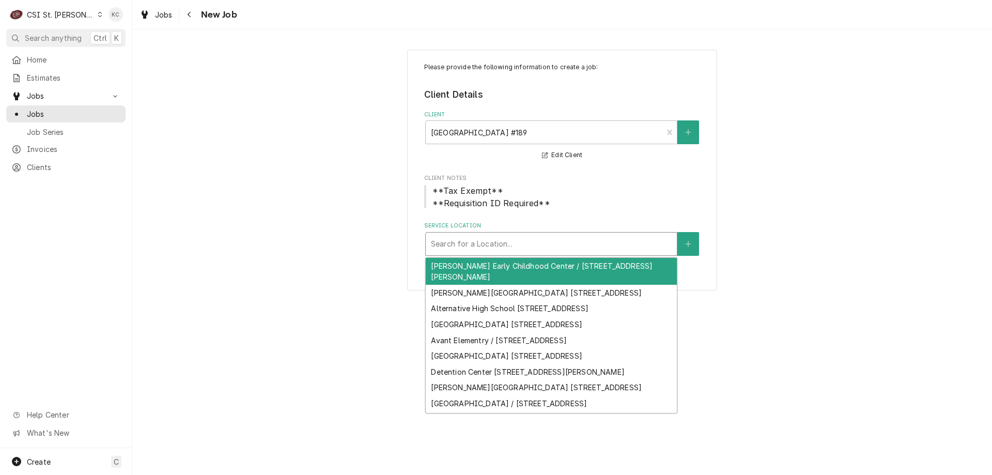
click at [539, 241] on div "Service Location" at bounding box center [551, 244] width 241 height 19
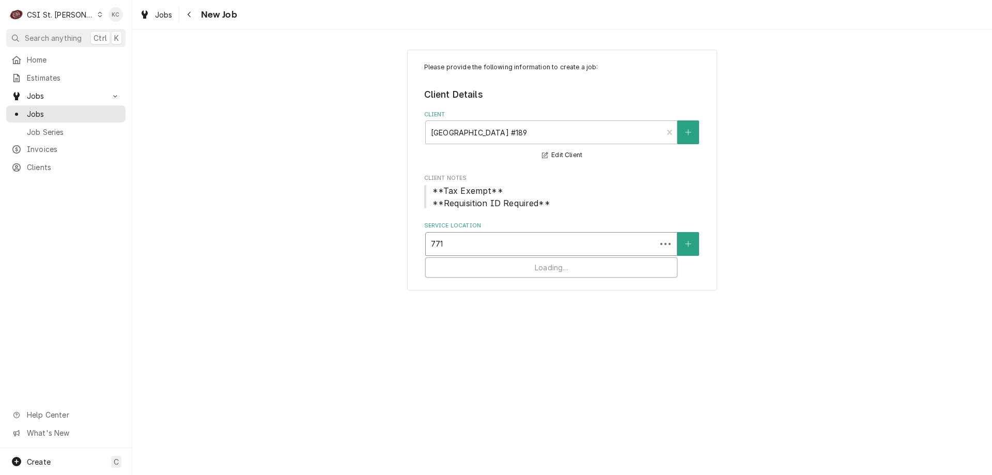
type input "7710"
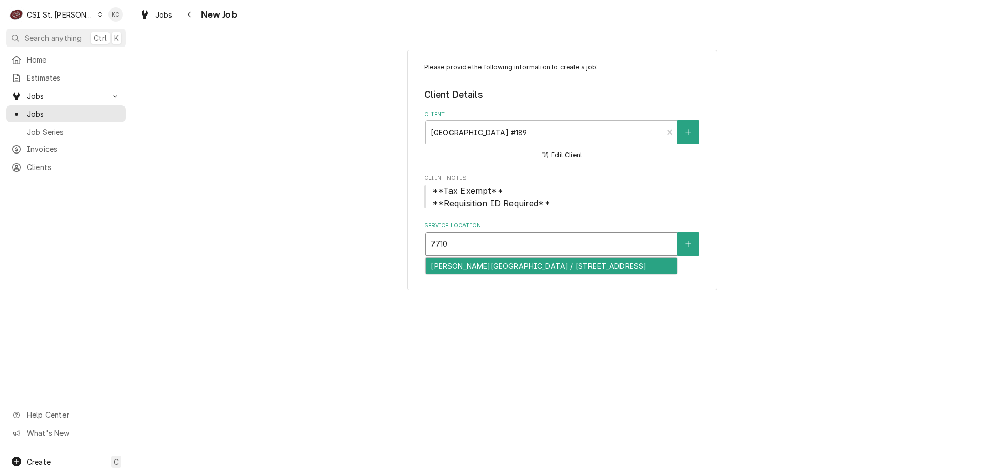
click at [547, 271] on div "[PERSON_NAME][GEOGRAPHIC_DATA] / [STREET_ADDRESS]" at bounding box center [551, 266] width 251 height 16
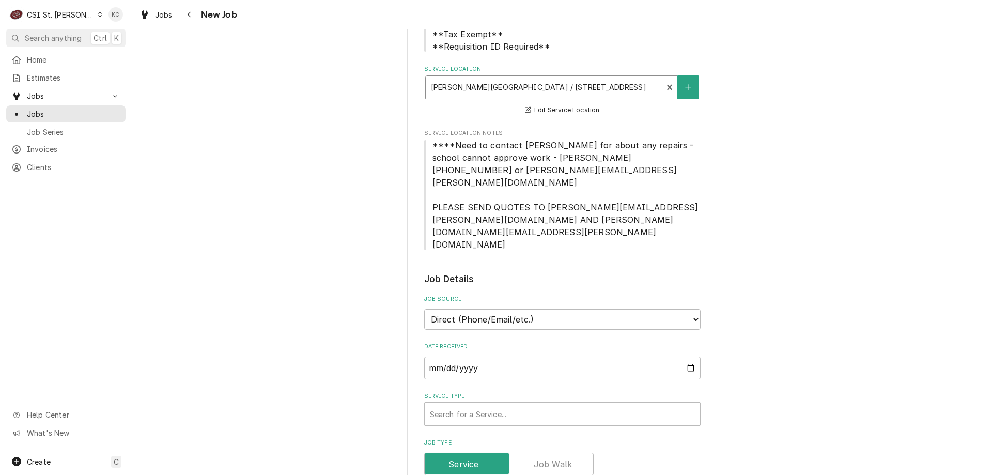
scroll to position [155, 0]
click at [486, 310] on select "Direct (Phone/Email/etc.) Service Channel Corrigo Ecotrak Other" at bounding box center [562, 320] width 276 height 21
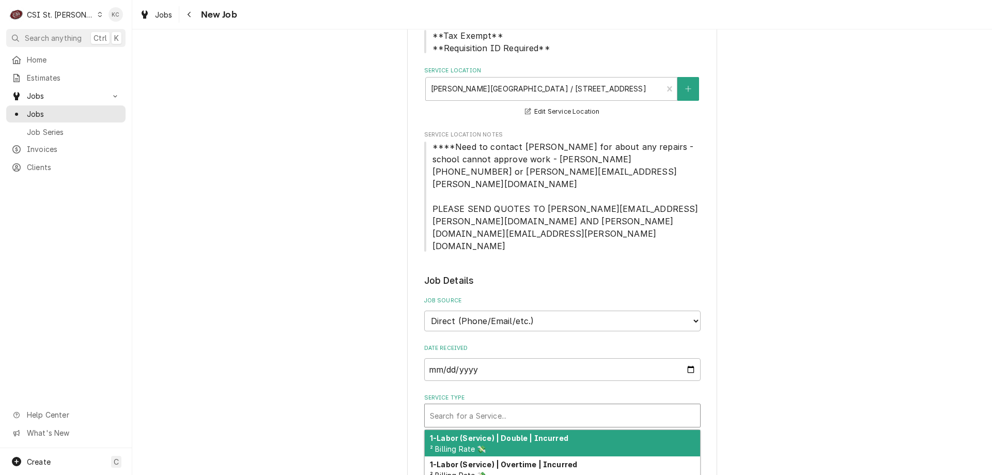
click at [489, 406] on div "Service Type" at bounding box center [562, 415] width 265 height 19
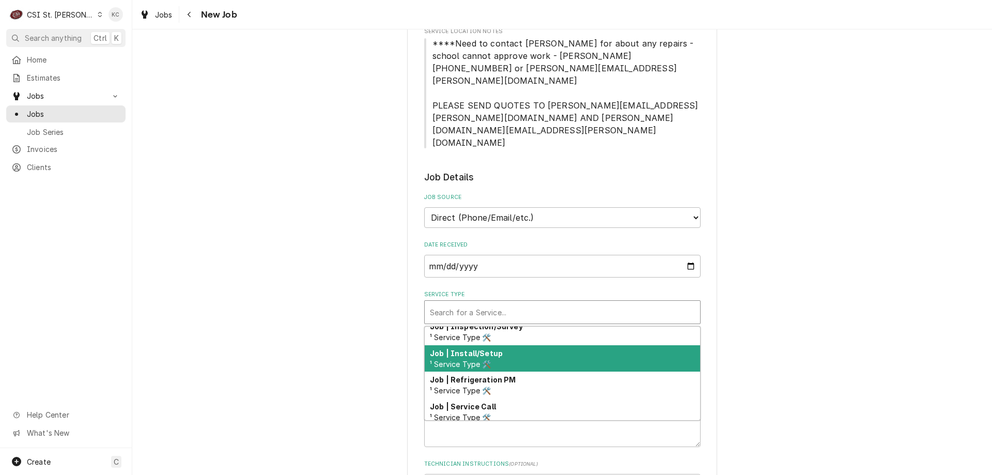
scroll to position [603, 0]
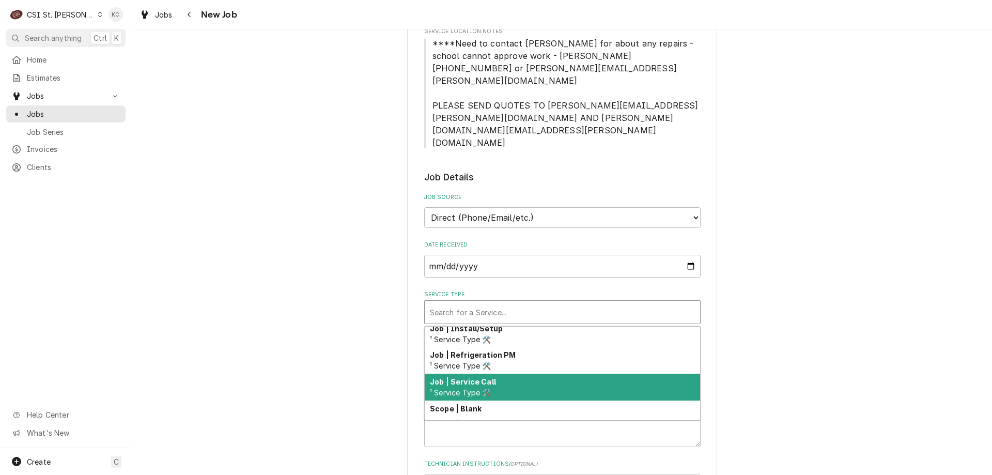
click at [552, 373] on div "Job | Service Call ¹ Service Type 🛠️" at bounding box center [562, 386] width 275 height 27
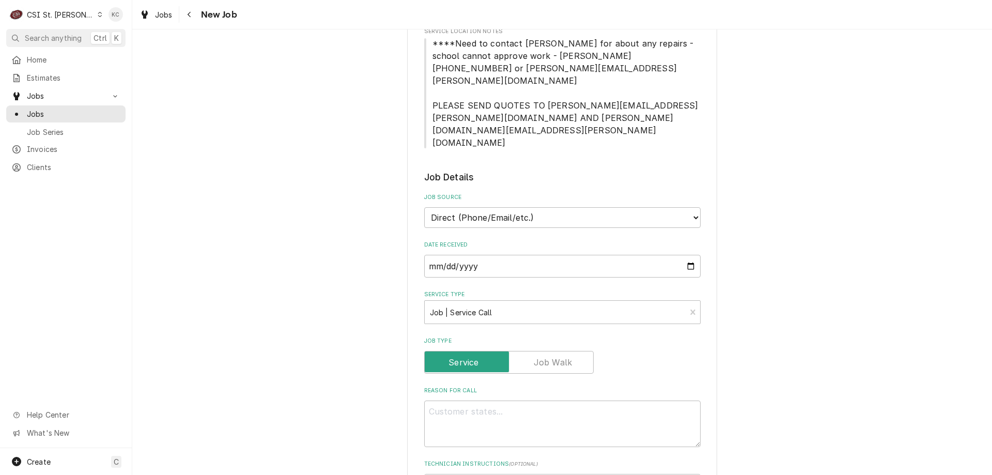
drag, startPoint x: 830, startPoint y: 294, endPoint x: 648, endPoint y: 327, distance: 184.2
click at [827, 294] on div "Please provide the following information to create a job: Client Details Client…" at bounding box center [562, 405] width 860 height 1246
click at [582, 400] on textarea "Reason For Call" at bounding box center [562, 423] width 276 height 46
click at [443, 400] on textarea "Reason For Call" at bounding box center [562, 423] width 276 height 46
paste textarea "TRAULSEN RLT232WUT-FHS T13162L05"
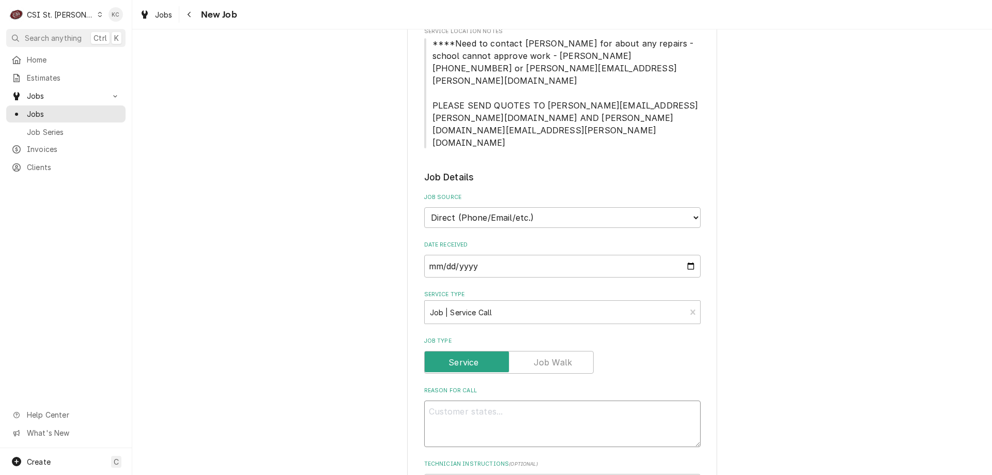
type textarea "x"
type textarea "TRAULSEN RLT232WUT-FHS T13162L05"
click at [479, 400] on textarea "TRAULSEN RLT232WUT-FHS T13162L05" at bounding box center [562, 423] width 276 height 46
type textarea "x"
type textarea "TRAULSEN RLT232WUT-FHS T13162L05"
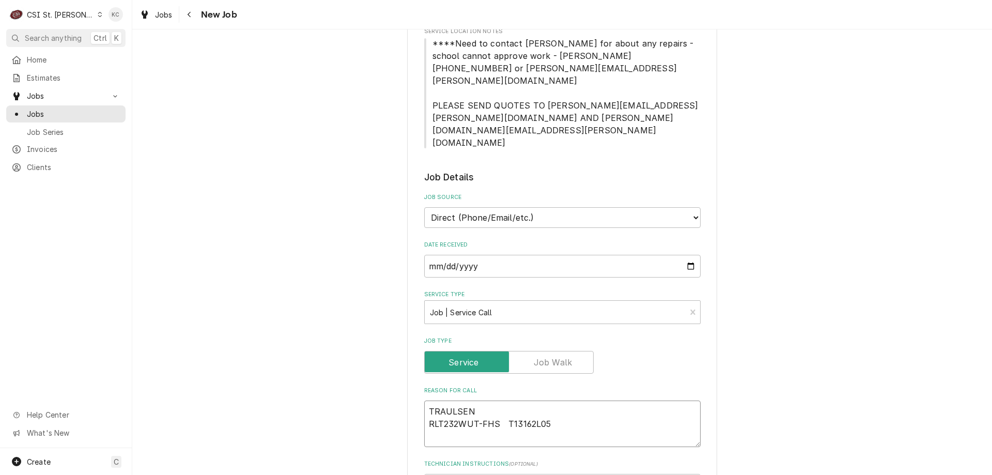
type textarea "x"
type textarea "TRAULSEN MRLT232WUT-FHS T13162L05"
type textarea "x"
type textarea "TRAULSEN MoRLT232WUT-FHS T13162L05"
type textarea "x"
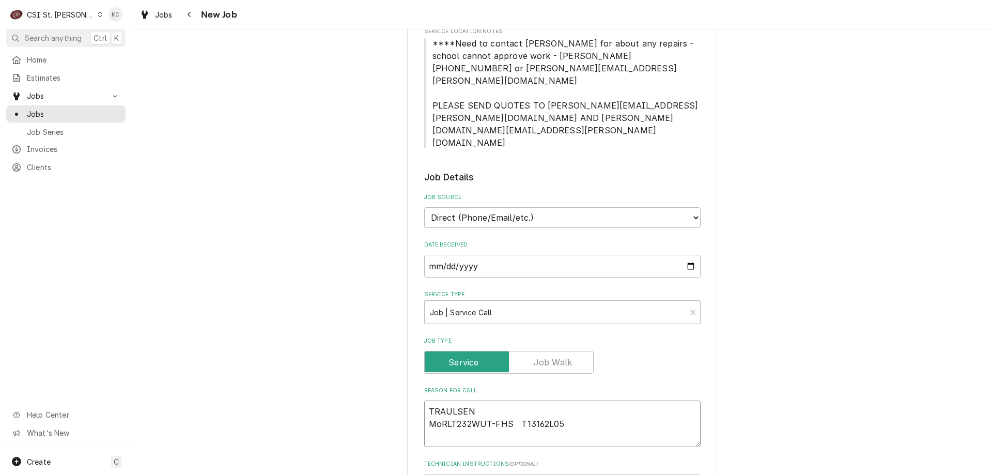
type textarea "TRAULSEN ModRLT232WUT-FHS T13162L05"
type textarea "x"
type textarea "TRAULSEN ModeRLT232WUT-FHS T13162L05"
type textarea "x"
type textarea "TRAULSEN ModelRLT232WUT-FHS T13162L05"
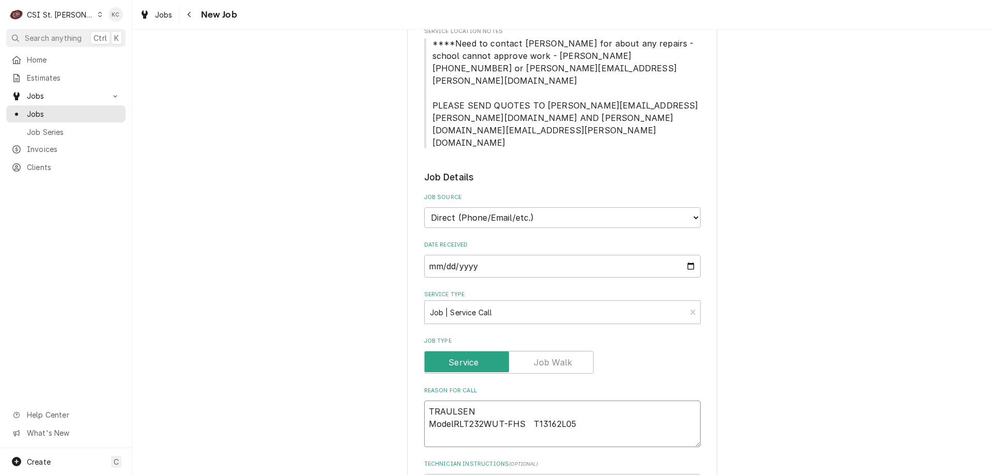
type textarea "x"
type textarea "TRAULSEN Model RLT232WUT-FHS T13162L05"
type textarea "x"
type textarea "TRAULSEN Model -RLT232WUT-FHS T13162L05"
type textarea "x"
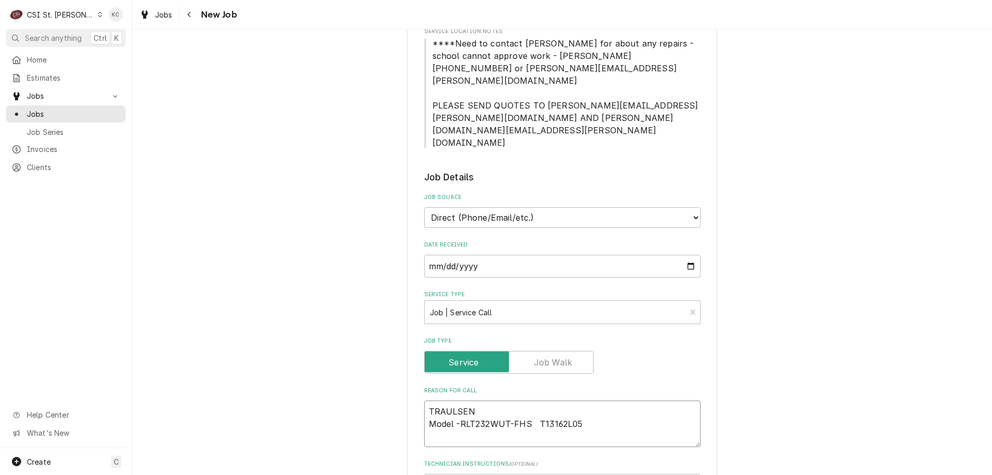
type textarea "TRAULSEN Model - RLT232WUT-FHS T13162L05"
type textarea "x"
type textarea "TRAULSEN Model - RLT232WUT-FHS T13162L05"
type textarea "x"
type textarea "TRAULSEN Model - RLT232WUT-FHS T13162L05"
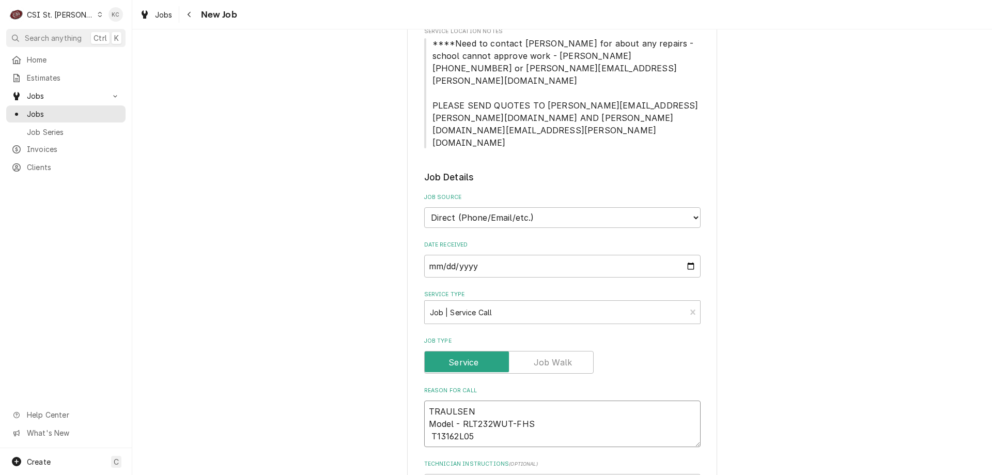
type textarea "x"
type textarea "TRAULSEN Model - RLT232WUT-FHS T13162L05"
type textarea "x"
type textarea "TRAULSEN Model - RLT232WUT-FHS ST13162L05"
type textarea "x"
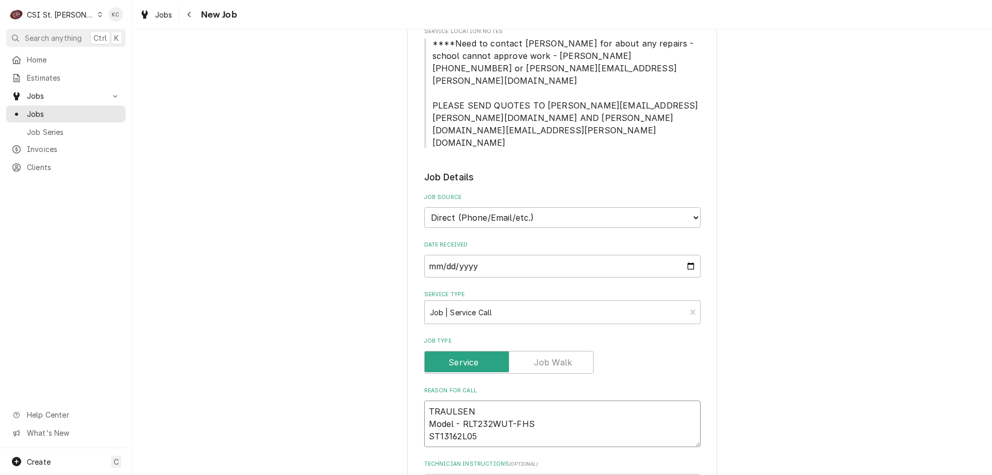
type textarea "TRAULSEN Model - RLT232WUT-FHS SeT13162L05"
type textarea "x"
type textarea "TRAULSEN Model - RLT232WUT-FHS SerT13162L05"
type textarea "x"
type textarea "TRAULSEN Model - RLT232WUT-FHS SeriT13162L05"
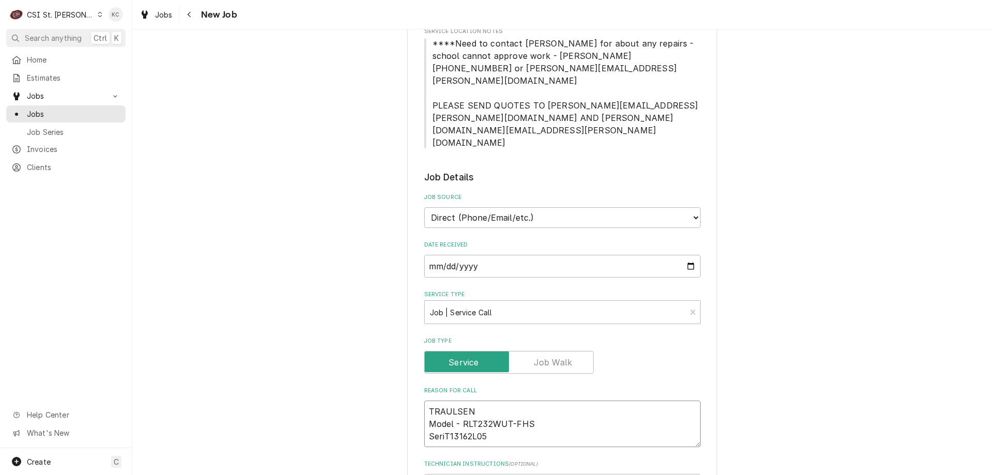
type textarea "x"
type textarea "TRAULSEN Model - RLT232WUT-FHS SeriaT13162L05"
type textarea "x"
type textarea "TRAULSEN Model - RLT232WUT-FHS SerialT13162L05"
type textarea "x"
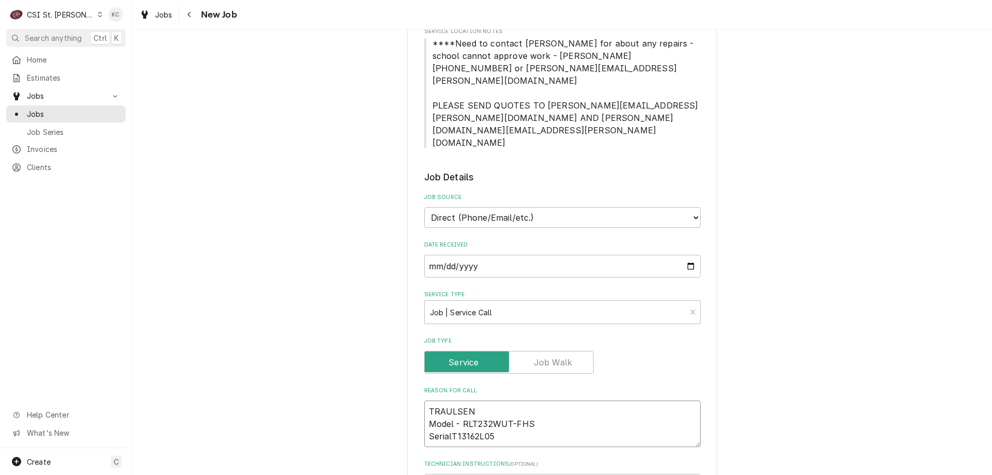
type textarea "TRAULSEN Model - RLT232WUT-FHS Serial T13162L05"
type textarea "x"
type textarea "TRAULSEN Model - RLT232WUT-FHS Serial -T13162L05"
type textarea "x"
type textarea "TRAULSEN Model - RLT232WUT-FHS Serial - T13162L05"
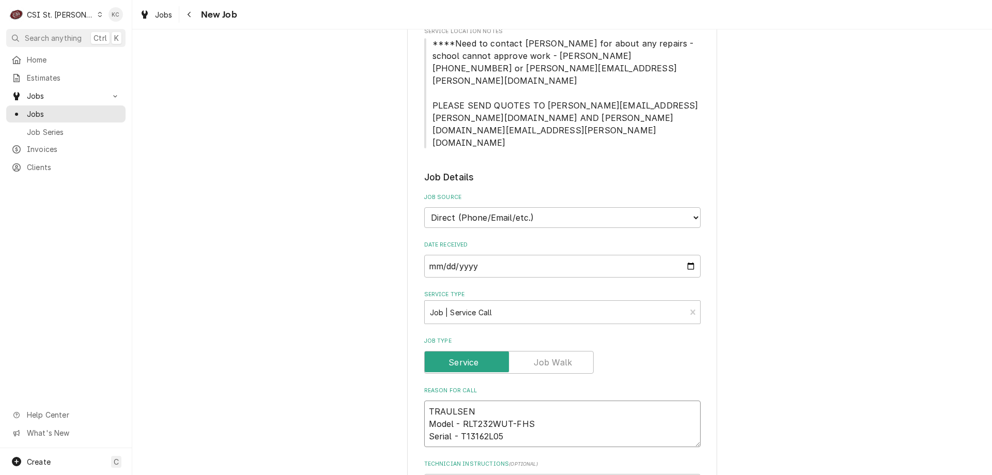
click at [572, 400] on textarea "TRAULSEN Model - RLT232WUT-FHS Serial - T13162L05" at bounding box center [562, 423] width 276 height 46
type textarea "x"
type textarea "TRAULSEN Model - RLT232WUT-FHS Serial - T13162L05"
type textarea "x"
type textarea "TRAULSEN Model - RLT232WUT-FHS Serial - T13162L05"
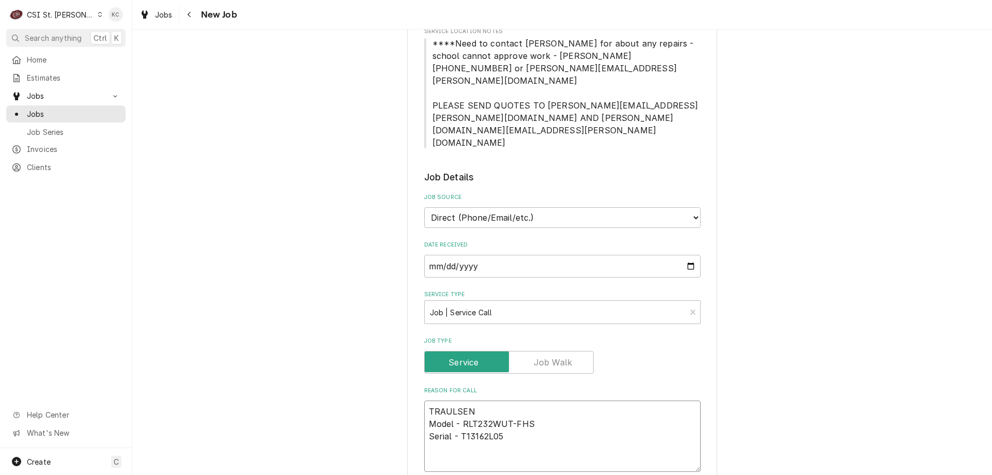
type textarea "x"
type textarea "TRAULSEN Model - RLT232WUT-FHS Serial - T13162L05 C"
type textarea "x"
type textarea "TRAULSEN Model - RLT232WUT-FHS Serial - T13162L05 Co"
type textarea "x"
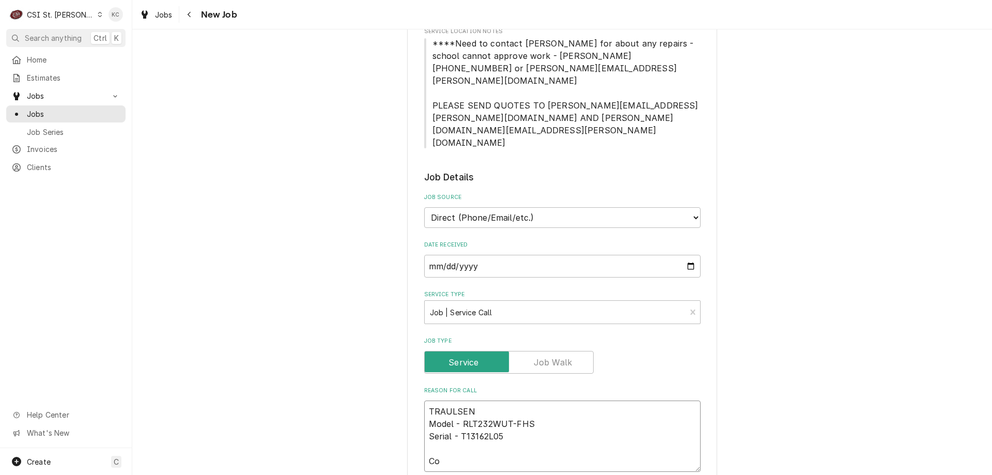
type textarea "TRAULSEN Model - RLT232WUT-FHS Serial - T13162L05 Coo"
type textarea "x"
type textarea "TRAULSEN Model - RLT232WUT-FHS Serial - T13162L05 Coole"
type textarea "x"
type textarea "TRAULSEN Model - RLT232WUT-FHS Serial - T13162L05 Cooler"
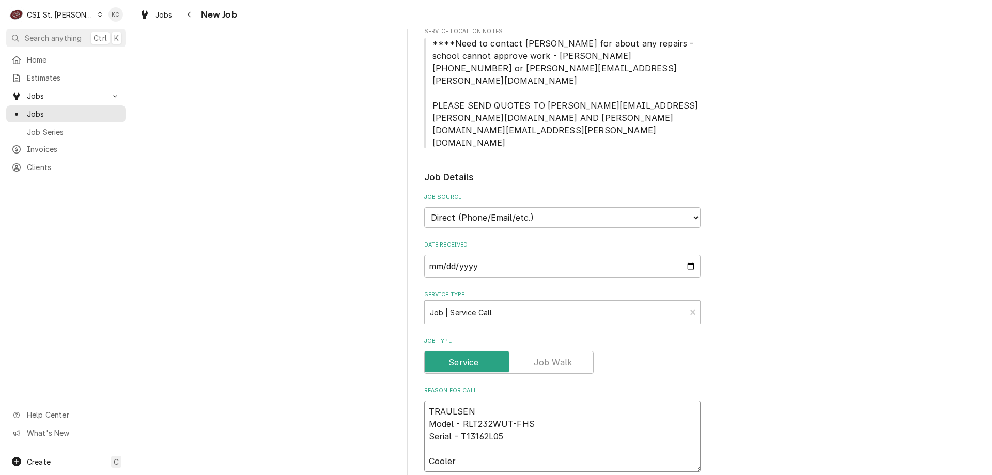
type textarea "x"
type textarea "TRAULSEN Model - RLT232WUT-FHS Serial - T13162L05 Cooler"
type textarea "x"
type textarea "TRAULSEN Model - RLT232WUT-FHS Serial - T13162L05 Cooler i"
type textarea "x"
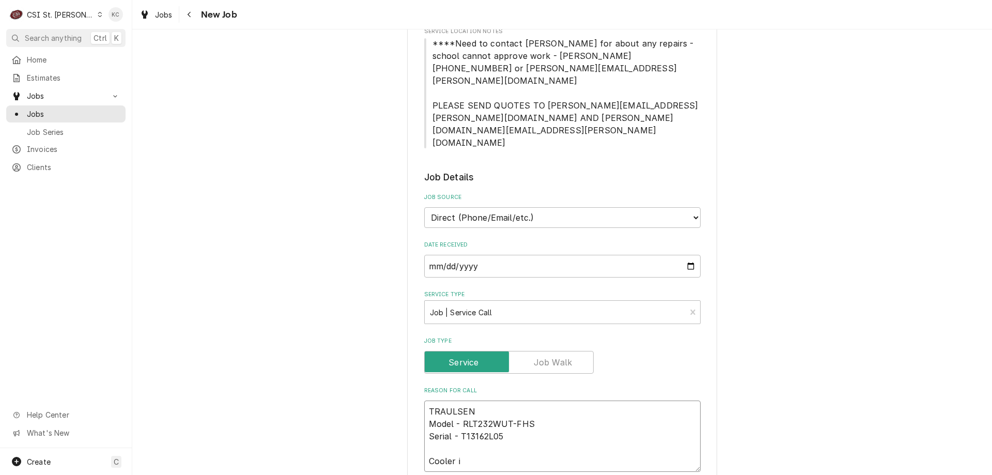
type textarea "TRAULSEN Model - RLT232WUT-FHS Serial - T13162L05 Cooler is"
type textarea "x"
type textarea "TRAULSEN Model - RLT232WUT-FHS Serial - T13162L05 Cooler is"
type textarea "x"
type textarea "TRAULSEN Model - RLT232WUT-FHS Serial - T13162L05 Cooler is l"
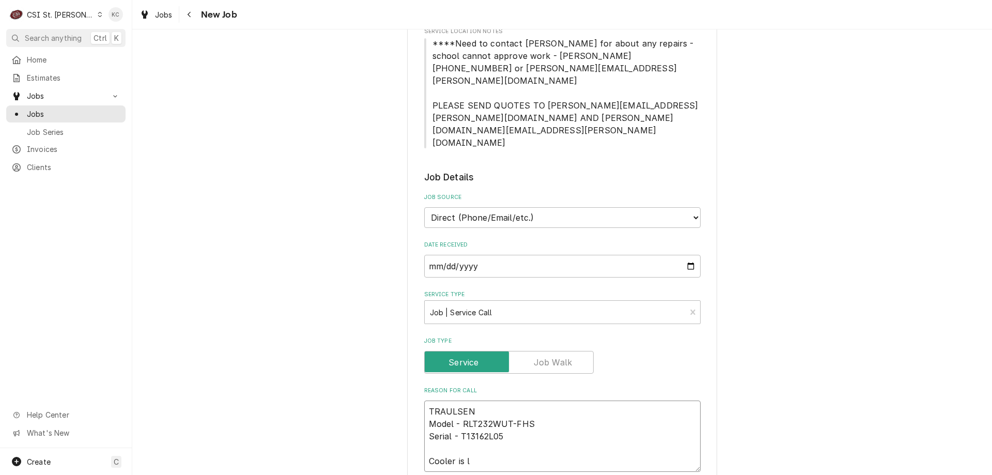
type textarea "x"
type textarea "TRAULSEN Model - RLT232WUT-FHS Serial - T13162L05 Cooler is lea"
type textarea "x"
type textarea "TRAULSEN Model - RLT232WUT-FHS Serial - T13162L05 Cooler is leak"
type textarea "x"
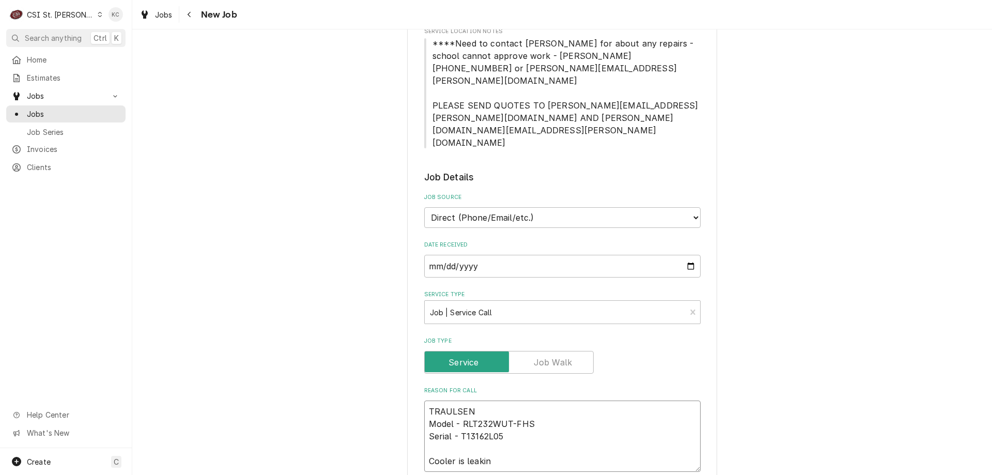
type textarea "TRAULSEN Model - RLT232WUT-FHS Serial - T13162L05 Cooler is leaking"
type textarea "x"
type textarea "TRAULSEN Model - RLT232WUT-FHS Serial - T13162L05 Cooler is leaking"
type textarea "x"
type textarea "TRAULSEN Model - RLT232WUT-FHS Serial - T13162L05 Cooler is leaking p"
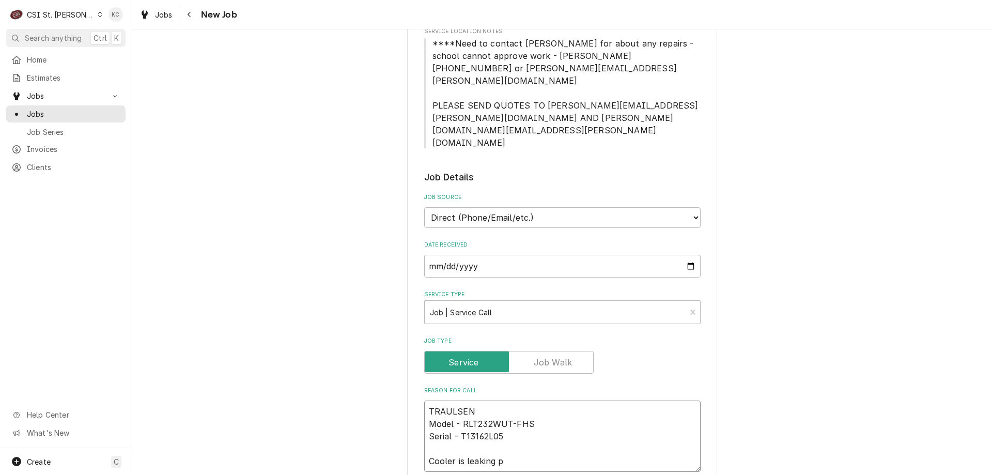
type textarea "x"
type textarea "TRAULSEN Model - RLT232WUT-FHS Serial - T13162L05 Cooler is leaking pe"
type textarea "x"
type textarea "TRAULSEN Model - RLT232WUT-FHS Serial - T13162L05 Cooler is leaking per"
type textarea "x"
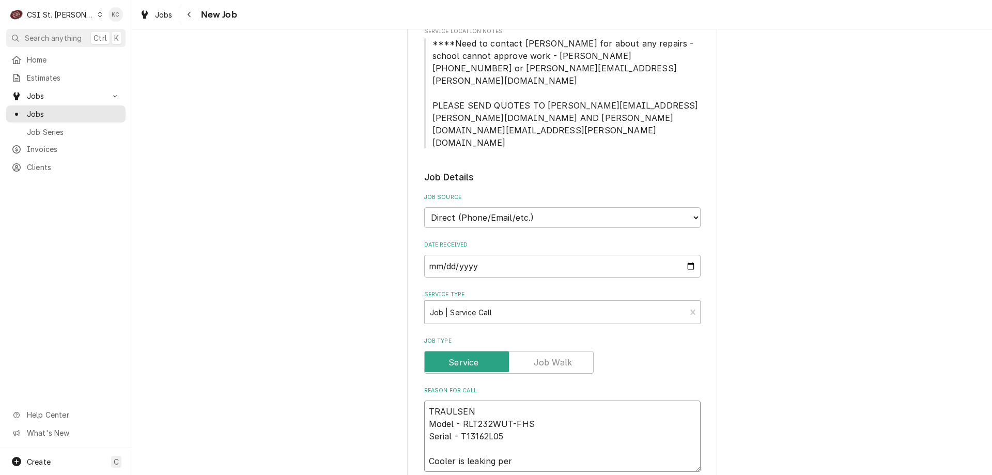
type textarea "TRAULSEN Model - RLT232WUT-FHS Serial - T13162L05 Cooler is leaking per"
type textarea "x"
type textarea "TRAULSEN Model - RLT232WUT-FHS Serial - T13162L05 Cooler is leaking per C"
type textarea "x"
type textarea "TRAULSEN Model - RLT232WUT-FHS Serial - T13162L05 Cooler is leaking per Ch"
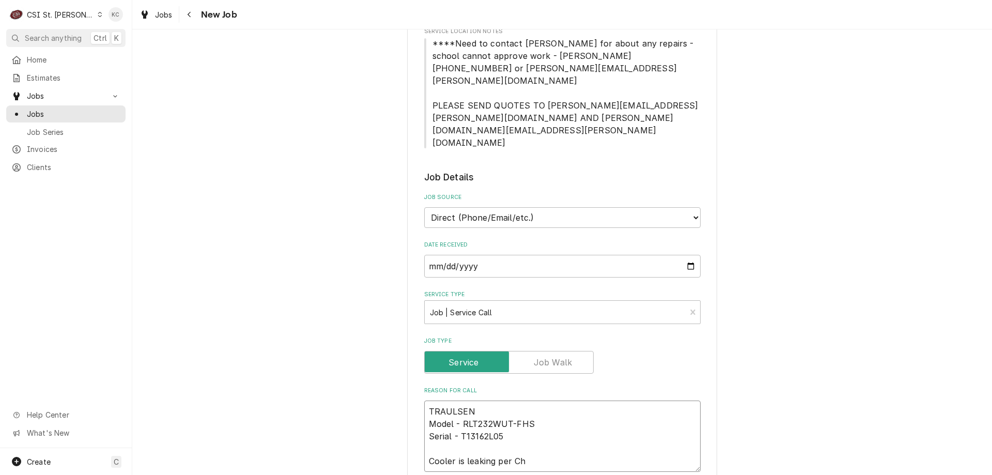
type textarea "x"
type textarea "TRAULSEN Model - RLT232WUT-FHS Serial - T13162L05 Cooler is leaking per Cha"
type textarea "x"
type textarea "TRAULSEN Model - RLT232WUT-FHS Serial - T13162L05 Cooler is leaking per Char"
type textarea "x"
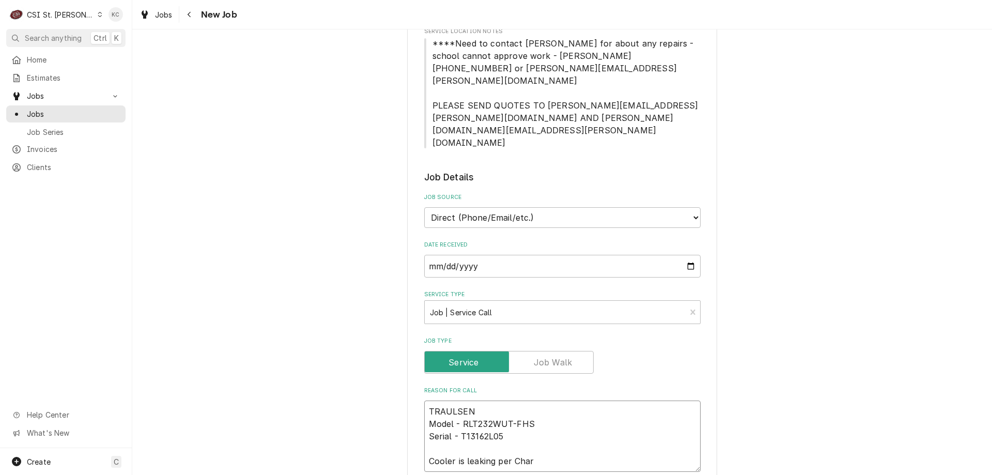
type textarea "TRAULSEN Model - RLT232WUT-FHS Serial - T13162L05 Cooler is leaking per Chart"
type textarea "x"
type textarea "TRAULSEN Model - RLT232WUT-FHS Serial - T13162L05 Cooler is leaking per Chartw"
type textarea "x"
type textarea "TRAULSEN Model - RLT232WUT-FHS Serial - T13162L05 Cooler is leaking per Chartwe"
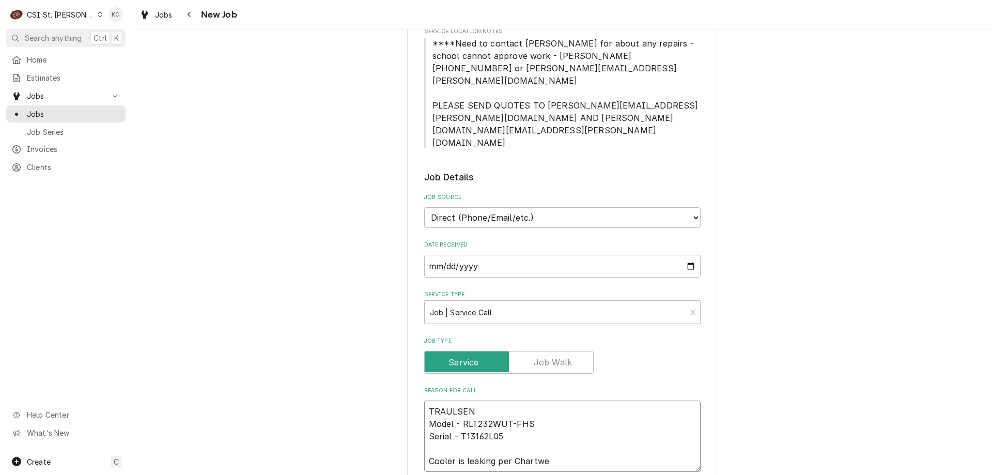
type textarea "x"
type textarea "TRAULSEN Model - RLT232WUT-FHS Serial - T13162L05 Cooler is leaking per Chartwel"
type textarea "x"
type textarea "TRAULSEN Model - RLT232WUT-FHS Serial - T13162L05 Cooler is leaking per Chartwe…"
type textarea "x"
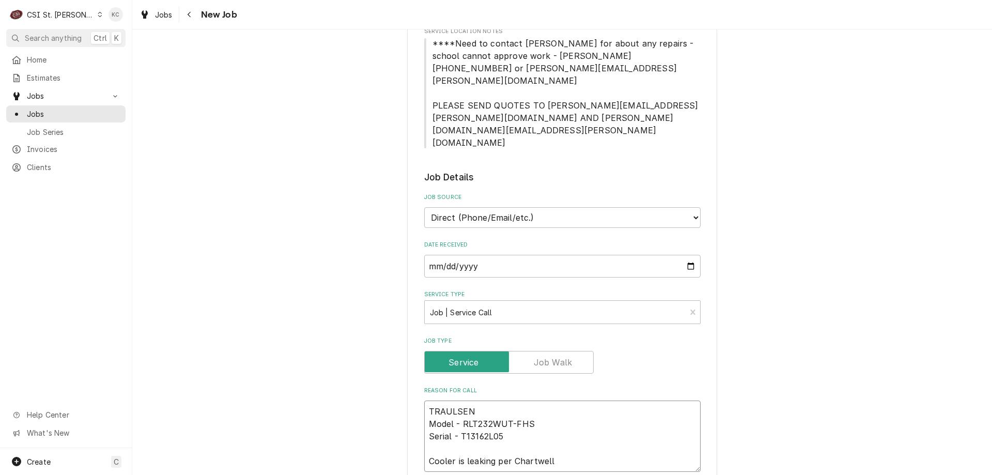
type textarea "TRAULSEN Model - RLT232WUT-FHS Serial - T13162L05 Cooler is leaking per Chartwe…"
type textarea "x"
type textarea "TRAULSEN Model - RLT232WUT-FHS Serial - T13162L05 Cooler is leaking per Chartwe…"
click at [426, 417] on textarea "TRAULSEN Model - RLT232WUT-FHS Serial - T13162L05 Cooler is leaking per Chartwe…" at bounding box center [562, 435] width 276 height 71
type textarea "x"
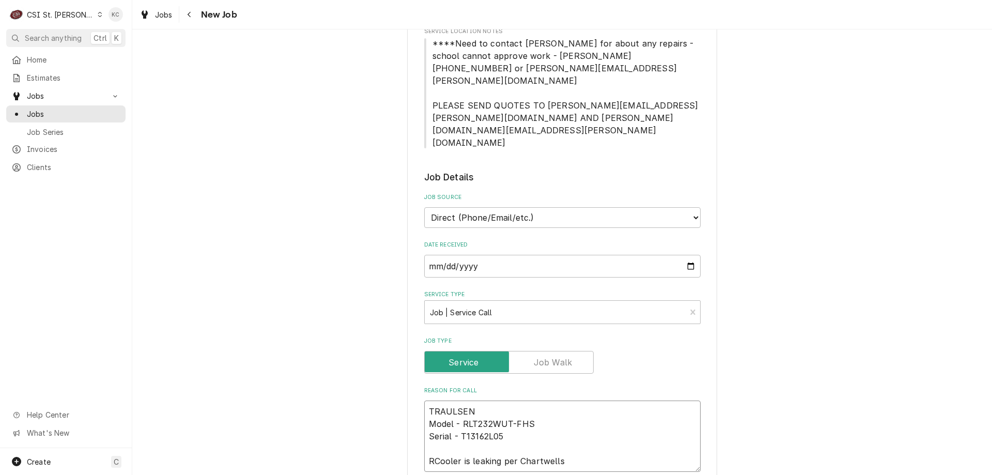
type textarea "TRAULSEN Model - RLT232WUT-FHS Serial - T13162L05 ReCooler is leaking per Chart…"
type textarea "x"
type textarea "TRAULSEN Model - RLT232WUT-FHS Serial - T13162L05 ReaCooler is leaking per Char…"
type textarea "x"
type textarea "TRAULSEN Model - RLT232WUT-FHS Serial - T13162L05 ReacCooler is leaking per Cha…"
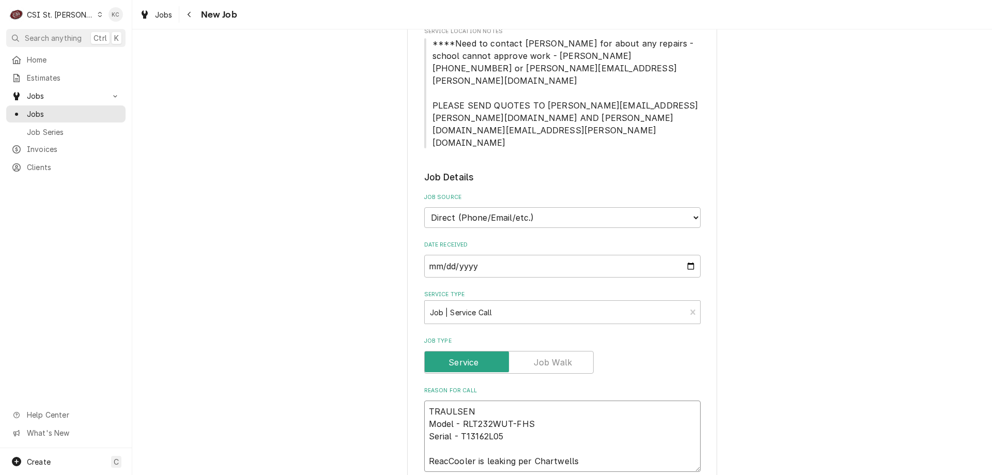
type textarea "x"
type textarea "TRAULSEN Model - RLT232WUT-FHS Serial - T13162L05 ReachCooler is leaking per Ch…"
type textarea "x"
type textarea "TRAULSEN Model - RLT232WUT-FHS Serial - T13162L05 Reach-Cooler is leaking per C…"
type textarea "x"
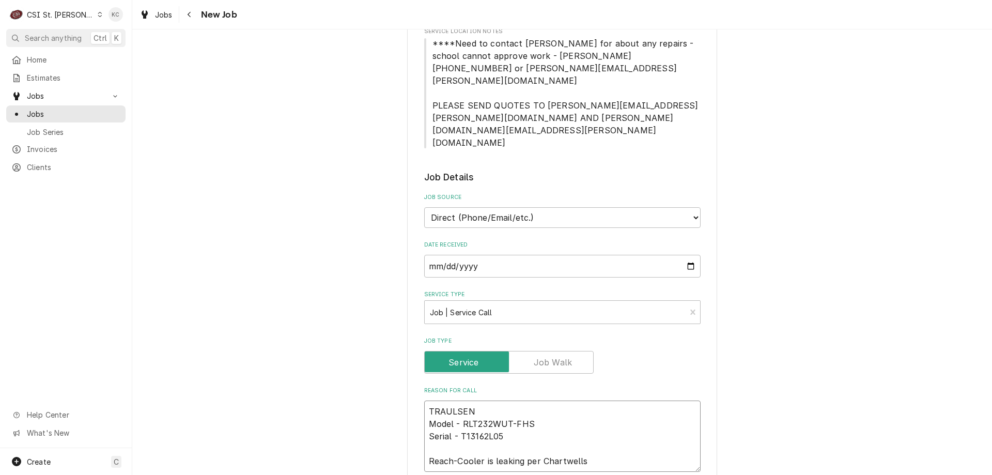
type textarea "TRAULSEN Model - RLT232WUT-FHS Serial - T13162L05 Reach-iCooler is leaking per …"
type textarea "x"
type textarea "TRAULSEN Model - RLT232WUT-FHS Serial - T13162L05 Reach-inCooler is leaking per…"
type textarea "x"
type textarea "TRAULSEN Model - RLT232WUT-FHS Serial - T13162L05 Reach-in Cooler is leaking pe…"
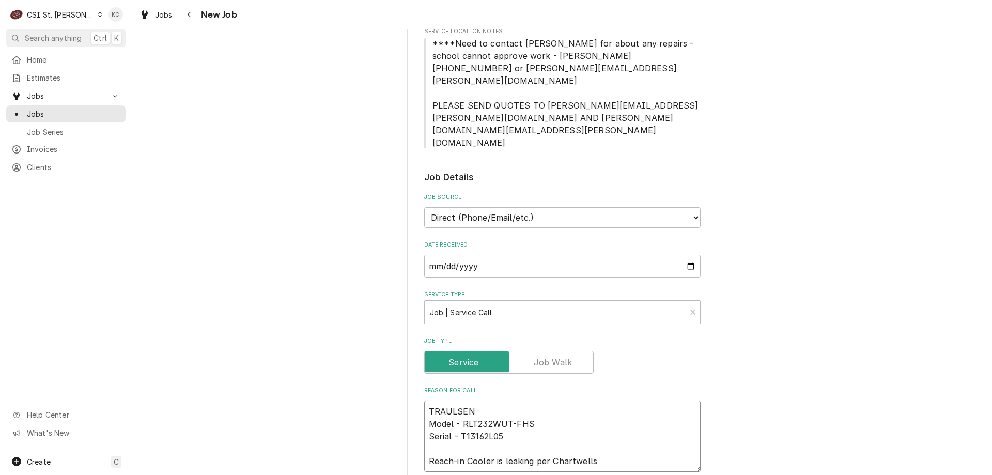
type textarea "x"
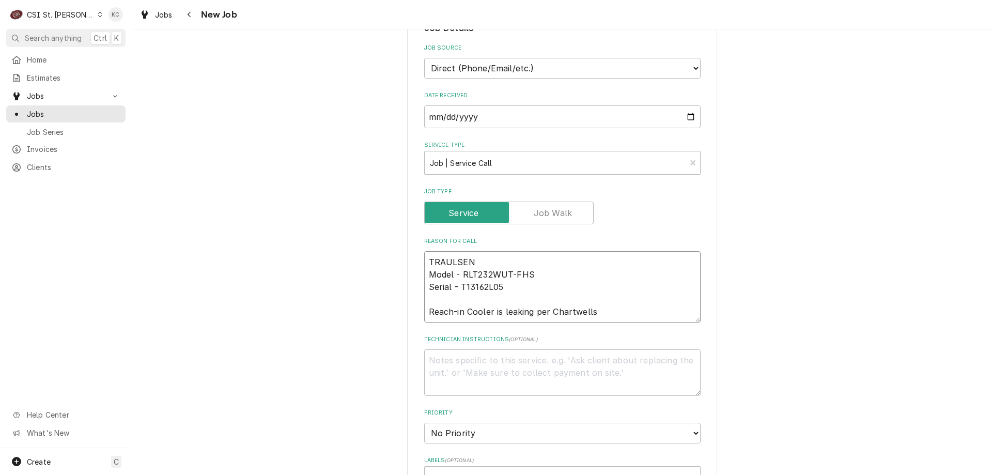
scroll to position [413, 0]
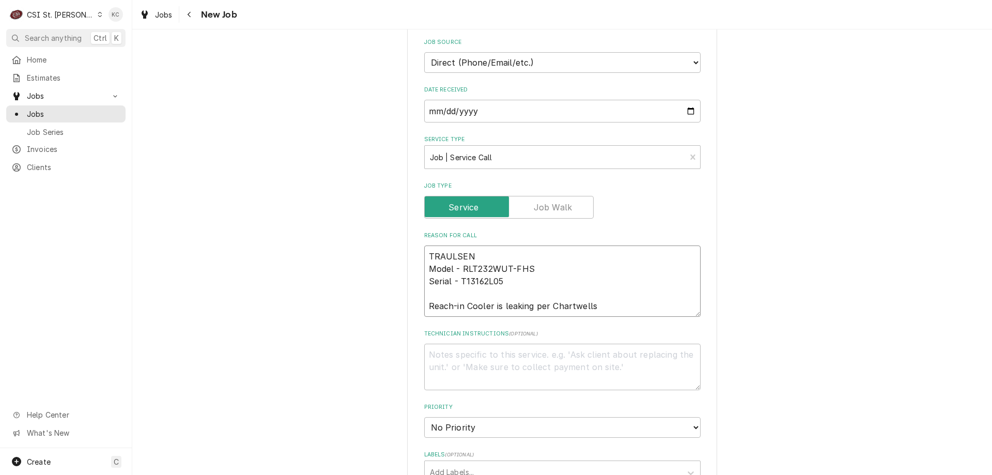
type textarea "TRAULSEN Model - RLT232WUT-FHS Serial - T13162L05 Reach-in Cooler is leaking pe…"
click at [495, 344] on textarea "Technician Instructions ( optional )" at bounding box center [562, 367] width 276 height 46
type textarea "x"
type textarea "J"
type textarea "x"
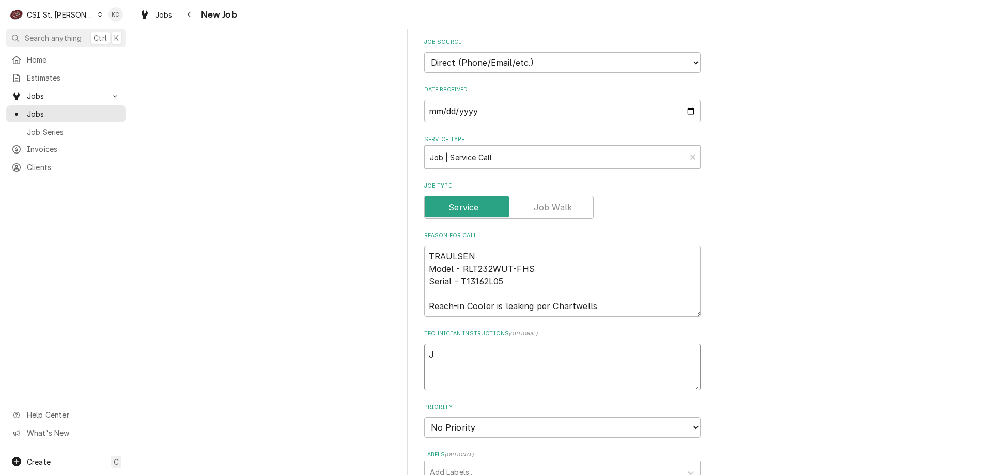
type textarea "Jo"
type textarea "x"
type textarea "Joe"
type textarea "x"
type textarea "Joe"
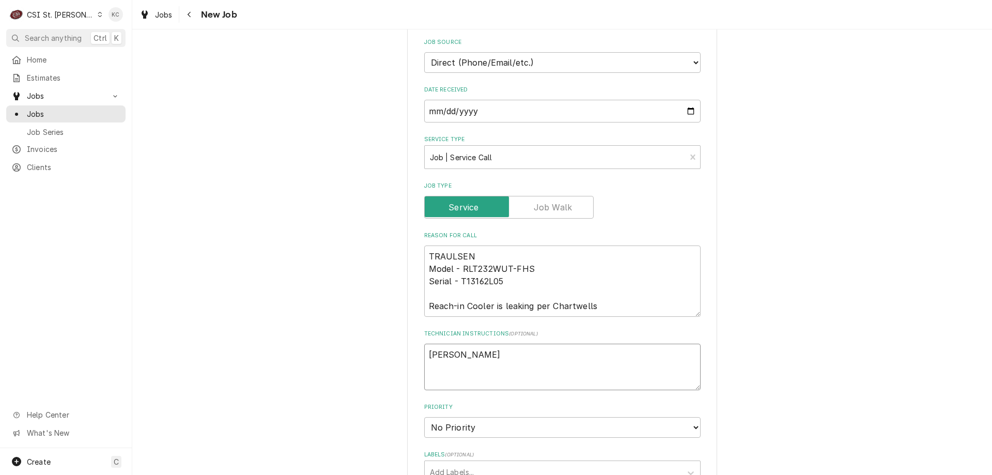
type textarea "x"
type textarea "Joe -"
type textarea "x"
type textarea "Joe -"
type textarea "x"
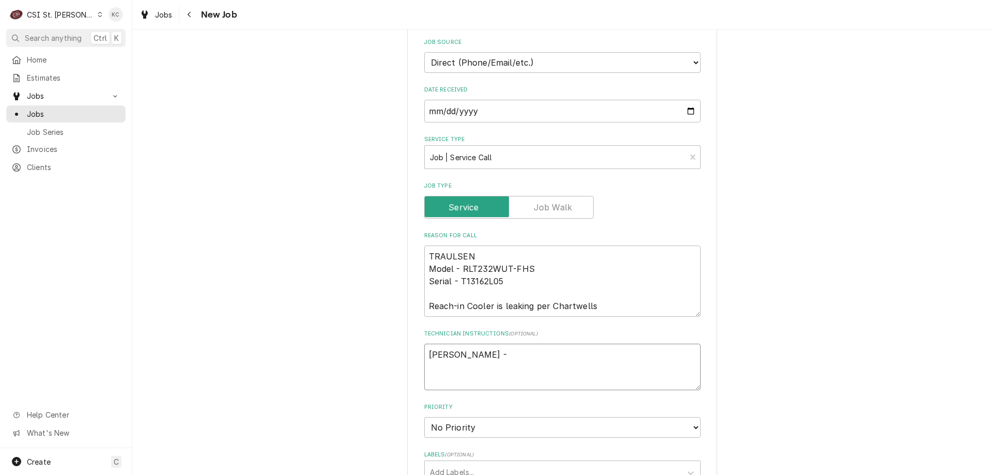
type textarea "Joe - 6"
type textarea "x"
type textarea "Joe - 61"
type textarea "x"
type textarea "Joe - 618"
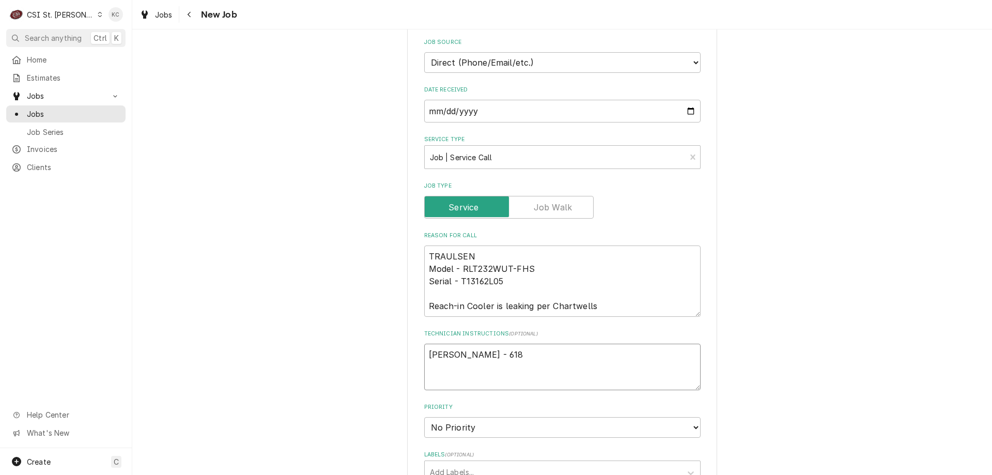
type textarea "x"
type textarea "Joe - 618"
type textarea "x"
type textarea "Joe - 618 6"
type textarea "x"
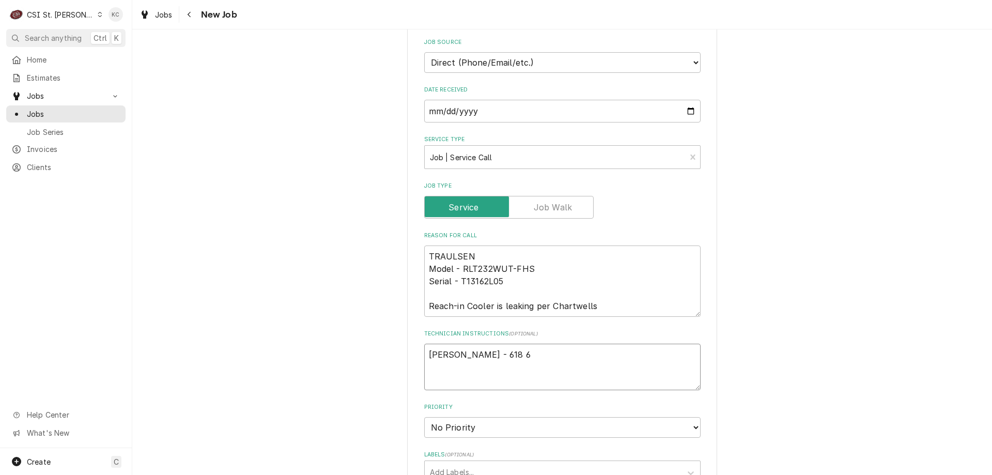
type textarea "Joe - 618 64"
type textarea "x"
type textarea "Joe - 618 646"
type textarea "x"
type textarea "Joe - 618 646-"
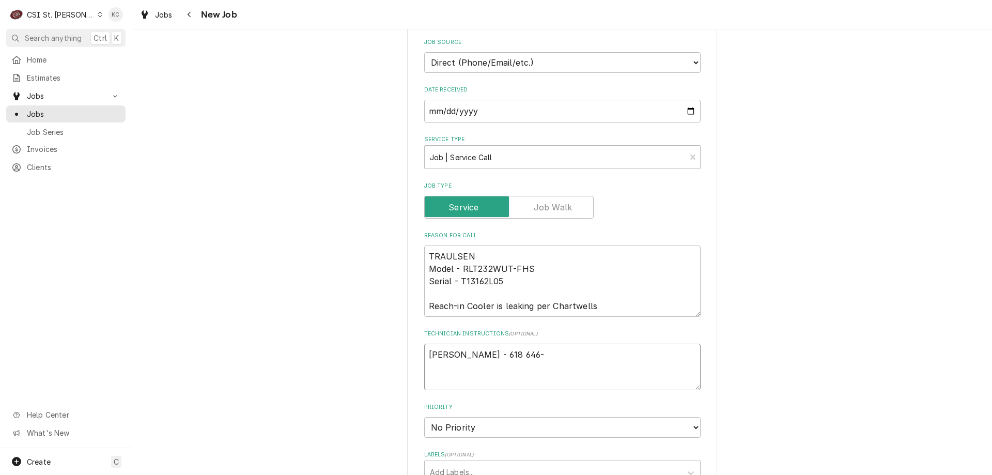
type textarea "x"
type textarea "Joe - 618 646-3"
type textarea "x"
type textarea "Joe - 618 646-30"
type textarea "x"
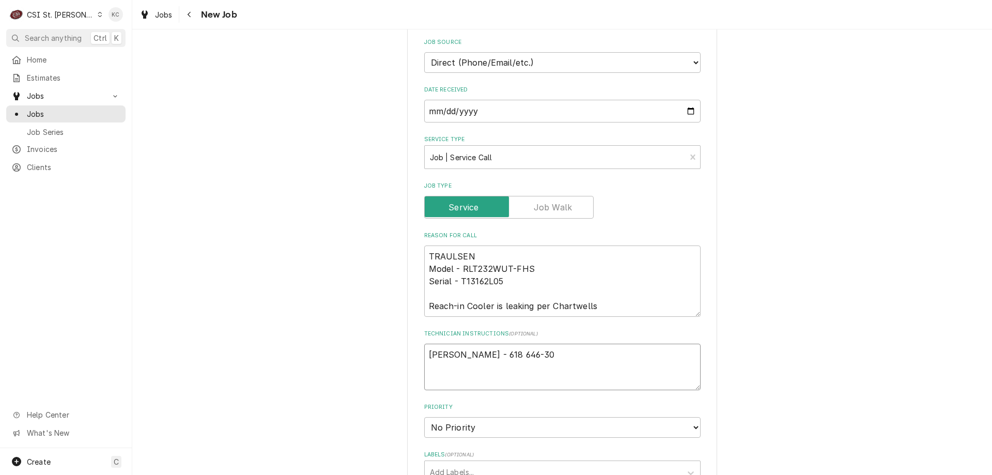
type textarea "Joe - 618 646-301"
type textarea "x"
type textarea "Joe - 618 646-3018"
type textarea "x"
type textarea "Joe - 618 646-3018"
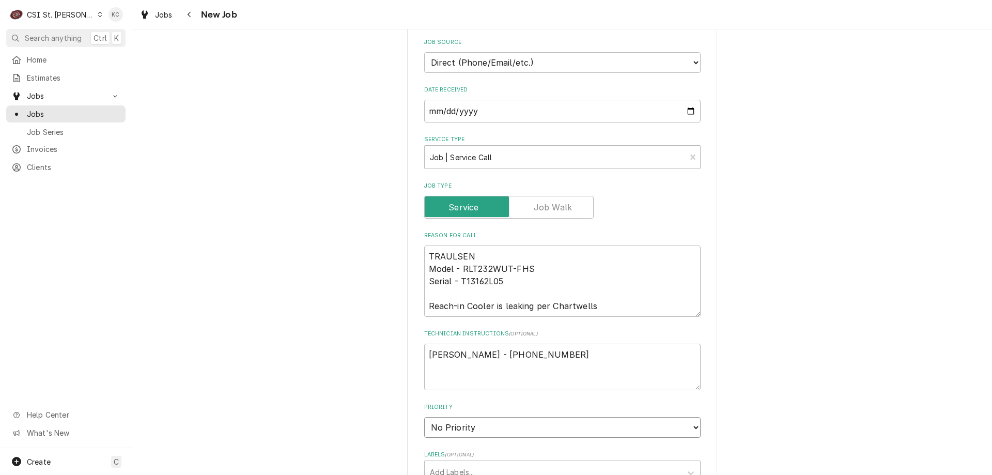
click at [469, 417] on select "No Priority Urgent High Medium Low" at bounding box center [562, 427] width 276 height 21
select select "4"
click at [424, 417] on select "No Priority Urgent High Medium Low" at bounding box center [562, 427] width 276 height 21
click at [488, 463] on div "Labels" at bounding box center [553, 472] width 246 height 19
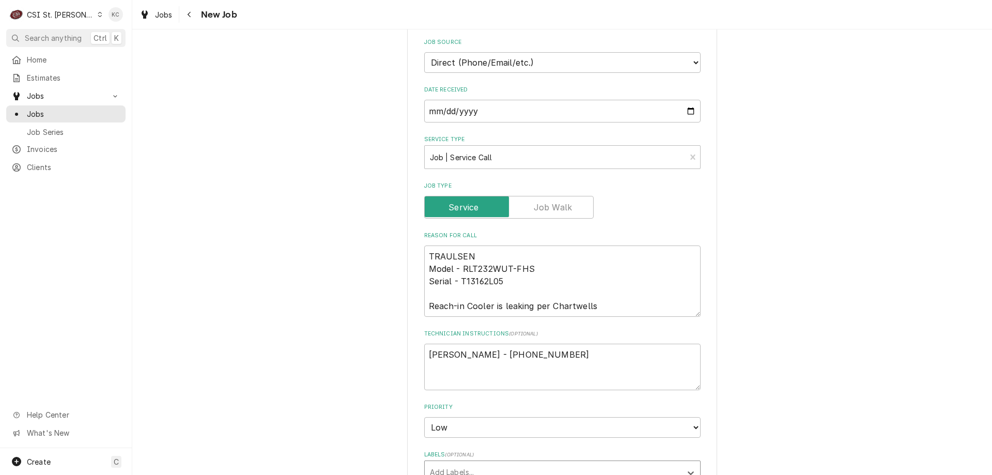
click at [756, 363] on div "Please provide the following information to create a job: Client Details Client…" at bounding box center [562, 262] width 860 height 1271
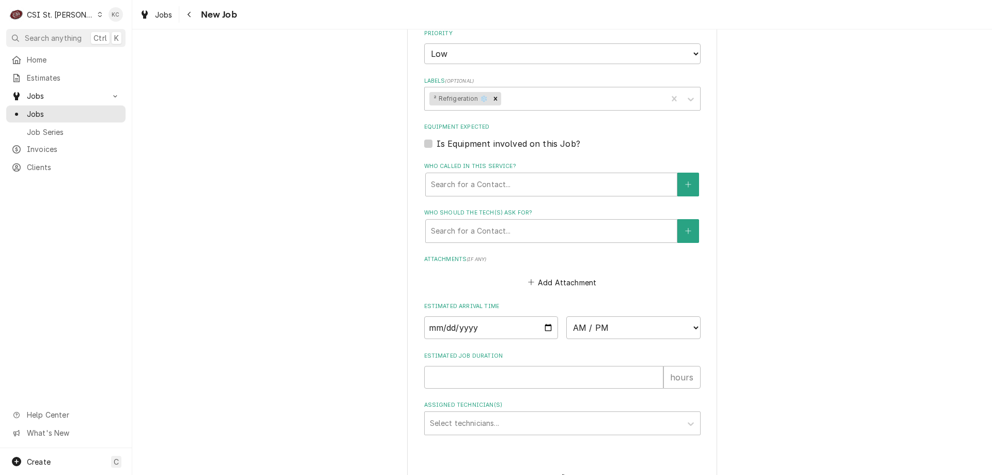
scroll to position [777, 0]
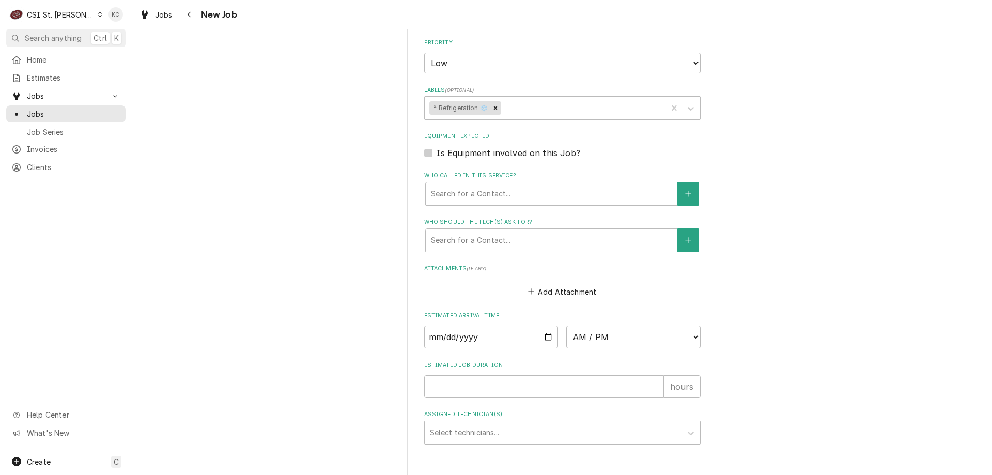
type textarea "x"
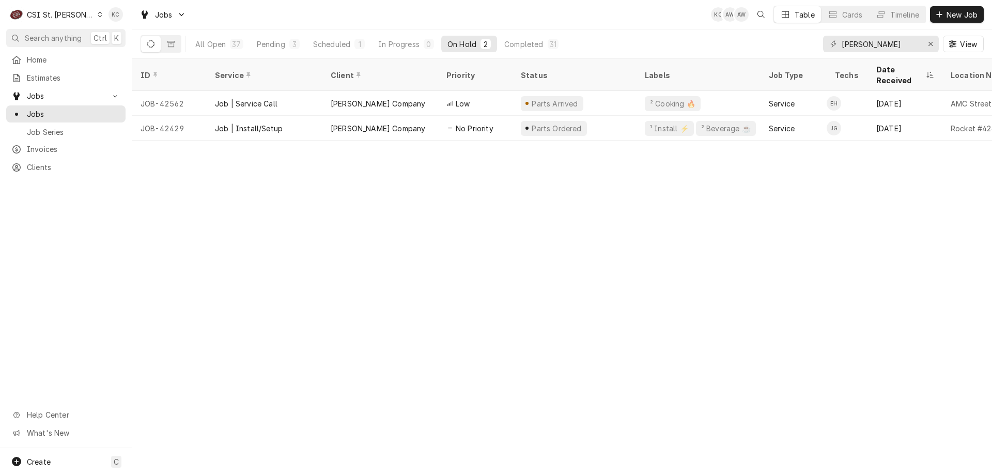
click at [549, 17] on div "Jobs KC AW AW Table Cards Timeline New Job" at bounding box center [562, 14] width 860 height 29
click at [38, 81] on div "Estimates" at bounding box center [65, 77] width 115 height 13
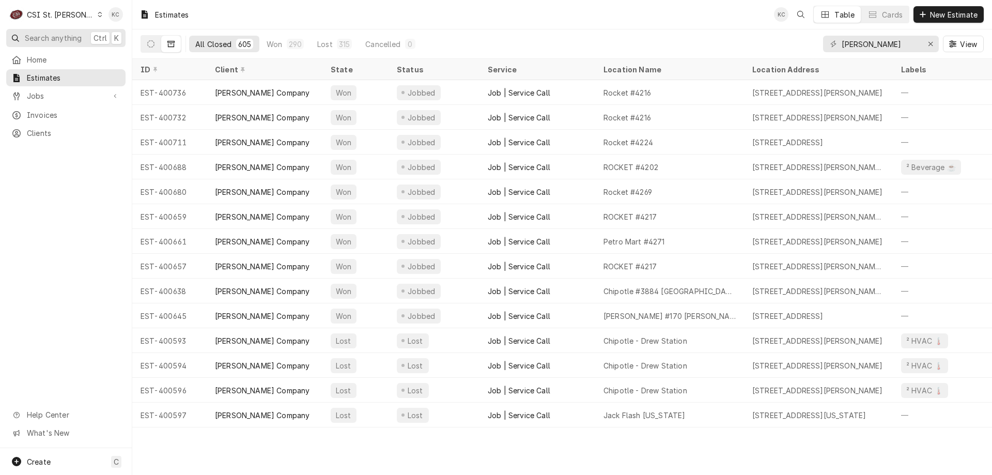
click at [76, 37] on span "Search anything" at bounding box center [53, 38] width 57 height 11
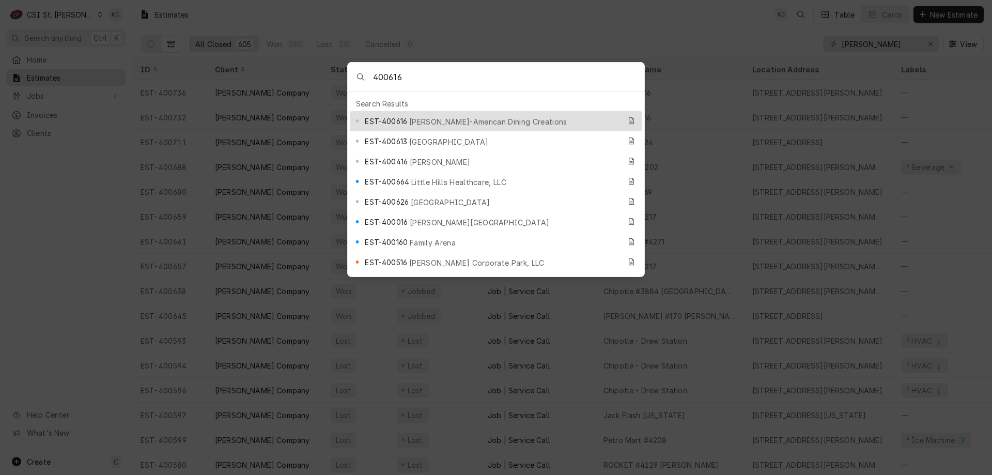
type input "400616"
click at [438, 119] on span "[PERSON_NAME]-American Dining Creations" at bounding box center [488, 121] width 158 height 11
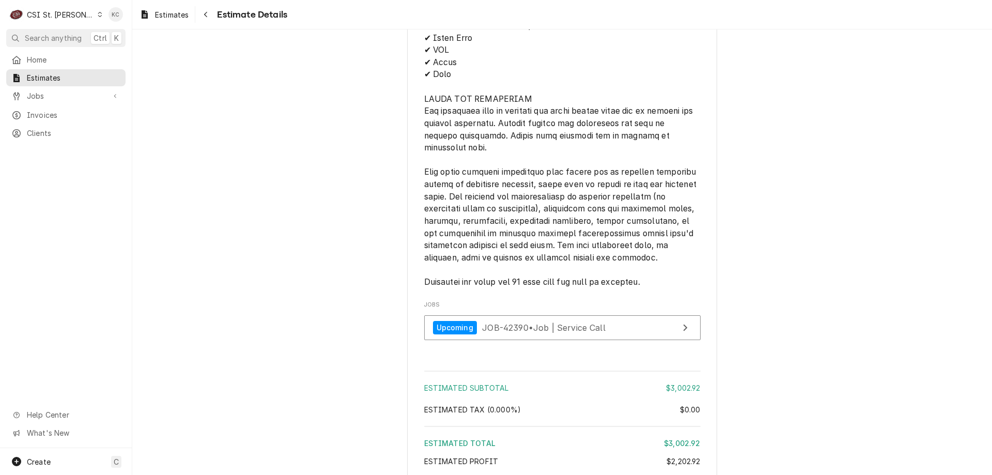
scroll to position [2015, 0]
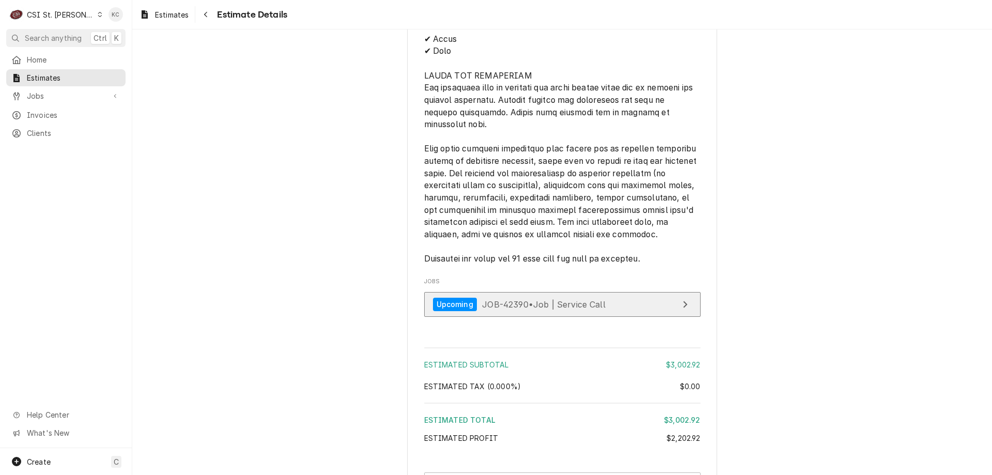
click at [528, 309] on span "JOB-42390 • Job | Service Call" at bounding box center [543, 304] width 123 height 10
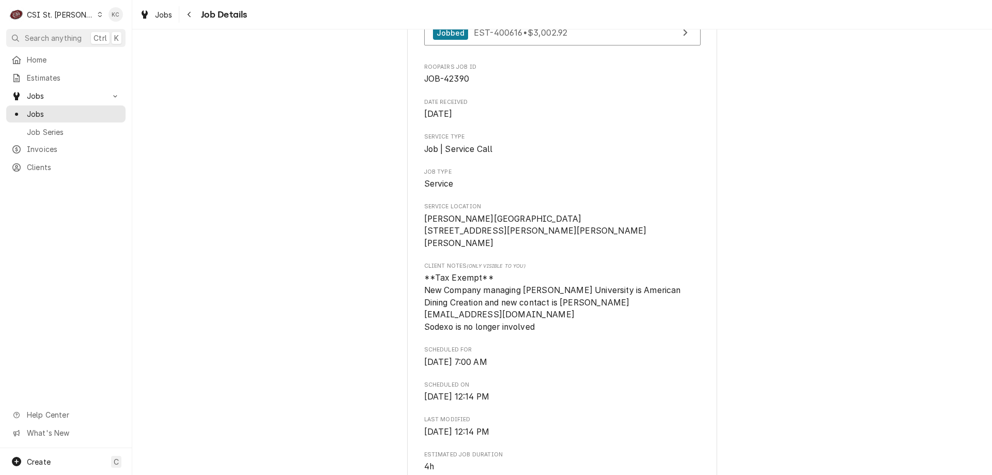
scroll to position [155, 0]
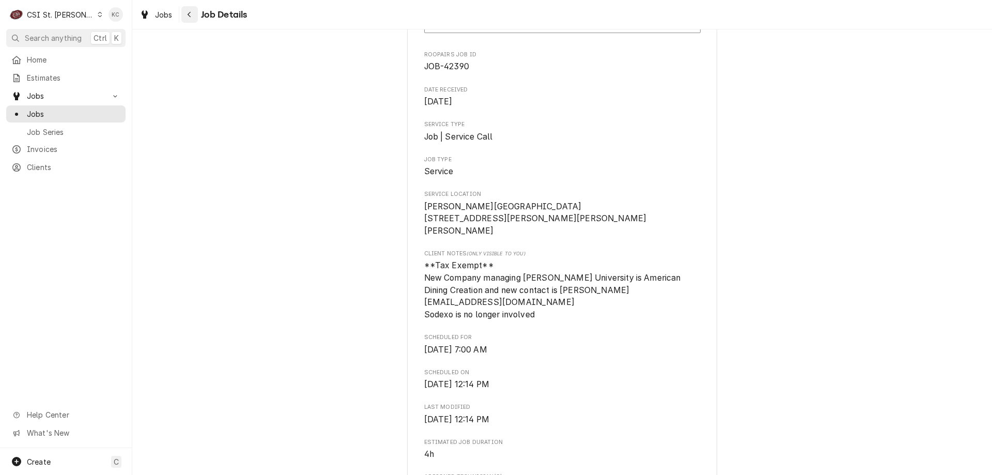
click at [190, 13] on icon "Navigate back" at bounding box center [189, 14] width 5 height 7
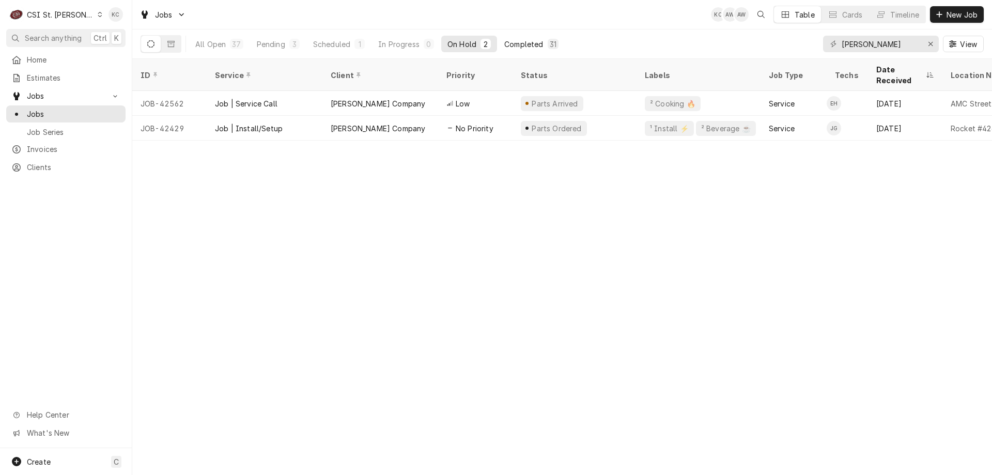
click at [515, 46] on div "Completed" at bounding box center [523, 44] width 39 height 11
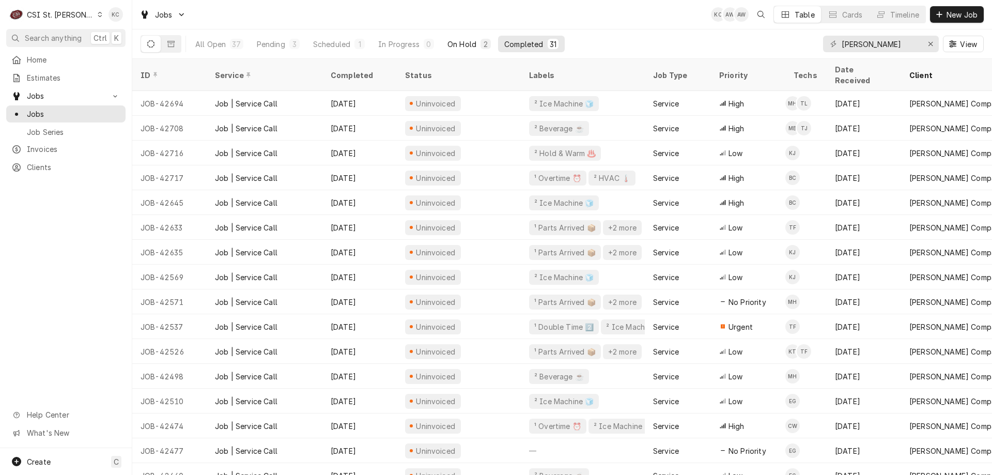
click at [467, 46] on div "On Hold" at bounding box center [461, 44] width 29 height 11
